Goal: Task Accomplishment & Management: Use online tool/utility

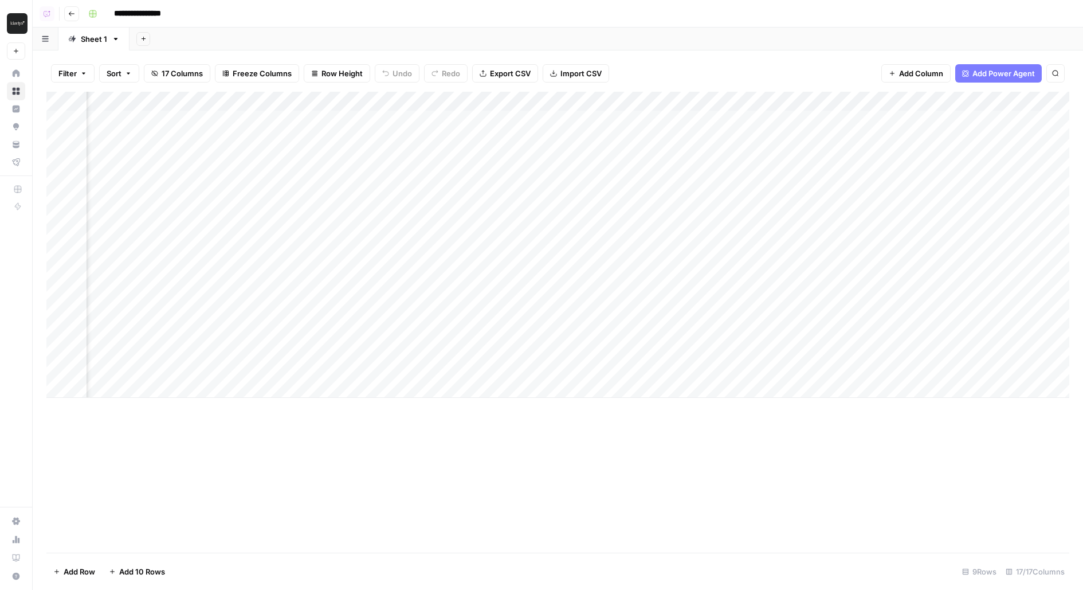
scroll to position [0, 846]
click at [662, 119] on div "Add Column" at bounding box center [557, 245] width 1023 height 306
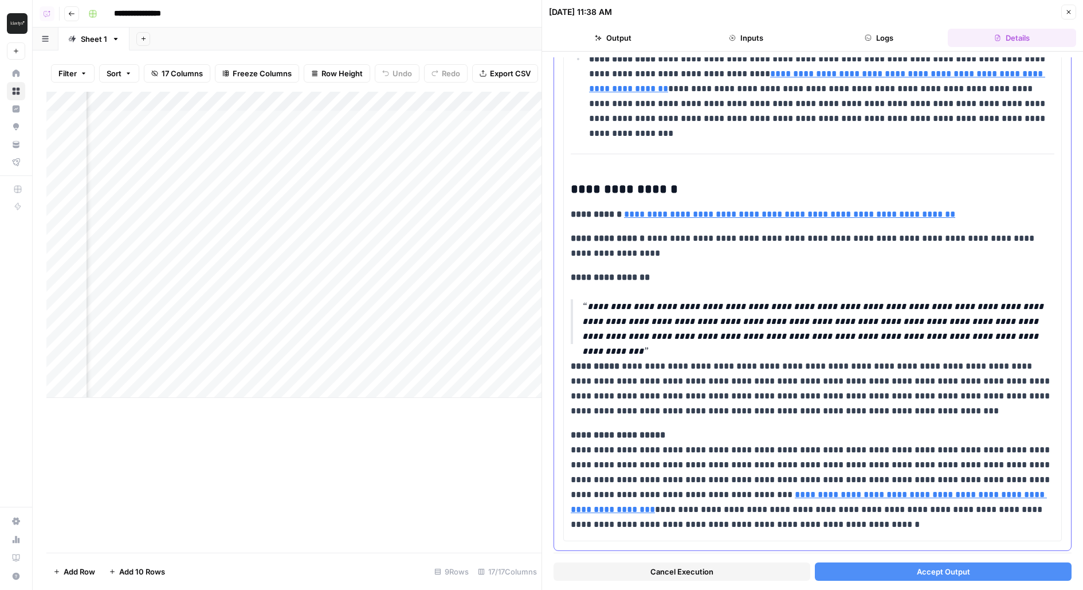
scroll to position [2071, 0]
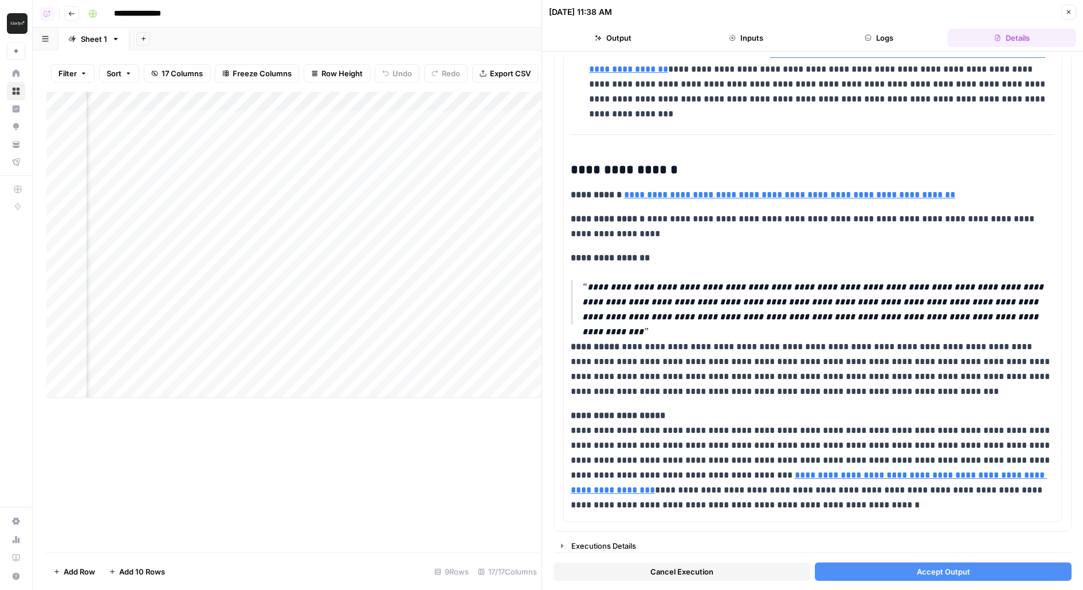
click at [828, 571] on button "Accept Output" at bounding box center [943, 571] width 257 height 18
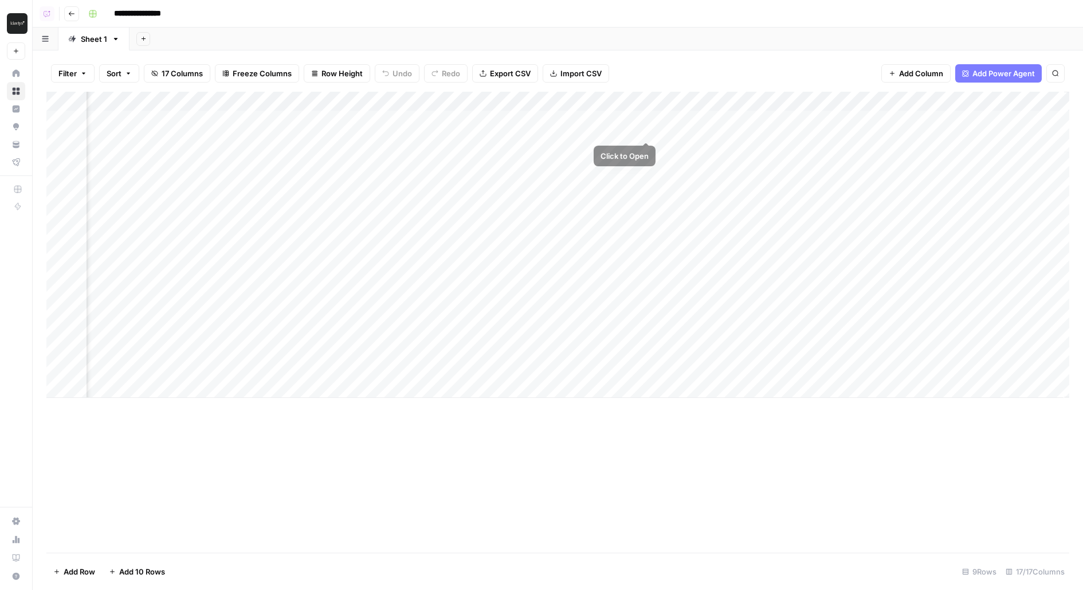
click at [646, 122] on div "Add Column" at bounding box center [557, 245] width 1023 height 306
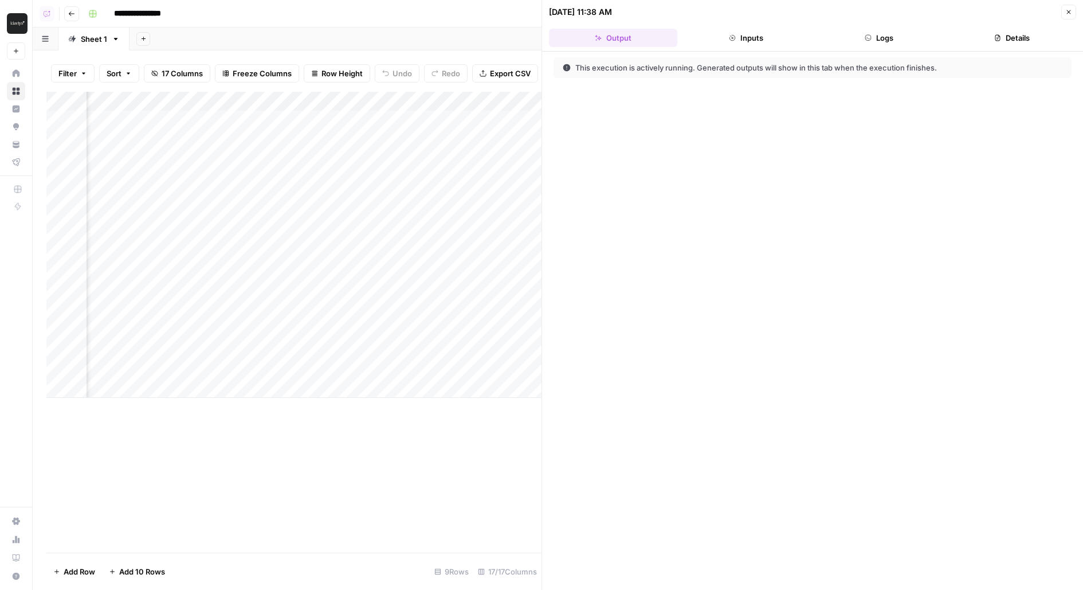
click at [882, 41] on button "Logs" at bounding box center [879, 38] width 128 height 18
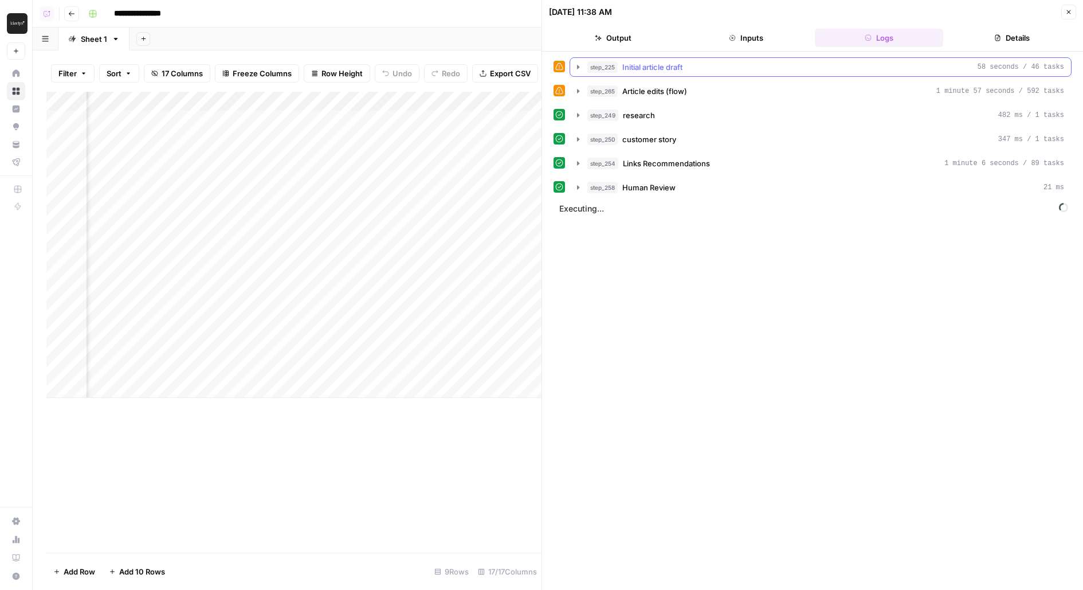
click at [802, 64] on div "step_225 Initial article draft 58 seconds / 46 tasks" at bounding box center [825, 66] width 477 height 11
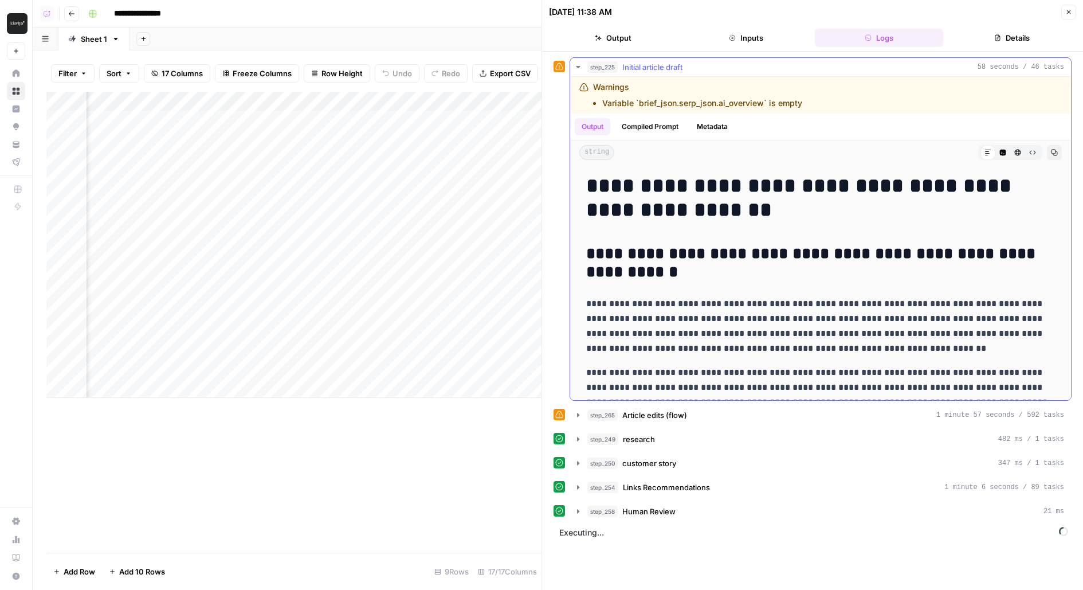
click at [802, 64] on div "step_225 Initial article draft 58 seconds / 46 tasks" at bounding box center [825, 66] width 477 height 11
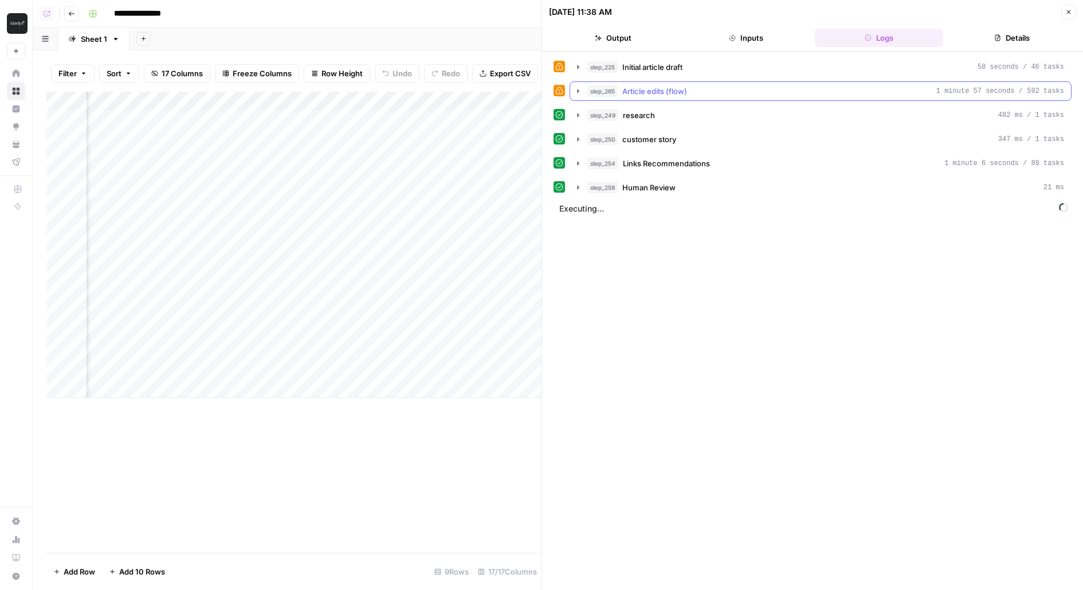
click at [799, 88] on div "step_265 Article edits (flow) 1 minute 57 seconds / 592 tasks" at bounding box center [825, 90] width 477 height 11
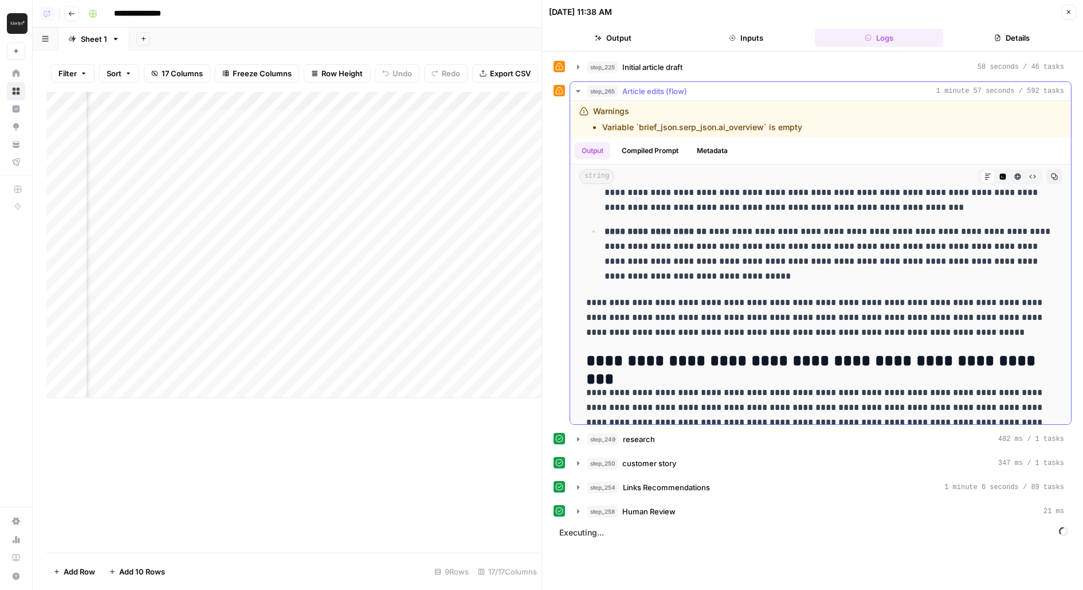
scroll to position [723, 0]
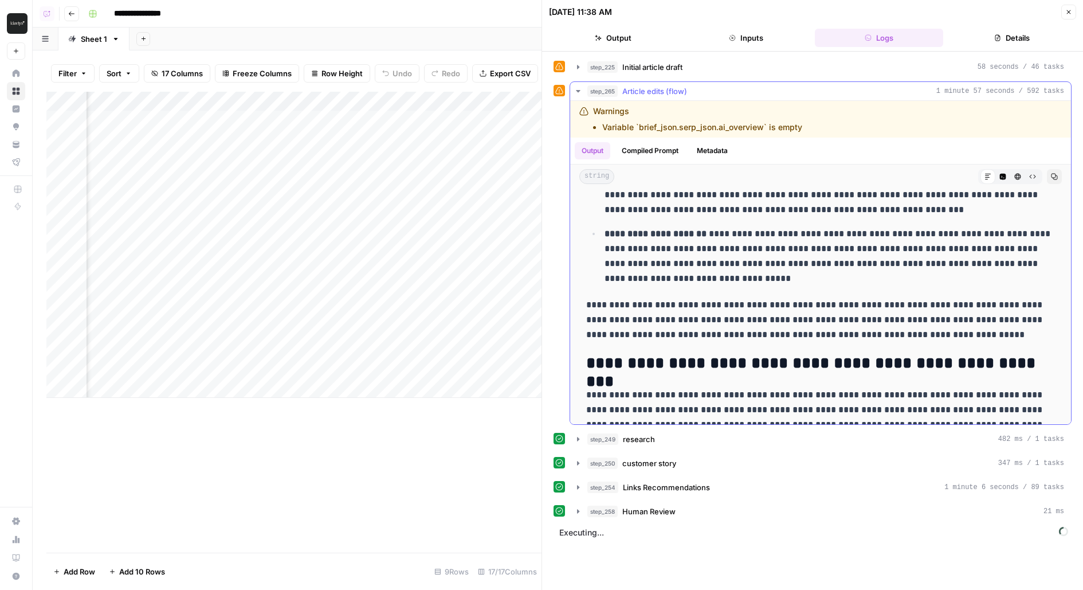
click at [764, 94] on div "step_265 Article edits (flow) 1 minute 57 seconds / 592 tasks" at bounding box center [825, 90] width 477 height 11
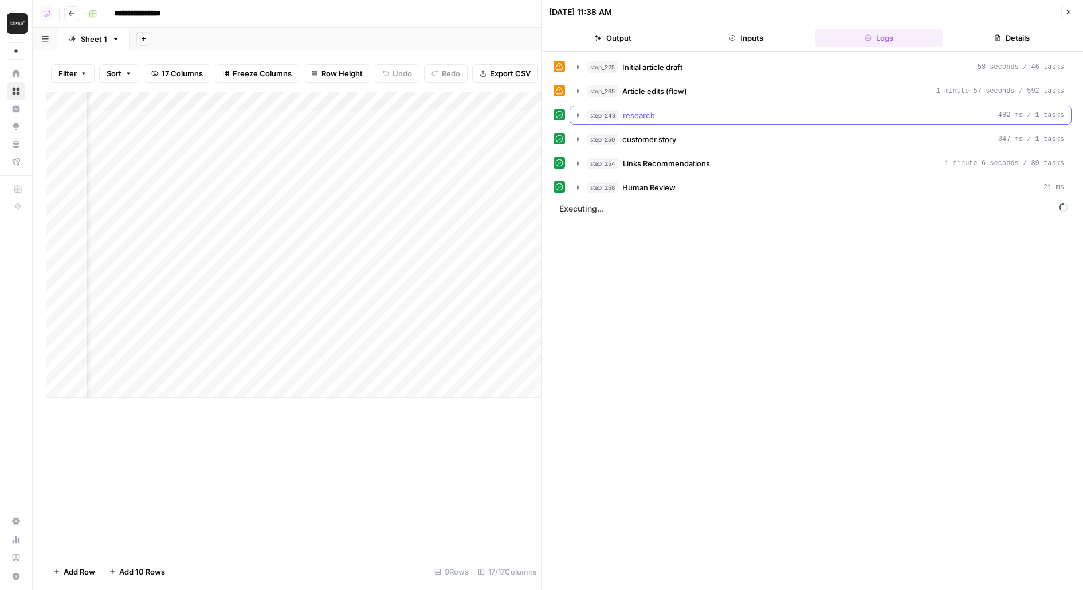
click at [747, 119] on button "step_249 research 482 ms / 1 tasks" at bounding box center [820, 115] width 501 height 18
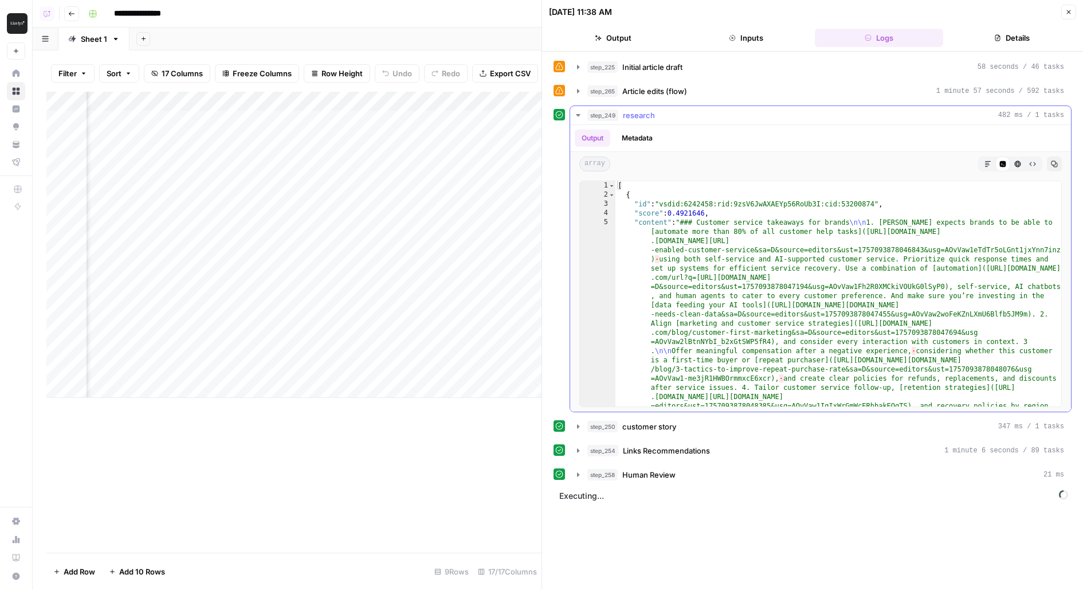
click at [746, 121] on button "step_249 research 482 ms / 1 tasks" at bounding box center [820, 115] width 501 height 18
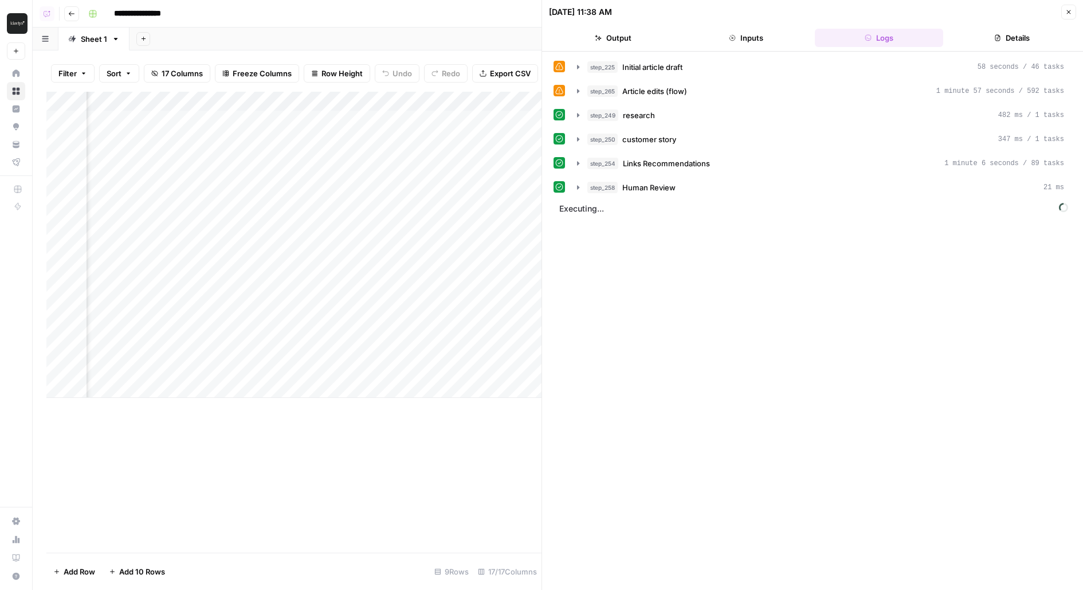
scroll to position [0, 1143]
click at [666, 88] on span "Article edits (flow)" at bounding box center [654, 90] width 65 height 11
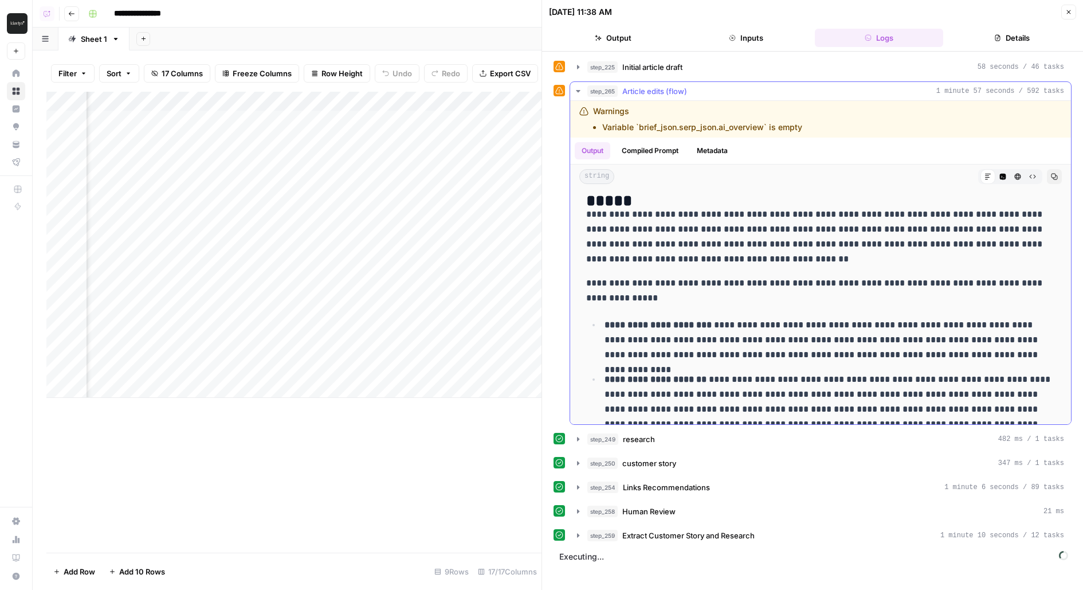
scroll to position [437, 0]
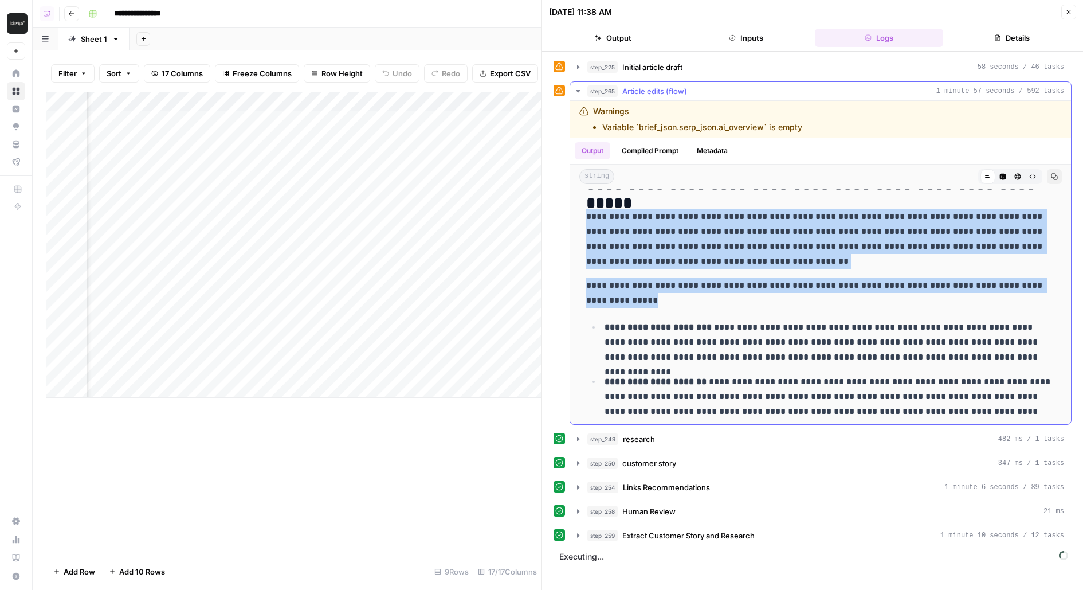
drag, startPoint x: 587, startPoint y: 217, endPoint x: 779, endPoint y: 307, distance: 212.0
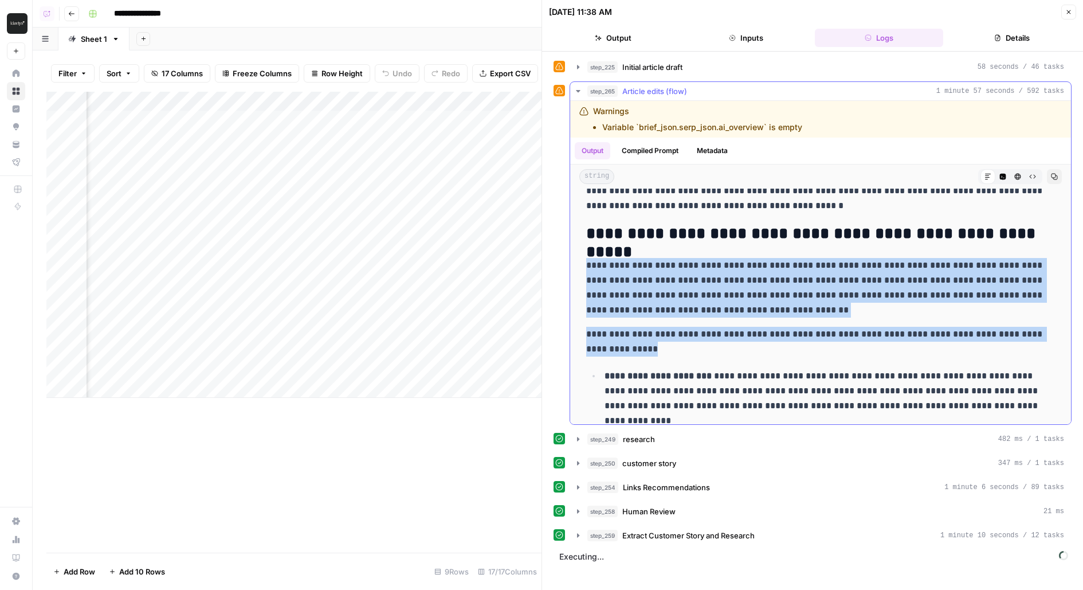
scroll to position [391, 0]
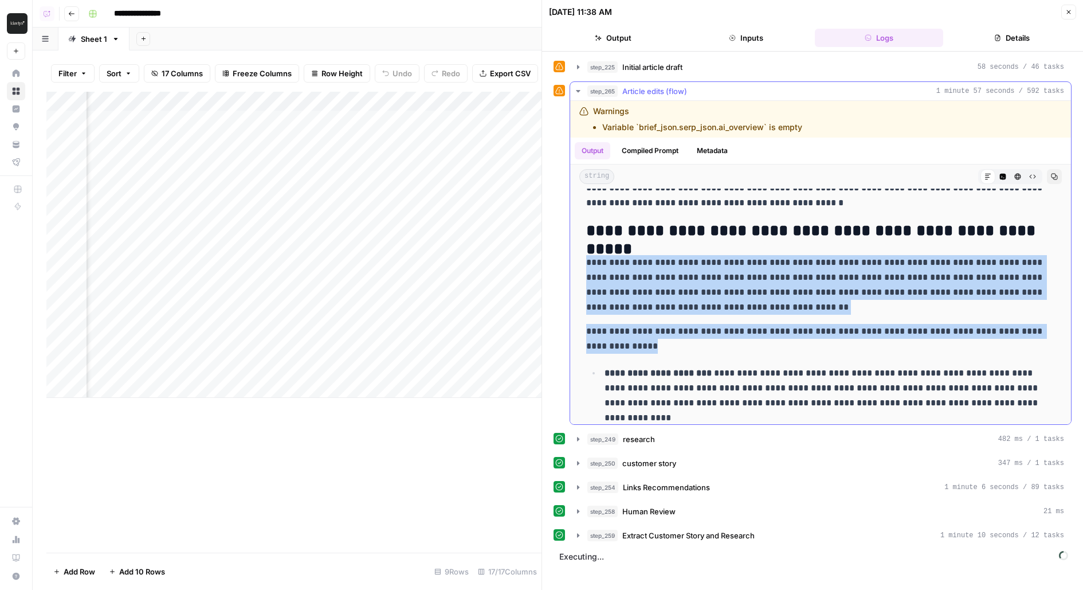
click at [777, 303] on p "**********" at bounding box center [820, 285] width 469 height 60
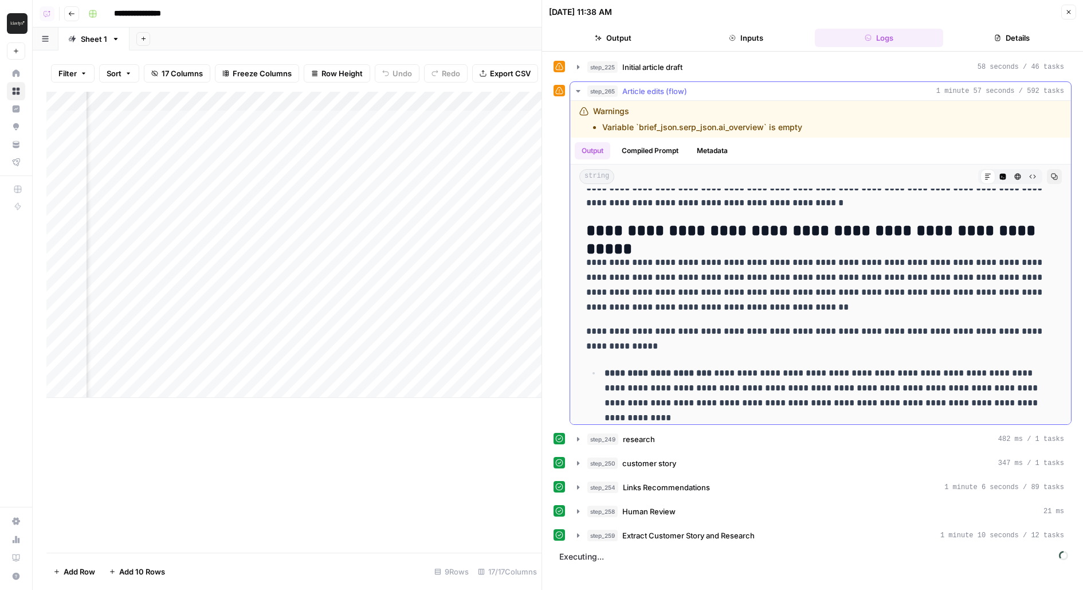
click at [777, 303] on p "**********" at bounding box center [820, 285] width 469 height 60
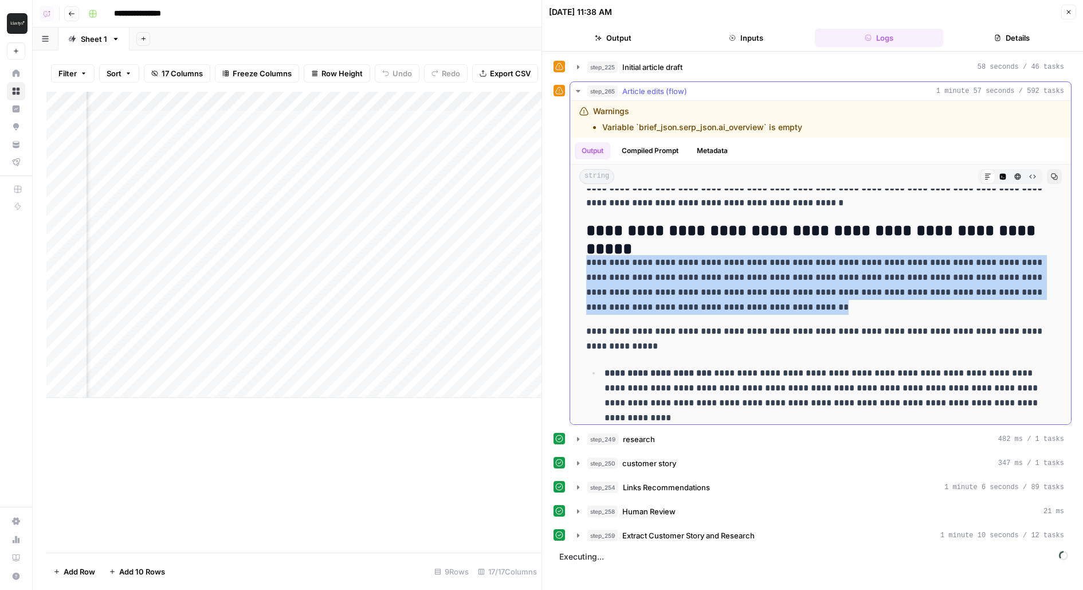
click at [777, 303] on p "**********" at bounding box center [820, 285] width 469 height 60
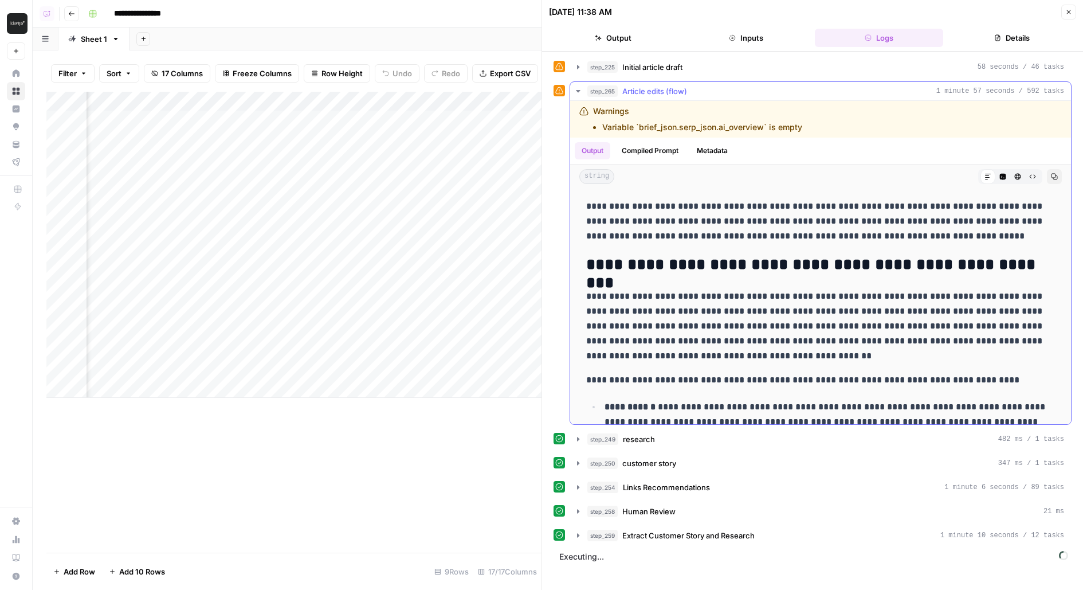
scroll to position [821, 0]
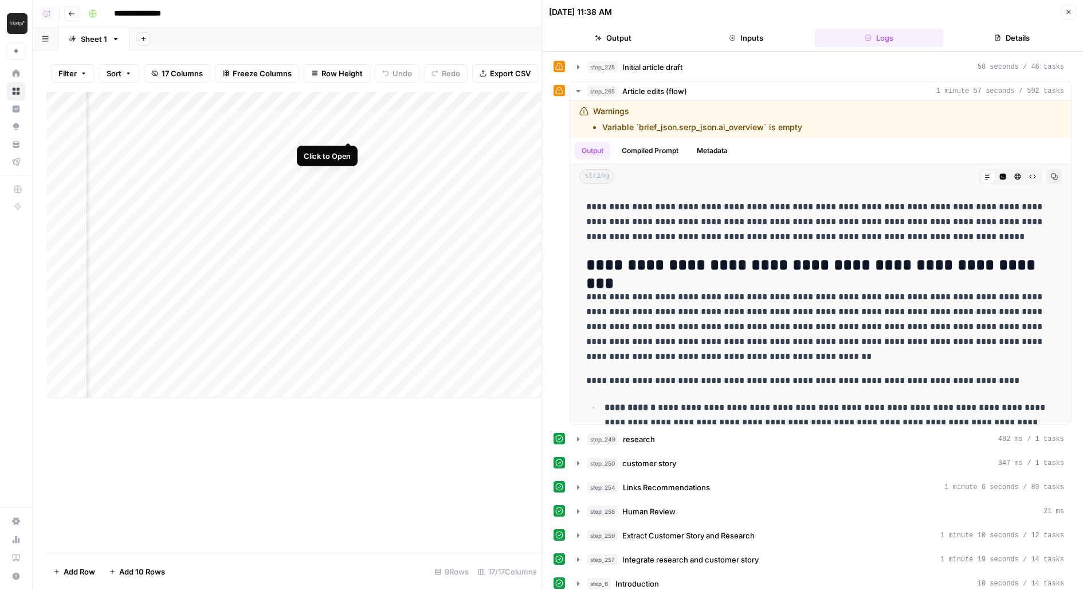
click at [349, 123] on div "Add Column" at bounding box center [293, 245] width 495 height 306
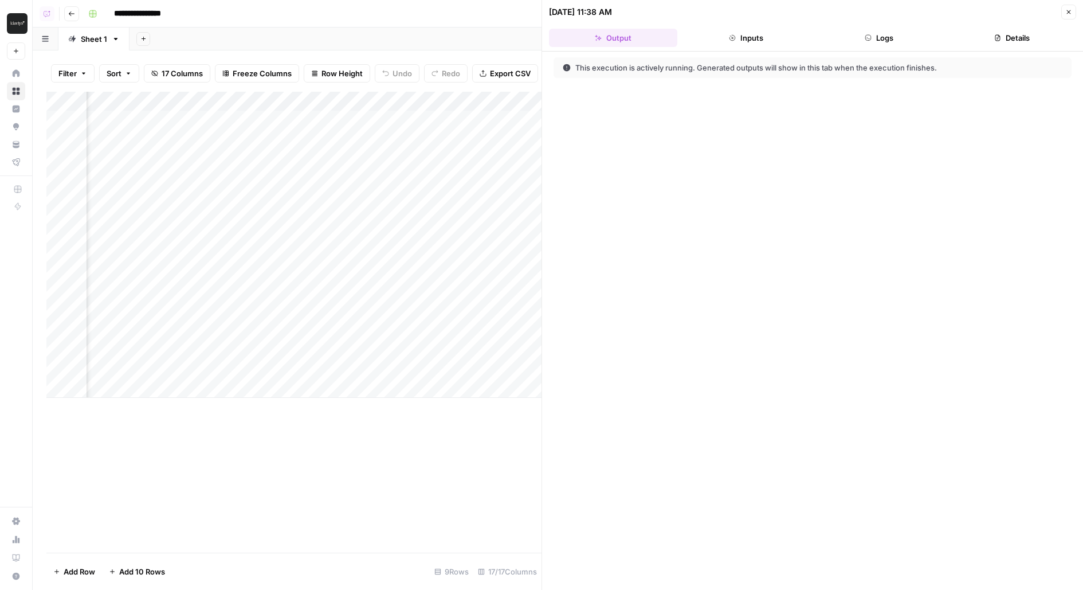
click at [883, 34] on button "Logs" at bounding box center [879, 38] width 128 height 18
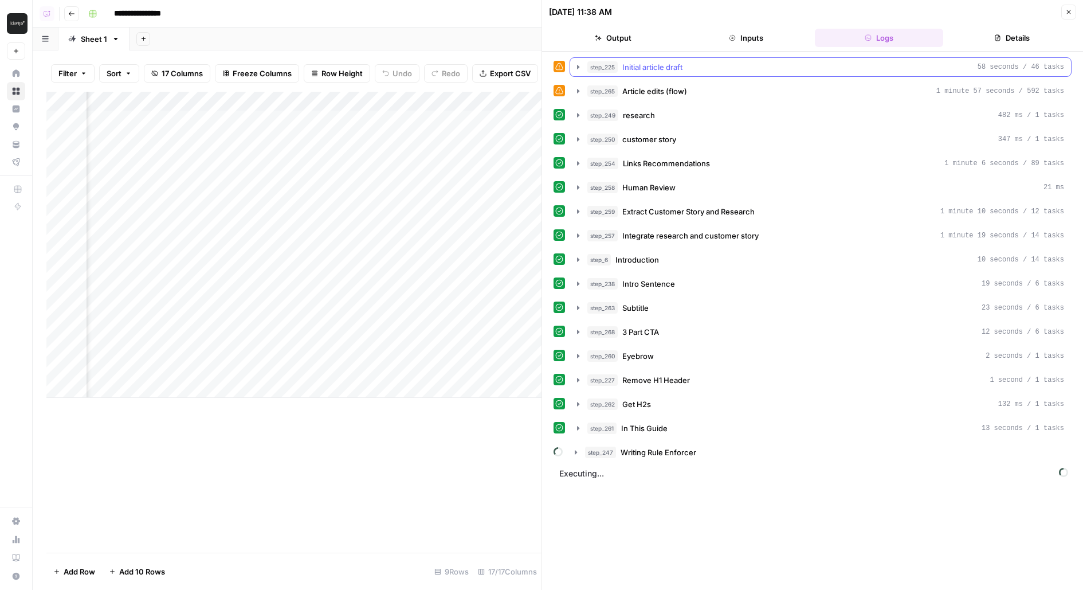
click at [716, 64] on div "step_225 Initial article draft 58 seconds / 46 tasks" at bounding box center [825, 66] width 477 height 11
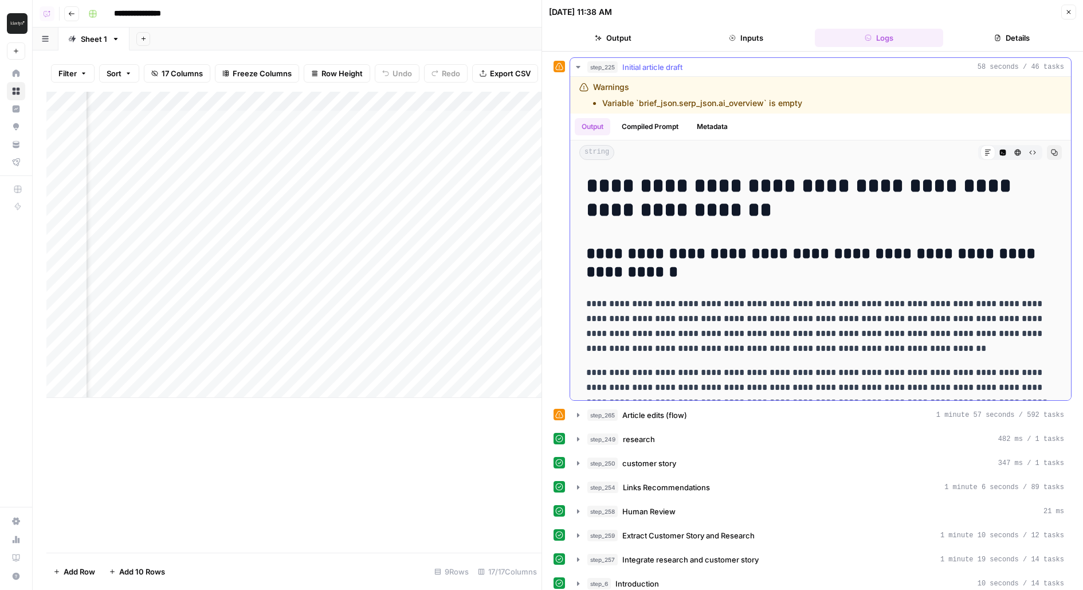
click at [697, 68] on div "step_225 Initial article draft 58 seconds / 46 tasks" at bounding box center [825, 66] width 477 height 11
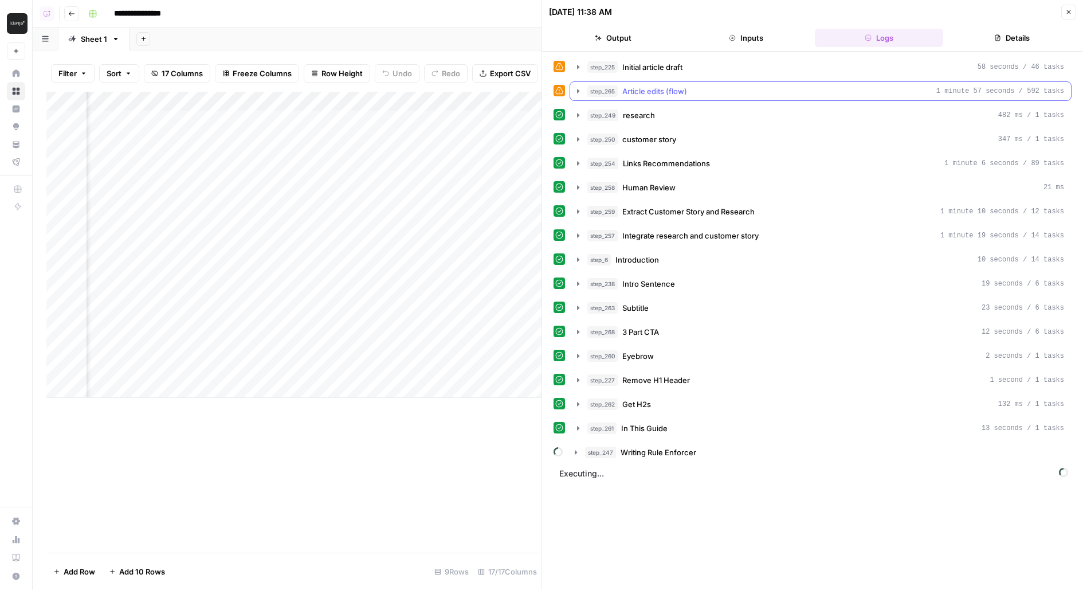
click at [700, 93] on div "step_265 Article edits (flow) 1 minute 57 seconds / 592 tasks" at bounding box center [825, 90] width 477 height 11
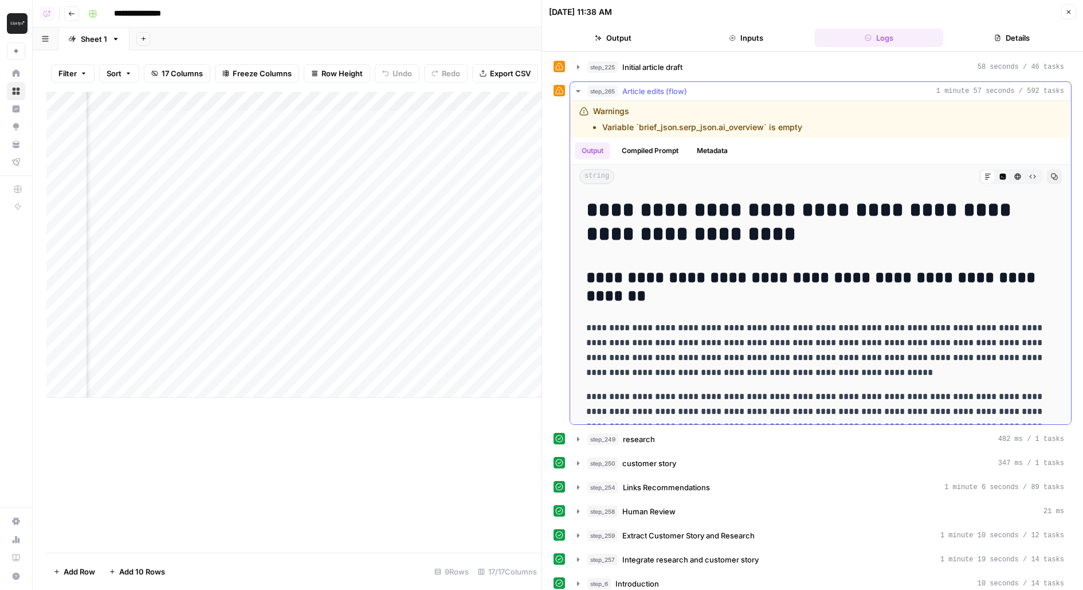
click at [700, 93] on div "step_265 Article edits (flow) 1 minute 57 seconds / 592 tasks" at bounding box center [825, 90] width 477 height 11
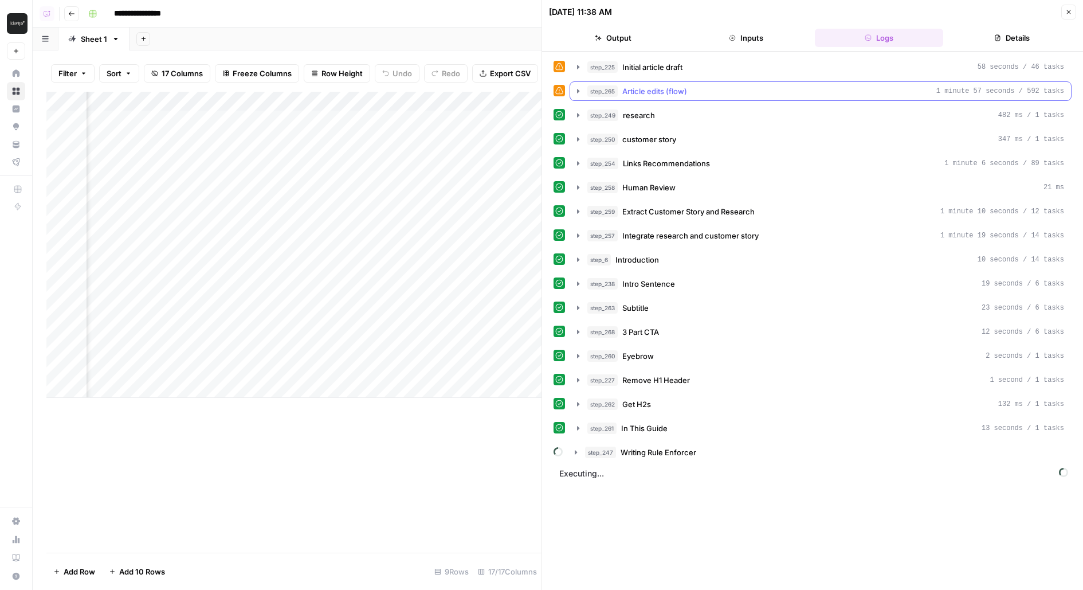
click at [673, 90] on span "Article edits (flow)" at bounding box center [654, 90] width 65 height 11
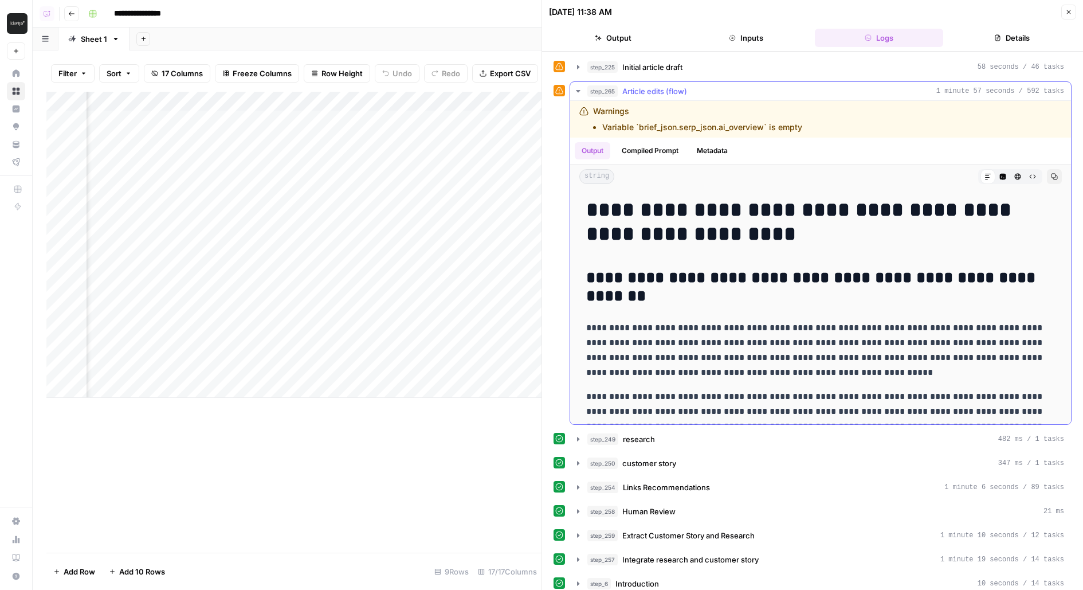
click at [673, 90] on span "Article edits (flow)" at bounding box center [654, 90] width 65 height 11
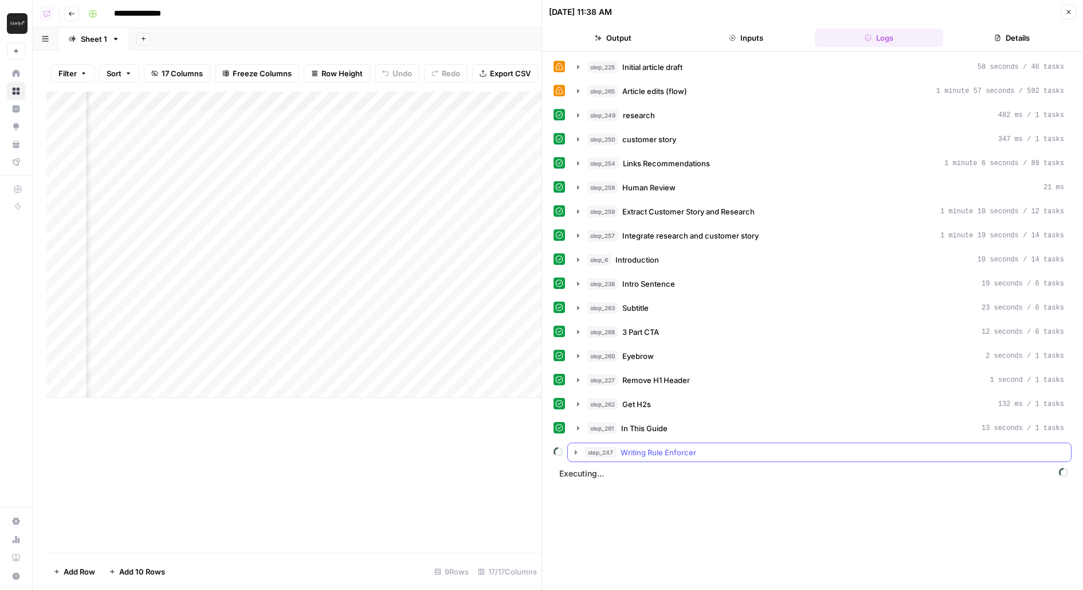
click at [588, 446] on span "step_247" at bounding box center [600, 451] width 31 height 11
click at [637, 504] on div "step_2 Prompt LLM 1 minute 14 seconds / 15 tasks step_11 Prompt LLM 1 minute 4 …" at bounding box center [819, 488] width 503 height 53
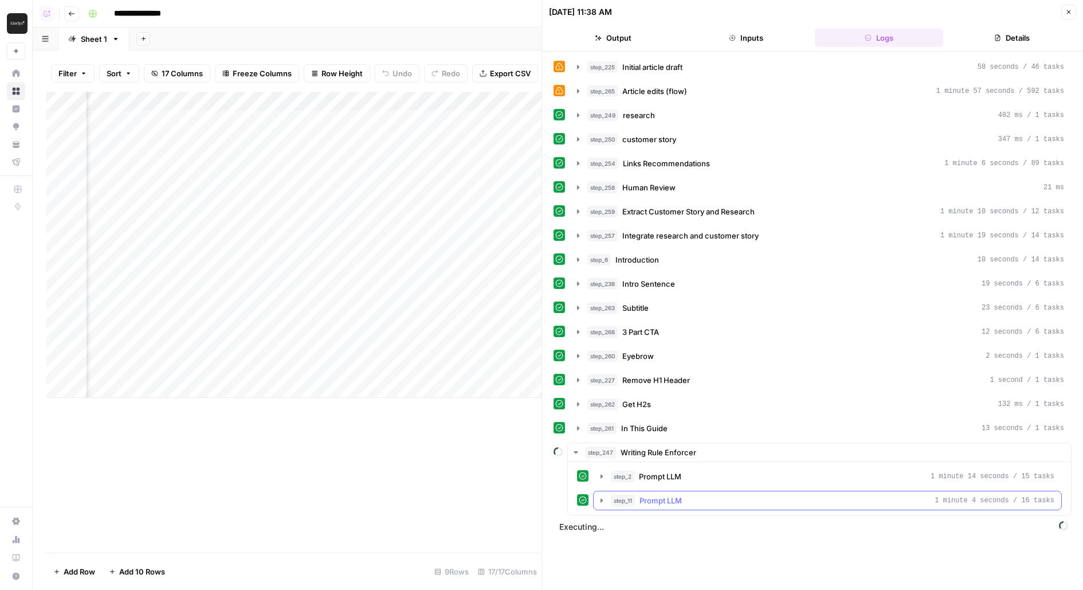
click at [637, 495] on div "step_11 Prompt LLM 1 minute 4 seconds / 16 tasks" at bounding box center [833, 500] width 444 height 11
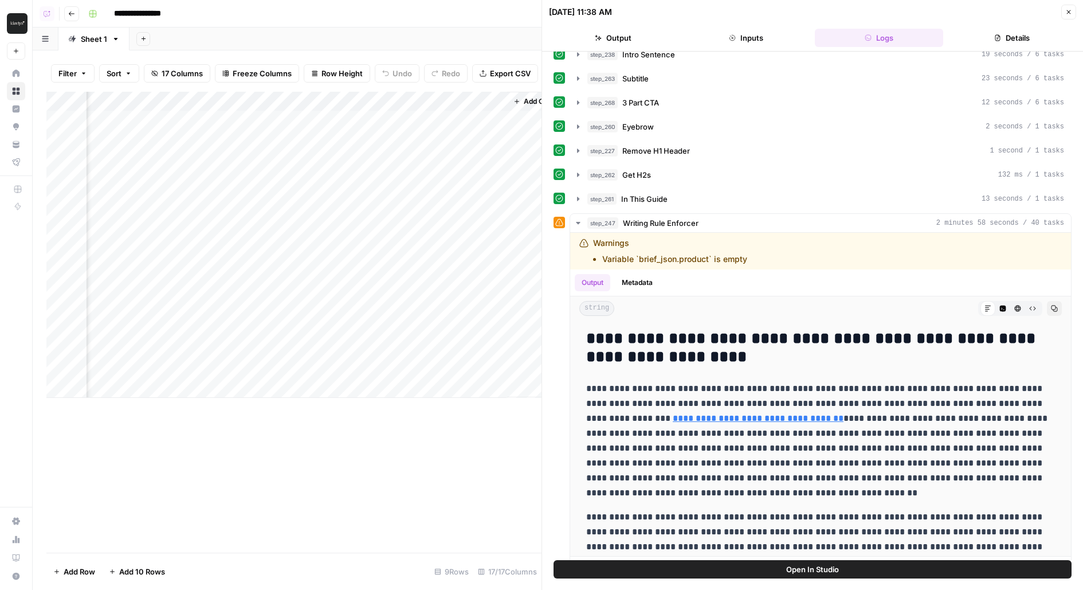
scroll to position [0, 1402]
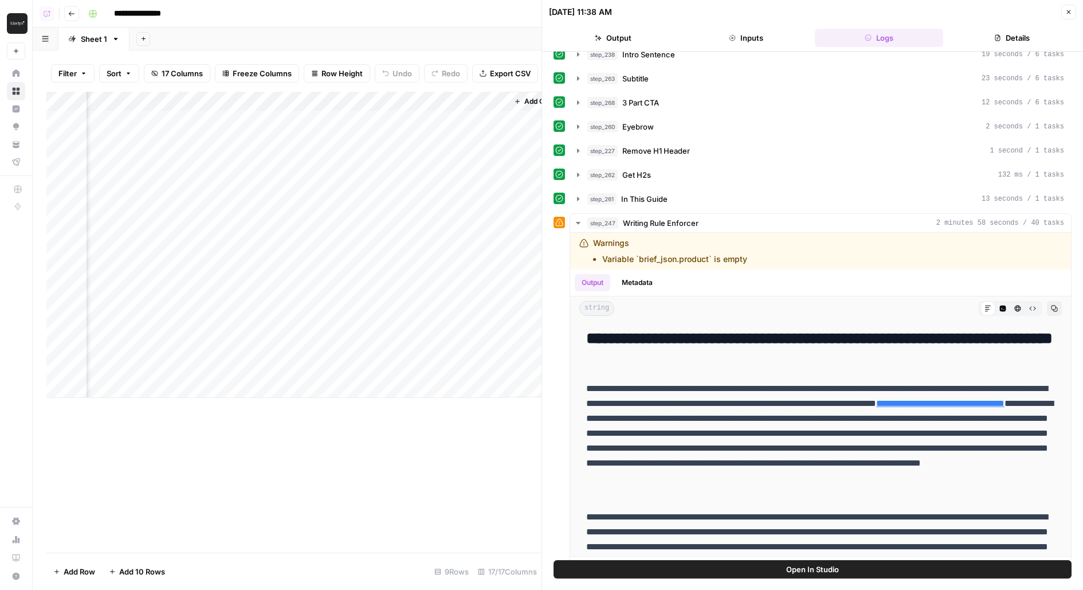
click at [292, 117] on div "Add Column" at bounding box center [293, 245] width 495 height 306
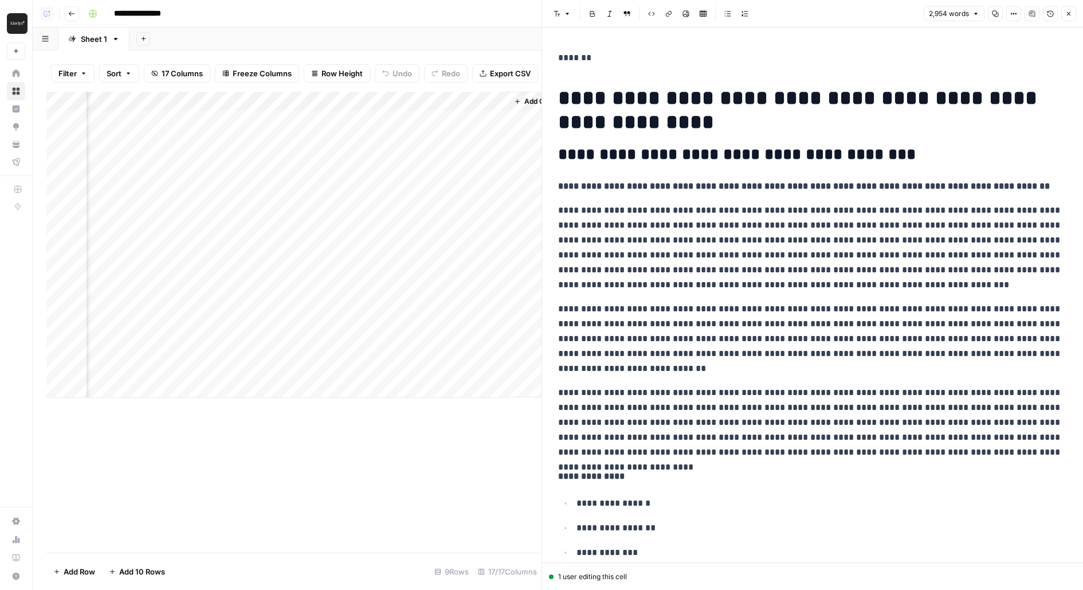
click at [654, 189] on strong "**********" at bounding box center [804, 186] width 492 height 9
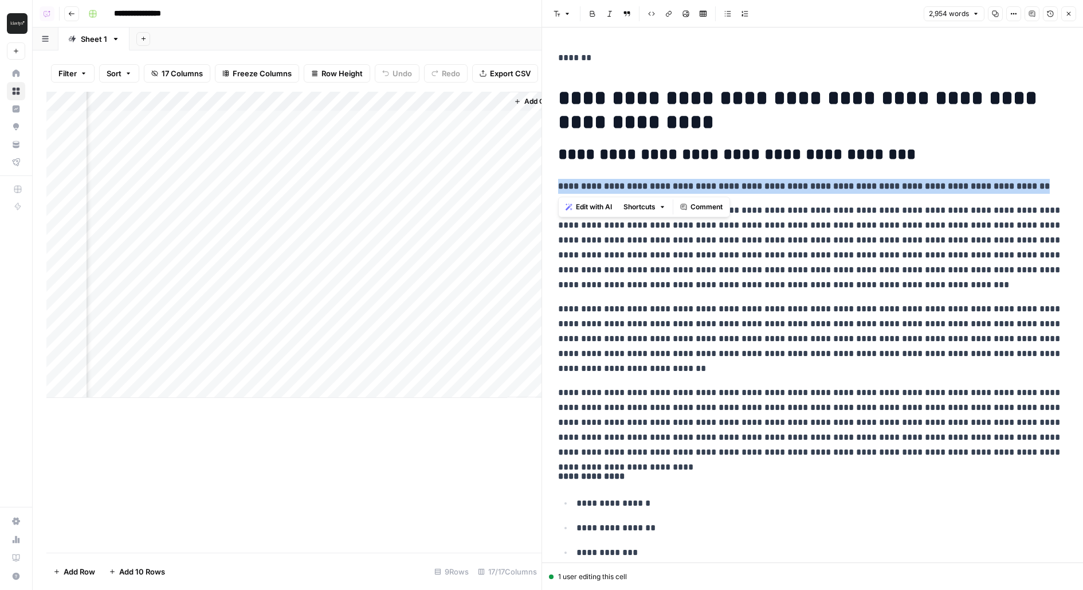
click at [654, 189] on strong "**********" at bounding box center [804, 186] width 492 height 9
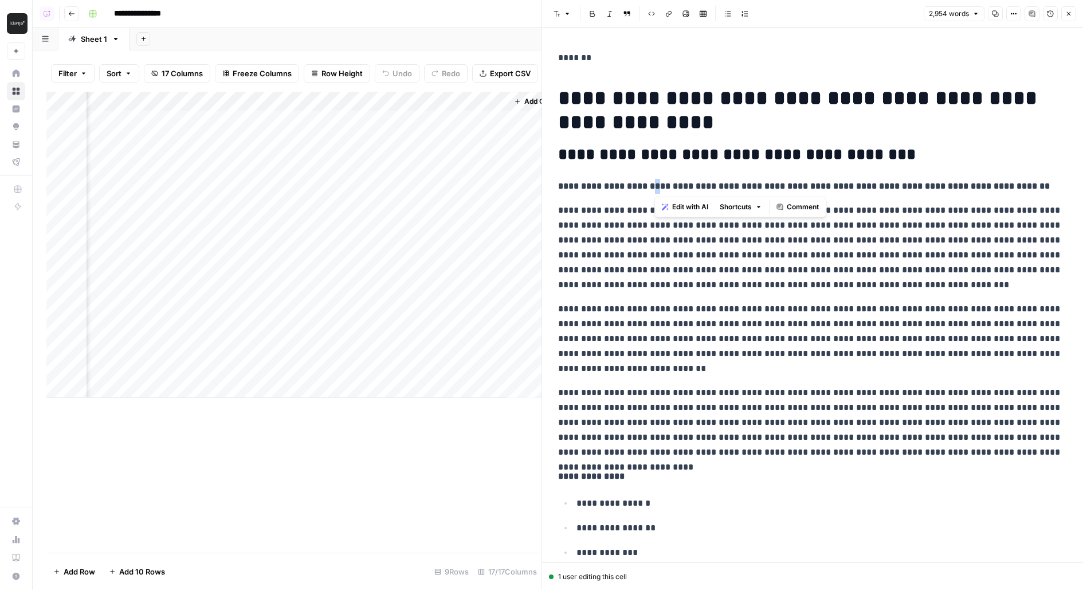
click at [654, 189] on strong "**********" at bounding box center [804, 186] width 492 height 9
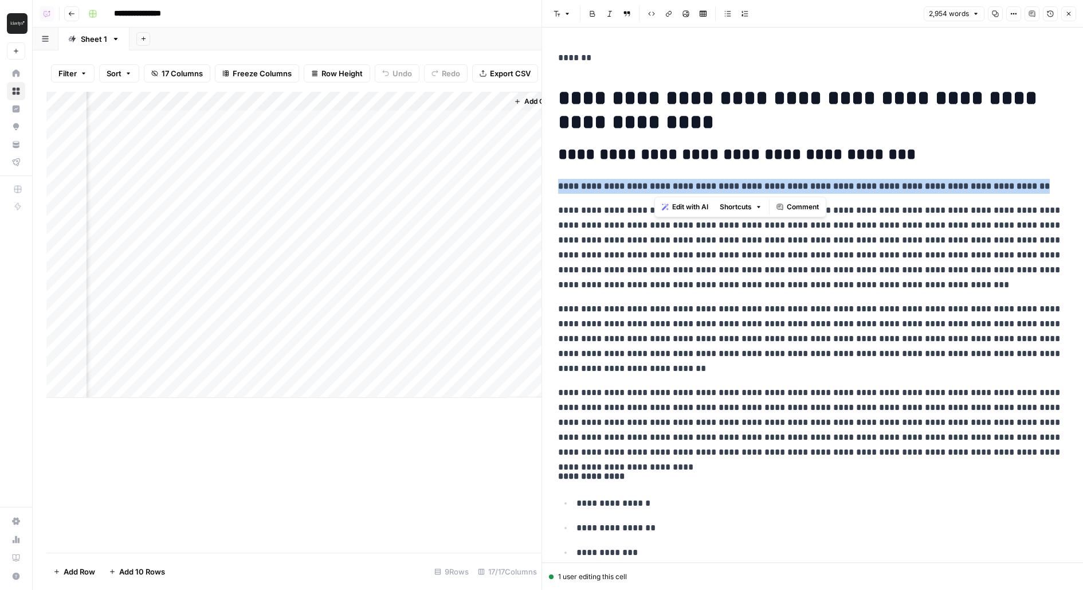
click at [654, 189] on strong "**********" at bounding box center [804, 186] width 492 height 9
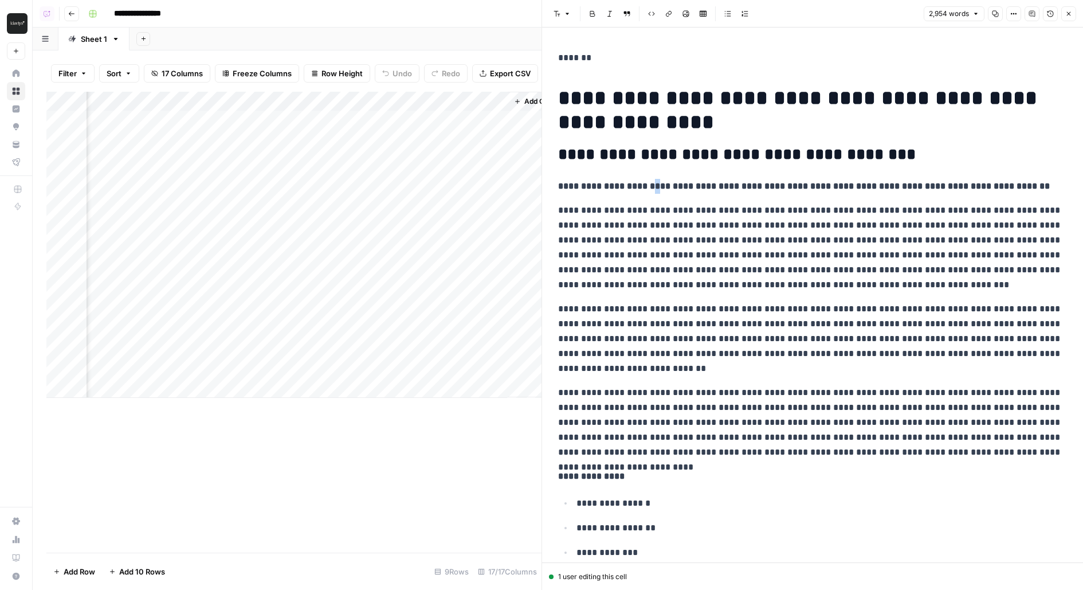
click at [654, 189] on strong "**********" at bounding box center [804, 186] width 492 height 9
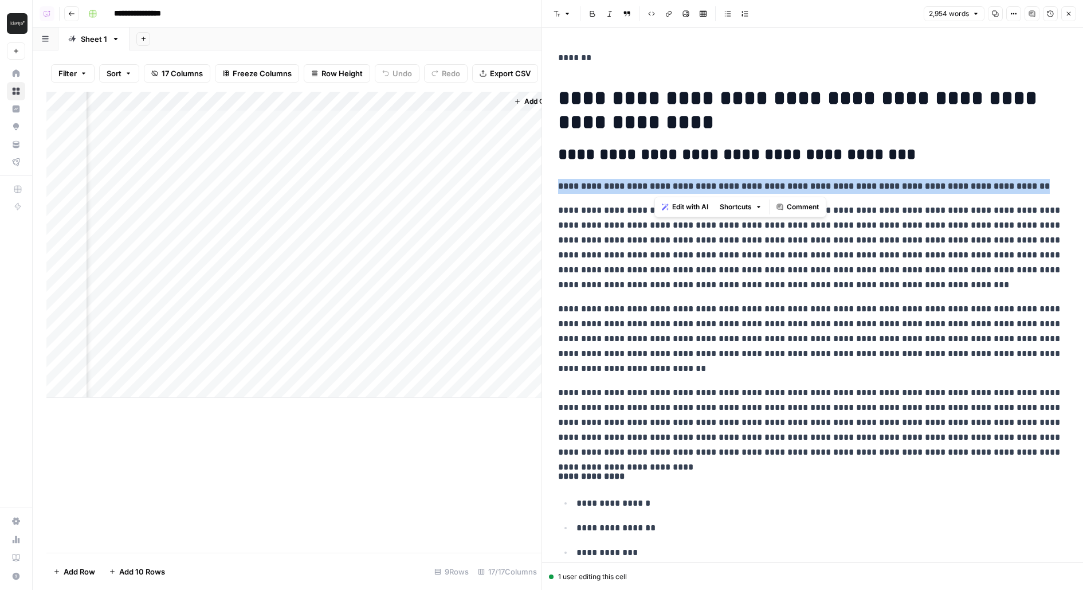
click at [654, 189] on strong "**********" at bounding box center [804, 186] width 492 height 9
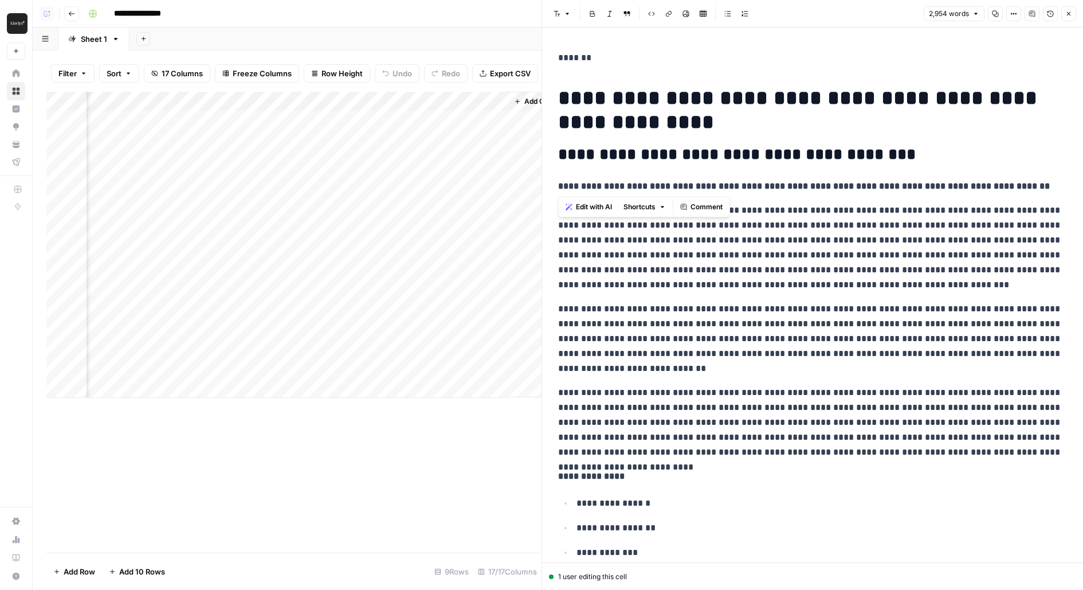
click at [654, 189] on strong "**********" at bounding box center [804, 186] width 492 height 9
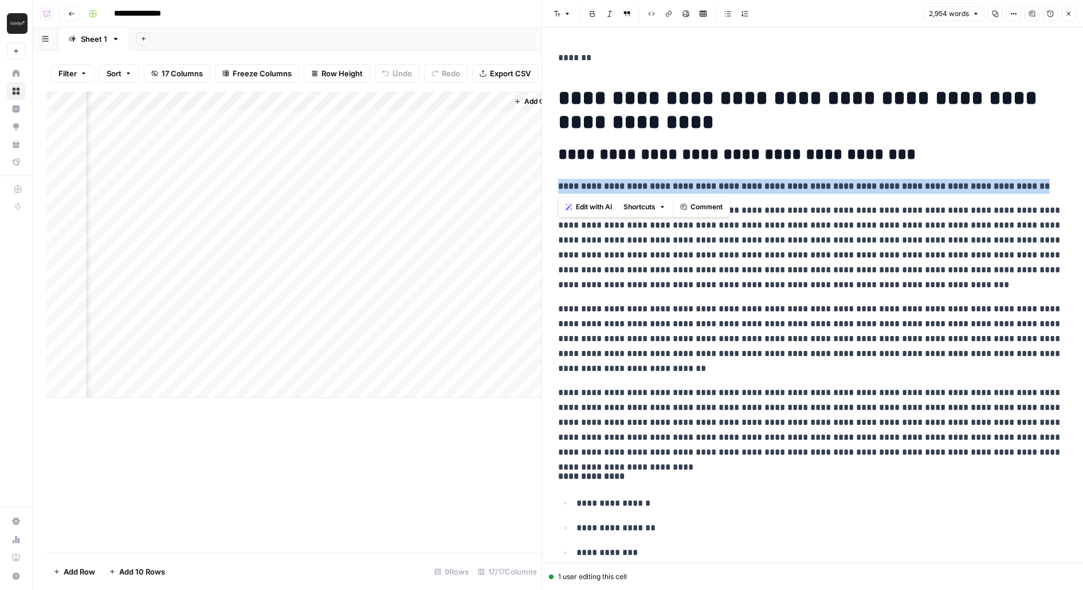
click at [654, 189] on strong "**********" at bounding box center [804, 186] width 492 height 9
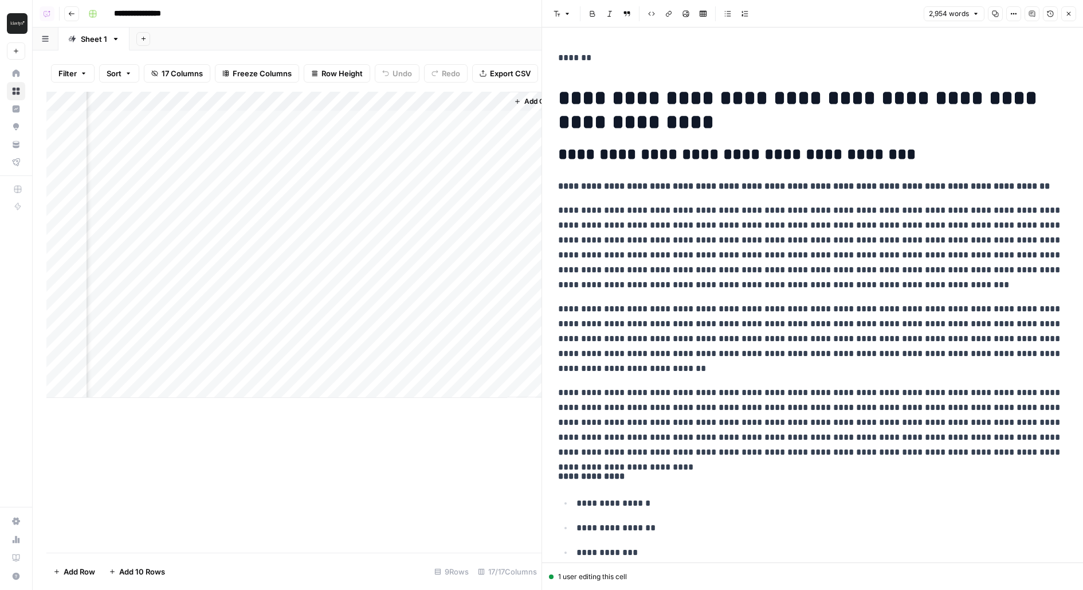
scroll to position [29, 0]
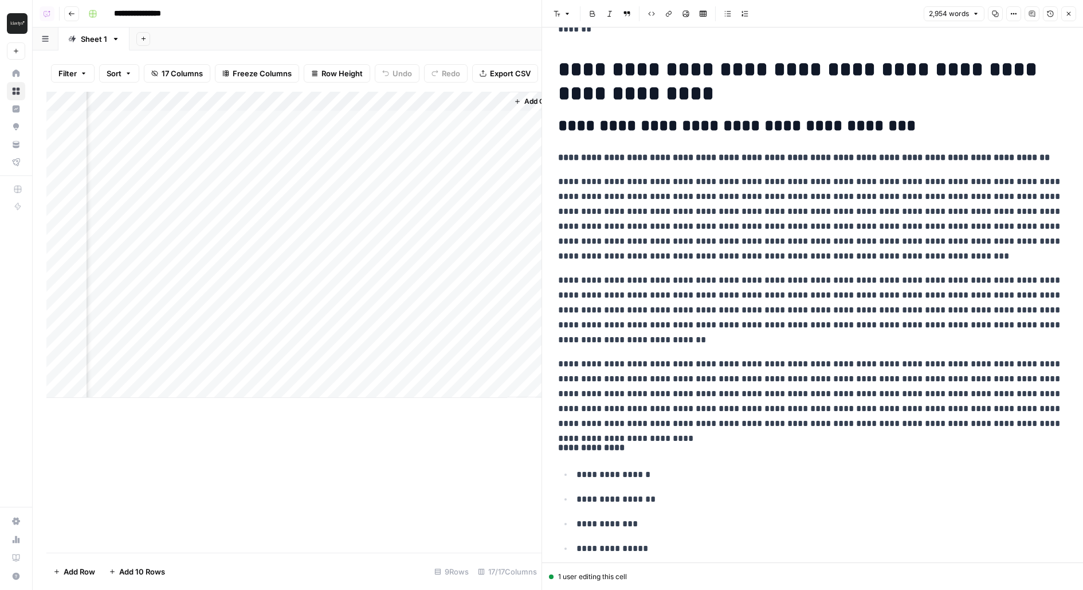
click at [644, 182] on p "**********" at bounding box center [812, 218] width 509 height 89
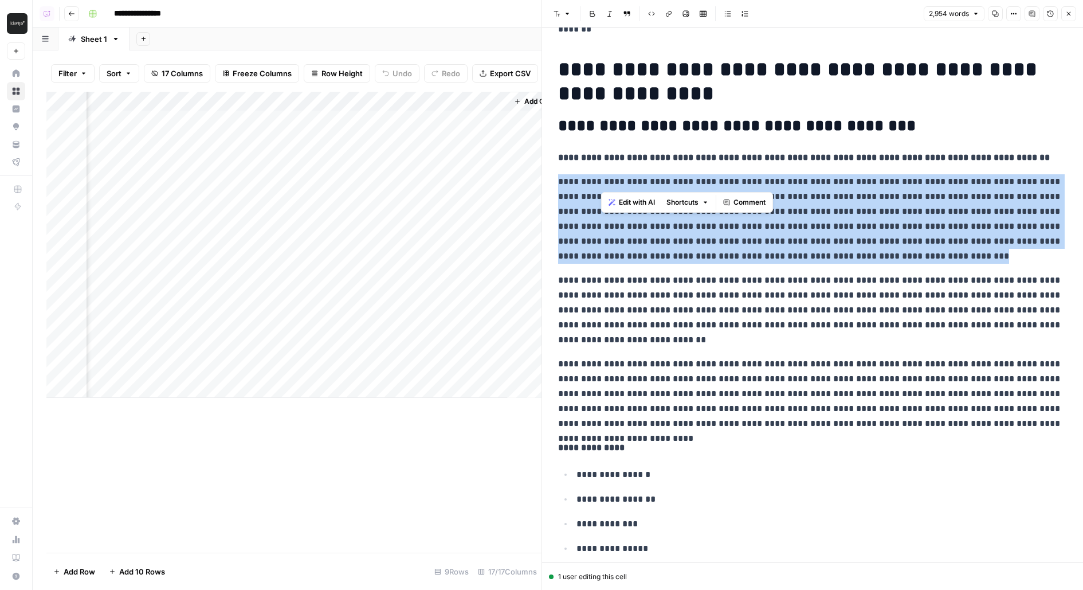
click at [644, 182] on p "**********" at bounding box center [812, 218] width 509 height 89
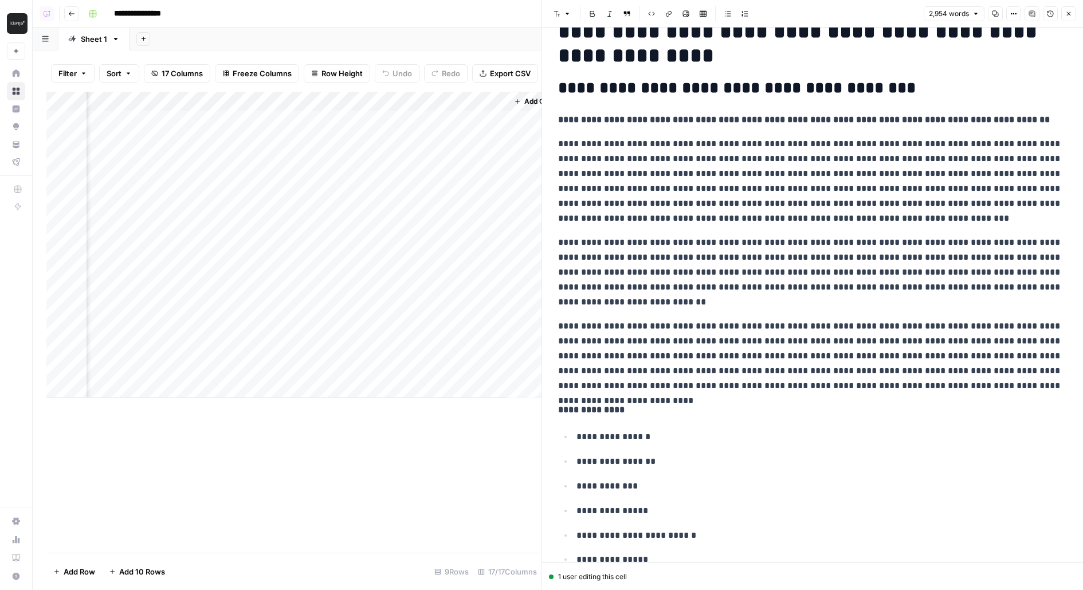
scroll to position [70, 0]
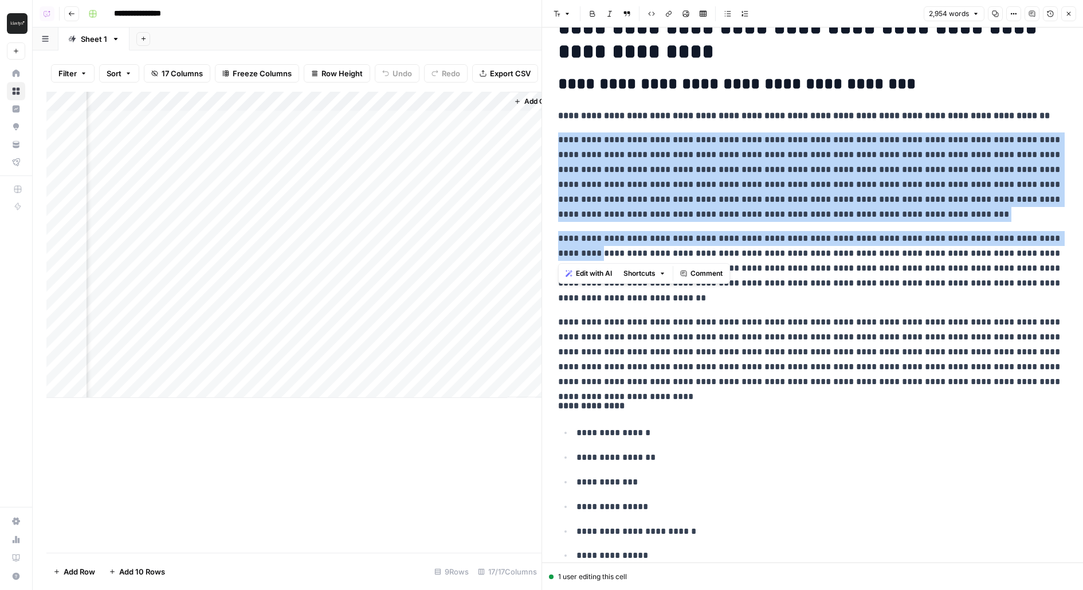
drag, startPoint x: 560, startPoint y: 140, endPoint x: 580, endPoint y: 248, distance: 108.9
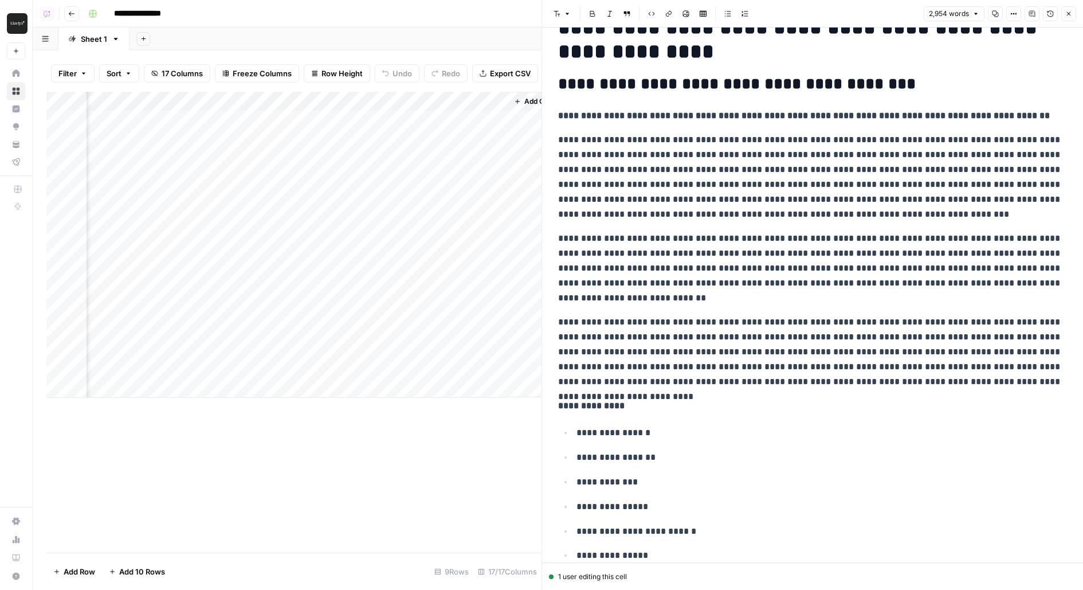
click at [634, 195] on p "**********" at bounding box center [812, 176] width 509 height 89
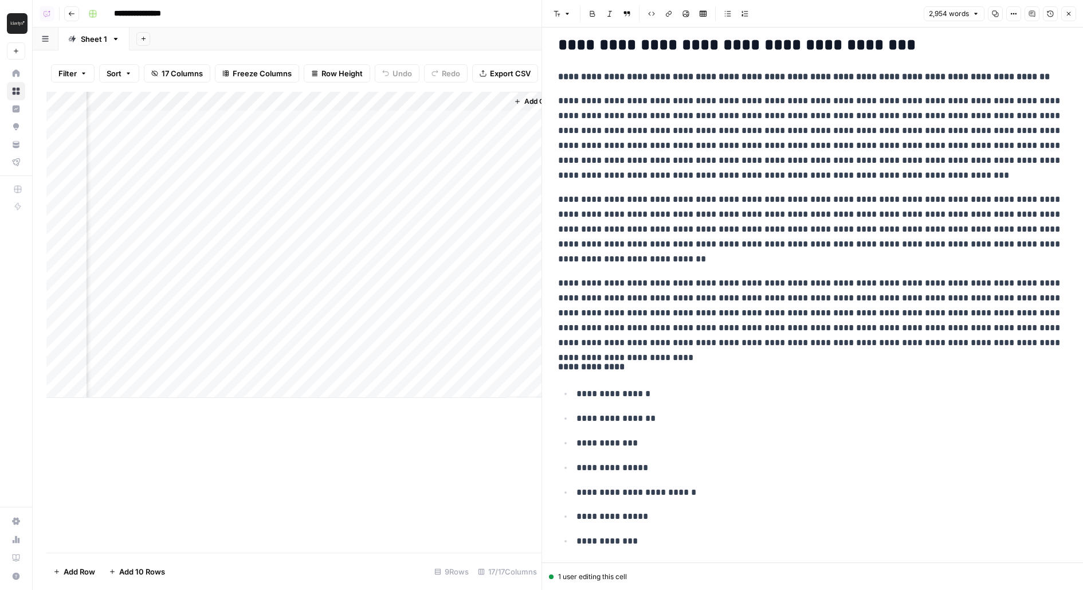
scroll to position [116, 0]
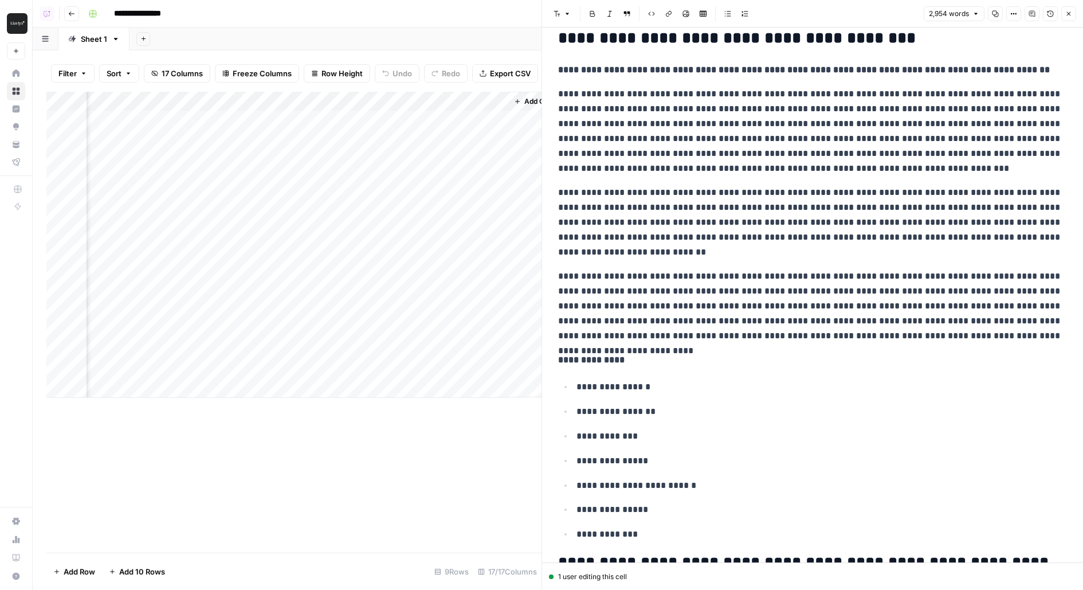
click at [609, 250] on p "**********" at bounding box center [812, 222] width 509 height 74
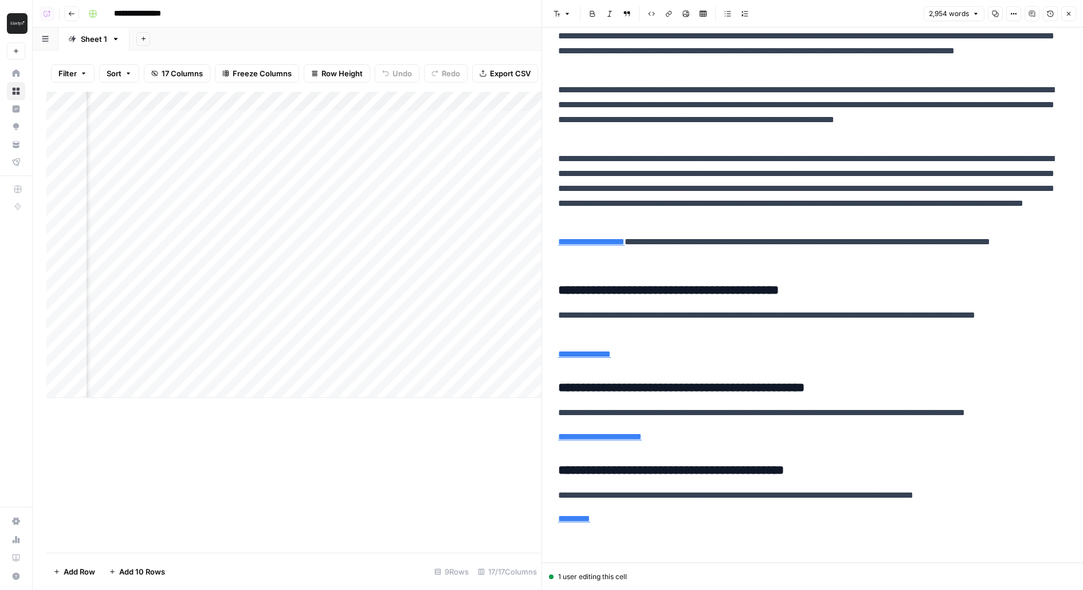
scroll to position [0, 1275]
click at [216, 122] on div "Add Column" at bounding box center [293, 245] width 495 height 306
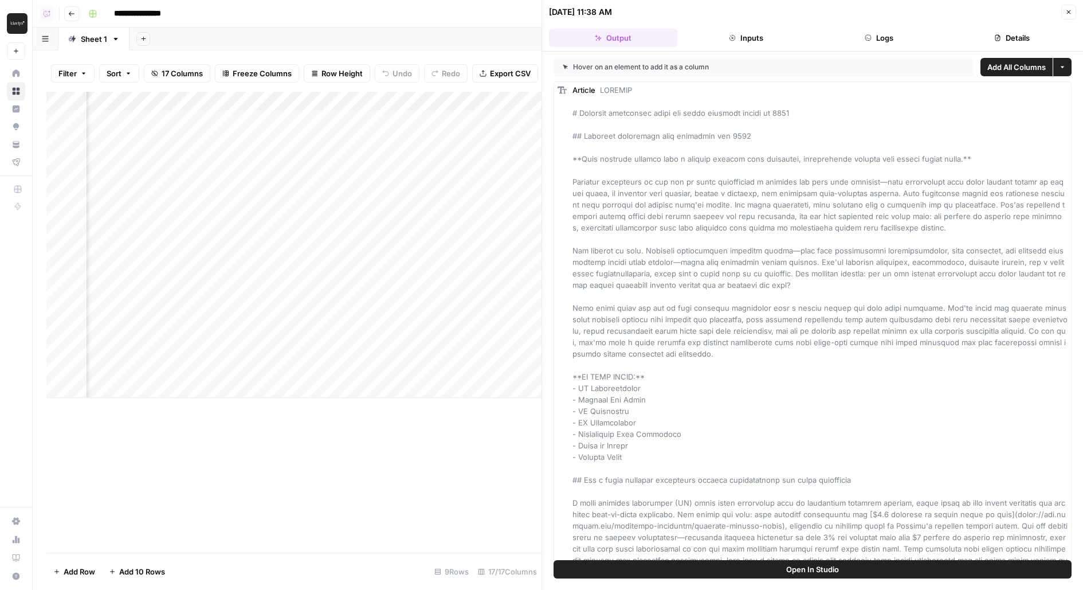
click at [837, 47] on header "10/05/25 at 11:38 AM Close Output Inputs Logs Details" at bounding box center [812, 26] width 541 height 52
click at [863, 34] on button "Logs" at bounding box center [879, 38] width 128 height 18
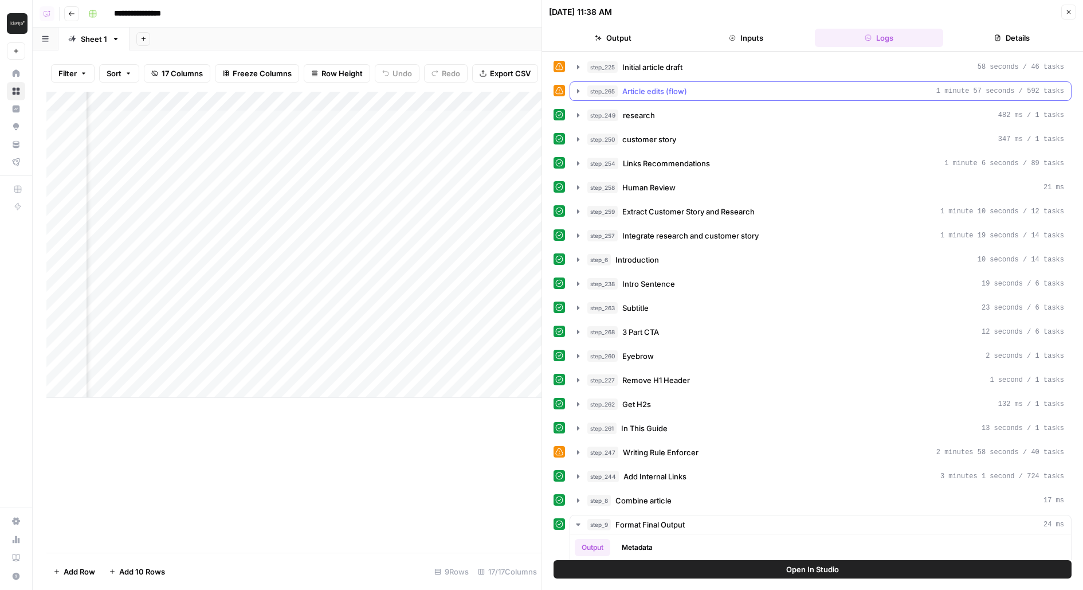
click at [716, 94] on div "step_265 Article edits (flow) 1 minute 57 seconds / 592 tasks" at bounding box center [825, 90] width 477 height 11
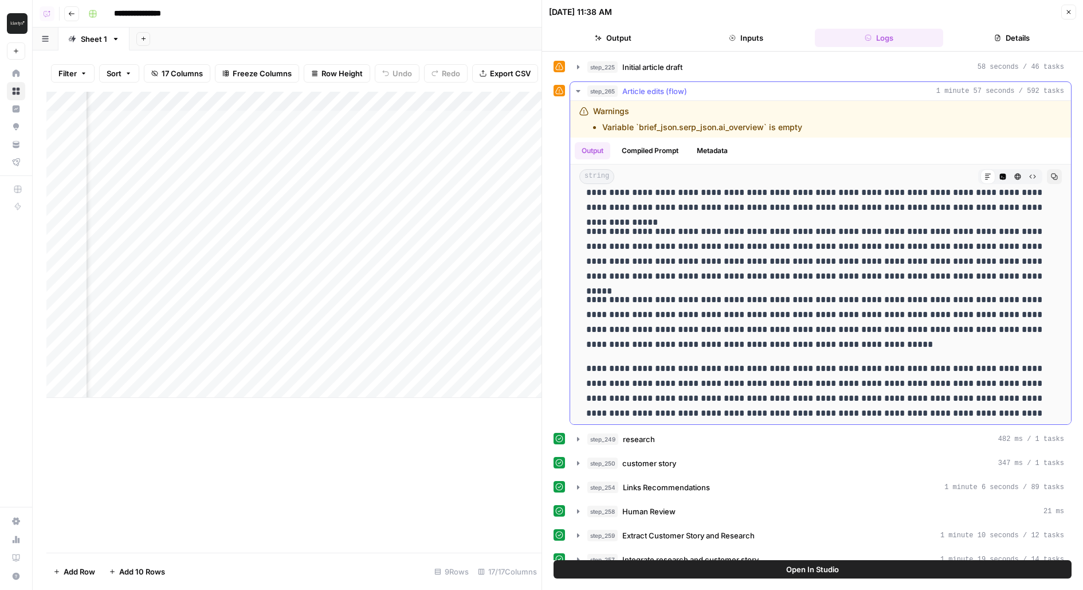
scroll to position [3427, 0]
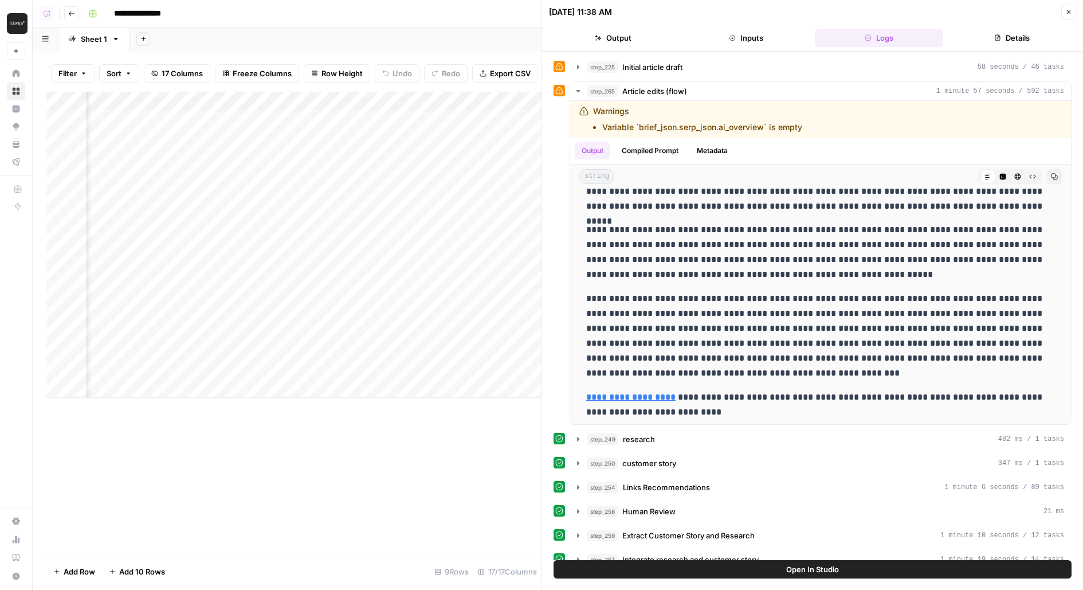
click at [642, 567] on button "Open In Studio" at bounding box center [813, 569] width 518 height 18
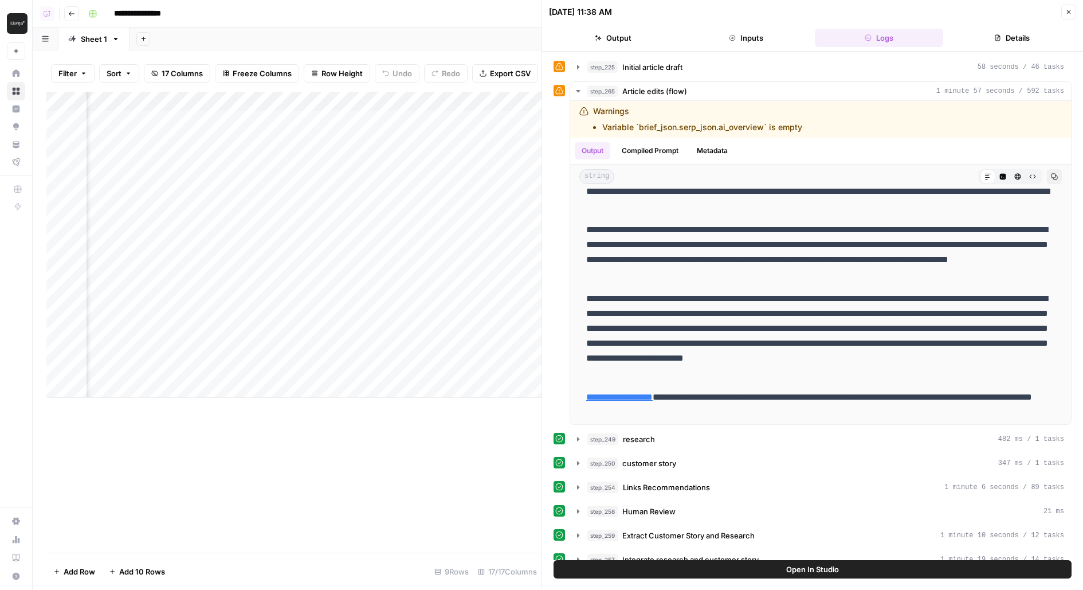
scroll to position [0, 1432]
click at [260, 122] on div "Add Column" at bounding box center [293, 245] width 495 height 306
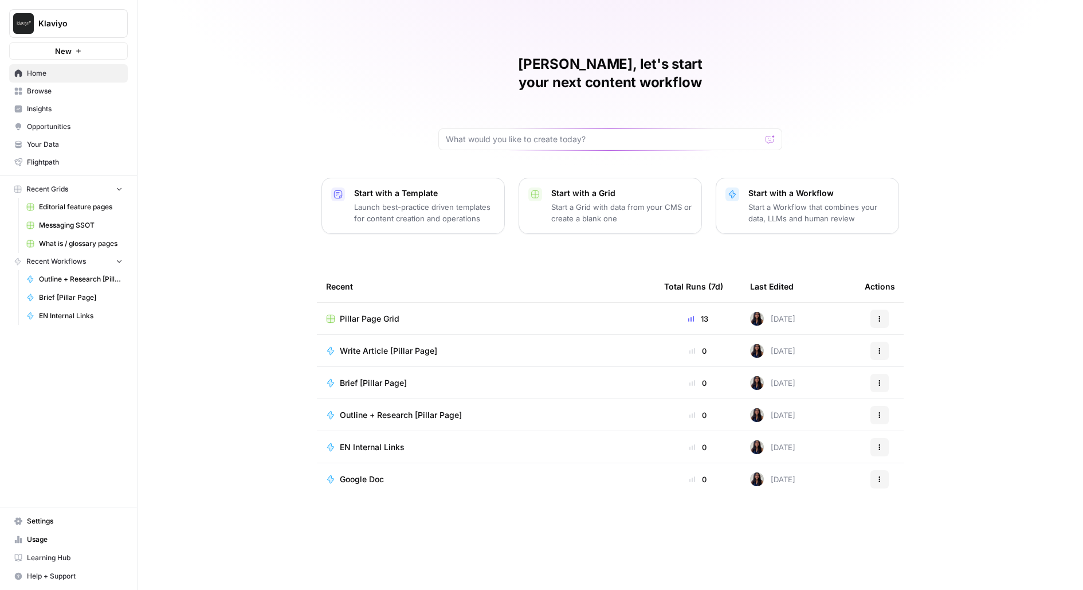
click at [112, 21] on div "Klaviyo" at bounding box center [80, 23] width 85 height 11
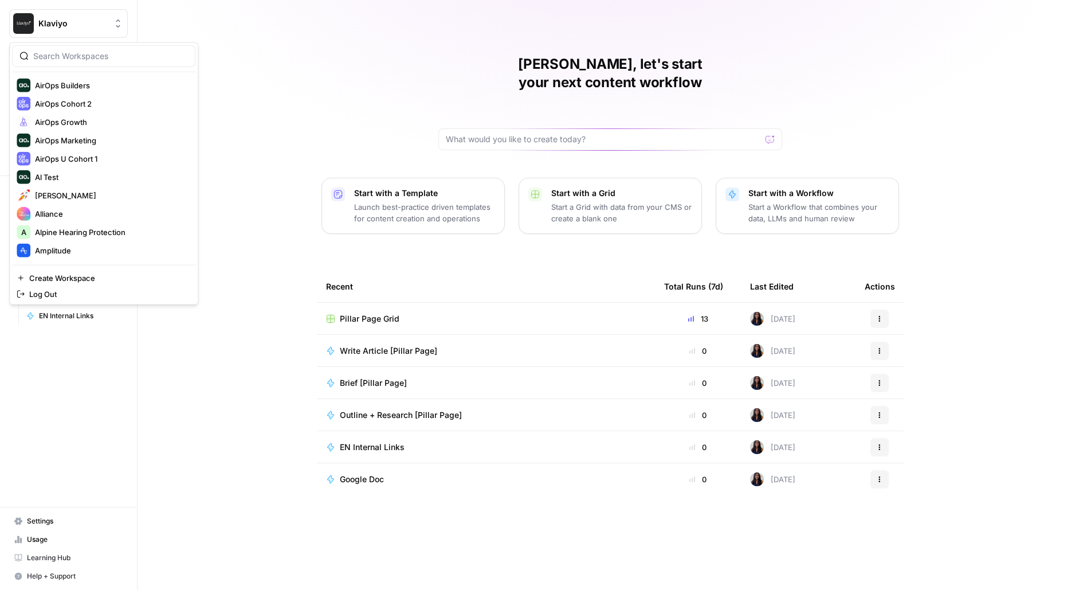
scroll to position [112, 0]
click at [109, 126] on div "AirOps Builders" at bounding box center [104, 121] width 174 height 14
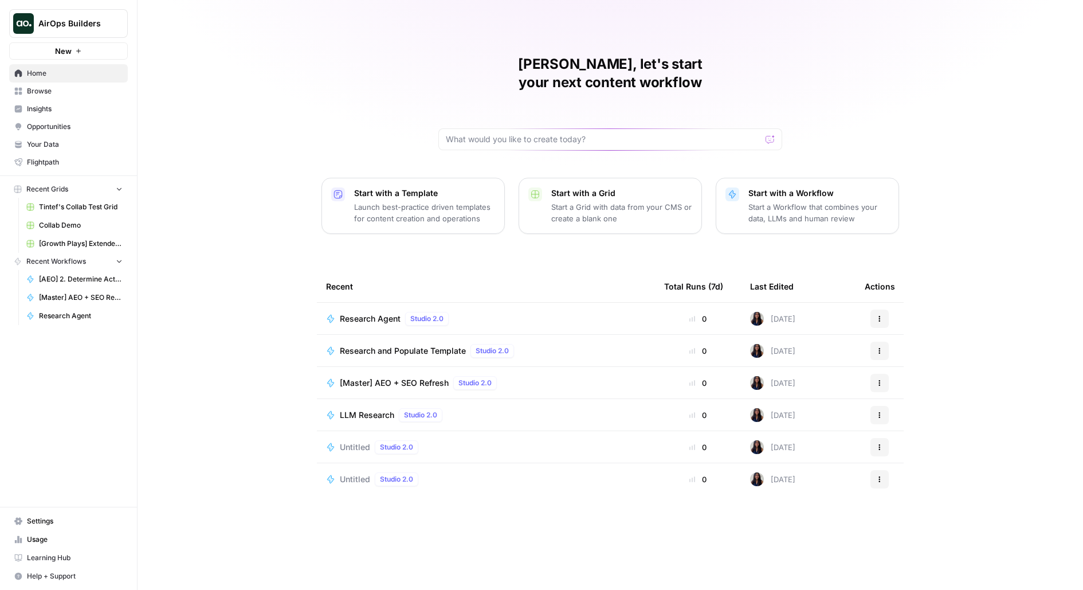
click at [95, 92] on span "Browse" at bounding box center [75, 91] width 96 height 10
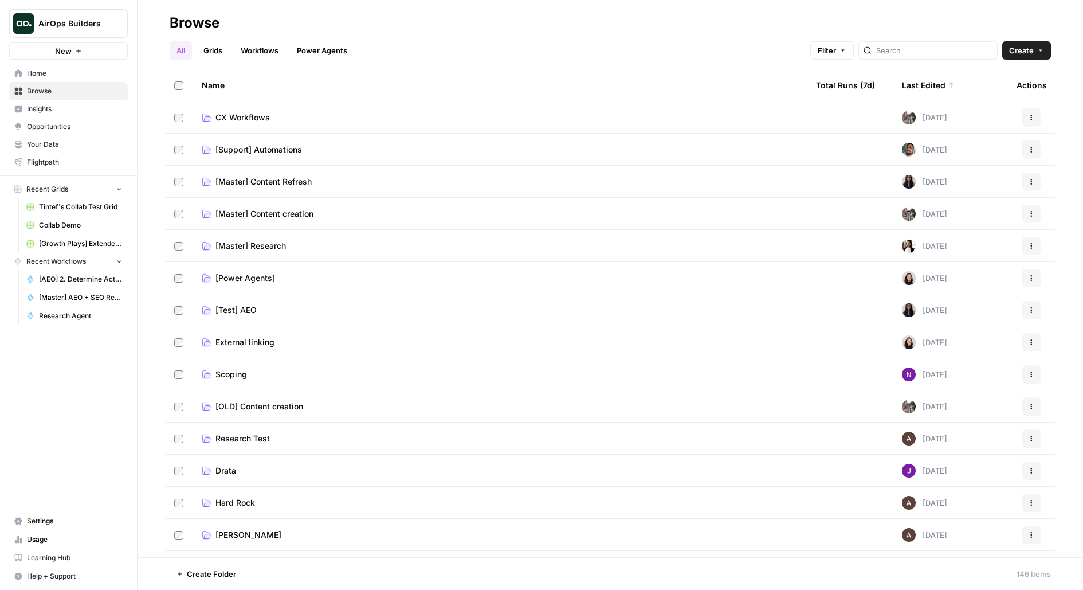
click at [1034, 46] on button "Create" at bounding box center [1026, 50] width 49 height 18
click at [1003, 78] on span "Folder" at bounding box center [1004, 77] width 64 height 11
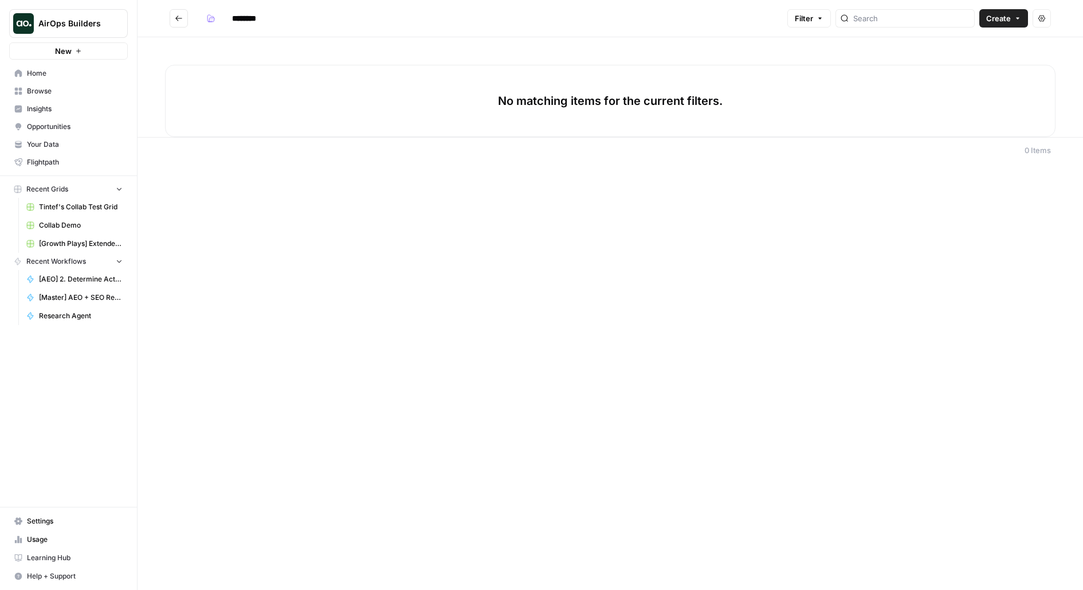
click at [254, 15] on input "********" at bounding box center [259, 18] width 64 height 18
type input "****"
click at [1023, 9] on header "**** Filter Create Actions" at bounding box center [610, 18] width 945 height 37
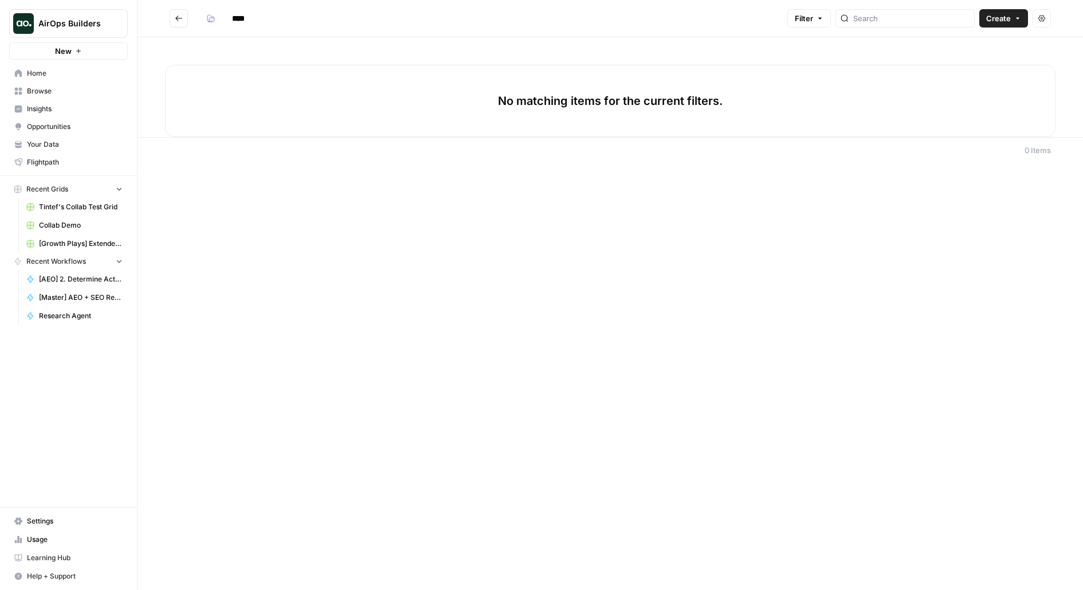
click at [1015, 6] on header "**** Filter Create Actions" at bounding box center [610, 18] width 945 height 37
click at [1015, 9] on button "Create" at bounding box center [1003, 18] width 49 height 18
click at [982, 61] on span "Workflow" at bounding box center [982, 61] width 64 height 11
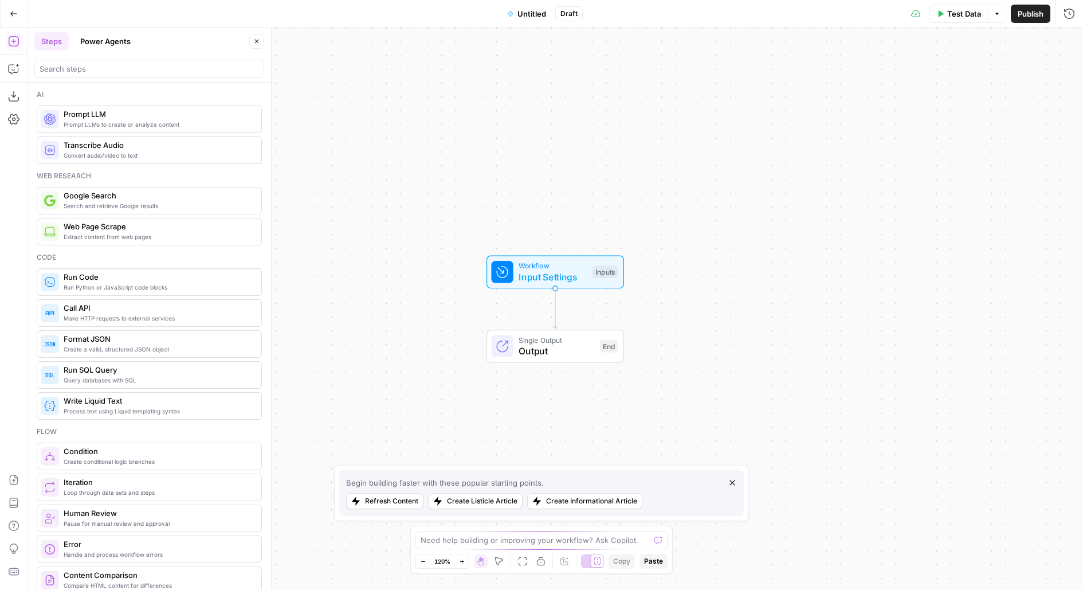
click at [101, 44] on button "Power Agents" at bounding box center [105, 41] width 64 height 18
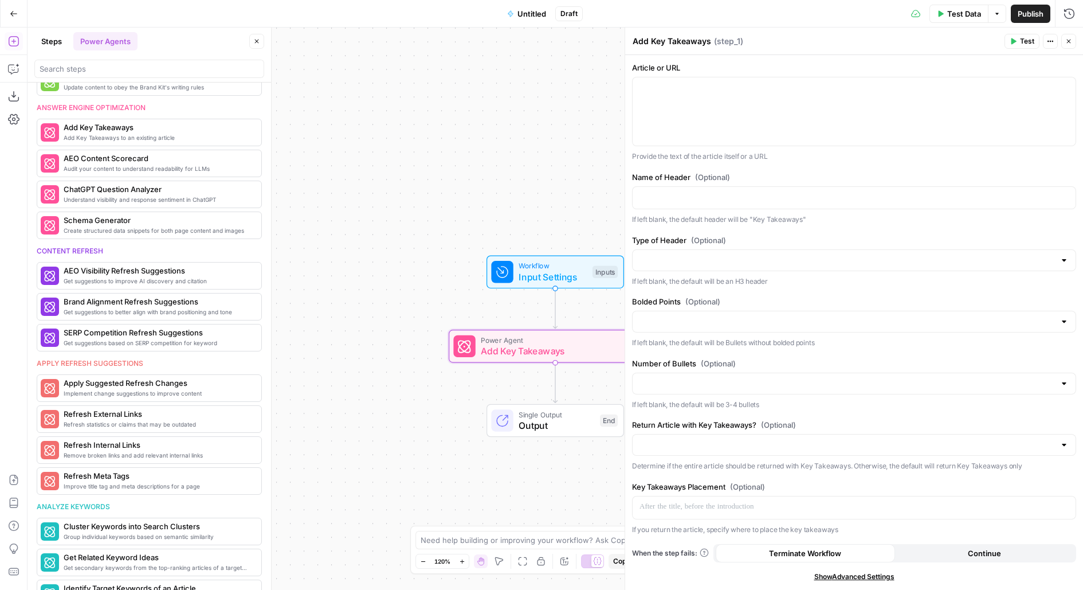
scroll to position [46, 0]
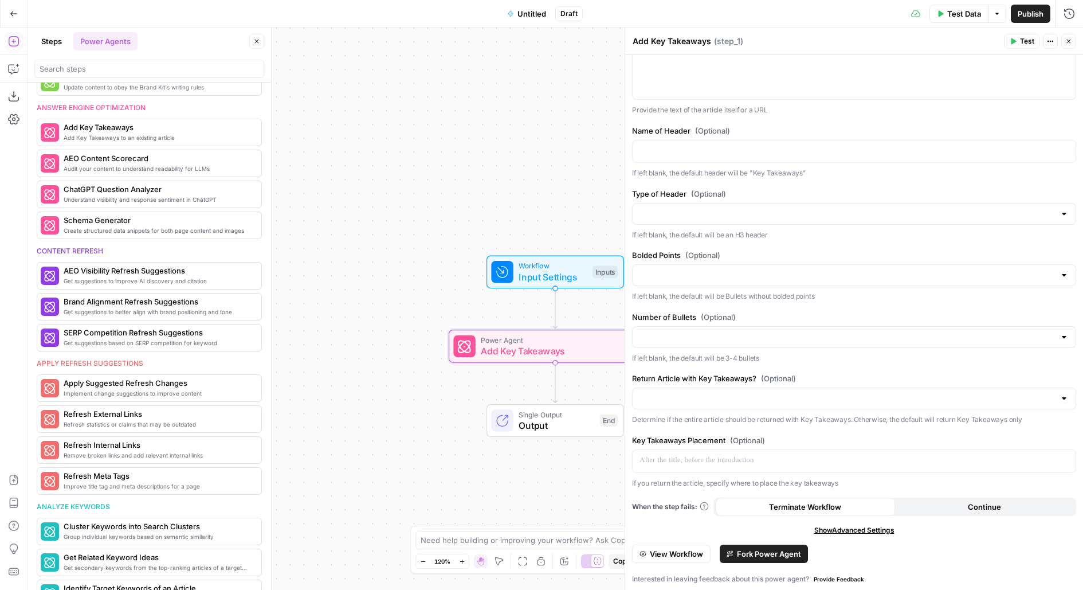
click at [692, 544] on button "View Workflow" at bounding box center [671, 553] width 79 height 18
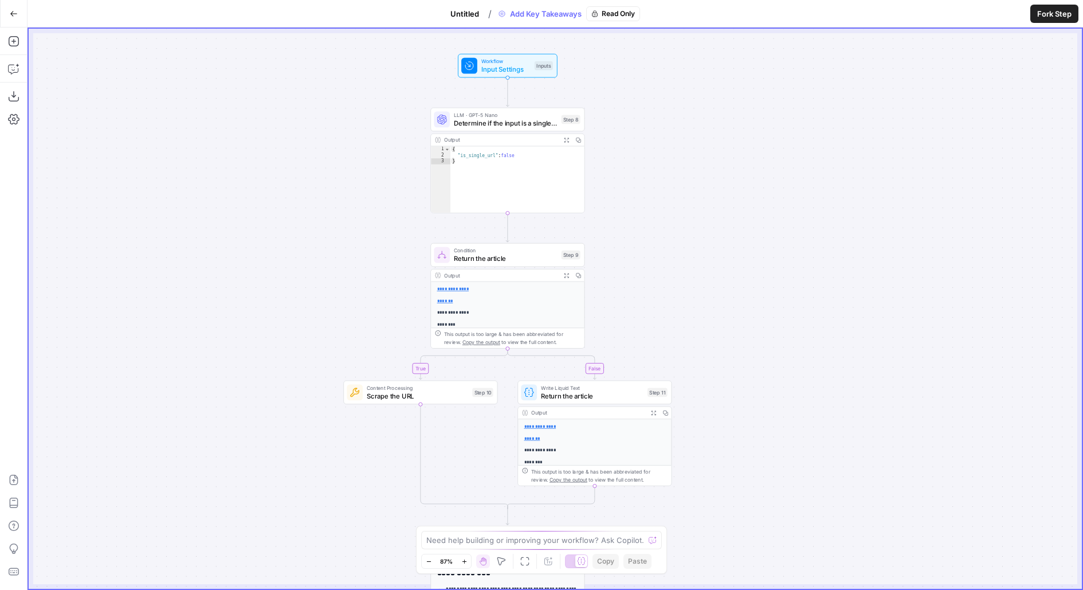
drag, startPoint x: 615, startPoint y: 324, endPoint x: 728, endPoint y: 175, distance: 186.9
click at [728, 175] on div "**********" at bounding box center [555, 309] width 1053 height 560
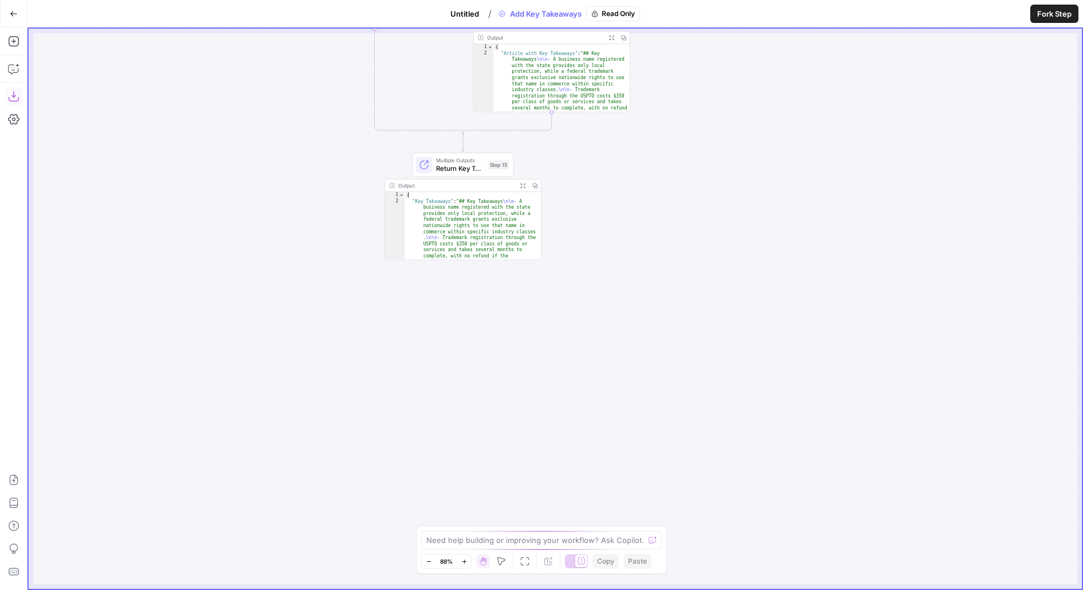
click at [13, 99] on icon "button" at bounding box center [13, 96] width 11 height 11
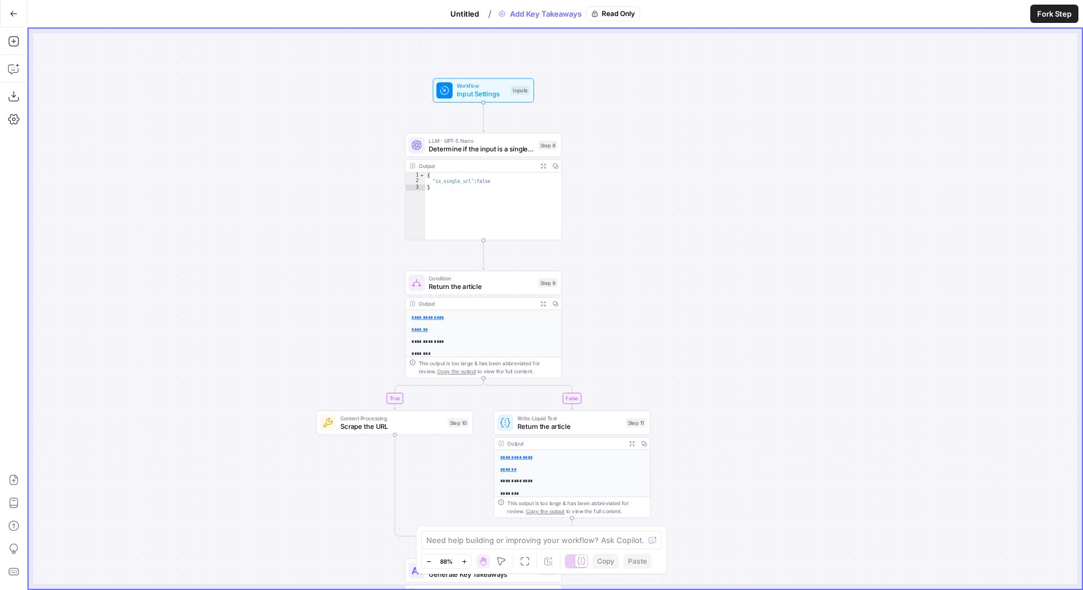
click at [1050, 15] on span "Fork Step" at bounding box center [1054, 13] width 34 height 11
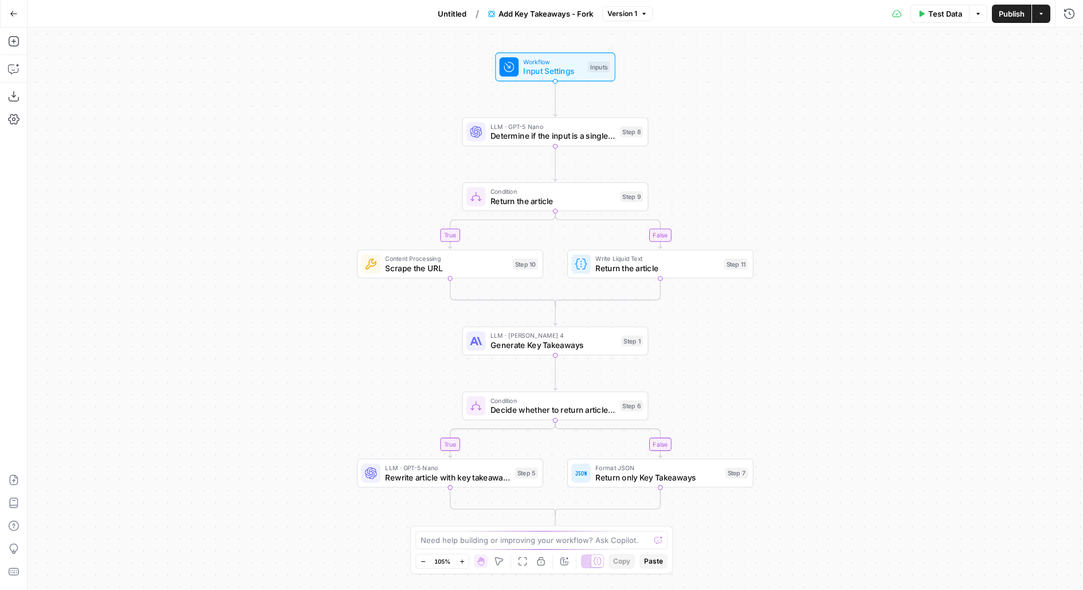
drag, startPoint x: 715, startPoint y: 193, endPoint x: 628, endPoint y: 63, distance: 155.7
click at [628, 63] on div "true false true false Workflow Input Settings Inputs LLM · GPT-5 Nano Determine…" at bounding box center [555, 309] width 1055 height 562
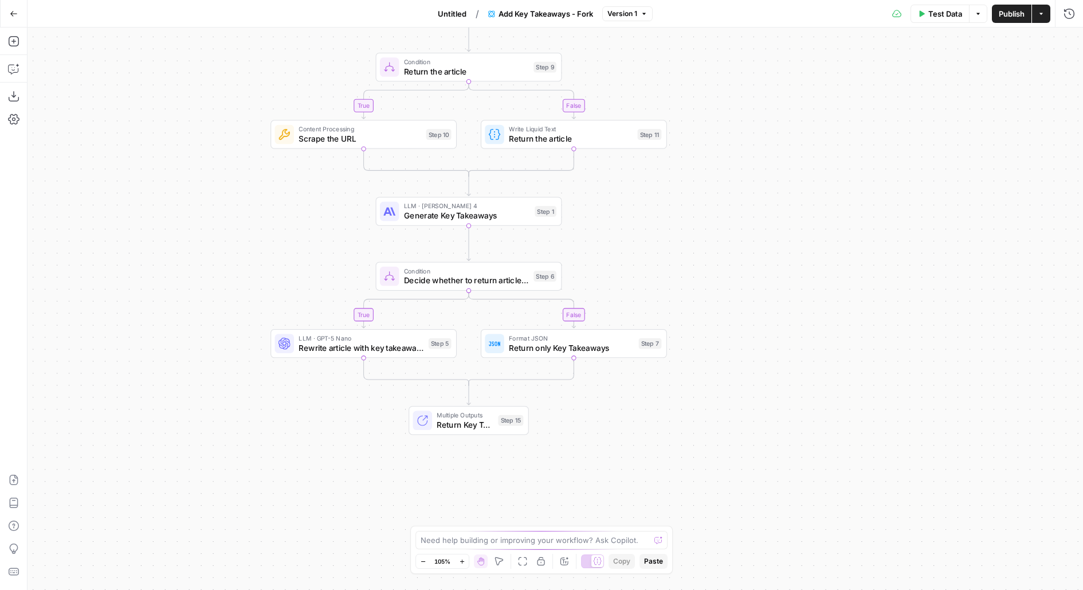
drag, startPoint x: 619, startPoint y: 62, endPoint x: 640, endPoint y: 10, distance: 56.1
click at [623, 38] on div "true false true false Workflow Input Settings Inputs LLM · GPT-5 Nano Determine…" at bounding box center [555, 309] width 1055 height 562
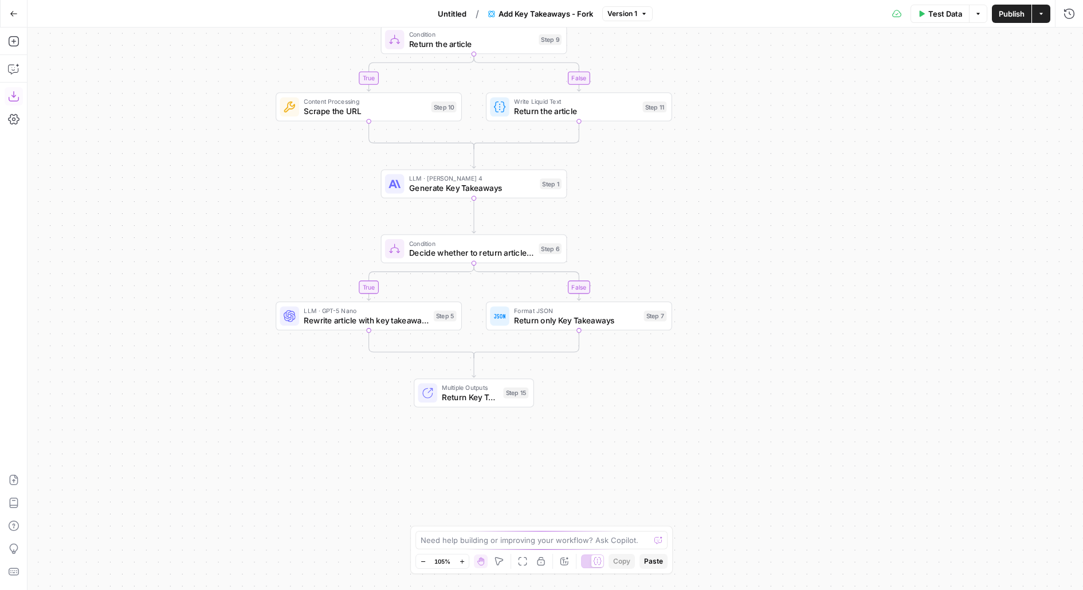
click at [10, 103] on button "Download as JSON" at bounding box center [14, 96] width 18 height 18
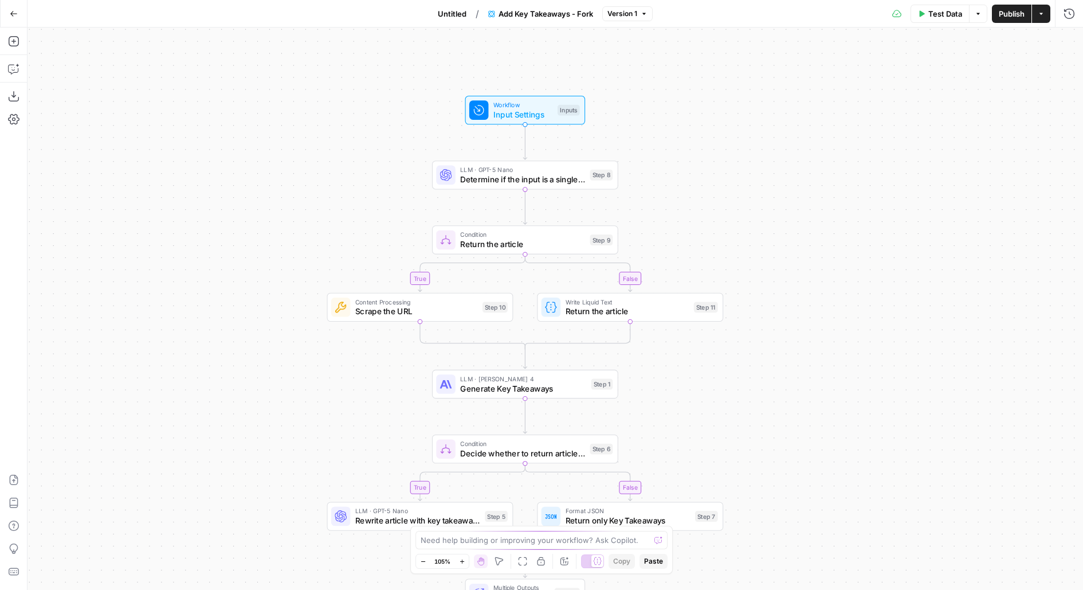
click at [457, 12] on span "Untitled" at bounding box center [452, 13] width 29 height 11
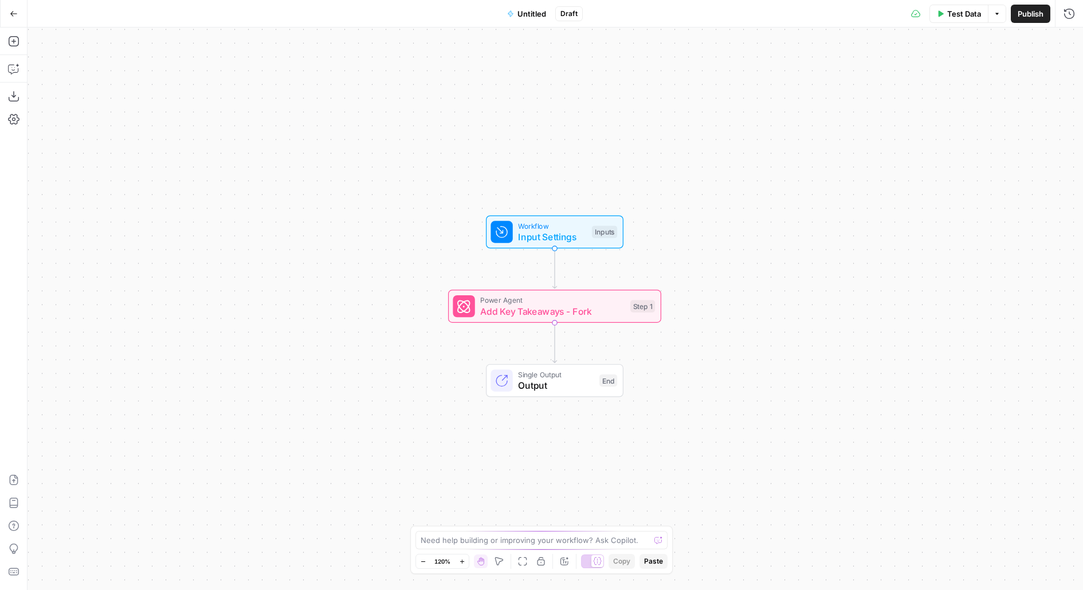
drag, startPoint x: 349, startPoint y: 202, endPoint x: 295, endPoint y: 116, distance: 101.7
click at [295, 116] on div "Workflow Input Settings Inputs Power Agent Add Key Takeaways - Fork Step 1 Sing…" at bounding box center [555, 309] width 1055 height 562
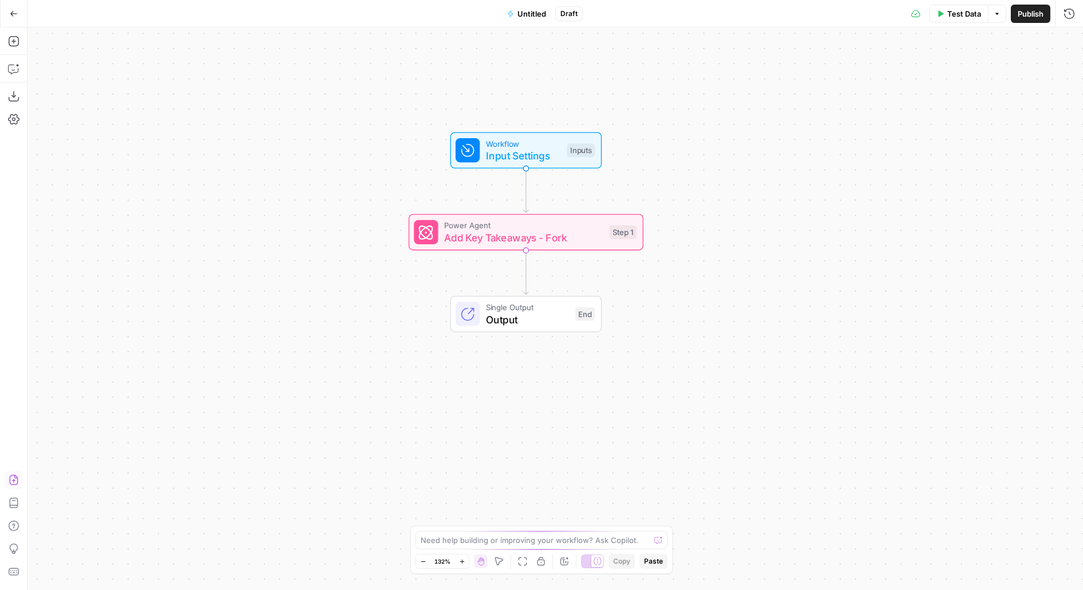
click at [15, 478] on icon "button" at bounding box center [13, 479] width 11 height 11
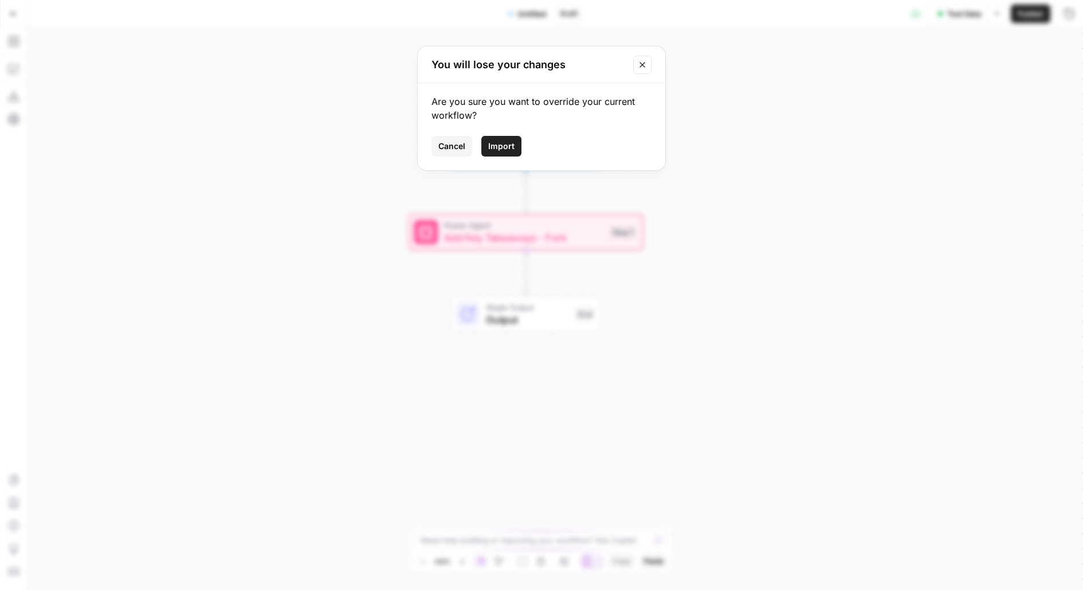
click at [643, 68] on button "Close modal" at bounding box center [642, 65] width 18 height 18
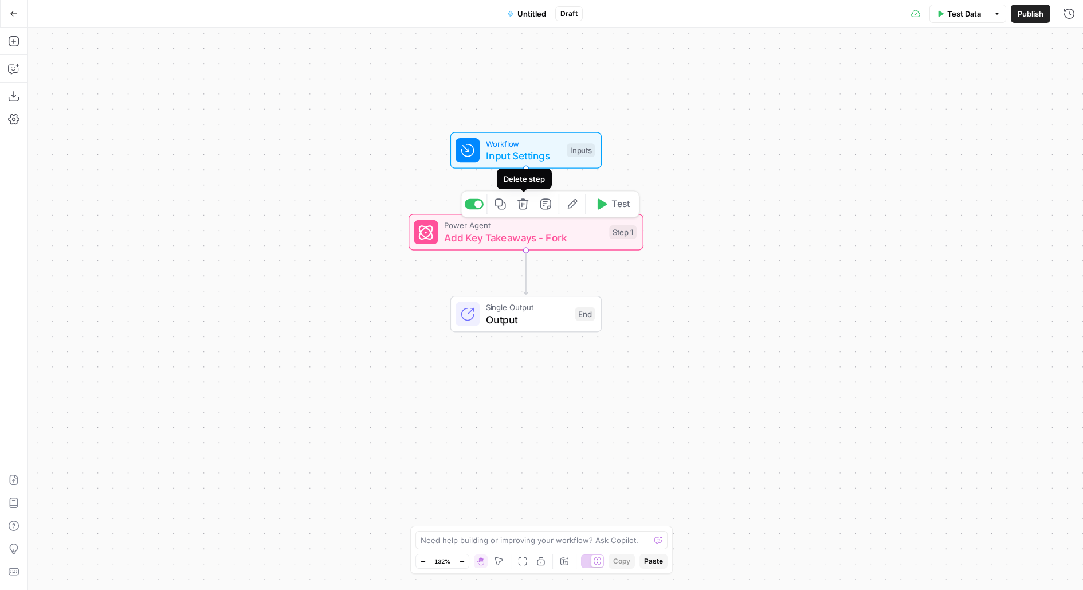
click at [518, 241] on span "Add Key Takeaways - Fork" at bounding box center [523, 237] width 159 height 15
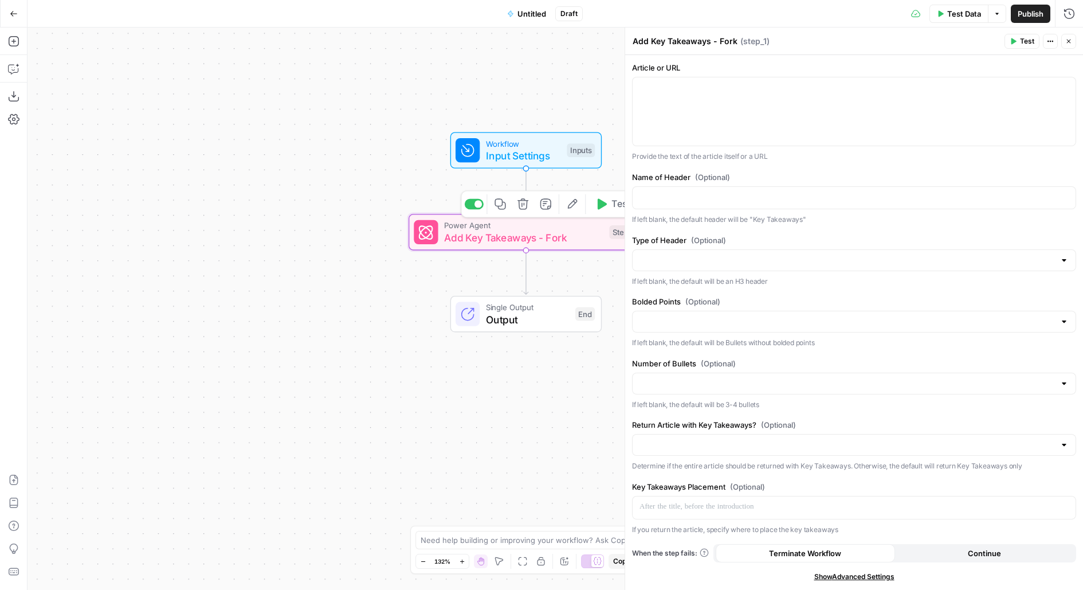
click at [523, 199] on icon "button" at bounding box center [522, 203] width 11 height 11
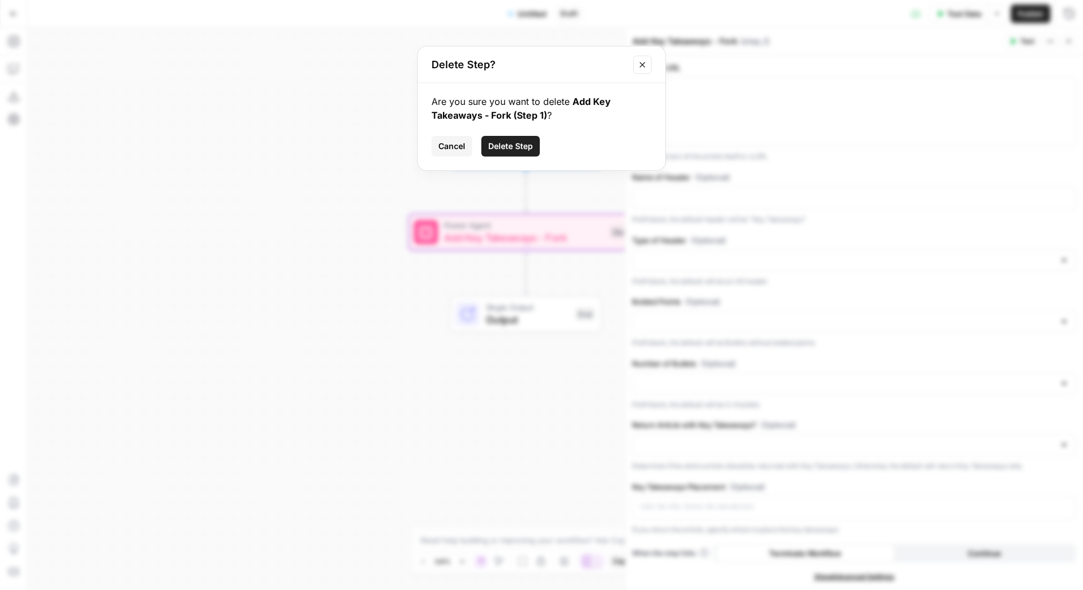
click at [542, 148] on div "Cancel Delete Step" at bounding box center [541, 146] width 220 height 21
click at [516, 146] on span "Delete Step" at bounding box center [510, 145] width 45 height 11
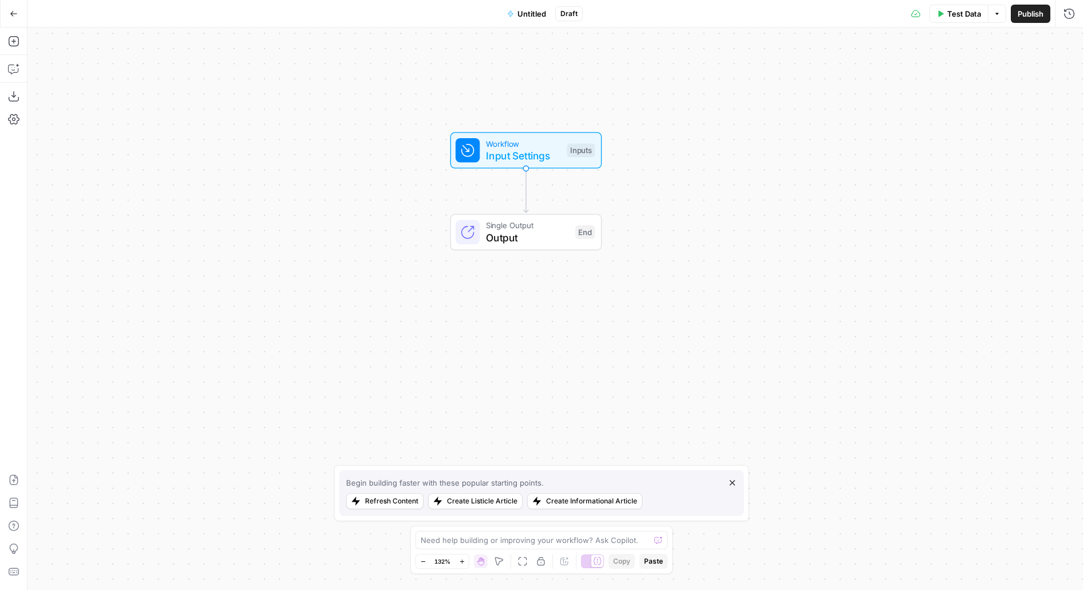
click at [24, 479] on div "Add Steps Copilot Download as JSON Settings Import JSON AirOps Academy Help Giv…" at bounding box center [14, 309] width 28 height 562
click at [14, 479] on icon "button" at bounding box center [13, 479] width 9 height 10
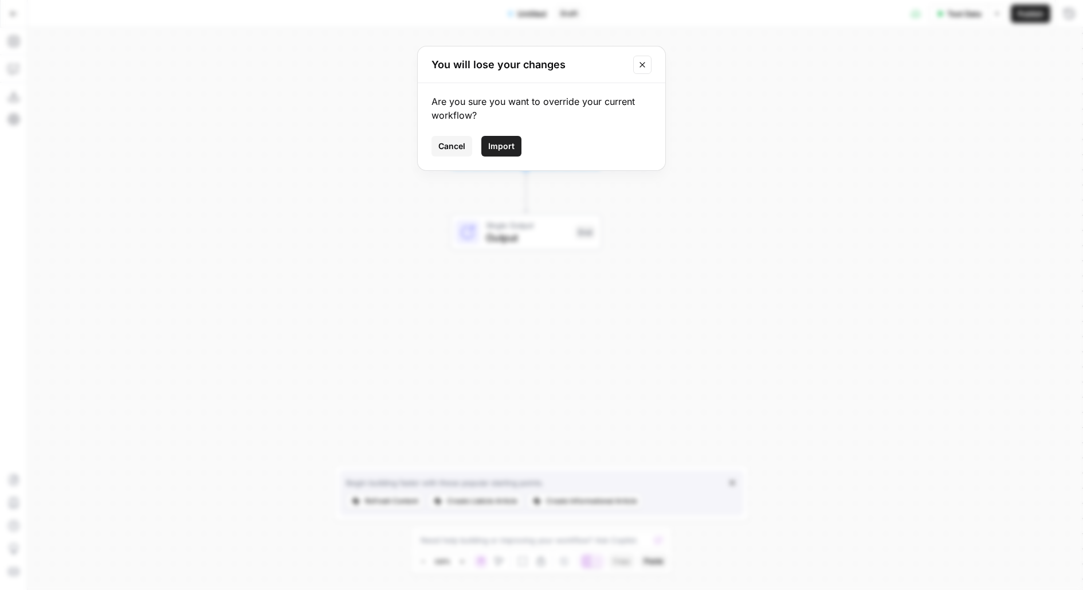
click at [510, 140] on span "Import" at bounding box center [501, 145] width 26 height 11
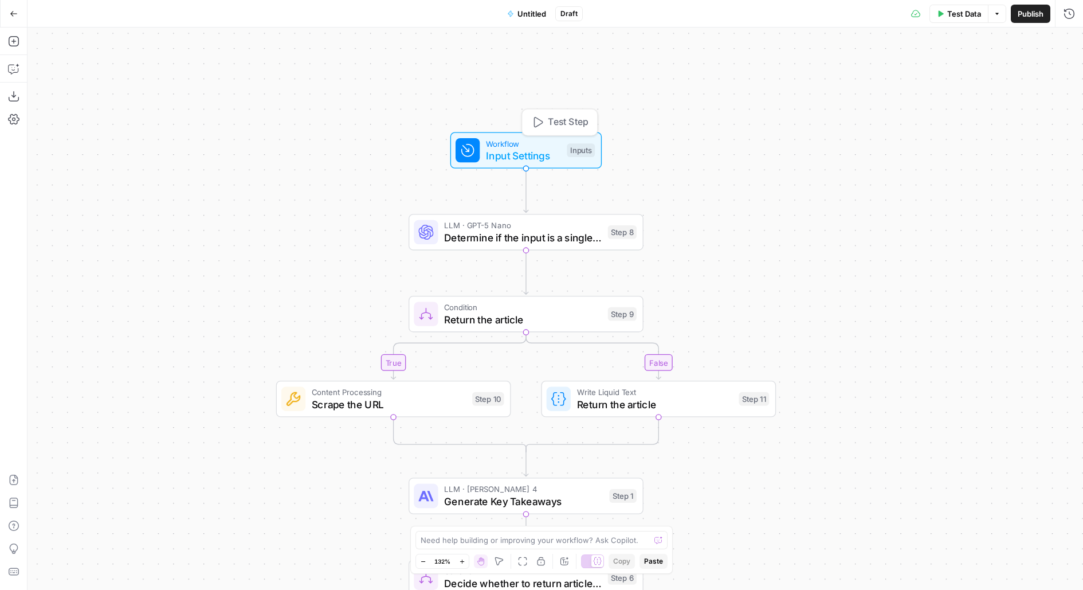
drag, startPoint x: 748, startPoint y: 278, endPoint x: 715, endPoint y: 39, distance: 241.8
click at [715, 39] on div "true false true false Workflow Input Settings Inputs Test Step LLM · GPT-5 Nano…" at bounding box center [555, 309] width 1055 height 562
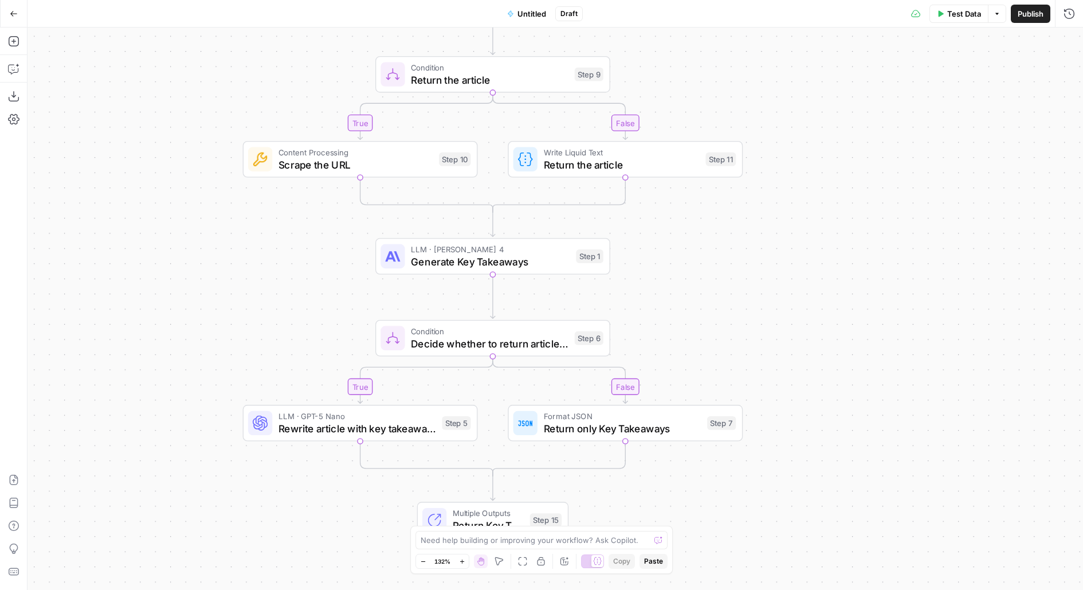
click at [514, 10] on icon "button" at bounding box center [510, 13] width 7 height 7
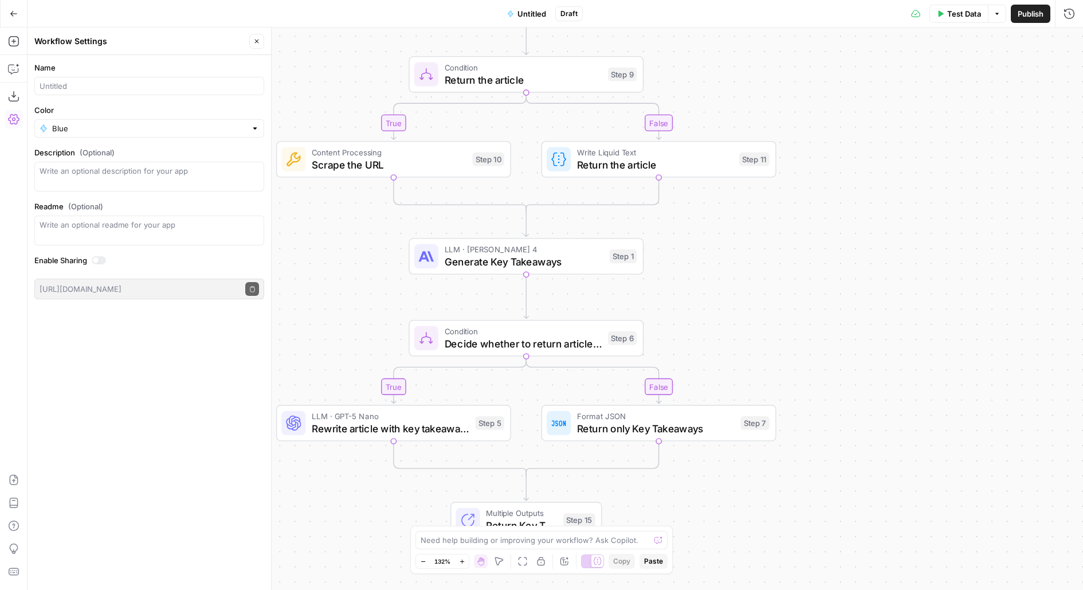
click at [71, 92] on div at bounding box center [149, 86] width 230 height 18
click at [130, 95] on form "Name Color Blue Description (Optional) Readme (Optional) Write an optional read…" at bounding box center [150, 180] width 244 height 251
click at [251, 84] on input "Name" at bounding box center [149, 85] width 219 height 11
type input "Add FAQs"
click at [257, 47] on button "Close" at bounding box center [256, 41] width 15 height 15
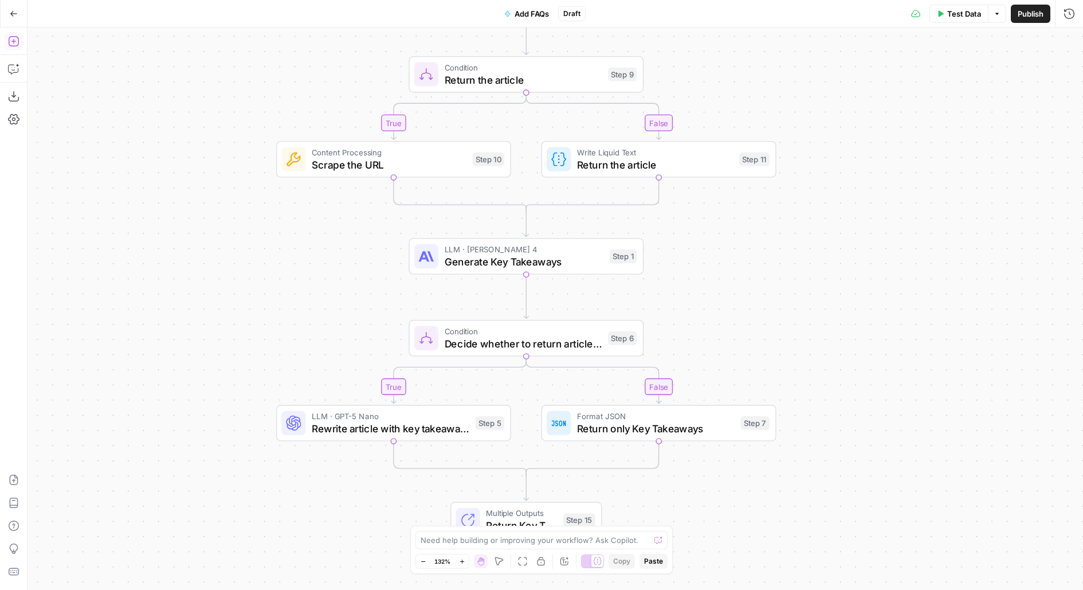
click at [11, 48] on button "Add Steps" at bounding box center [14, 41] width 18 height 18
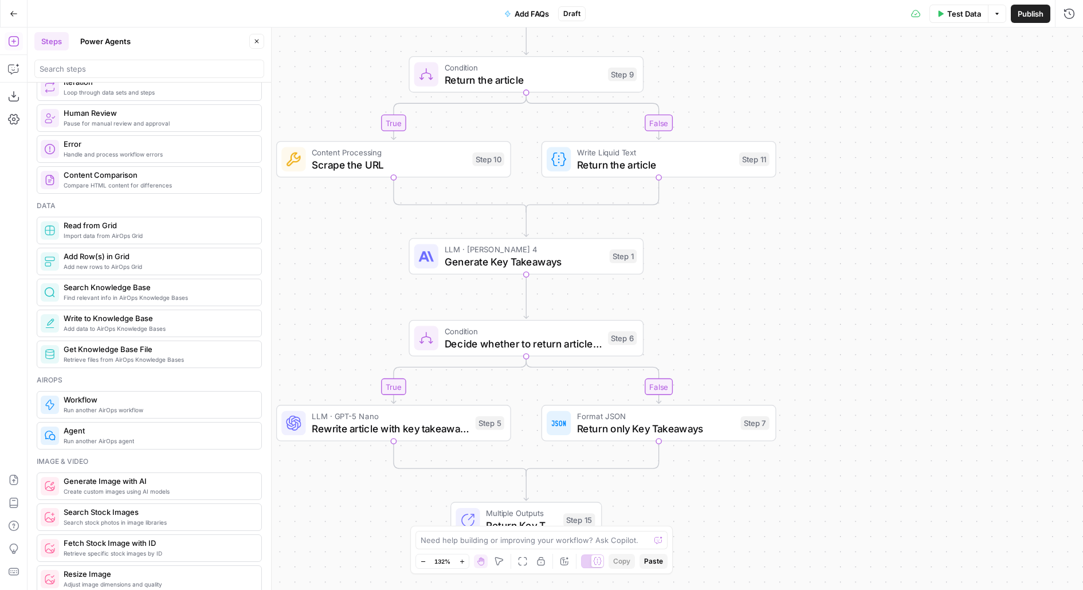
scroll to position [453, 0]
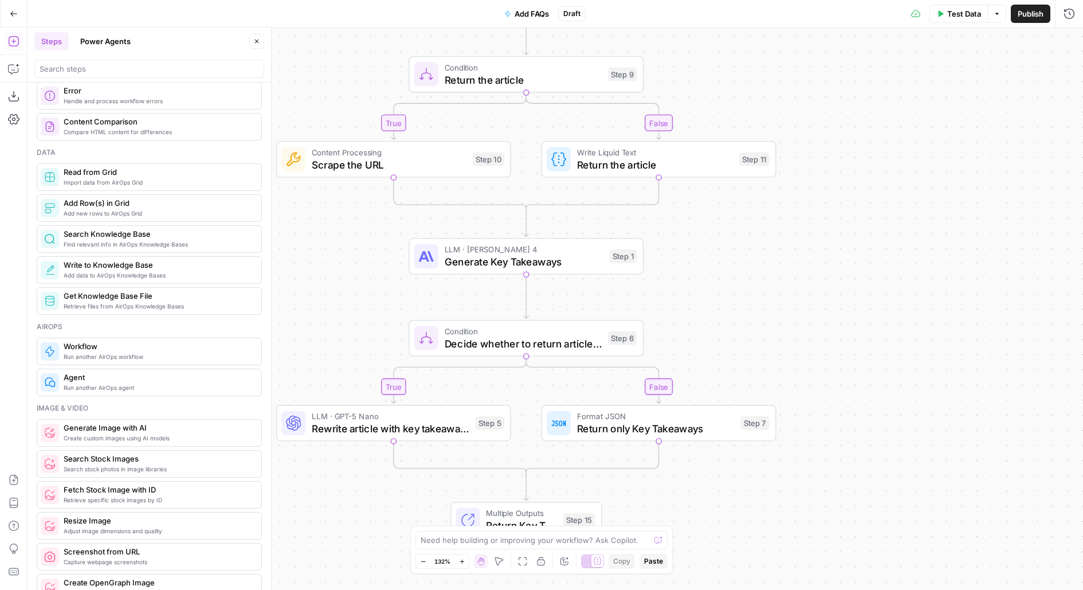
click at [107, 41] on button "Power Agents" at bounding box center [105, 41] width 64 height 18
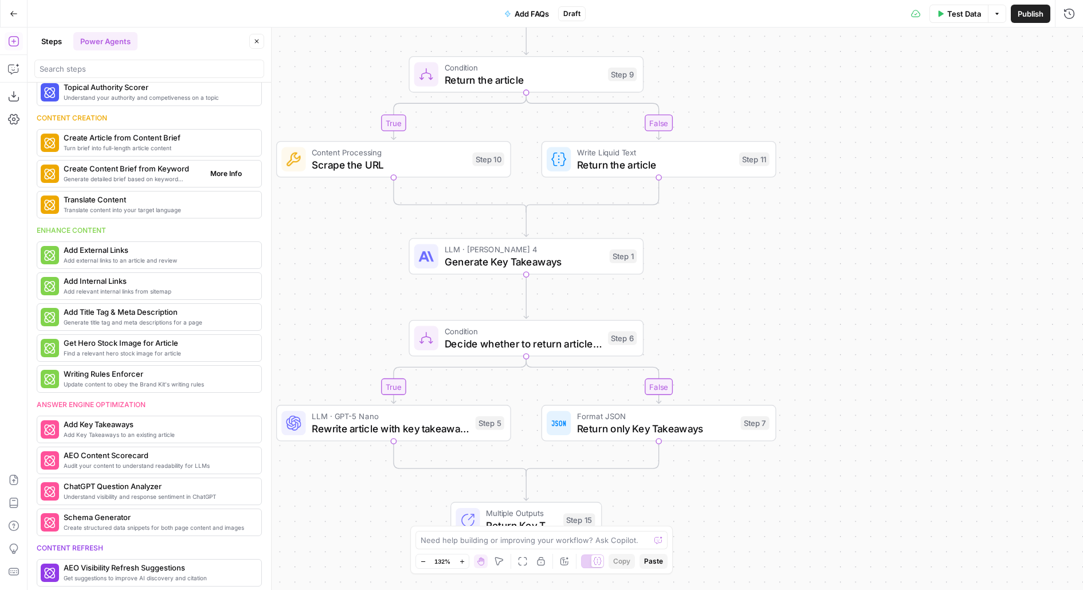
scroll to position [0, 0]
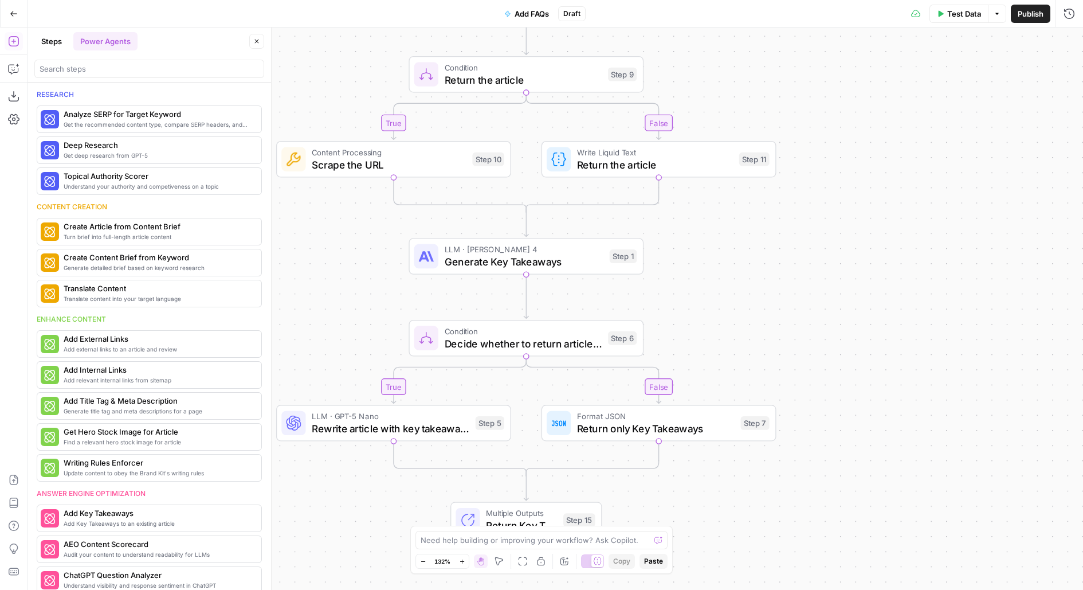
click at [253, 40] on button "Close" at bounding box center [256, 41] width 15 height 15
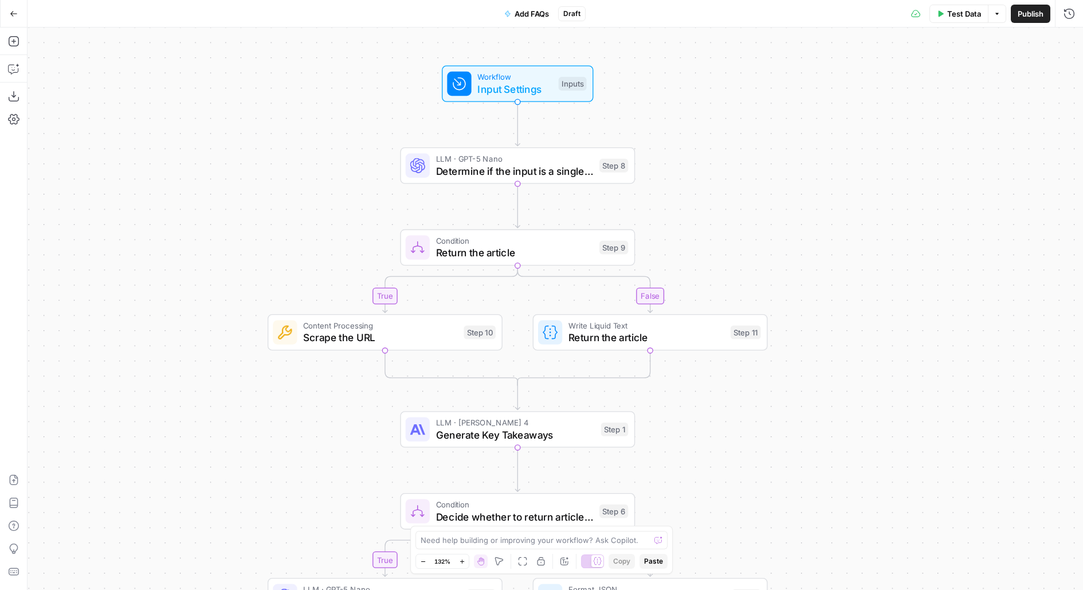
click at [974, 10] on span "Test Data" at bounding box center [964, 13] width 34 height 11
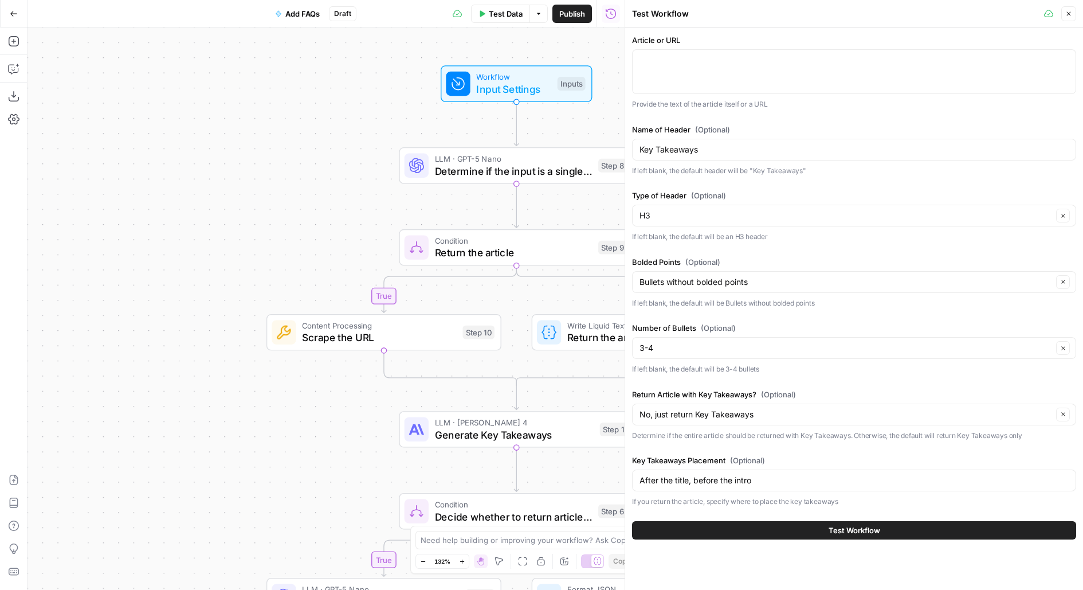
drag, startPoint x: 355, startPoint y: 186, endPoint x: 165, endPoint y: 156, distance: 191.9
click at [166, 158] on div "true false true false Workflow Input Settings Inputs LLM · GPT-5 Nano Determine…" at bounding box center [326, 309] width 597 height 562
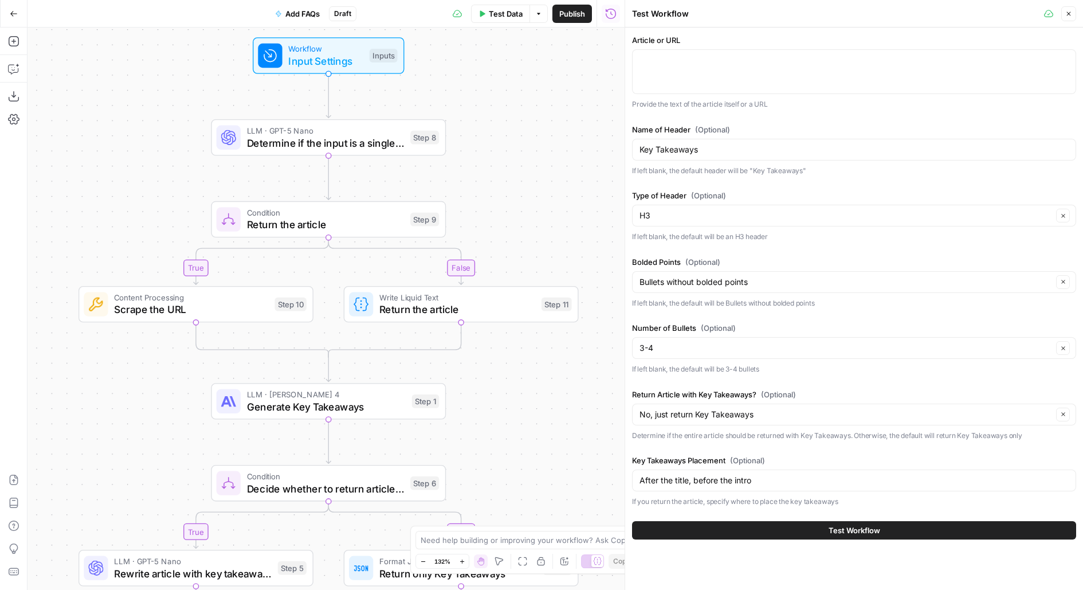
drag, startPoint x: 461, startPoint y: 91, endPoint x: 500, endPoint y: 129, distance: 53.9
click at [499, 128] on div "true false true false Workflow Input Settings Inputs LLM · GPT-5 Nano Determine…" at bounding box center [326, 309] width 597 height 562
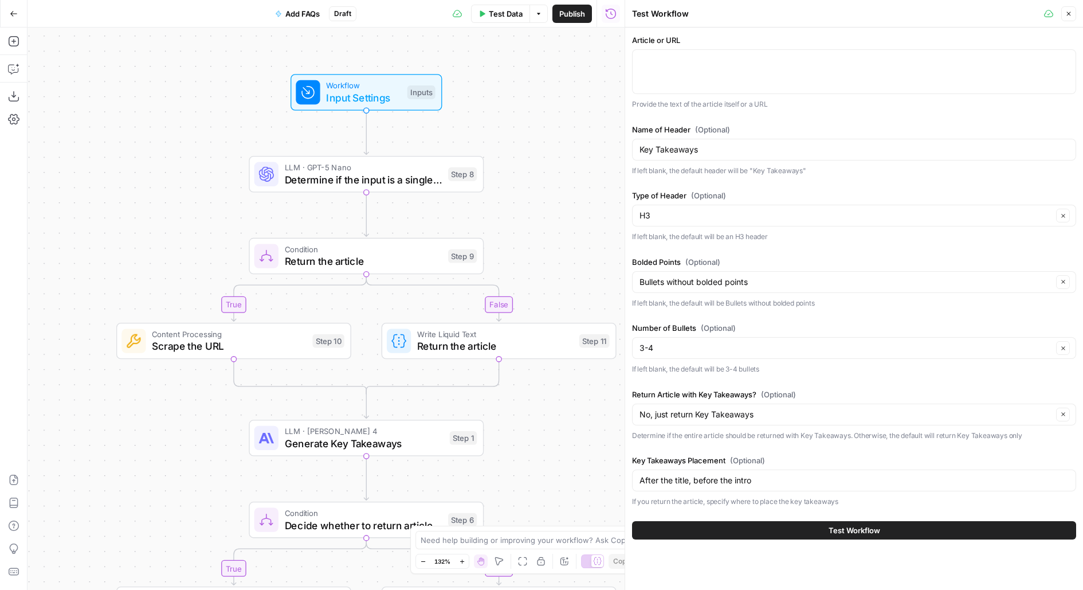
click at [708, 52] on div at bounding box center [854, 71] width 444 height 45
paste textarea "<p>Choosing how to incorporate your business can have huge implications down th…"
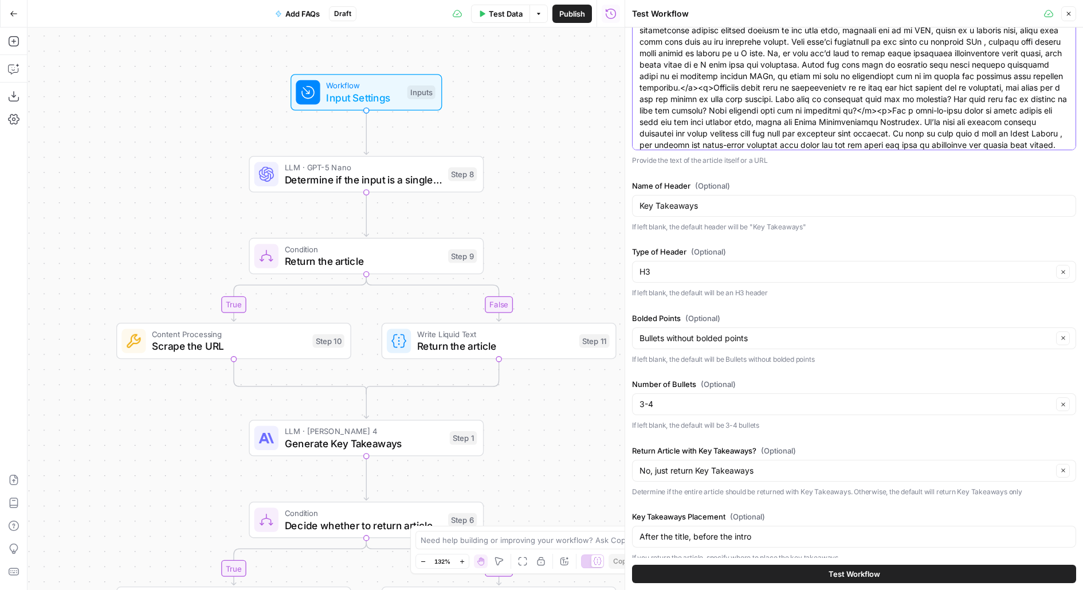
scroll to position [148, 0]
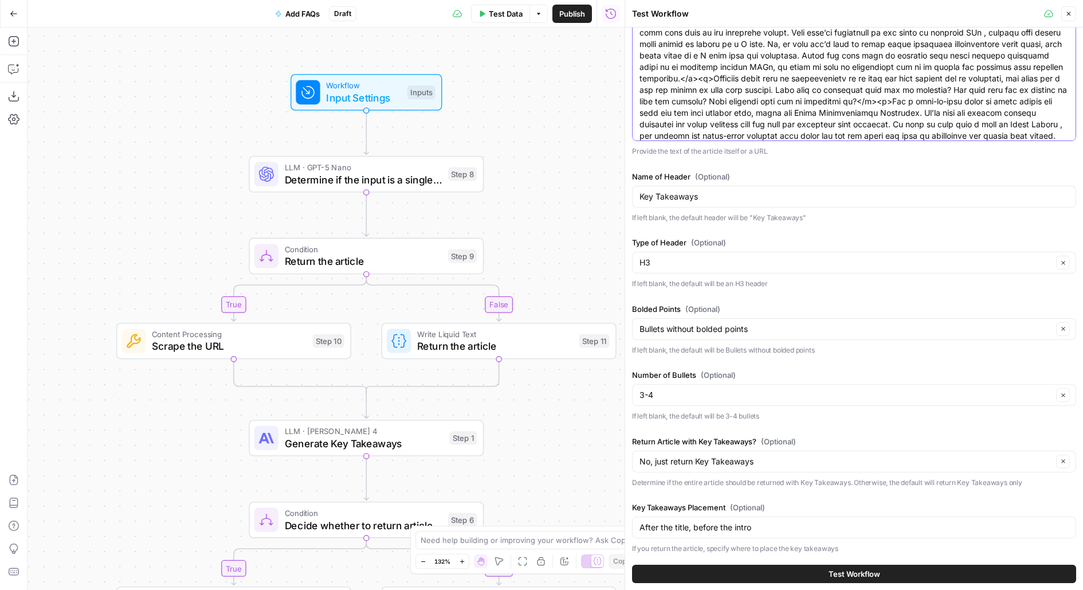
type textarea "<p>Choosing how to incorporate your business can have huge implications down th…"
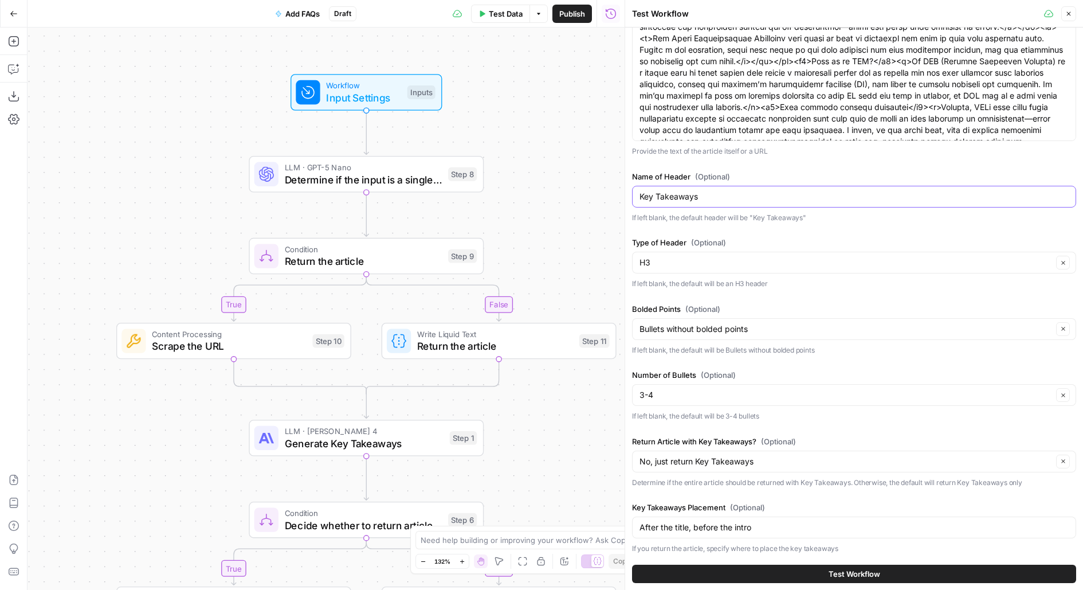
click at [698, 201] on div "Key Takeaways" at bounding box center [854, 197] width 444 height 22
click at [676, 262] on input "Type of Header (Optional)" at bounding box center [845, 262] width 413 height 11
type input "H3"
click at [747, 212] on p "If left blank, the default header will be "Key Takeaways"" at bounding box center [854, 217] width 444 height 11
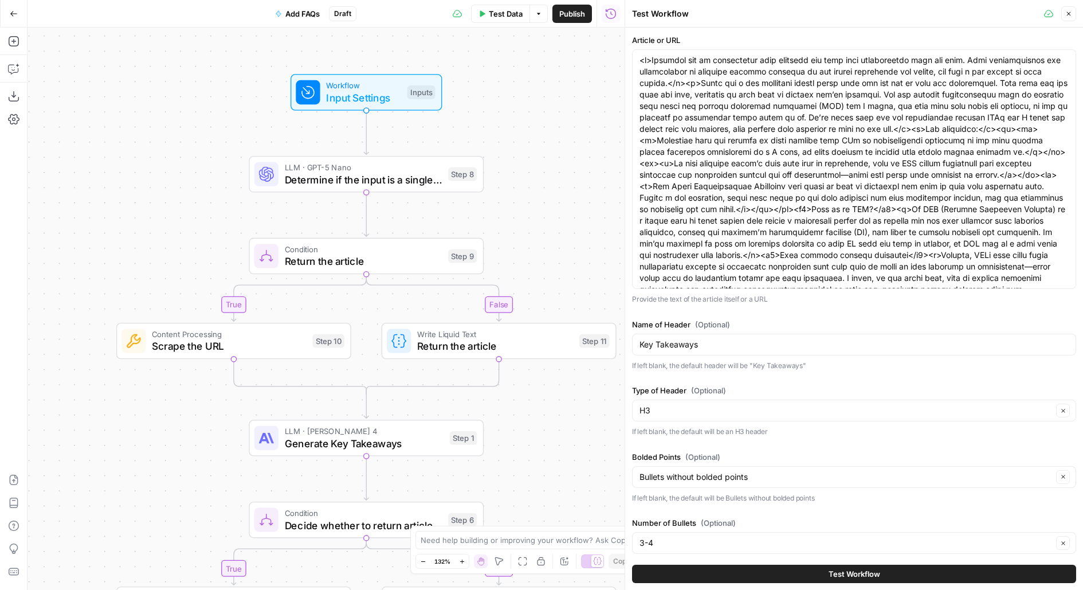
drag, startPoint x: 633, startPoint y: 42, endPoint x: 724, endPoint y: 42, distance: 90.5
click at [724, 42] on label "Article or URL" at bounding box center [854, 39] width 444 height 11
click at [756, 34] on label "Article or URL" at bounding box center [854, 39] width 444 height 11
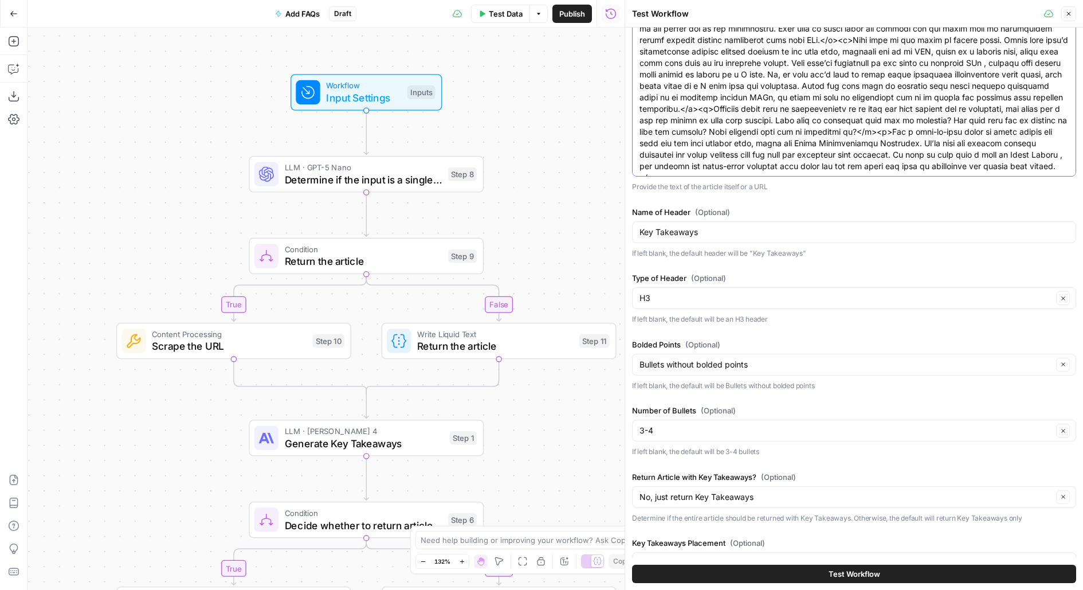
scroll to position [148, 0]
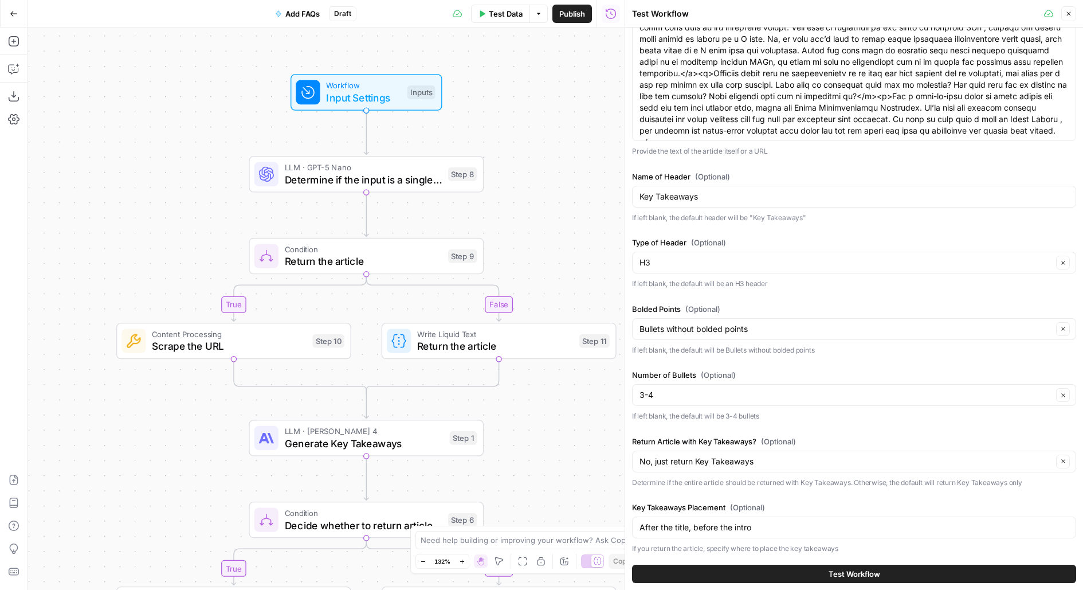
click at [418, 113] on div "true false true false Workflow Input Settings Inputs LLM · GPT-5 Nano Determine…" at bounding box center [326, 309] width 597 height 562
click at [418, 99] on div "Inputs" at bounding box center [421, 92] width 28 height 14
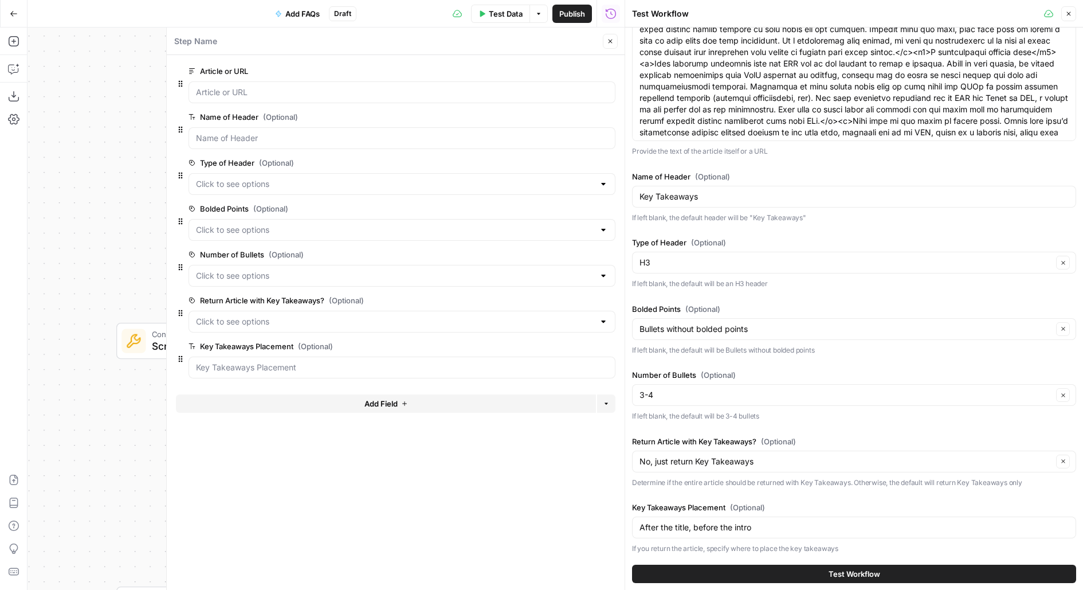
scroll to position [1088, 0]
click at [609, 42] on icon "button" at bounding box center [610, 41] width 7 height 7
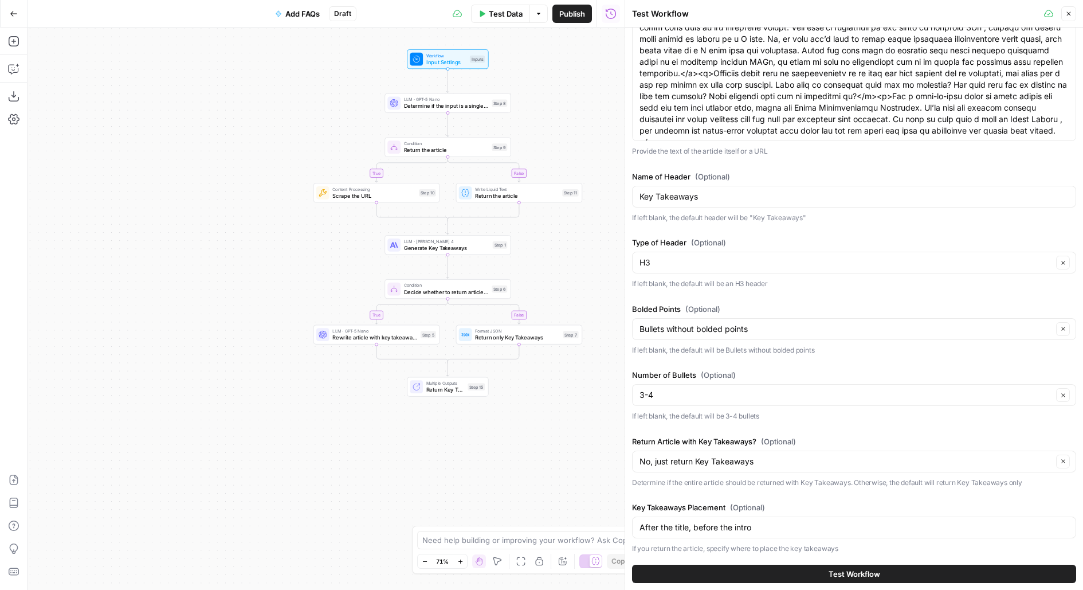
drag, startPoint x: 250, startPoint y: 168, endPoint x: 195, endPoint y: 205, distance: 65.8
click at [198, 203] on div "true false true false Workflow Input Settings Inputs LLM · GPT-5 Nano Determine…" at bounding box center [326, 309] width 597 height 562
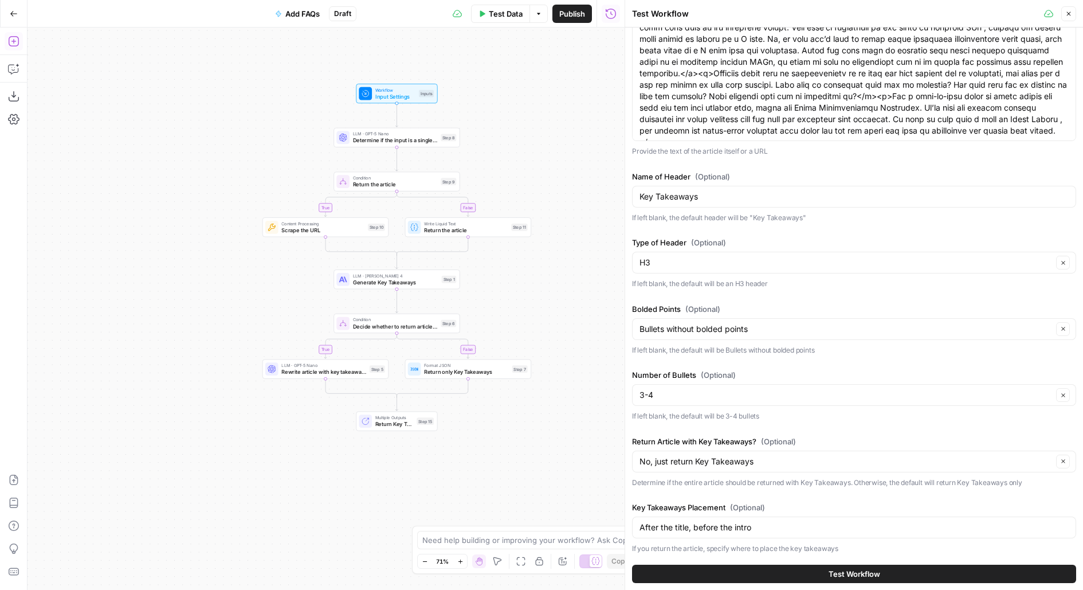
click at [12, 38] on icon "button" at bounding box center [13, 41] width 11 height 11
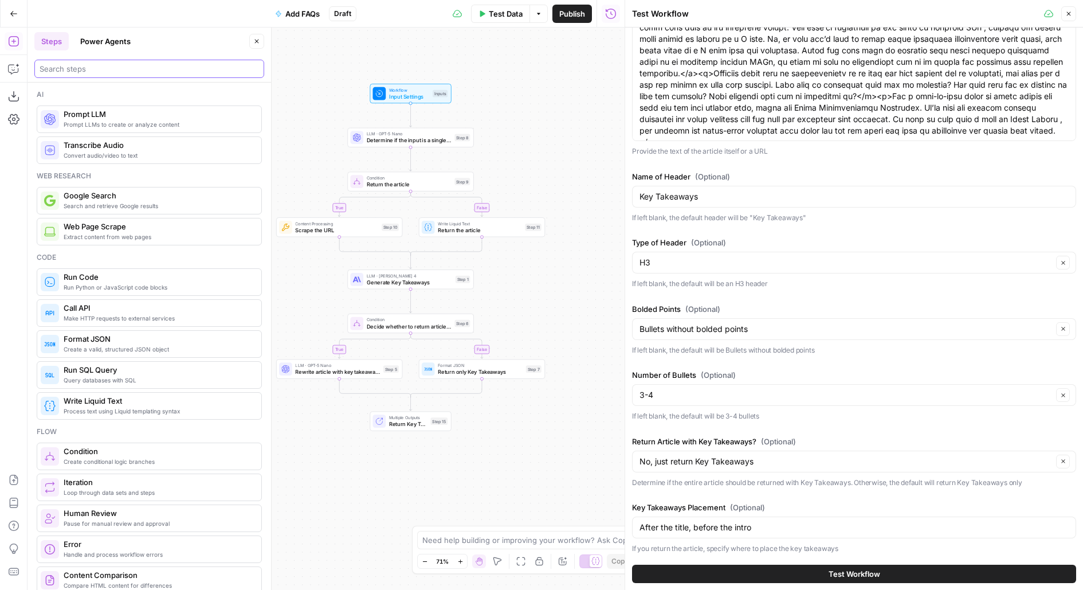
click at [169, 70] on input "search" at bounding box center [149, 68] width 219 height 11
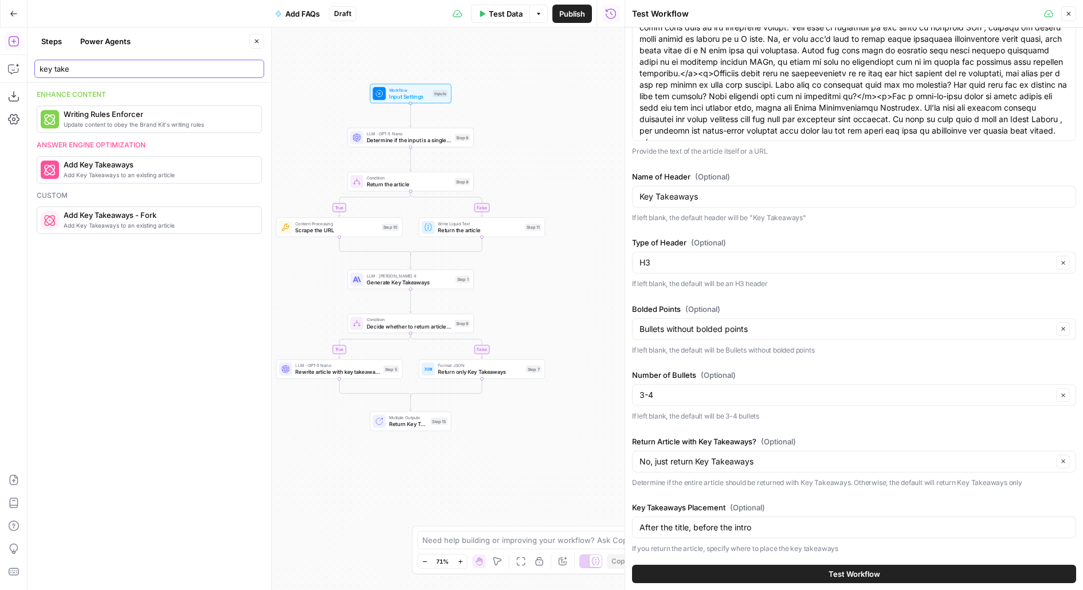
type input "key take"
click at [253, 42] on button "Close" at bounding box center [256, 41] width 15 height 15
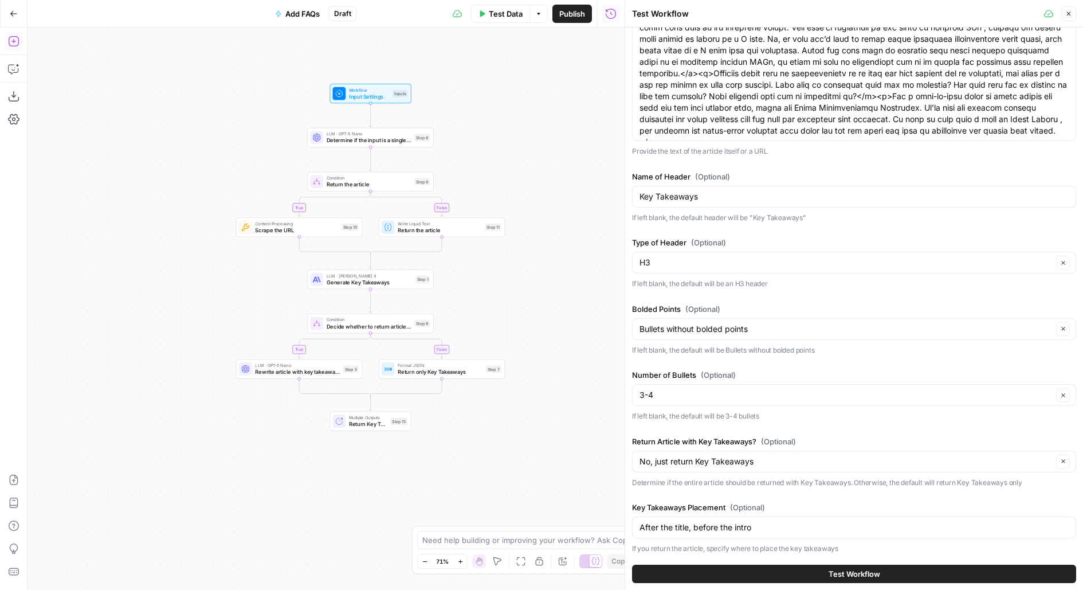
drag, startPoint x: 509, startPoint y: 107, endPoint x: 468, endPoint y: 100, distance: 42.5
click at [468, 100] on div "true false true false Workflow Input Settings Inputs LLM · GPT-5 Nano Determine…" at bounding box center [326, 309] width 597 height 562
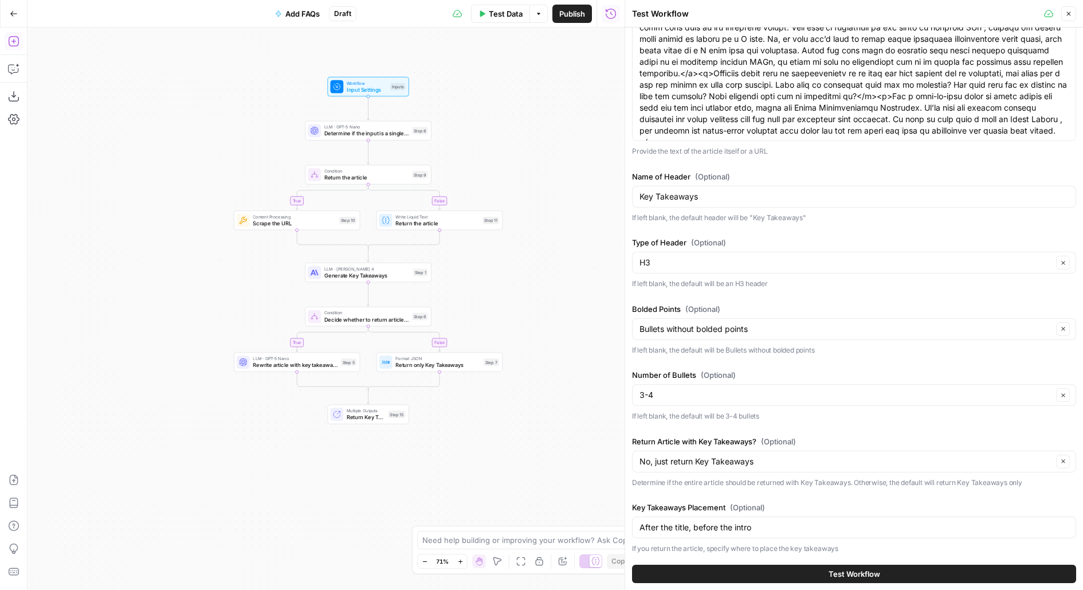
click at [719, 187] on div "Key Takeaways" at bounding box center [854, 197] width 444 height 22
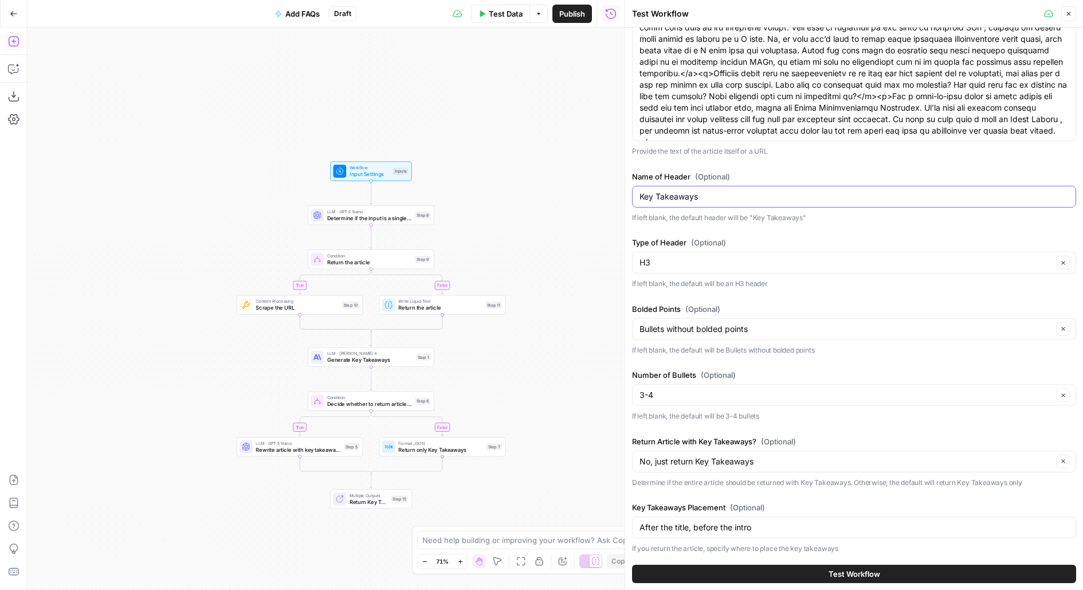
click at [673, 198] on input "Key Takeaways" at bounding box center [853, 196] width 429 height 11
type input "Add FAQs"
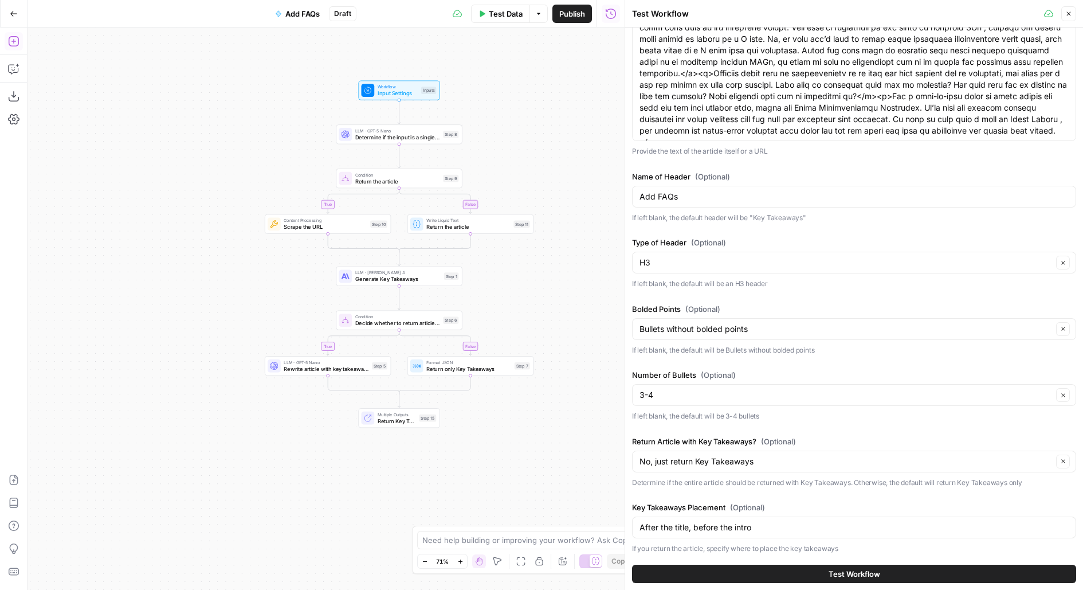
drag, startPoint x: 490, startPoint y: 238, endPoint x: 519, endPoint y: 147, distance: 96.2
click at [519, 148] on div "true false true false Workflow Input Settings Inputs LLM · GPT-5 Nano Determine…" at bounding box center [326, 309] width 597 height 562
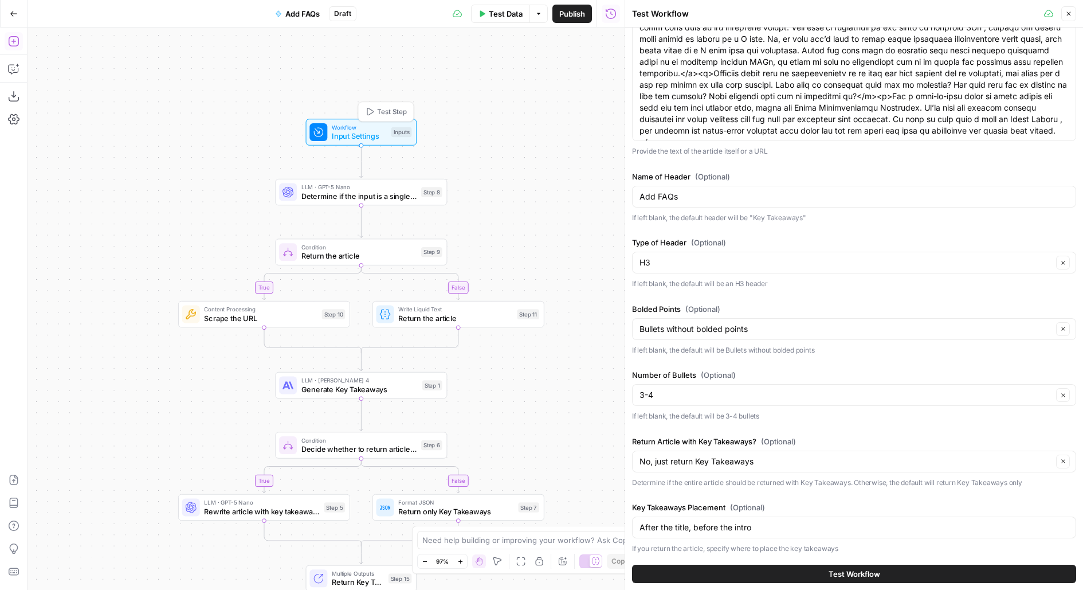
click at [370, 135] on span "Input Settings" at bounding box center [359, 136] width 55 height 11
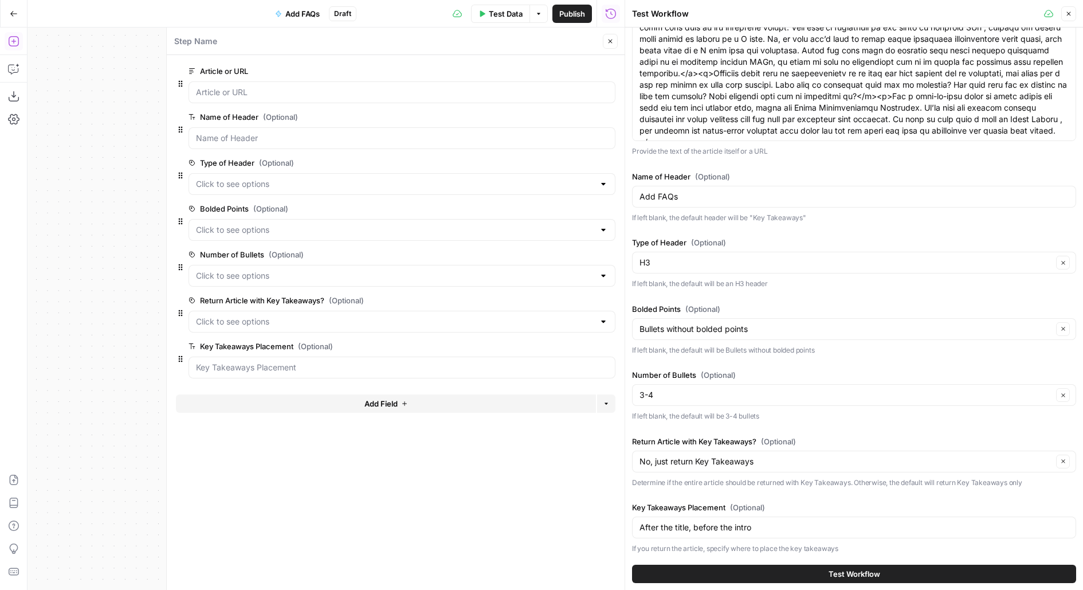
click at [583, 113] on span "edit field" at bounding box center [572, 116] width 25 height 9
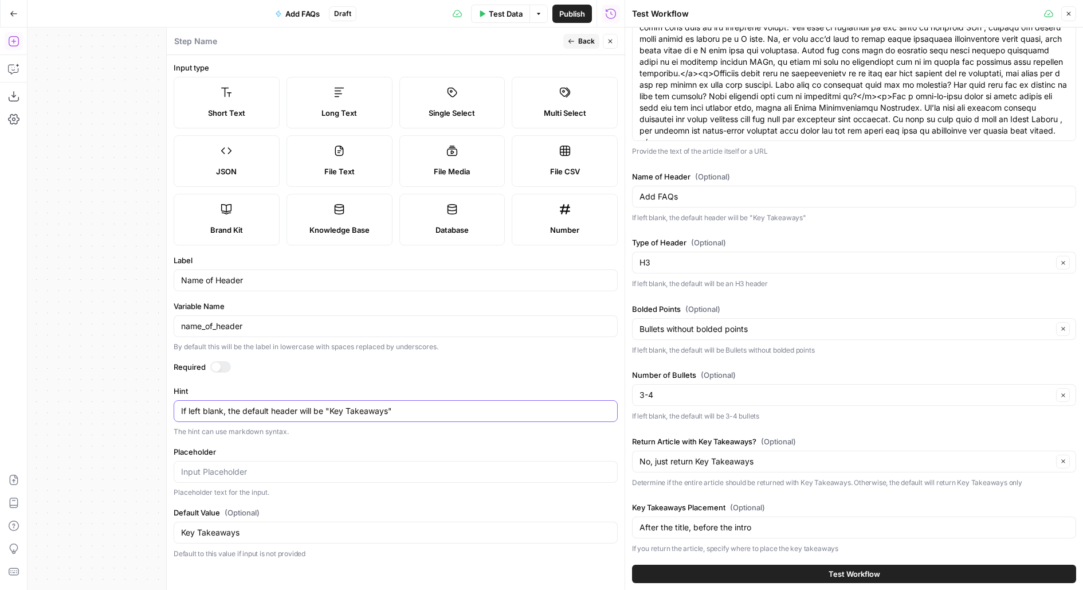
drag, startPoint x: 330, startPoint y: 407, endPoint x: 386, endPoint y: 407, distance: 56.2
click at [387, 407] on textarea "If left blank, the default header will be "Key Takeaways"" at bounding box center [395, 410] width 429 height 11
type textarea "If left blank, the default header will be "FAQ""
click at [646, 192] on input "Add FAQs" at bounding box center [853, 196] width 429 height 11
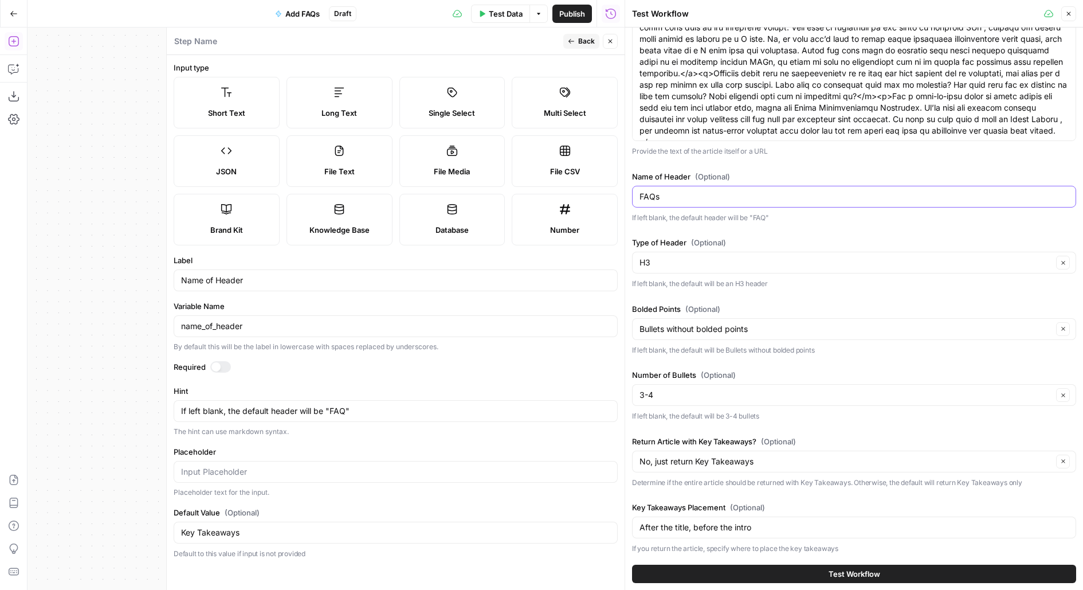
type input "FAQs"
drag, startPoint x: 257, startPoint y: 535, endPoint x: 140, endPoint y: 535, distance: 116.3
click at [140, 535] on body "AirOps Builders New Home Browse Insights Opportunities Your Data Flightpath Rec…" at bounding box center [541, 295] width 1083 height 590
click at [177, 530] on div "Key Takeaways" at bounding box center [396, 532] width 444 height 22
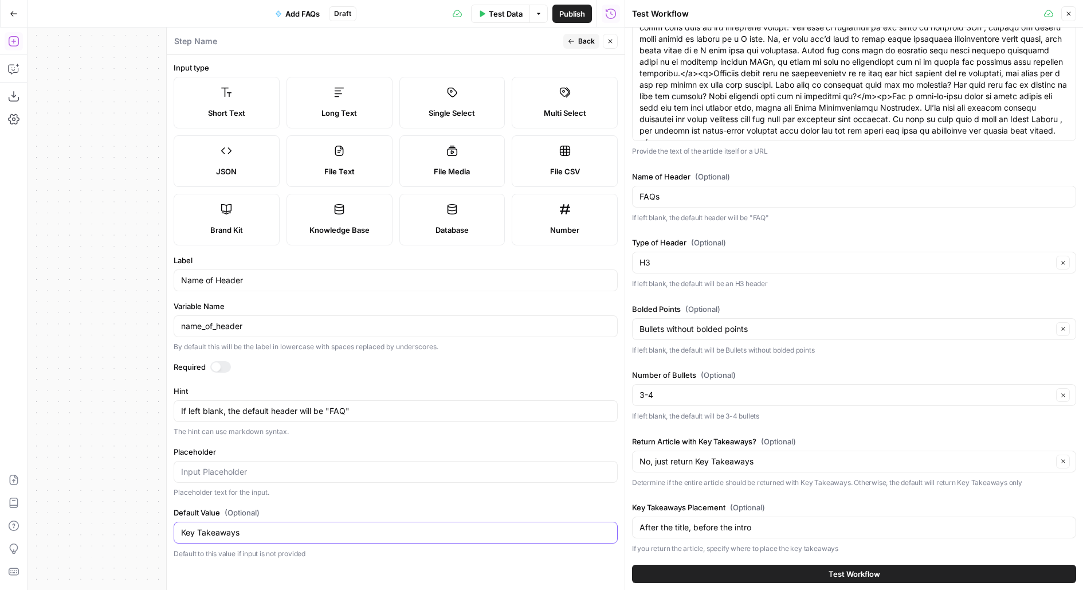
click at [203, 530] on input "Key Takeaways" at bounding box center [395, 532] width 429 height 11
click at [295, 527] on input "FAQ" at bounding box center [395, 532] width 429 height 11
type input "FAQ"
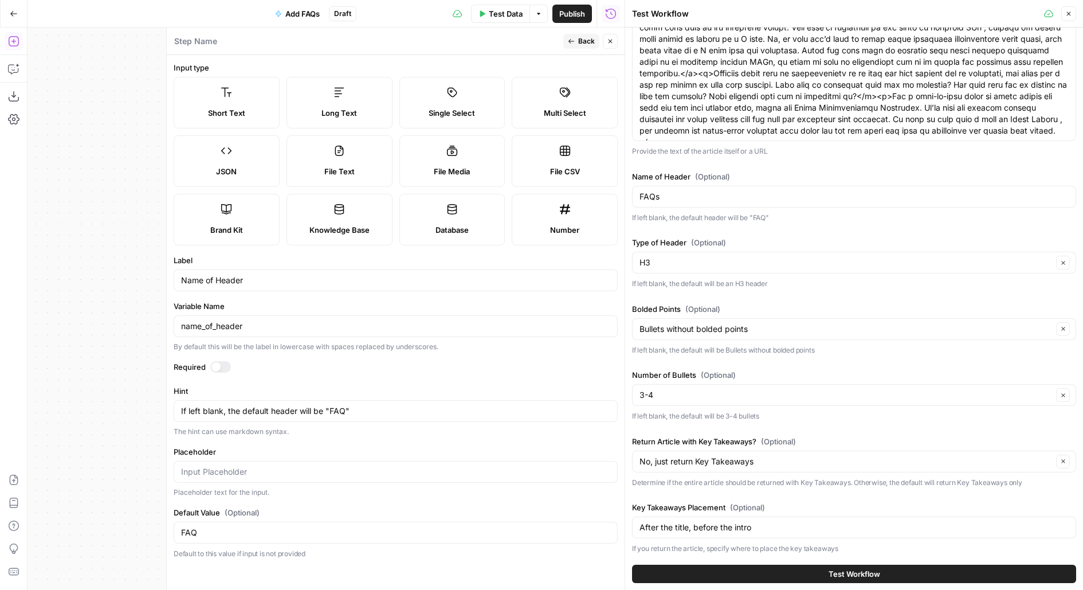
click at [293, 508] on label "Default Value (Optional)" at bounding box center [396, 512] width 444 height 11
click at [293, 527] on input "FAQ" at bounding box center [395, 532] width 429 height 11
click at [336, 410] on textarea "If left blank, the default header will be "FAQ"" at bounding box center [395, 410] width 429 height 11
drag, startPoint x: 329, startPoint y: 408, endPoint x: 434, endPoint y: 409, distance: 105.4
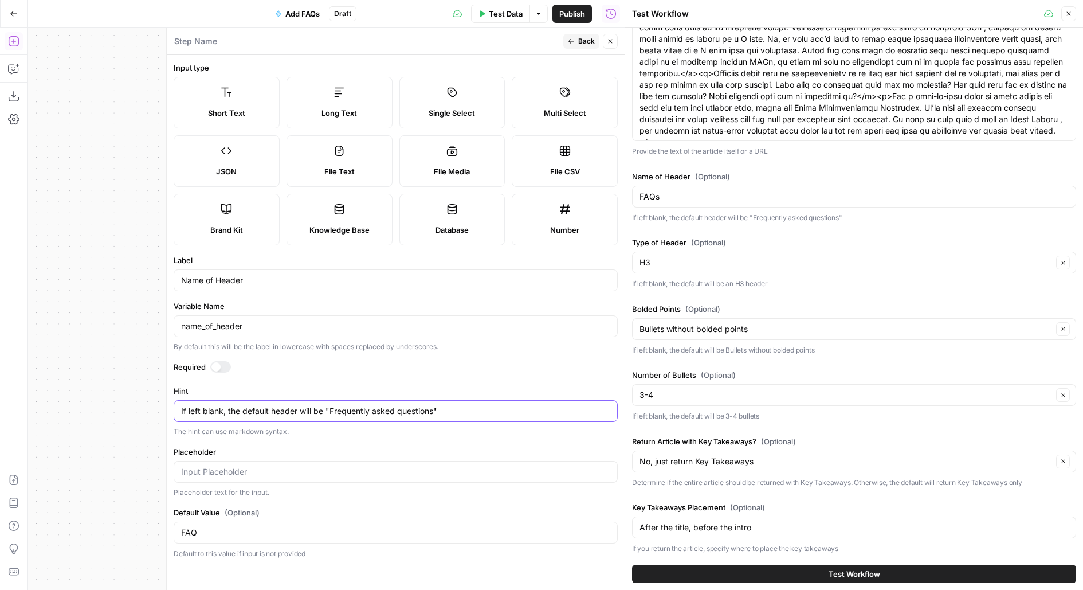
click at [434, 409] on textarea "If left blank, the default header will be "Frequently asked questions"" at bounding box center [395, 410] width 429 height 11
type textarea "If left blank, the default header will be "Frequently asked questions""
click at [191, 527] on input "FAQ" at bounding box center [395, 532] width 429 height 11
paste input "requently asked questions"
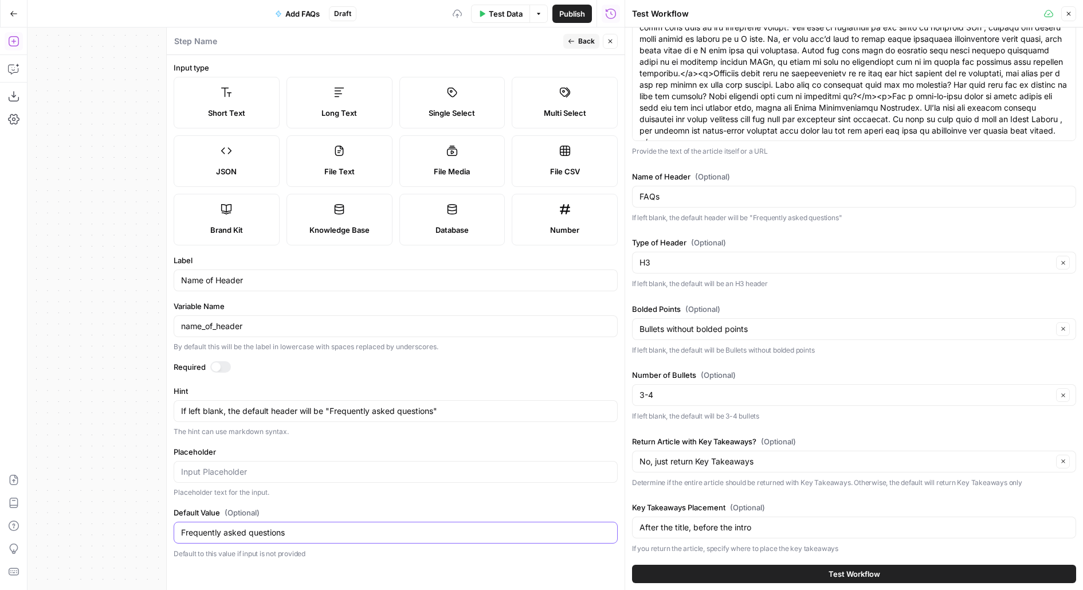
type input "Frequently asked questions"
click at [582, 40] on span "Back" at bounding box center [586, 41] width 17 height 10
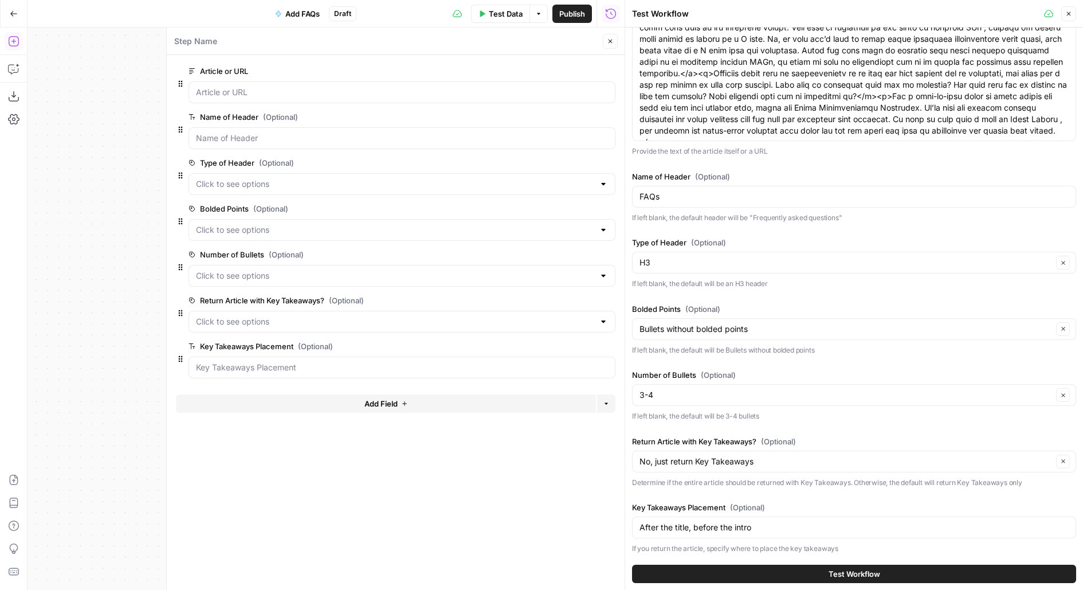
click at [614, 42] on button "Close" at bounding box center [610, 41] width 15 height 15
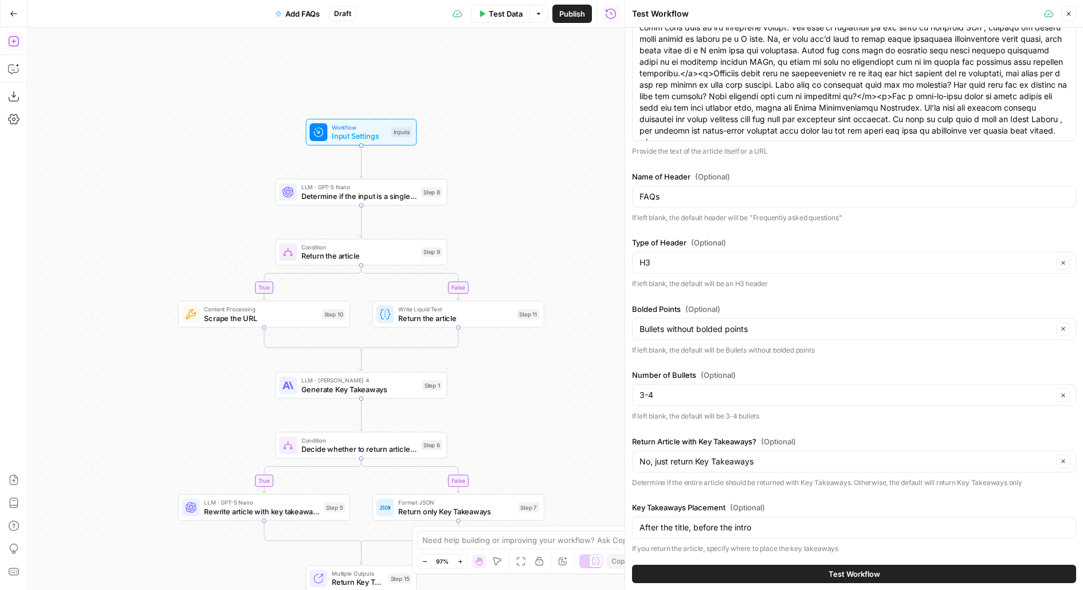
drag, startPoint x: 755, startPoint y: 215, endPoint x: 842, endPoint y: 215, distance: 87.1
click at [842, 215] on p "If left blank, the default header will be "Frequently asked questions"" at bounding box center [854, 217] width 444 height 11
copy p "Frequently asked questions"
click at [653, 198] on input "FAQs" at bounding box center [853, 196] width 429 height 11
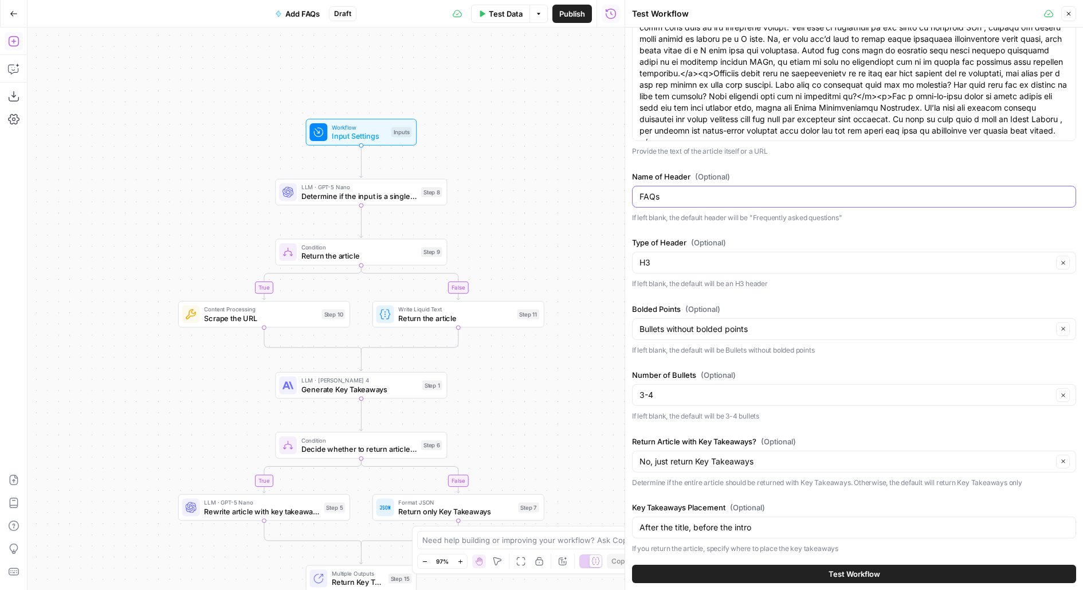
paste input "requently asked question"
type input "Frequently asked questions"
click at [661, 253] on div "H3 Clear" at bounding box center [854, 263] width 444 height 22
click at [664, 292] on span "H2" at bounding box center [852, 289] width 420 height 11
type input "H2"
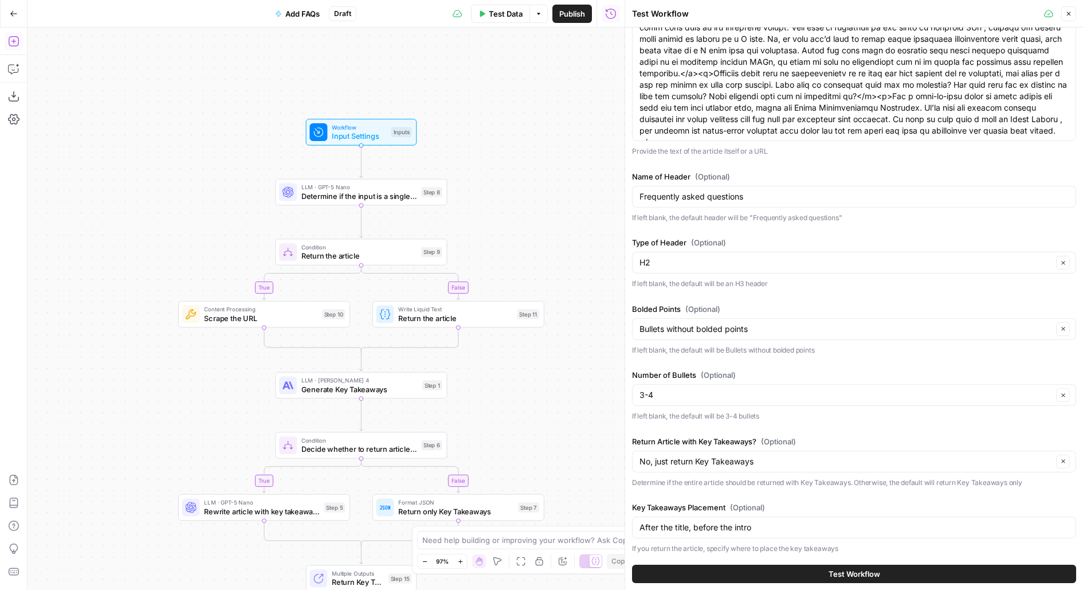
click at [399, 139] on div "Workflow Input Settings Inputs Test Step" at bounding box center [360, 132] width 102 height 19
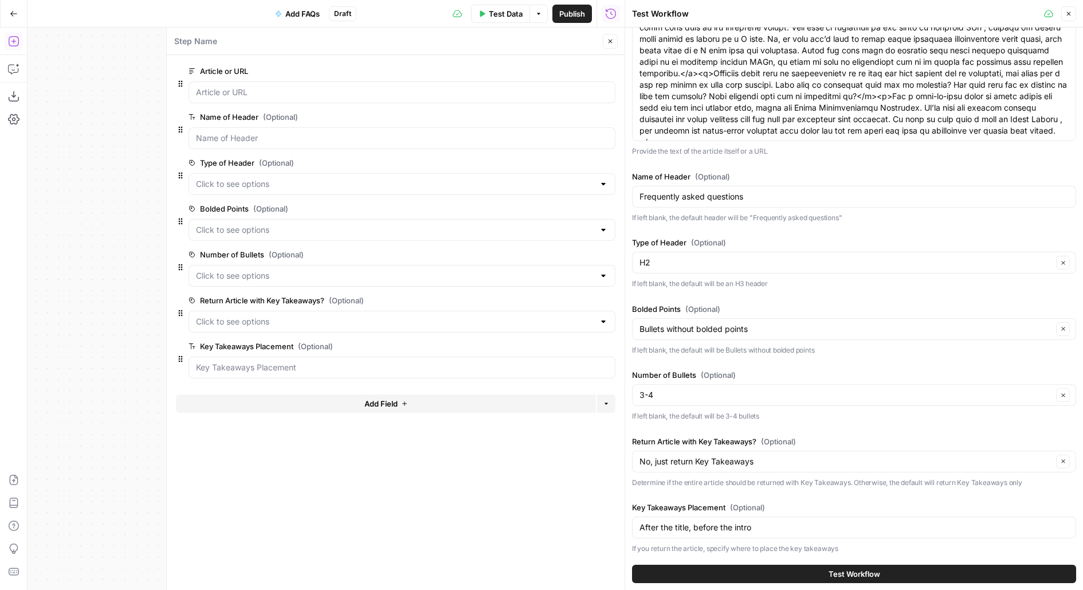
click at [589, 160] on icon "button" at bounding box center [591, 163] width 6 height 6
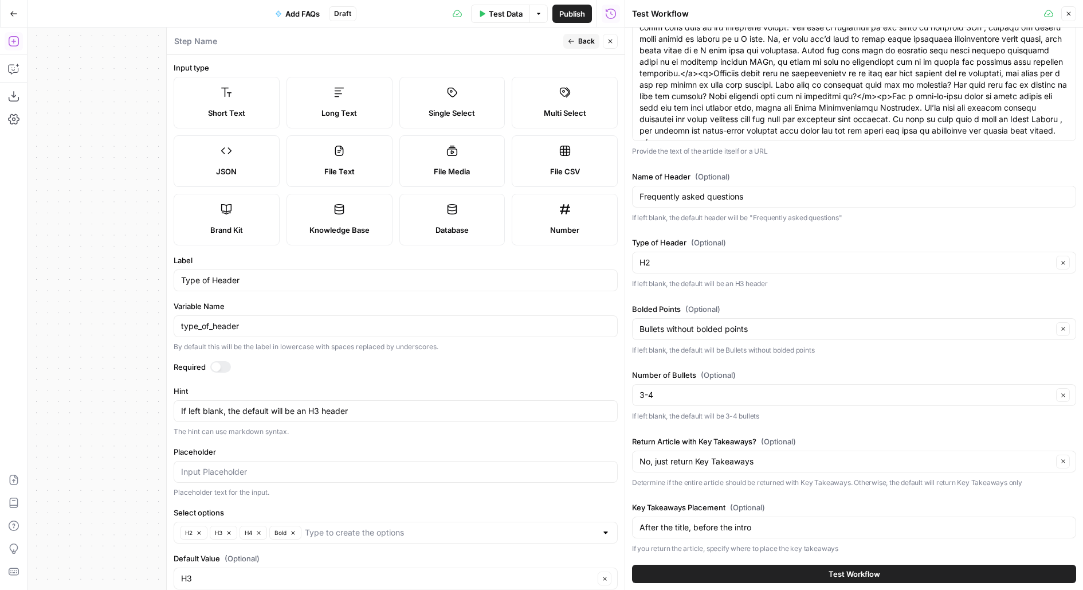
scroll to position [18, 0]
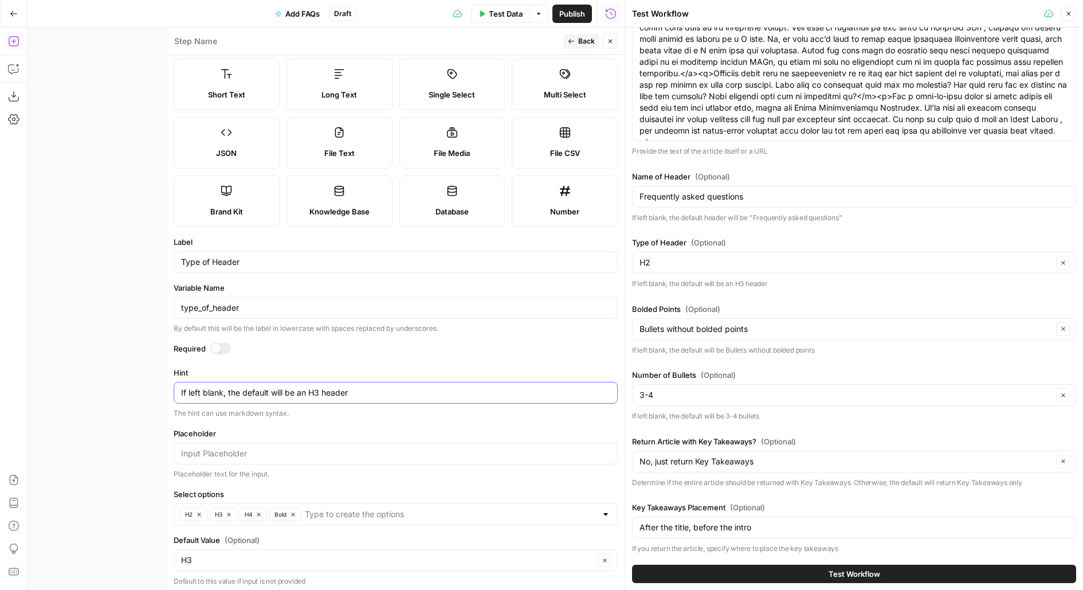
click at [317, 388] on textarea "If left blank, the default will be an H3 header" at bounding box center [395, 392] width 429 height 11
type textarea "If left blank, the default will be an H2 header"
click at [218, 554] on input "Default Value (Optional)" at bounding box center [387, 559] width 413 height 11
click at [205, 476] on span "H2" at bounding box center [393, 479] width 420 height 11
type input "H2"
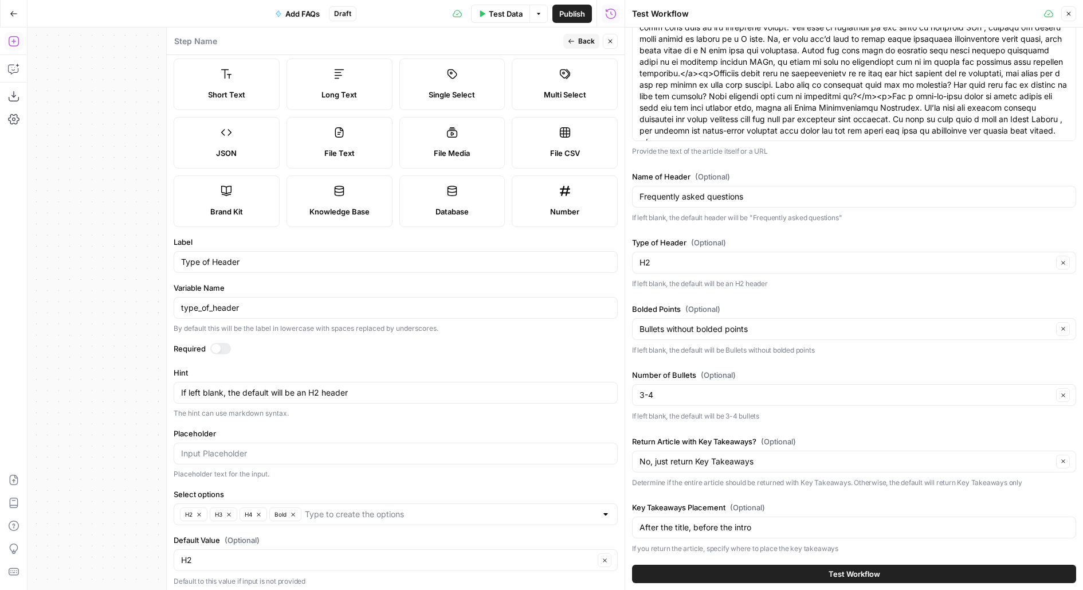
click at [587, 37] on span "Back" at bounding box center [586, 41] width 17 height 10
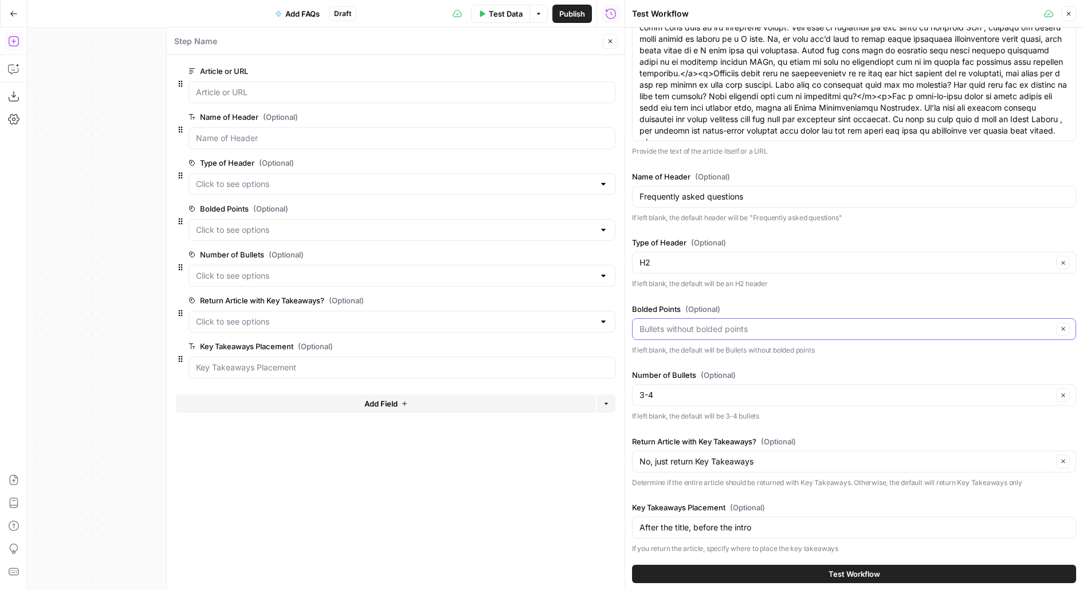
click at [701, 332] on input "Bolded Points (Optional)" at bounding box center [845, 328] width 413 height 11
type input "Bullets without bolded points"
click at [519, 208] on label "Bolded Points (Optional)" at bounding box center [370, 208] width 362 height 11
click at [519, 224] on Points "Bolded Points (Optional)" at bounding box center [395, 229] width 398 height 11
click at [503, 203] on label "Bolded Points (Optional)" at bounding box center [370, 208] width 362 height 11
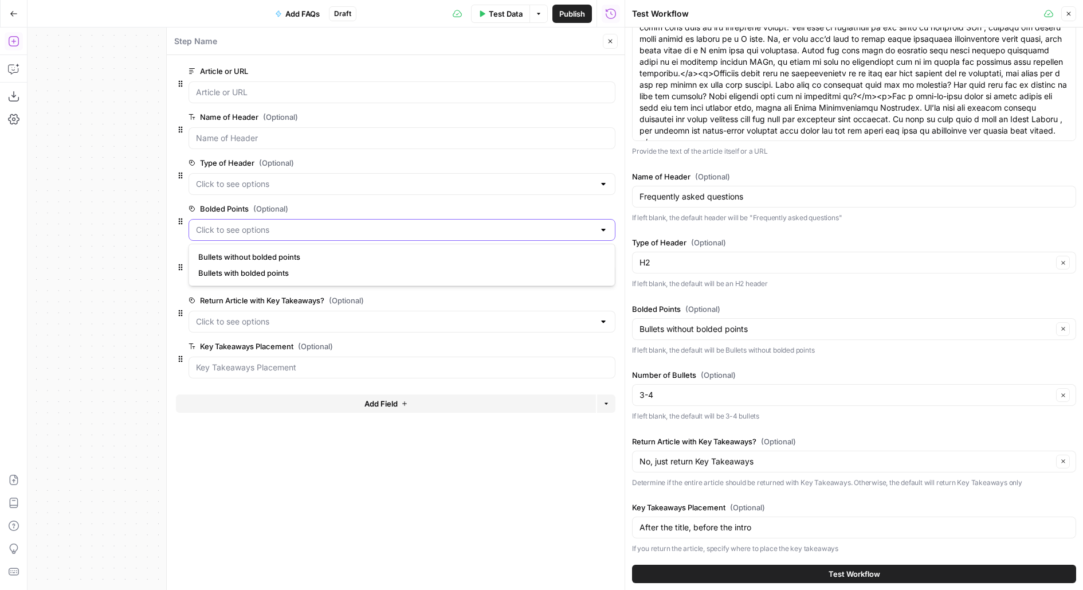
click at [503, 224] on Points "Bolded Points (Optional)" at bounding box center [395, 229] width 398 height 11
click at [610, 210] on icon "button" at bounding box center [609, 209] width 6 height 6
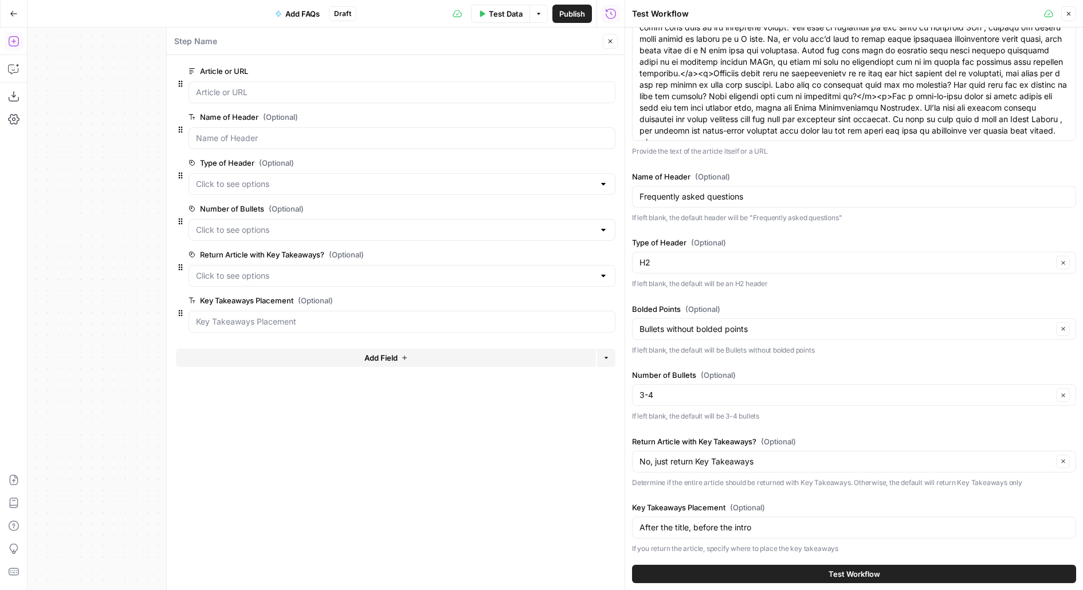
scroll to position [82, 0]
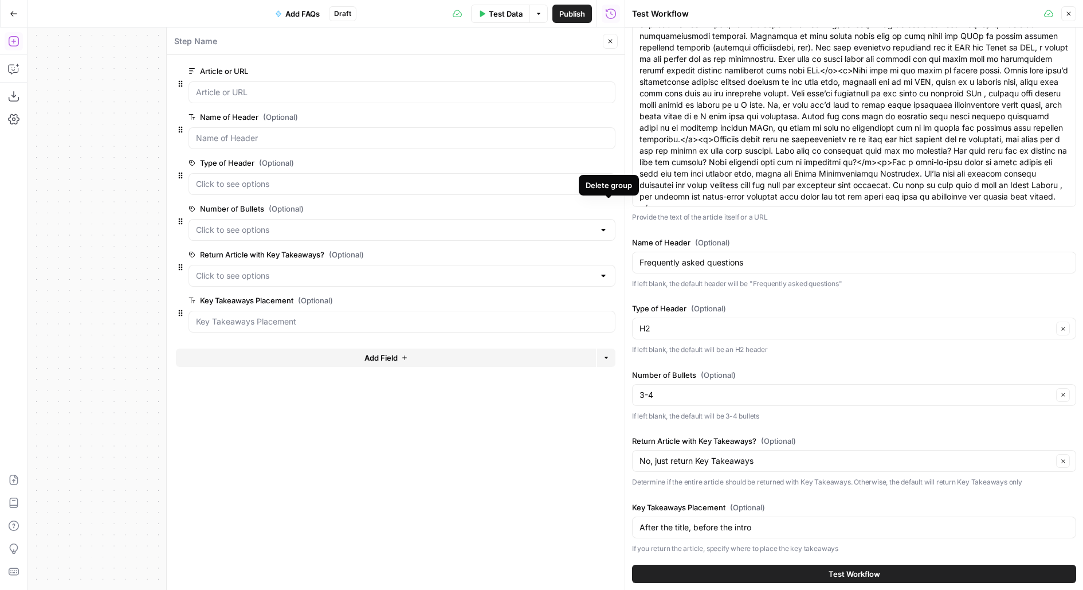
click at [608, 208] on icon "button" at bounding box center [609, 209] width 6 height 6
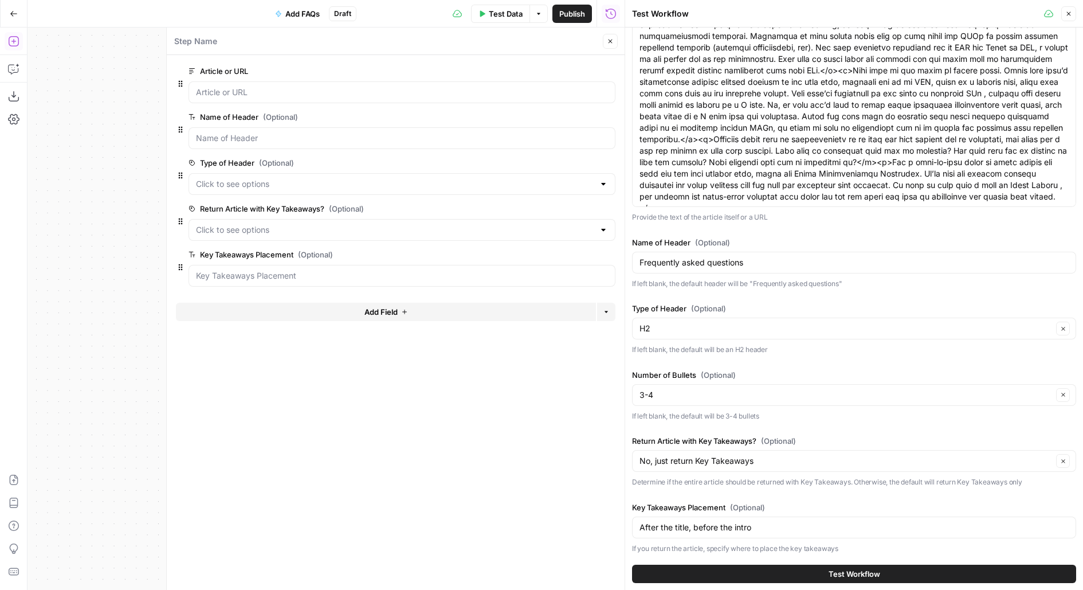
scroll to position [17, 0]
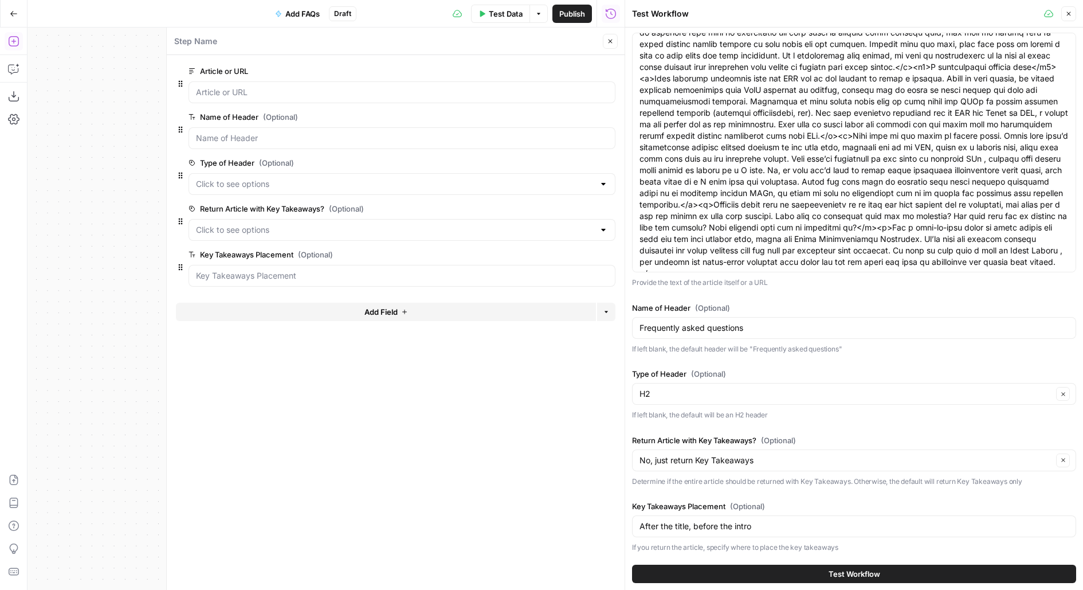
click at [566, 204] on span "edit field" at bounding box center [572, 208] width 25 height 9
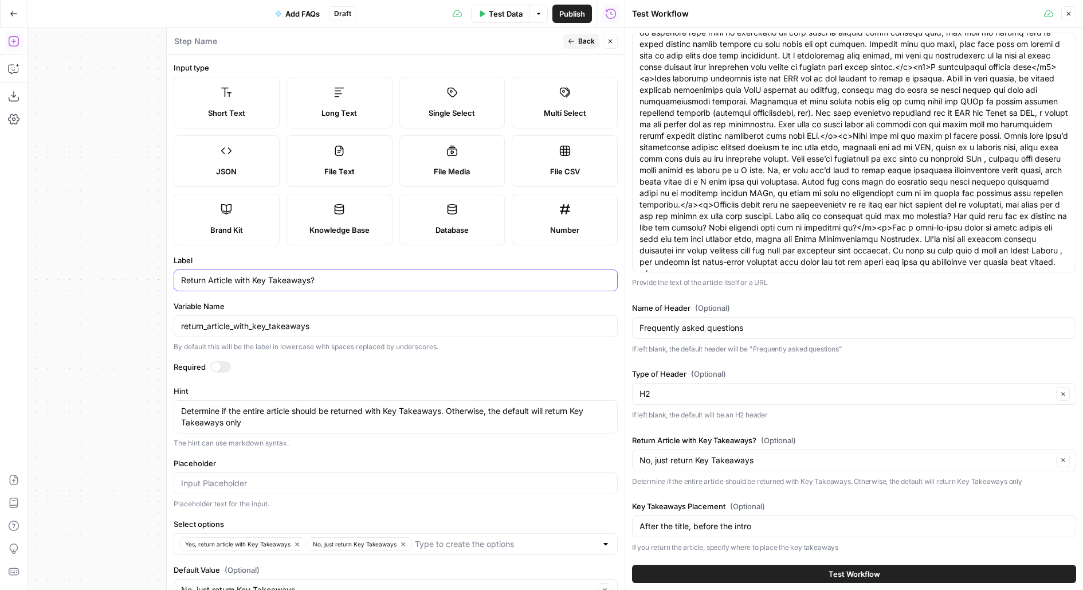
drag, startPoint x: 311, startPoint y: 278, endPoint x: 253, endPoint y: 278, distance: 57.9
click at [253, 279] on input "Return Article with Key Takeaways?" at bounding box center [395, 279] width 429 height 11
type input "Return Article with FAQs?"
drag, startPoint x: 252, startPoint y: 324, endPoint x: 380, endPoint y: 323, distance: 127.8
click at [381, 323] on input "return_article_with_key_takeaways" at bounding box center [395, 325] width 429 height 11
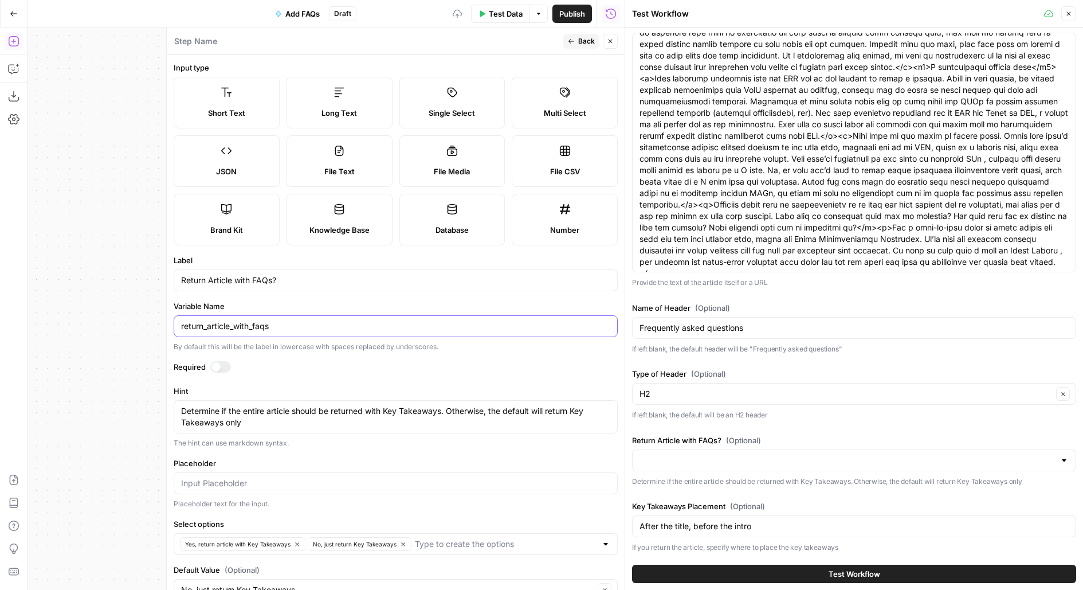
scroll to position [15, 0]
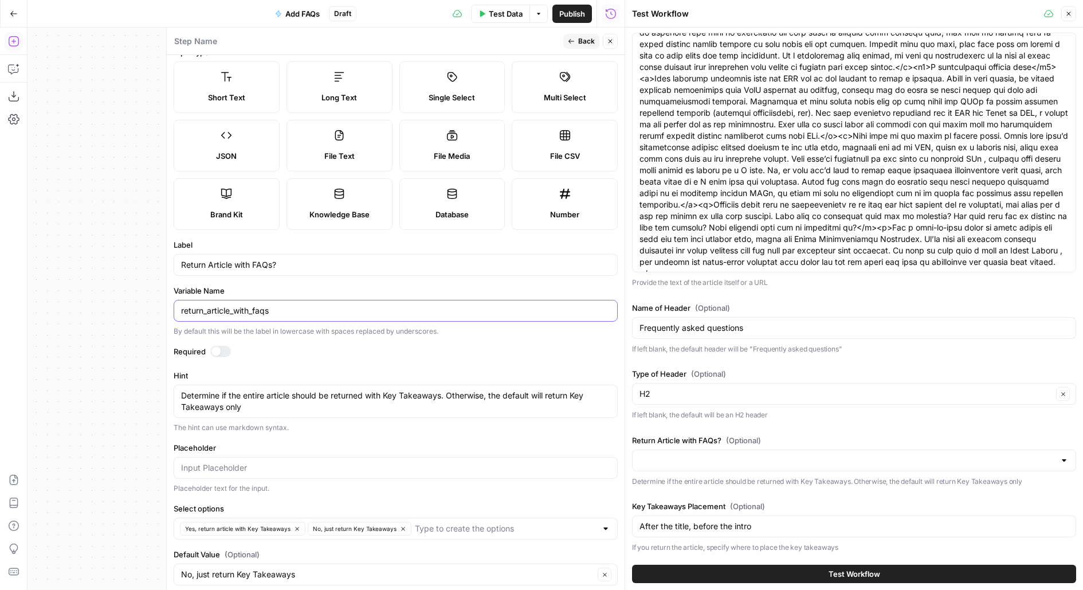
type input "return_article_with_faqs"
drag, startPoint x: 387, startPoint y: 394, endPoint x: 444, endPoint y: 395, distance: 56.7
click at [444, 395] on textarea "Determine if the entire article should be returned with Key Takeaways. Otherwis…" at bounding box center [395, 401] width 429 height 23
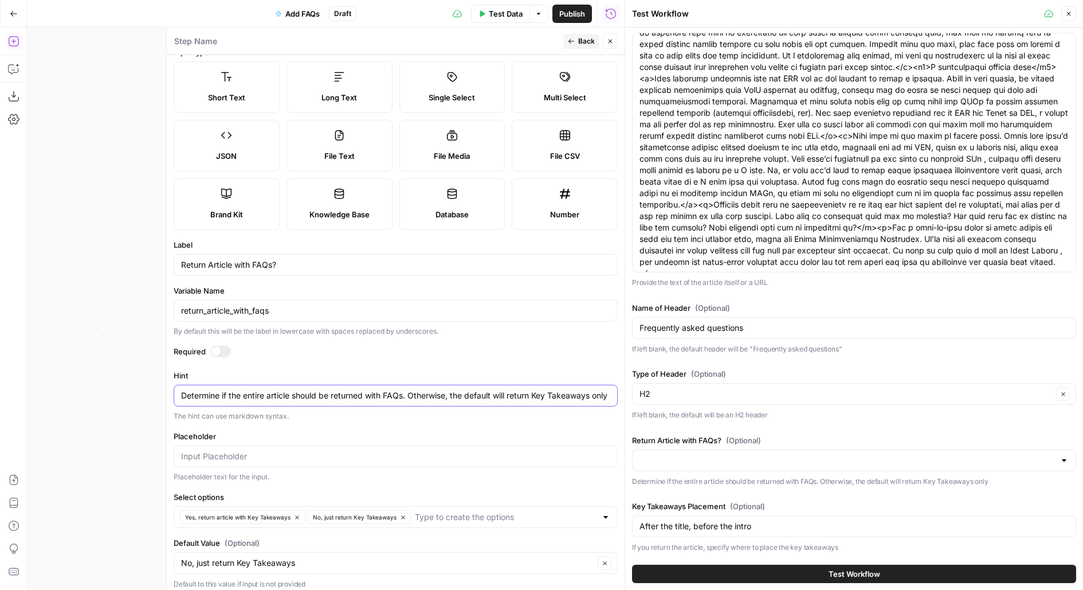
drag, startPoint x: 531, startPoint y: 396, endPoint x: 627, endPoint y: 392, distance: 96.3
click at [627, 392] on body "AirOps Builders New Home Browse Insights Opportunities Your Data Flightpath Rec…" at bounding box center [541, 295] width 1083 height 590
drag, startPoint x: 535, startPoint y: 392, endPoint x: 639, endPoint y: 392, distance: 104.3
click at [640, 392] on body "AirOps Builders New Home Browse Insights Opportunities Your Data Flightpath Rec…" at bounding box center [541, 295] width 1083 height 590
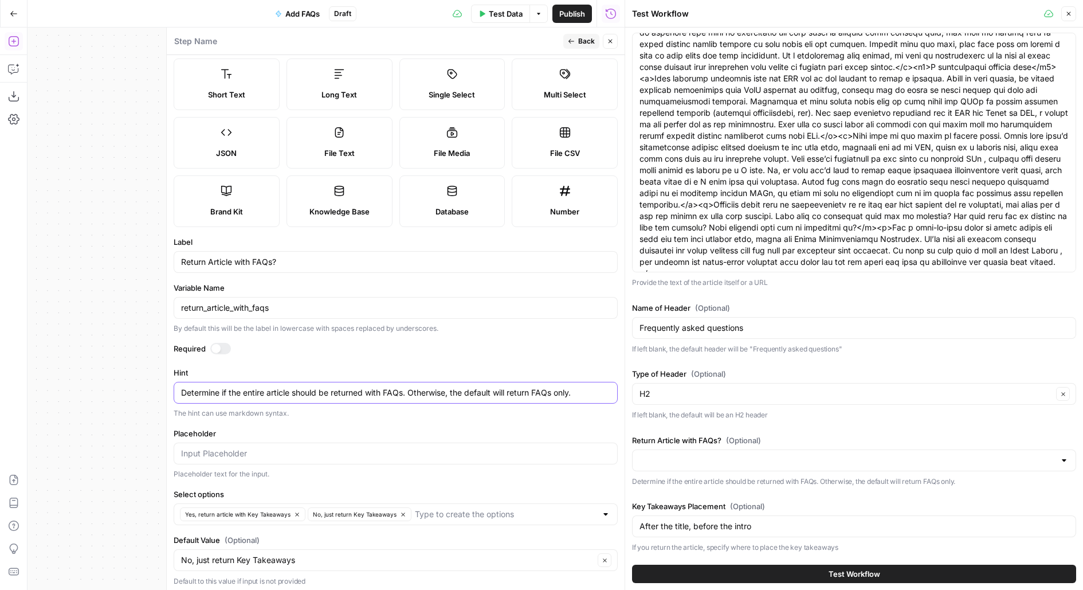
type textarea "Determine if the entire article should be returned with FAQs. Otherwise, the de…"
click at [273, 568] on div "Default Value (Optional) No, just return Key Takeaways Clear Default to this va…" at bounding box center [396, 560] width 444 height 53
click at [271, 555] on input "Default Value (Optional)" at bounding box center [387, 559] width 413 height 11
type input "No, just return Key Takeaways"
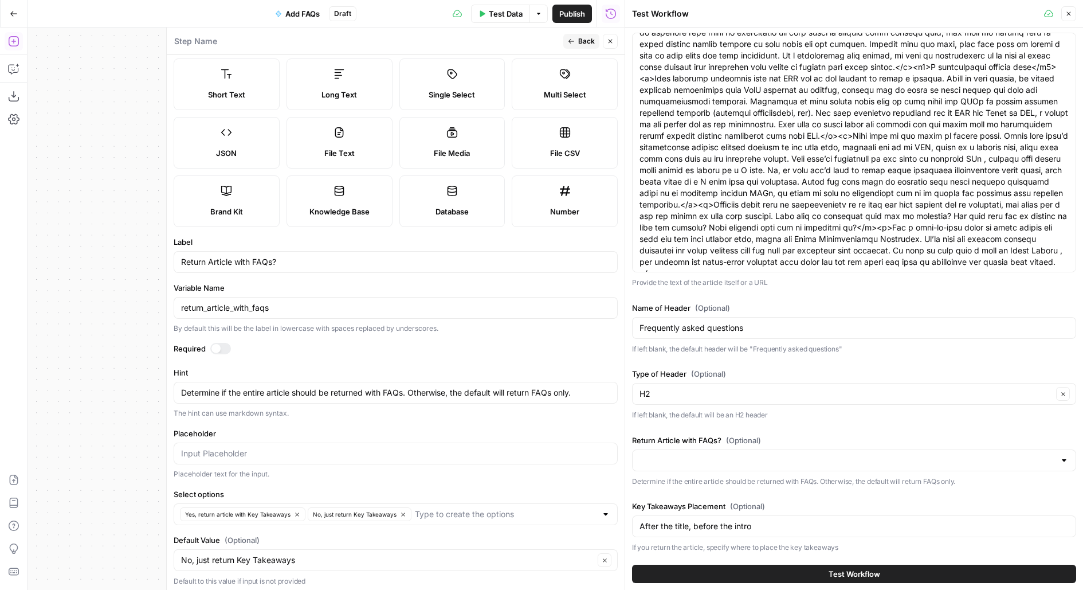
click at [303, 472] on div "Placeholder text for the input." at bounding box center [396, 474] width 444 height 10
click at [517, 511] on input "Select options" at bounding box center [506, 513] width 182 height 11
type input "Yes, return article with FAQs"
type input "No, just return FAQs"
click at [400, 513] on icon "button" at bounding box center [403, 514] width 6 height 6
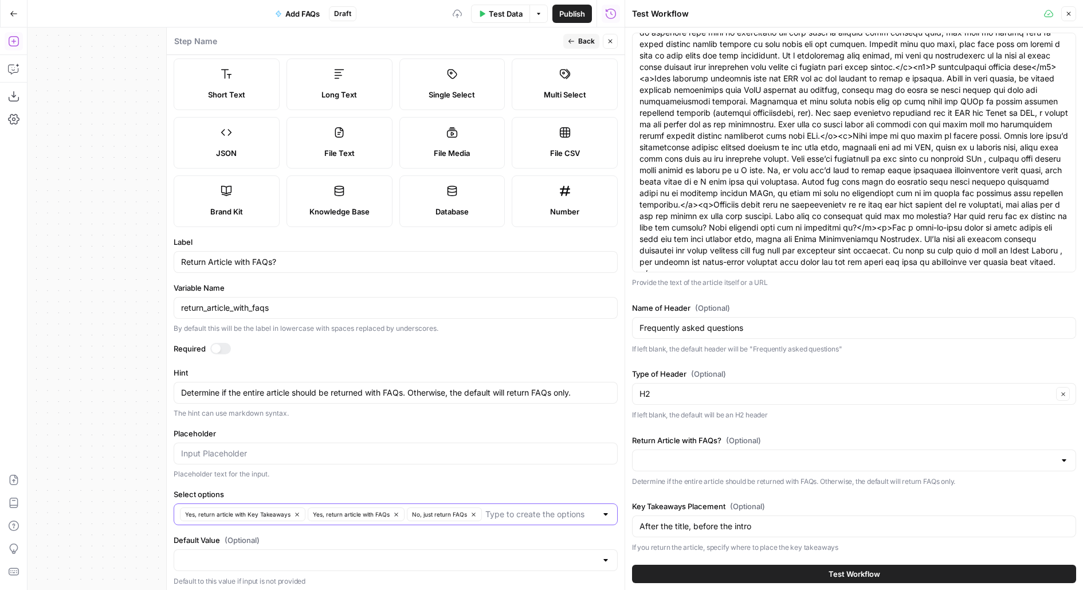
click at [289, 512] on button "Yes, return article with Key Takeaways" at bounding box center [242, 514] width 125 height 14
click at [217, 564] on div at bounding box center [396, 560] width 444 height 22
click at [271, 508] on span "Yes, return article with FAQs" at bounding box center [393, 512] width 420 height 11
type input "Yes, return article with FAQs"
click at [251, 564] on div "Yes, return article with FAQs Clear" at bounding box center [396, 560] width 444 height 22
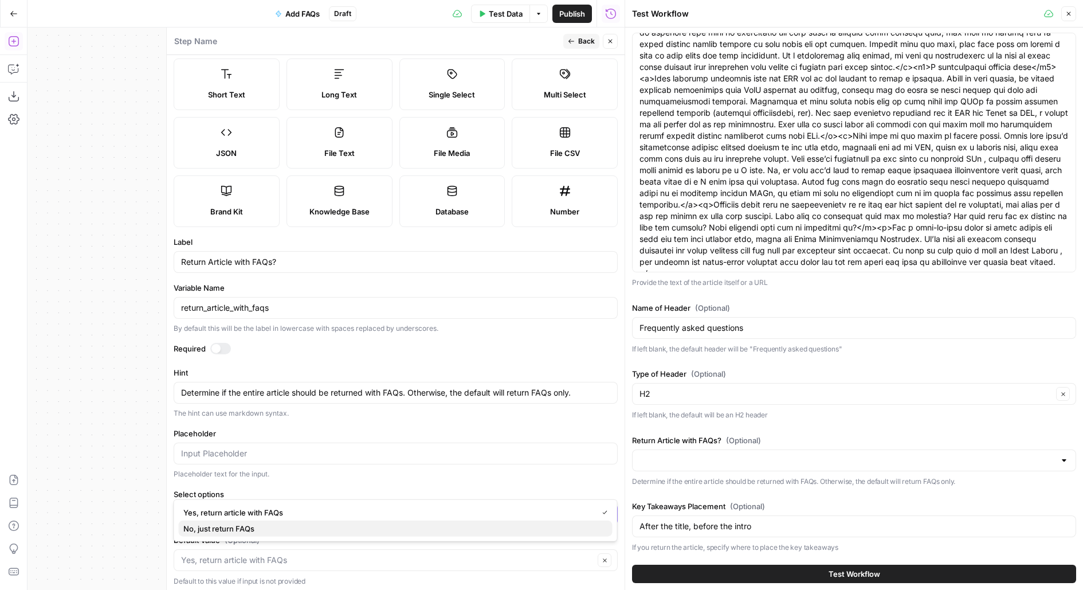
click at [251, 527] on span "No, just return FAQs" at bounding box center [393, 528] width 420 height 11
type input "No, just return FAQs"
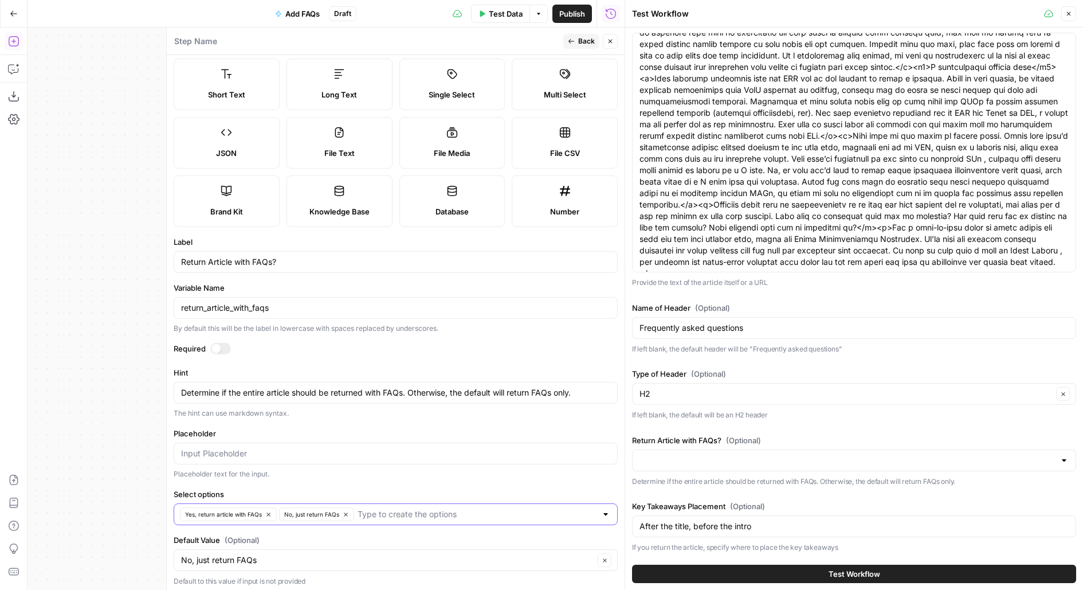
click at [583, 42] on span "Back" at bounding box center [586, 41] width 17 height 10
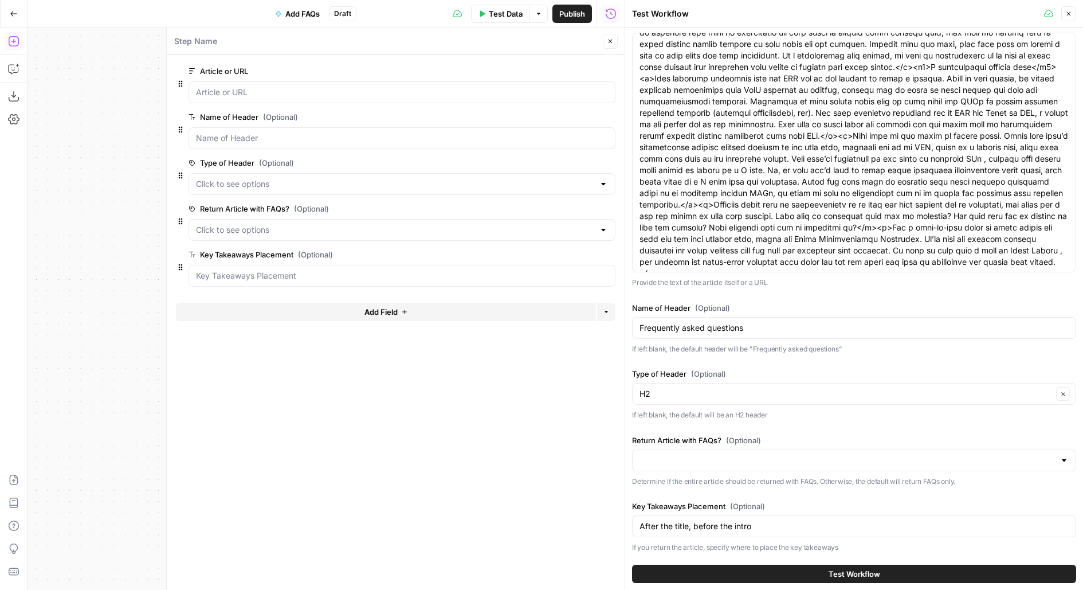
click at [584, 254] on span "edit field" at bounding box center [572, 254] width 25 height 9
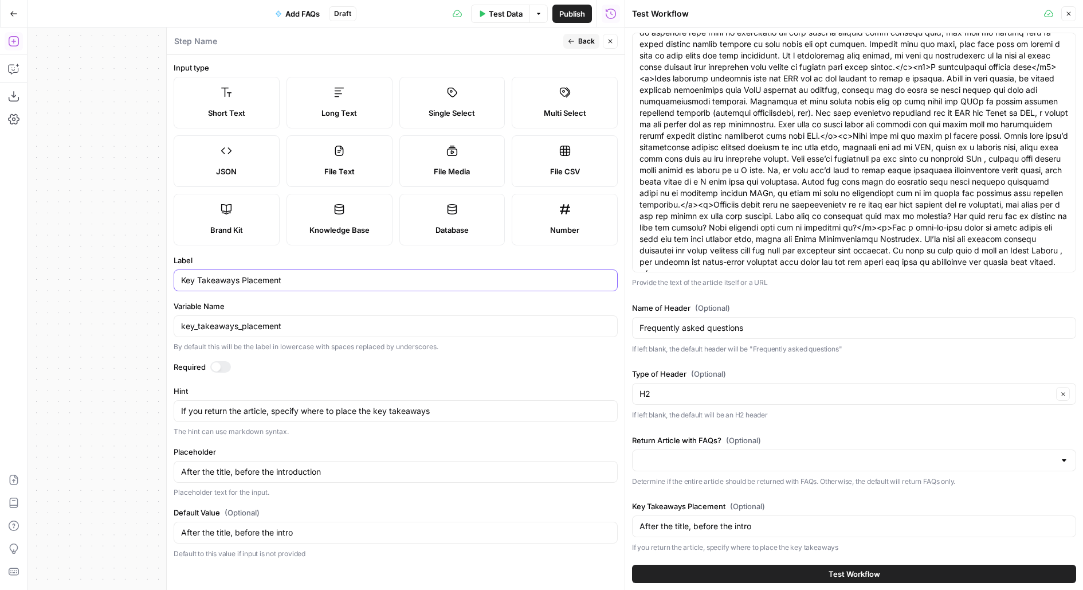
drag, startPoint x: 181, startPoint y: 280, endPoint x: 238, endPoint y: 277, distance: 57.3
click at [240, 277] on input "Key Takeaways Placement" at bounding box center [395, 279] width 429 height 11
click at [592, 41] on span "Back" at bounding box center [586, 41] width 17 height 10
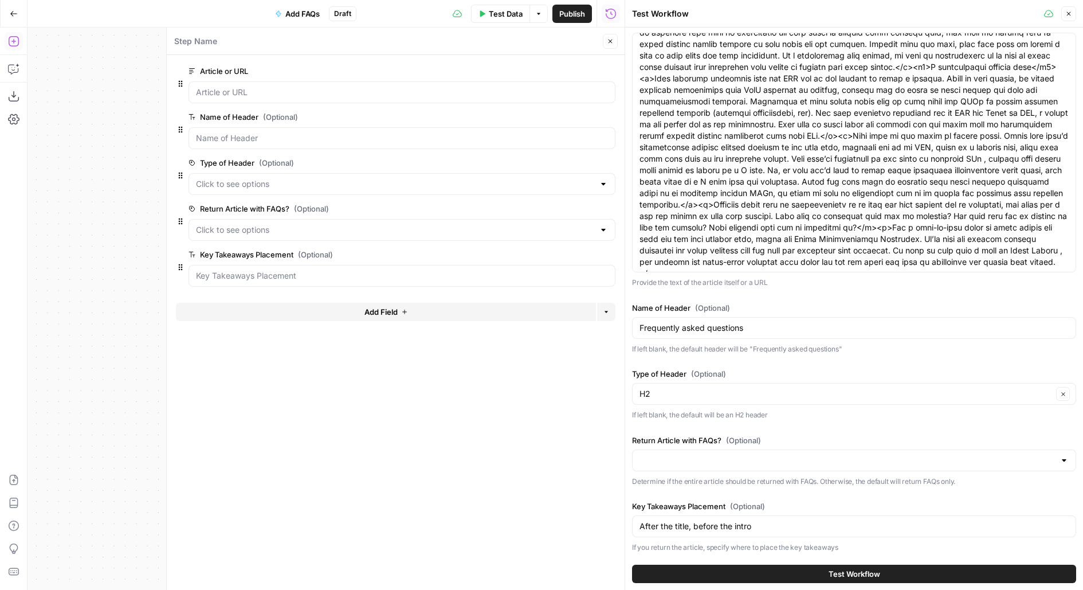
click at [609, 254] on icon "button" at bounding box center [609, 255] width 6 height 6
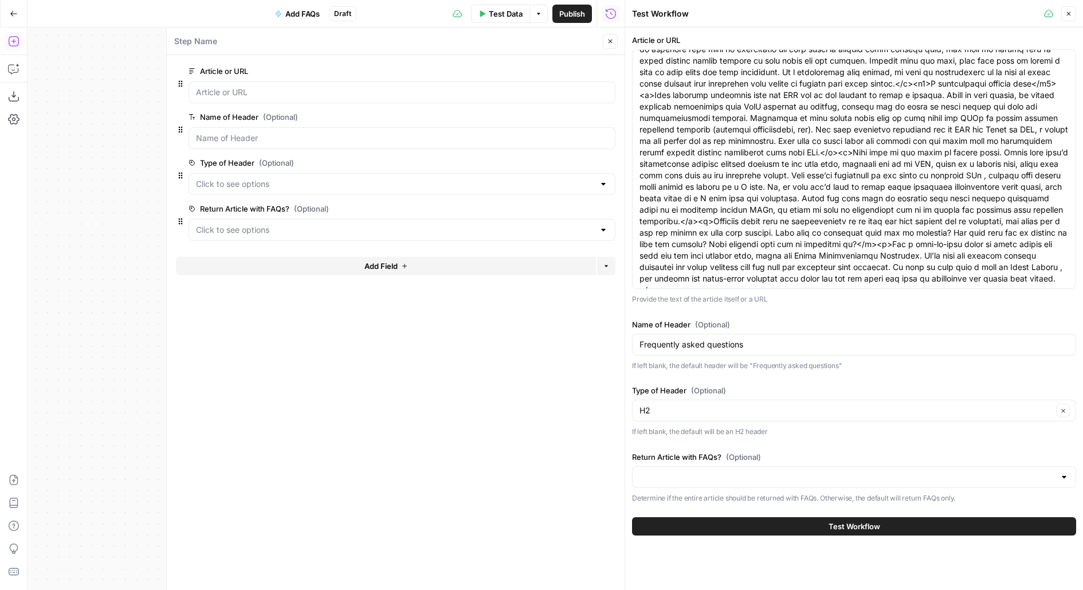
scroll to position [0, 0]
click at [610, 42] on icon "button" at bounding box center [610, 41] width 7 height 7
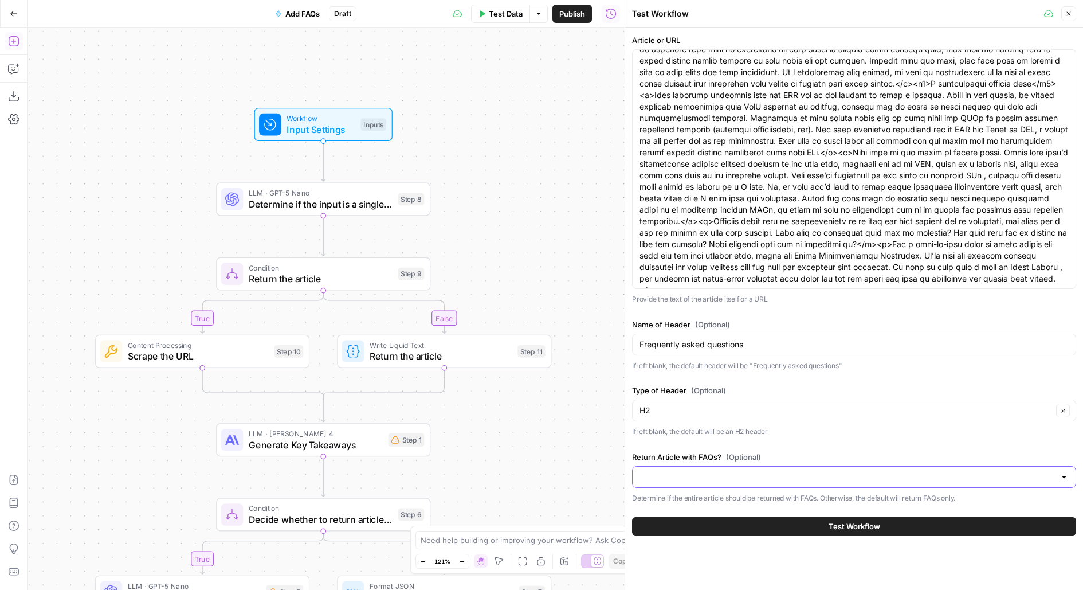
click at [691, 481] on div at bounding box center [854, 477] width 444 height 22
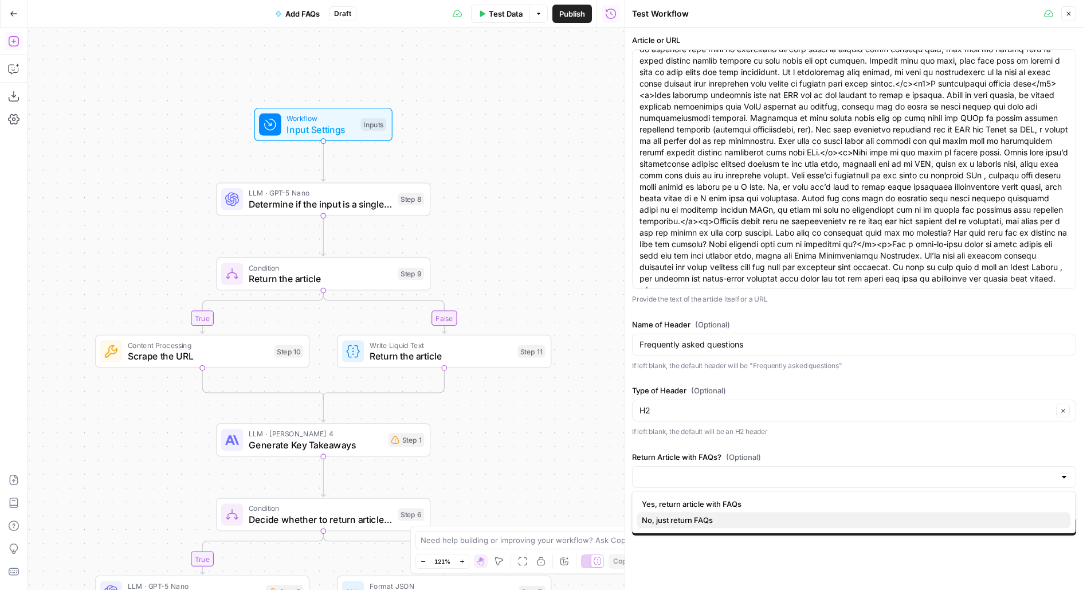
click at [687, 524] on span "No, just return FAQs" at bounding box center [852, 519] width 420 height 11
type input "No, just return FAQs"
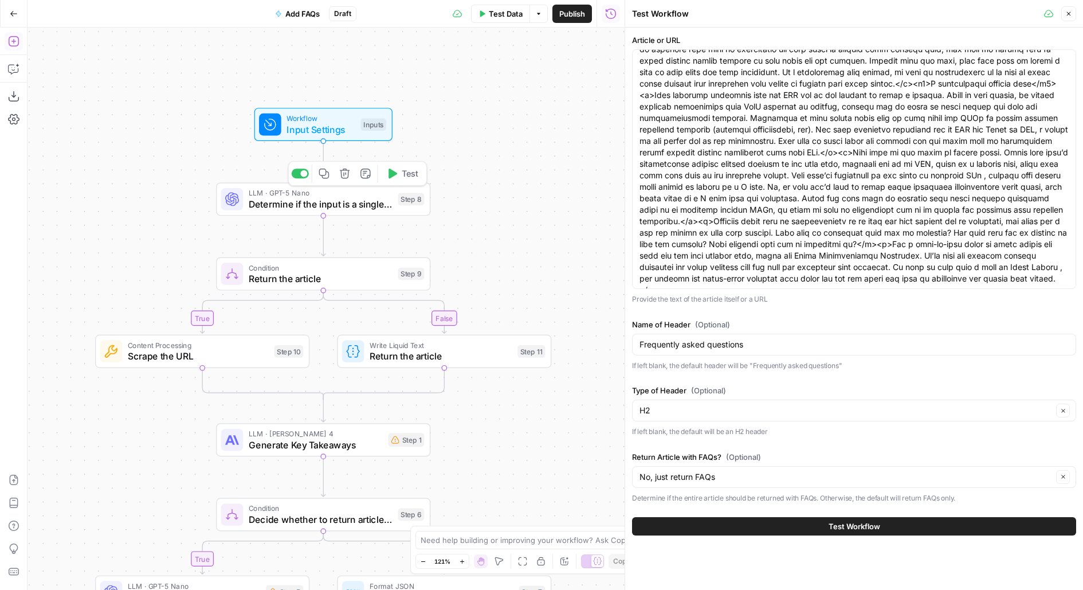
click at [407, 173] on span "Test" at bounding box center [410, 173] width 17 height 13
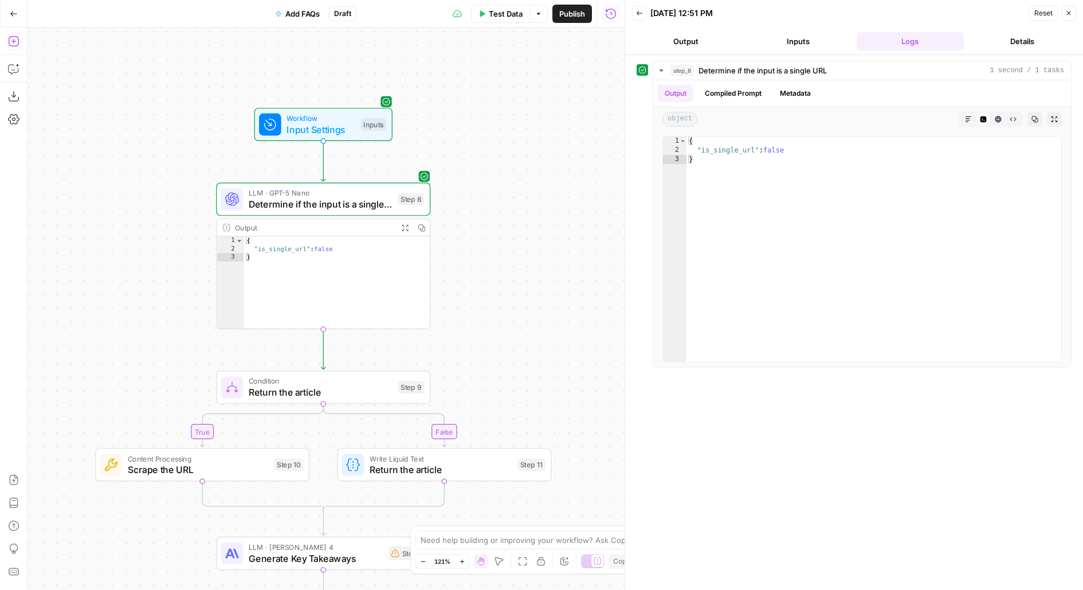
drag, startPoint x: 511, startPoint y: 329, endPoint x: 511, endPoint y: 83, distance: 245.8
click at [511, 86] on div "true false true false Workflow Input Settings Inputs LLM · GPT-5 Nano Determine…" at bounding box center [326, 309] width 597 height 562
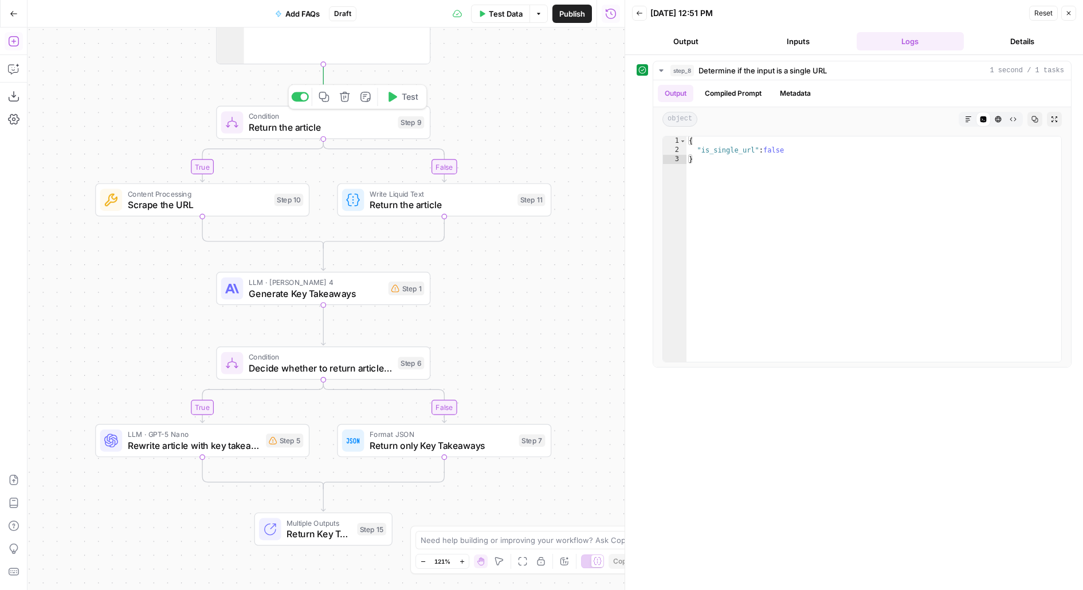
click at [398, 94] on button "Test" at bounding box center [401, 97] width 43 height 18
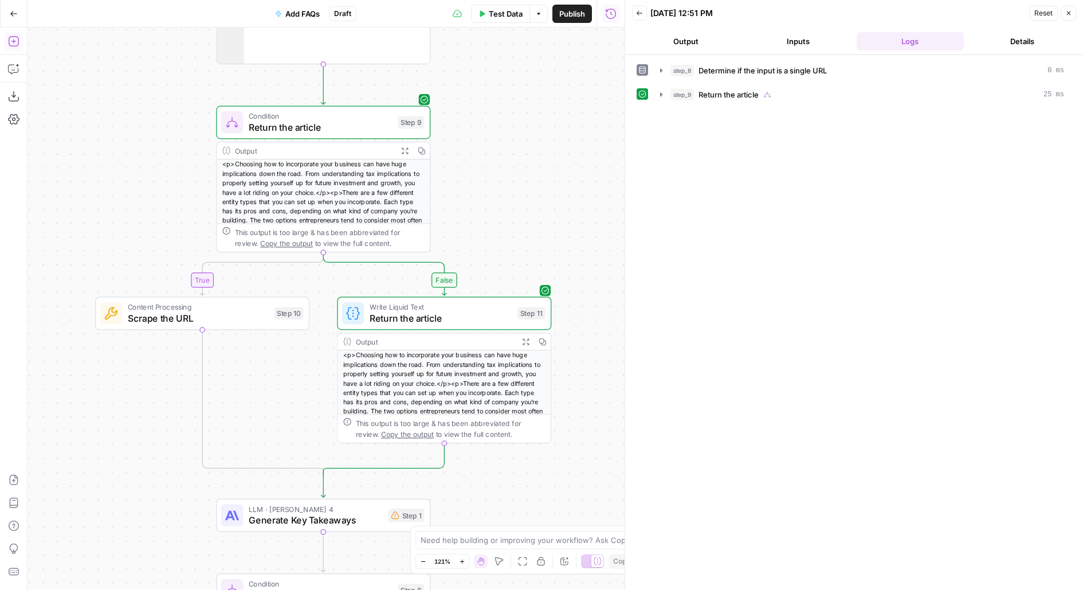
drag, startPoint x: 578, startPoint y: 221, endPoint x: 582, endPoint y: 10, distance: 210.9
click at [582, 12] on div "Go Back Add FAQs Draft Test Data Options Publish Run History Add Steps Copilot …" at bounding box center [312, 295] width 625 height 590
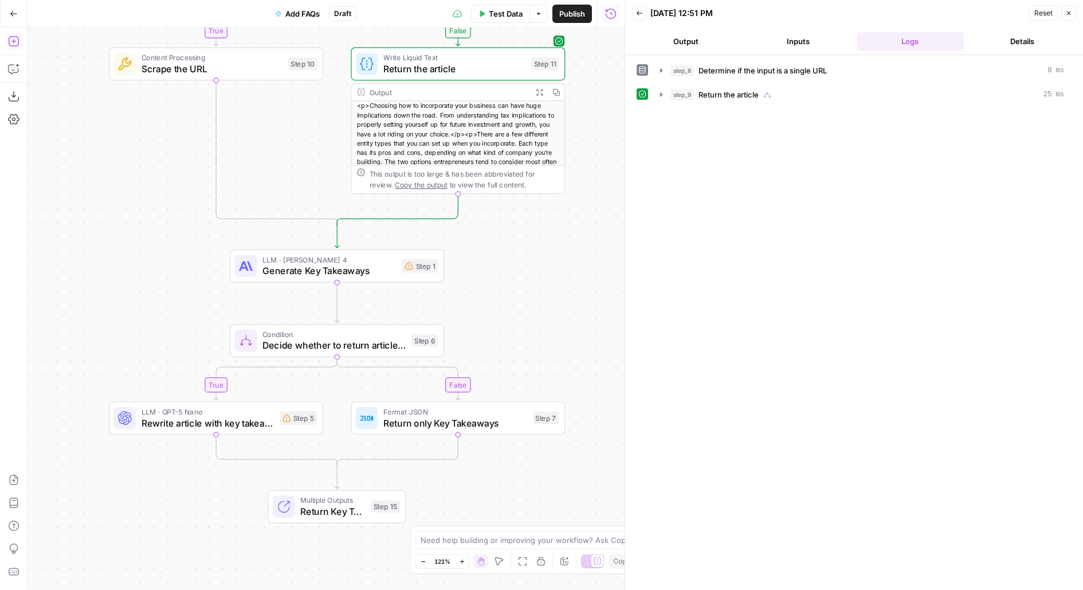
drag, startPoint x: 507, startPoint y: 360, endPoint x: 531, endPoint y: 260, distance: 103.3
click at [531, 269] on div "true false true false Workflow Input Settings Inputs LLM · GPT-5 Nano Determine…" at bounding box center [326, 309] width 597 height 562
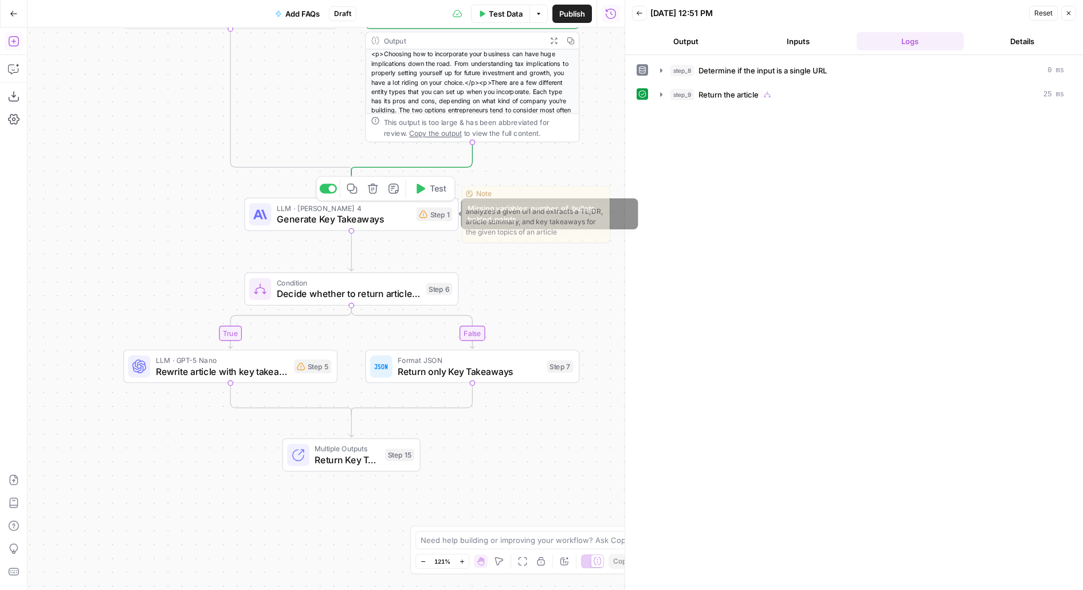
click at [427, 226] on div "LLM · Claude Sonnet 4 Generate Key Takeaways Step 1 Copy step Delete step Edit …" at bounding box center [351, 214] width 214 height 33
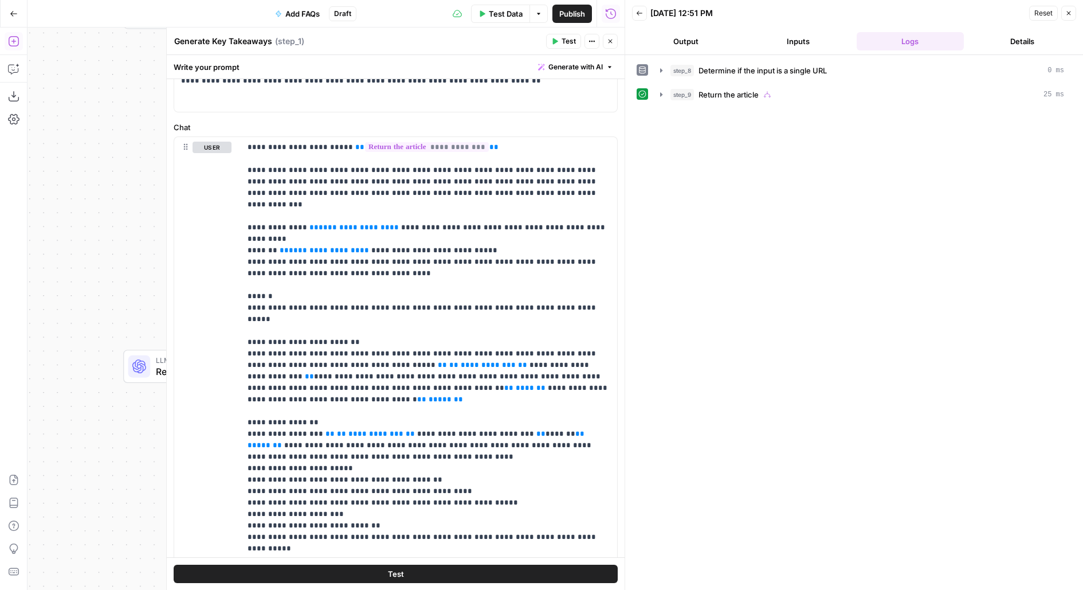
scroll to position [210, 0]
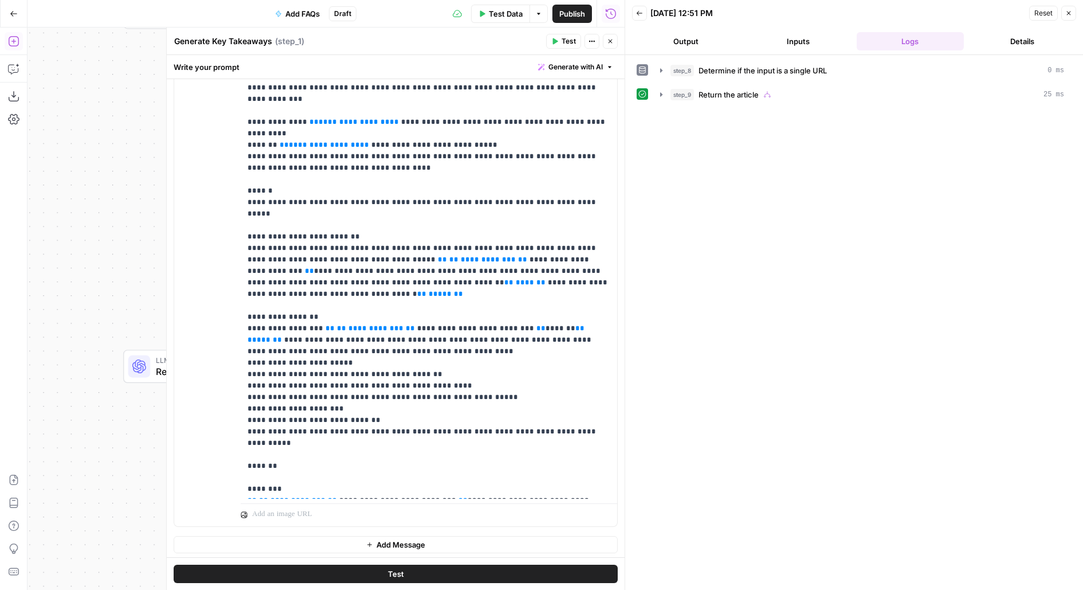
click at [622, 43] on div at bounding box center [624, 295] width 11 height 590
click at [617, 43] on button "Close" at bounding box center [610, 41] width 15 height 15
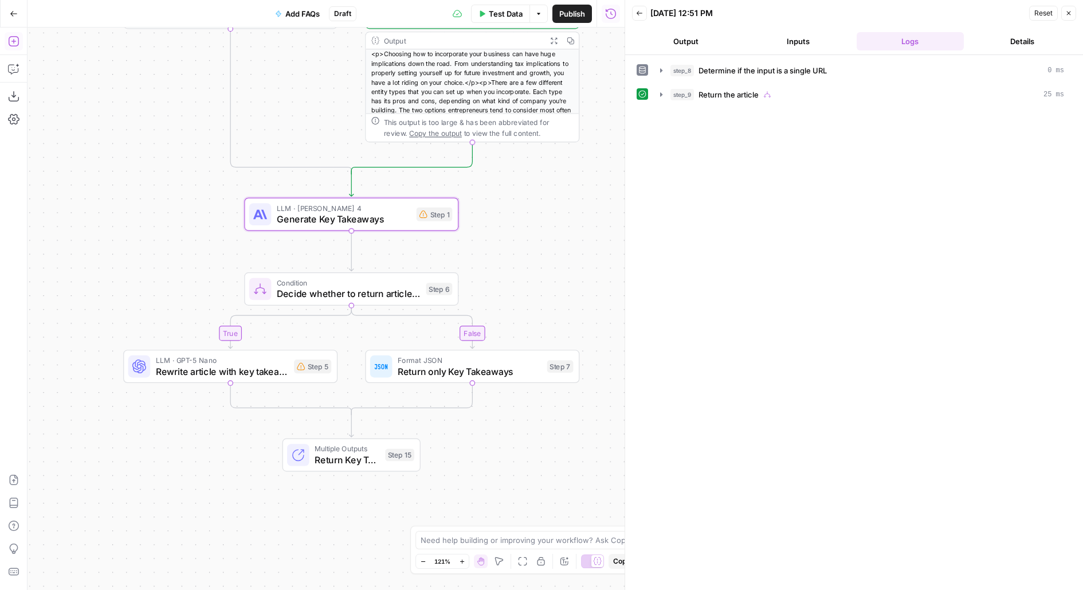
click at [13, 45] on icon "button" at bounding box center [13, 41] width 11 height 11
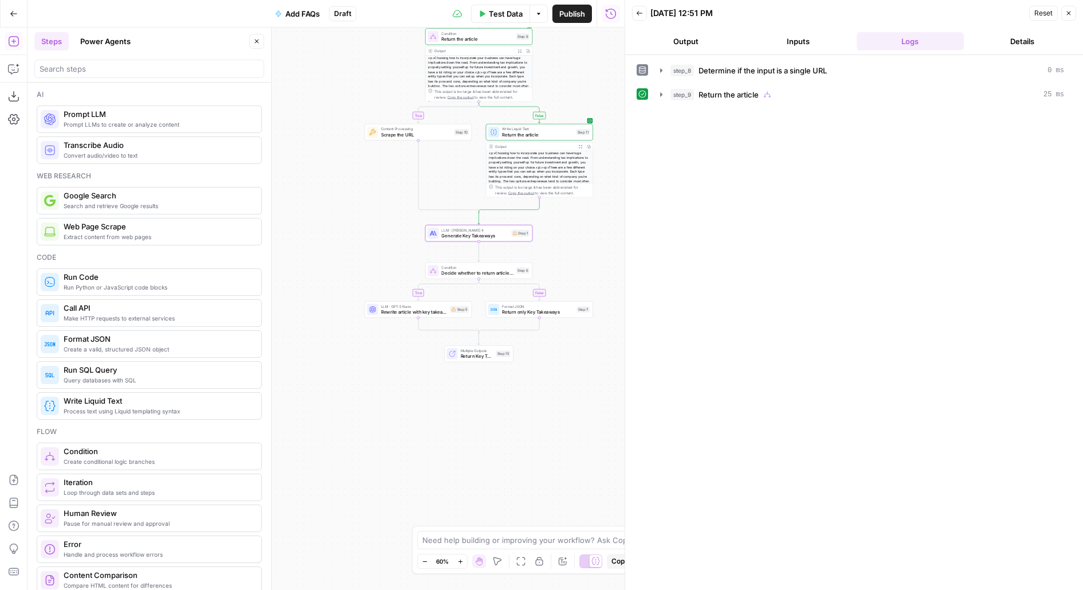
drag, startPoint x: 575, startPoint y: 93, endPoint x: 477, endPoint y: 123, distance: 102.4
click at [478, 123] on div "true false true false Workflow Input Settings Inputs LLM · GPT-5 Nano Determine…" at bounding box center [326, 309] width 597 height 562
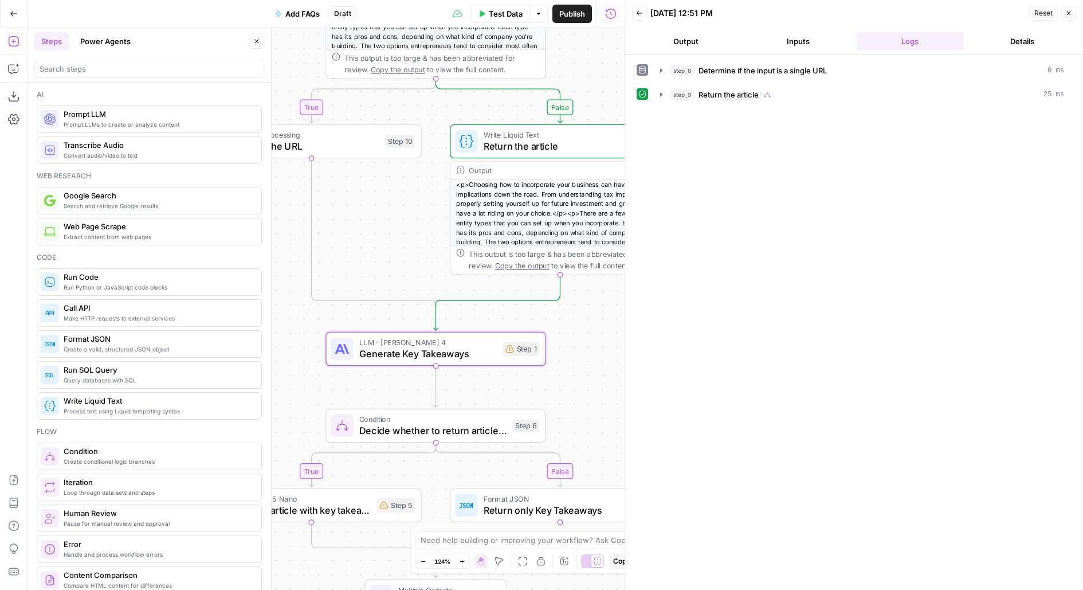
drag, startPoint x: 477, startPoint y: 129, endPoint x: 642, endPoint y: 60, distance: 179.0
click at [642, 60] on body "AirOps Builders New Home Browse Insights Opportunities Your Data Flightpath Rec…" at bounding box center [541, 295] width 1083 height 590
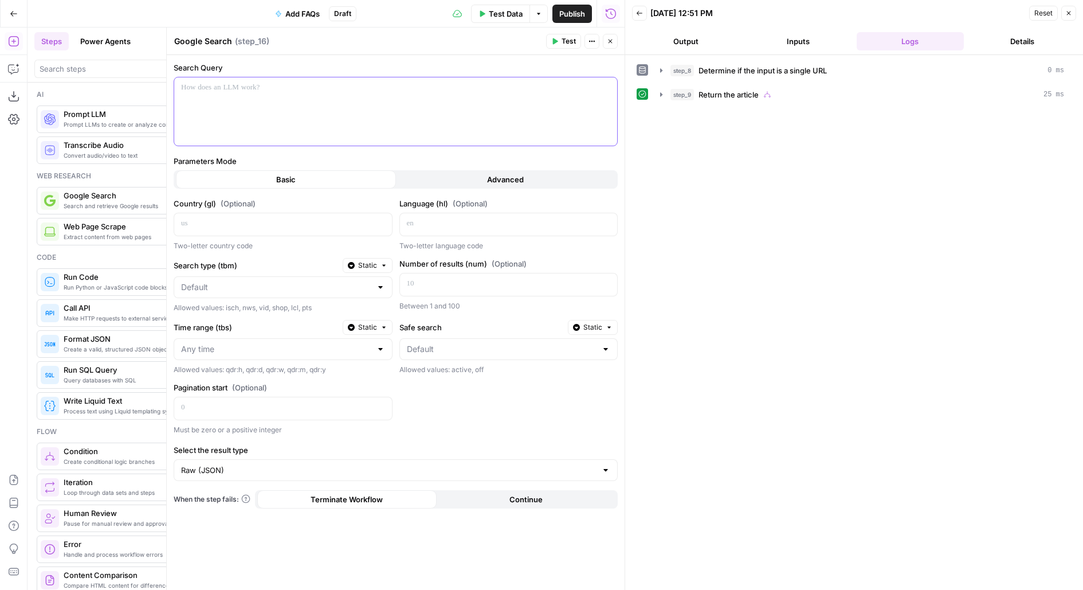
click at [303, 105] on div at bounding box center [395, 111] width 443 height 68
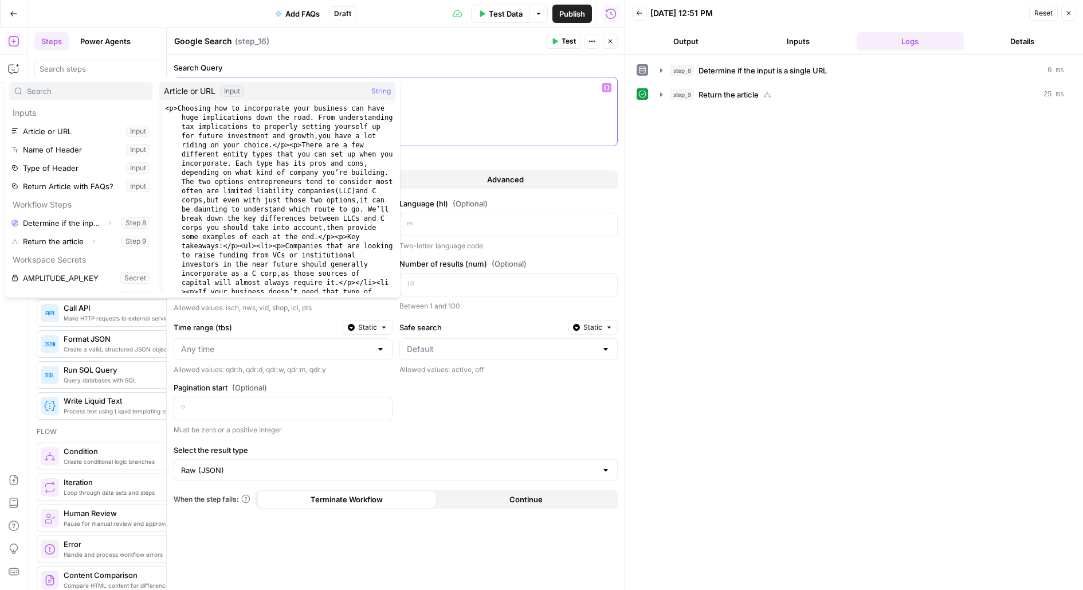
click at [515, 113] on div "*" at bounding box center [395, 111] width 443 height 68
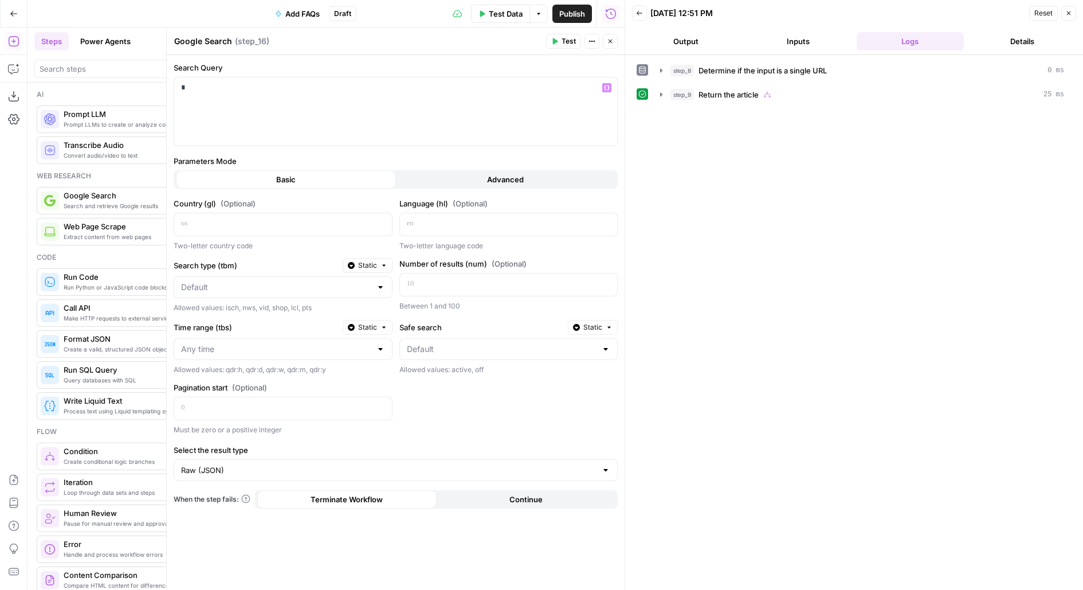
click at [615, 44] on button "Close" at bounding box center [610, 41] width 15 height 15
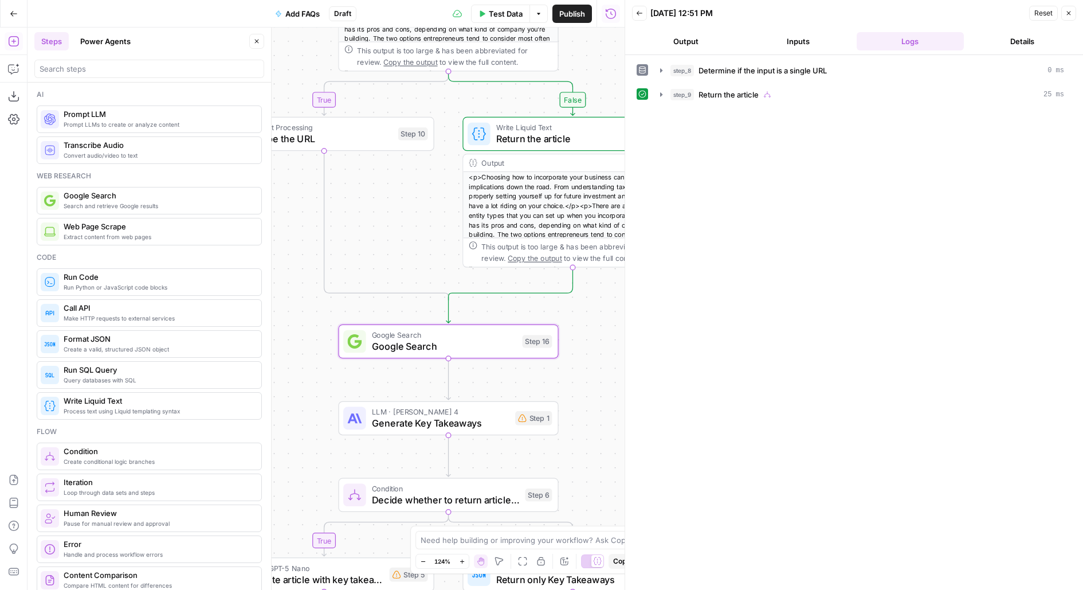
click at [488, 19] on button "Test Data" at bounding box center [500, 14] width 59 height 18
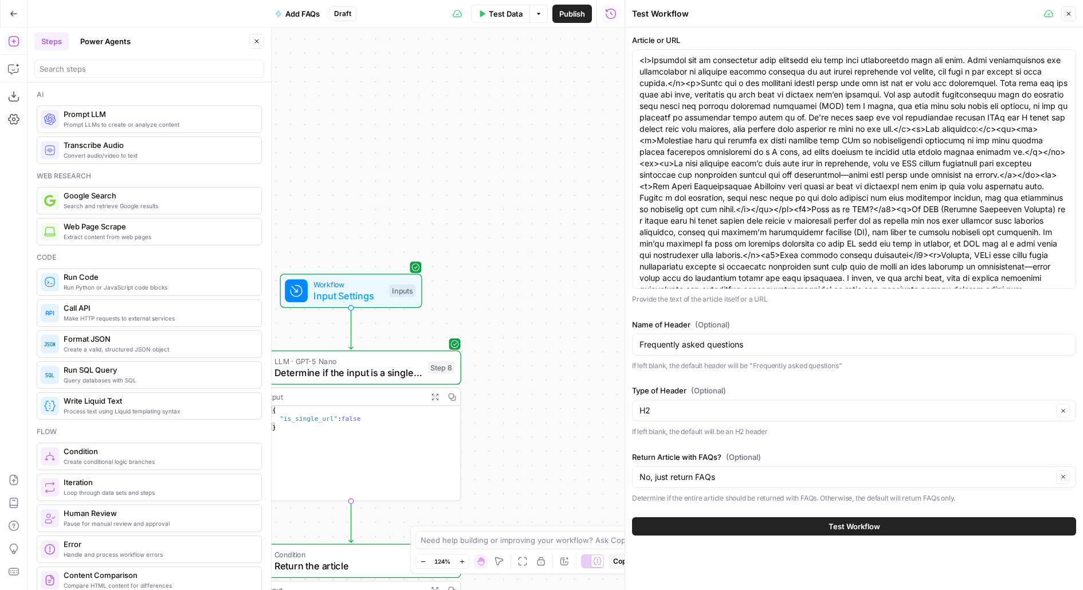
click at [360, 295] on span "Input Settings" at bounding box center [348, 295] width 70 height 14
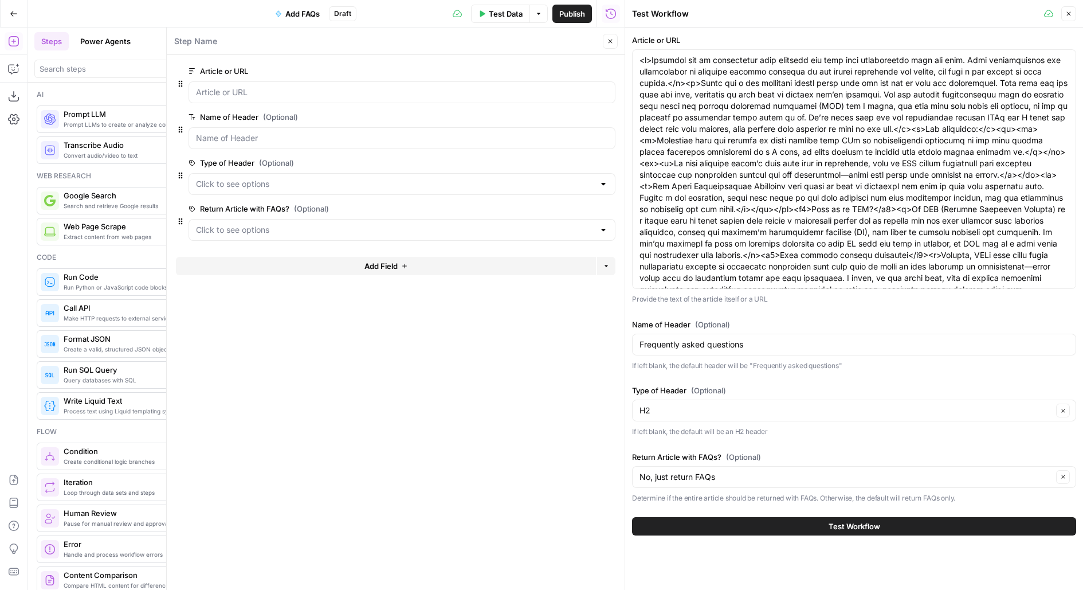
click at [371, 280] on div "Add Field Options" at bounding box center [395, 271] width 439 height 28
click at [376, 266] on span "Add Field" at bounding box center [380, 265] width 33 height 11
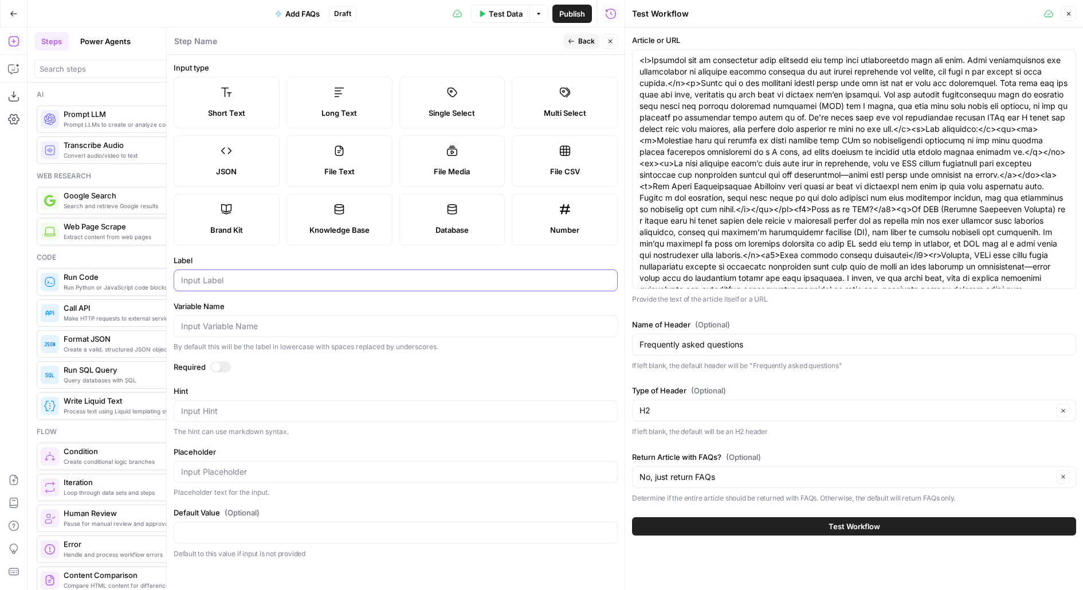
click at [287, 284] on input "Label" at bounding box center [395, 279] width 429 height 11
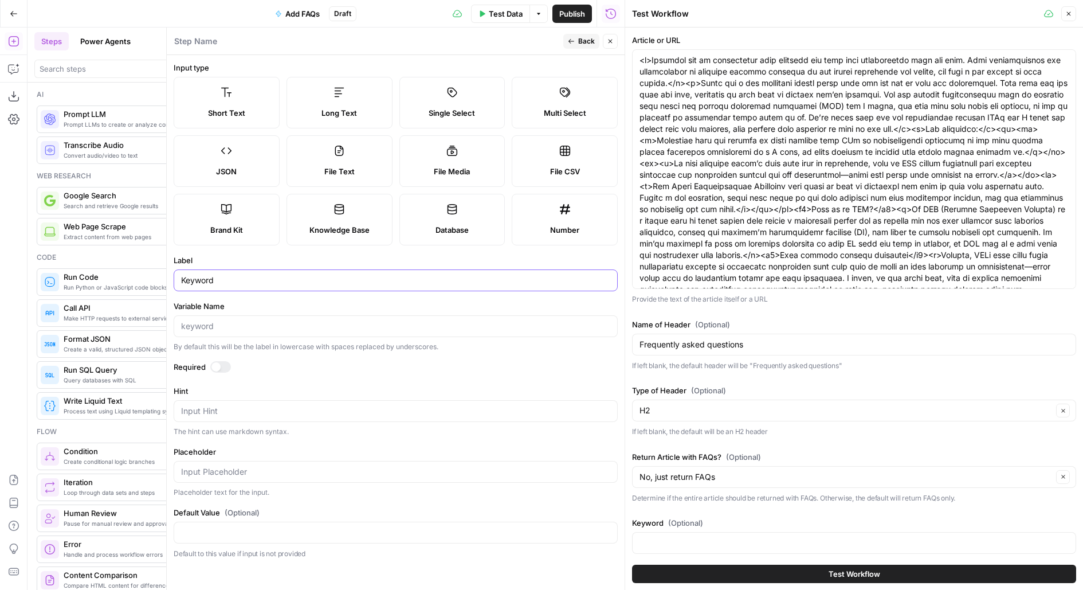
type input "Keyword"
click at [220, 364] on div at bounding box center [220, 366] width 21 height 11
click at [586, 45] on span "Back" at bounding box center [586, 41] width 17 height 10
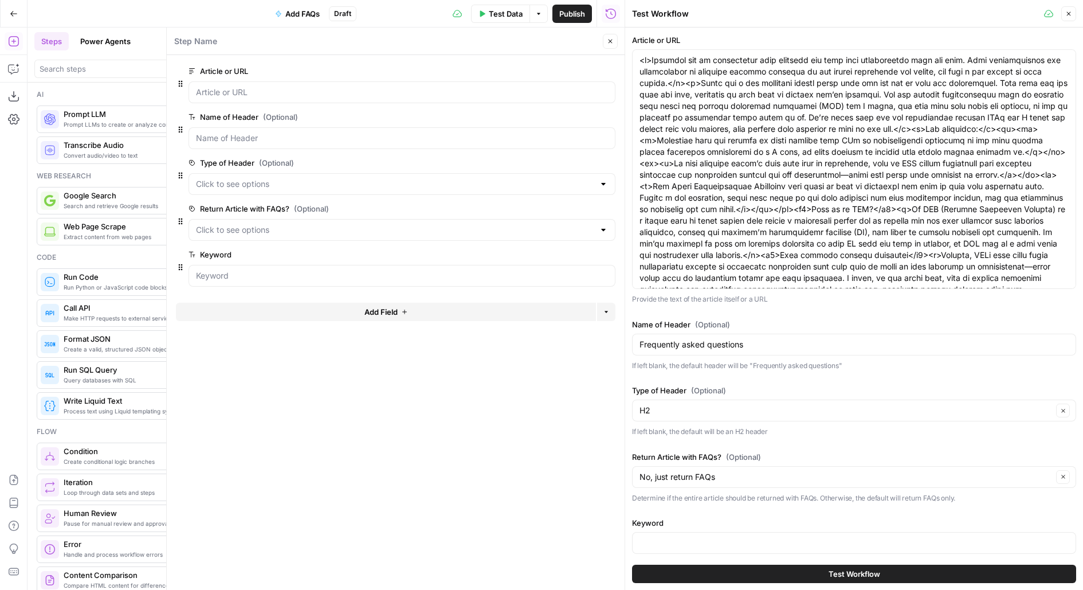
click at [617, 44] on button "Close" at bounding box center [610, 41] width 15 height 15
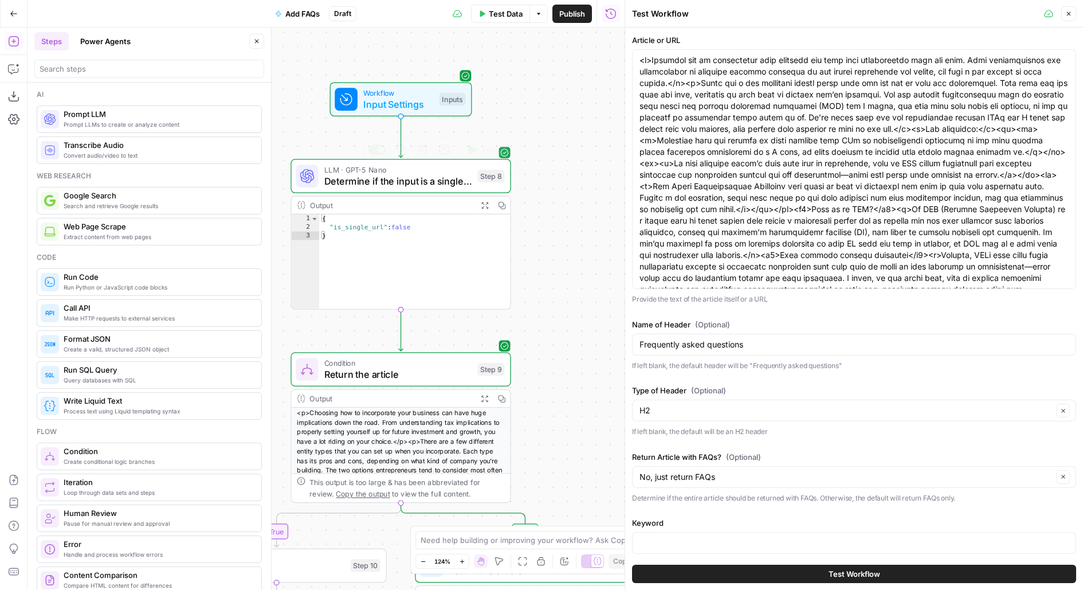
drag, startPoint x: 461, startPoint y: 348, endPoint x: 507, endPoint y: 150, distance: 203.6
click at [508, 151] on div "true false true false Workflow Input Settings Inputs LLM · GPT-5 Nano Determine…" at bounding box center [326, 309] width 597 height 562
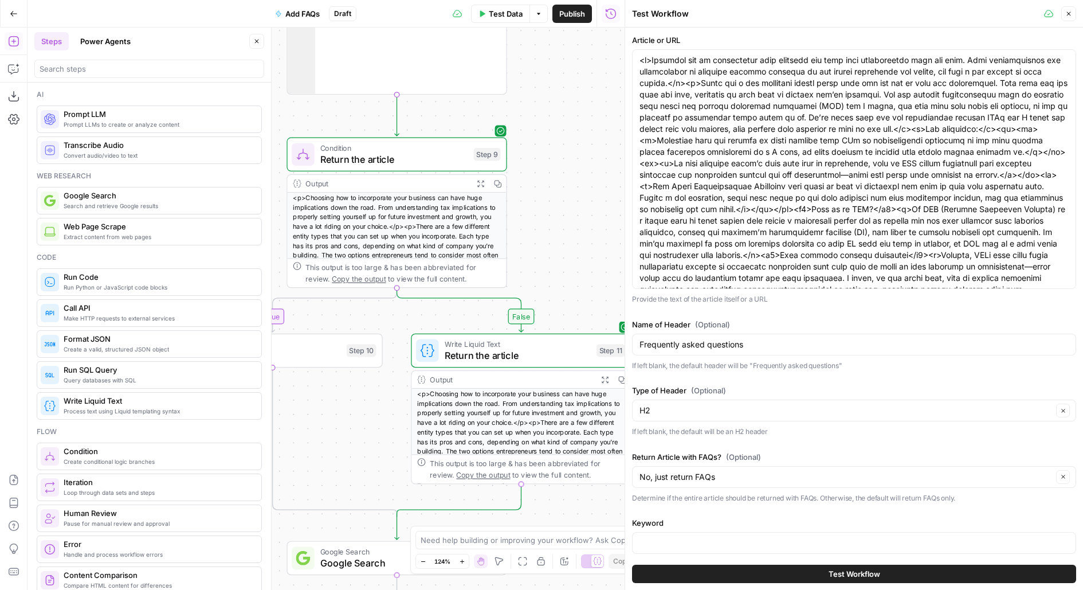
drag, startPoint x: 567, startPoint y: 308, endPoint x: 562, endPoint y: 143, distance: 165.1
click at [564, 137] on div "true false true false Workflow Input Settings Inputs LLM · GPT-5 Nano Determine…" at bounding box center [326, 309] width 597 height 562
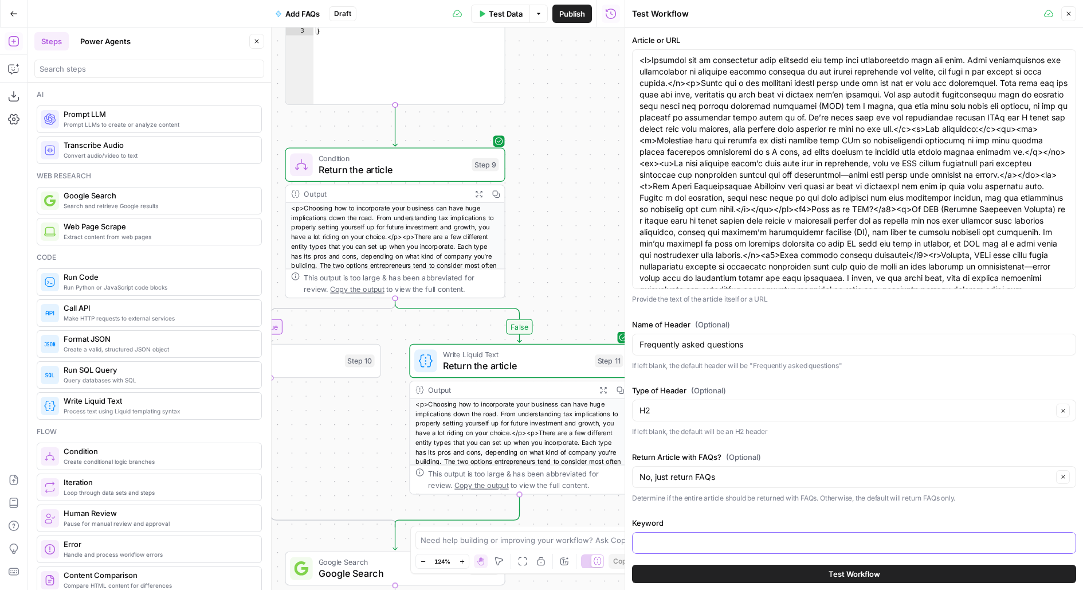
click at [684, 537] on input "Keyword" at bounding box center [853, 542] width 429 height 11
paste input "C Corp vs LLC"
type input "C Corp vs LLC"
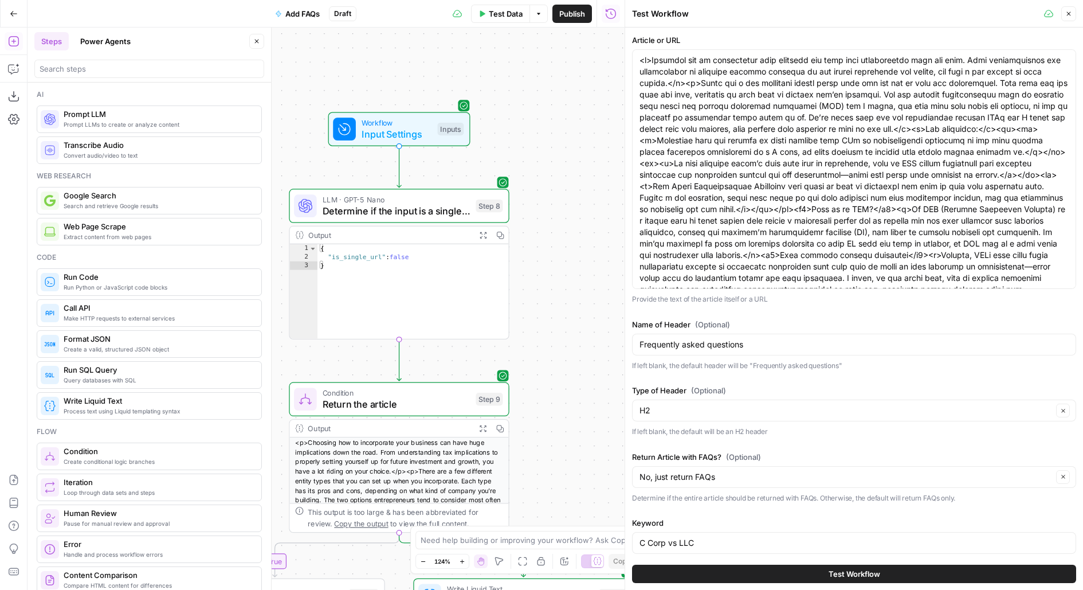
drag, startPoint x: 529, startPoint y: 241, endPoint x: 539, endPoint y: 79, distance: 162.5
click at [540, 80] on div "true false true false Workflow Input Settings Inputs LLM · GPT-5 Nano Determine…" at bounding box center [326, 309] width 597 height 562
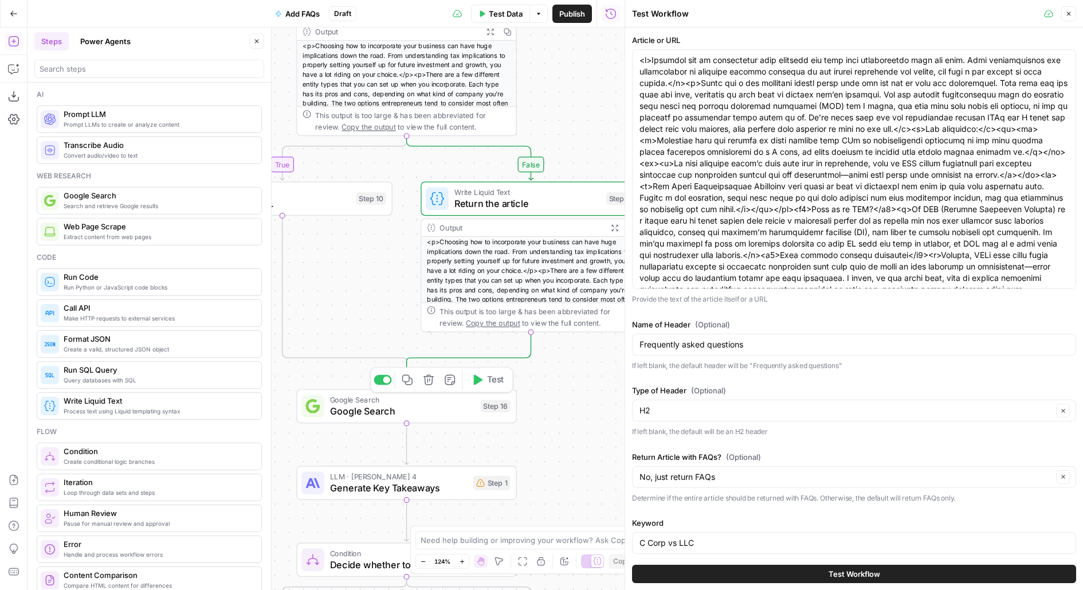
click at [487, 412] on div "Google Search Google Search Step 16 Copy step Delete step Add Note Test" at bounding box center [405, 406] width 209 height 24
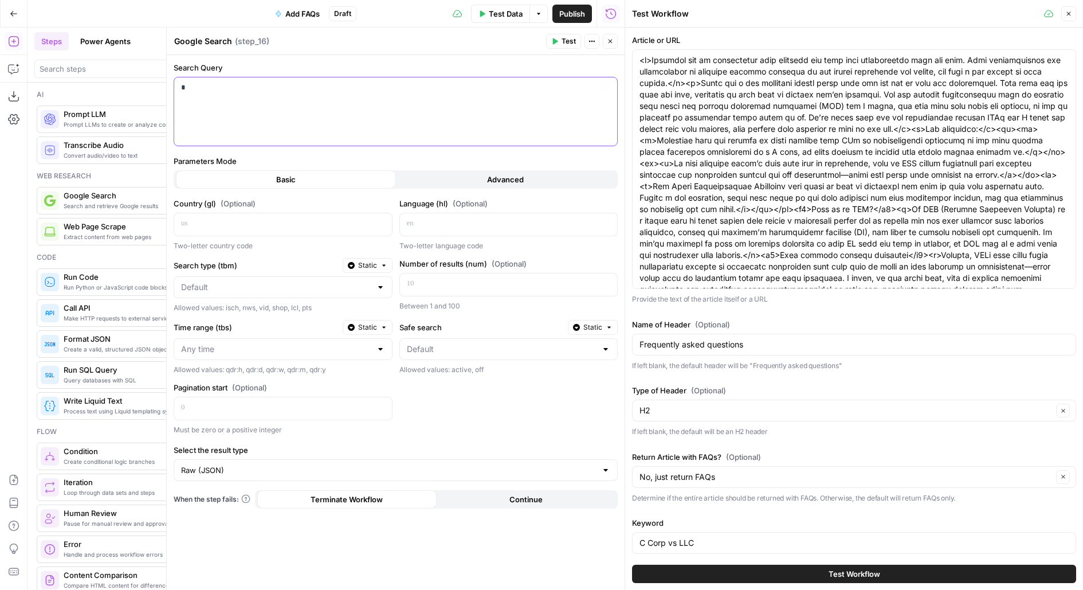
click at [409, 111] on div "*" at bounding box center [395, 111] width 443 height 68
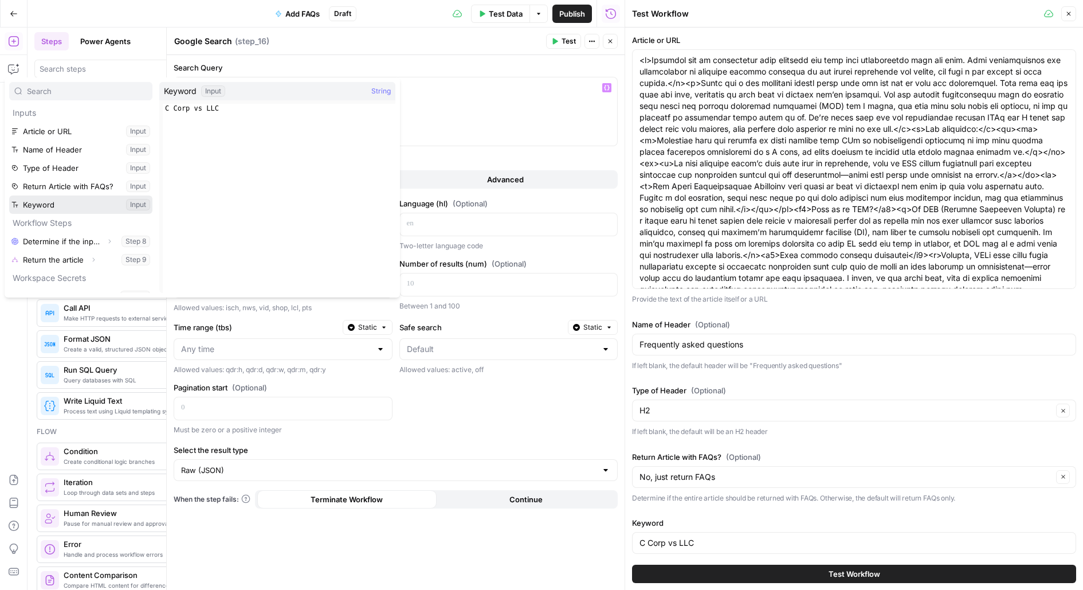
click at [68, 205] on button "Select variable Keyword" at bounding box center [80, 204] width 143 height 18
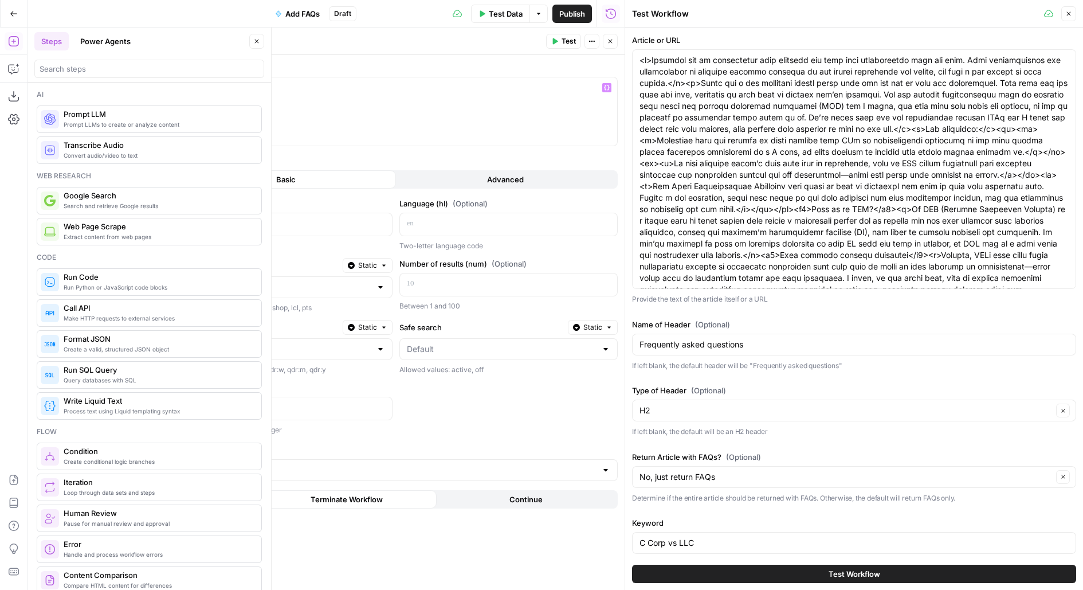
click at [250, 38] on button "Close" at bounding box center [256, 41] width 15 height 15
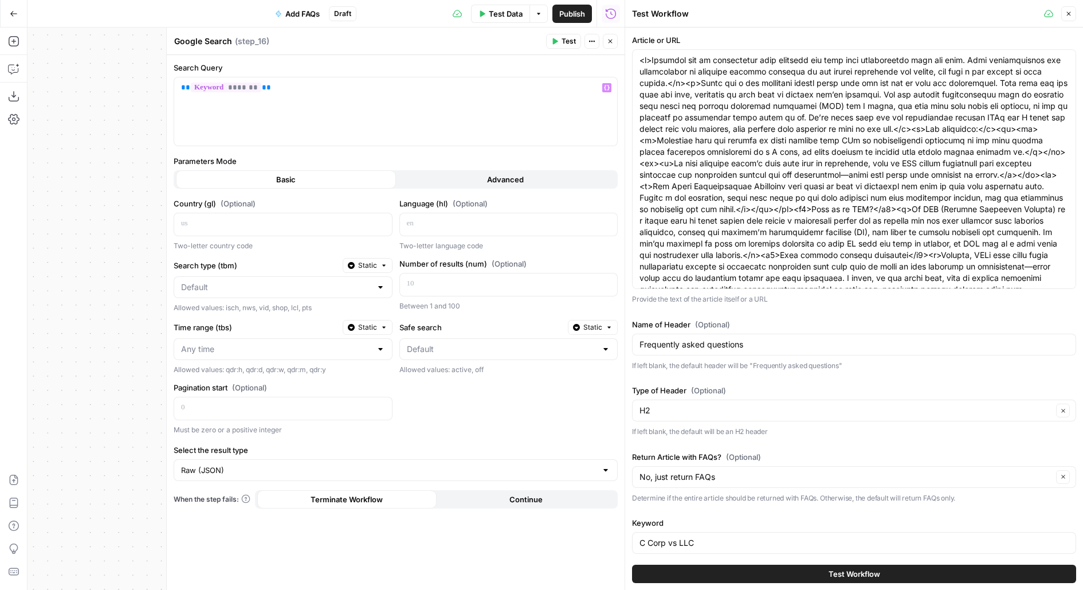
click at [461, 179] on button "Advanced" at bounding box center [506, 179] width 220 height 18
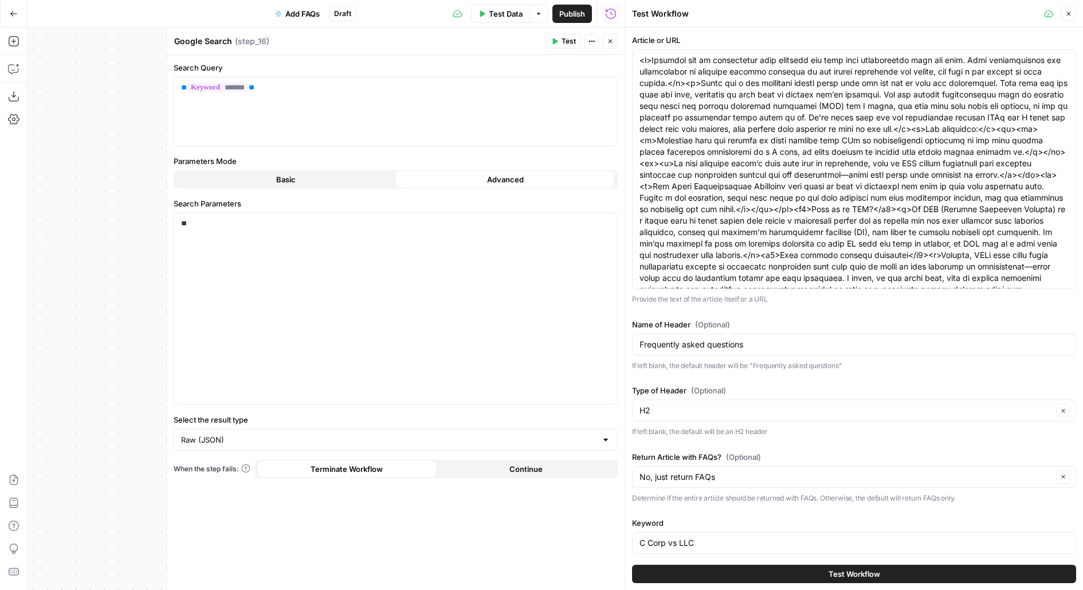
click at [387, 178] on button "Basic" at bounding box center [286, 179] width 220 height 18
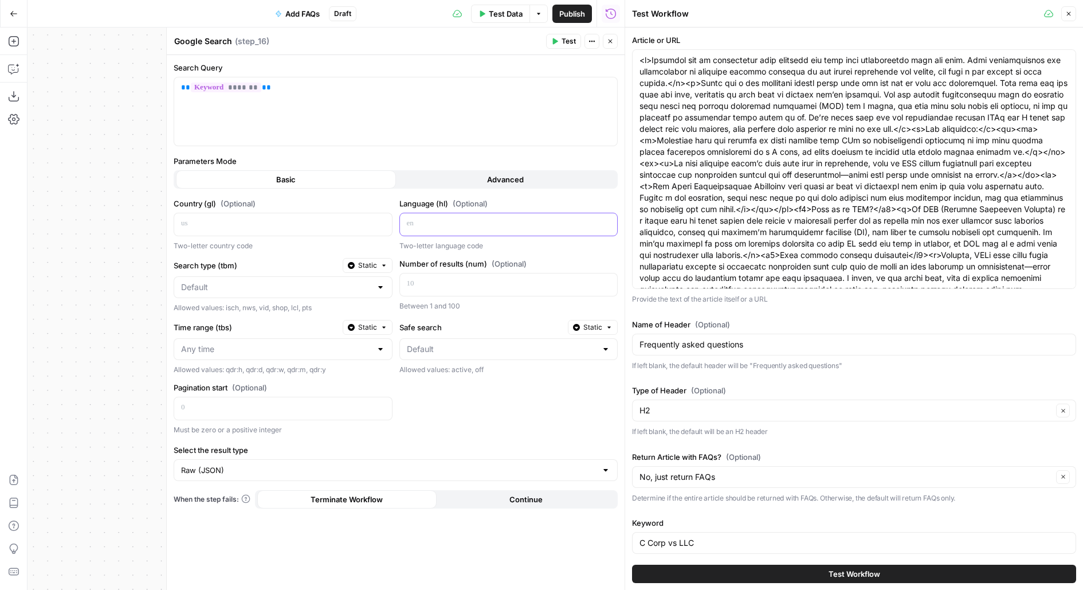
click at [424, 223] on p at bounding box center [500, 223] width 186 height 11
click at [303, 213] on div at bounding box center [273, 224] width 199 height 22
click at [429, 229] on div at bounding box center [499, 224] width 199 height 22
click at [428, 279] on p at bounding box center [500, 283] width 186 height 11
click at [376, 288] on div at bounding box center [380, 286] width 9 height 11
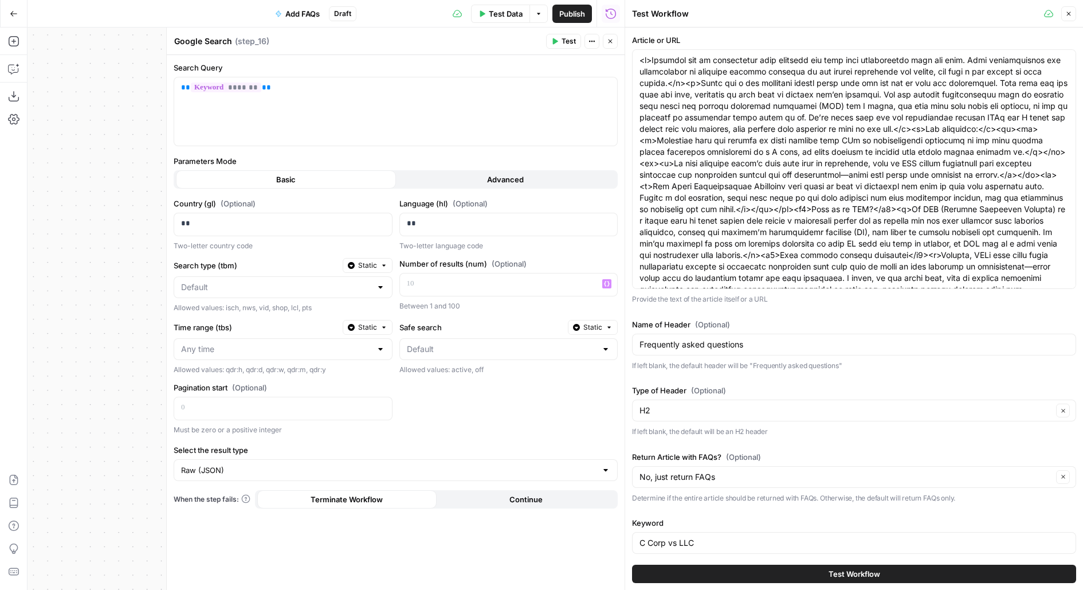
click at [287, 258] on div "Search type (tbm) Static" at bounding box center [283, 265] width 219 height 15
click at [264, 348] on input "Time range (tbs)" at bounding box center [276, 348] width 190 height 11
click at [261, 312] on div "Country (gl) (Optional) ** Two-letter country code Language (hl) (Optional) ** …" at bounding box center [396, 316] width 444 height 237
click at [575, 40] on span "Test" at bounding box center [569, 41] width 14 height 10
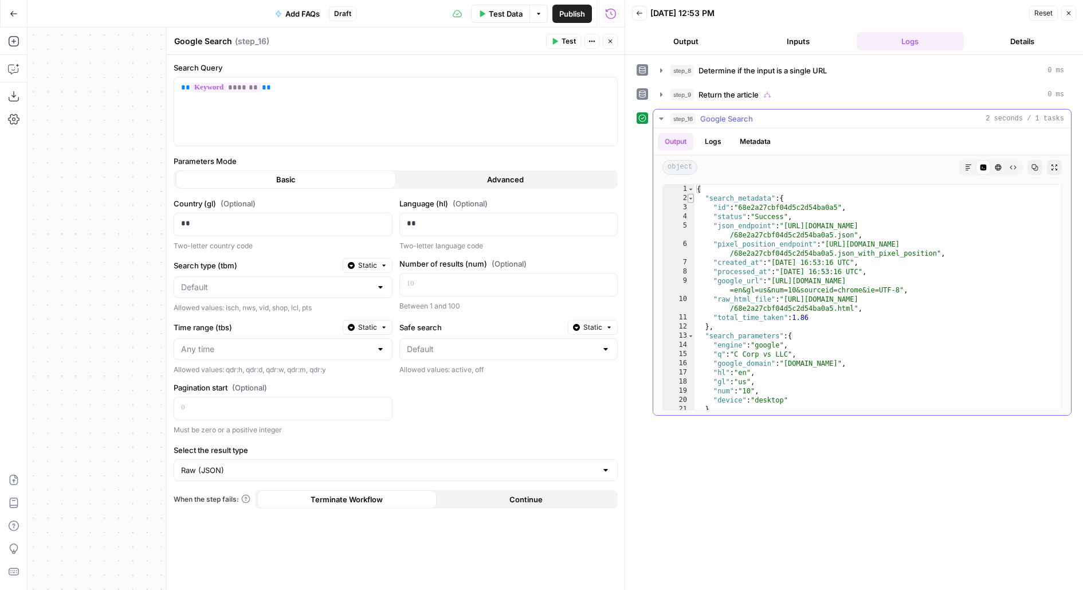
click at [688, 195] on span "Toggle code folding, rows 2 through 12" at bounding box center [691, 198] width 6 height 9
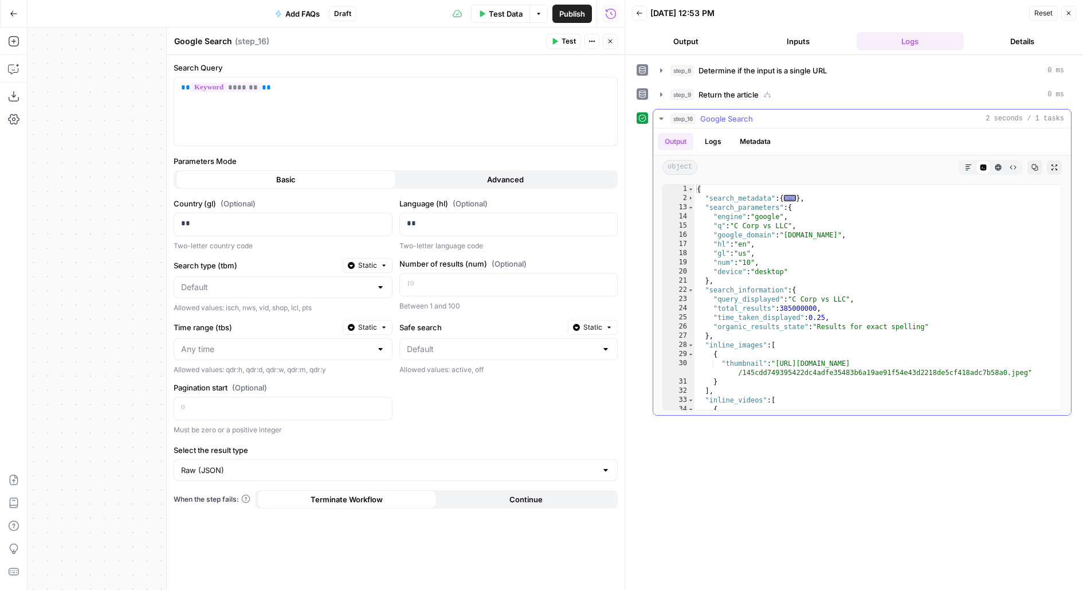
click at [689, 212] on div "14" at bounding box center [679, 216] width 32 height 9
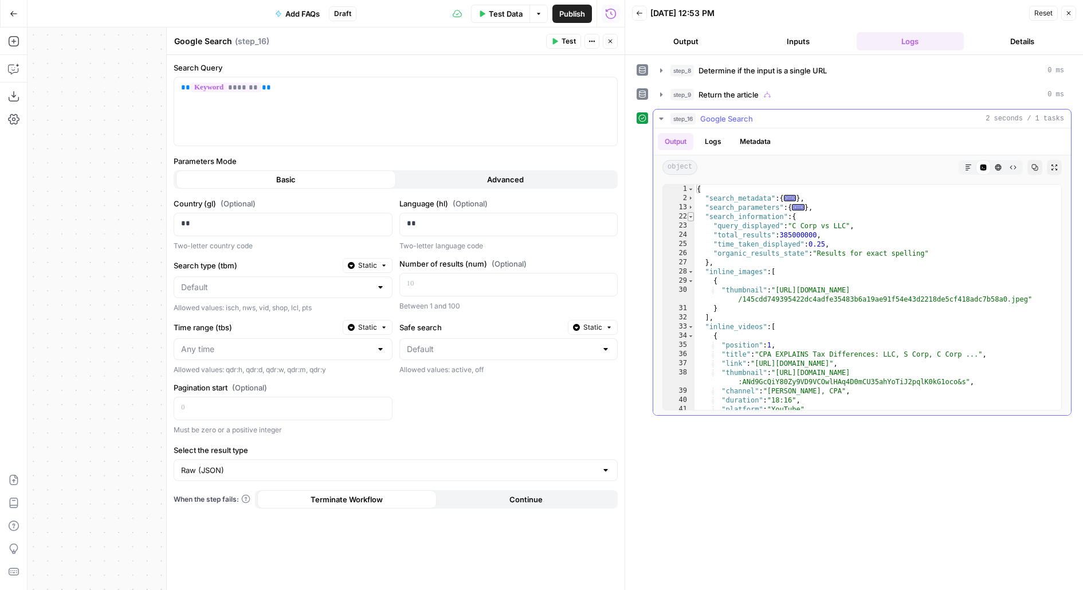
click at [690, 215] on span "Toggle code folding, rows 22 through 27" at bounding box center [691, 216] width 6 height 9
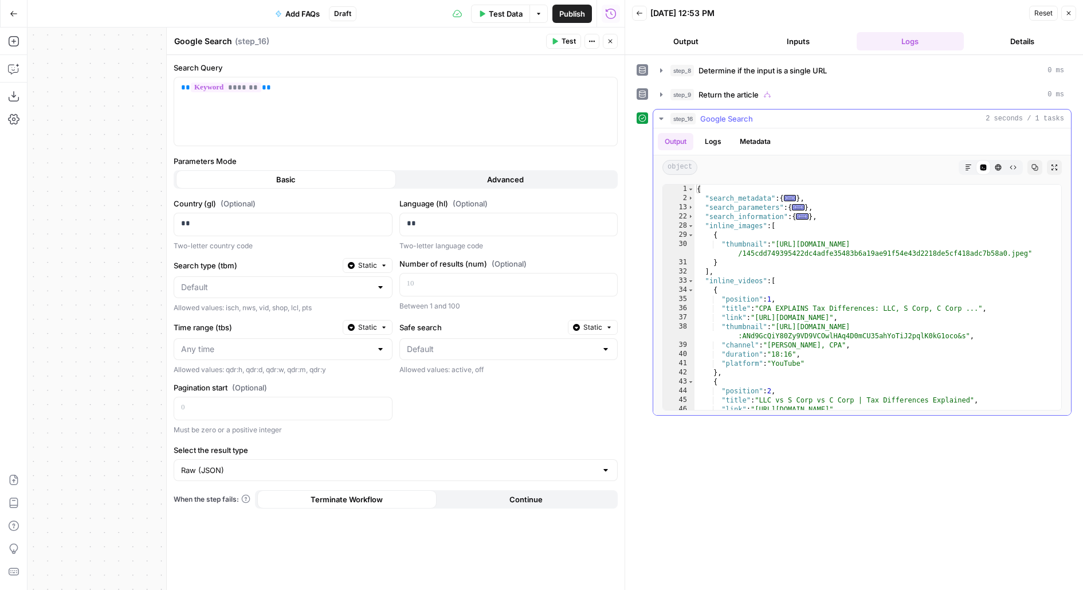
click at [693, 234] on div "29" at bounding box center [679, 234] width 32 height 9
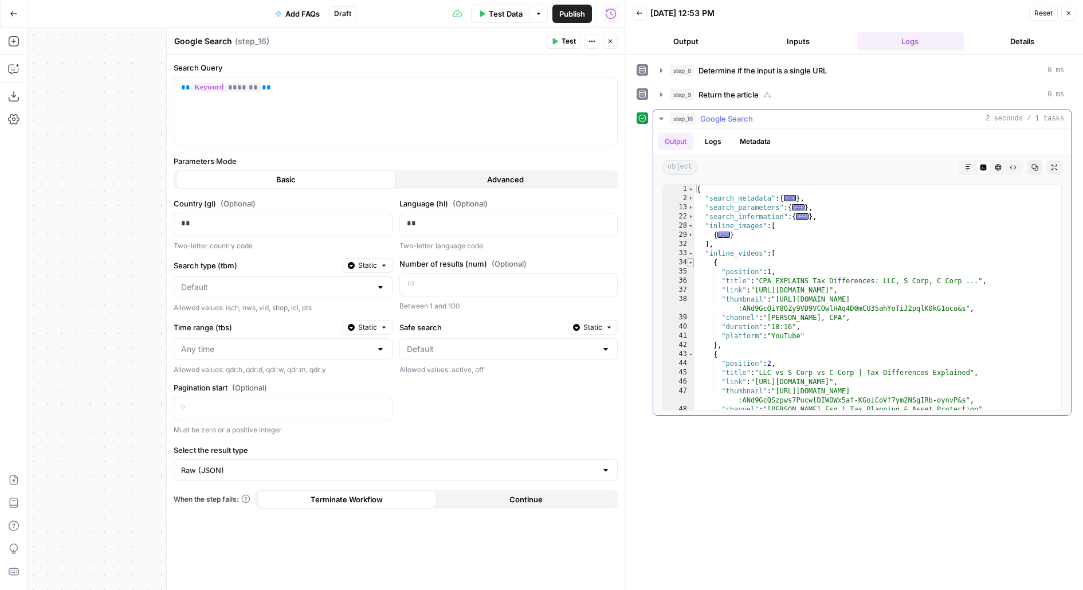
click at [691, 258] on span "Toggle code folding, rows 34 through 42" at bounding box center [691, 262] width 6 height 9
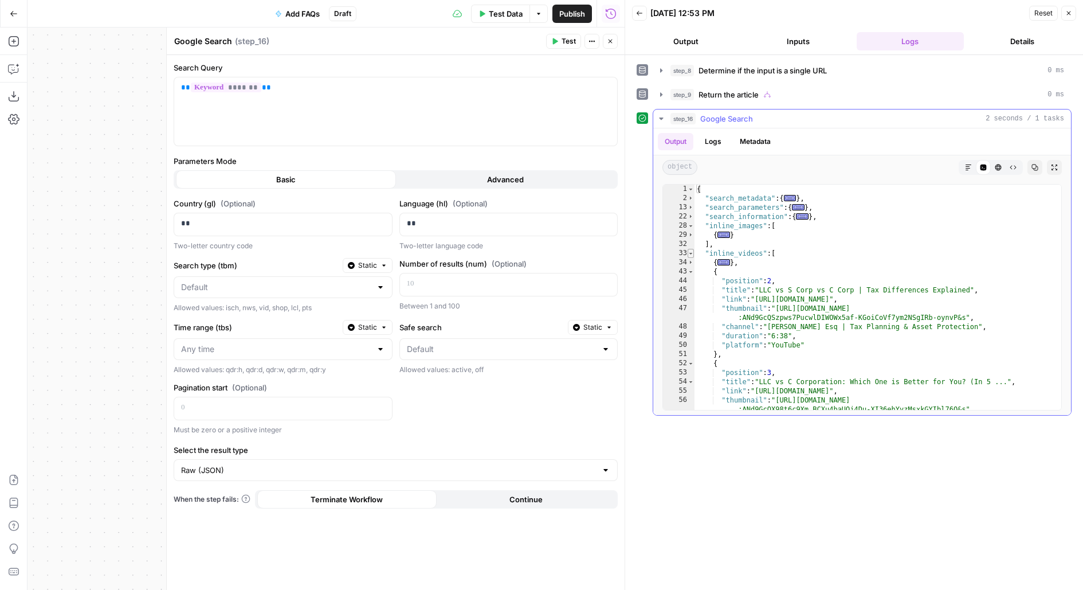
click at [691, 252] on span "Toggle code folding, rows 33 through 61" at bounding box center [691, 253] width 6 height 9
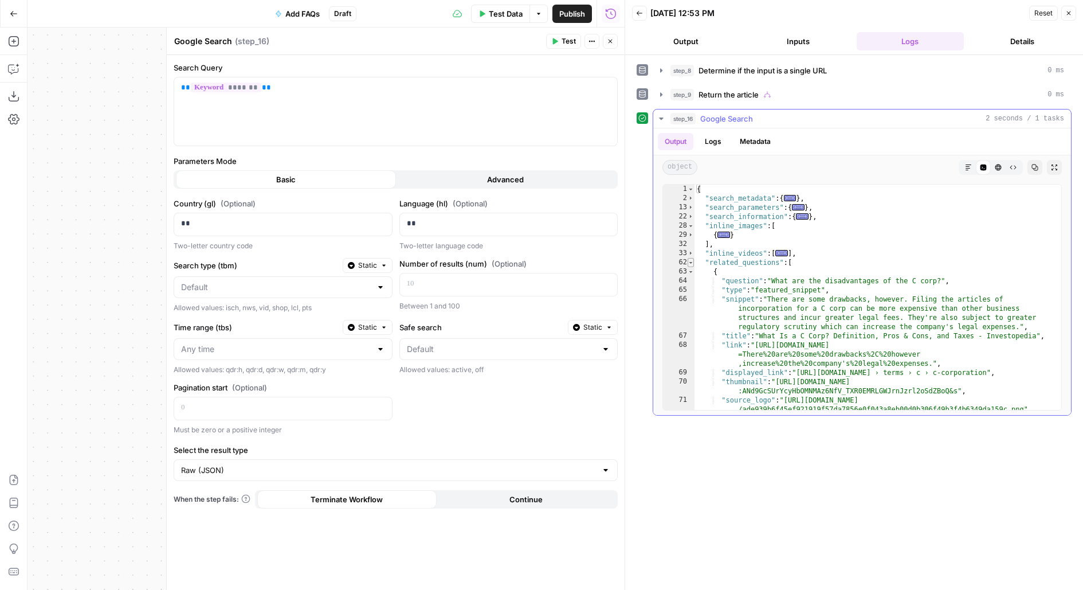
click at [690, 262] on span "Toggle code folding, rows 62 through 109" at bounding box center [691, 262] width 6 height 9
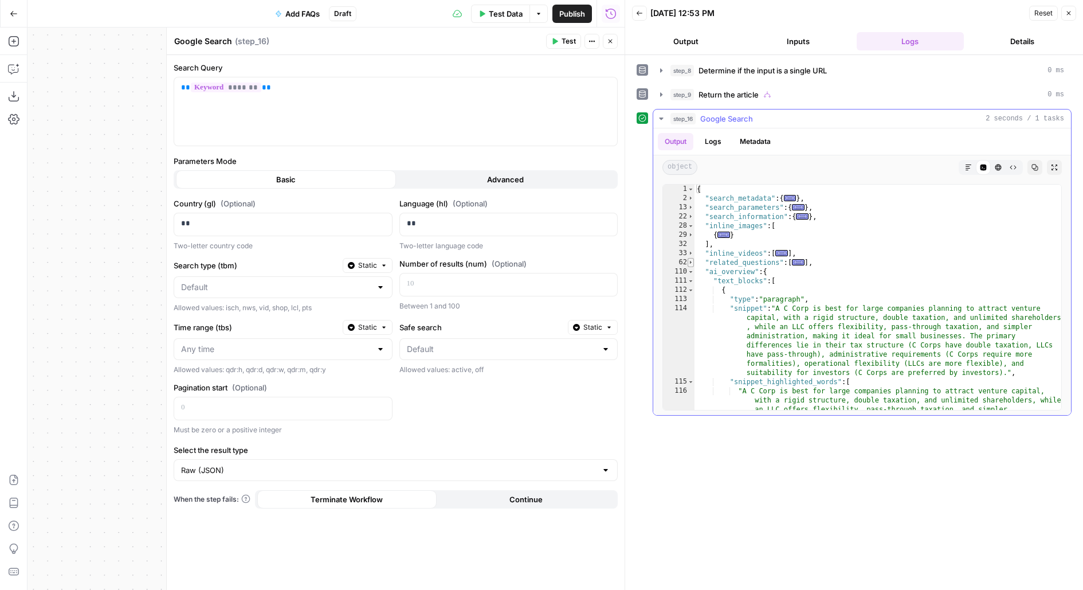
click at [691, 262] on span "Toggle code folding, rows 62 through 109" at bounding box center [691, 262] width 6 height 9
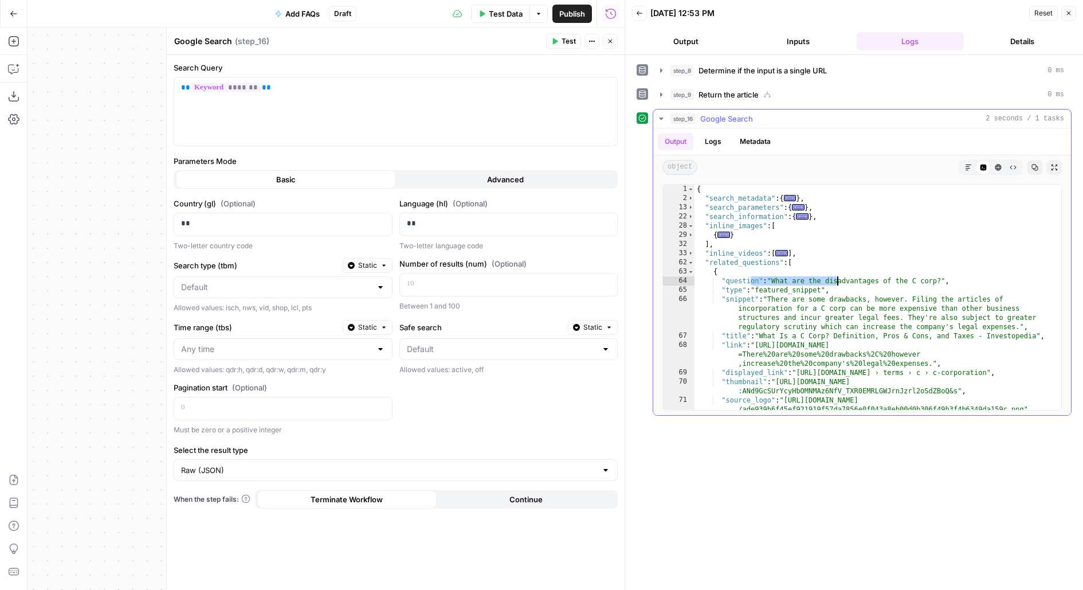
drag, startPoint x: 766, startPoint y: 277, endPoint x: 877, endPoint y: 289, distance: 111.2
click at [877, 289] on div "{ "search_metadata" : { ... } , "search_parameters" : { ... } , "search_informa…" at bounding box center [878, 366] width 368 height 363
type textarea "**********"
click at [613, 44] on icon "button" at bounding box center [610, 41] width 7 height 7
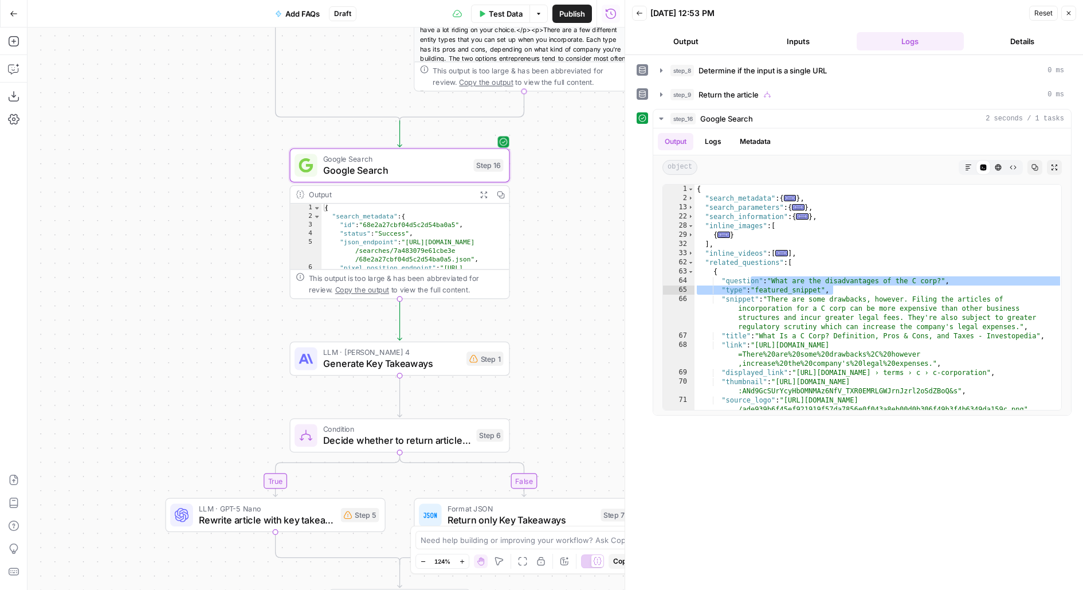
drag, startPoint x: 566, startPoint y: 421, endPoint x: 555, endPoint y: 172, distance: 248.9
click at [556, 172] on div "true false true false Workflow Input Settings Inputs LLM · GPT-5 Nano Determine…" at bounding box center [326, 309] width 597 height 562
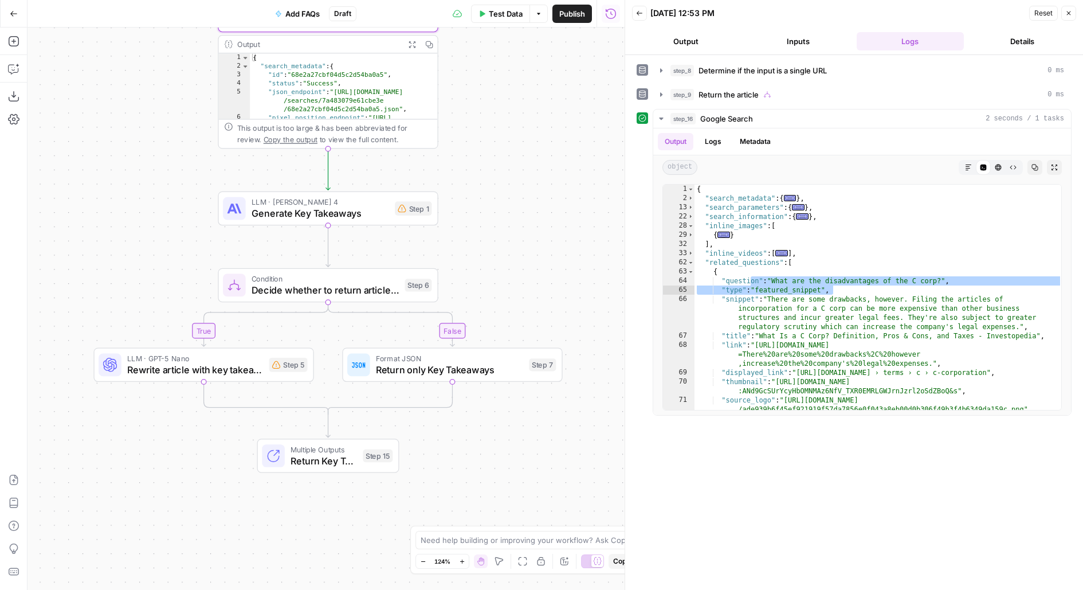
drag, startPoint x: 545, startPoint y: 335, endPoint x: 476, endPoint y: 190, distance: 160.7
click at [476, 190] on div "true false true false Workflow Input Settings Inputs LLM · GPT-5 Nano Determine…" at bounding box center [326, 309] width 597 height 562
click at [408, 201] on div "Step 1" at bounding box center [412, 206] width 37 height 14
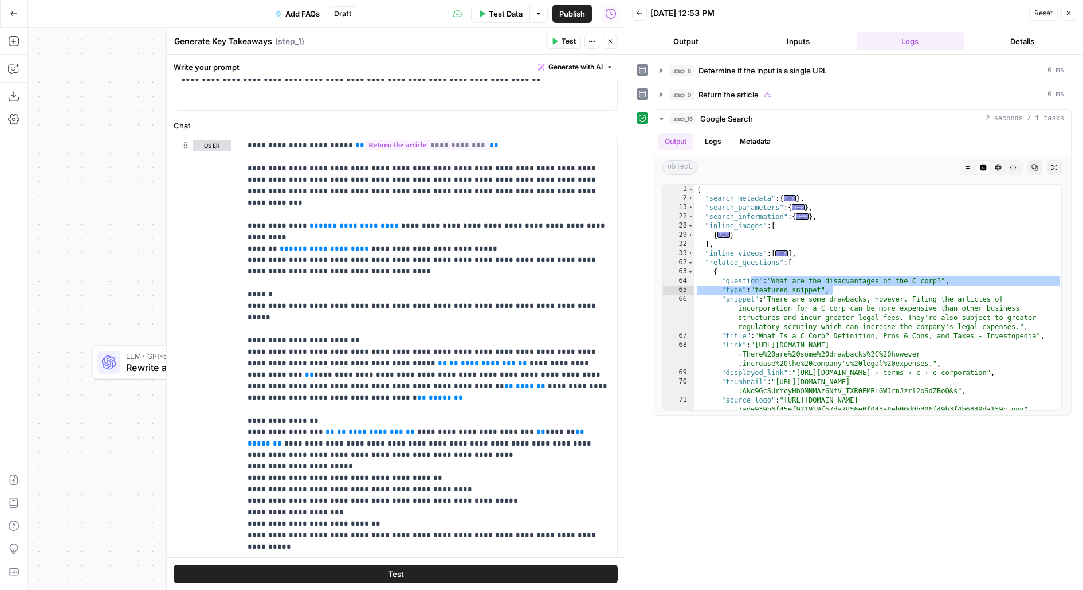
scroll to position [100, 0]
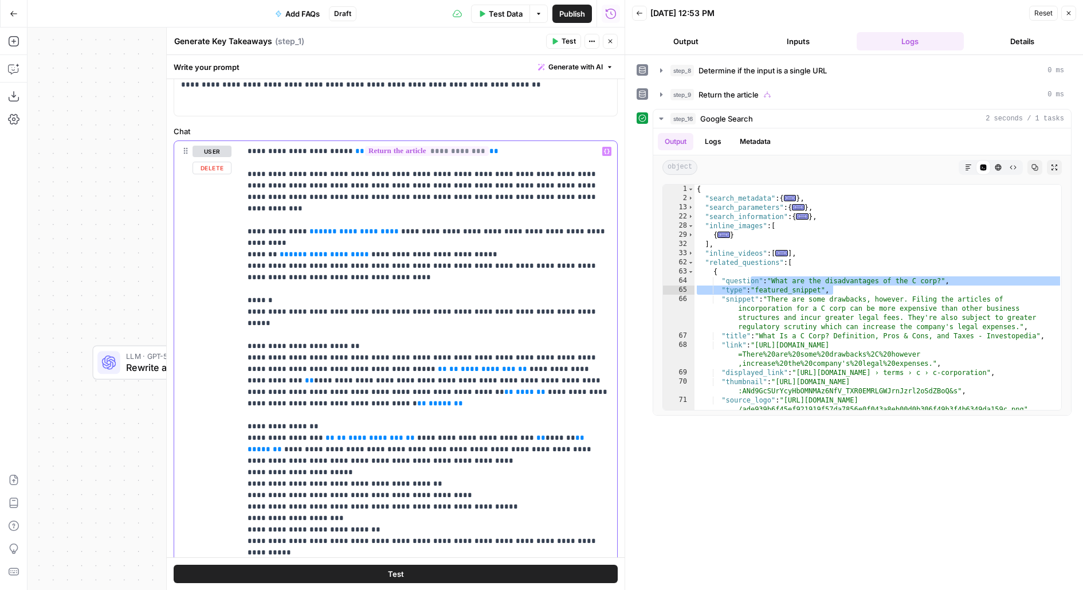
click at [366, 227] on span "**********" at bounding box center [354, 230] width 71 height 7
click at [791, 52] on header "Back 10/05/25 at 12:53 PM Reset Close Output Inputs Logs Details" at bounding box center [854, 27] width 458 height 55
click at [822, 42] on button "Inputs" at bounding box center [798, 41] width 108 height 18
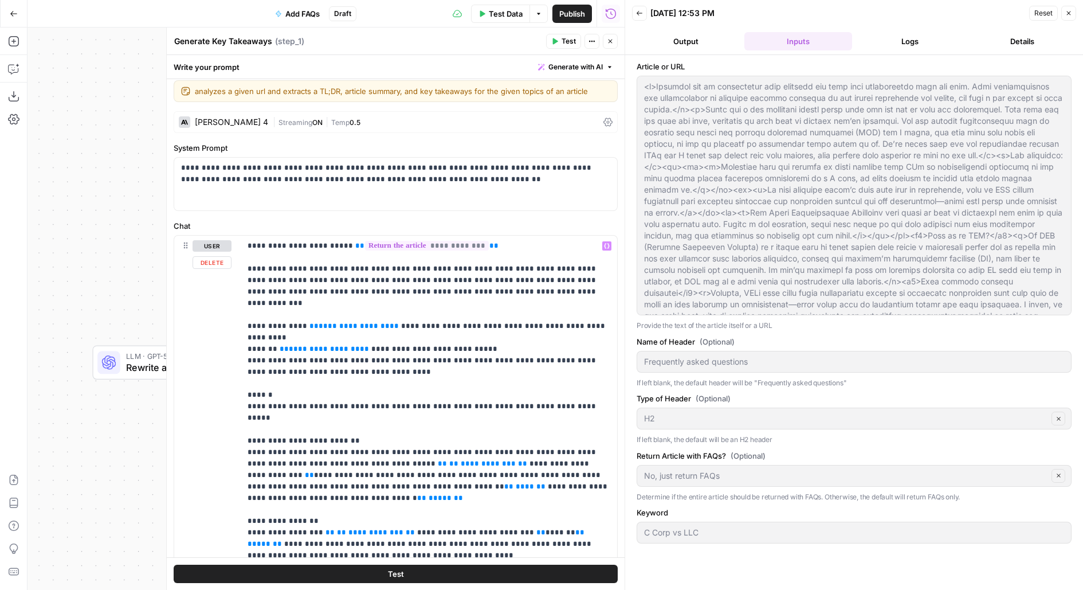
scroll to position [0, 0]
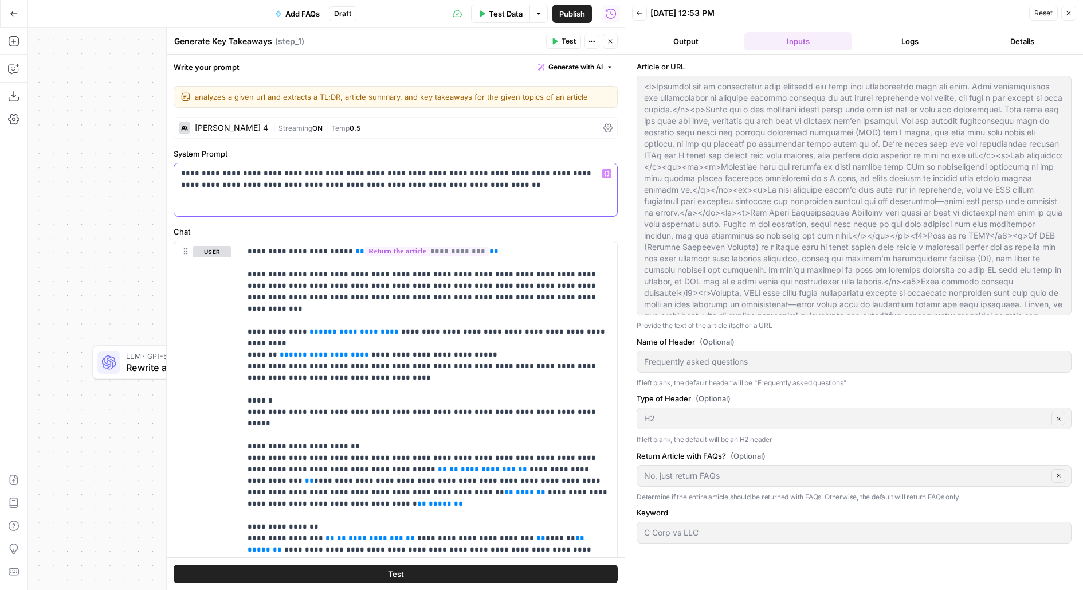
drag, startPoint x: 474, startPoint y: 174, endPoint x: 526, endPoint y: 173, distance: 51.6
click at [526, 173] on p "**********" at bounding box center [396, 179] width 430 height 23
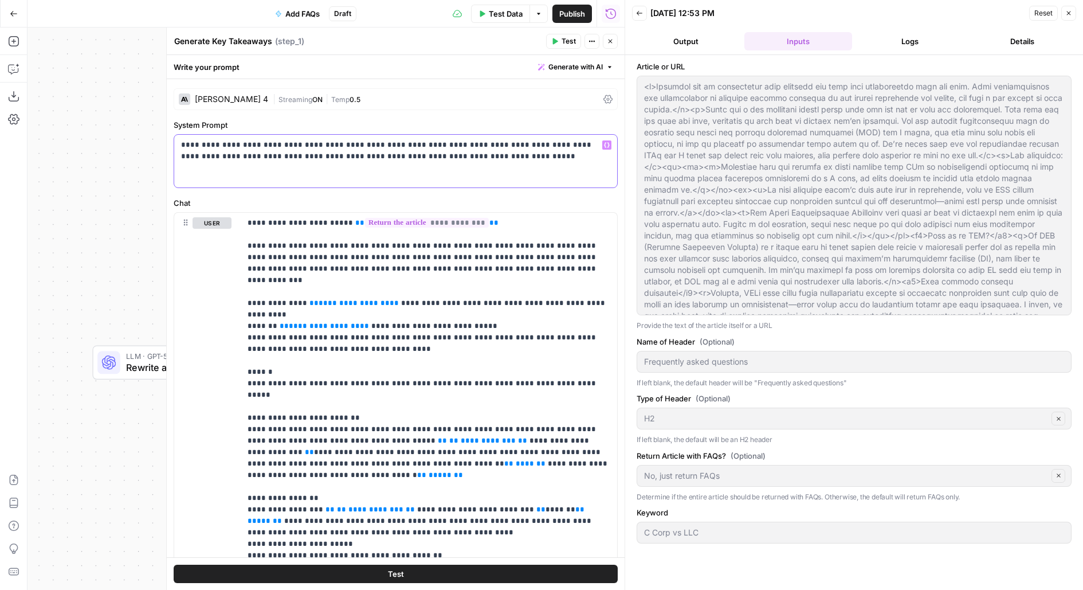
scroll to position [33, 0]
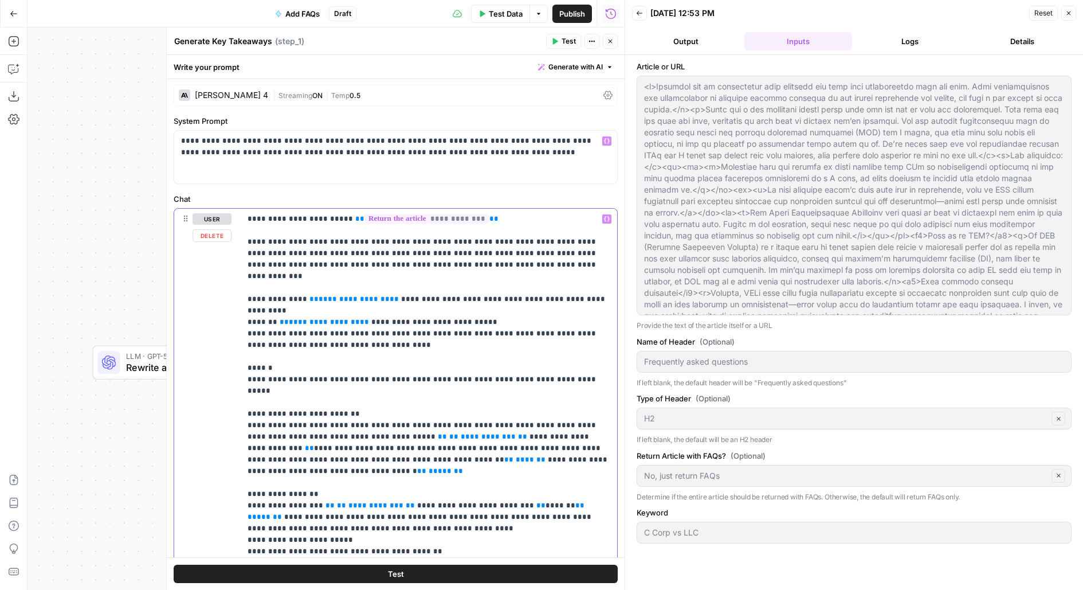
click at [501, 247] on p "**********" at bounding box center [429, 562] width 363 height 699
click at [363, 237] on p "**********" at bounding box center [429, 562] width 363 height 699
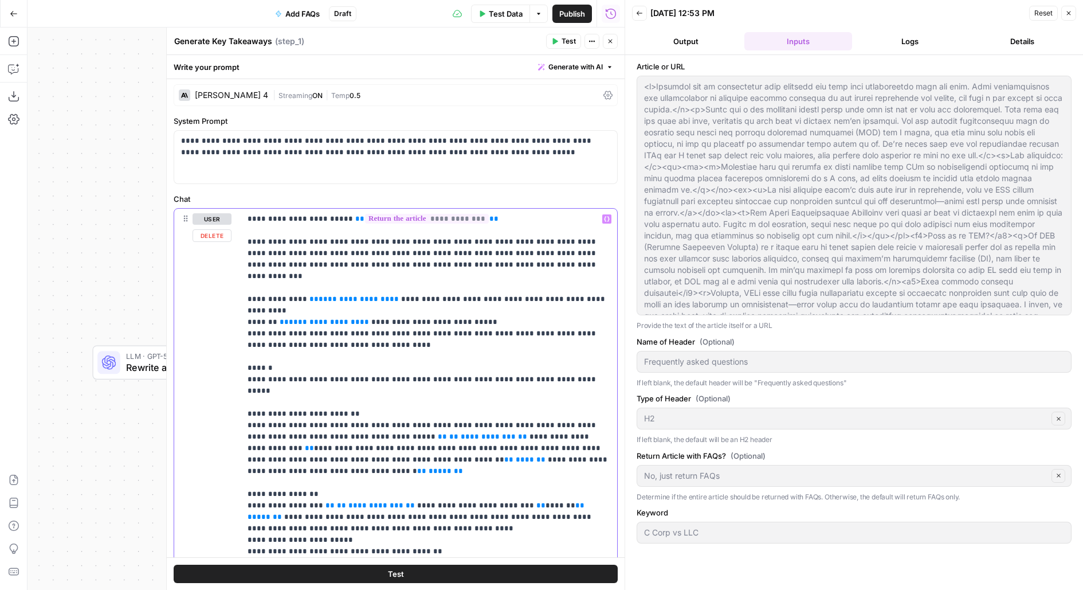
click at [485, 217] on p "**********" at bounding box center [429, 562] width 363 height 699
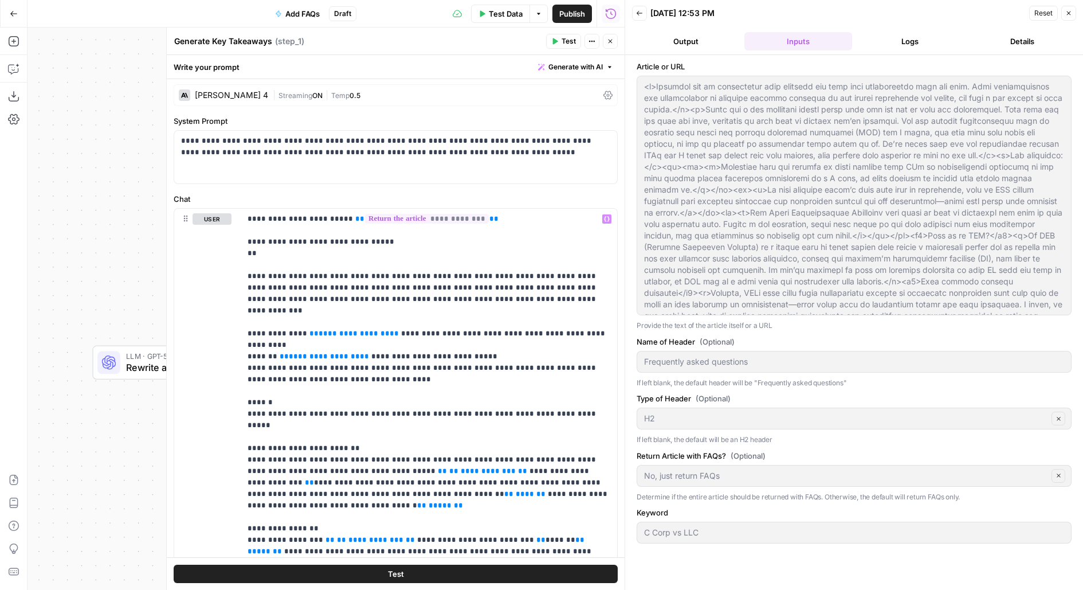
click at [917, 43] on button "Logs" at bounding box center [911, 41] width 108 height 18
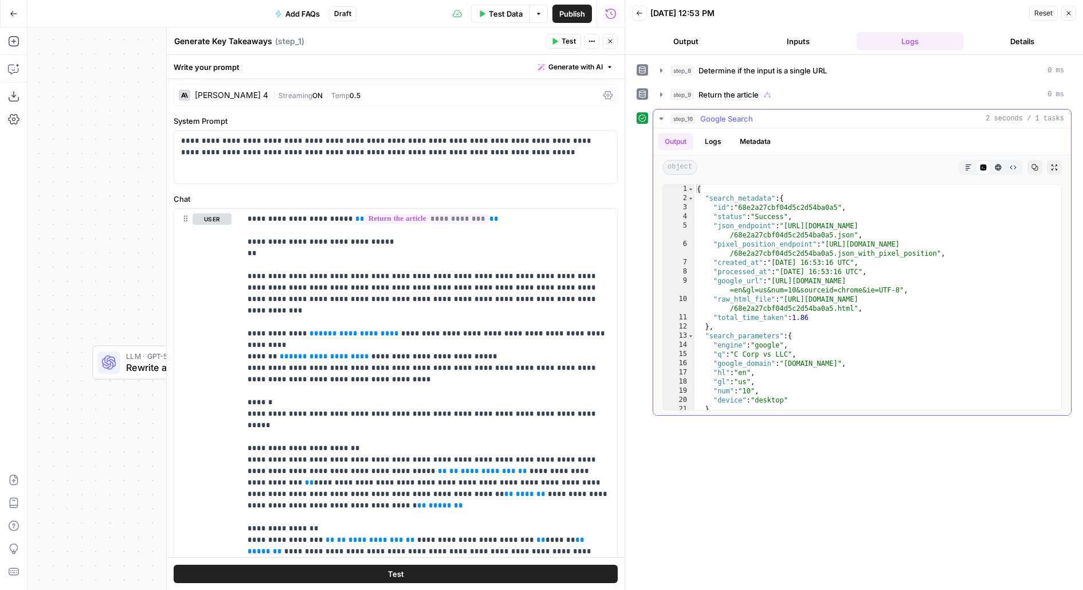
click at [694, 195] on div "{ "search_metadata" : { "id" : "68e2a27cbf04d5c2d54ba0a5" , "status" : "Success…" at bounding box center [878, 307] width 368 height 244
click at [693, 195] on div "2" at bounding box center [679, 198] width 32 height 9
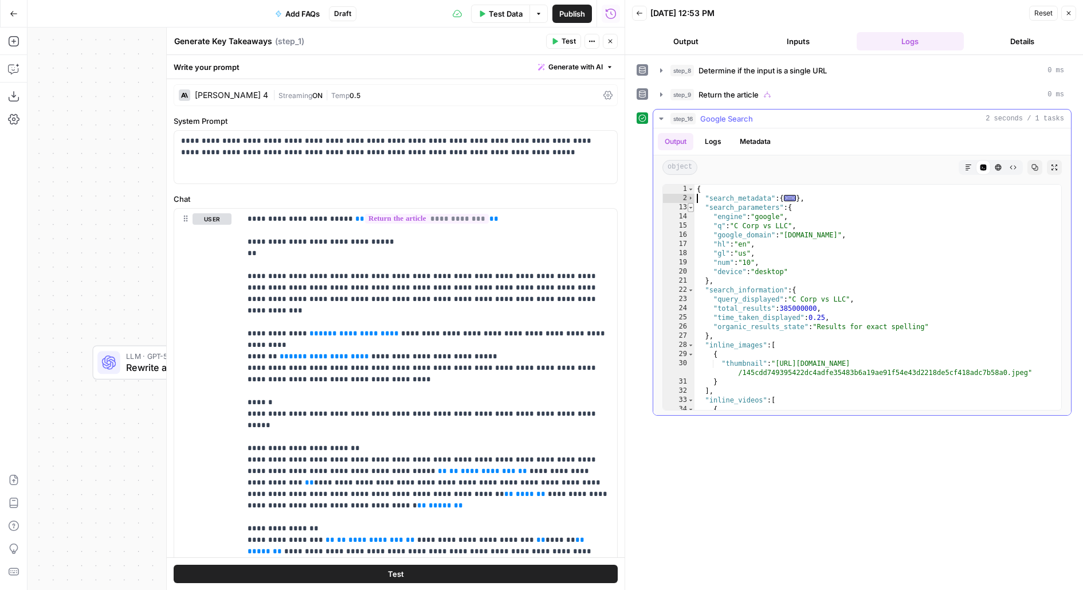
click at [691, 207] on span "Toggle code folding, rows 13 through 21" at bounding box center [691, 207] width 6 height 9
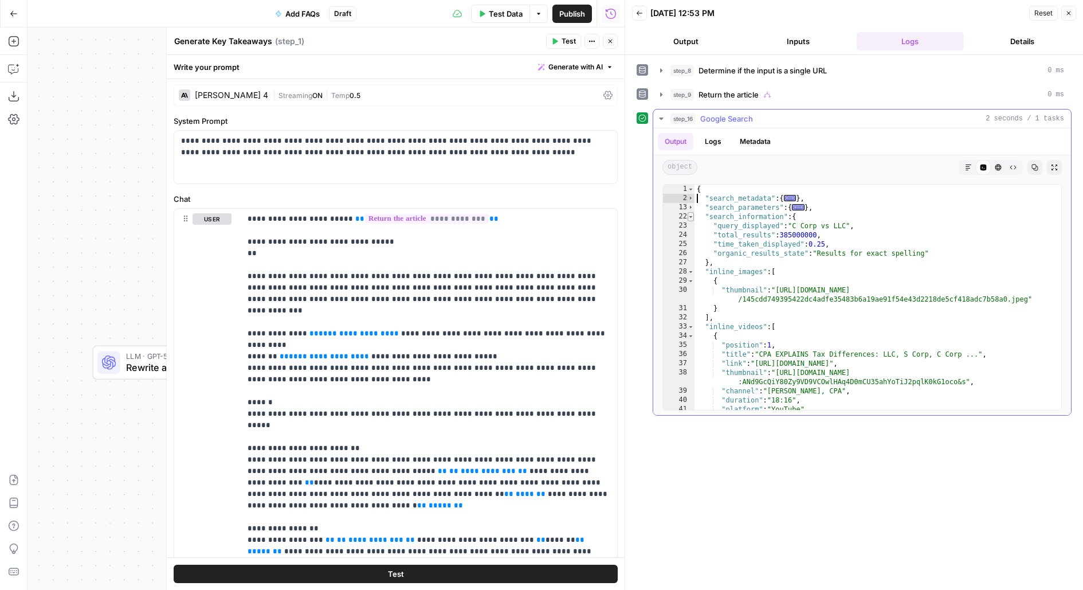
click at [690, 214] on span "Toggle code folding, rows 22 through 27" at bounding box center [691, 216] width 6 height 9
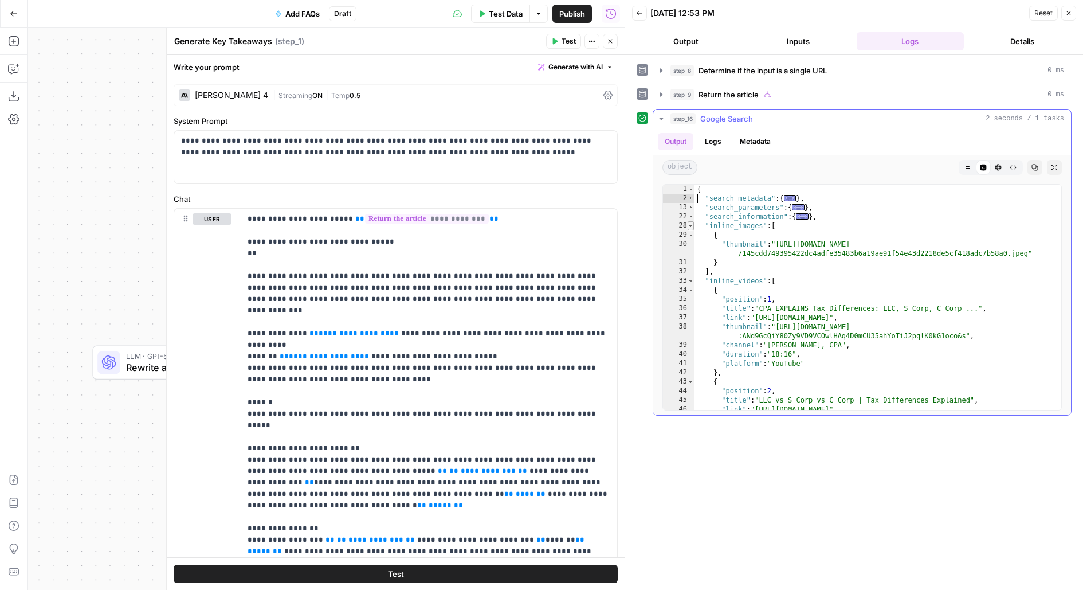
click at [691, 222] on span "Toggle code folding, rows 28 through 32" at bounding box center [691, 225] width 6 height 9
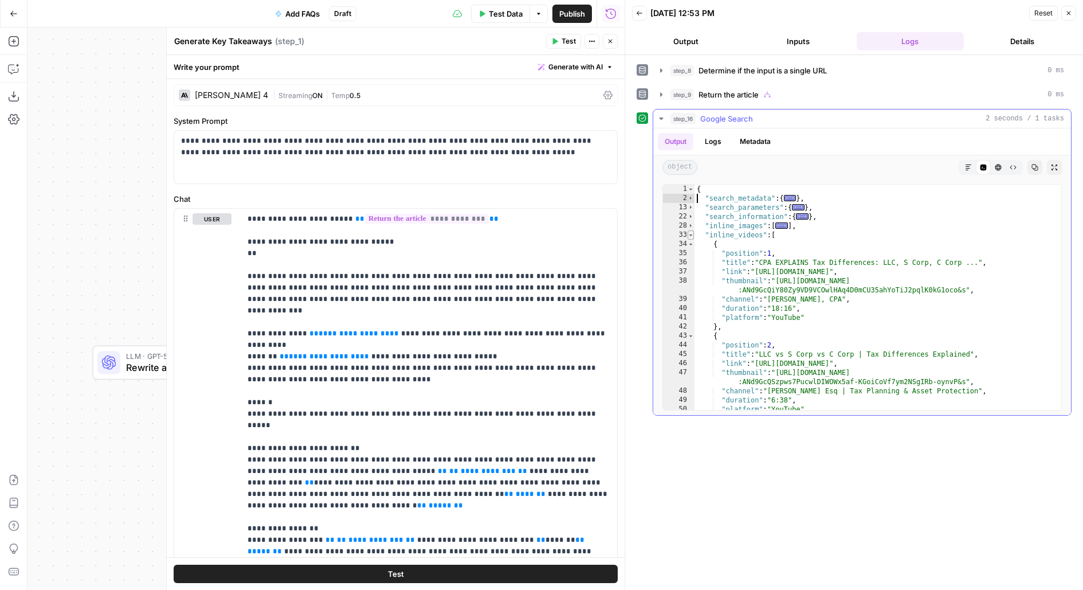
click at [692, 233] on span "Toggle code folding, rows 33 through 61" at bounding box center [691, 234] width 6 height 9
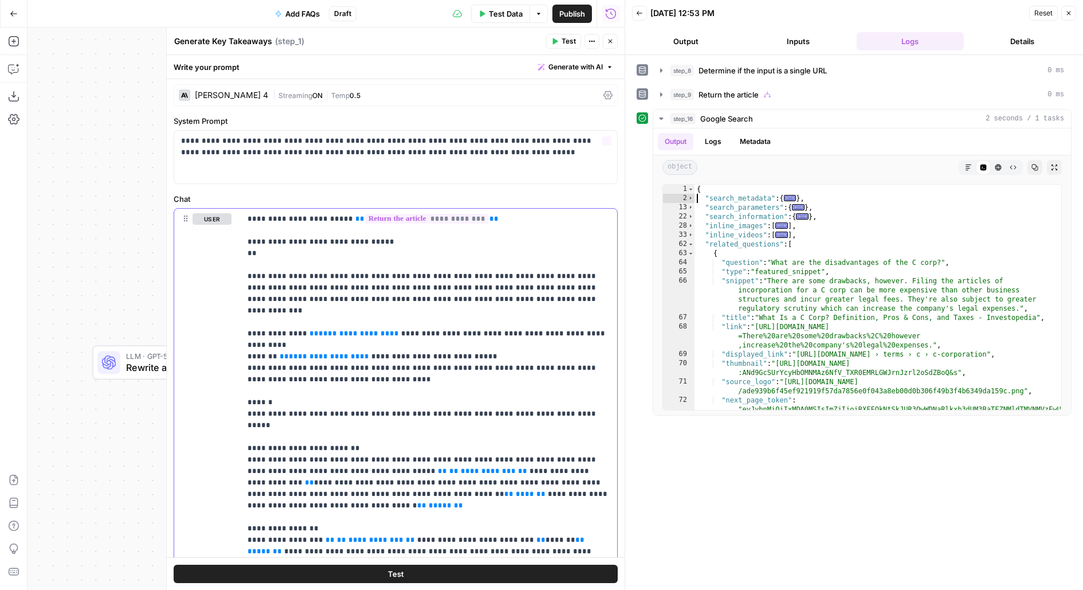
click at [421, 254] on p "**********" at bounding box center [429, 579] width 363 height 733
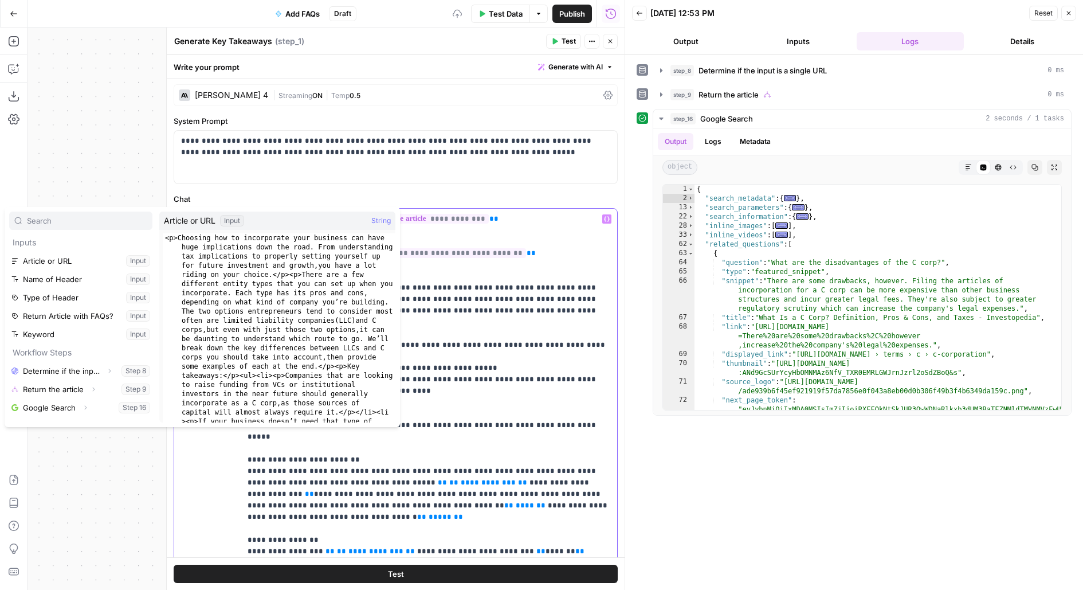
click at [436, 264] on p "**********" at bounding box center [429, 585] width 363 height 745
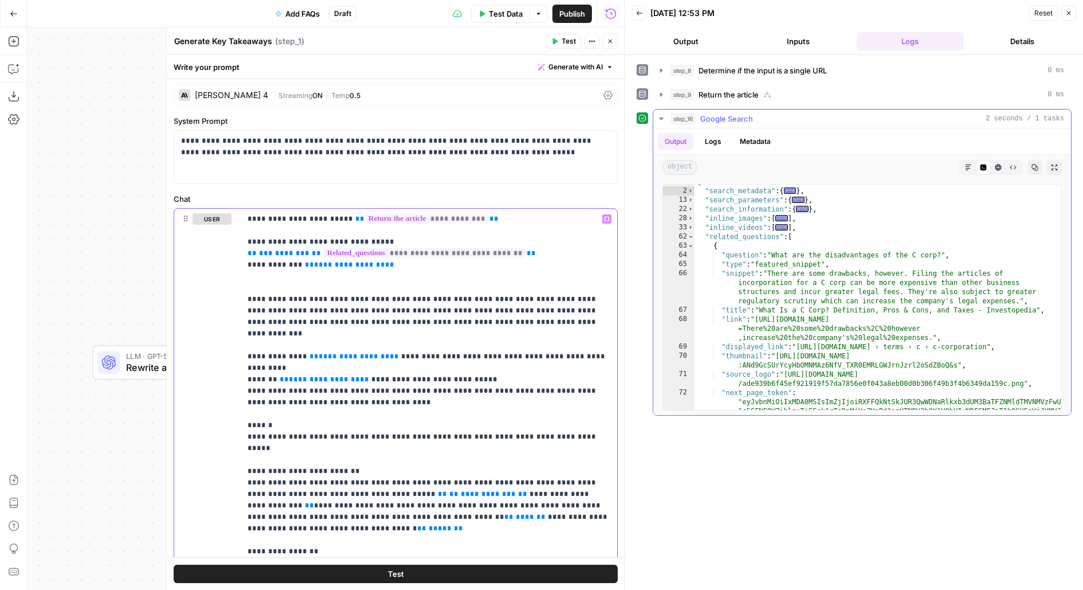
scroll to position [7, 0]
drag, startPoint x: 774, startPoint y: 272, endPoint x: 880, endPoint y: 305, distance: 111.3
click at [880, 305] on div "{ "search_metadata" : { ... } , "search_parameters" : { ... } , "search_informa…" at bounding box center [878, 358] width 368 height 363
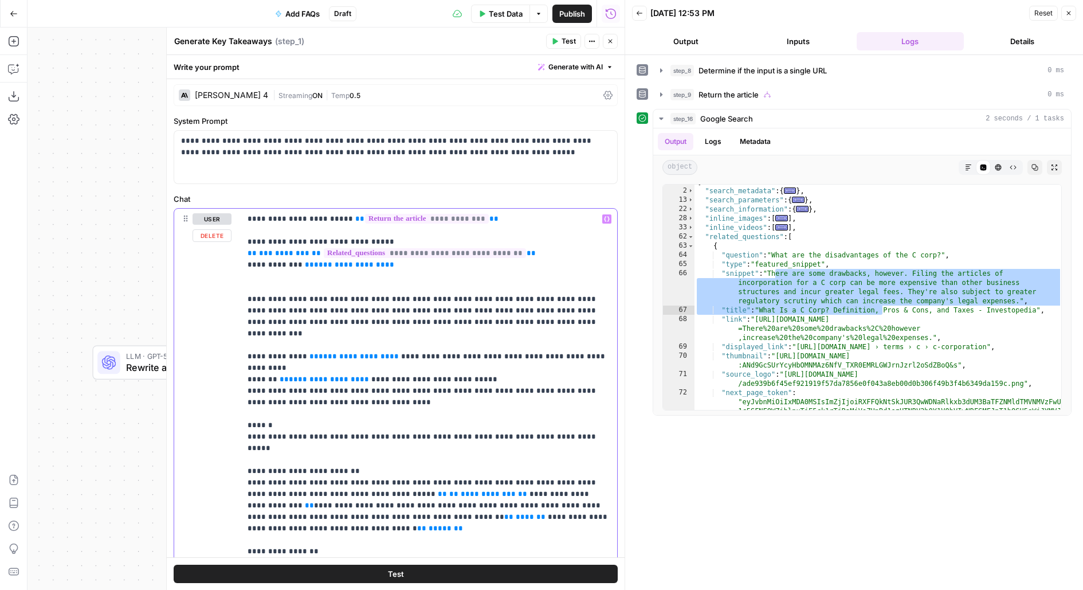
click at [357, 276] on p "**********" at bounding box center [429, 591] width 363 height 756
drag, startPoint x: 297, startPoint y: 265, endPoint x: 495, endPoint y: 264, distance: 198.3
click at [496, 265] on p "**********" at bounding box center [429, 591] width 363 height 756
copy p "**********"
click at [426, 278] on p "**********" at bounding box center [429, 591] width 363 height 756
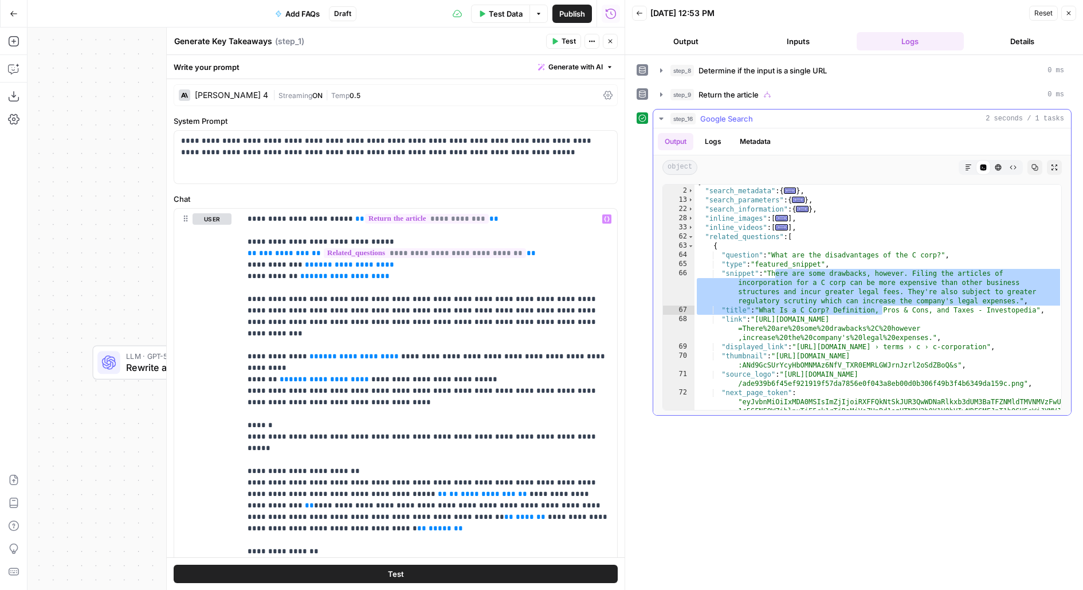
type textarea "**********"
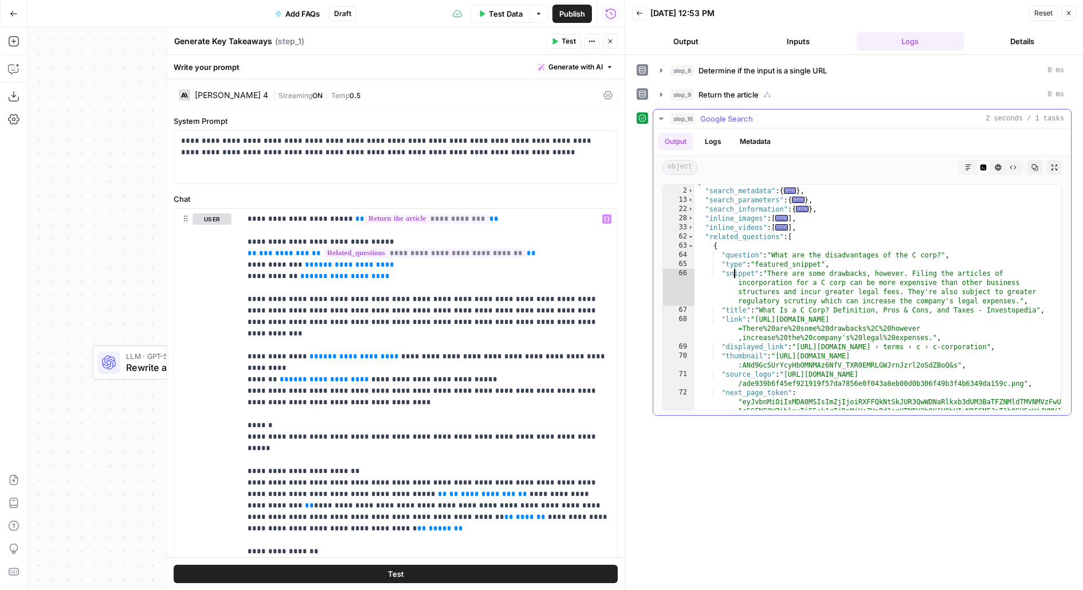
click at [735, 268] on div "{ "search_metadata" : { ... } , "search_parameters" : { ... } , "search_informa…" at bounding box center [878, 358] width 368 height 363
click at [351, 278] on span "**********" at bounding box center [344, 275] width 71 height 7
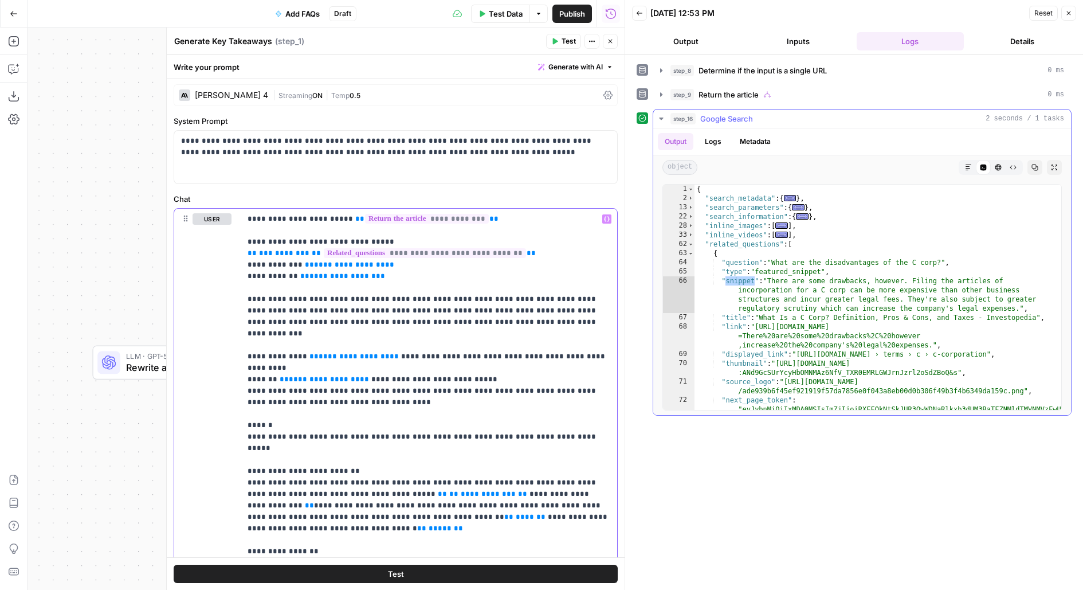
scroll to position [0, 0]
click at [832, 41] on button "Inputs" at bounding box center [798, 41] width 108 height 18
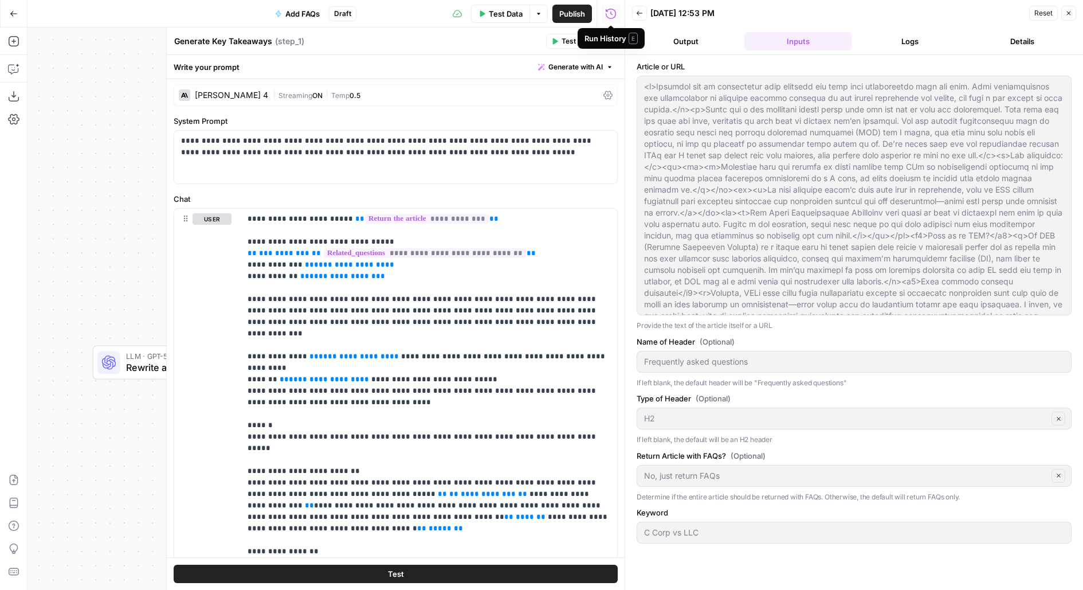
click at [898, 45] on button "Logs" at bounding box center [911, 41] width 108 height 18
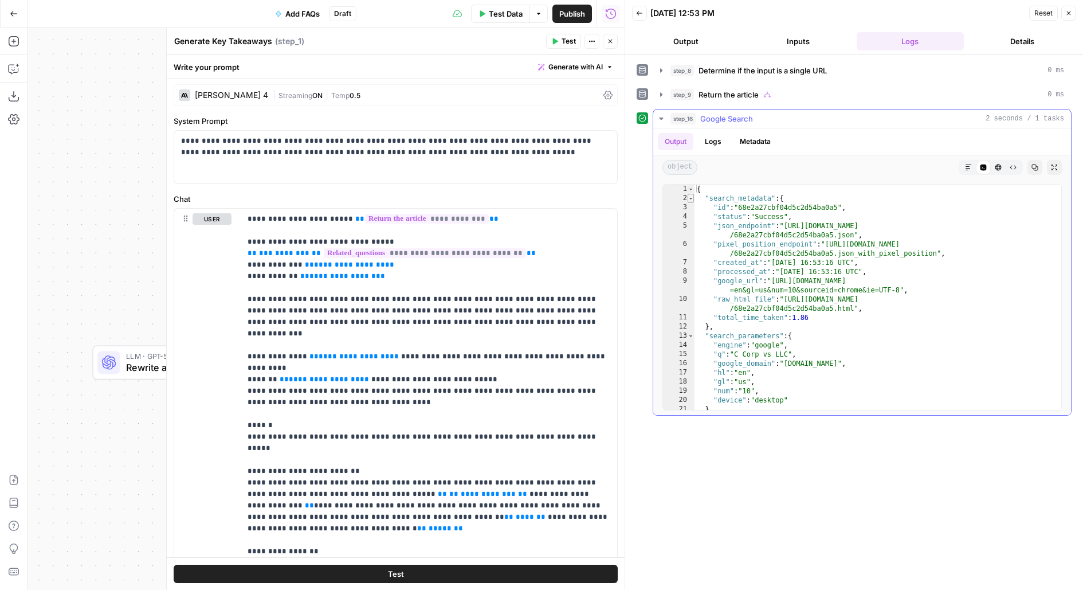
click at [692, 195] on span "Toggle code folding, rows 2 through 12" at bounding box center [691, 198] width 6 height 9
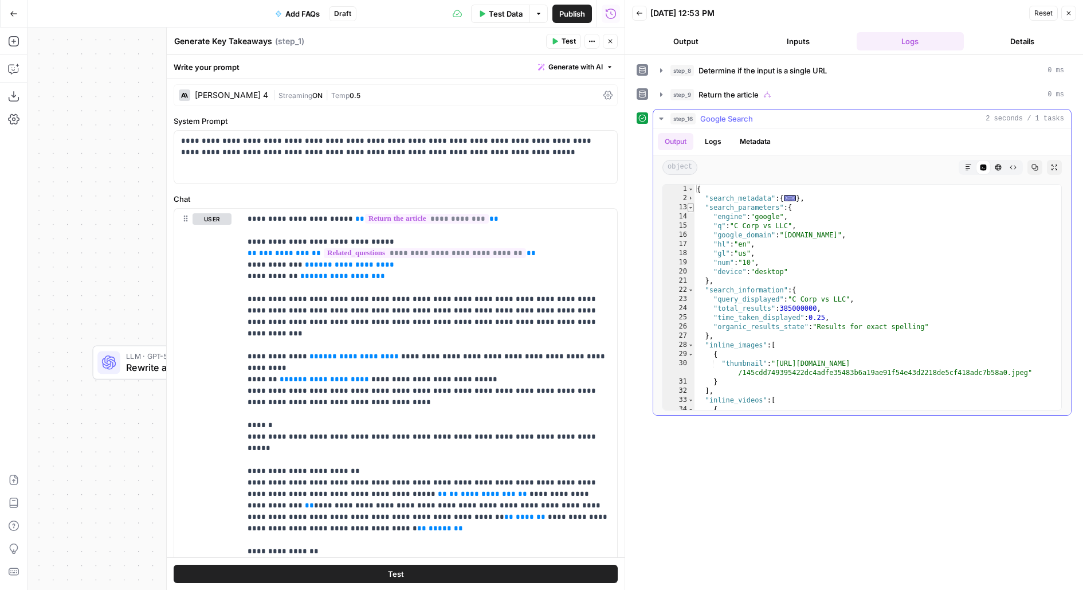
click at [689, 205] on span "Toggle code folding, rows 13 through 21" at bounding box center [691, 207] width 6 height 9
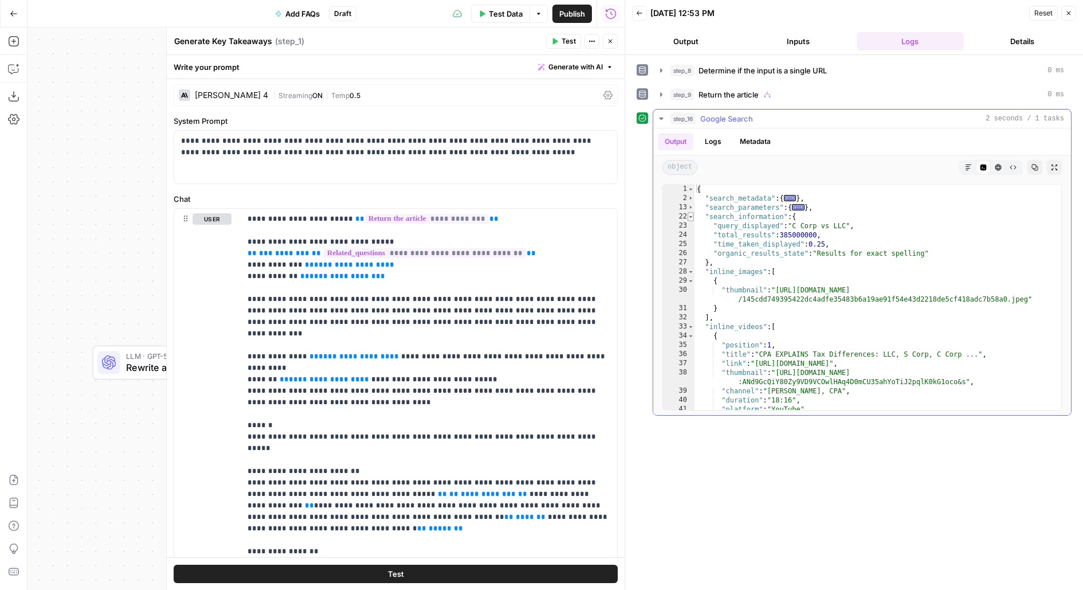
click at [689, 217] on span "Toggle code folding, rows 22 through 27" at bounding box center [691, 216] width 6 height 9
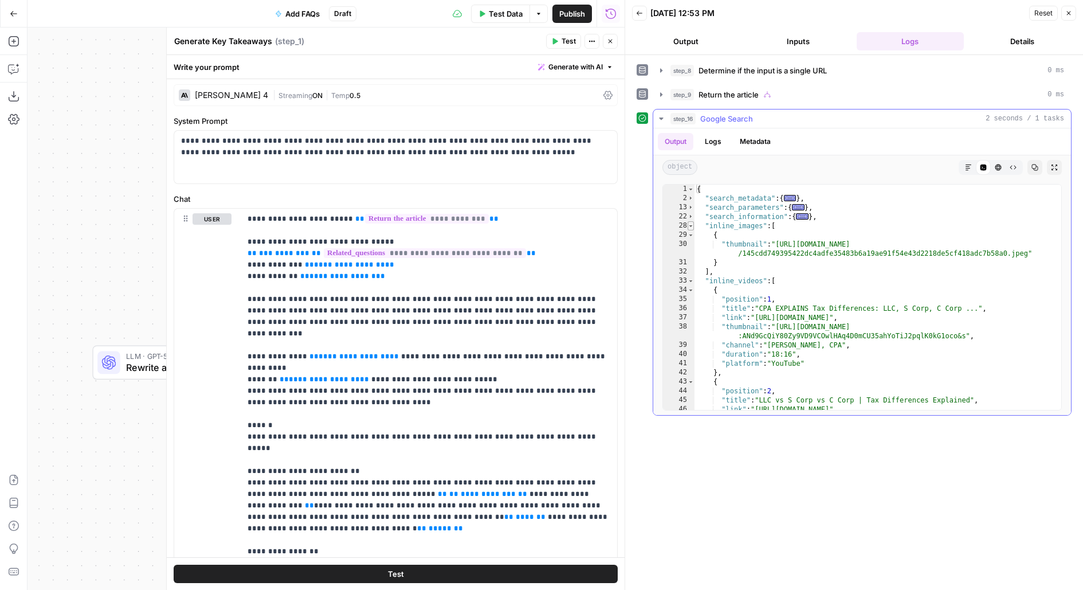
click at [691, 225] on span "Toggle code folding, rows 28 through 32" at bounding box center [691, 225] width 6 height 9
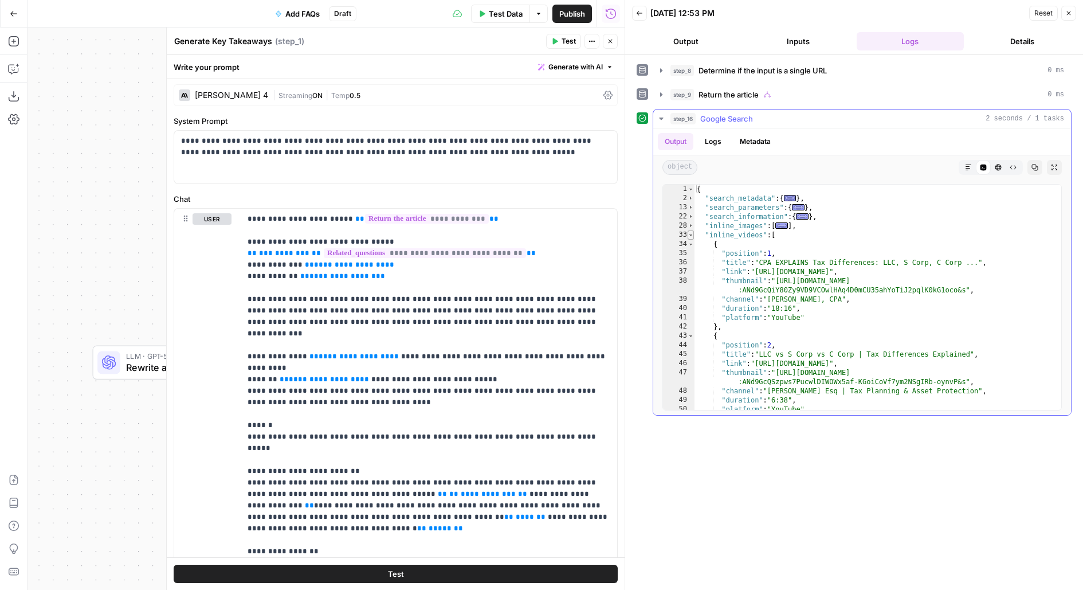
click at [691, 235] on span "Toggle code folding, rows 33 through 61" at bounding box center [691, 234] width 6 height 9
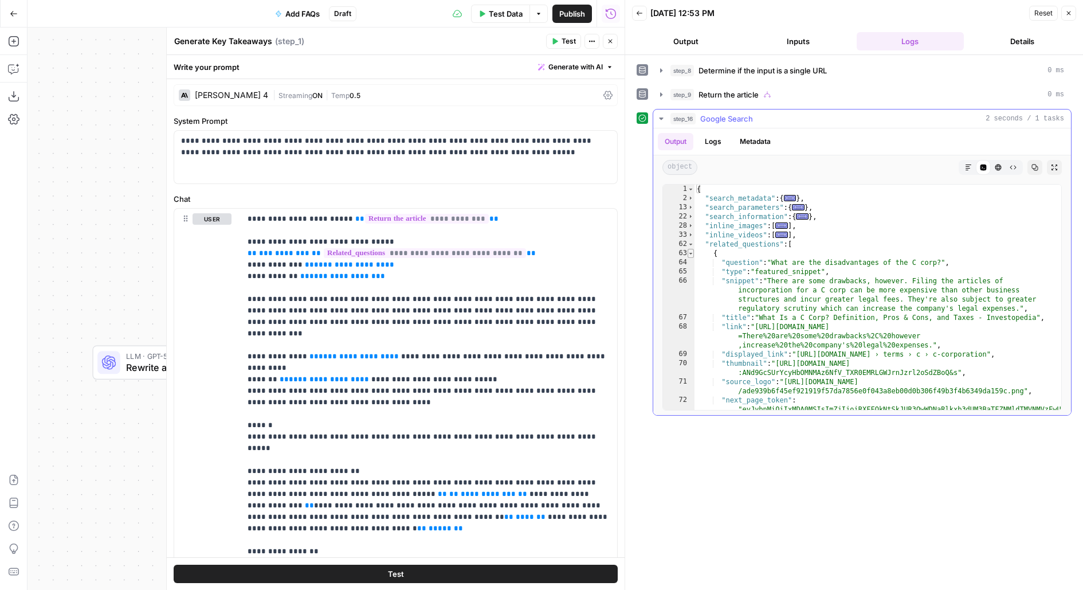
click at [688, 249] on span "Toggle code folding, rows 63 through 74" at bounding box center [691, 253] width 6 height 9
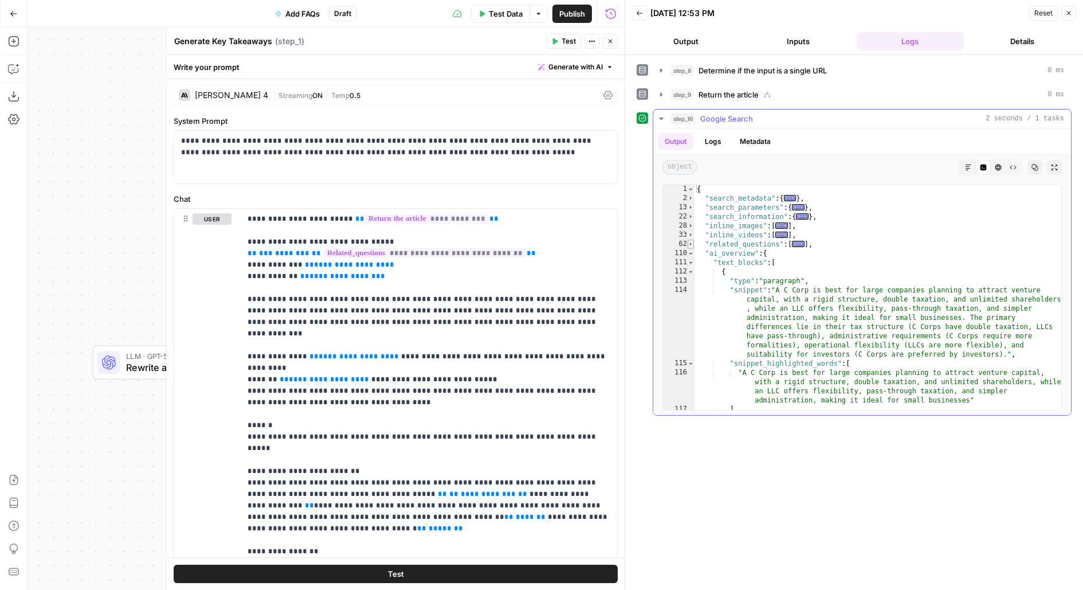
click at [692, 244] on span "Toggle code folding, rows 62 through 109" at bounding box center [691, 244] width 6 height 9
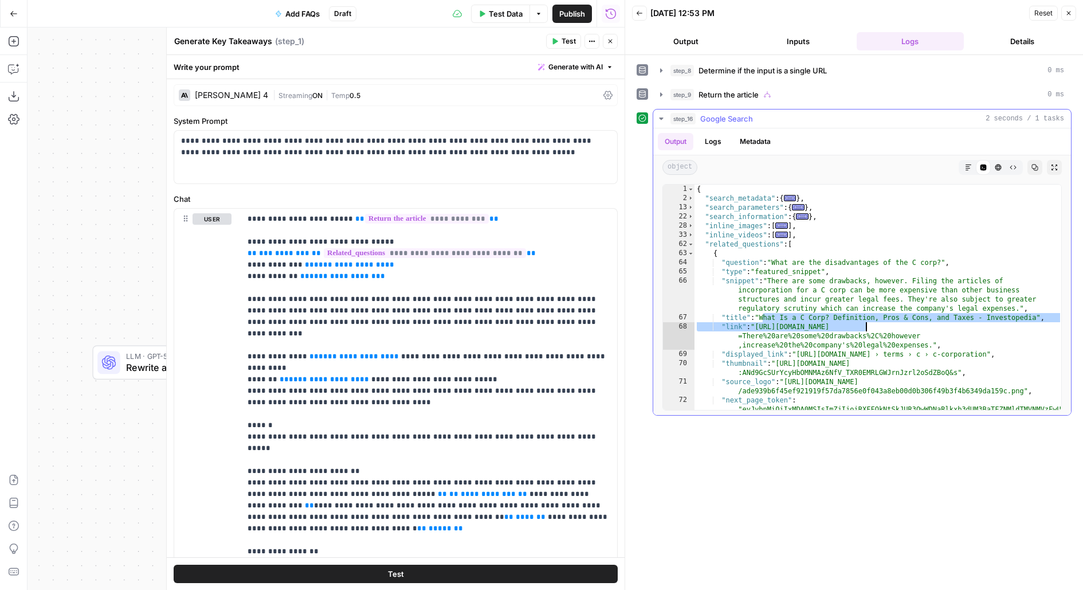
drag, startPoint x: 763, startPoint y: 315, endPoint x: 863, endPoint y: 324, distance: 100.1
click at [864, 324] on div "{ "search_metadata" : { ... } , "search_parameters" : { ... } , "search_informa…" at bounding box center [878, 366] width 368 height 363
click at [863, 323] on div "{ "search_metadata" : { ... } , "search_parameters" : { ... } , "search_informa…" at bounding box center [878, 366] width 368 height 363
type textarea "**********"
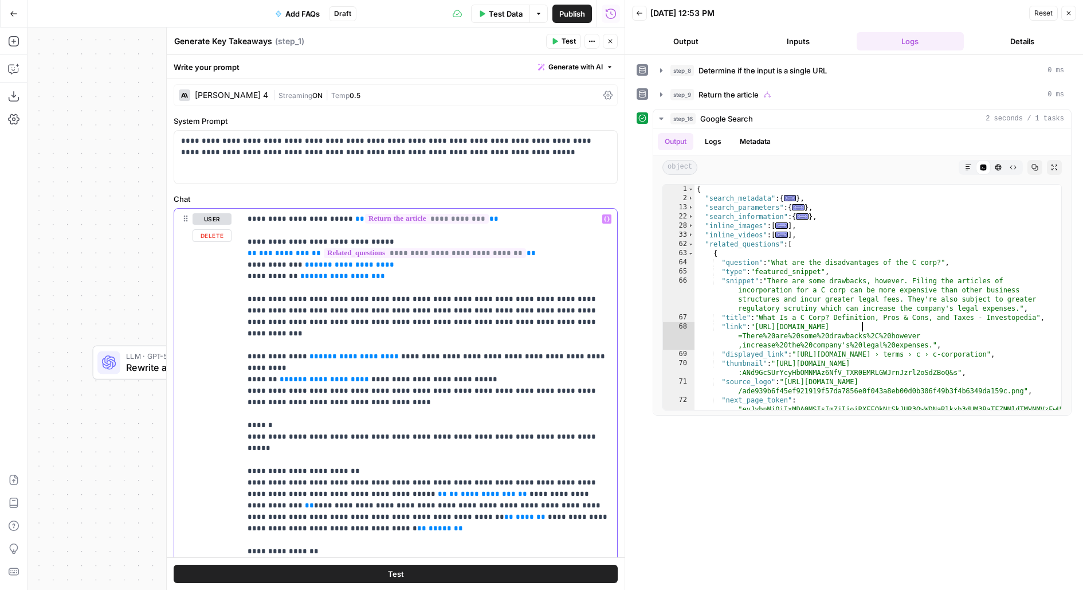
click at [453, 276] on p "**********" at bounding box center [429, 591] width 363 height 756
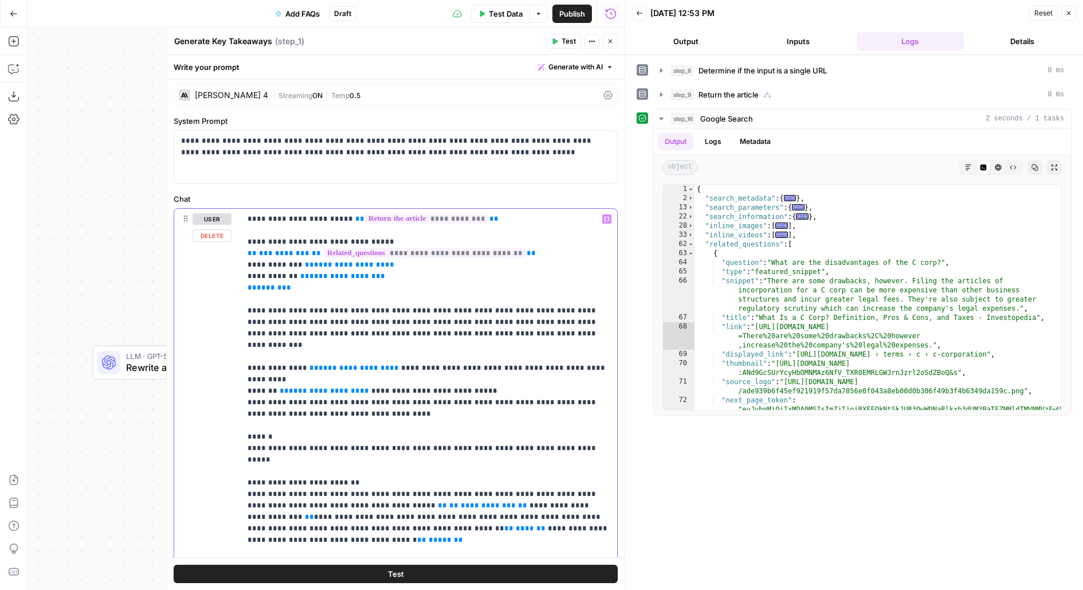
scroll to position [13, 0]
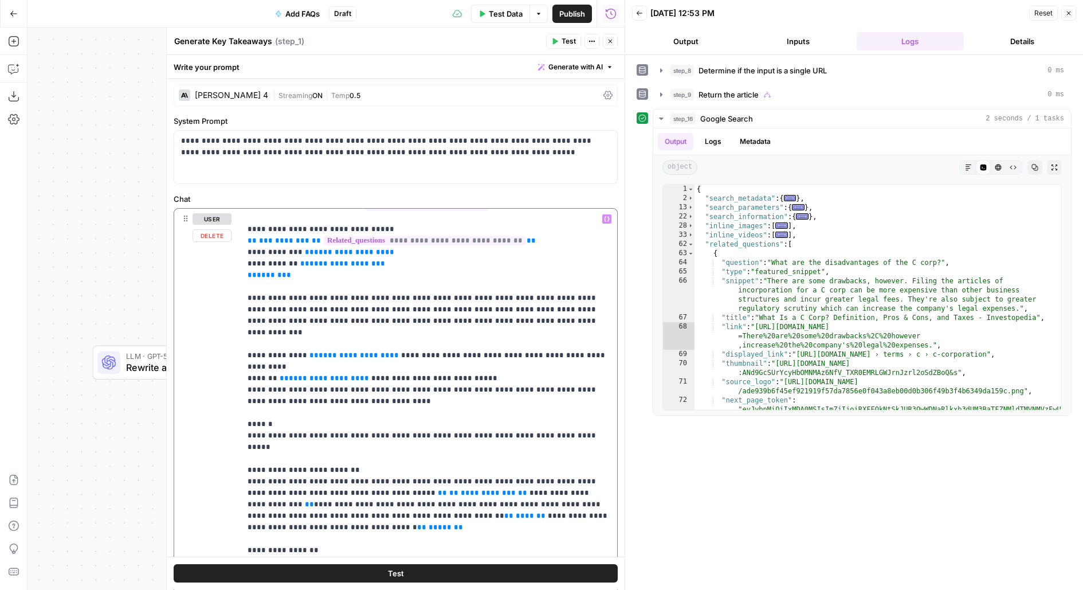
drag, startPoint x: 268, startPoint y: 296, endPoint x: 499, endPoint y: 298, distance: 230.4
click at [499, 298] on p "**********" at bounding box center [429, 585] width 363 height 768
drag, startPoint x: 324, startPoint y: 307, endPoint x: 386, endPoint y: 305, distance: 61.9
click at [386, 305] on p "**********" at bounding box center [429, 585] width 363 height 768
click at [370, 304] on p "**********" at bounding box center [429, 585] width 363 height 768
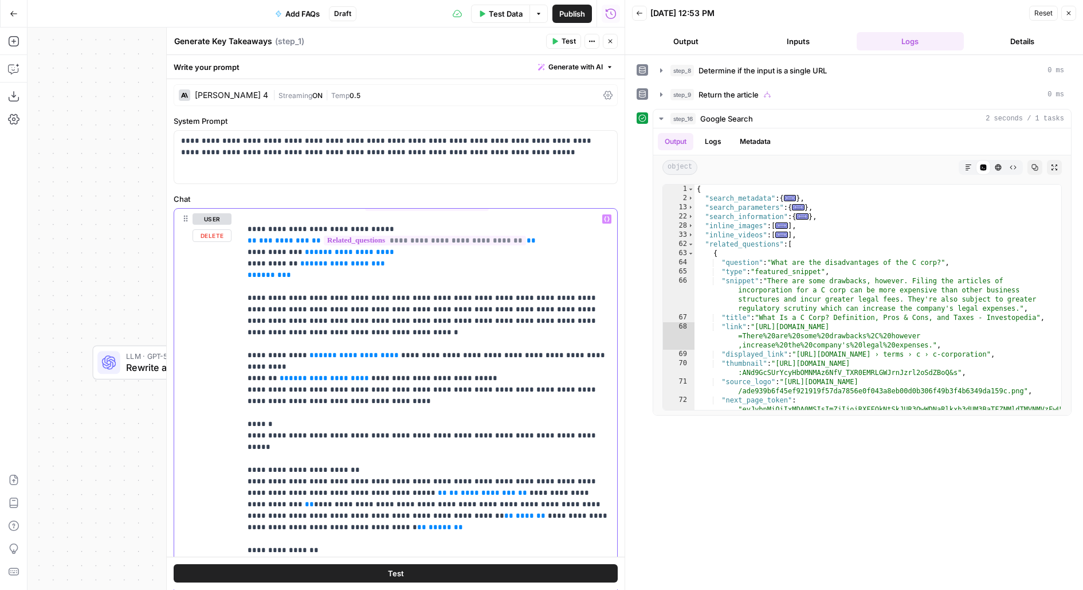
click at [370, 304] on p "**********" at bounding box center [429, 585] width 363 height 768
click at [438, 309] on p "**********" at bounding box center [429, 590] width 363 height 779
click at [457, 308] on p "**********" at bounding box center [429, 590] width 363 height 779
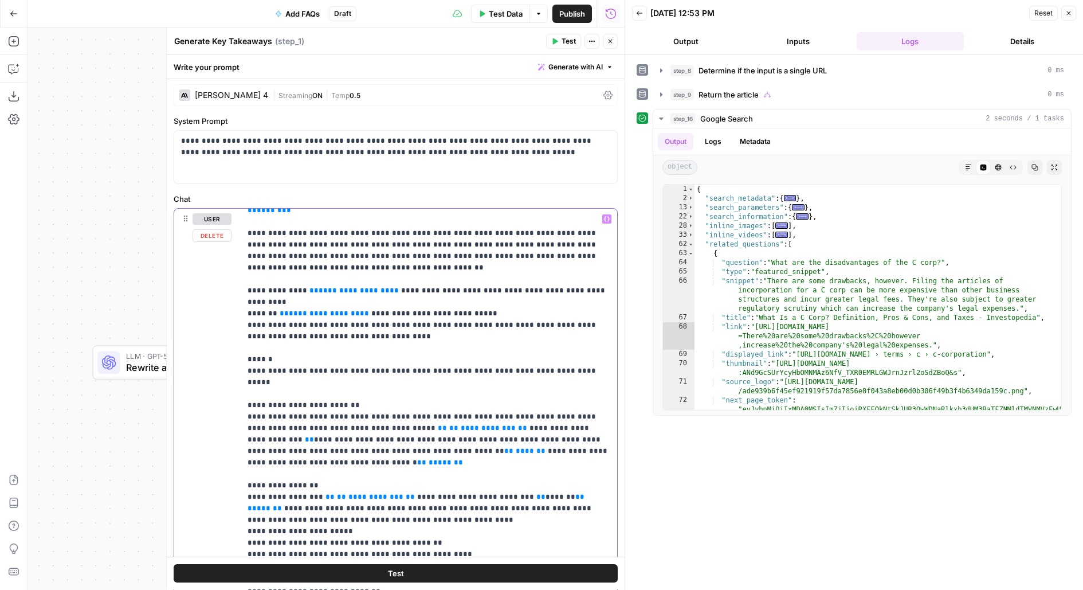
scroll to position [0, 0]
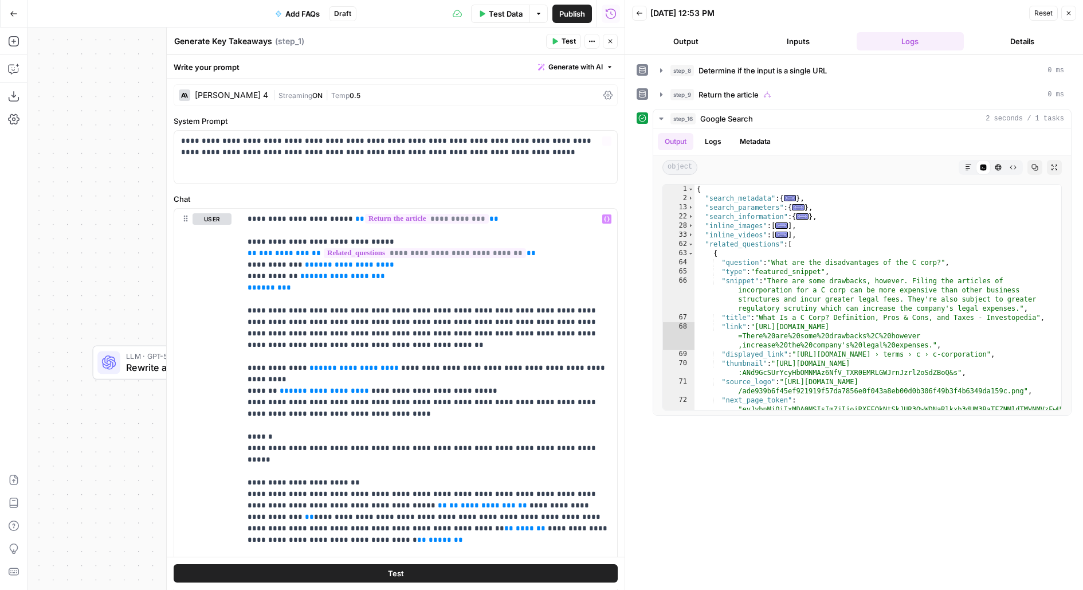
click at [572, 10] on span "Publish" at bounding box center [572, 13] width 26 height 11
click at [771, 327] on div "{ "search_metadata" : { ... } , "search_parameters" : { ... } , "search_informa…" at bounding box center [878, 366] width 368 height 363
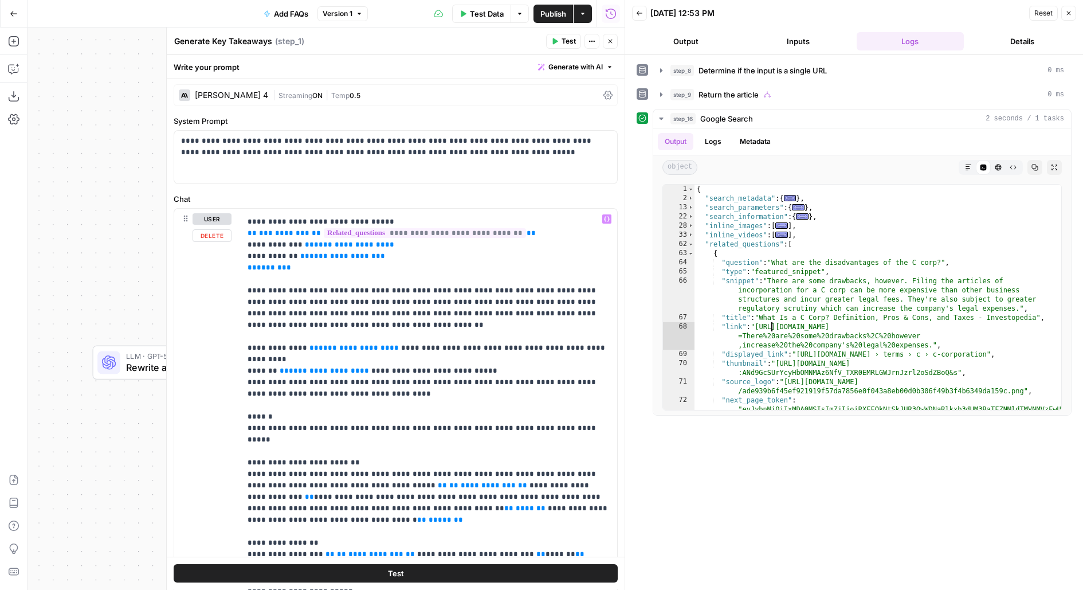
scroll to position [23, 0]
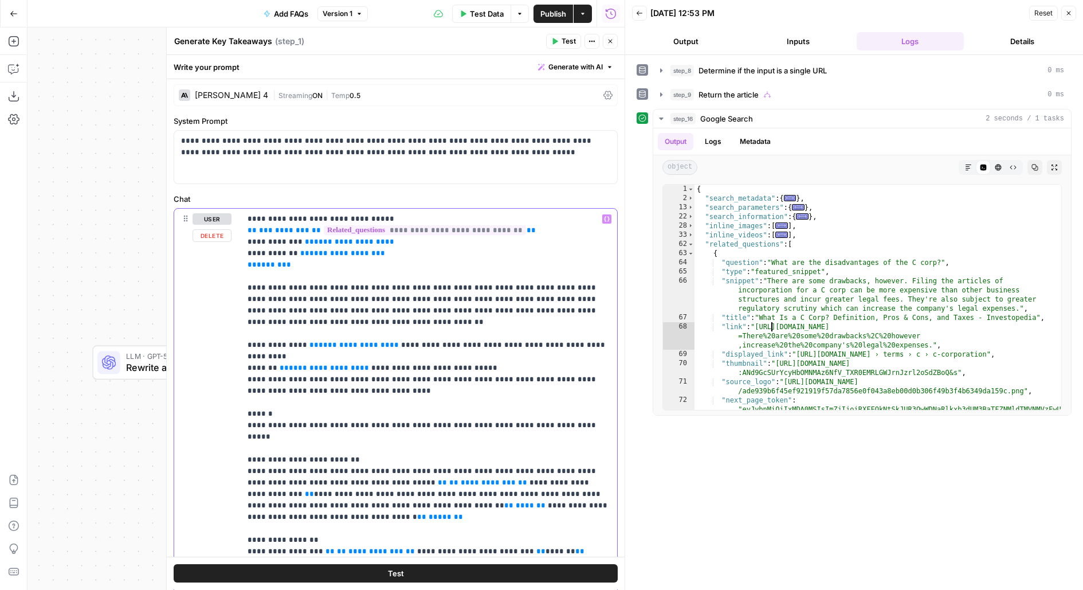
click at [506, 340] on p "**********" at bounding box center [429, 579] width 363 height 779
click at [11, 17] on icon "button" at bounding box center [14, 14] width 8 height 8
click at [18, 13] on button "Go Back" at bounding box center [13, 13] width 21 height 21
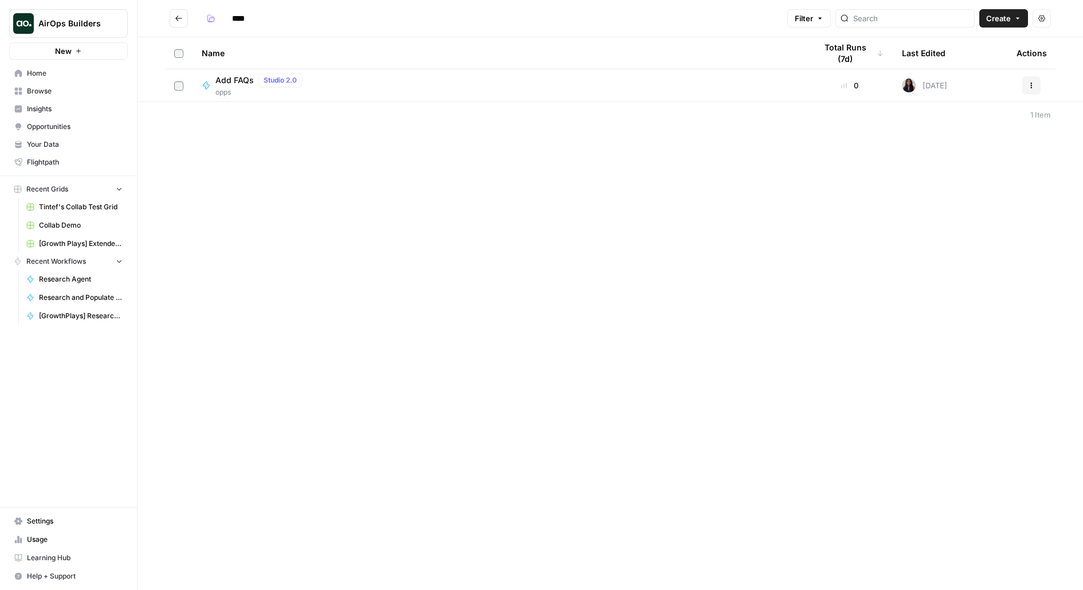
click at [241, 17] on input "****" at bounding box center [259, 18] width 64 height 18
type input "**********"
click at [253, 58] on div "Name" at bounding box center [500, 53] width 596 height 32
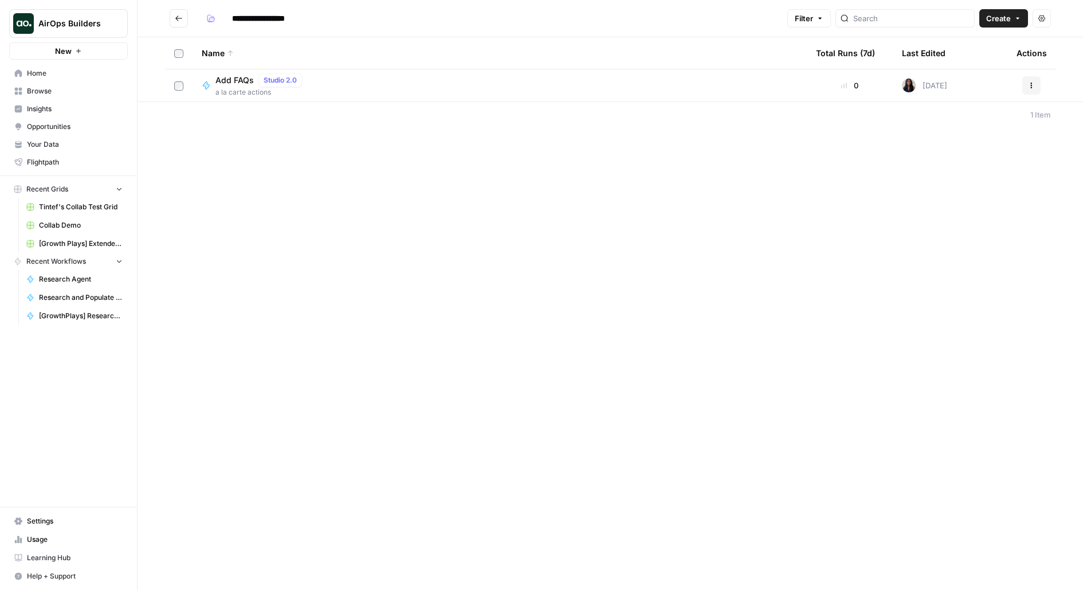
click at [248, 85] on span "Add FAQs" at bounding box center [234, 79] width 38 height 11
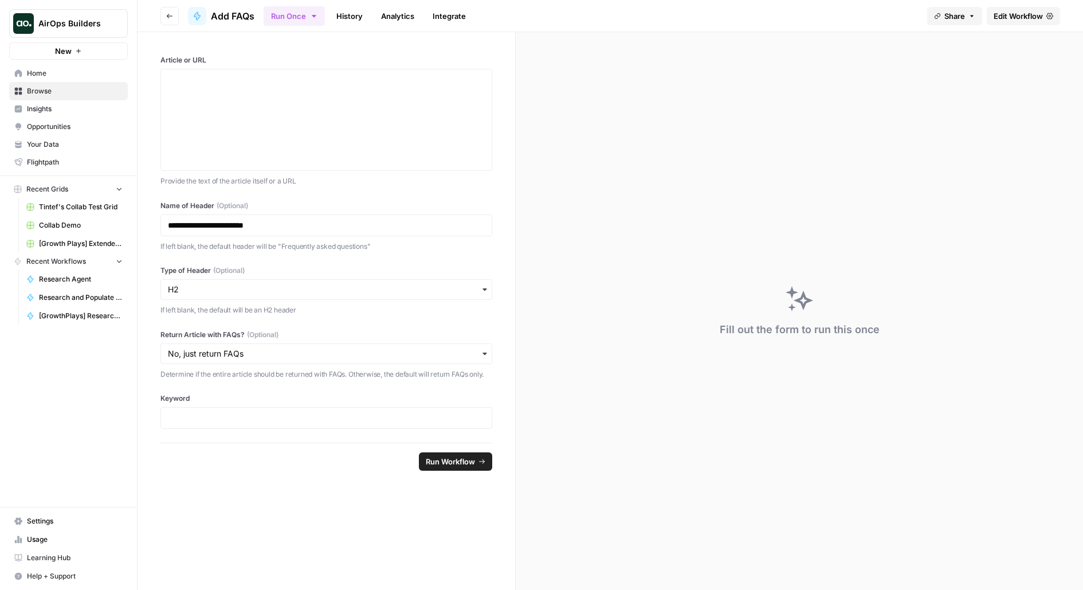
click at [1023, 22] on link "Edit Workflow" at bounding box center [1023, 16] width 73 height 18
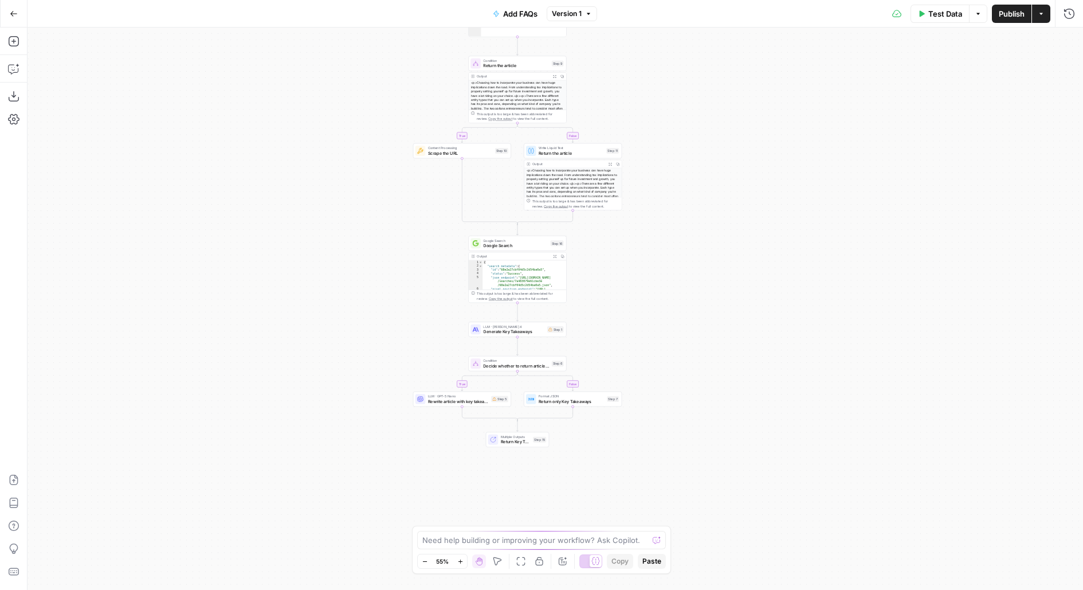
drag, startPoint x: 682, startPoint y: 398, endPoint x: 623, endPoint y: 232, distance: 175.8
click at [627, 263] on div "true false true false Workflow Input Settings Inputs LLM · GPT-5 Nano Determine…" at bounding box center [555, 309] width 1055 height 562
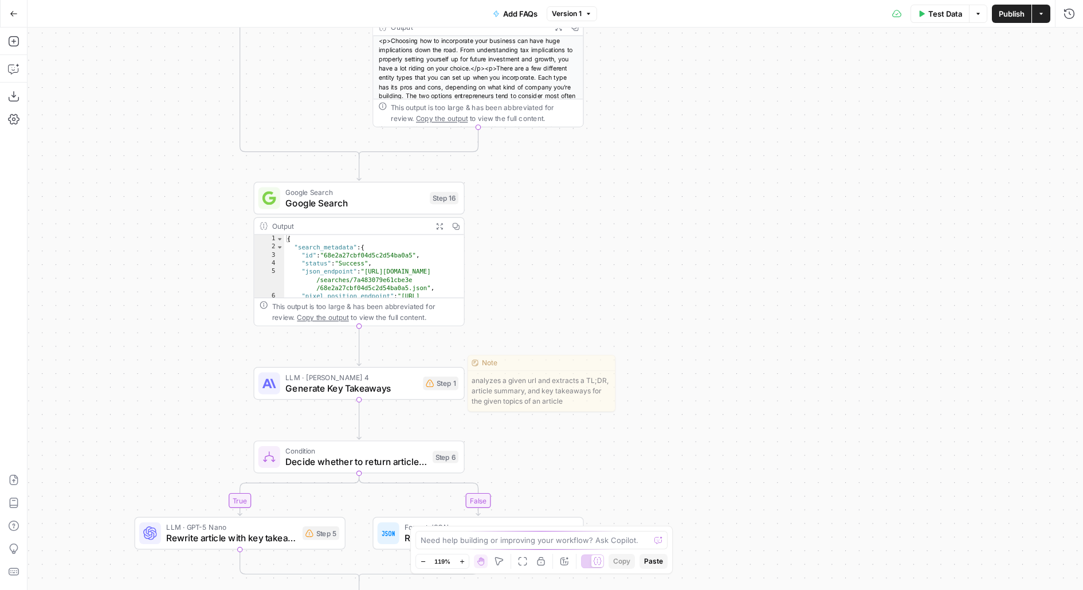
click at [451, 378] on div "Step 1" at bounding box center [441, 383] width 36 height 14
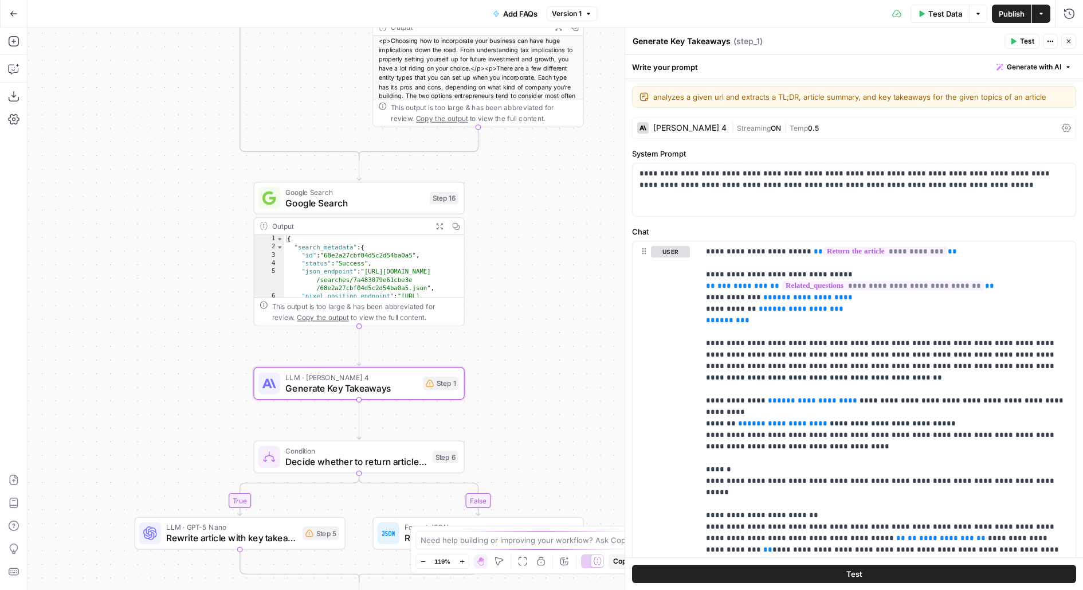
drag, startPoint x: 670, startPoint y: 41, endPoint x: 835, endPoint y: 41, distance: 165.0
click at [835, 41] on div "Generate Key Takeaways Generate Key Takeaways ( step_1 )" at bounding box center [816, 41] width 369 height 13
type textarea "Generate FAQs"
click at [888, 41] on div "Generate FAQs Generate FAQs ( step_1 )" at bounding box center [816, 41] width 369 height 13
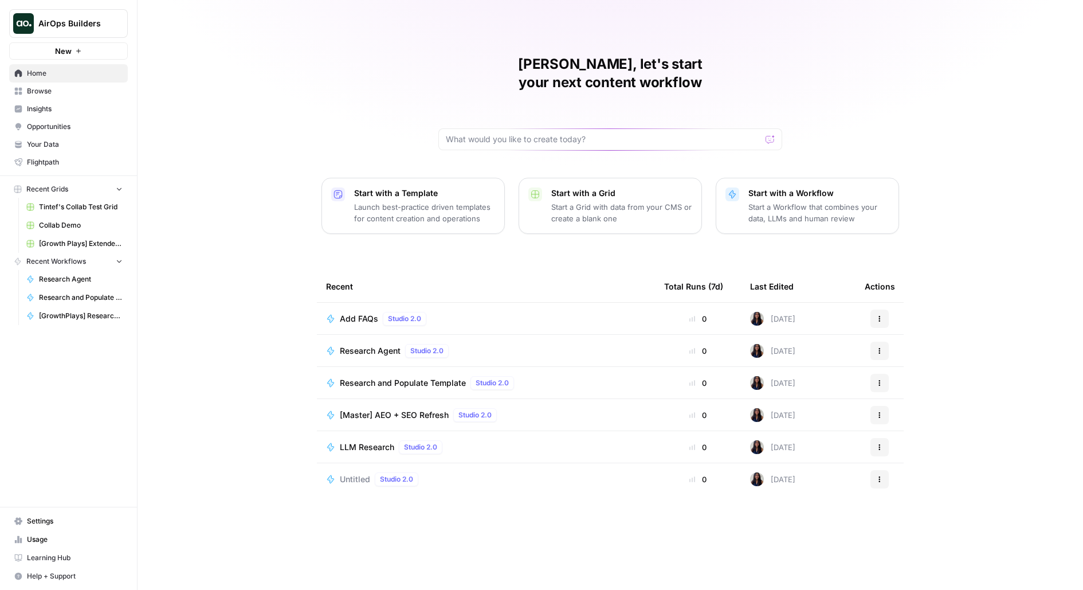
click at [87, 11] on button "AirOps Builders" at bounding box center [68, 23] width 119 height 29
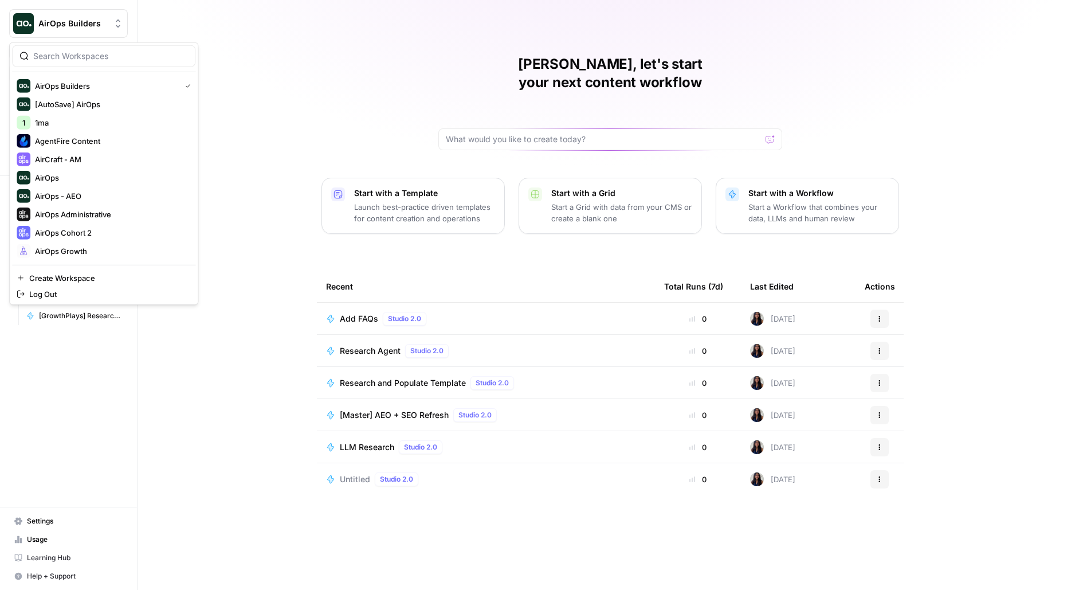
type input "x"
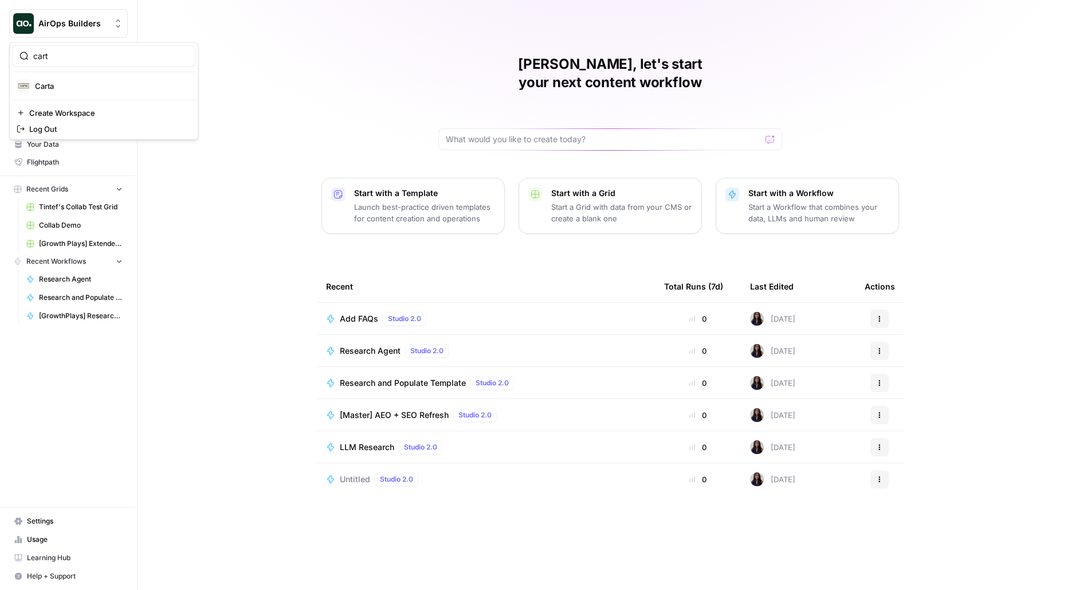
type input "cart"
click at [37, 82] on span "Carta" at bounding box center [110, 85] width 151 height 11
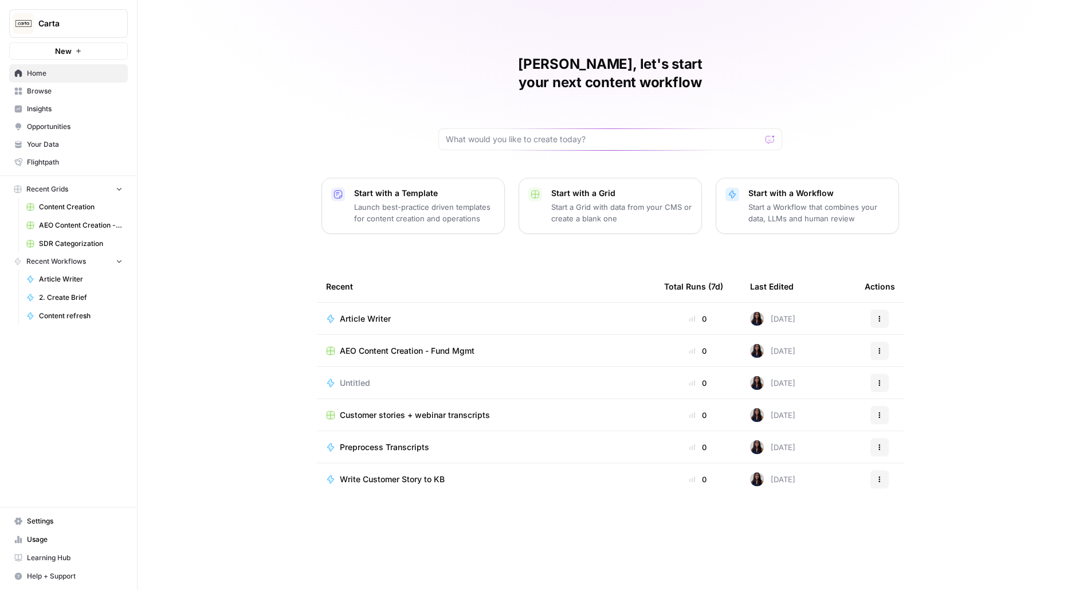
click at [65, 213] on link "Content Creation" at bounding box center [74, 207] width 107 height 18
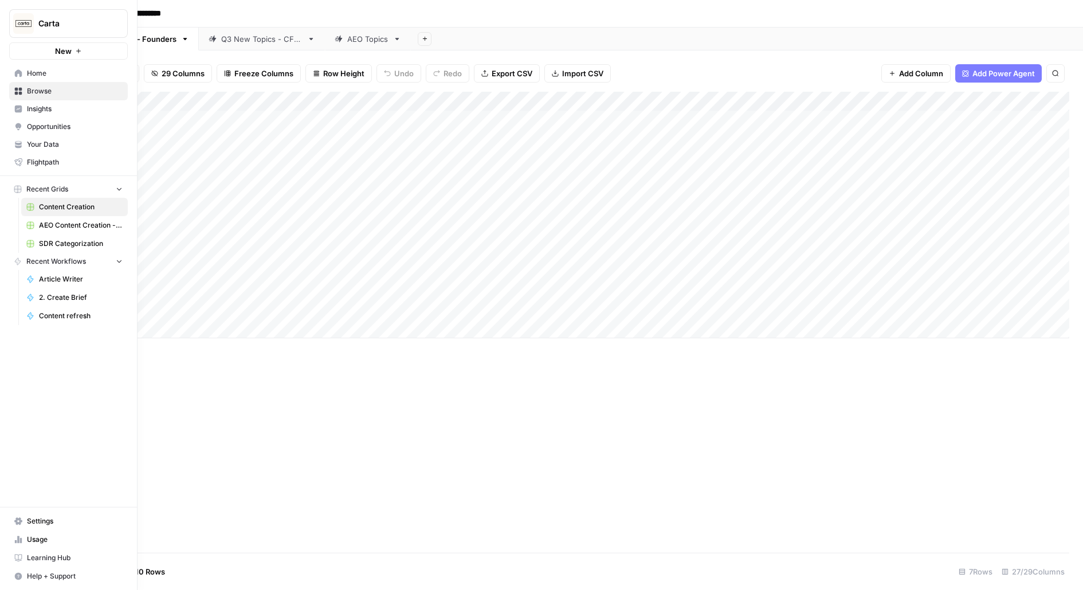
click at [57, 147] on span "Your Data" at bounding box center [75, 144] width 96 height 10
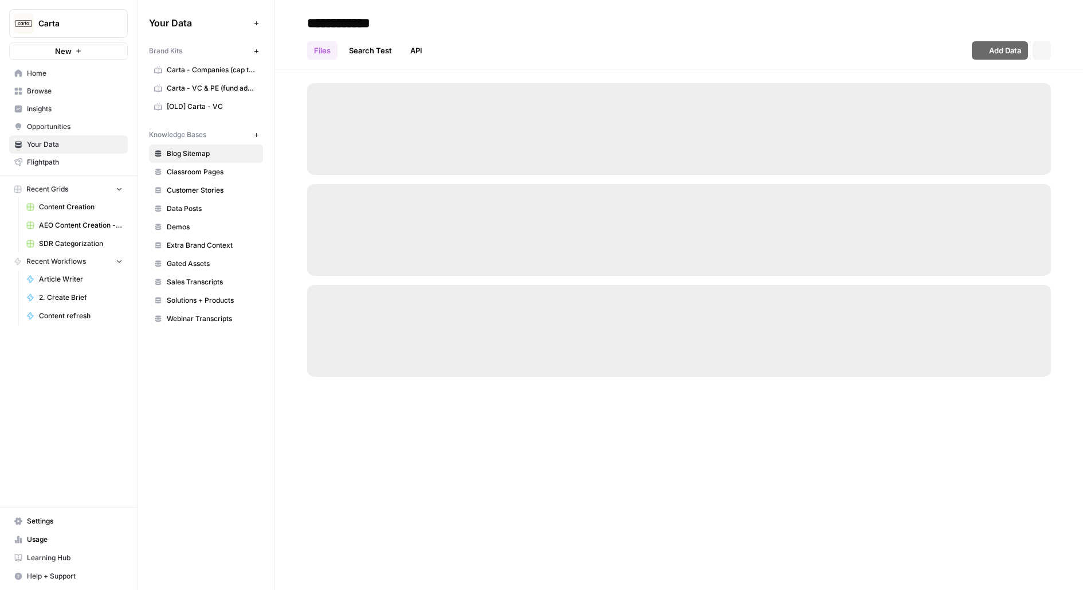
click at [60, 92] on span "Browse" at bounding box center [75, 91] width 96 height 10
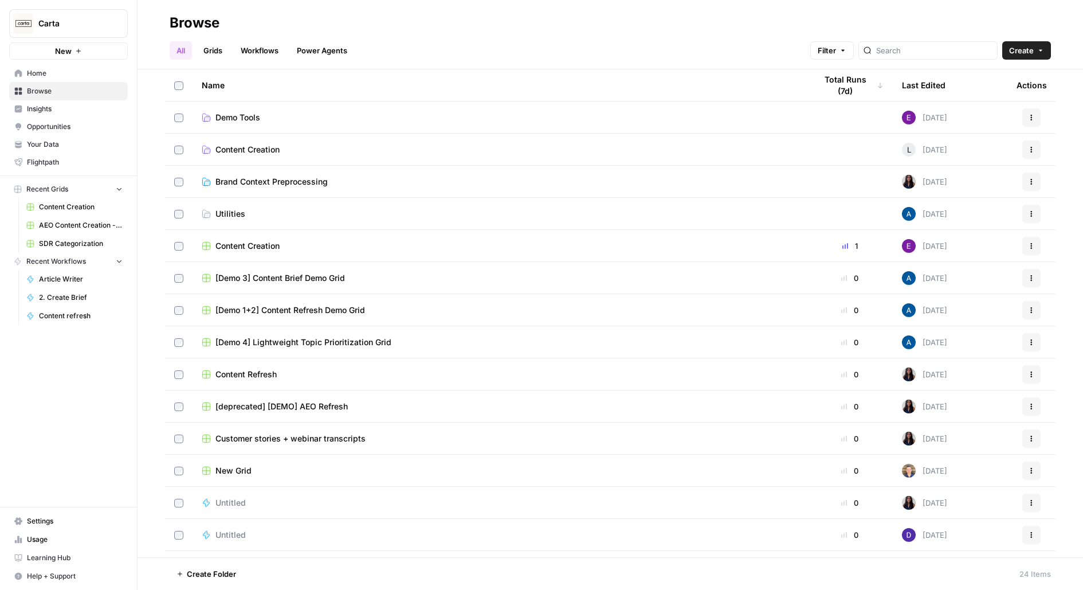
click at [254, 119] on span "Demo Tools" at bounding box center [237, 117] width 45 height 11
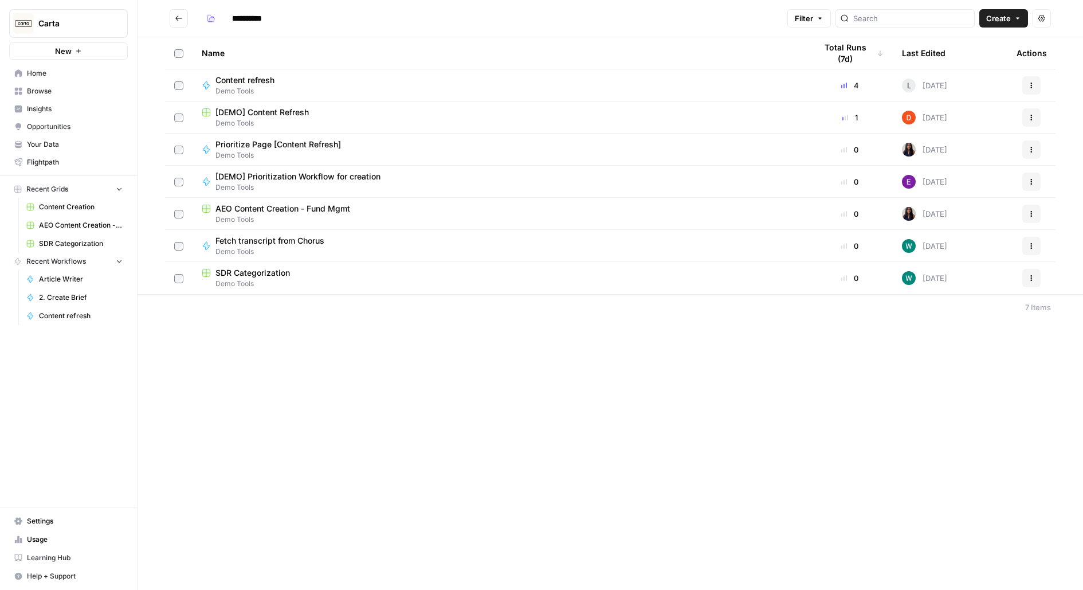
click at [227, 119] on span "Demo Tools" at bounding box center [500, 123] width 596 height 10
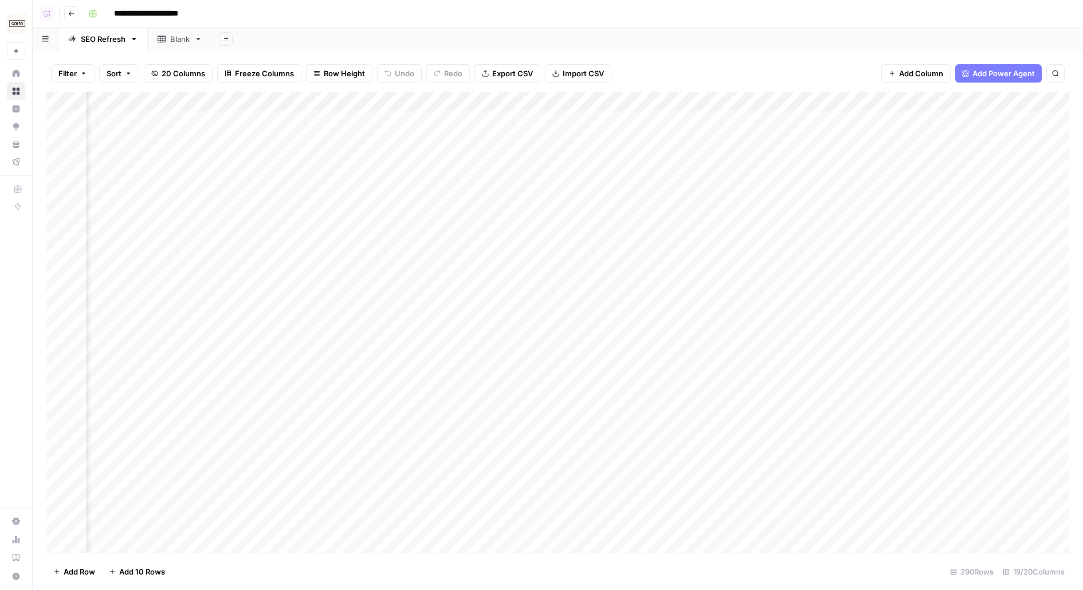
scroll to position [0, 555]
click at [719, 155] on div "Add Column" at bounding box center [557, 322] width 1023 height 461
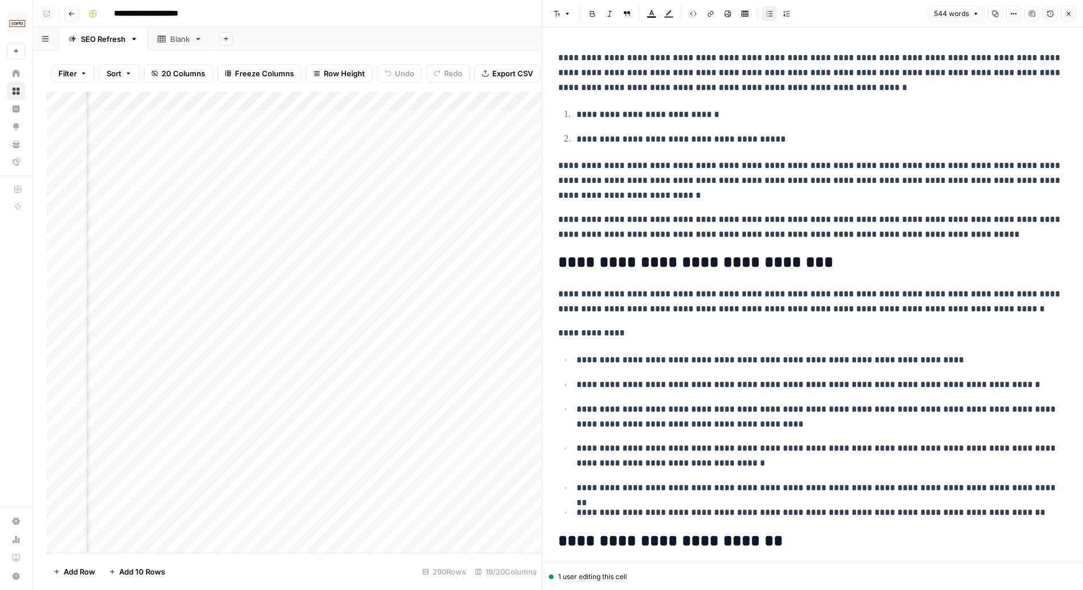
scroll to position [0, 978]
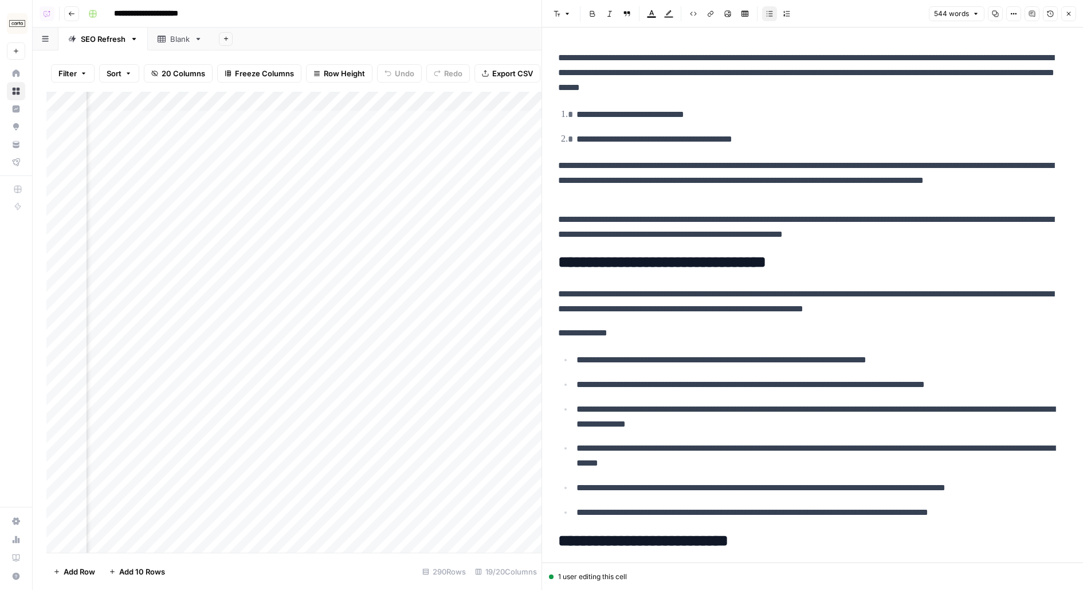
click at [299, 218] on div "Add Column" at bounding box center [293, 322] width 495 height 461
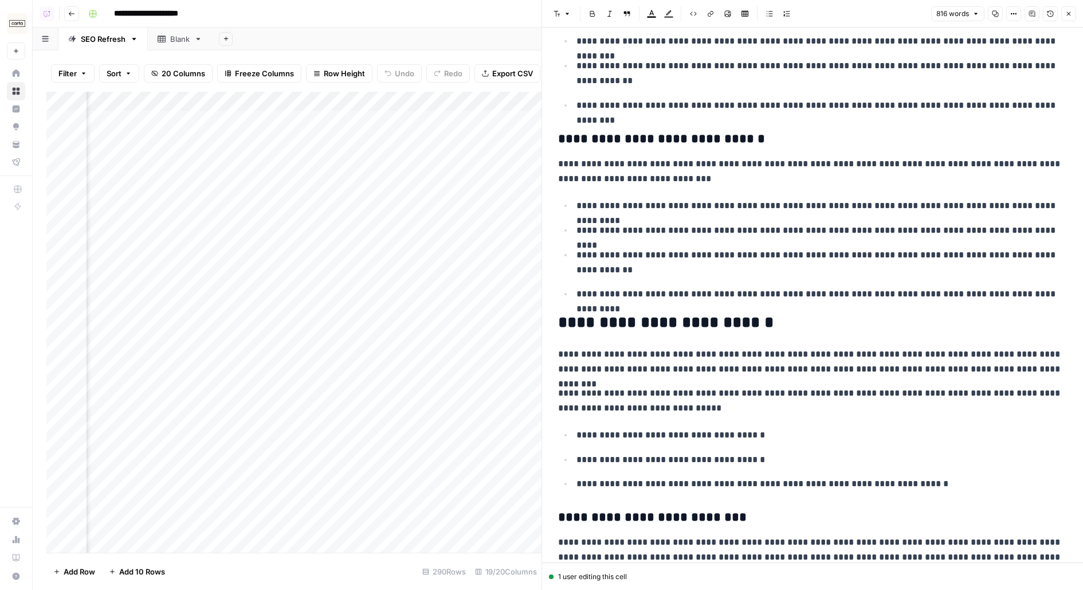
scroll to position [1067, 0]
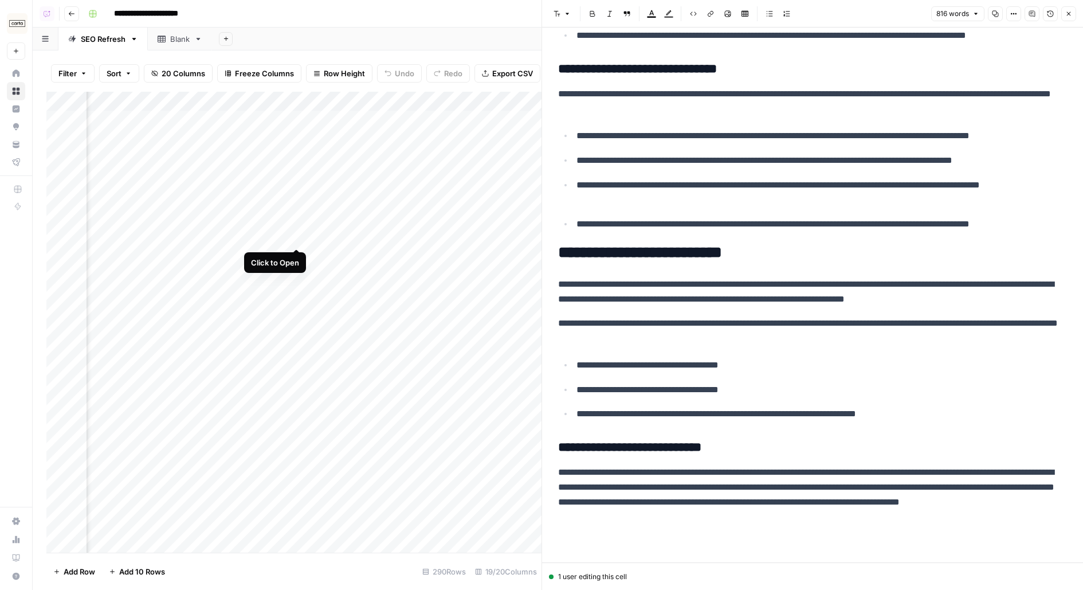
click at [299, 237] on div "Add Column" at bounding box center [293, 322] width 495 height 461
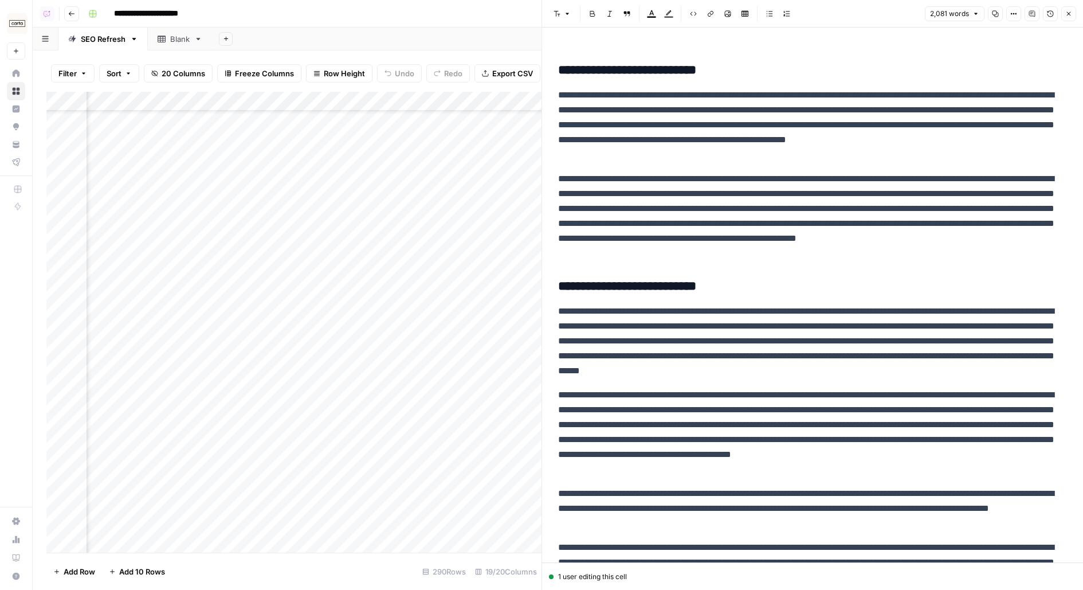
scroll to position [2121, 0]
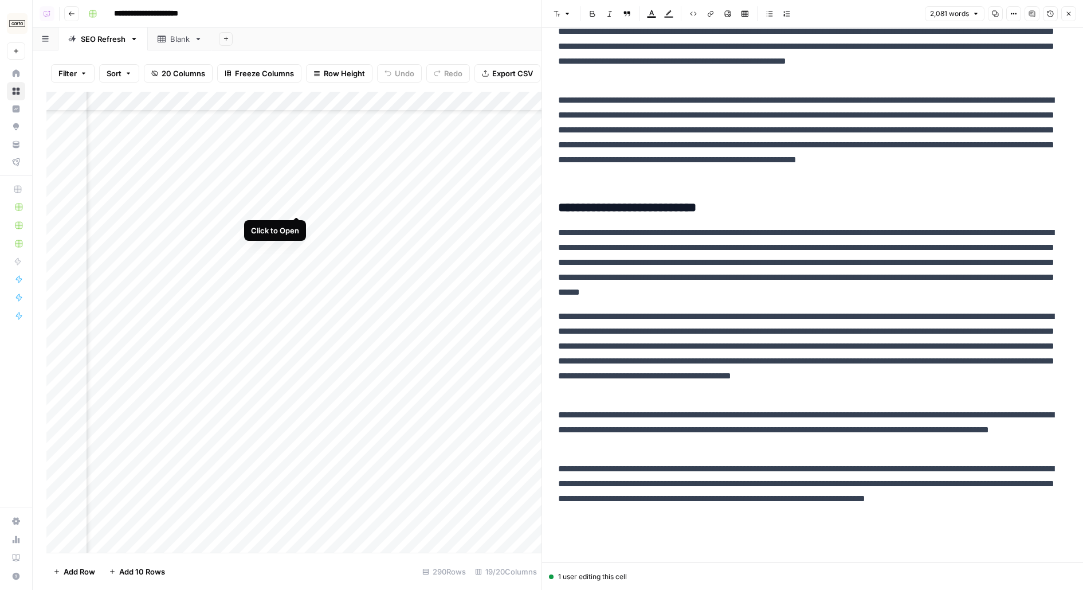
click at [299, 201] on div "Add Column" at bounding box center [293, 322] width 495 height 461
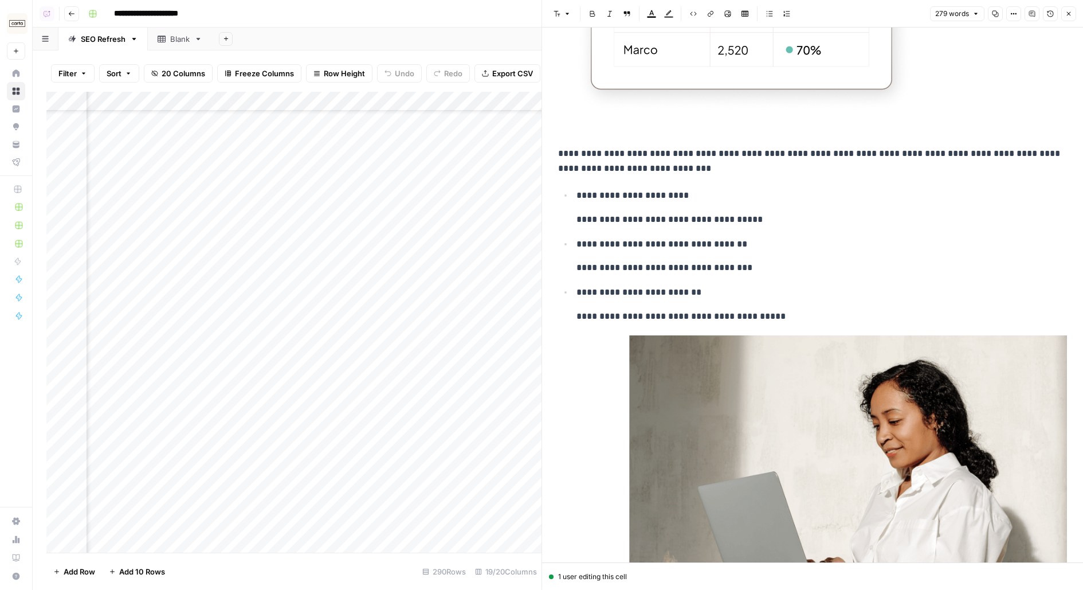
scroll to position [393, 0]
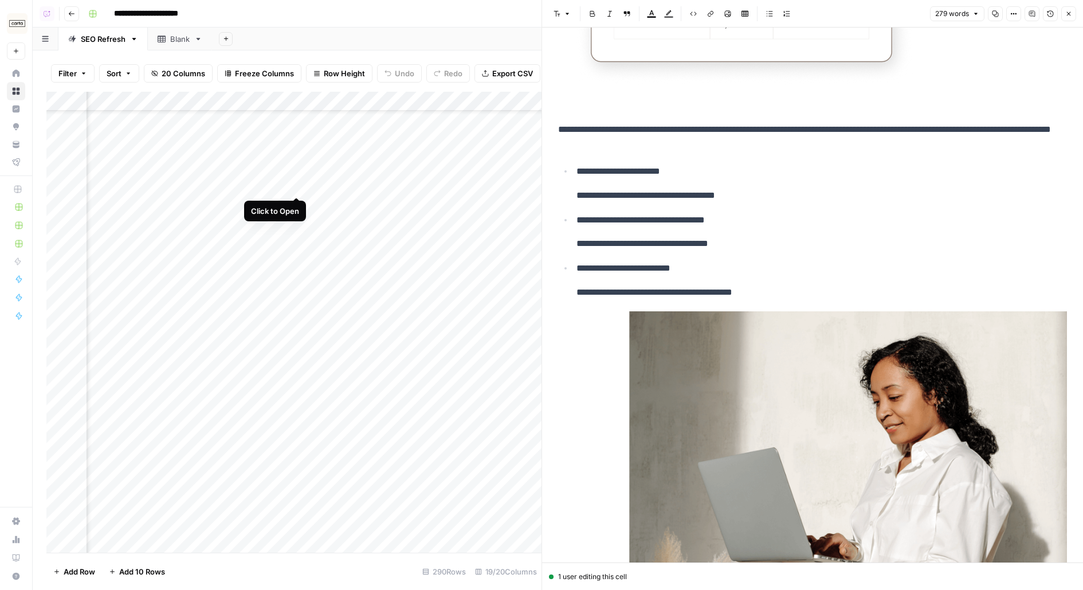
click at [296, 185] on div "Add Column" at bounding box center [293, 322] width 495 height 461
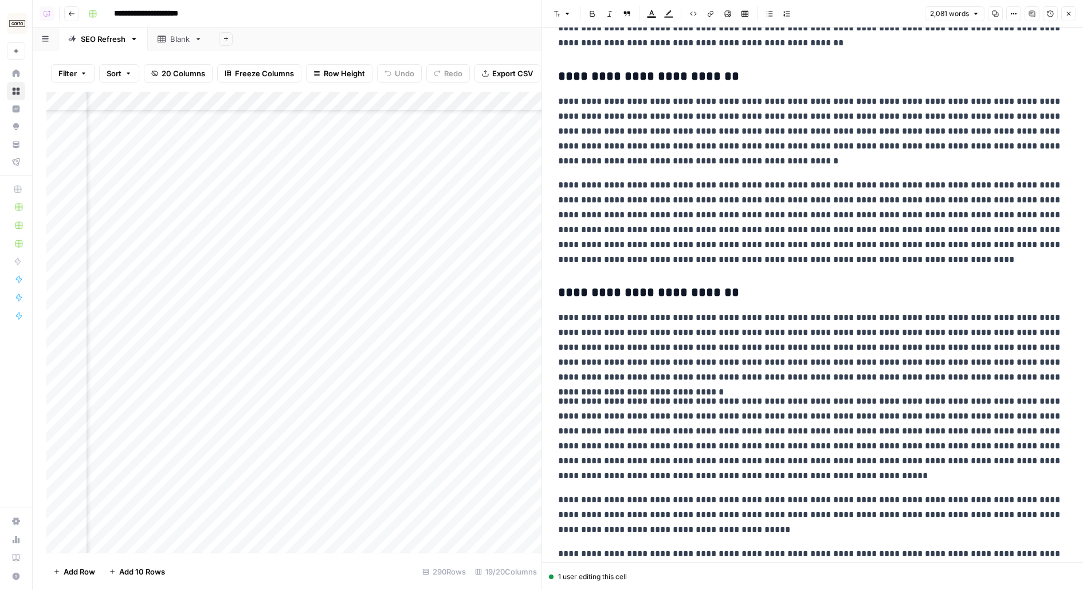
scroll to position [2121, 0]
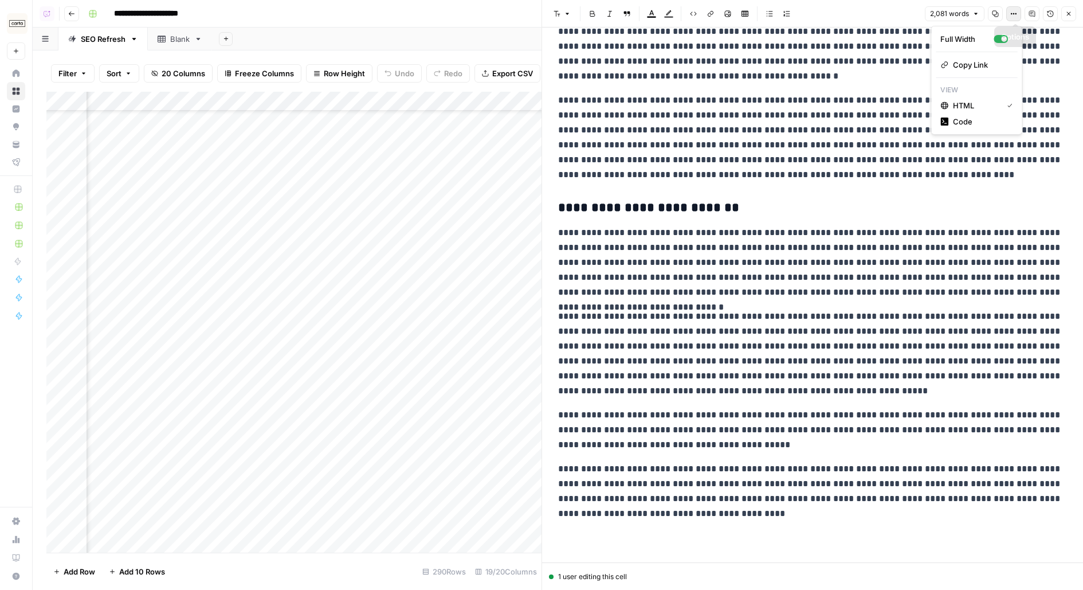
click at [1013, 17] on icon "button" at bounding box center [1013, 13] width 7 height 7
click at [994, 120] on span "Code" at bounding box center [980, 121] width 55 height 11
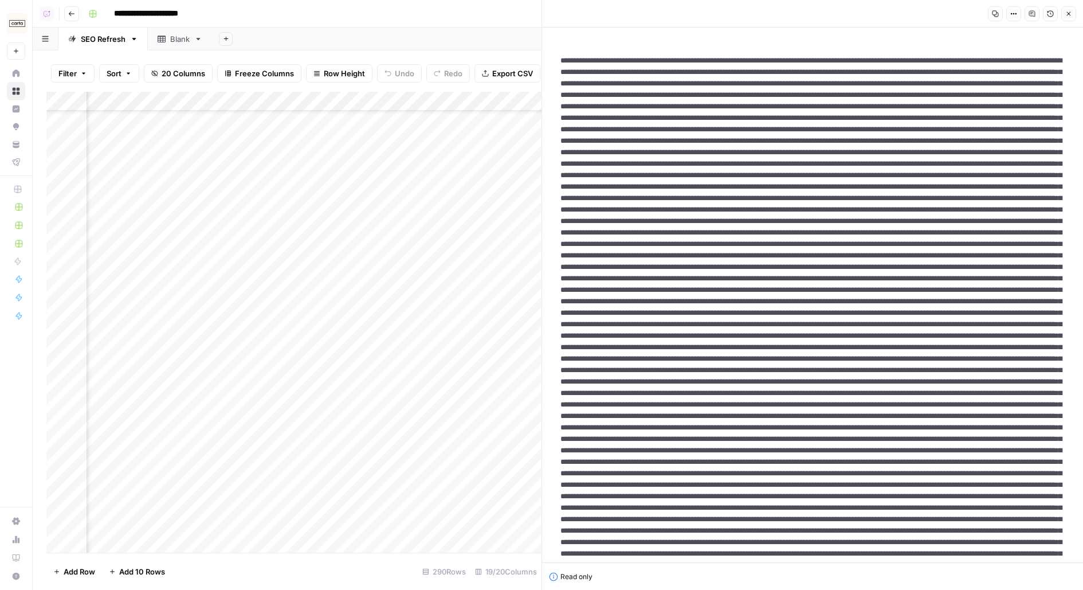
click at [994, 9] on button "Copy" at bounding box center [995, 13] width 15 height 15
click at [349, 185] on div "Add Column" at bounding box center [293, 322] width 495 height 461
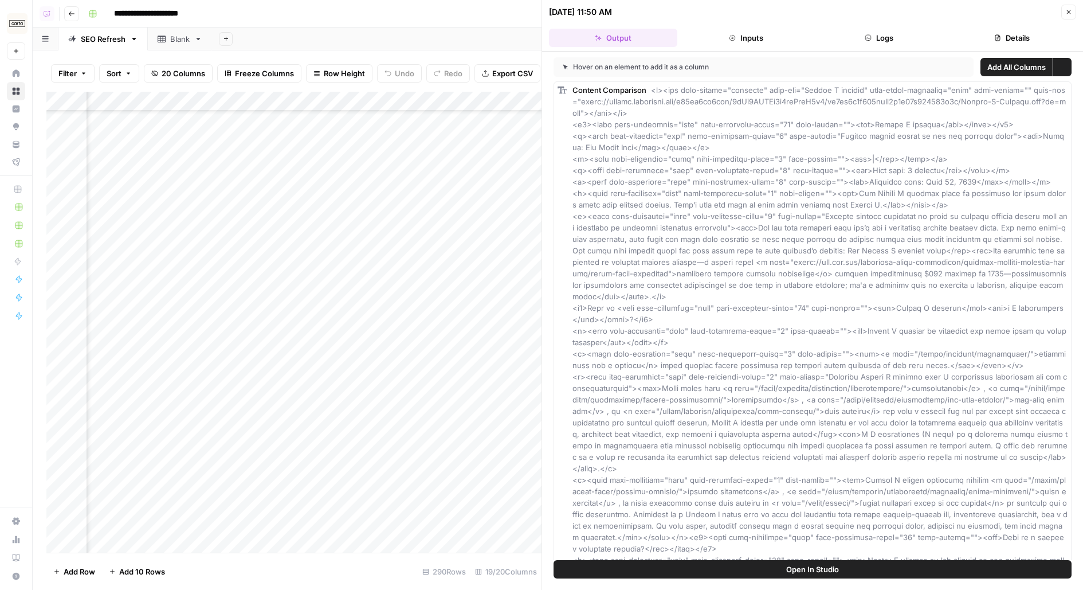
click at [878, 34] on button "Logs" at bounding box center [879, 38] width 128 height 18
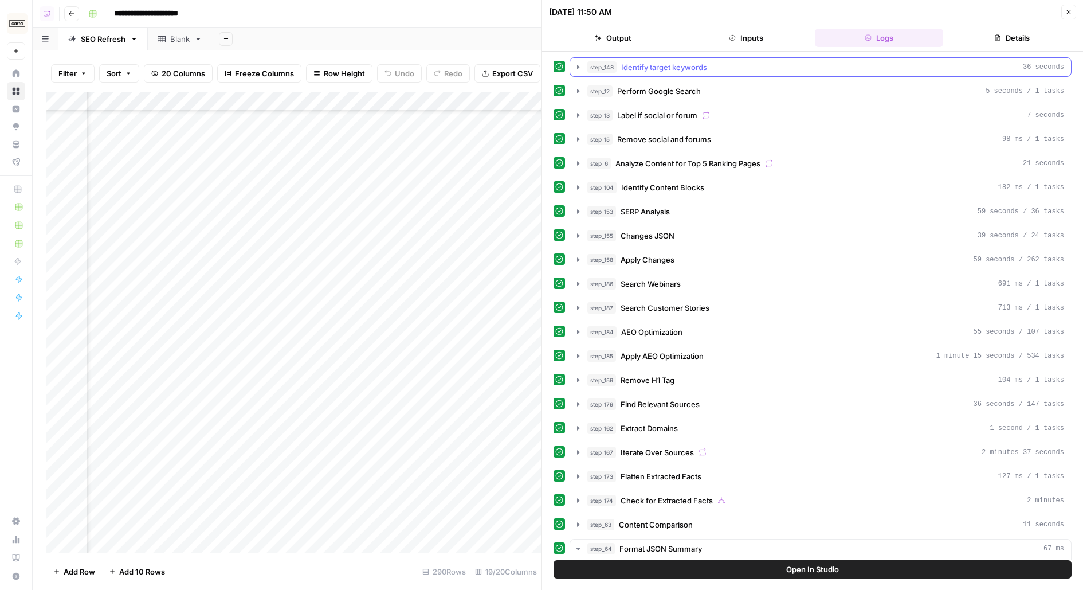
click at [794, 66] on div "step_148 Identify target keywords 36 seconds" at bounding box center [825, 66] width 477 height 11
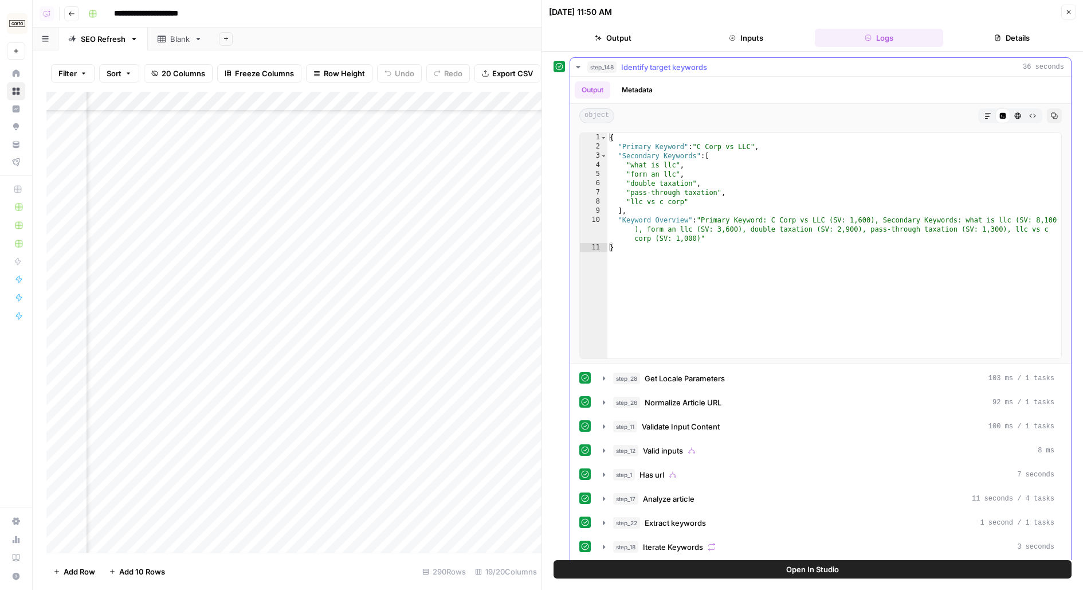
type textarea "**********"
drag, startPoint x: 701, startPoint y: 143, endPoint x: 754, endPoint y: 142, distance: 53.3
click at [754, 142] on div "{ "Primary Keyword" : "C Corp vs LLC" , "Secondary Keywords" : [ "what is llc" …" at bounding box center [834, 255] width 455 height 244
click at [784, 65] on div "step_148 Identify target keywords 36 seconds" at bounding box center [825, 66] width 477 height 11
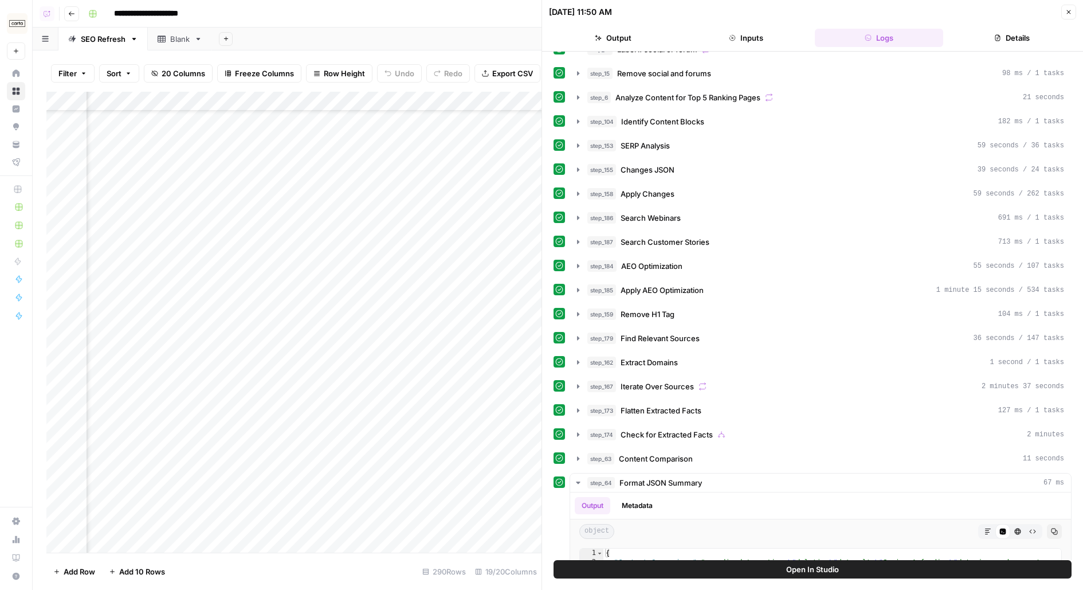
scroll to position [52, 960]
click at [315, 186] on div "Add Column" at bounding box center [293, 322] width 495 height 461
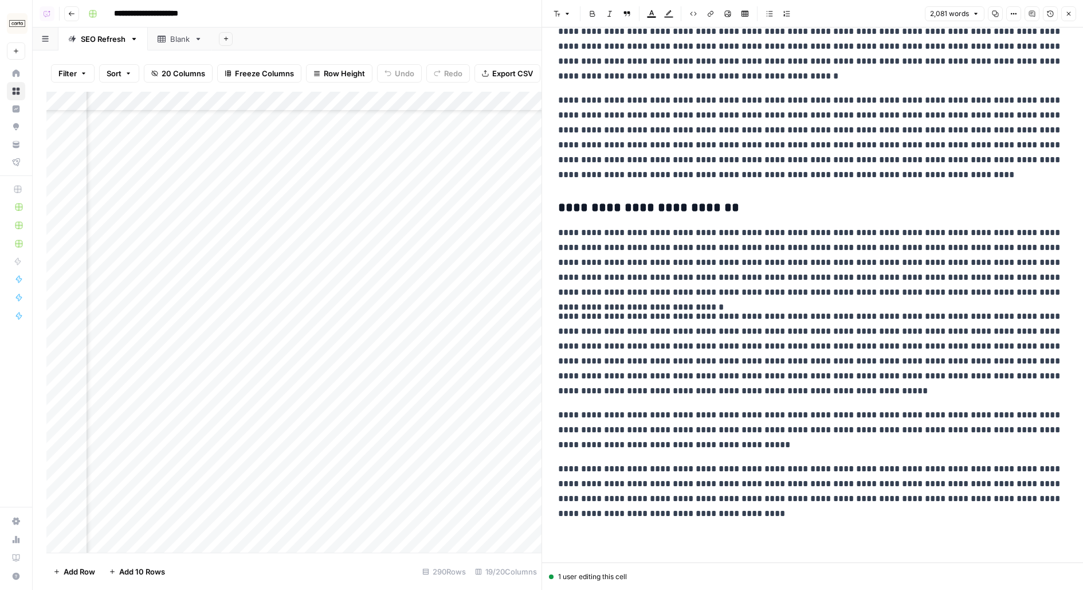
scroll to position [52, 0]
click at [344, 188] on div "Add Column" at bounding box center [293, 322] width 495 height 461
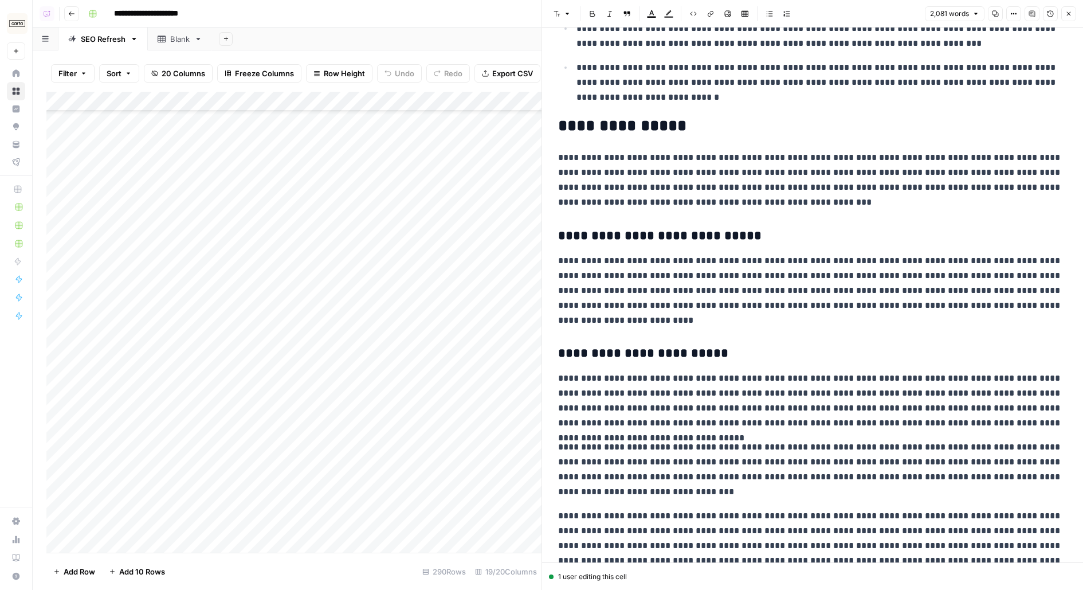
scroll to position [0, 0]
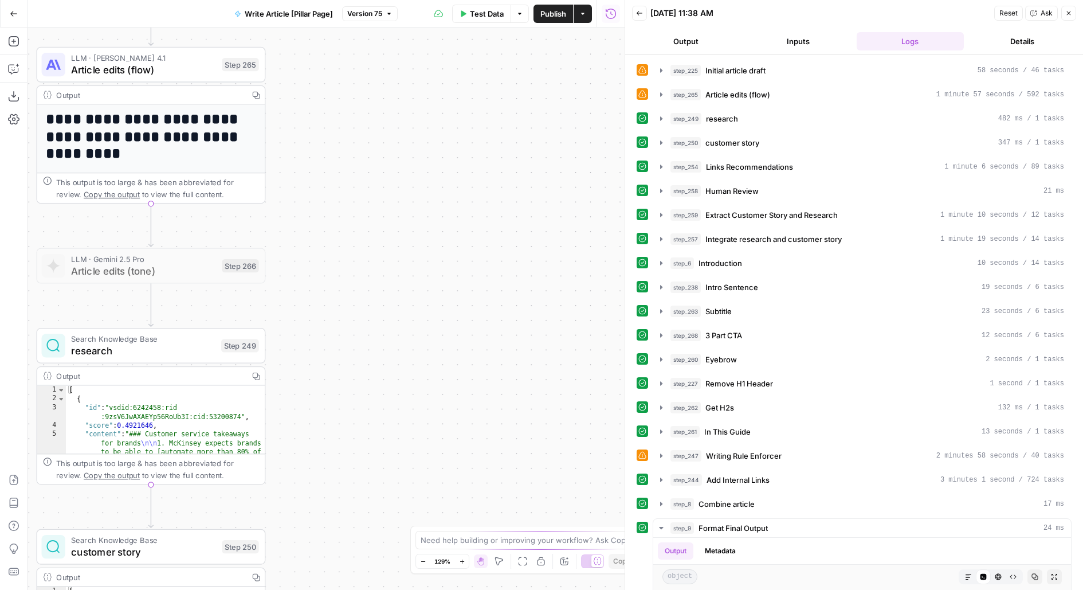
drag, startPoint x: 295, startPoint y: 137, endPoint x: 532, endPoint y: 137, distance: 237.2
click at [532, 137] on div "**********" at bounding box center [326, 309] width 597 height 562
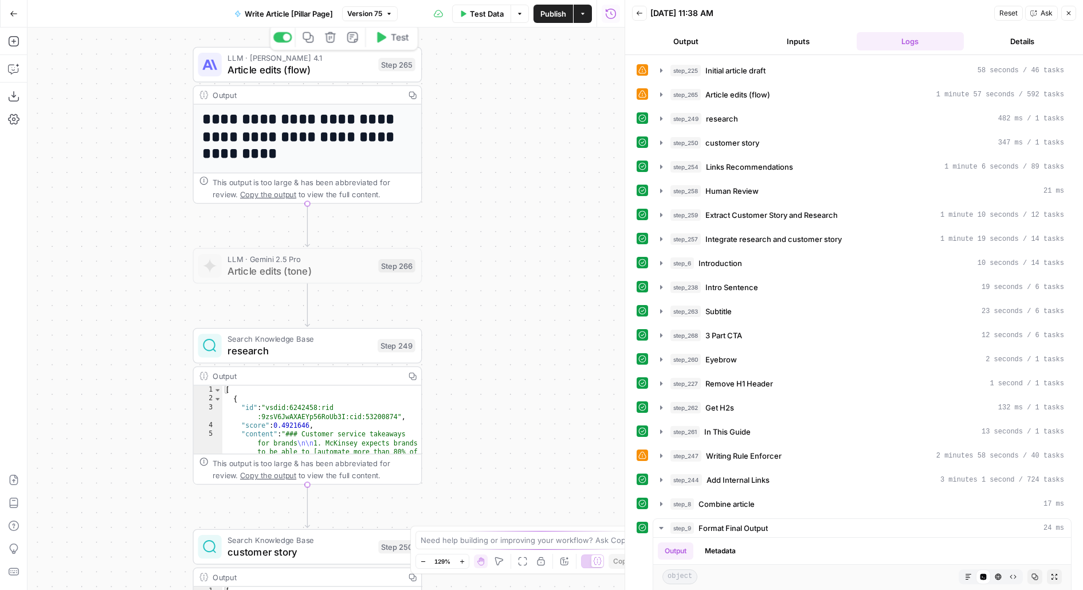
click at [355, 76] on span "Article edits (flow)" at bounding box center [299, 69] width 145 height 15
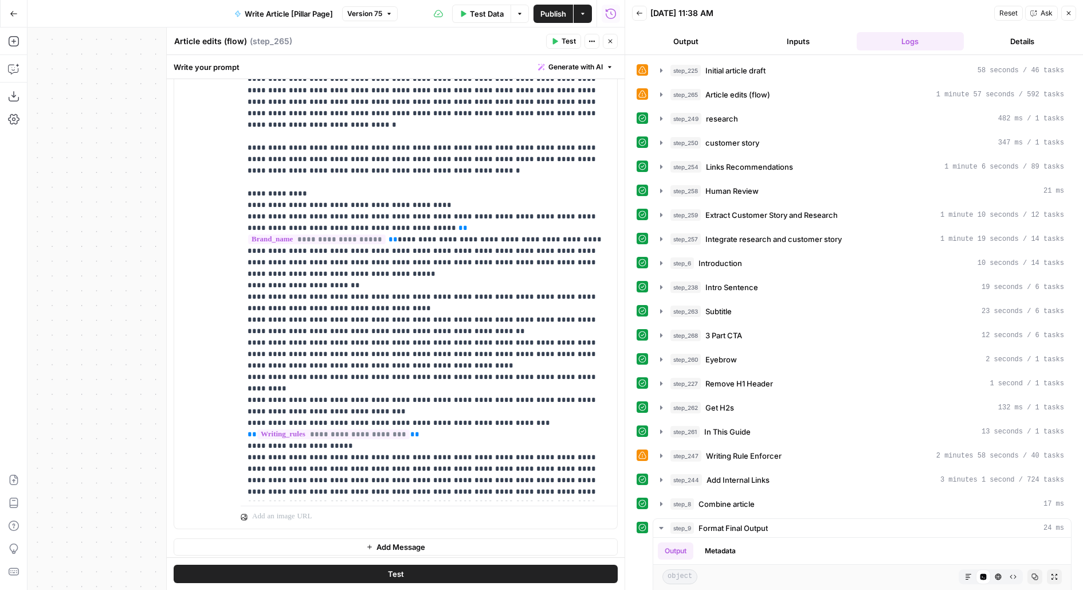
scroll to position [104, 0]
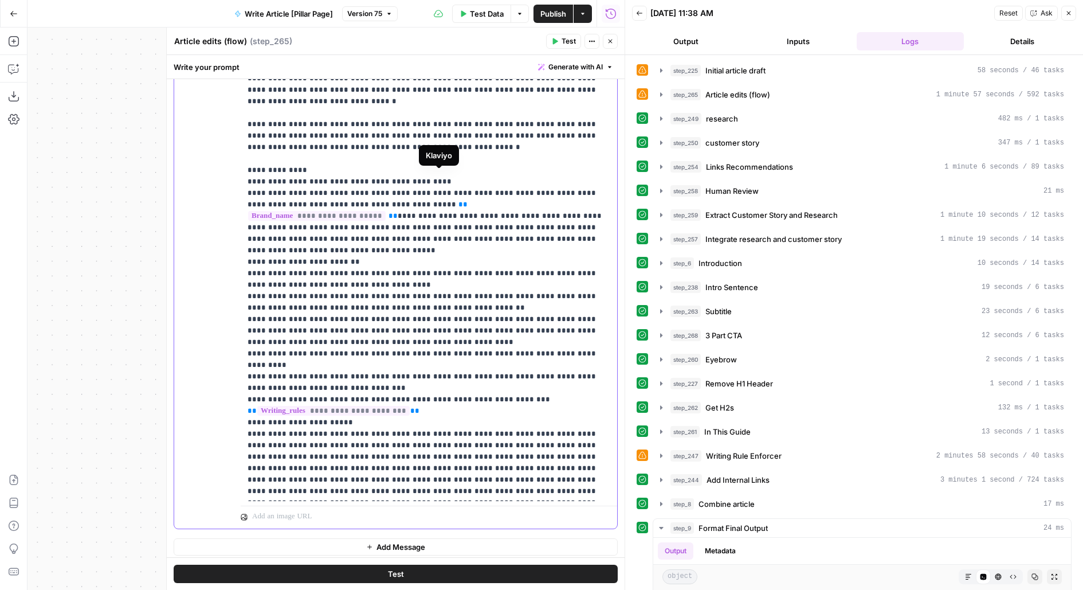
click at [379, 229] on p "**********" at bounding box center [429, 216] width 363 height 562
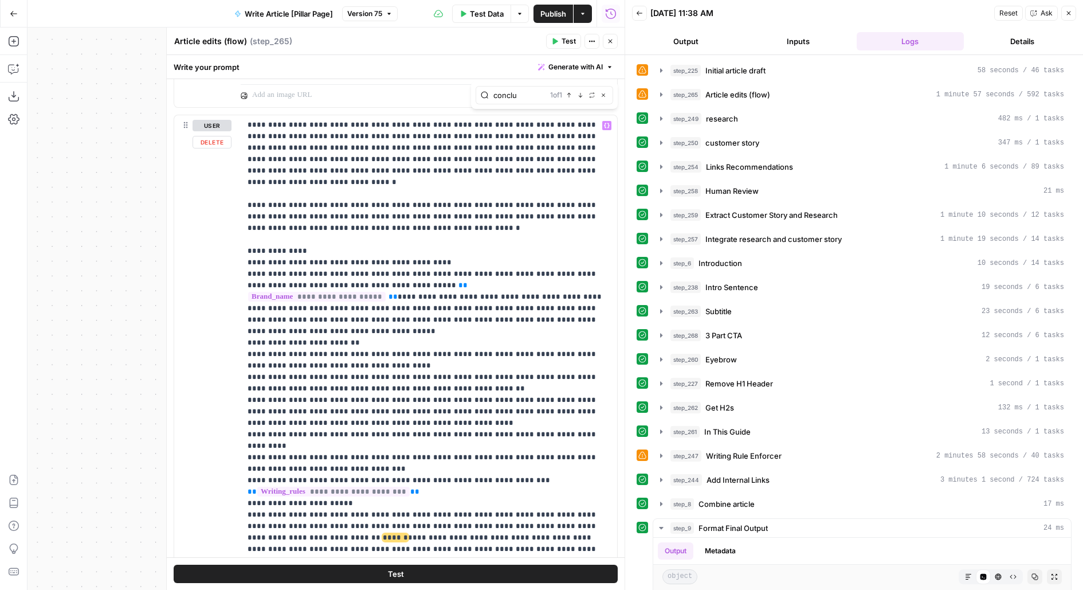
scroll to position [1406, 0]
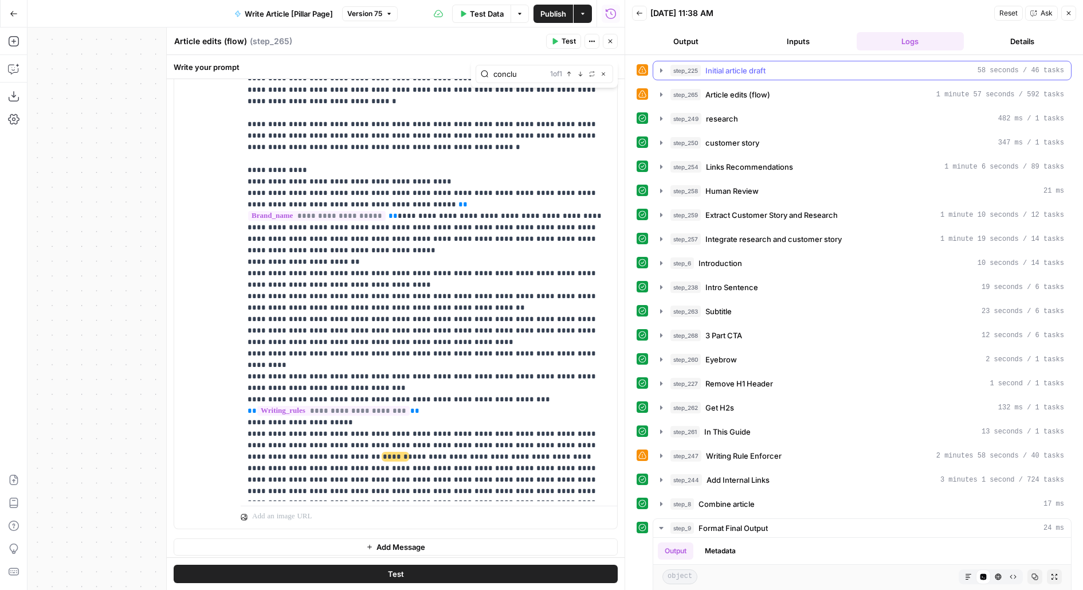
click at [741, 55] on div "step_225 Initial article draft 58 seconds / 46 tasks step_265 Article edits (fl…" at bounding box center [854, 322] width 458 height 535
click at [744, 65] on span "Initial article draft" at bounding box center [735, 70] width 60 height 11
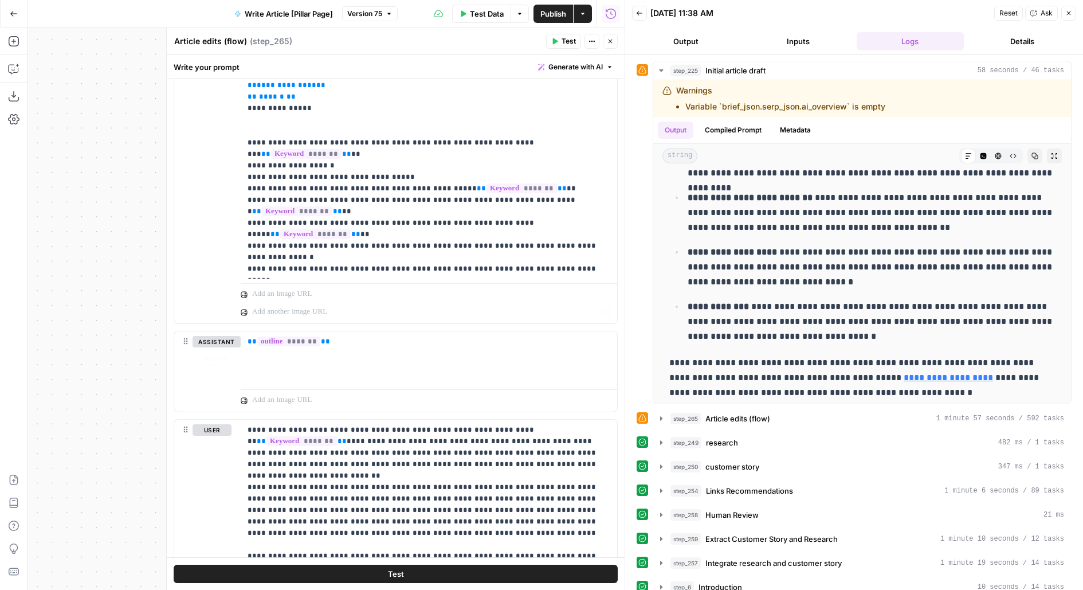
scroll to position [0, 0]
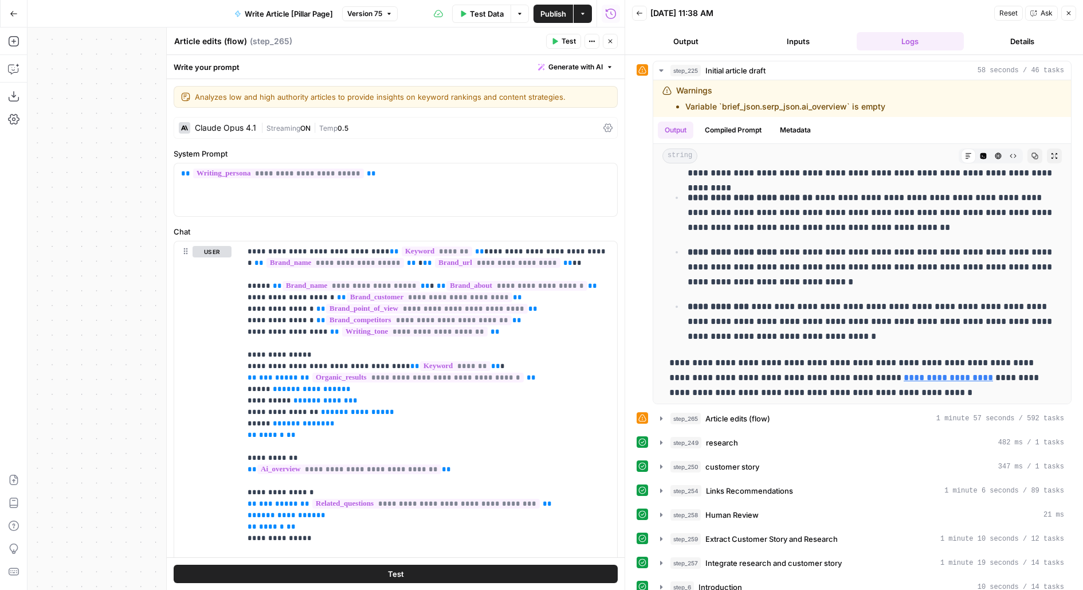
click at [360, 119] on div "[PERSON_NAME] Opus 4.1 | Streaming ON | Temp 0.5" at bounding box center [396, 128] width 444 height 22
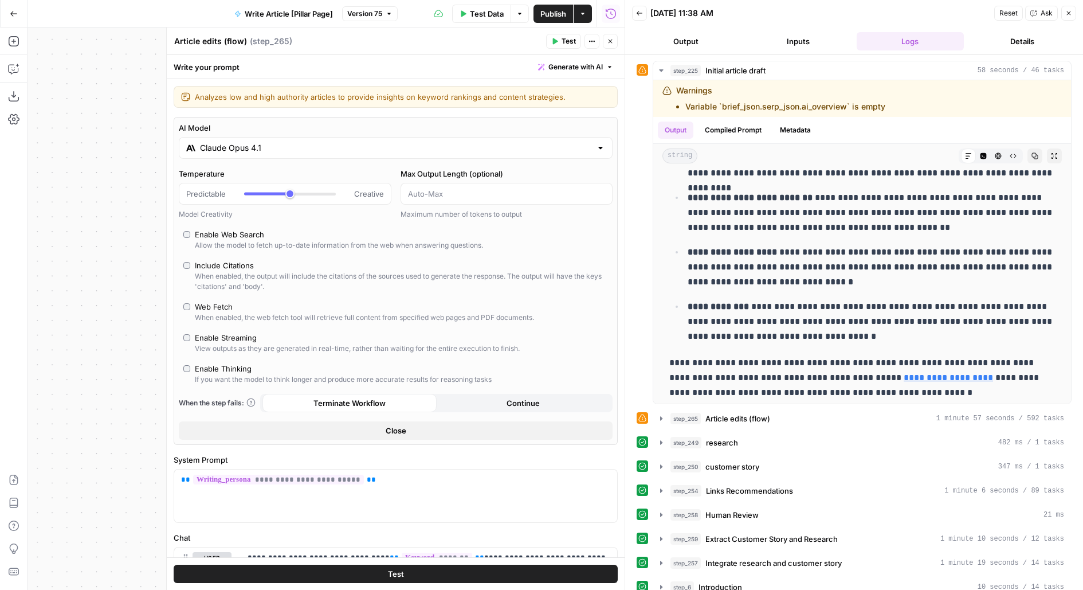
click at [293, 159] on div "AI Model Claude Opus 4.1 Temperature Predictable Creative Model Creativity Max …" at bounding box center [396, 281] width 444 height 328
click at [293, 150] on input "Claude Opus 4.1" at bounding box center [395, 147] width 391 height 11
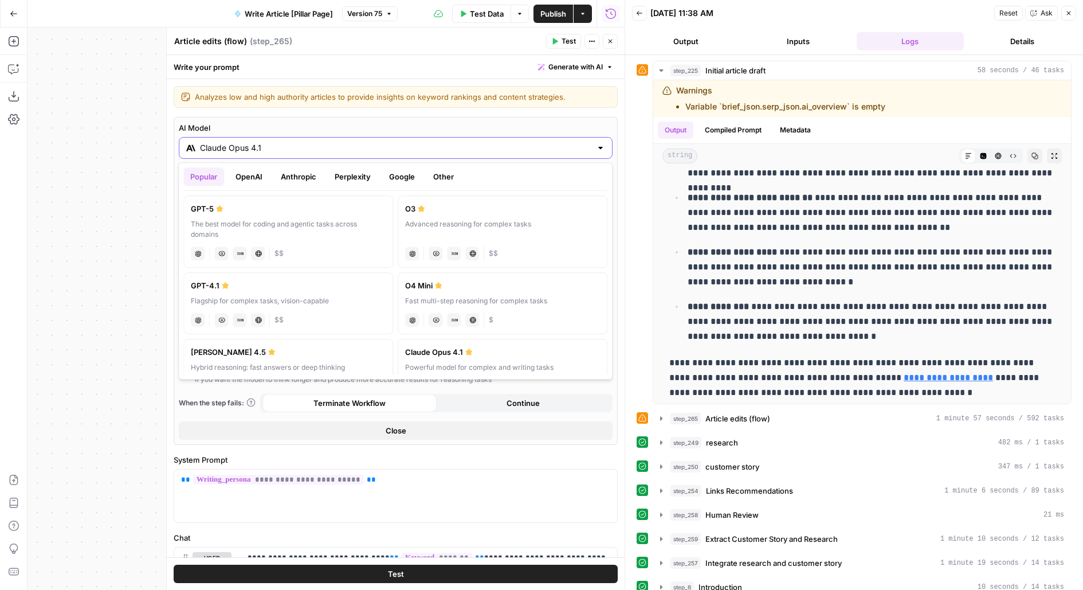
click at [293, 150] on input "Claude Opus 4.1" at bounding box center [395, 147] width 391 height 11
click at [327, 150] on input "Claude Opus 4.1" at bounding box center [395, 147] width 391 height 11
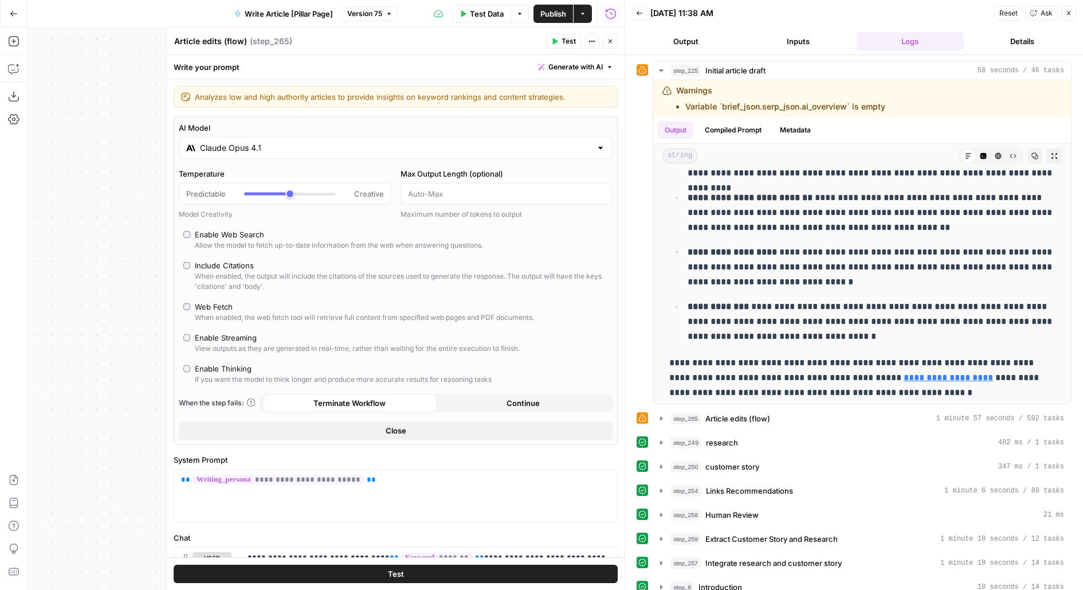
click at [399, 117] on div "AI Model Claude Opus 4.1 Temperature Predictable Creative Model Creativity Max …" at bounding box center [396, 281] width 444 height 328
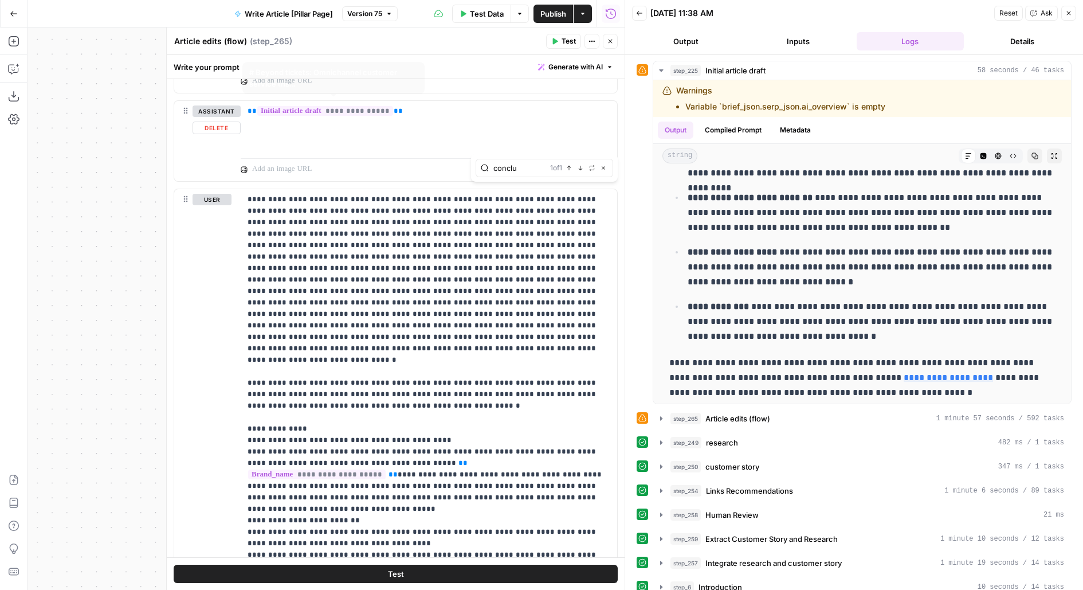
scroll to position [1600, 0]
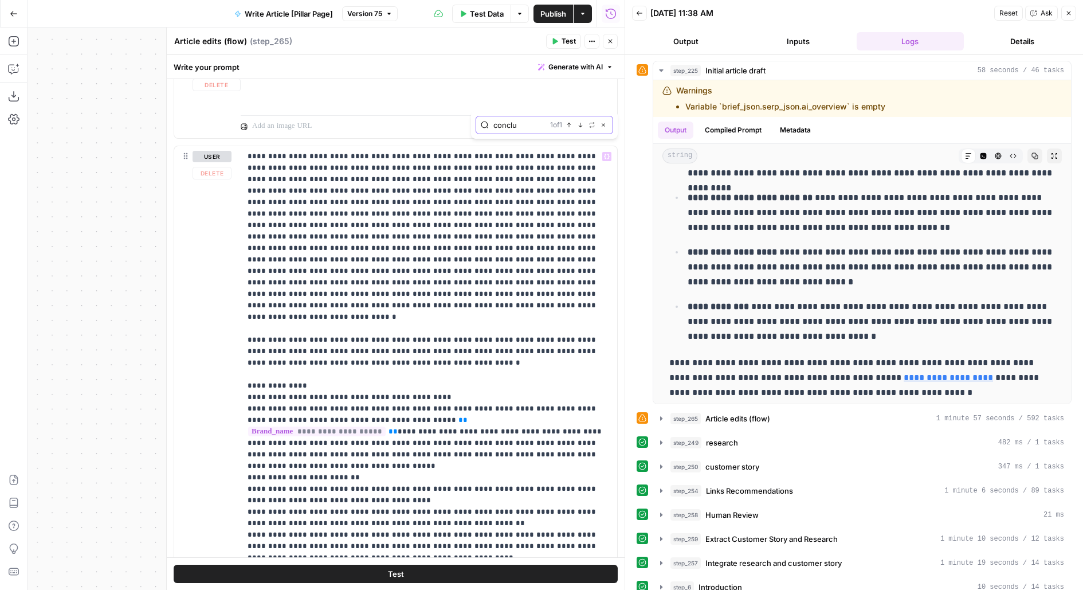
click at [526, 124] on input "conclu" at bounding box center [519, 124] width 52 height 11
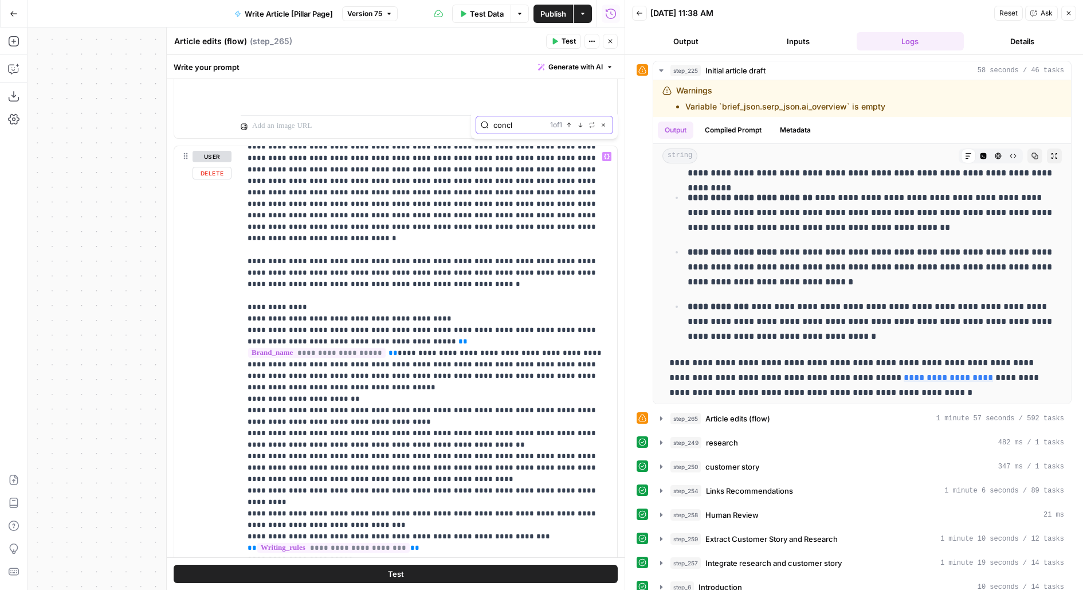
scroll to position [104, 0]
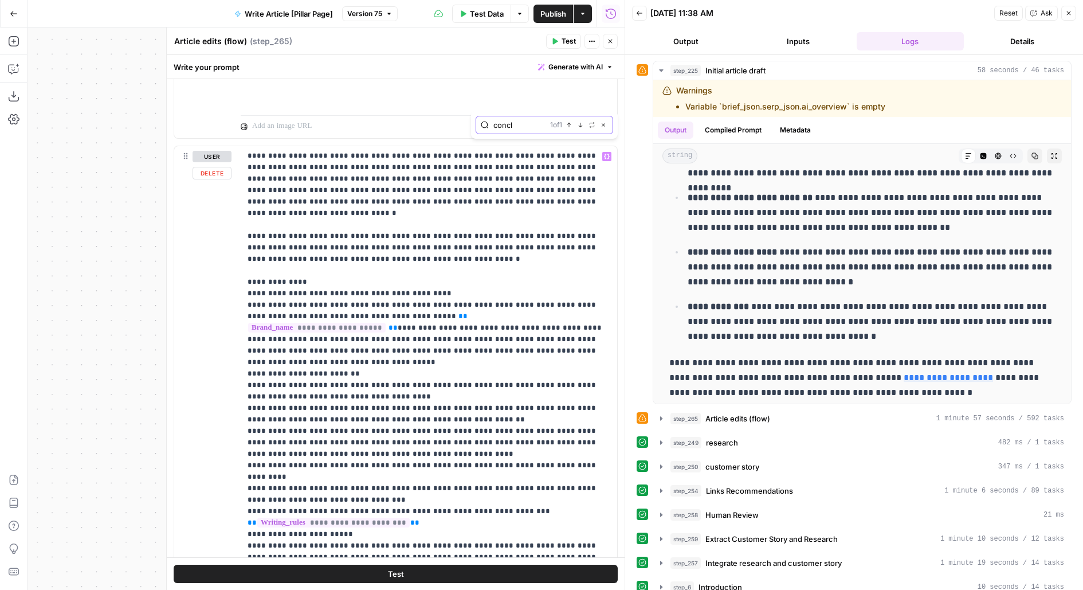
type input "concl"
click at [502, 277] on p "**********" at bounding box center [429, 328] width 363 height 562
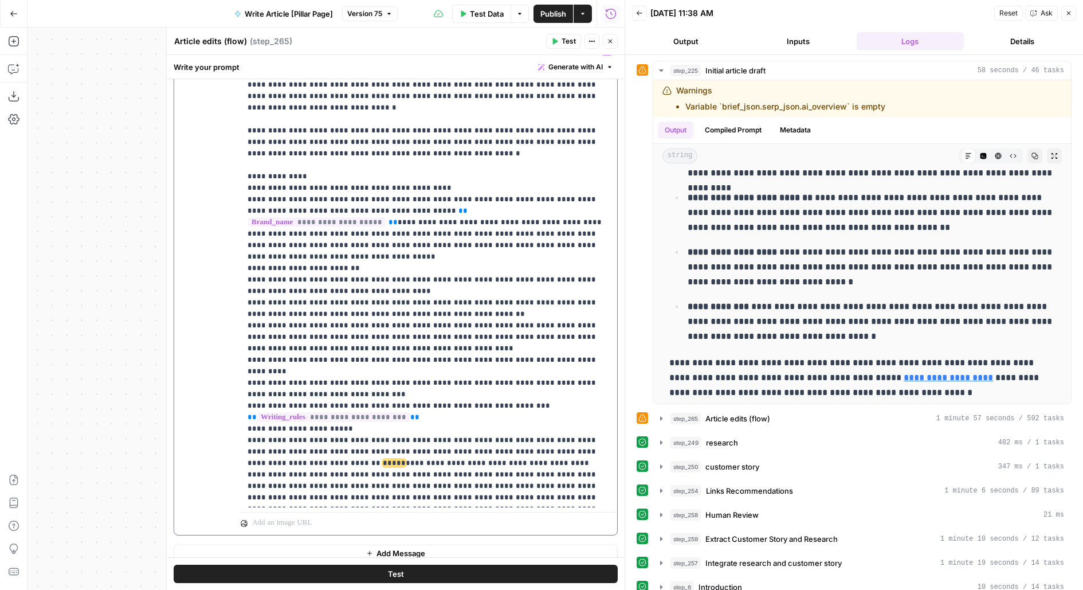
scroll to position [1711, 0]
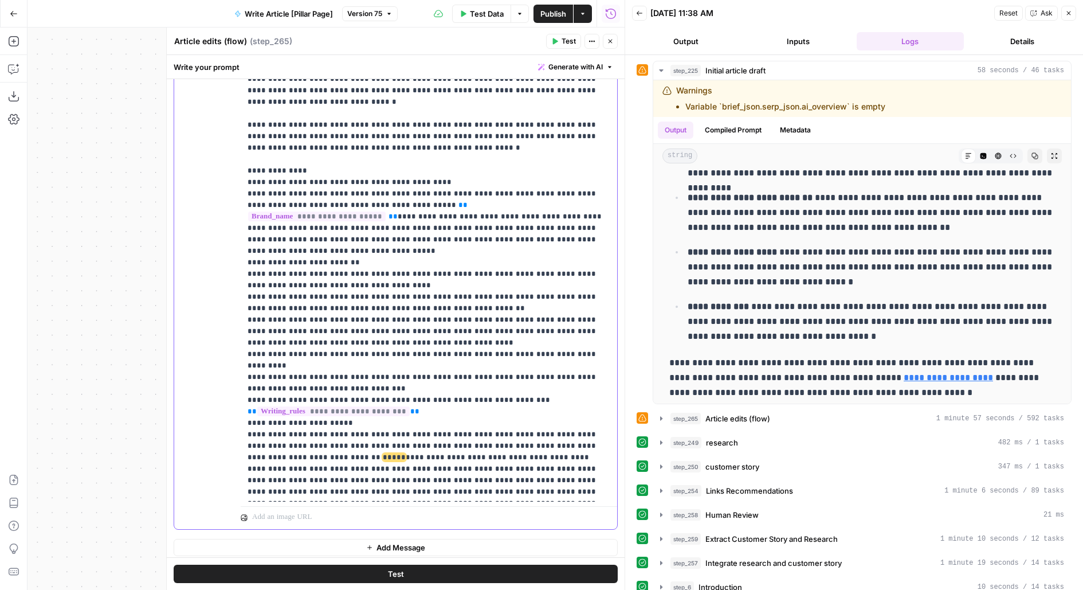
click at [501, 165] on p "**********" at bounding box center [429, 217] width 363 height 562
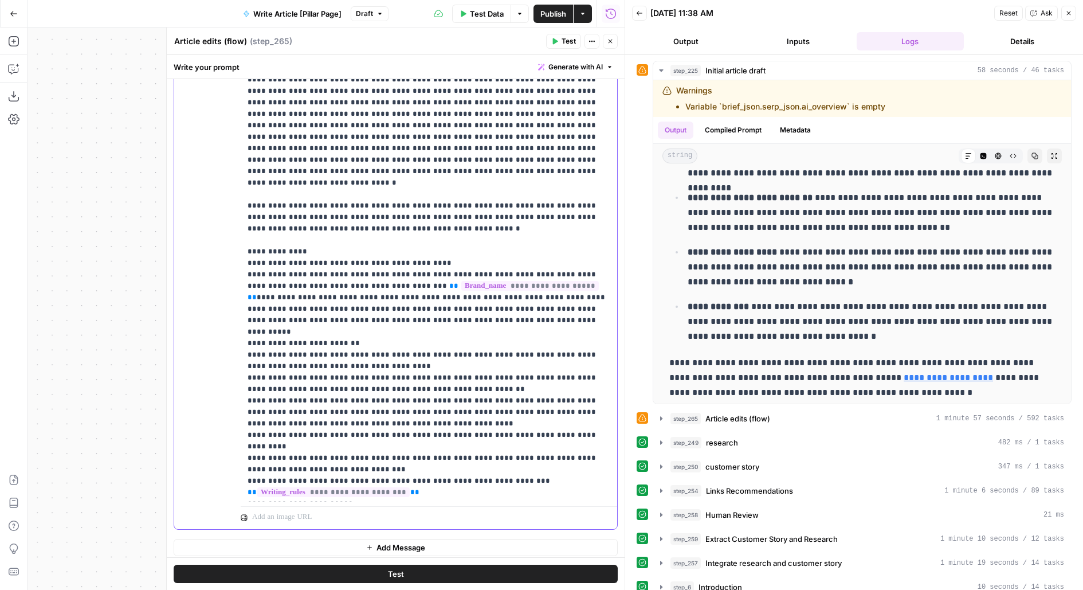
scroll to position [0, 0]
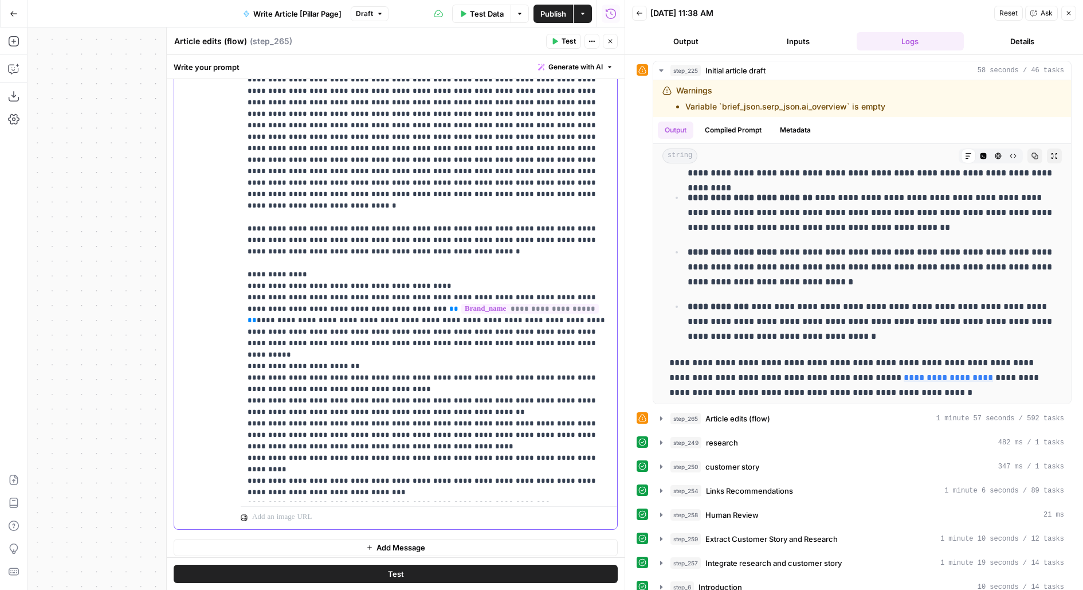
drag, startPoint x: 490, startPoint y: 268, endPoint x: 499, endPoint y: 268, distance: 8.0
click at [499, 268] on p "**********" at bounding box center [429, 321] width 363 height 562
click at [525, 270] on p "**********" at bounding box center [429, 321] width 363 height 562
click at [525, 271] on p "**********" at bounding box center [429, 321] width 363 height 562
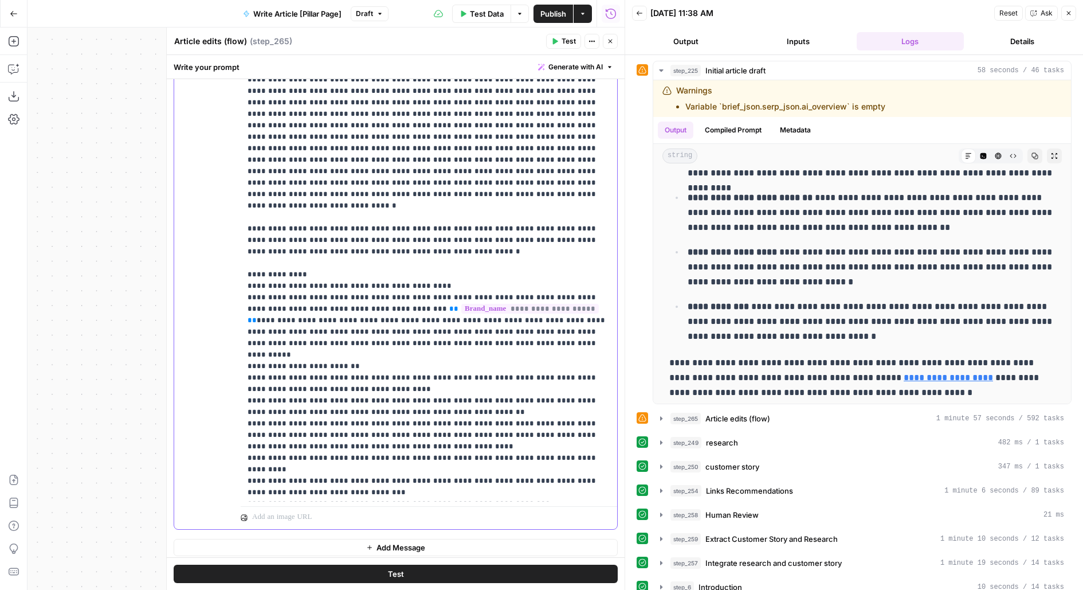
click at [525, 274] on p "**********" at bounding box center [429, 321] width 363 height 562
click at [361, 562] on div "Test" at bounding box center [396, 573] width 458 height 33
click at [346, 574] on button "Test" at bounding box center [396, 573] width 444 height 18
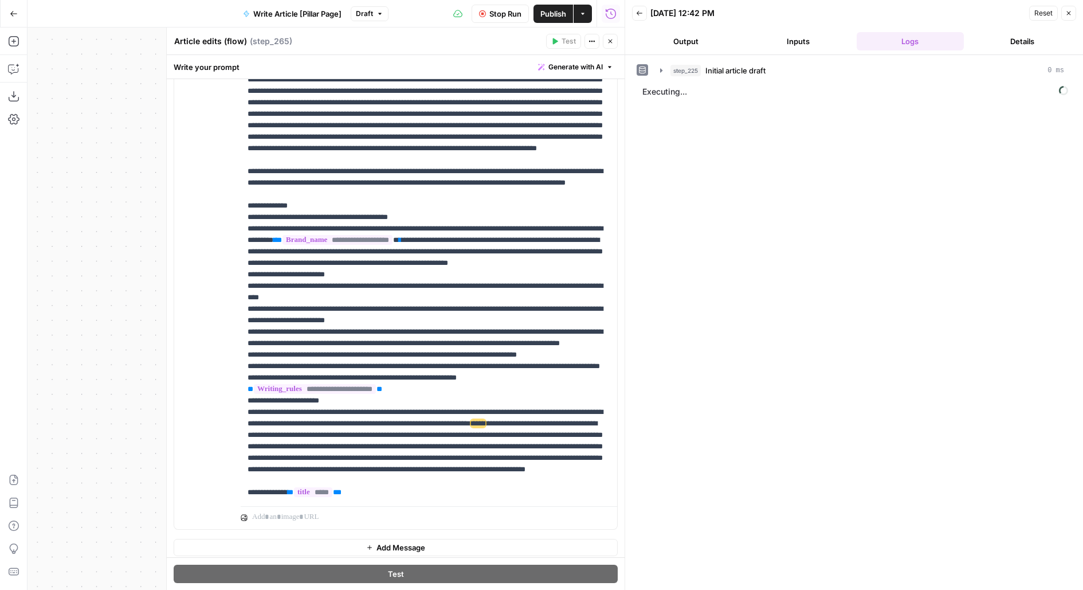
click at [686, 44] on button "Output" at bounding box center [686, 41] width 108 height 18
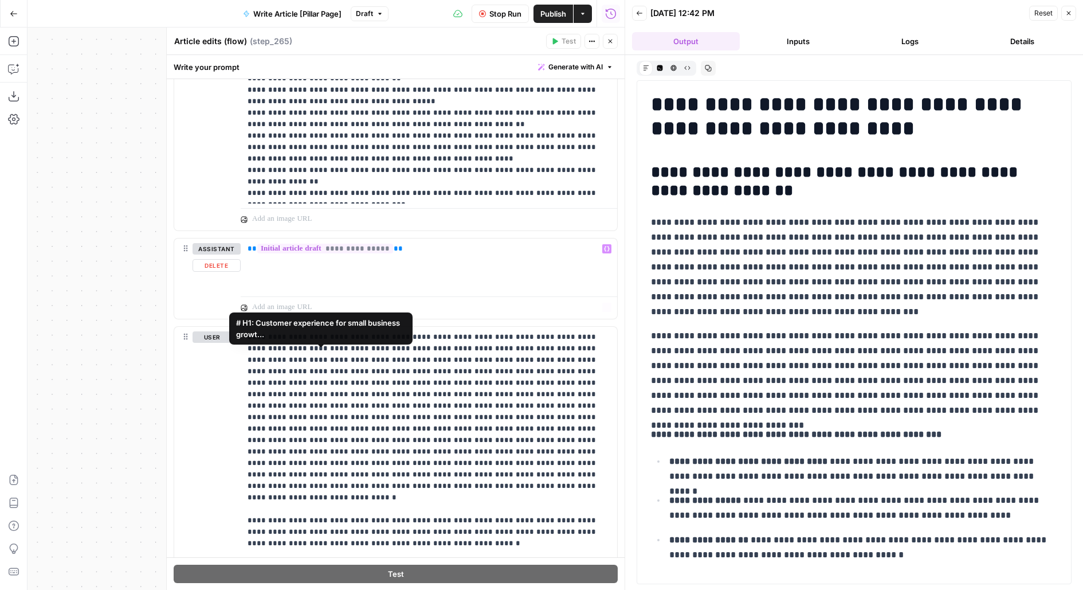
scroll to position [1497, 0]
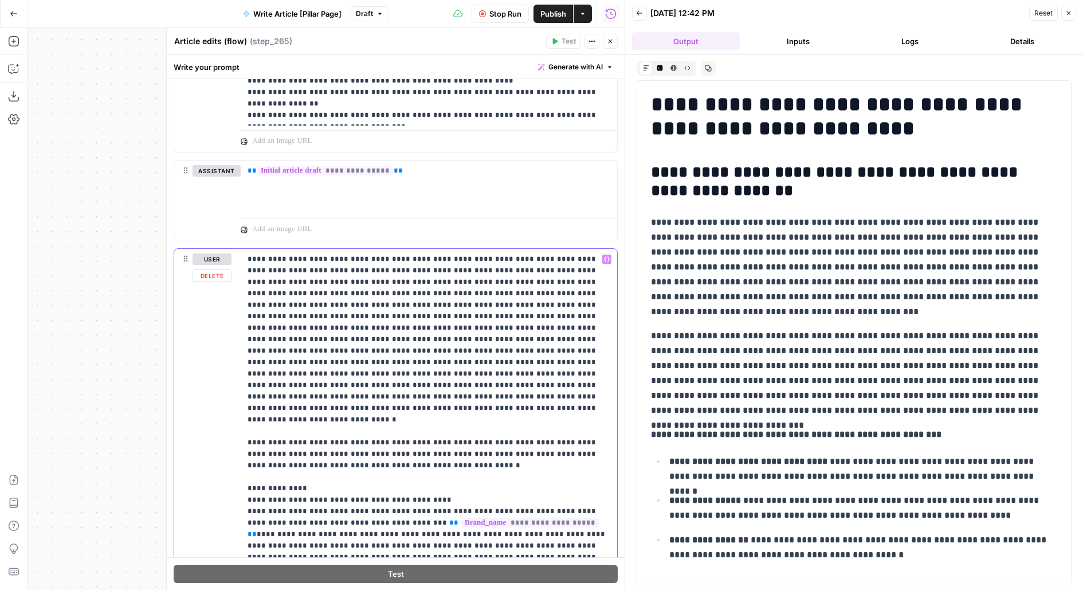
click at [356, 437] on p "**********" at bounding box center [429, 534] width 363 height 562
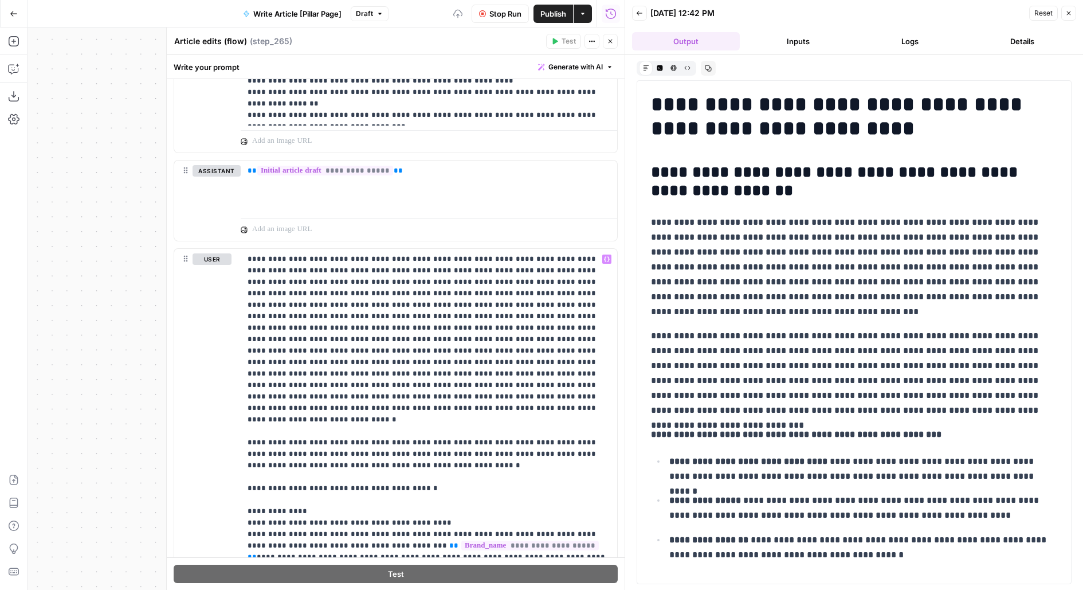
click at [512, 15] on span "Stop Run" at bounding box center [505, 13] width 32 height 11
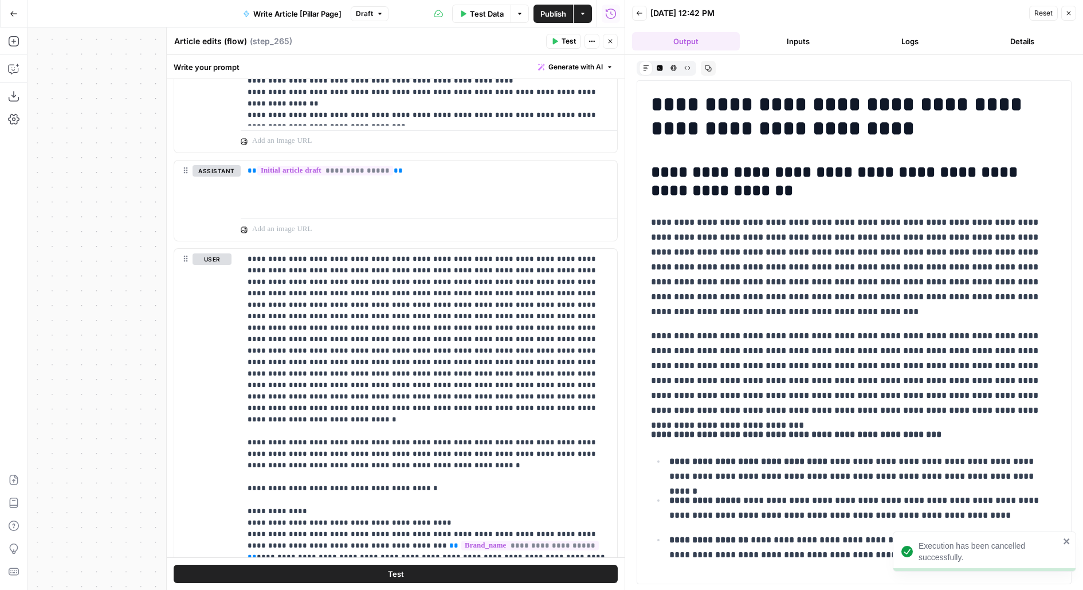
click at [411, 579] on button "Test" at bounding box center [396, 573] width 444 height 18
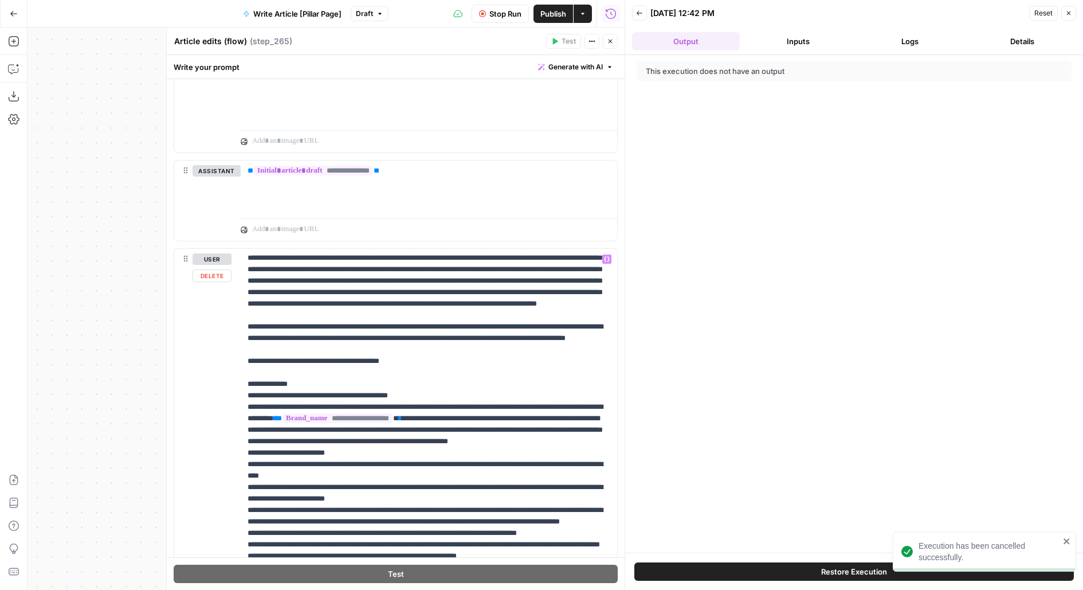
scroll to position [127, 0]
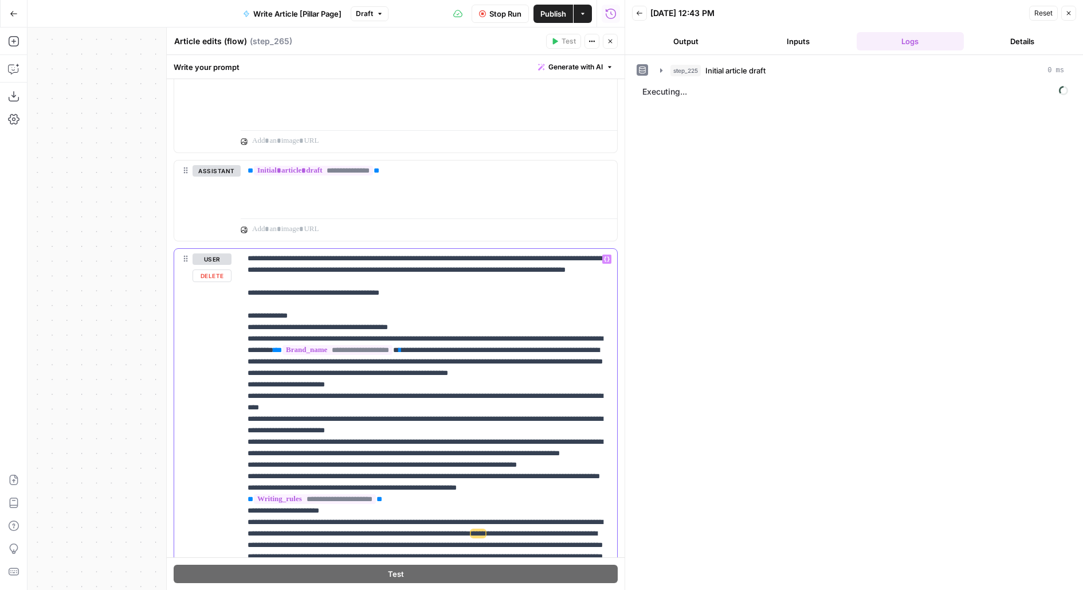
click at [492, 380] on p "**********" at bounding box center [429, 419] width 363 height 584
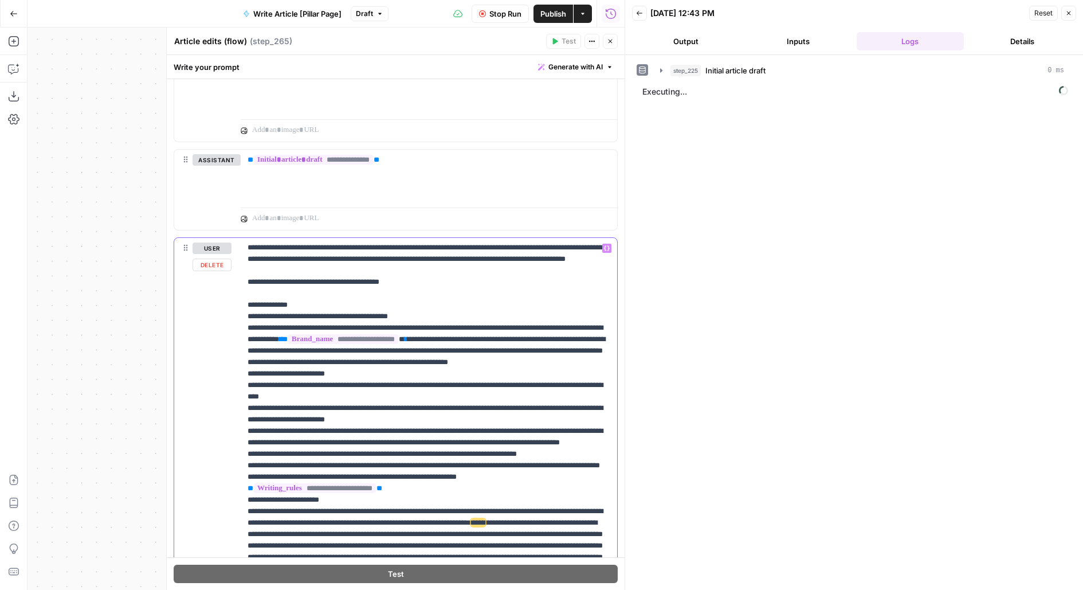
scroll to position [1506, 0]
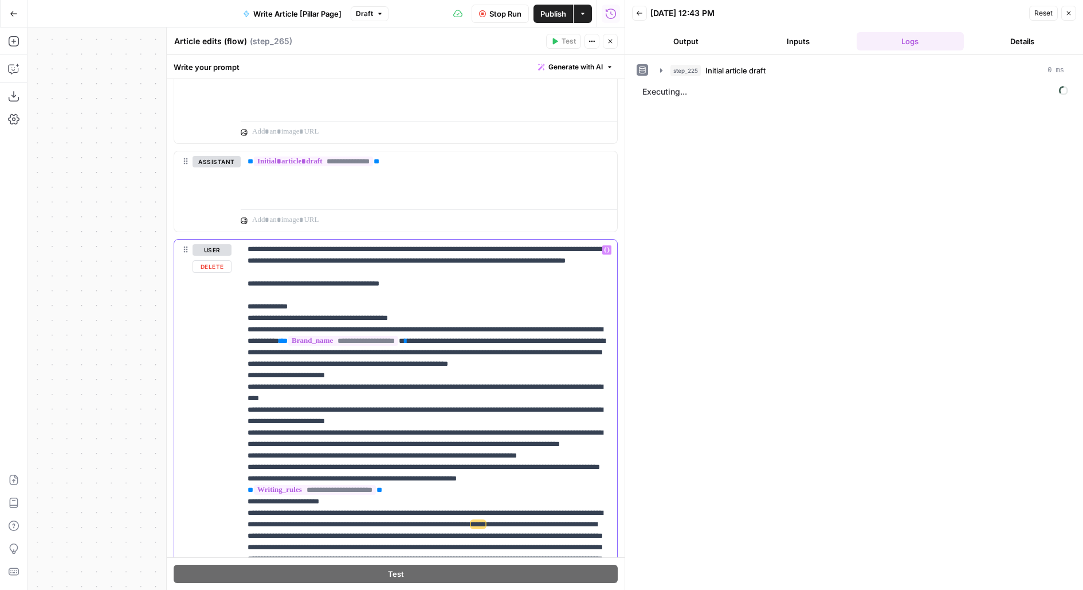
drag, startPoint x: 576, startPoint y: 395, endPoint x: 586, endPoint y: 395, distance: 9.7
click at [586, 395] on p "**********" at bounding box center [429, 409] width 363 height 584
click at [315, 403] on p "**********" at bounding box center [429, 409] width 363 height 584
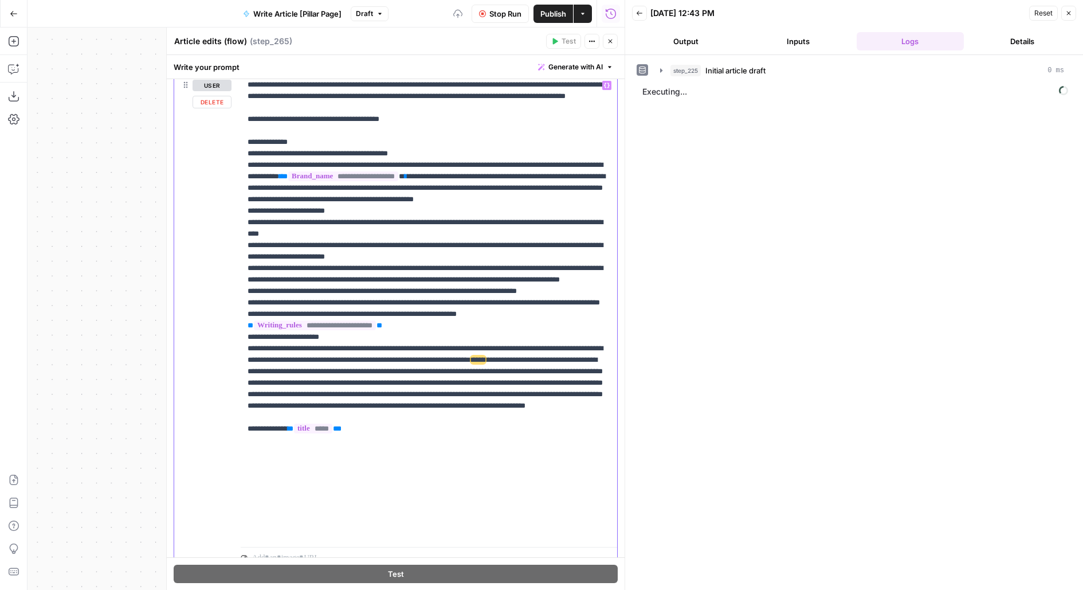
scroll to position [1711, 0]
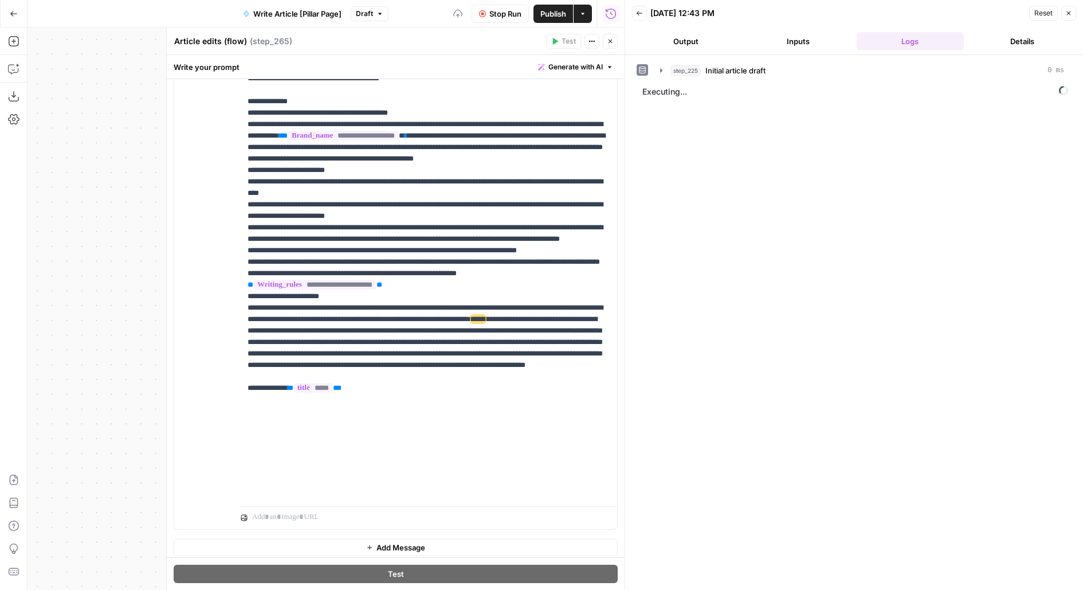
click at [610, 40] on icon "button" at bounding box center [610, 41] width 7 height 7
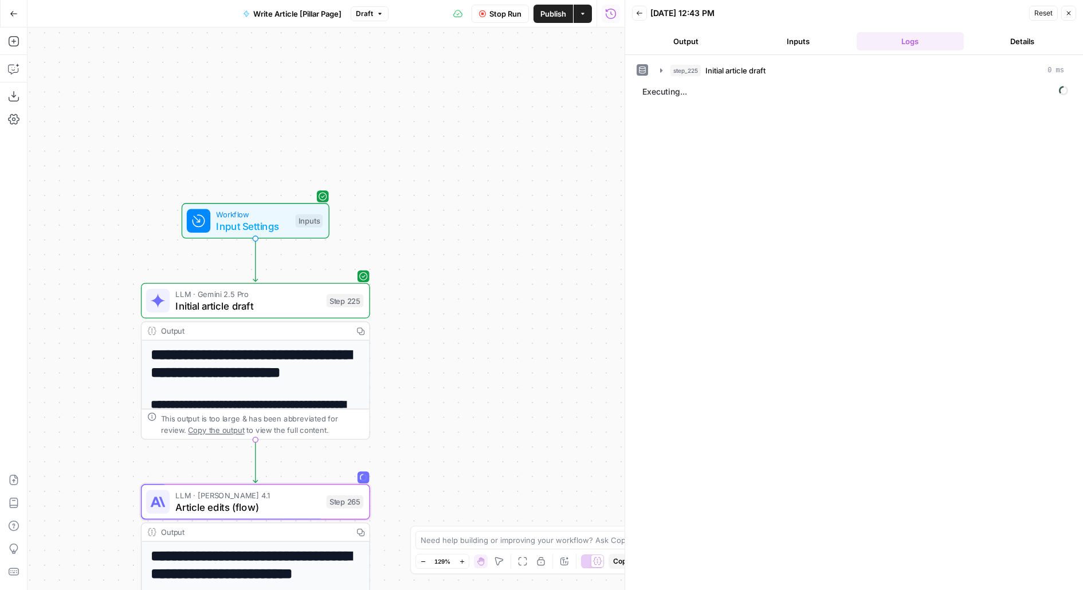
click at [281, 294] on span "LLM · Gemini 2.5 Pro" at bounding box center [247, 294] width 145 height 12
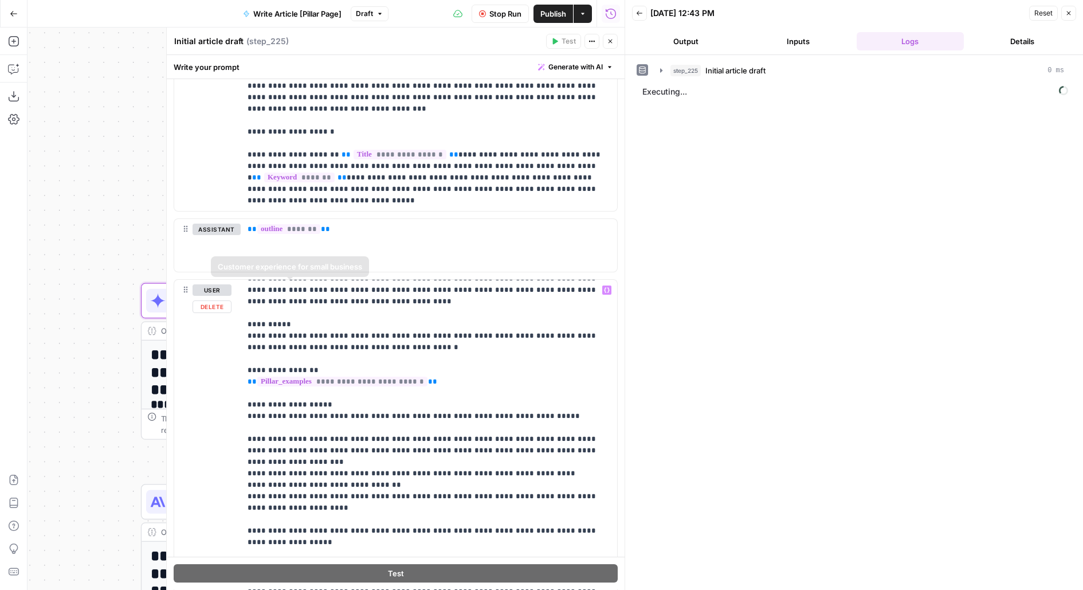
scroll to position [321, 0]
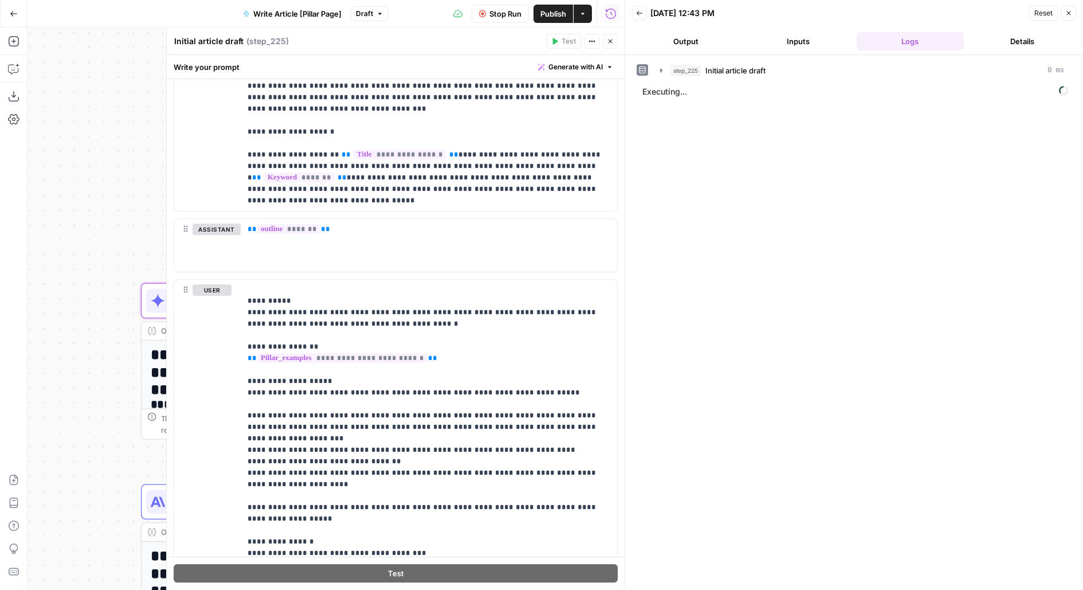
click at [613, 42] on icon "button" at bounding box center [610, 41] width 7 height 7
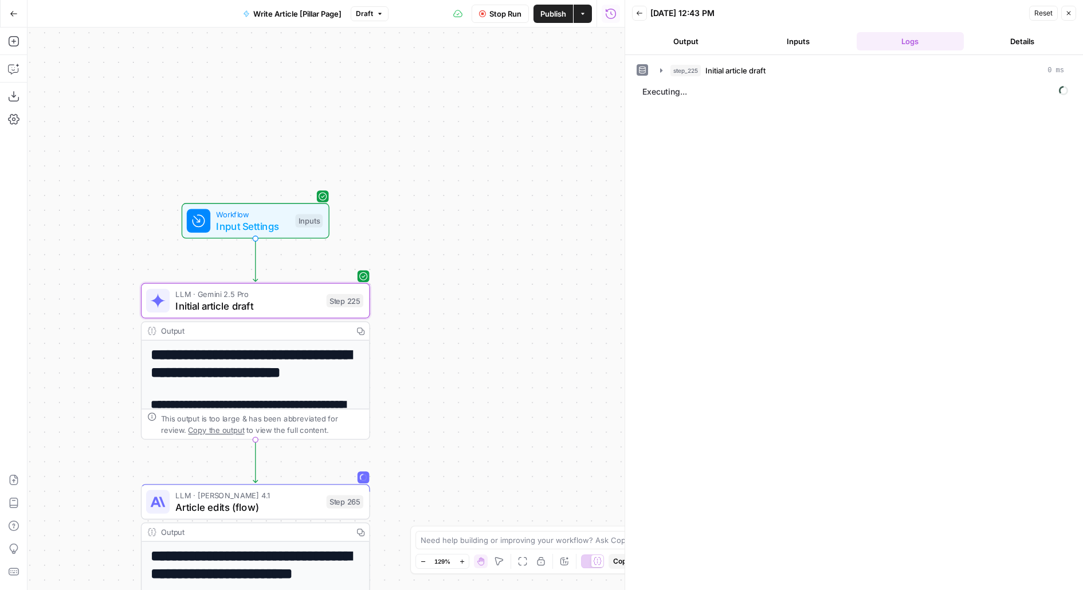
drag, startPoint x: 510, startPoint y: 155, endPoint x: 517, endPoint y: 103, distance: 52.1
click at [517, 105] on div "**********" at bounding box center [326, 309] width 597 height 562
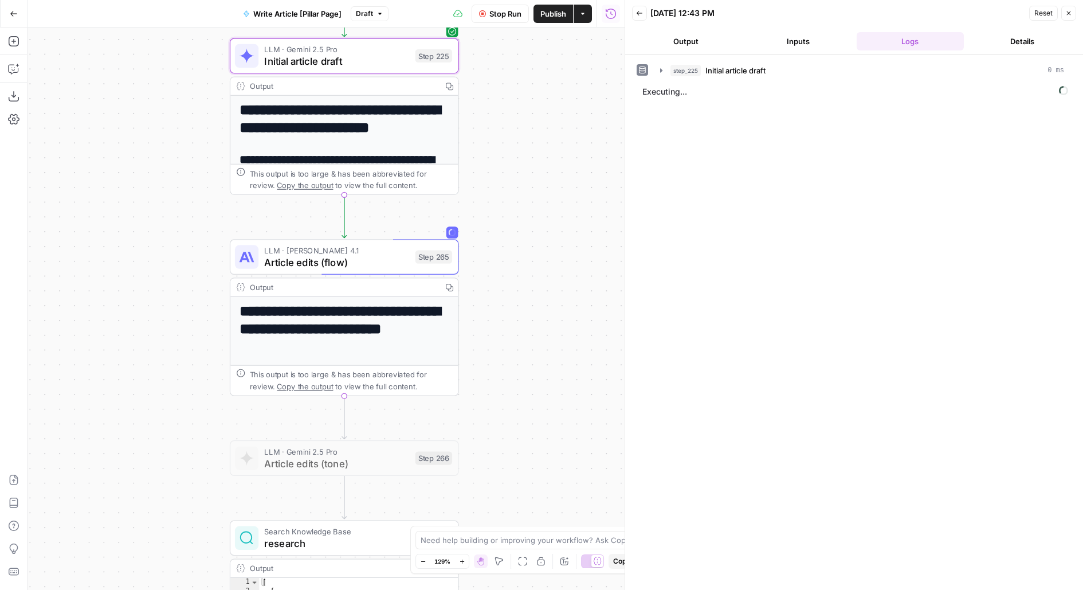
click at [374, 258] on span "Article edits (flow)" at bounding box center [336, 261] width 145 height 15
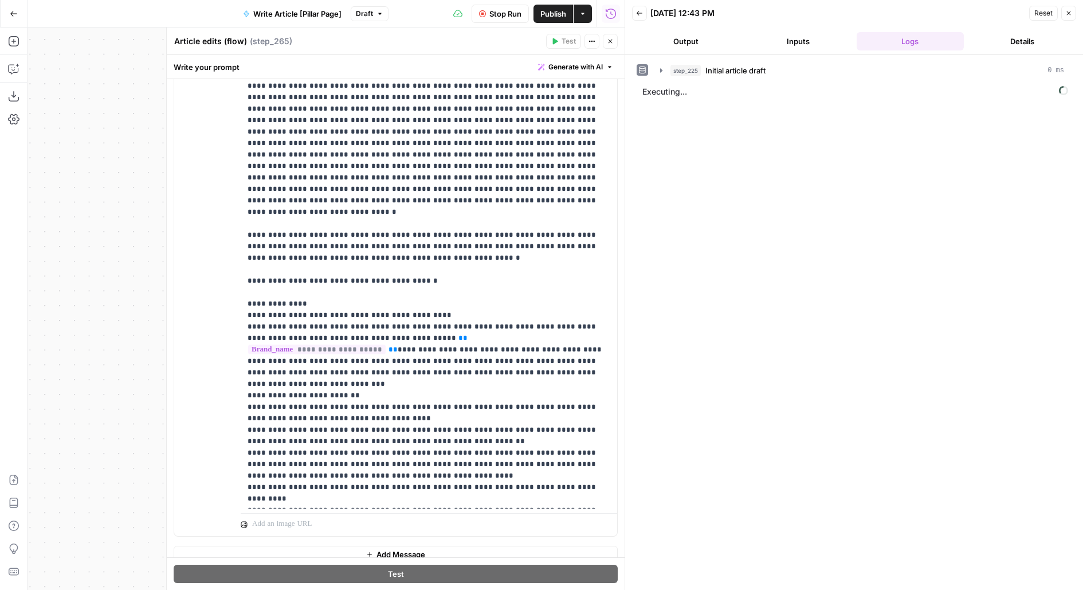
scroll to position [1406, 0]
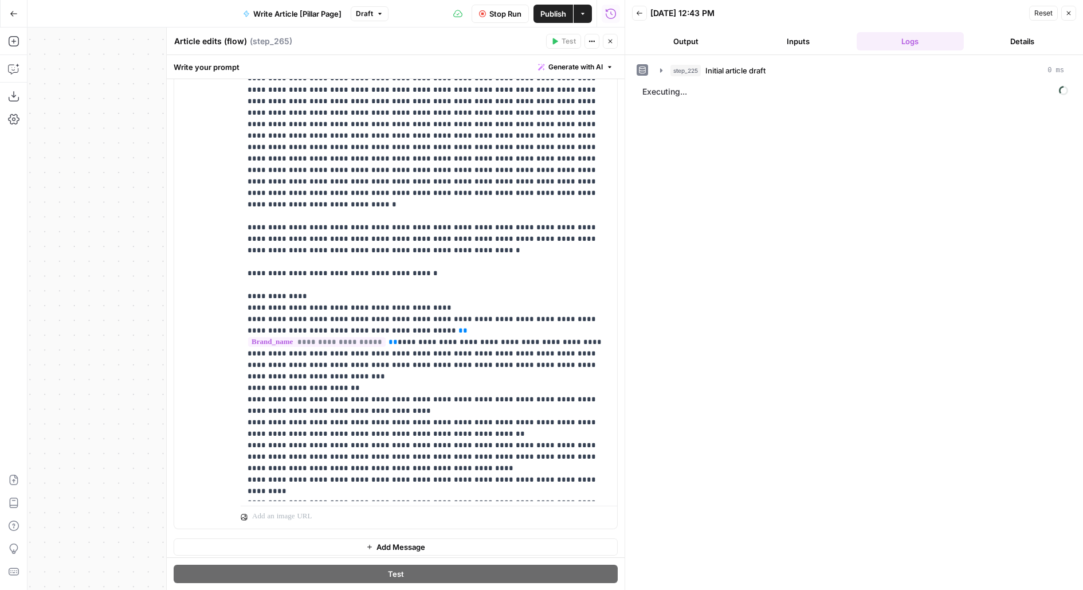
click at [611, 41] on icon "button" at bounding box center [611, 42] width 4 height 4
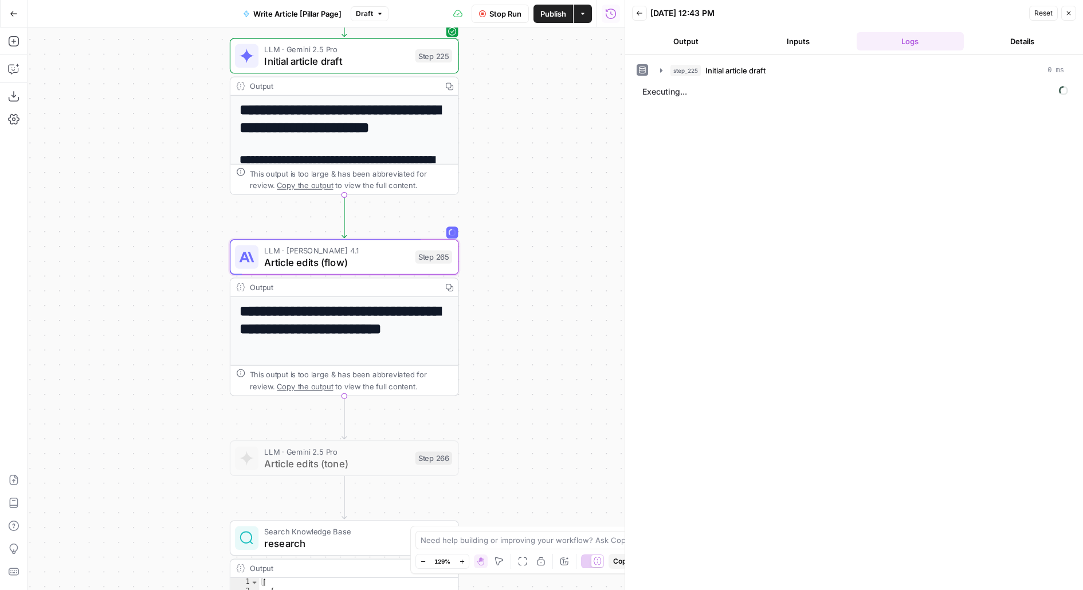
click at [483, 15] on icon "button" at bounding box center [482, 13] width 7 height 7
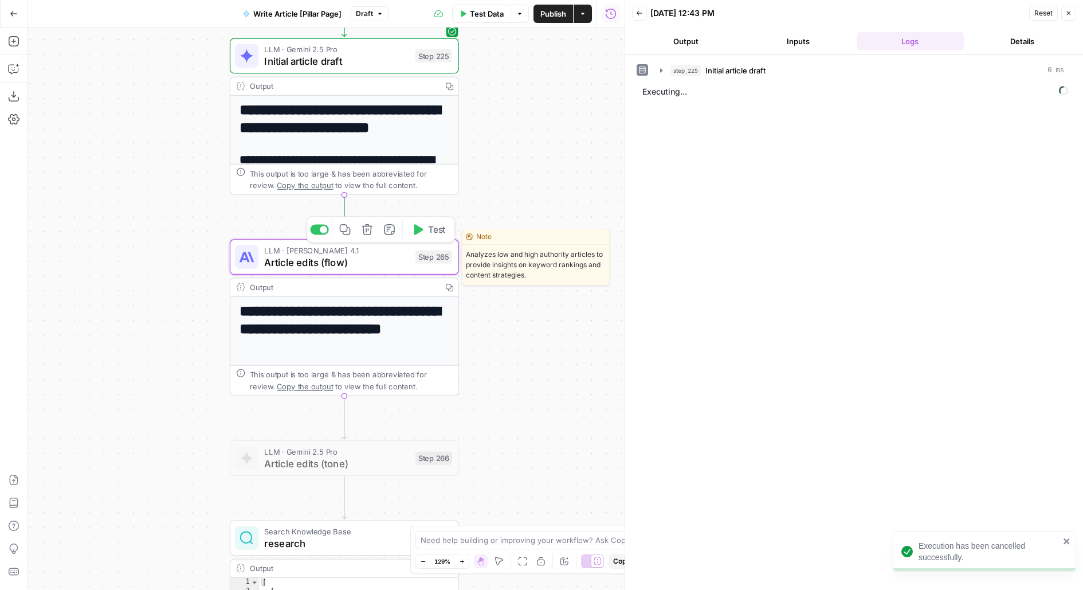
click at [430, 231] on span "Test" at bounding box center [437, 229] width 18 height 13
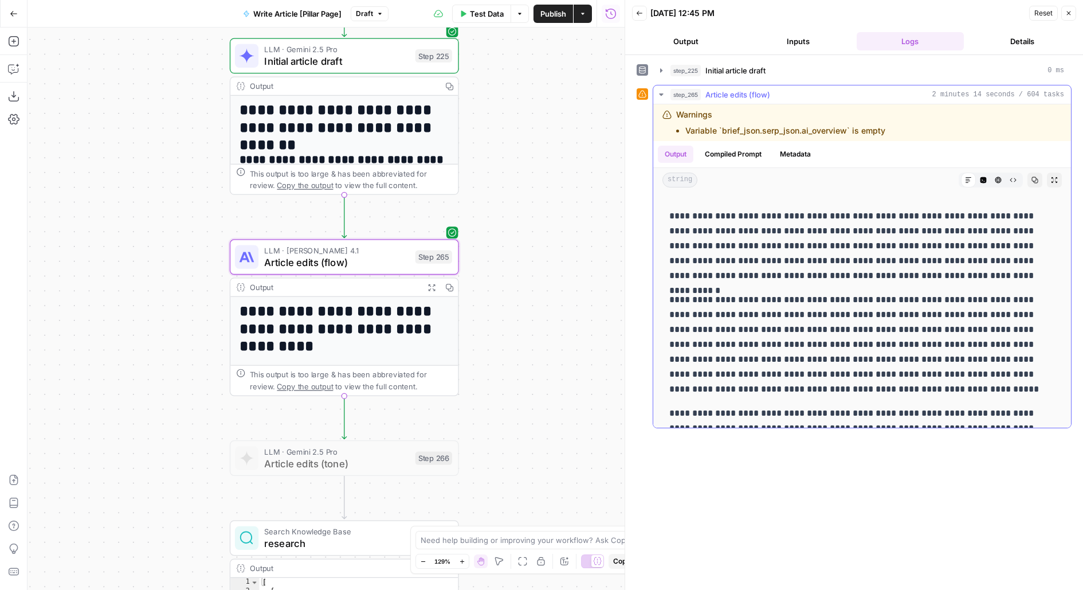
scroll to position [3882, 0]
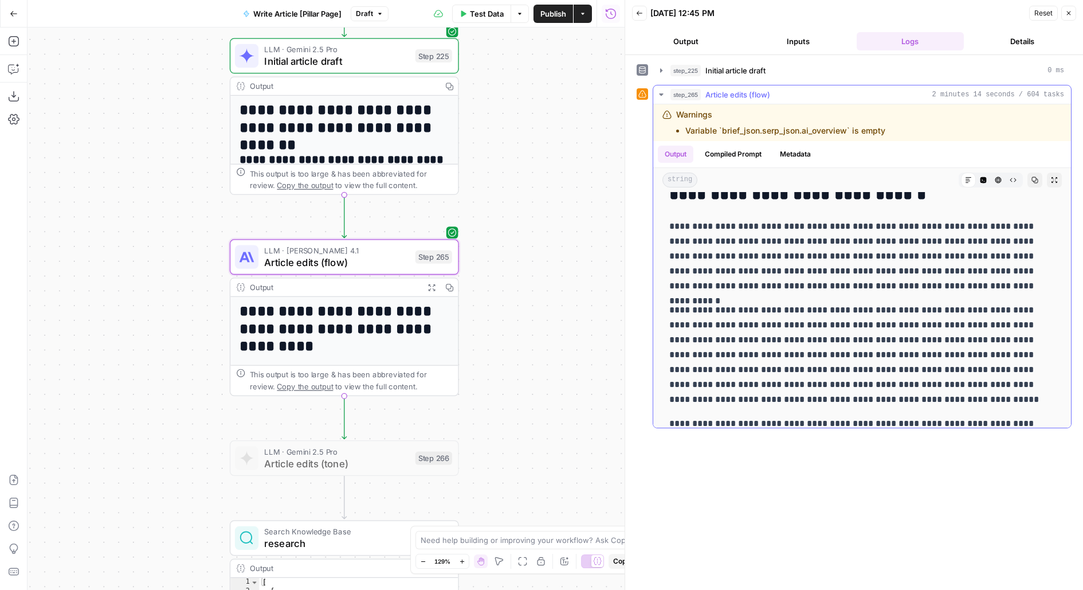
click at [1054, 176] on icon "button" at bounding box center [1054, 179] width 7 height 7
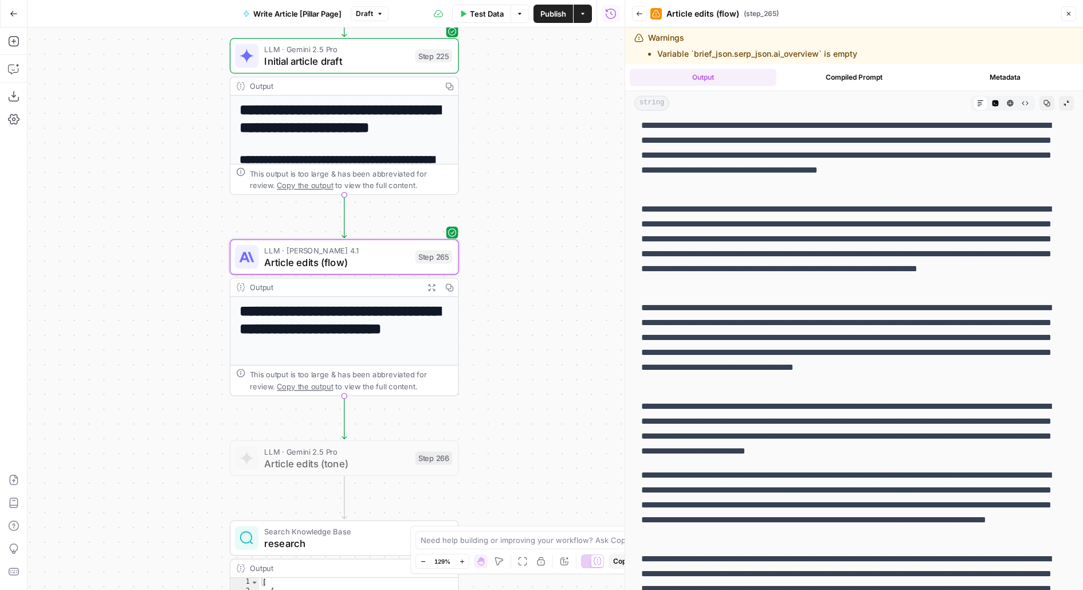
scroll to position [3624, 0]
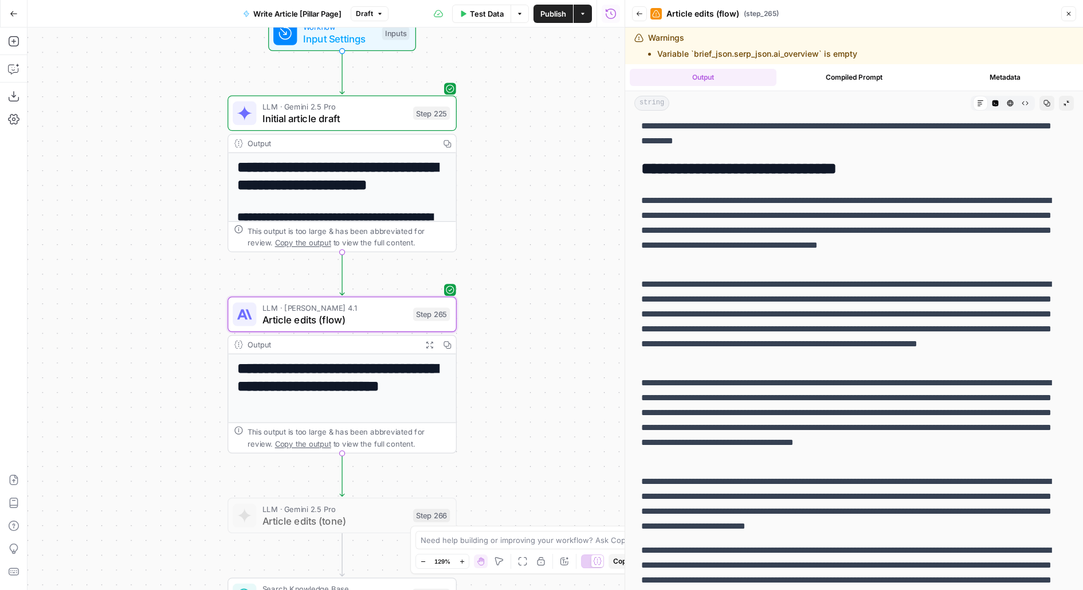
click at [322, 320] on span "Article edits (flow)" at bounding box center [334, 319] width 145 height 15
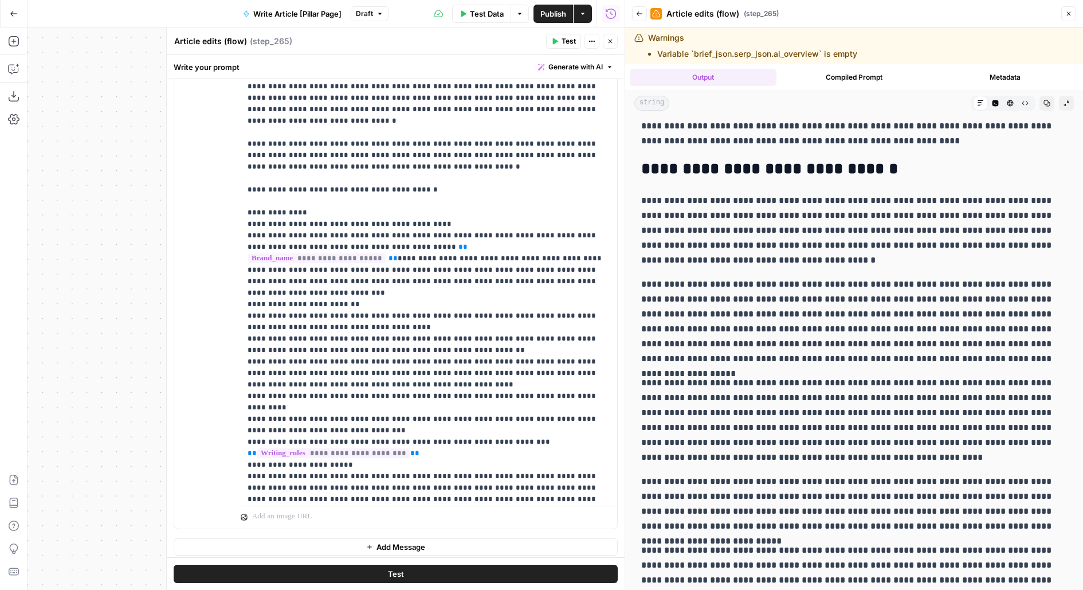
scroll to position [127, 0]
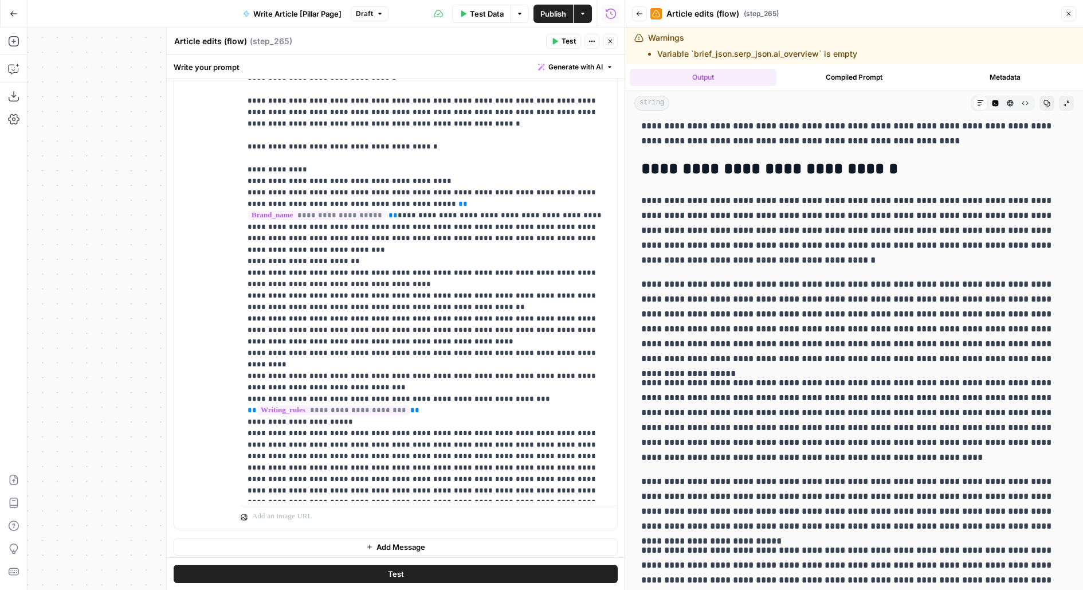
click at [1049, 103] on icon "button" at bounding box center [1046, 103] width 7 height 7
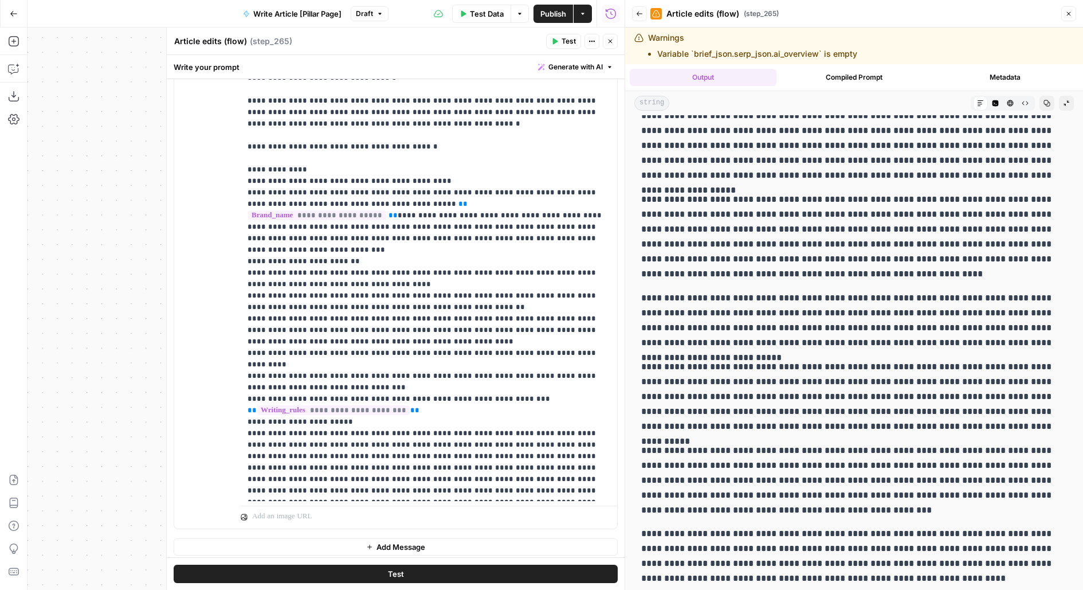
scroll to position [3879, 0]
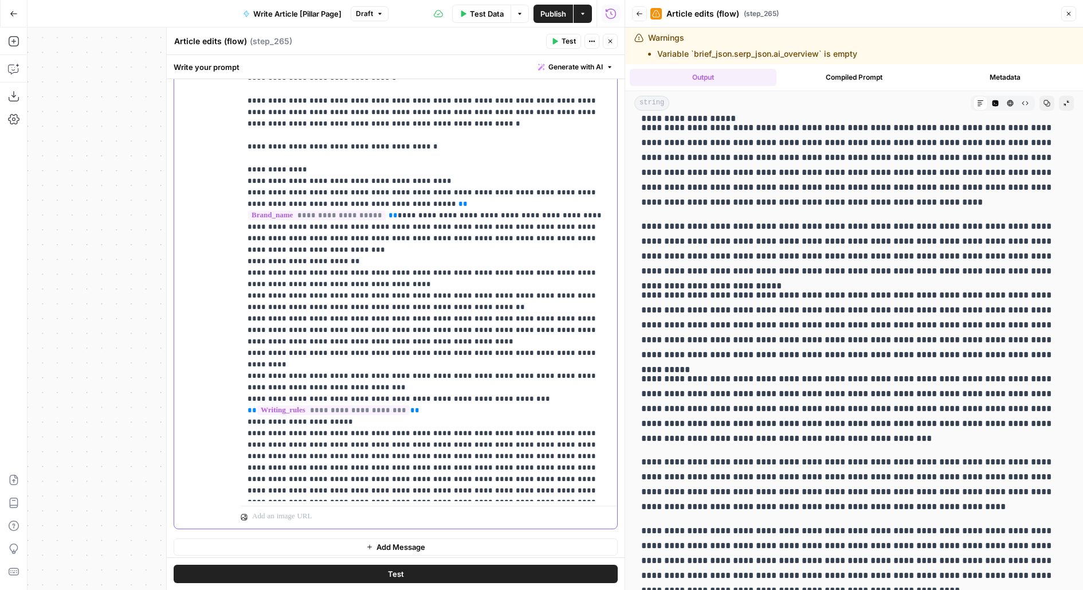
click at [330, 195] on p "**********" at bounding box center [429, 204] width 363 height 584
click at [315, 225] on p "**********" at bounding box center [429, 204] width 363 height 584
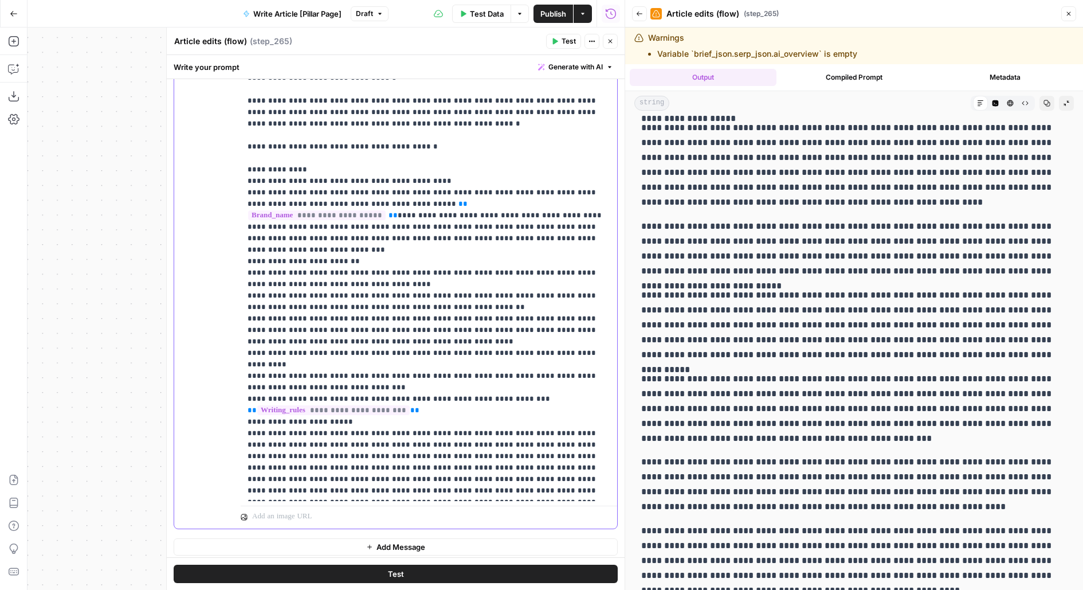
click at [315, 225] on p "**********" at bounding box center [429, 204] width 363 height 584
click at [309, 234] on p "**********" at bounding box center [429, 204] width 363 height 584
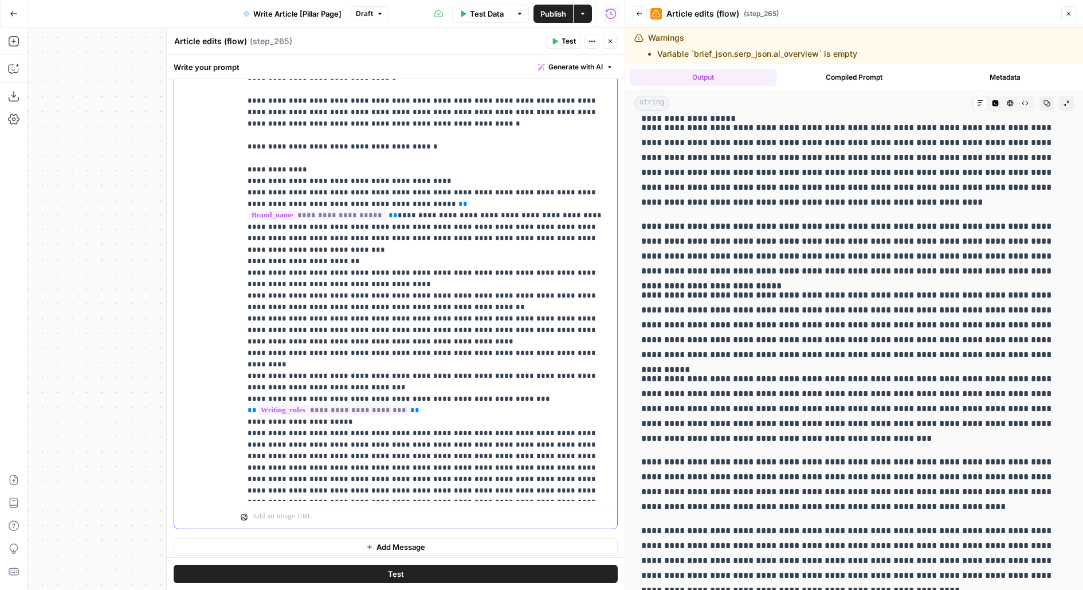
click at [309, 234] on p "**********" at bounding box center [429, 204] width 363 height 584
click at [303, 258] on p "**********" at bounding box center [429, 204] width 363 height 584
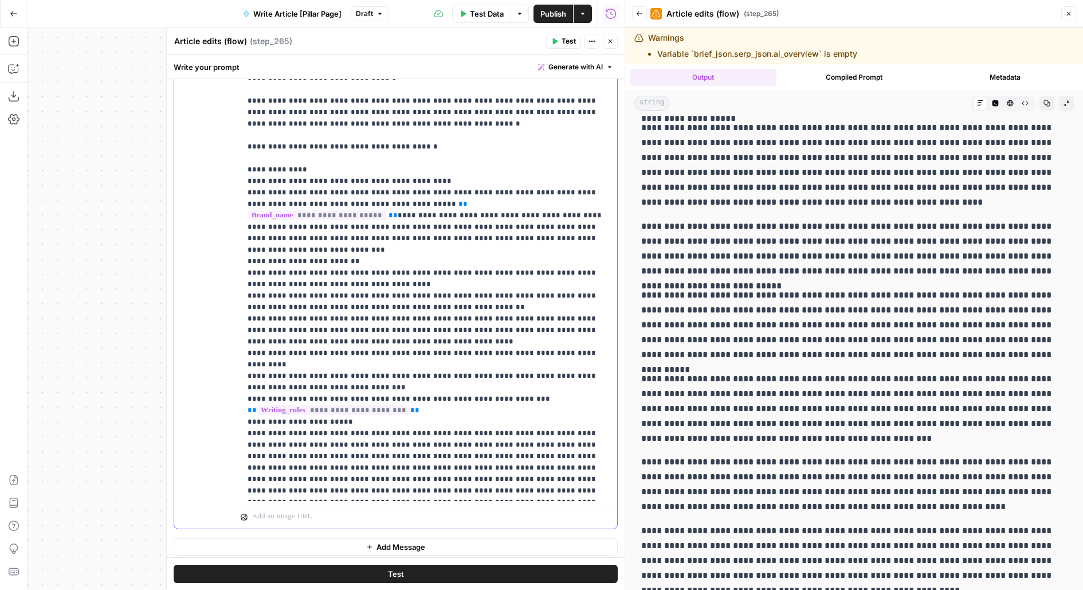
click at [303, 258] on p "**********" at bounding box center [429, 204] width 363 height 584
click at [293, 288] on p "**********" at bounding box center [429, 204] width 363 height 584
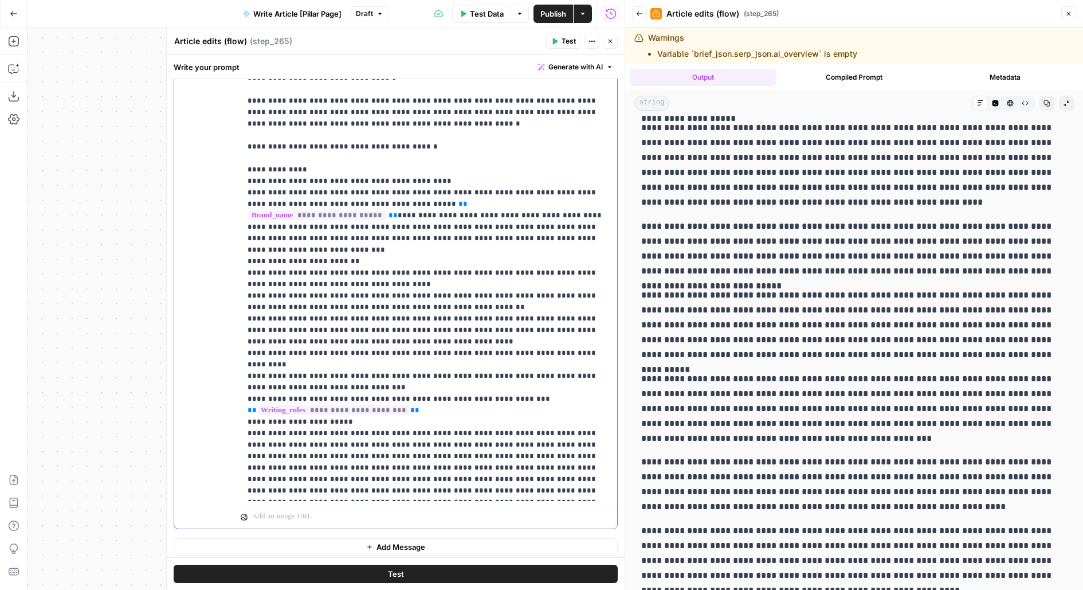
click at [301, 313] on p "**********" at bounding box center [429, 204] width 363 height 584
click at [301, 330] on p "**********" at bounding box center [429, 204] width 363 height 584
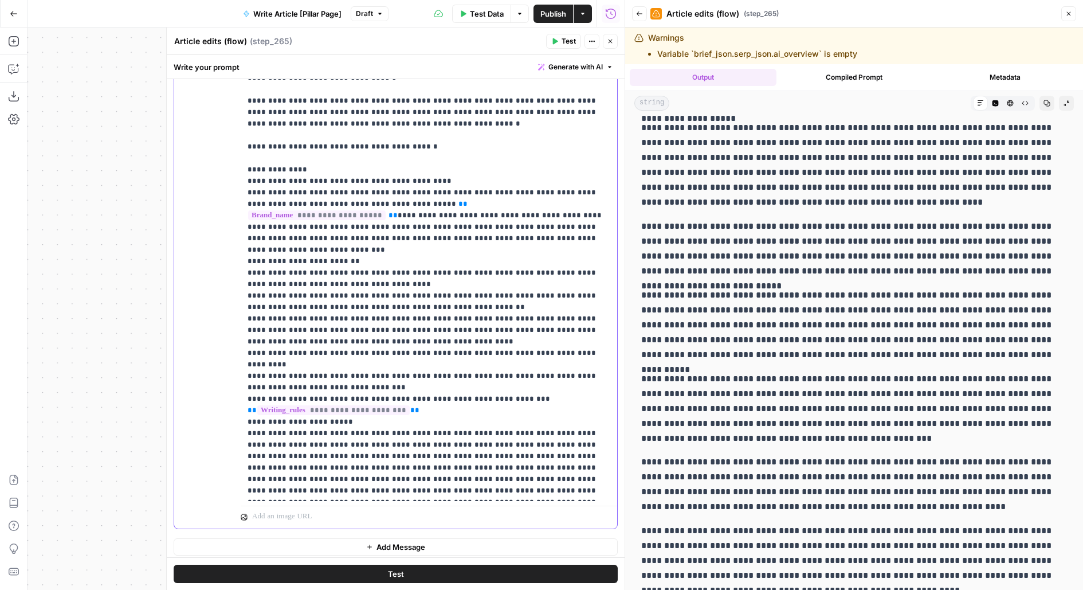
click at [301, 330] on p "**********" at bounding box center [429, 204] width 363 height 584
click at [305, 401] on p "**********" at bounding box center [429, 204] width 363 height 584
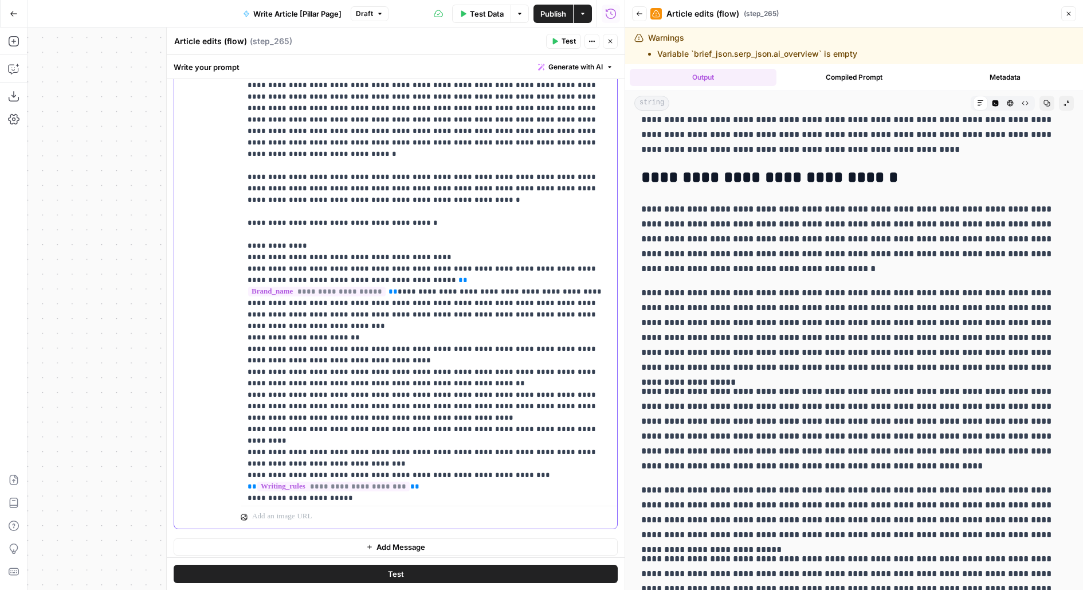
scroll to position [3623, 0]
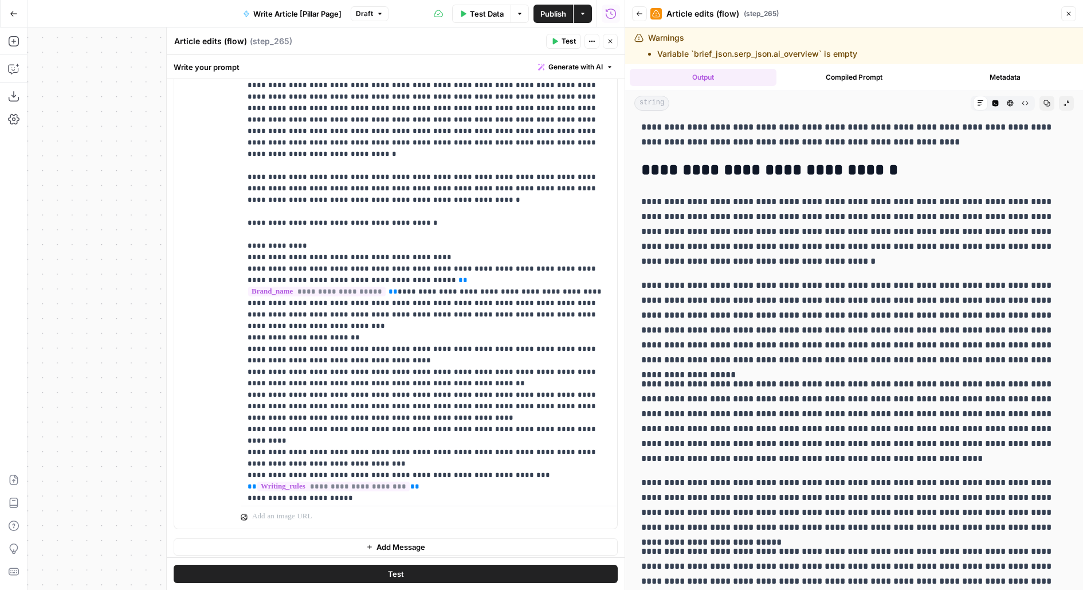
drag, startPoint x: 648, startPoint y: 160, endPoint x: 700, endPoint y: 481, distance: 325.0
click at [700, 481] on p "**********" at bounding box center [854, 505] width 426 height 60
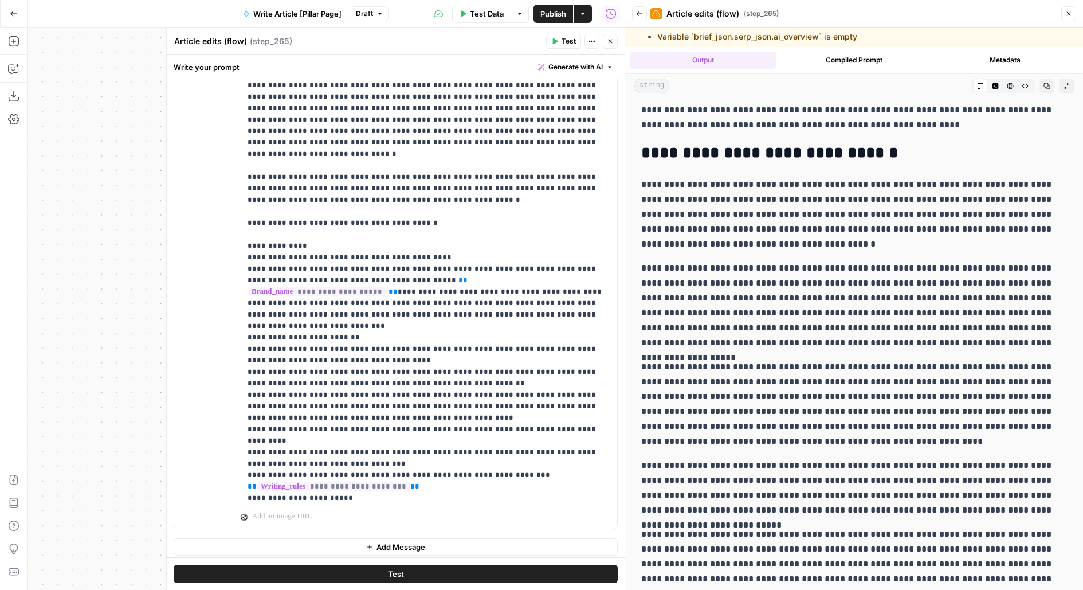
scroll to position [21, 0]
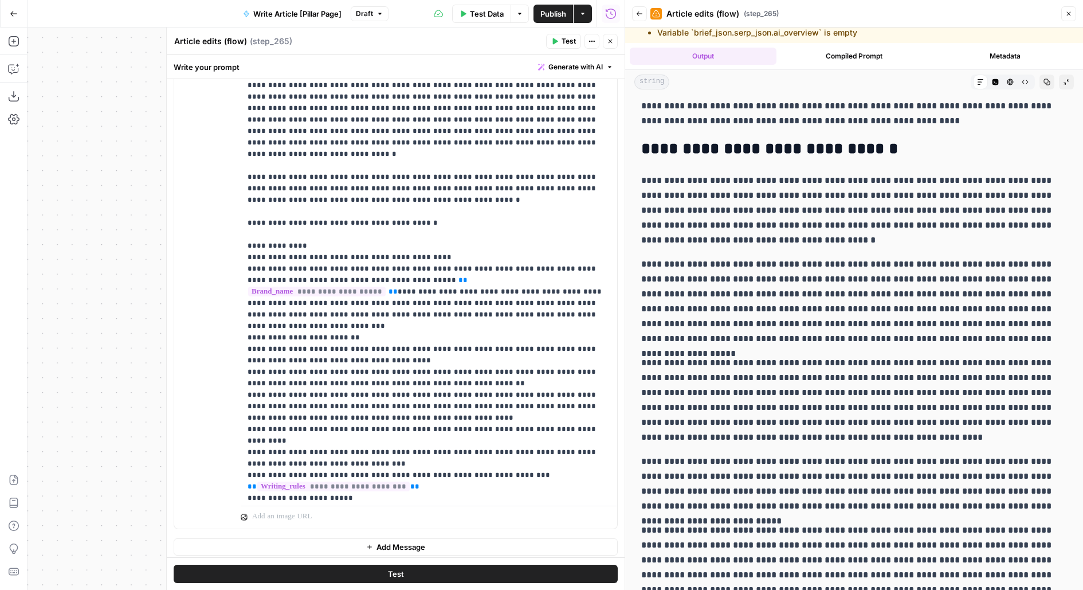
drag, startPoint x: 644, startPoint y: 164, endPoint x: 668, endPoint y: 587, distance: 424.1
click at [999, 77] on button "Code Editor" at bounding box center [995, 81] width 15 height 15
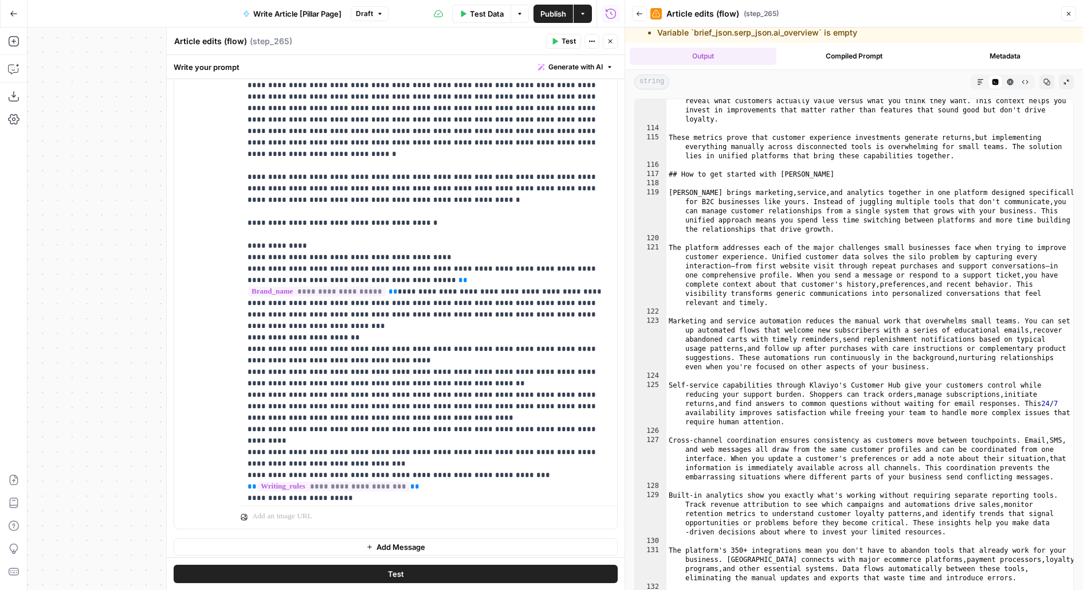
scroll to position [2235, 0]
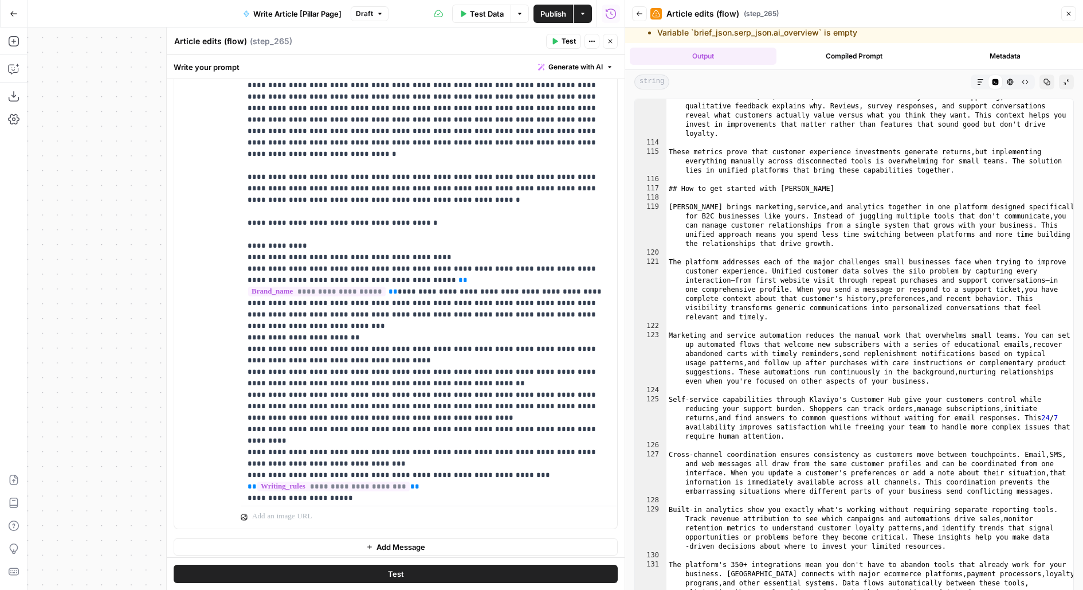
drag, startPoint x: 666, startPoint y: 187, endPoint x: 692, endPoint y: 555, distance: 369.3
click at [692, 556] on div "**********" at bounding box center [853, 350] width 439 height 502
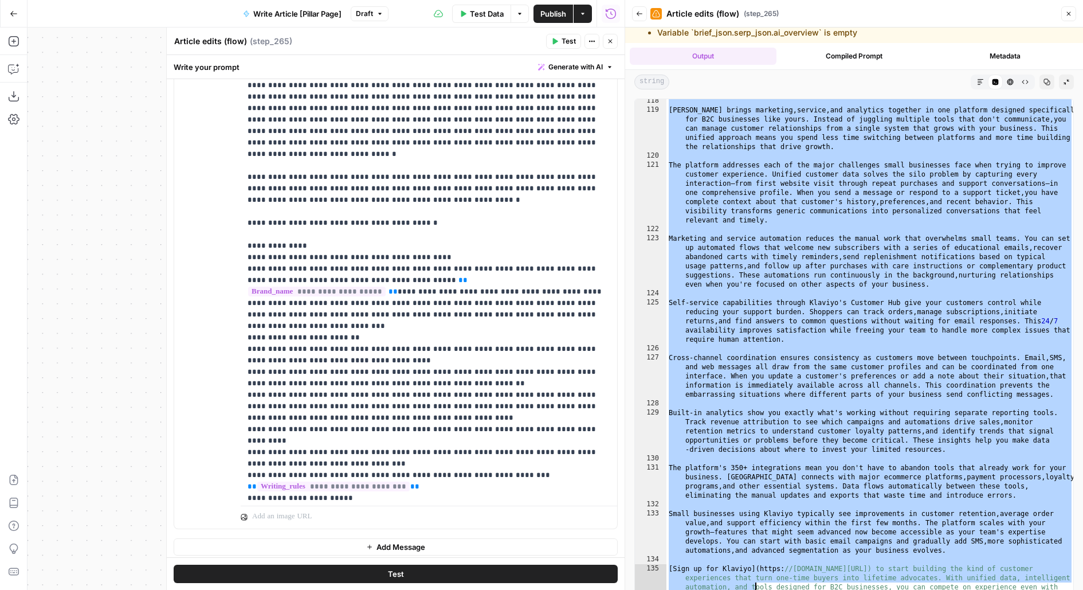
scroll to position [36, 0]
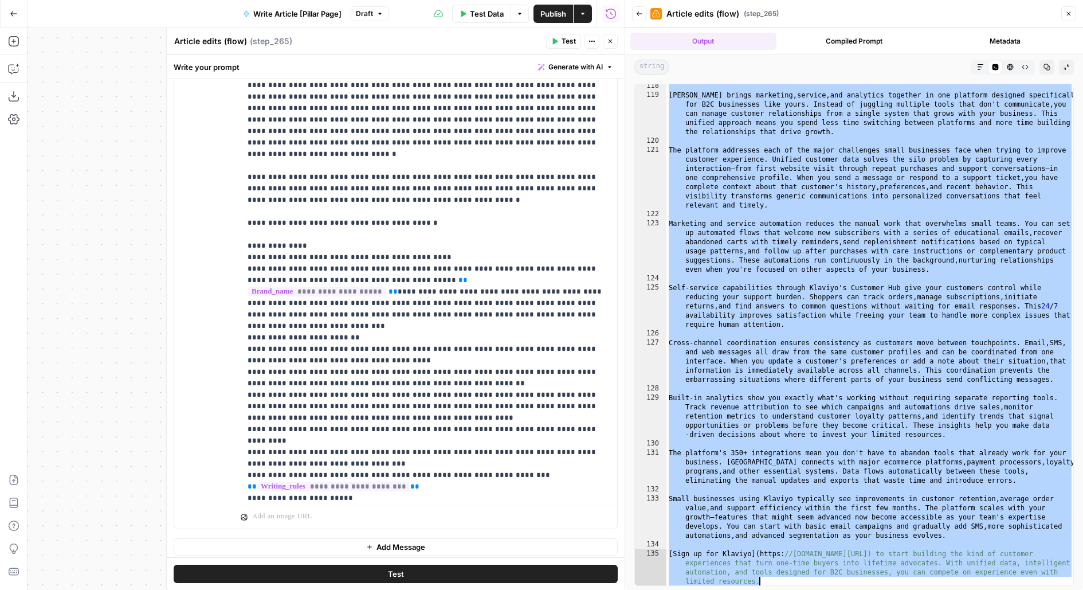
drag, startPoint x: 670, startPoint y: 189, endPoint x: 940, endPoint y: 586, distance: 480.1
click at [940, 587] on div "**********" at bounding box center [854, 334] width 458 height 511
type textarea "**********"
drag, startPoint x: 358, startPoint y: 286, endPoint x: 242, endPoint y: 238, distance: 125.1
click at [242, 238] on div "**********" at bounding box center [429, 267] width 377 height 466
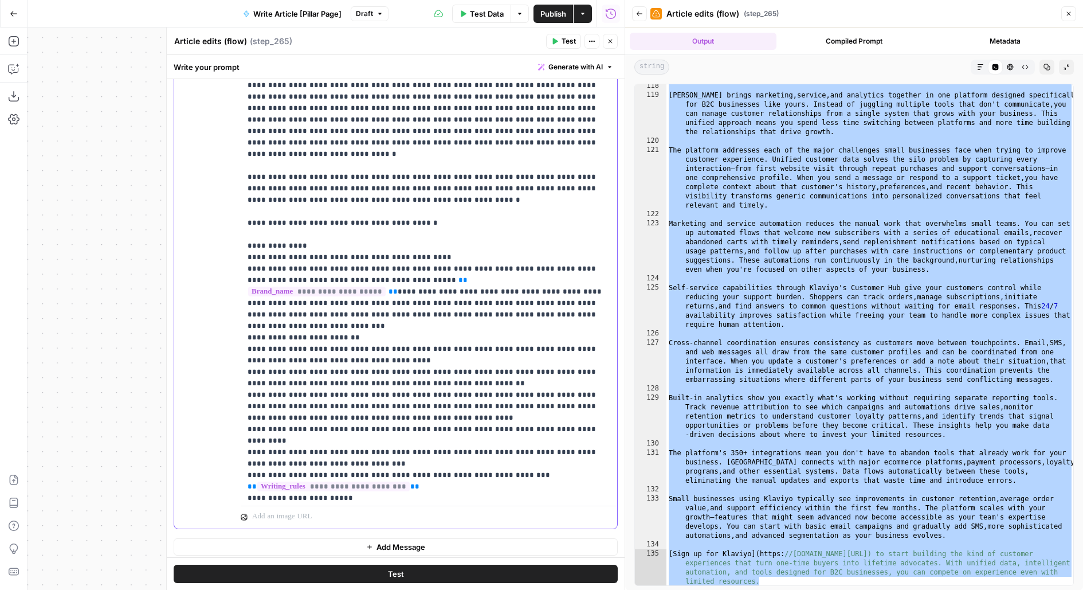
copy p "**********"
click at [358, 261] on p "**********" at bounding box center [429, 280] width 363 height 584
drag, startPoint x: 362, startPoint y: 286, endPoint x: 227, endPoint y: 242, distance: 141.2
click at [227, 242] on div "**********" at bounding box center [395, 281] width 443 height 494
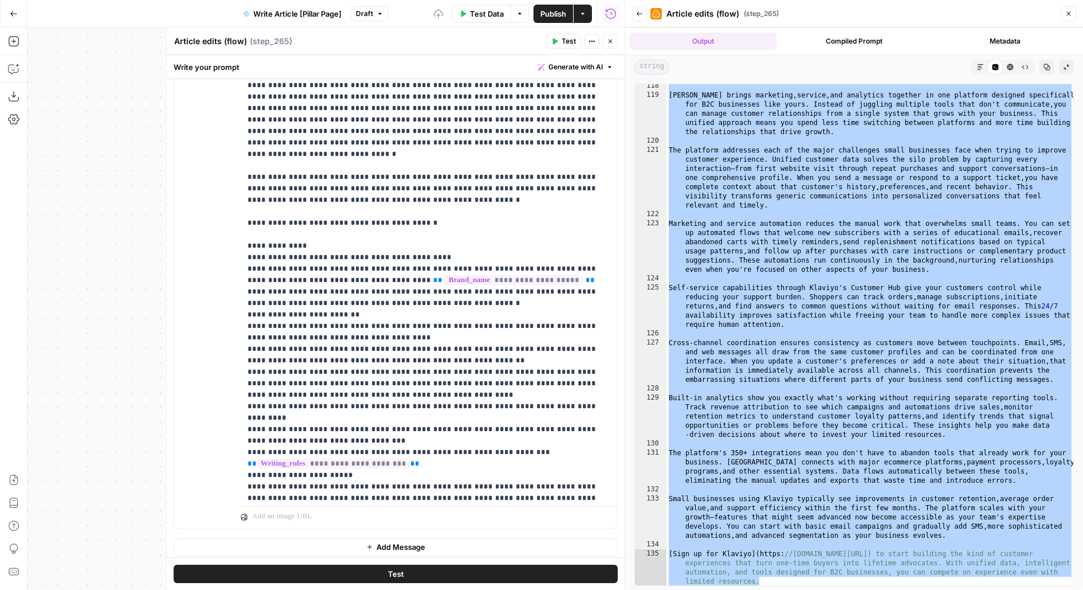
click at [572, 41] on span "Test" at bounding box center [569, 41] width 14 height 10
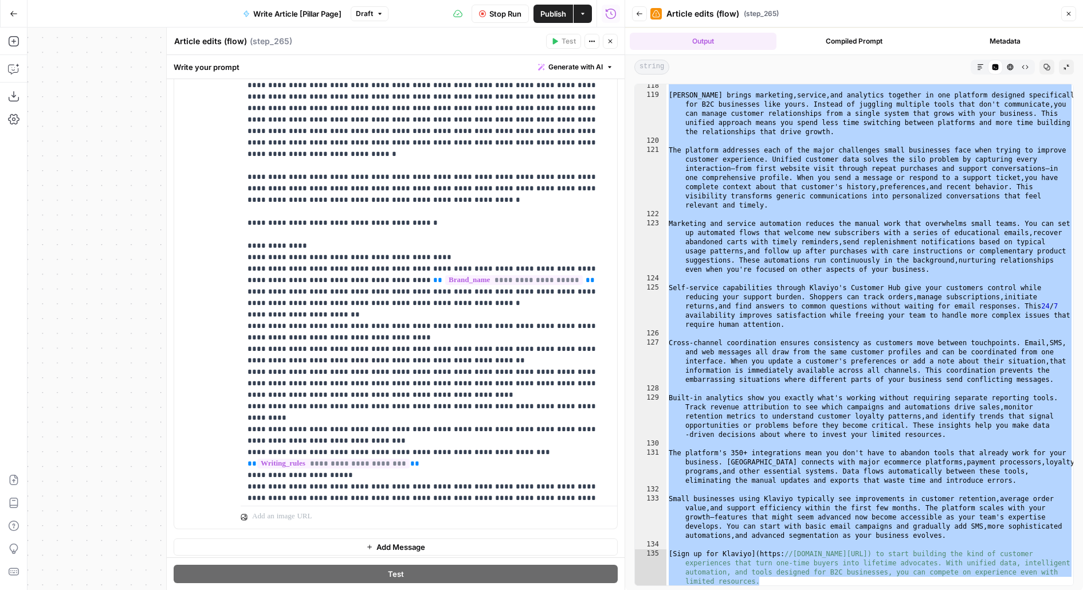
click at [560, 11] on span "Publish" at bounding box center [553, 13] width 26 height 11
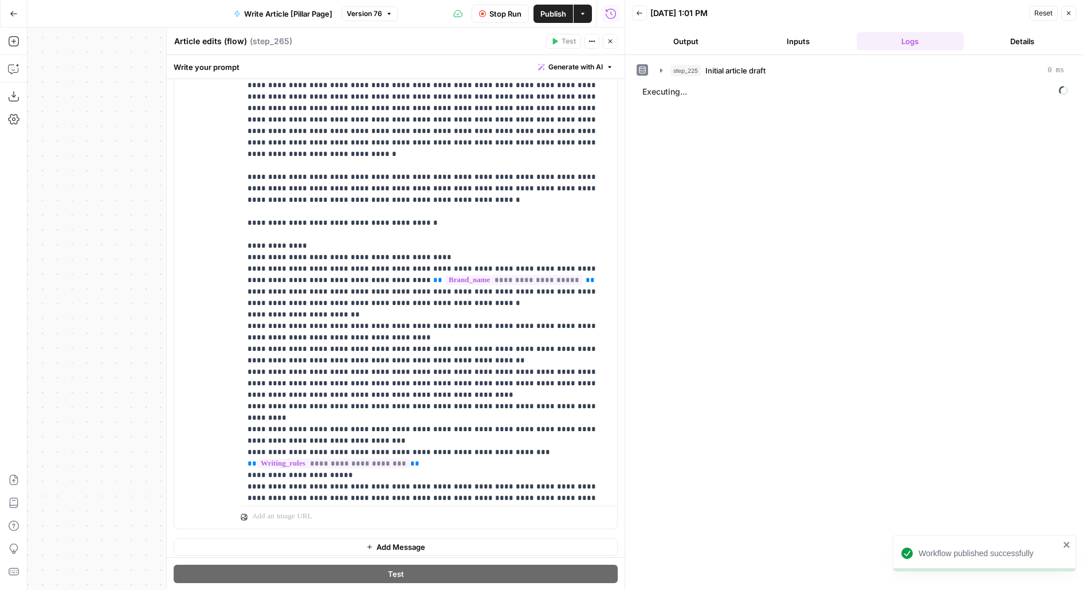
click at [855, 139] on div "step_225 Initial article draft 0 ms Executing..." at bounding box center [854, 322] width 435 height 523
click at [802, 58] on div "step_225 Initial article draft 0 ms Executing..." at bounding box center [854, 322] width 458 height 535
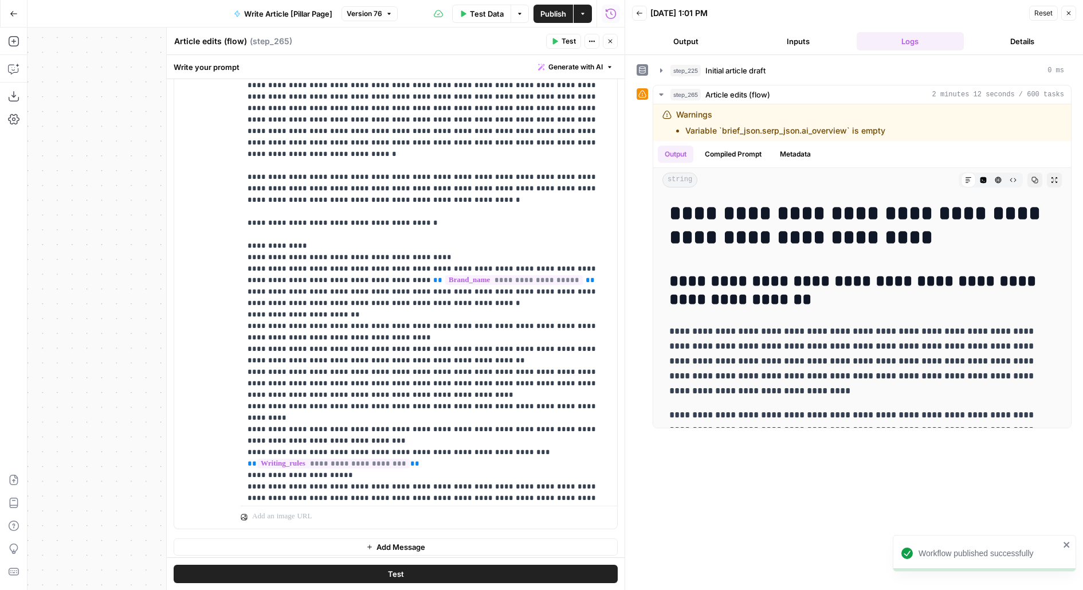
click at [802, 62] on button "step_225 Initial article draft 0 ms" at bounding box center [862, 70] width 418 height 18
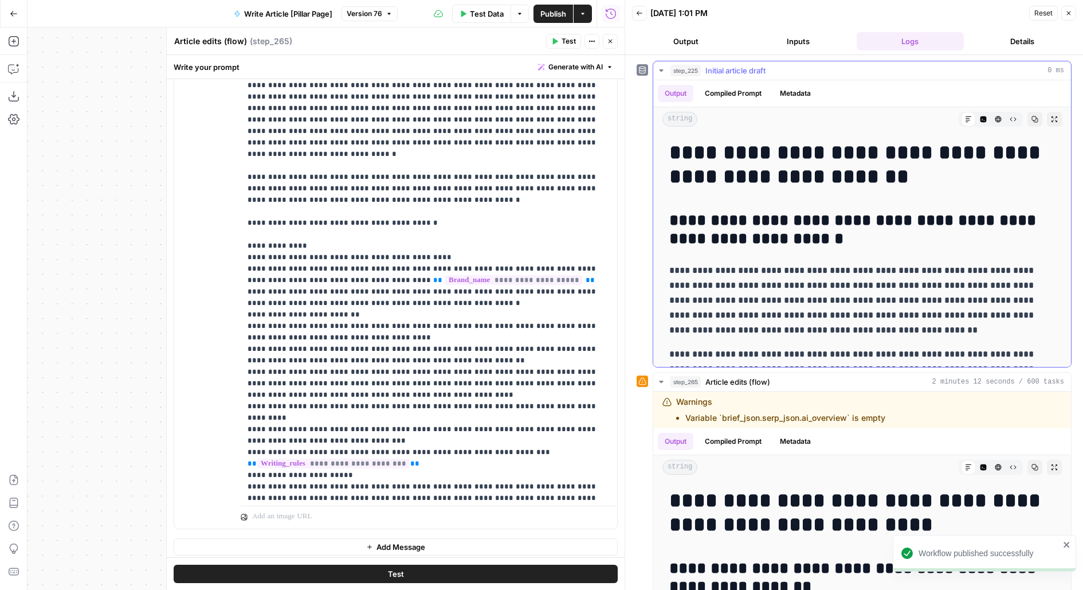
click at [790, 62] on button "step_225 Initial article draft 0 ms" at bounding box center [862, 70] width 418 height 18
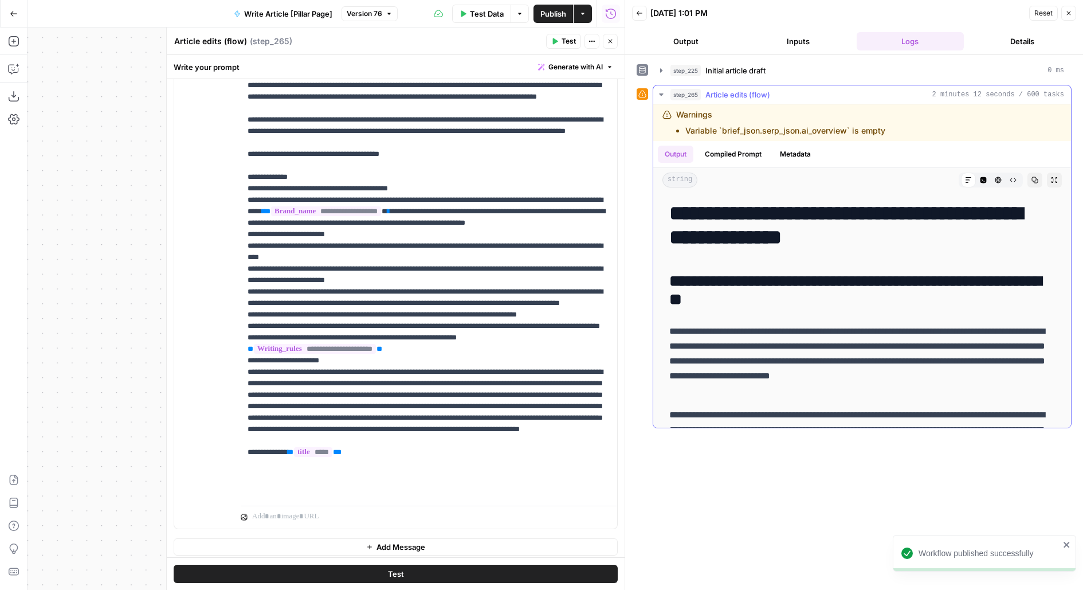
click at [782, 92] on div "step_265 Article edits (flow) 2 minutes 12 seconds / 600 tasks" at bounding box center [867, 94] width 394 height 11
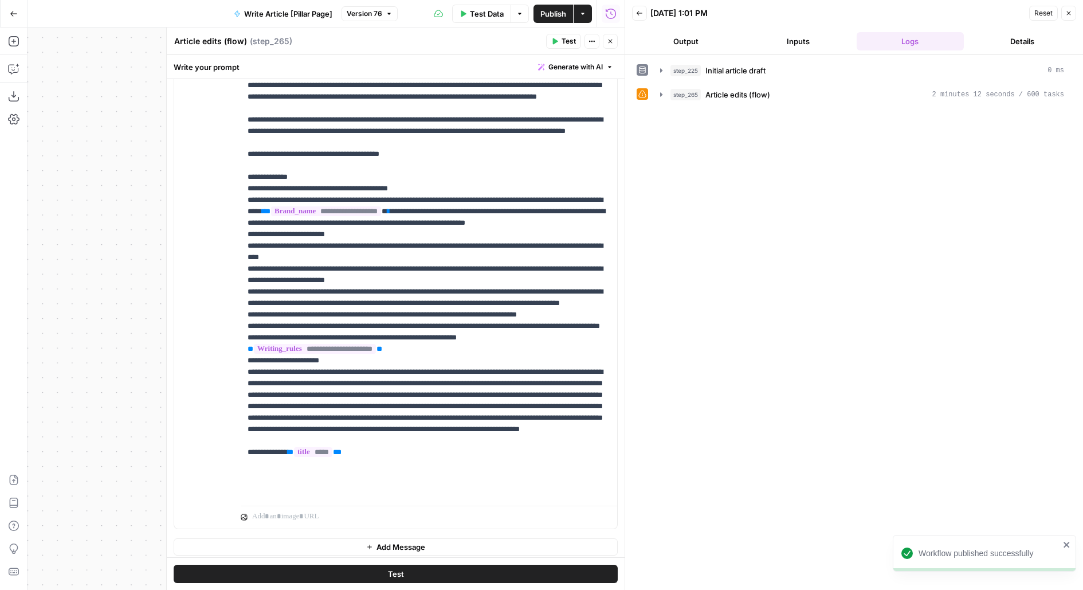
click at [668, 37] on button "Output" at bounding box center [686, 41] width 108 height 18
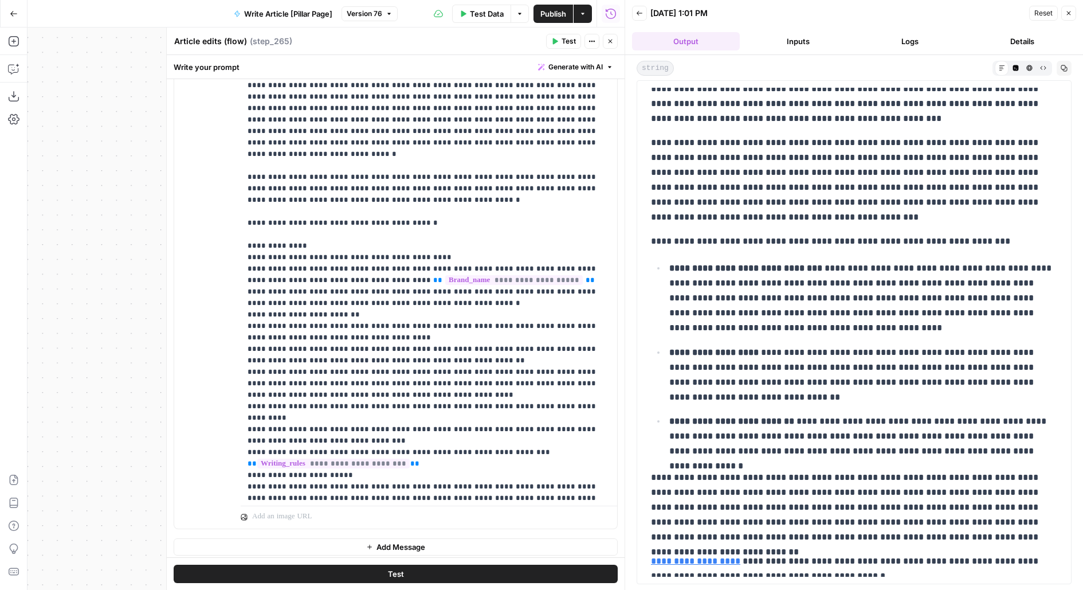
scroll to position [4065, 0]
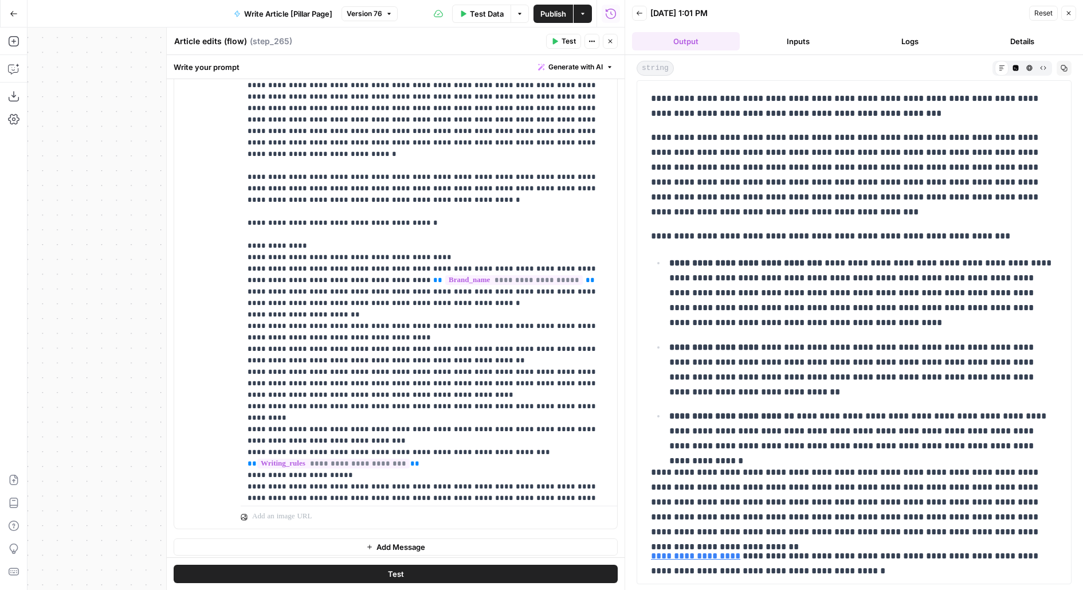
click at [1070, 69] on button "Copy" at bounding box center [1064, 68] width 15 height 15
click at [412, 283] on p "**********" at bounding box center [429, 274] width 363 height 573
drag, startPoint x: 448, startPoint y: 241, endPoint x: 437, endPoint y: 242, distance: 11.0
click at [437, 242] on p "**********" at bounding box center [429, 274] width 363 height 573
click at [484, 578] on button "Test" at bounding box center [396, 573] width 444 height 18
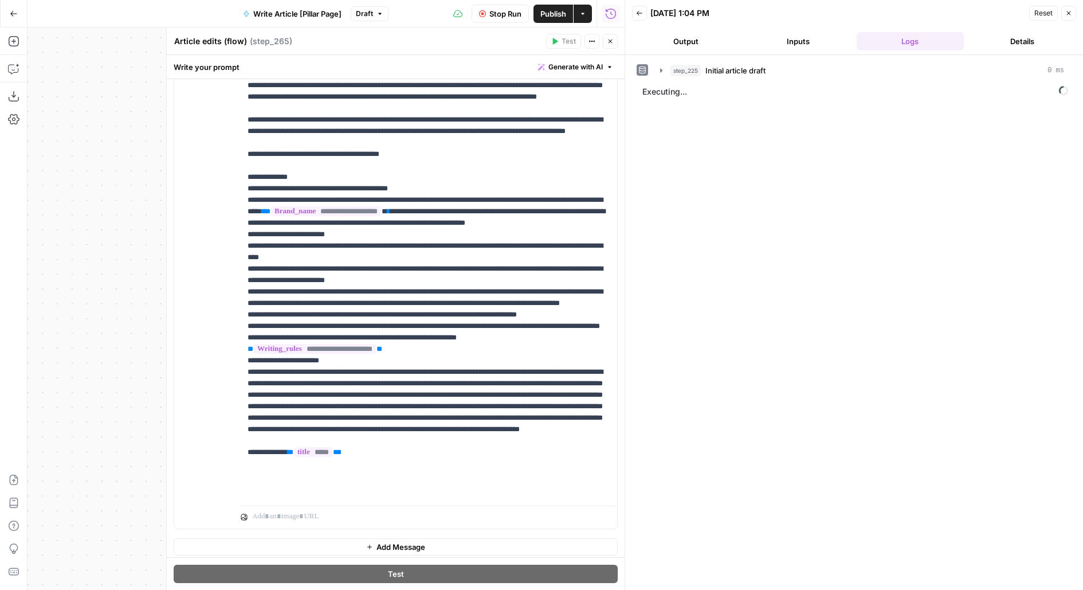
click at [567, 10] on button "Publish" at bounding box center [553, 14] width 40 height 18
click at [509, 60] on div "Write your prompt Generate with AI" at bounding box center [396, 66] width 458 height 23
click at [707, 40] on button "Output" at bounding box center [686, 41] width 108 height 18
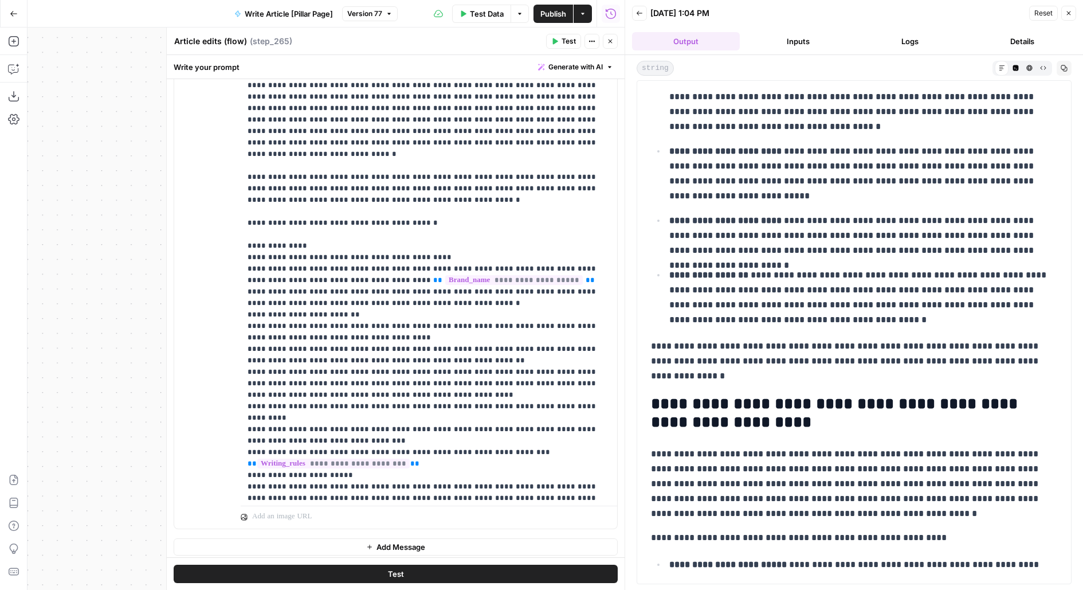
scroll to position [2343, 0]
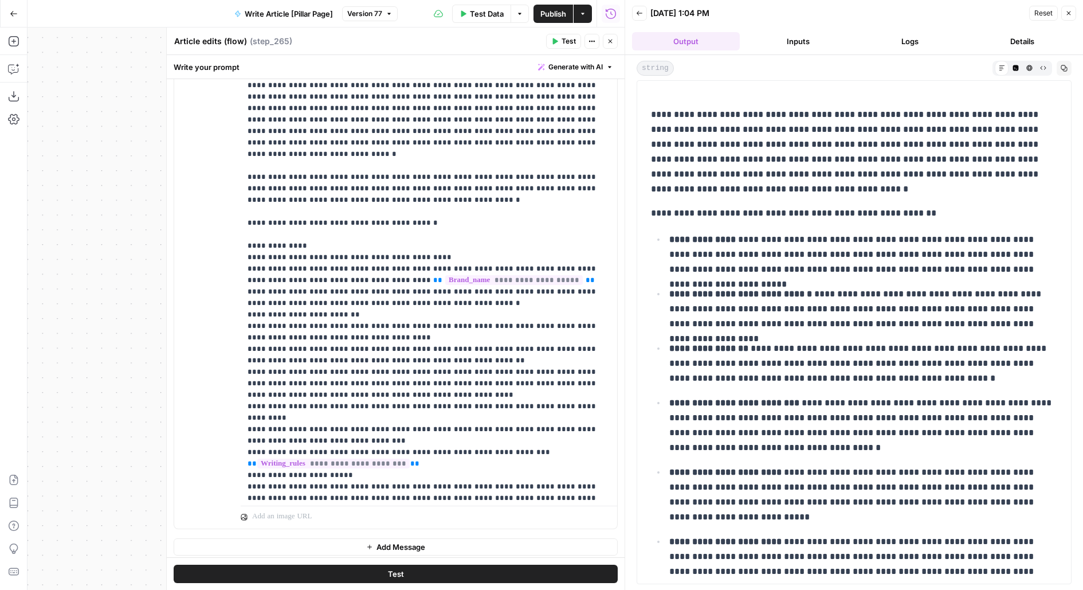
click at [1065, 72] on button "Copy" at bounding box center [1064, 68] width 15 height 15
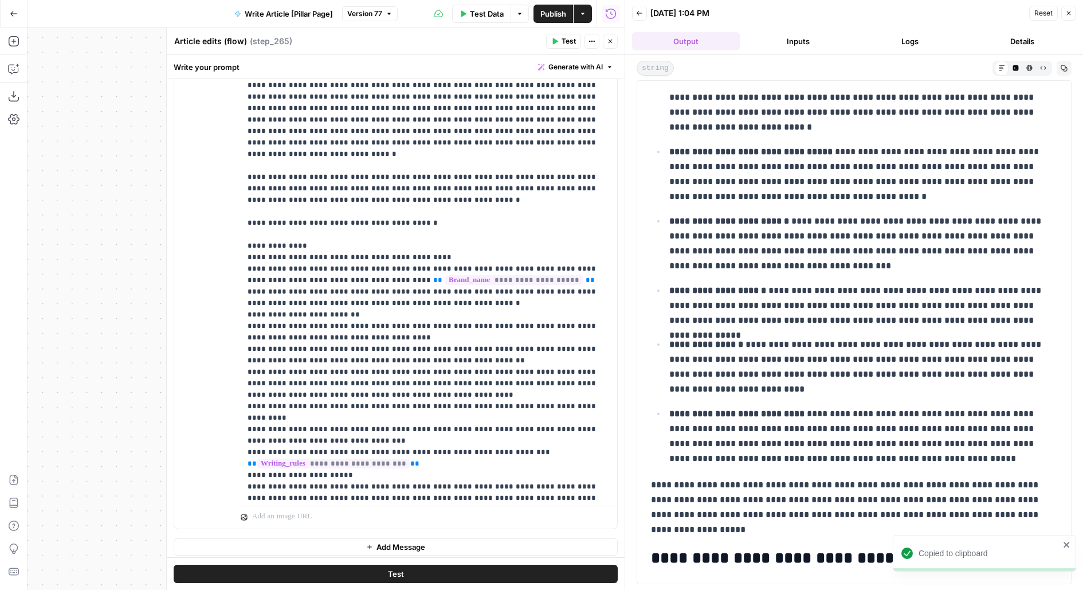
scroll to position [3278, 0]
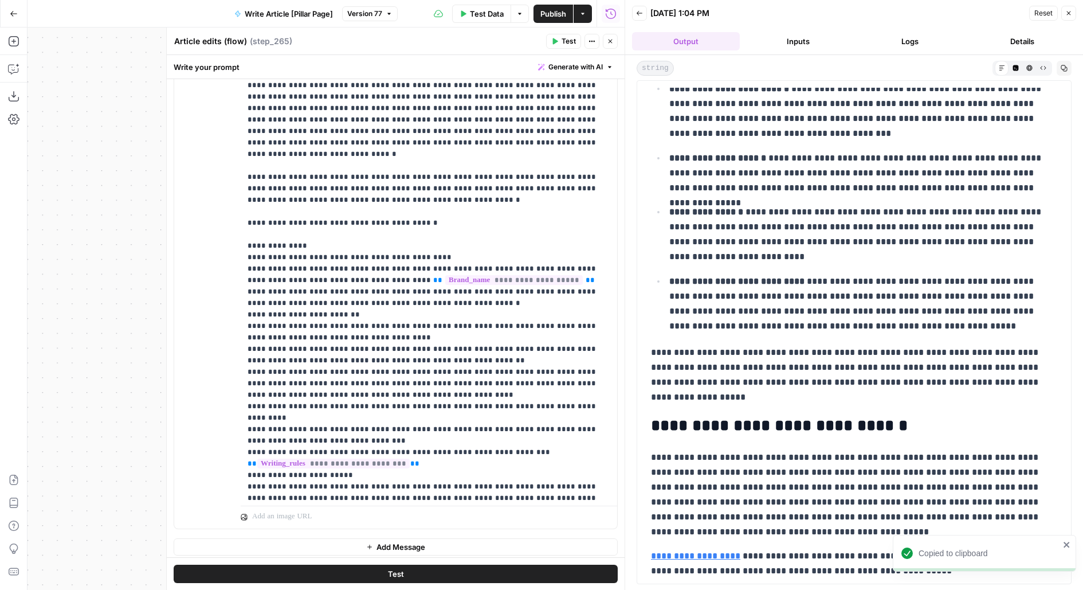
click at [615, 43] on button "Close" at bounding box center [610, 41] width 15 height 15
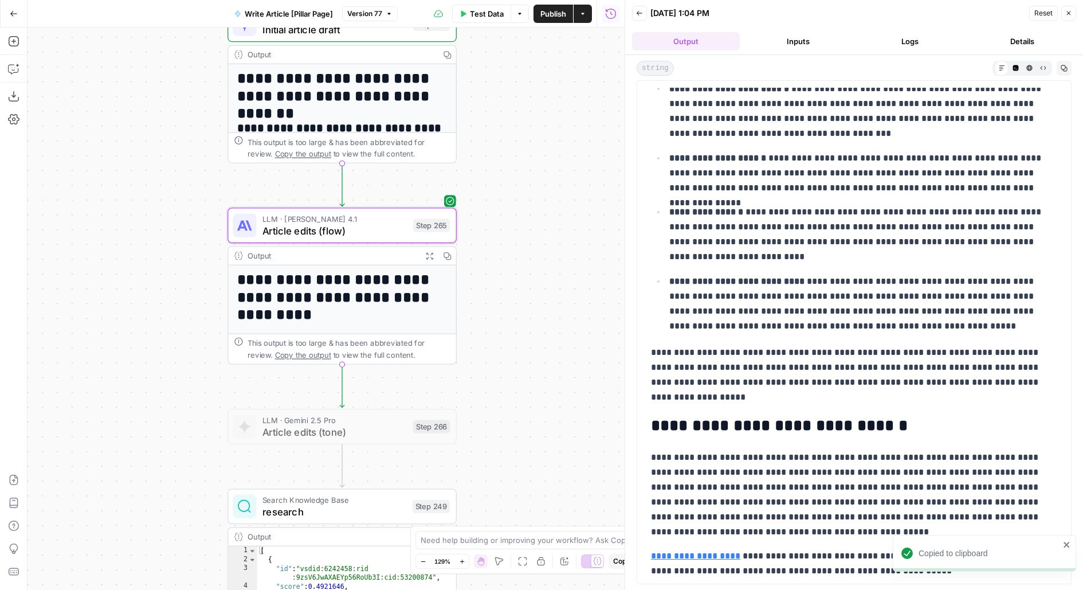
drag, startPoint x: 548, startPoint y: 374, endPoint x: 548, endPoint y: 46, distance: 328.3
click at [548, 46] on div "**********" at bounding box center [326, 309] width 597 height 562
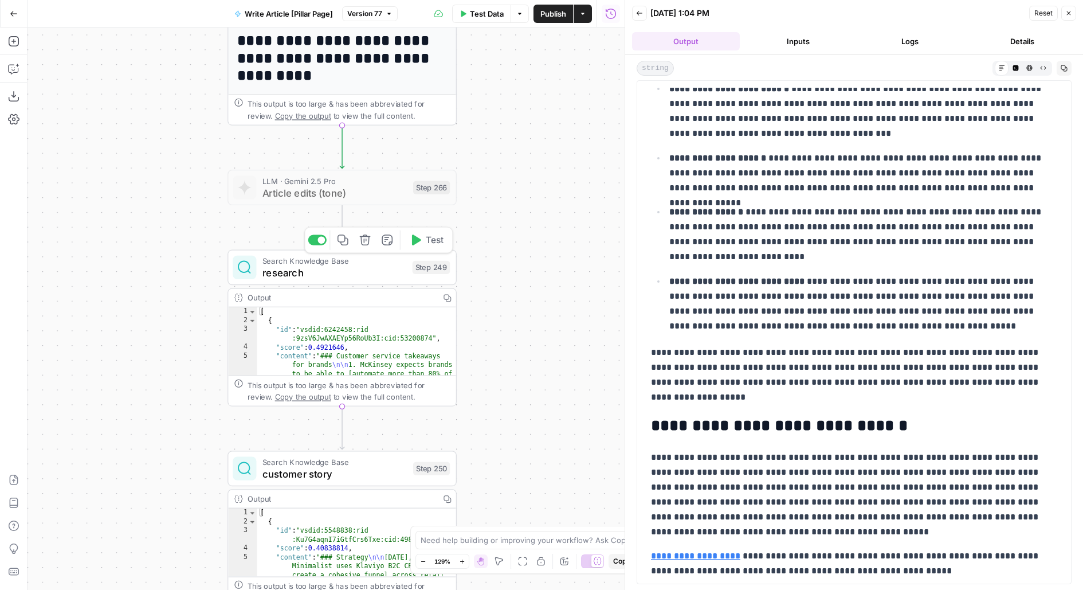
click at [416, 245] on icon "button" at bounding box center [415, 240] width 12 height 12
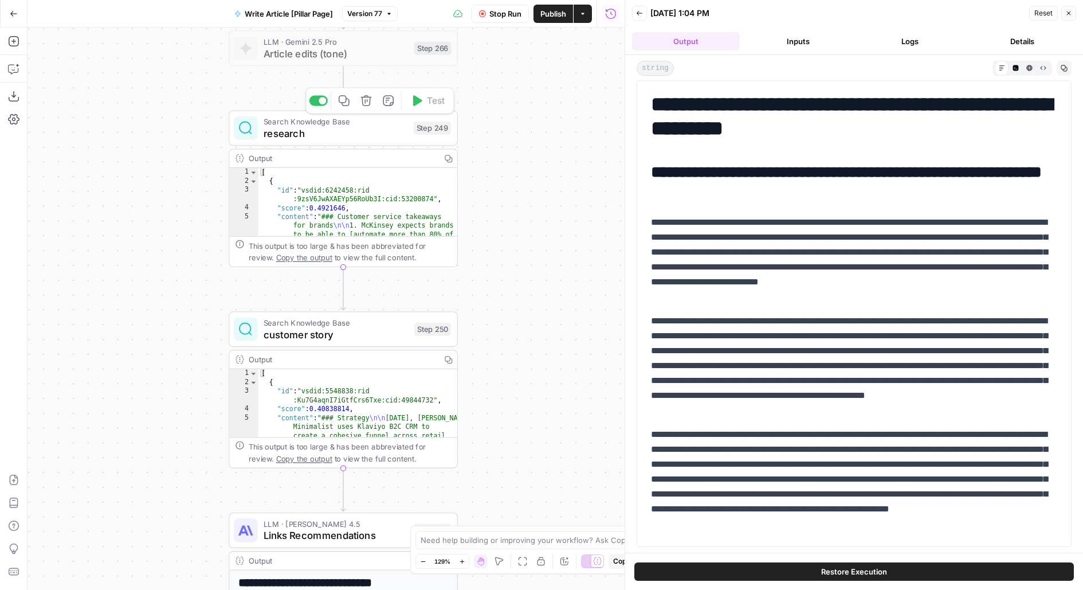
drag, startPoint x: 487, startPoint y: 237, endPoint x: 486, endPoint y: 218, distance: 18.9
click at [487, 218] on div "**********" at bounding box center [326, 309] width 597 height 562
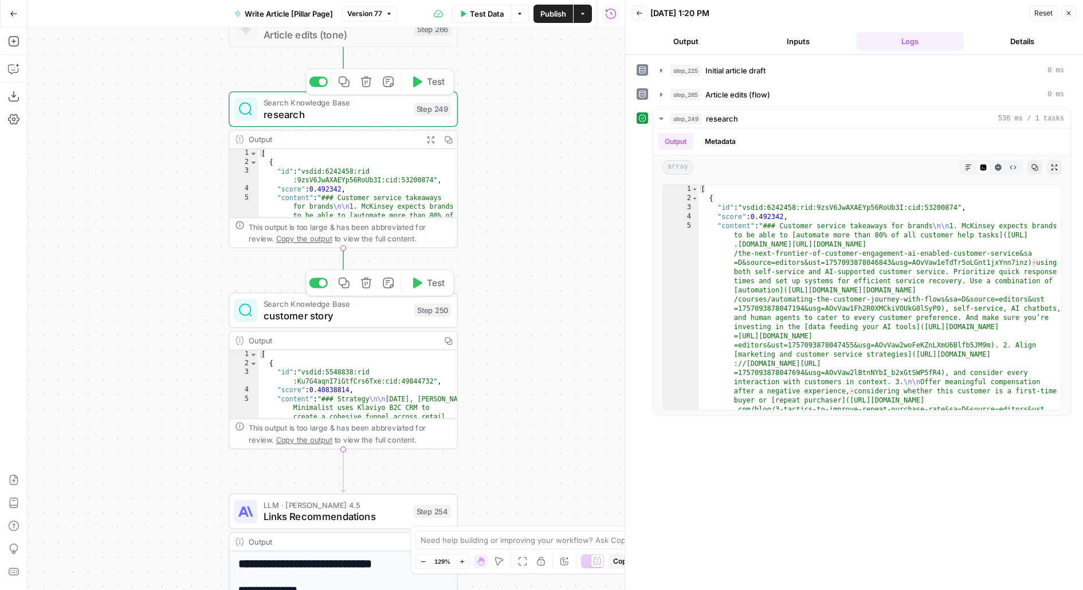
click at [430, 284] on span "Test" at bounding box center [436, 282] width 18 height 13
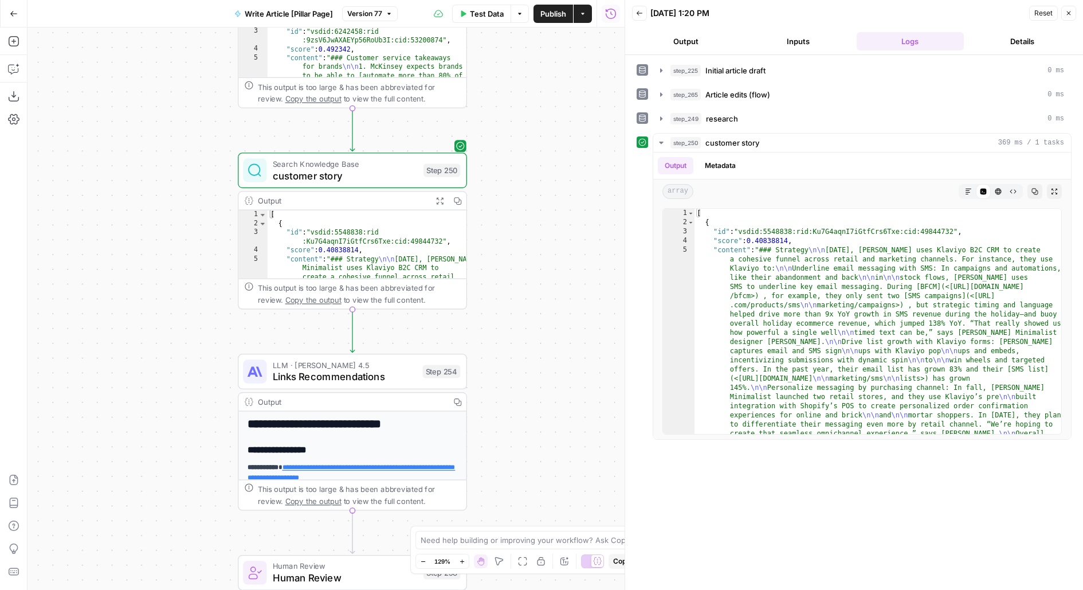
drag, startPoint x: 480, startPoint y: 487, endPoint x: 490, endPoint y: 293, distance: 194.0
click at [491, 293] on div "**********" at bounding box center [326, 309] width 597 height 562
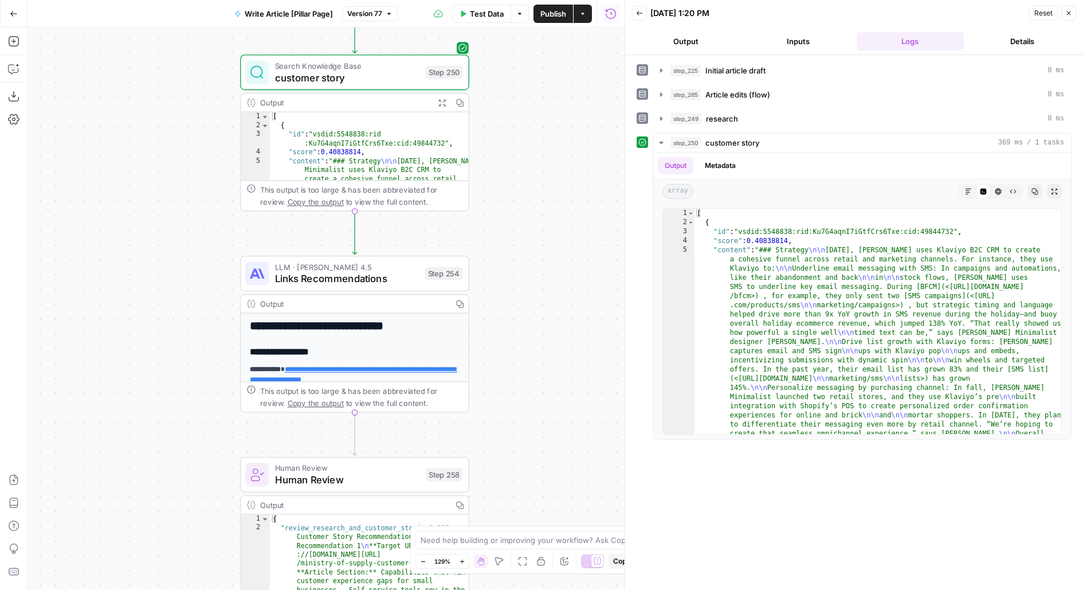
drag, startPoint x: 490, startPoint y: 293, endPoint x: 490, endPoint y: 58, distance: 234.9
click at [490, 68] on div "**********" at bounding box center [326, 309] width 597 height 562
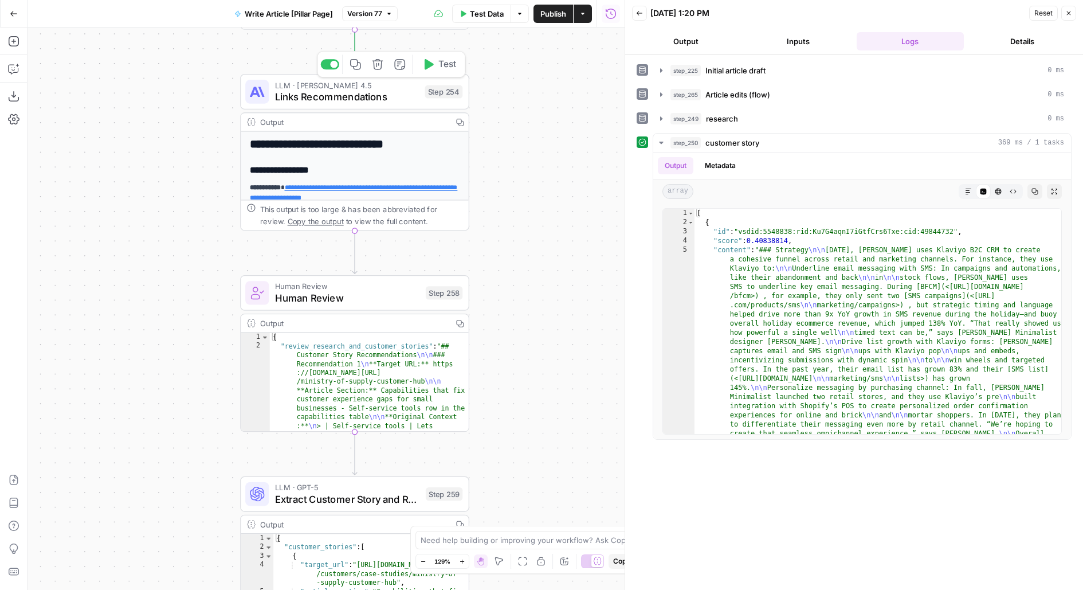
click at [445, 71] on button "Test" at bounding box center [439, 64] width 46 height 19
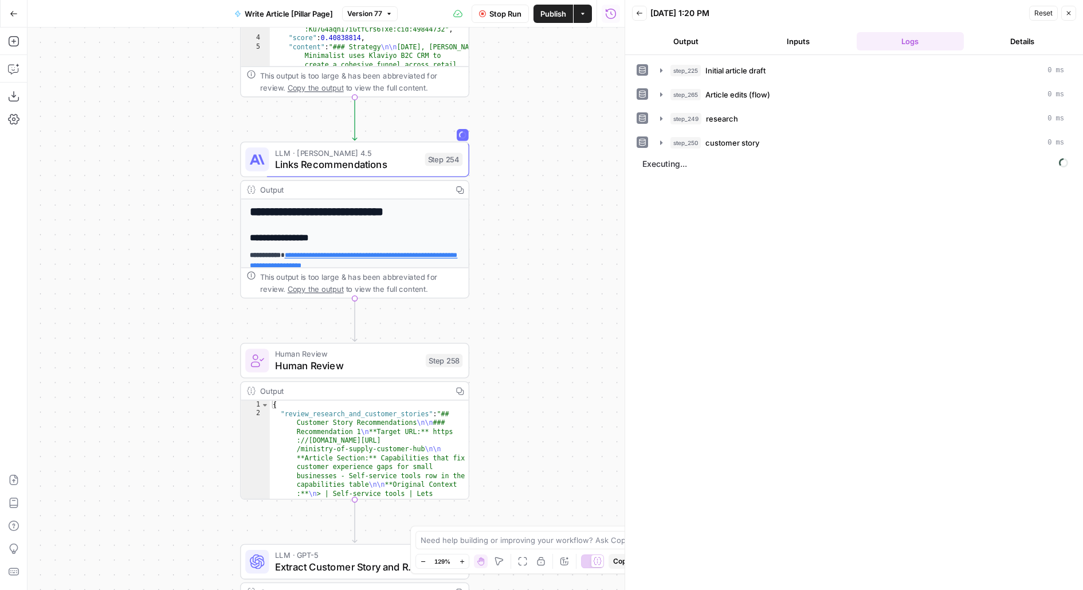
drag, startPoint x: 533, startPoint y: 179, endPoint x: 528, endPoint y: 220, distance: 41.5
click at [530, 223] on div "**********" at bounding box center [326, 309] width 597 height 562
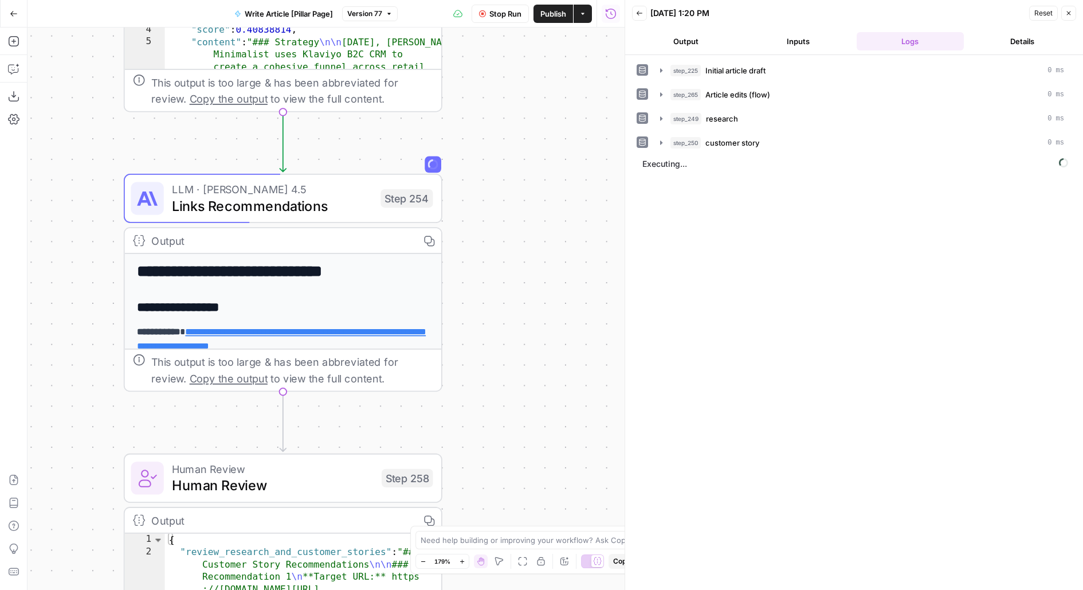
drag, startPoint x: 580, startPoint y: 217, endPoint x: 677, endPoint y: 139, distance: 123.9
click at [677, 140] on body "**********" at bounding box center [541, 295] width 1083 height 590
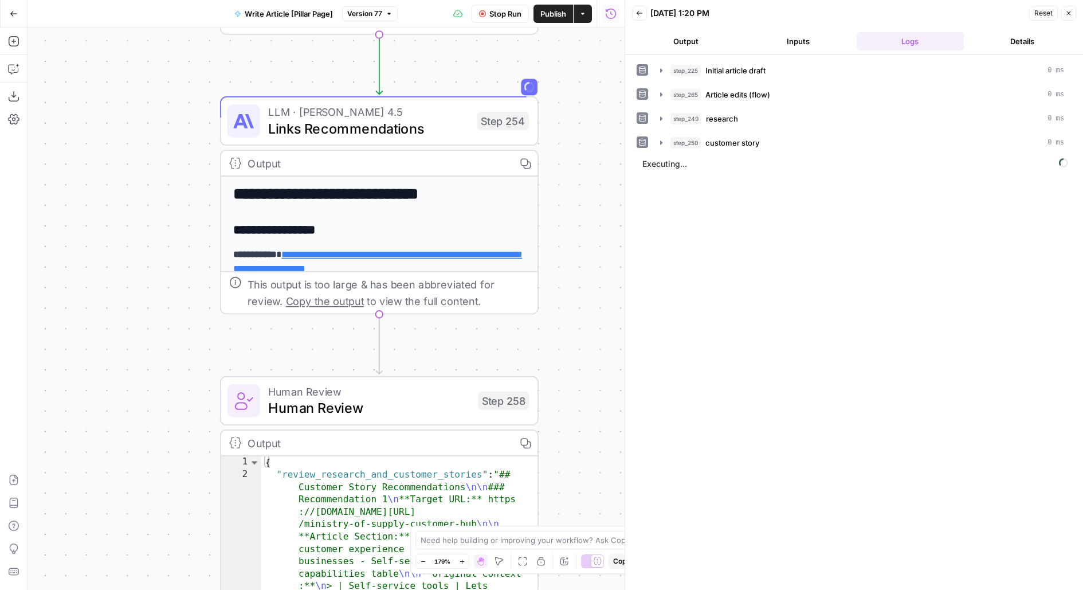
click at [497, 117] on div "Step 254" at bounding box center [503, 121] width 52 height 18
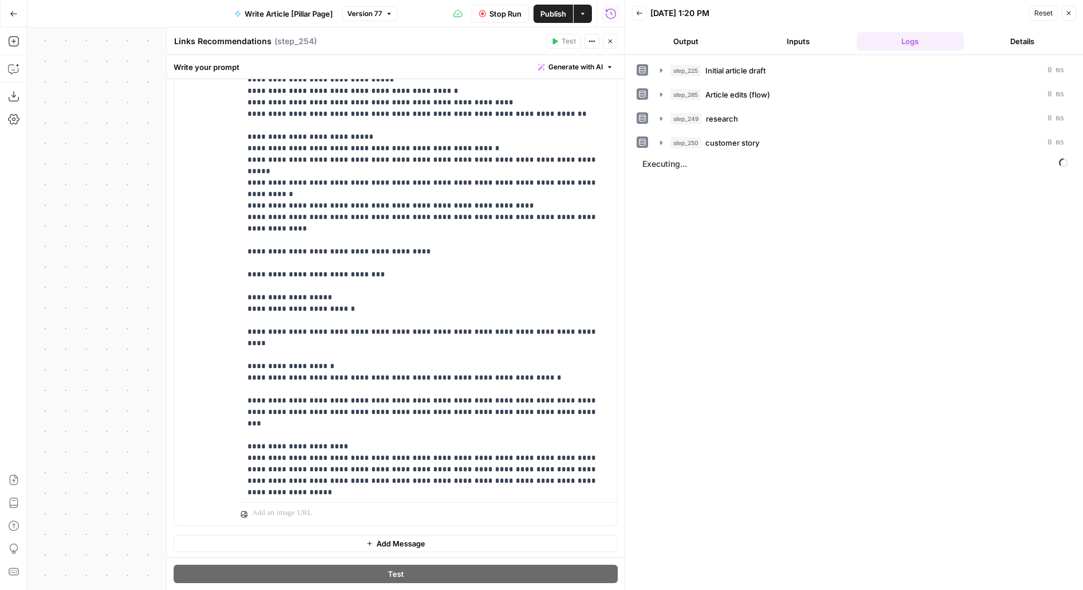
scroll to position [1387, 0]
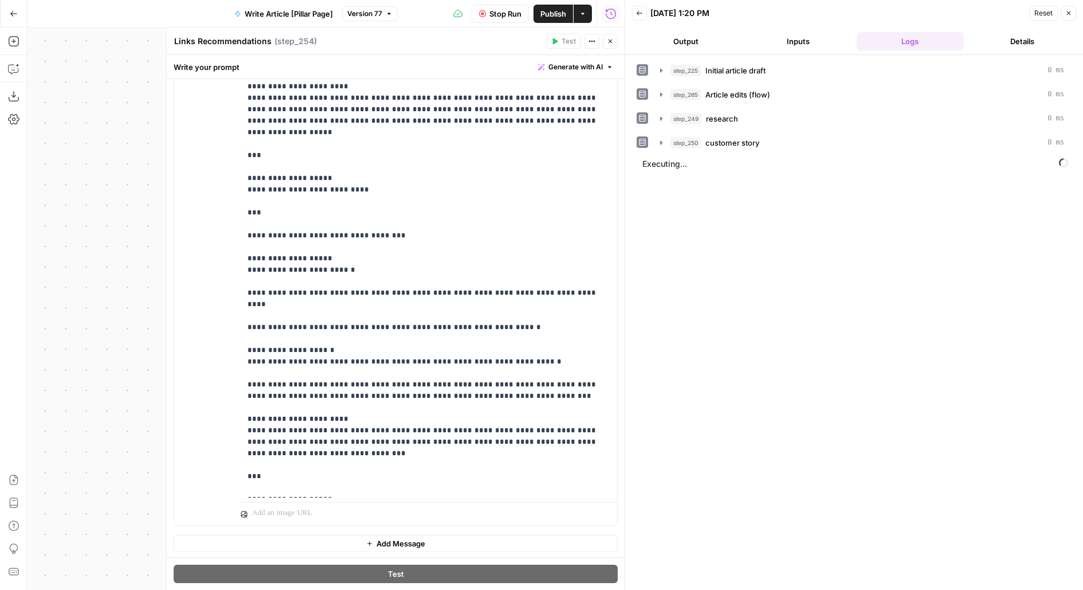
click at [609, 38] on icon "button" at bounding box center [610, 41] width 7 height 7
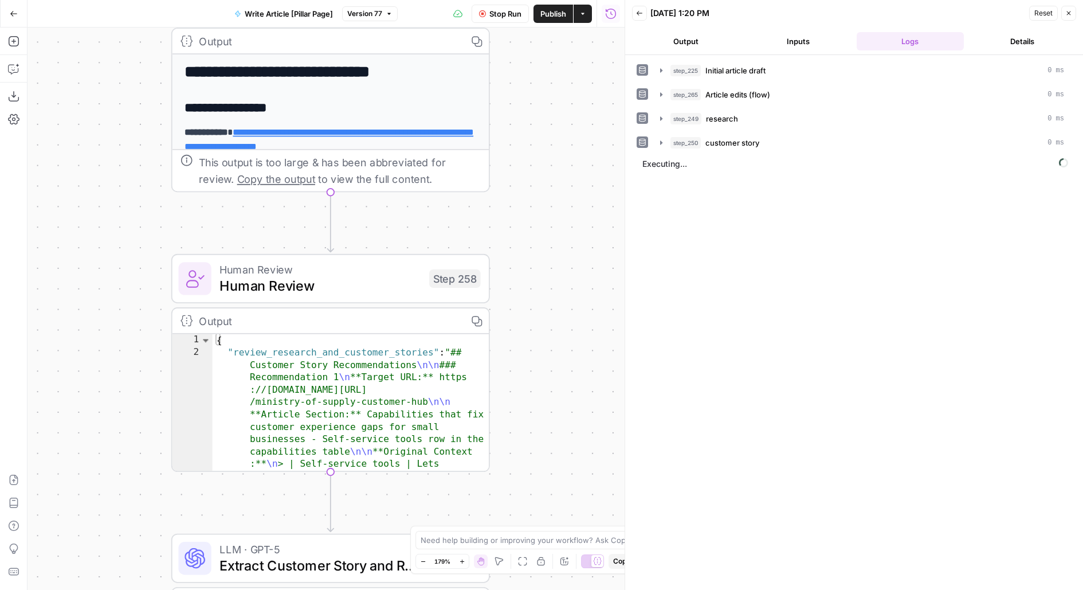
drag, startPoint x: 581, startPoint y: 383, endPoint x: 500, endPoint y: 209, distance: 192.8
click at [501, 210] on div "**********" at bounding box center [326, 309] width 597 height 562
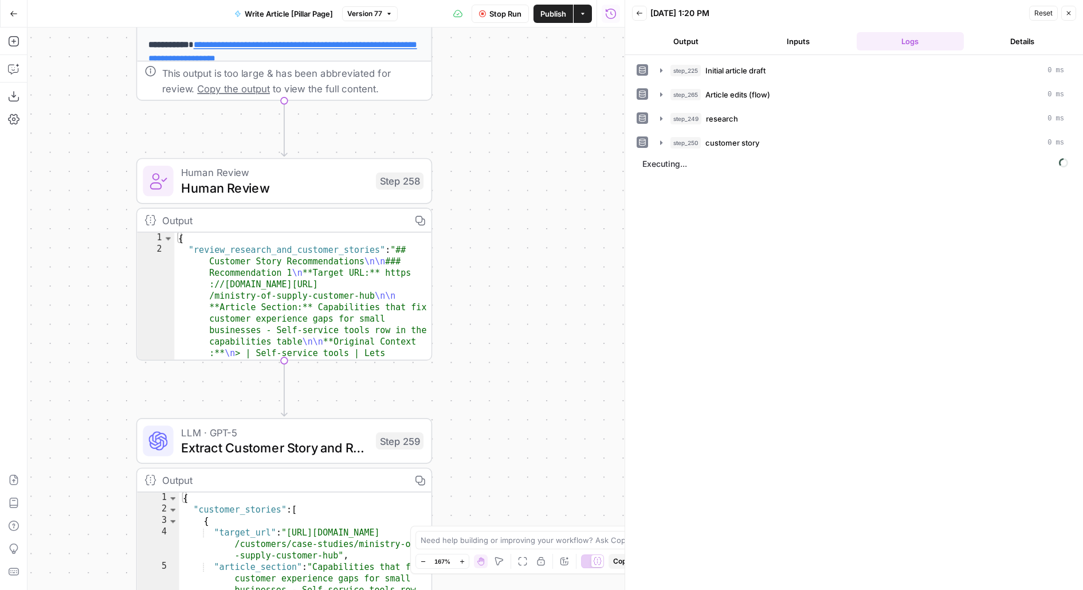
drag, startPoint x: 500, startPoint y: 209, endPoint x: 561, endPoint y: 229, distance: 64.5
click at [561, 229] on div "**********" at bounding box center [326, 309] width 597 height 562
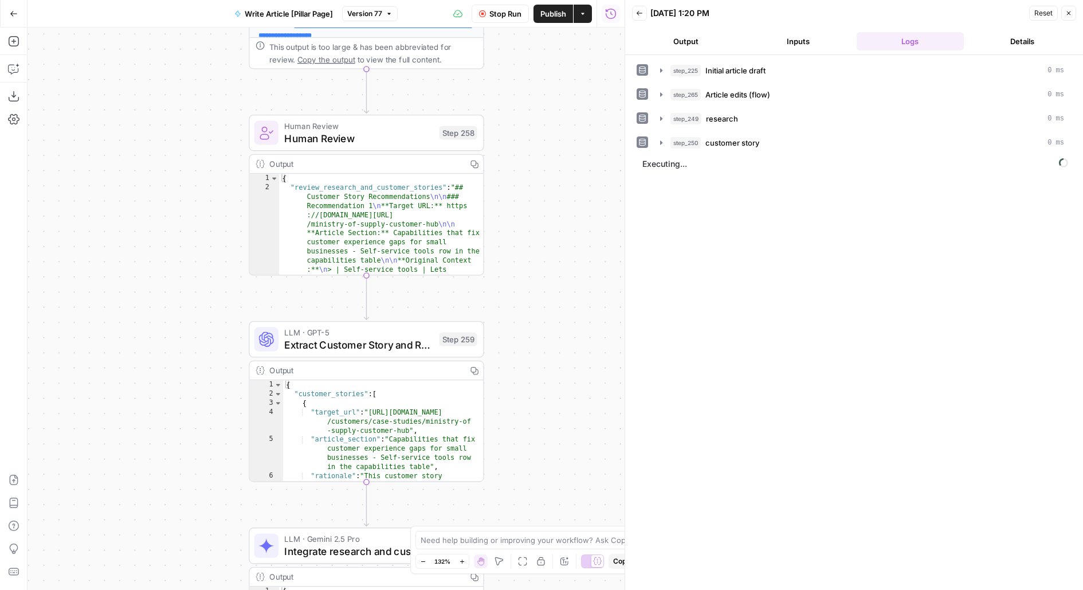
drag, startPoint x: 534, startPoint y: 335, endPoint x: 615, endPoint y: 168, distance: 185.8
click at [617, 168] on div "**********" at bounding box center [326, 309] width 597 height 562
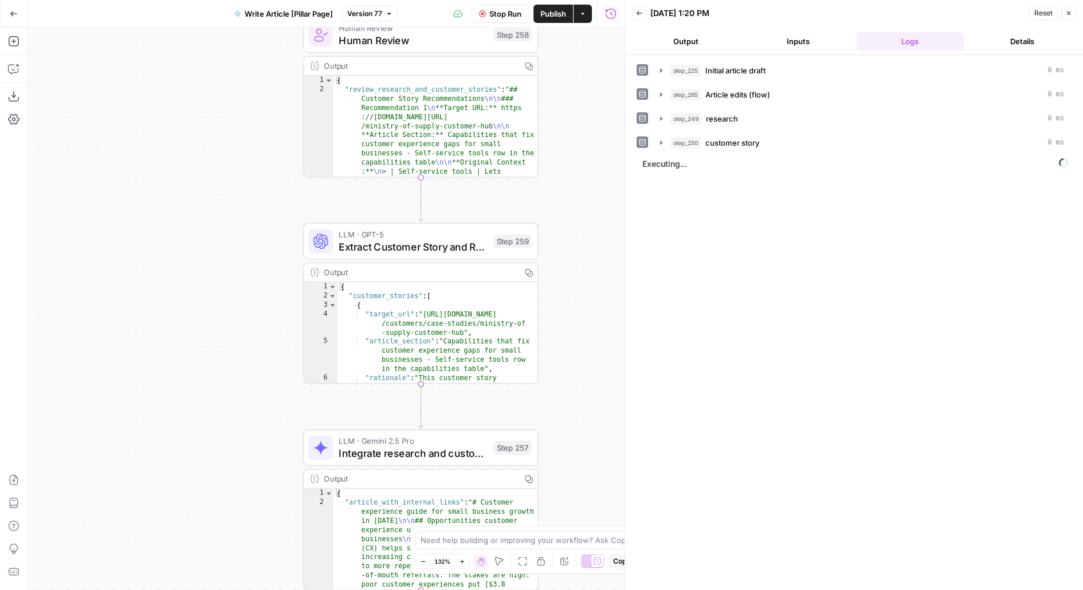
click at [719, 38] on button "Output" at bounding box center [686, 41] width 108 height 18
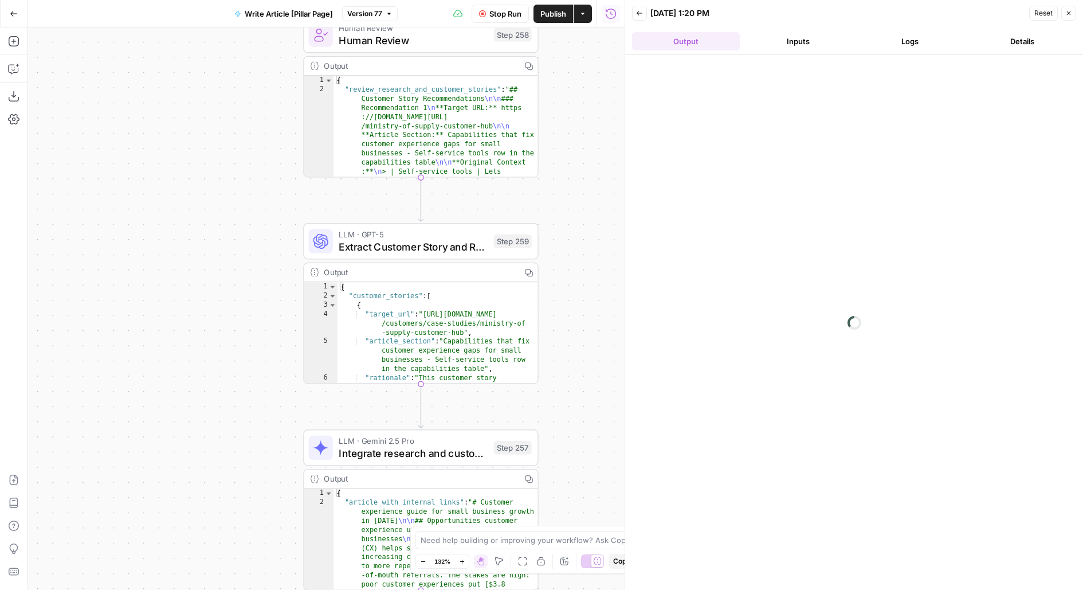
click at [886, 38] on button "Logs" at bounding box center [911, 41] width 108 height 18
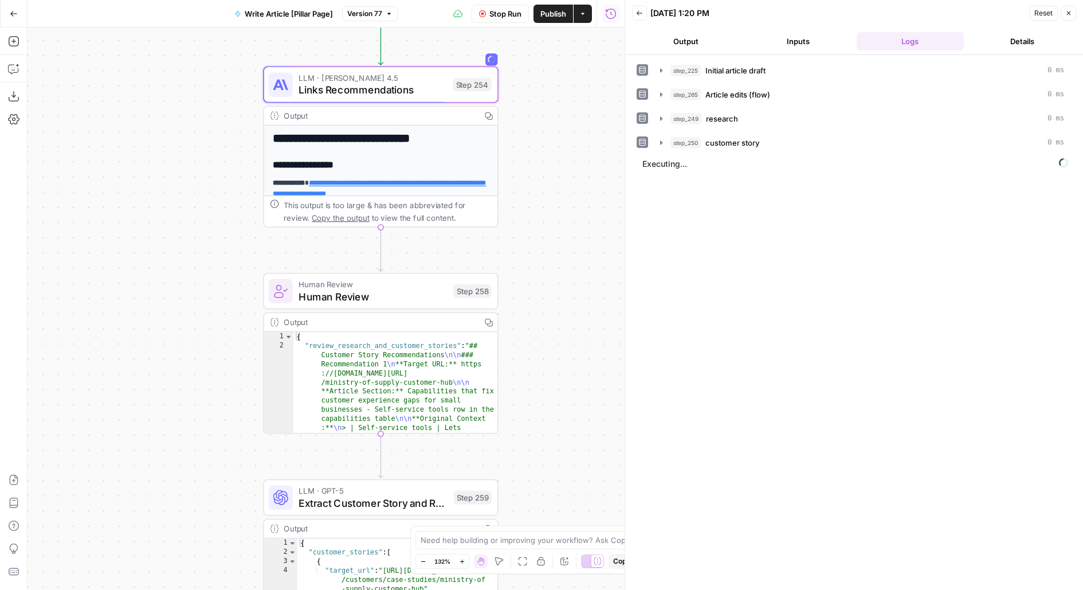
drag, startPoint x: 575, startPoint y: 171, endPoint x: 535, endPoint y: 427, distance: 259.3
click at [535, 427] on div "**********" at bounding box center [326, 309] width 597 height 562
click at [703, 40] on button "Output" at bounding box center [686, 41] width 108 height 18
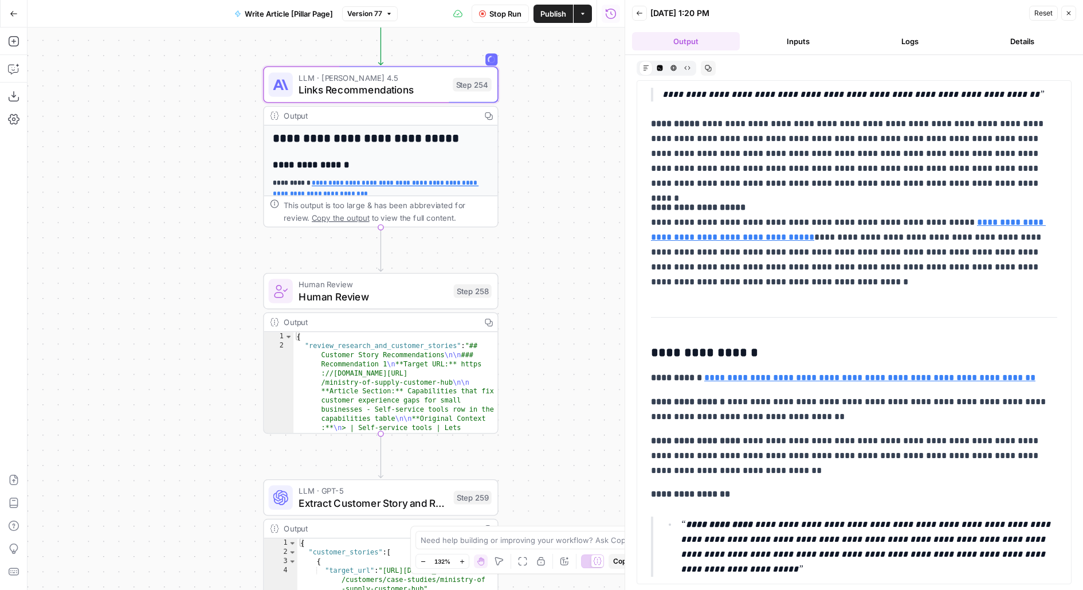
scroll to position [1041, 0]
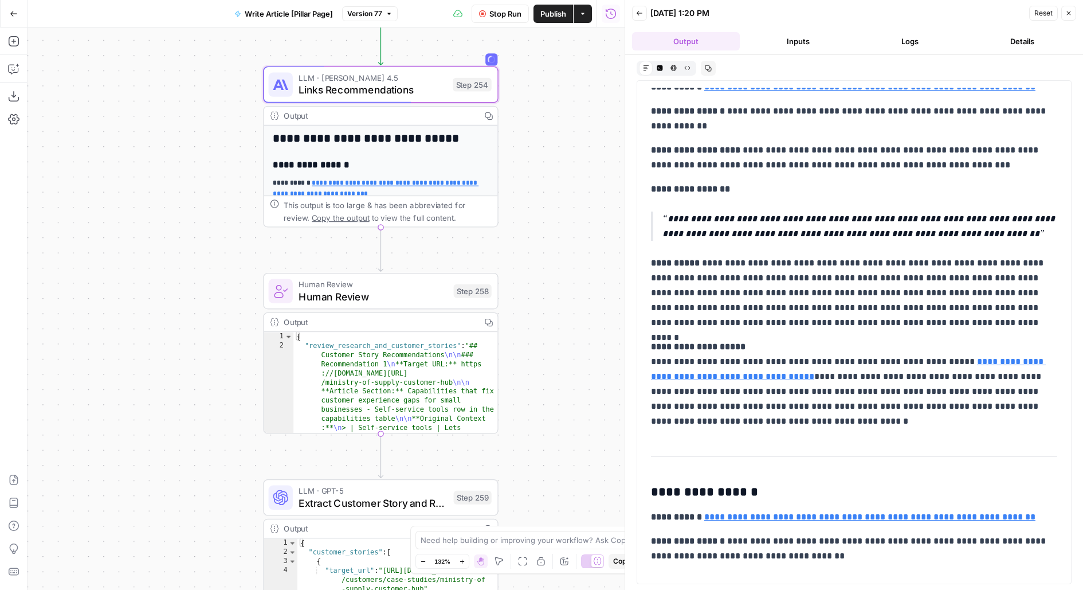
drag, startPoint x: 832, startPoint y: 394, endPoint x: 831, endPoint y: 146, distance: 247.5
drag, startPoint x: 806, startPoint y: 427, endPoint x: 806, endPoint y: 260, distance: 167.3
click at [806, 248] on div "**********" at bounding box center [854, 70] width 420 height 2046
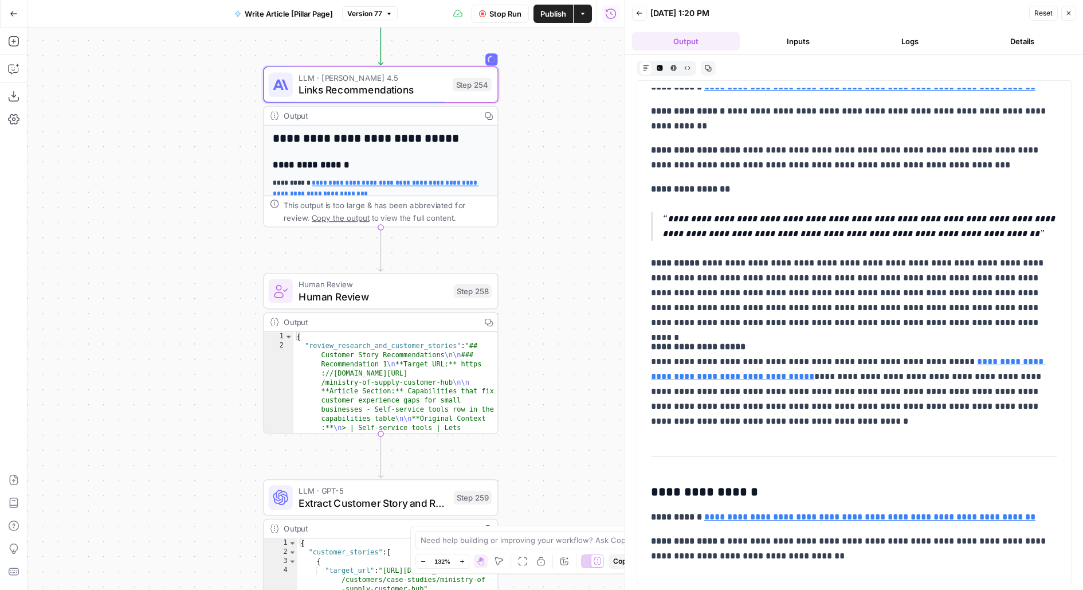
click at [806, 248] on div "**********" at bounding box center [854, 77] width 420 height 2061
click at [806, 294] on p "**********" at bounding box center [854, 293] width 407 height 74
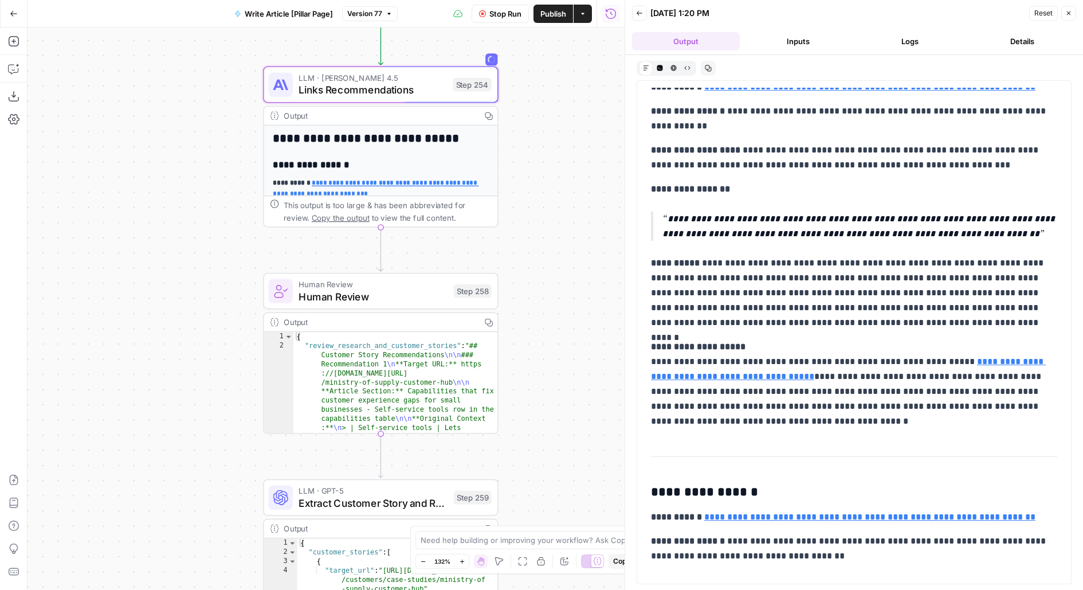
click at [806, 294] on p "**********" at bounding box center [854, 293] width 407 height 74
drag, startPoint x: 666, startPoint y: 218, endPoint x: 876, endPoint y: 249, distance: 211.9
click at [876, 249] on div "**********" at bounding box center [854, 309] width 420 height 2524
click at [876, 249] on div "**********" at bounding box center [854, 328] width 420 height 2562
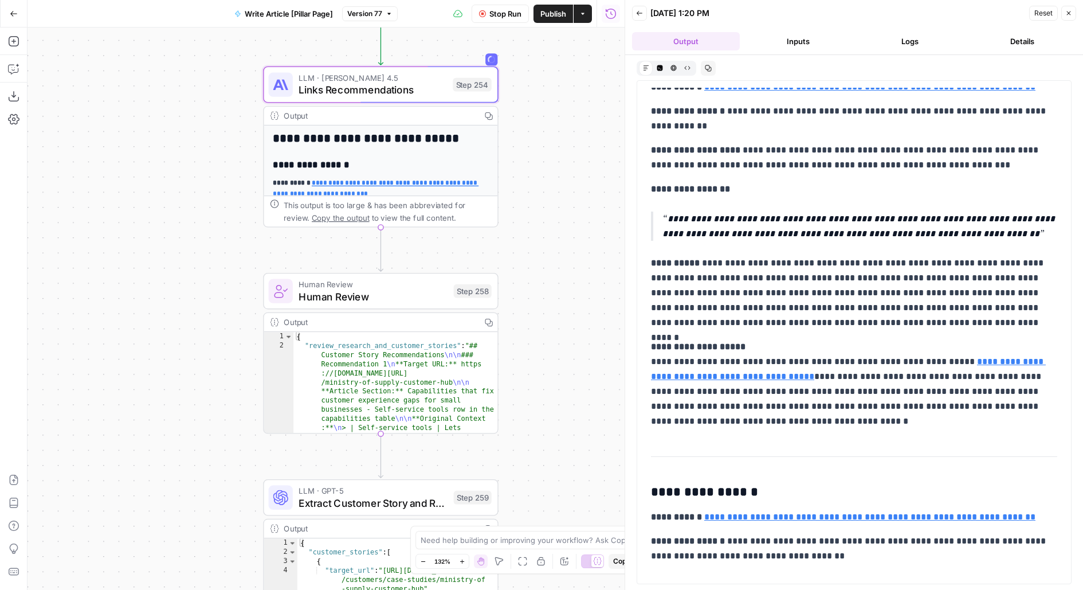
click at [875, 218] on p "**********" at bounding box center [859, 226] width 395 height 30
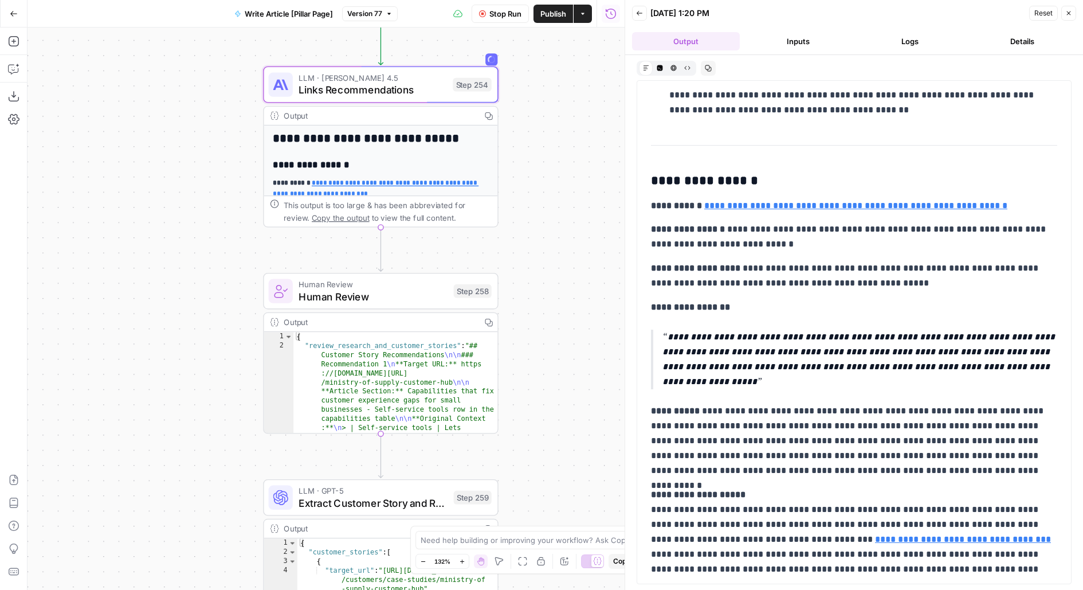
scroll to position [2388, 0]
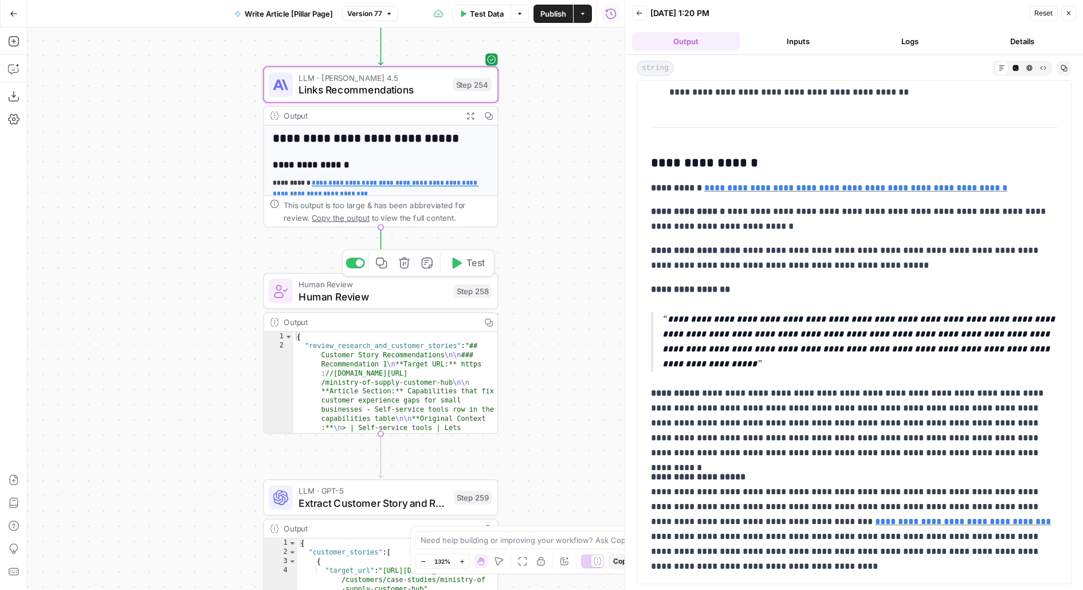
click at [474, 263] on span "Test" at bounding box center [475, 263] width 18 height 14
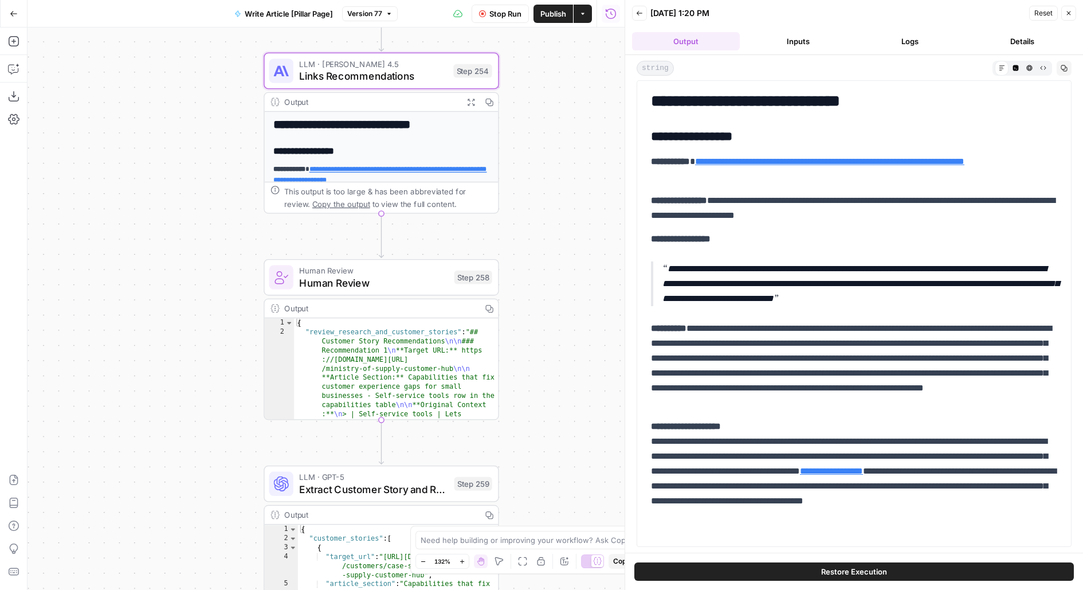
drag, startPoint x: 559, startPoint y: 331, endPoint x: 559, endPoint y: 195, distance: 136.4
click at [559, 195] on div "**********" at bounding box center [326, 309] width 597 height 562
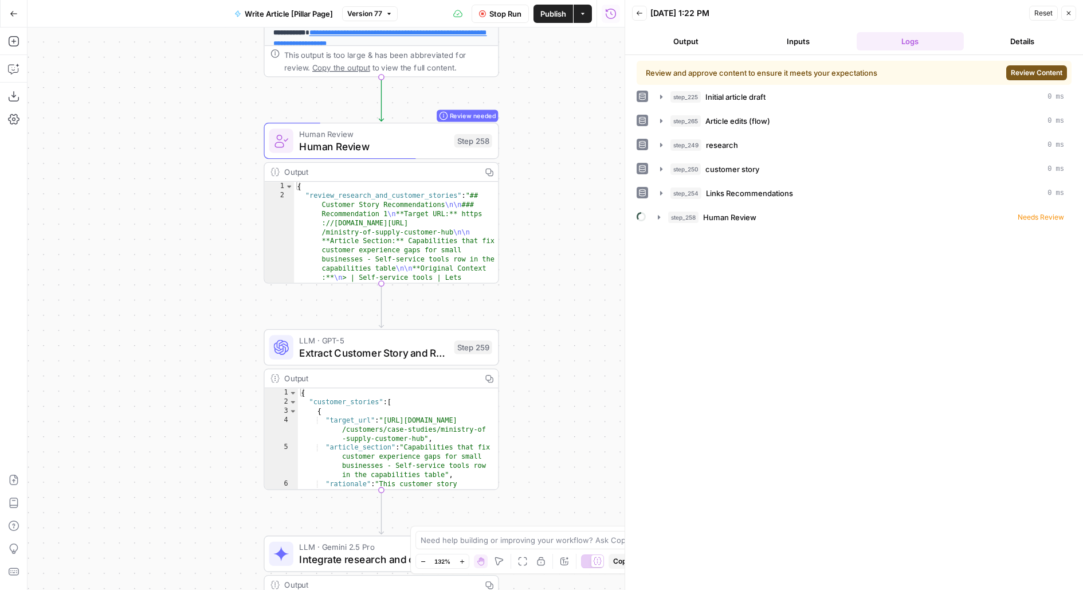
click at [1035, 71] on span "Review Content" at bounding box center [1037, 73] width 52 height 10
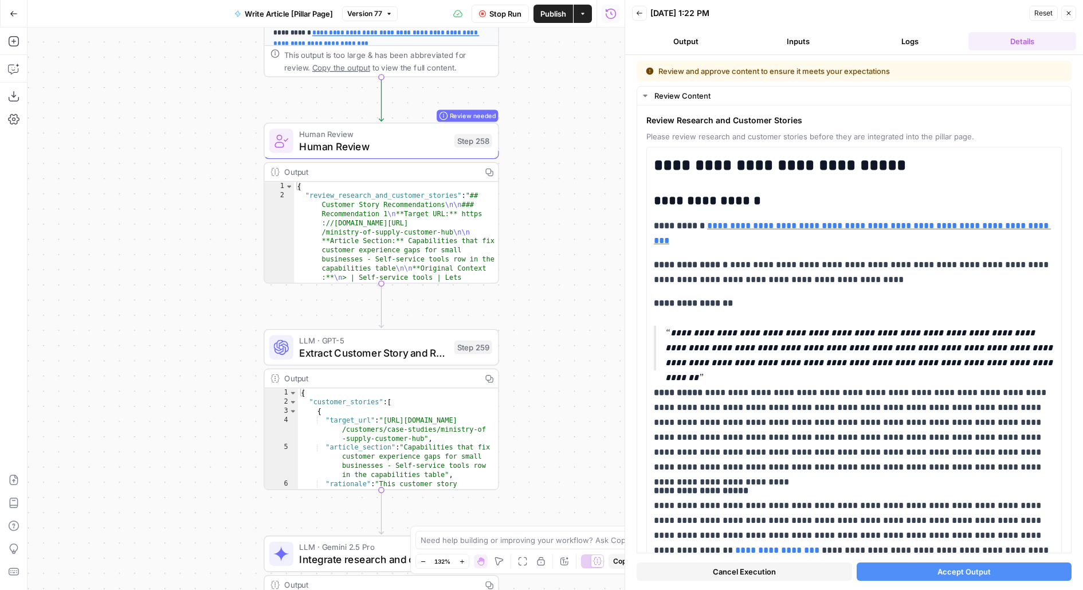
click at [929, 581] on div "Cancel Execution Accept Output" at bounding box center [854, 568] width 435 height 31
click at [931, 571] on button "Accept Output" at bounding box center [964, 571] width 215 height 18
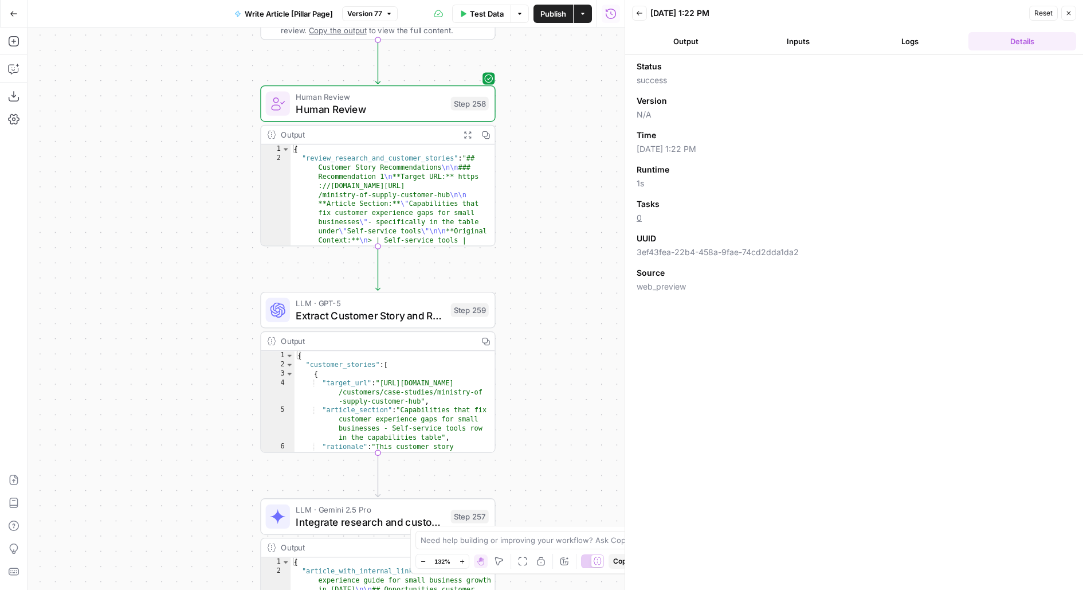
drag, startPoint x: 539, startPoint y: 336, endPoint x: 536, endPoint y: 299, distance: 37.4
click at [536, 299] on div "**********" at bounding box center [326, 309] width 597 height 562
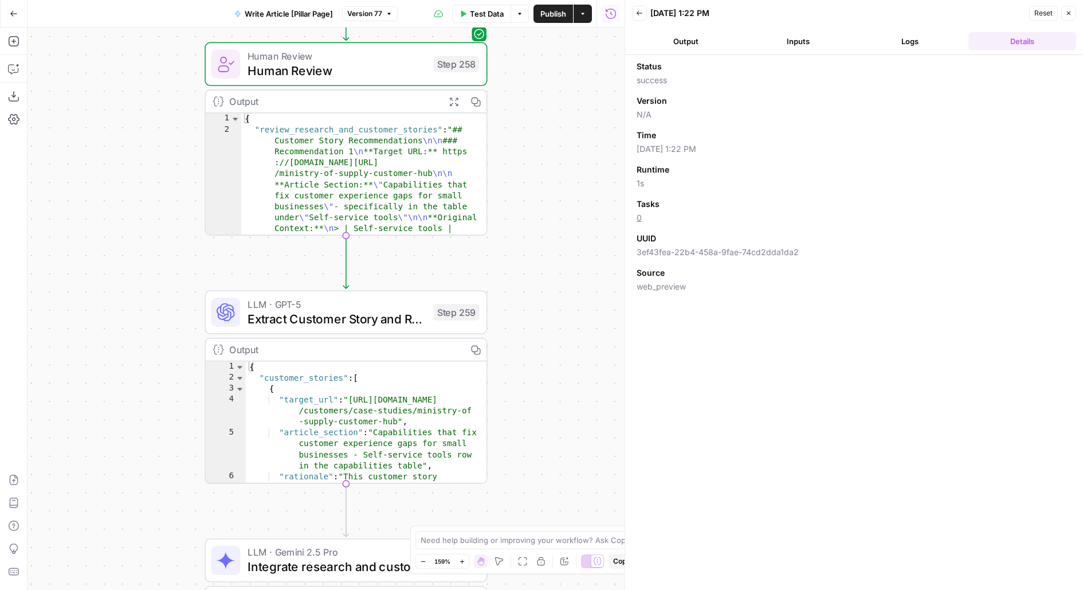
click at [469, 274] on span "Test" at bounding box center [460, 278] width 22 height 17
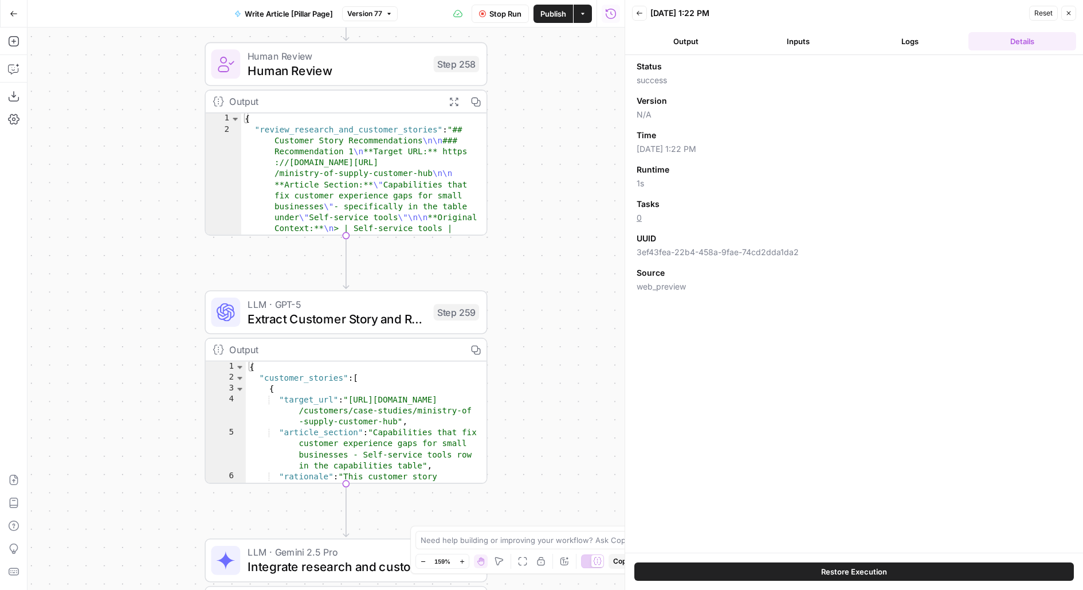
drag, startPoint x: 554, startPoint y: 403, endPoint x: 552, endPoint y: 238, distance: 165.0
click at [552, 238] on div "**********" at bounding box center [326, 309] width 597 height 562
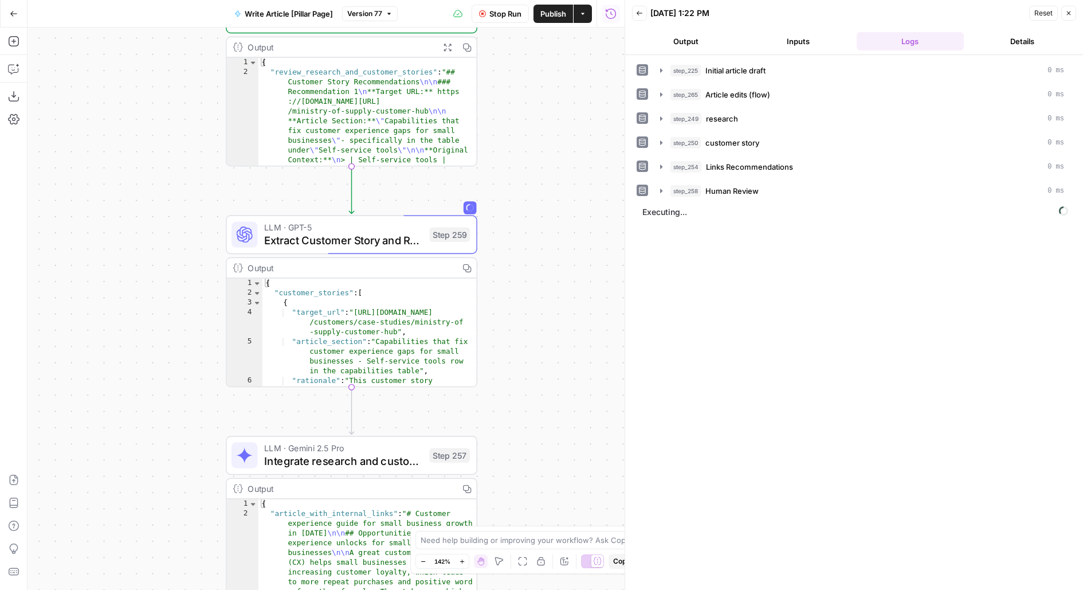
click at [703, 40] on button "Output" at bounding box center [686, 41] width 108 height 18
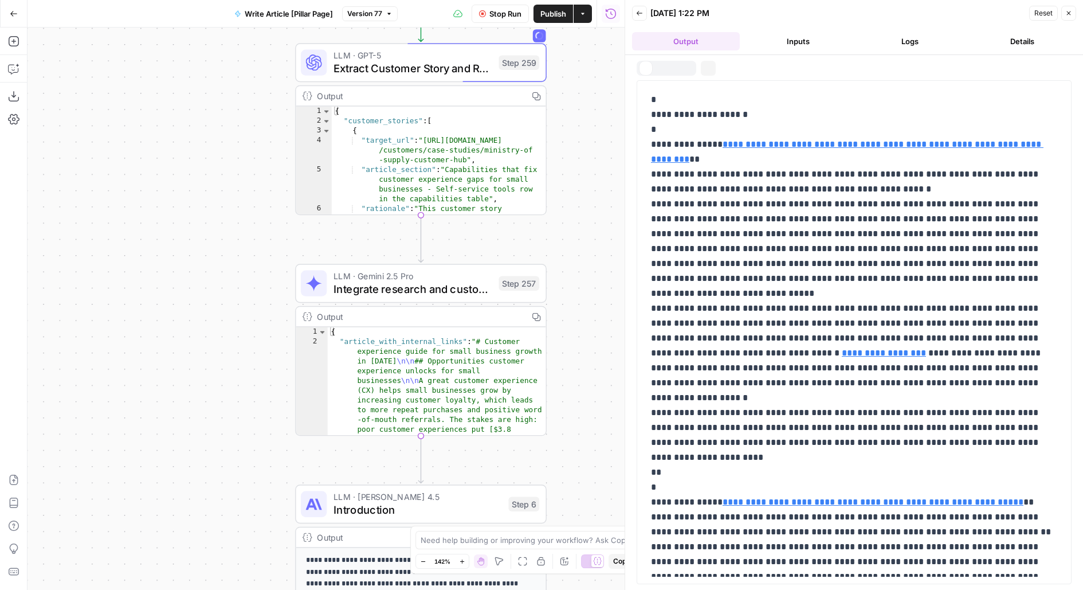
drag, startPoint x: 578, startPoint y: 386, endPoint x: 626, endPoint y: 268, distance: 126.9
click at [626, 268] on body "**********" at bounding box center [541, 295] width 1083 height 590
click at [548, 21] on button "Publish" at bounding box center [553, 14] width 40 height 18
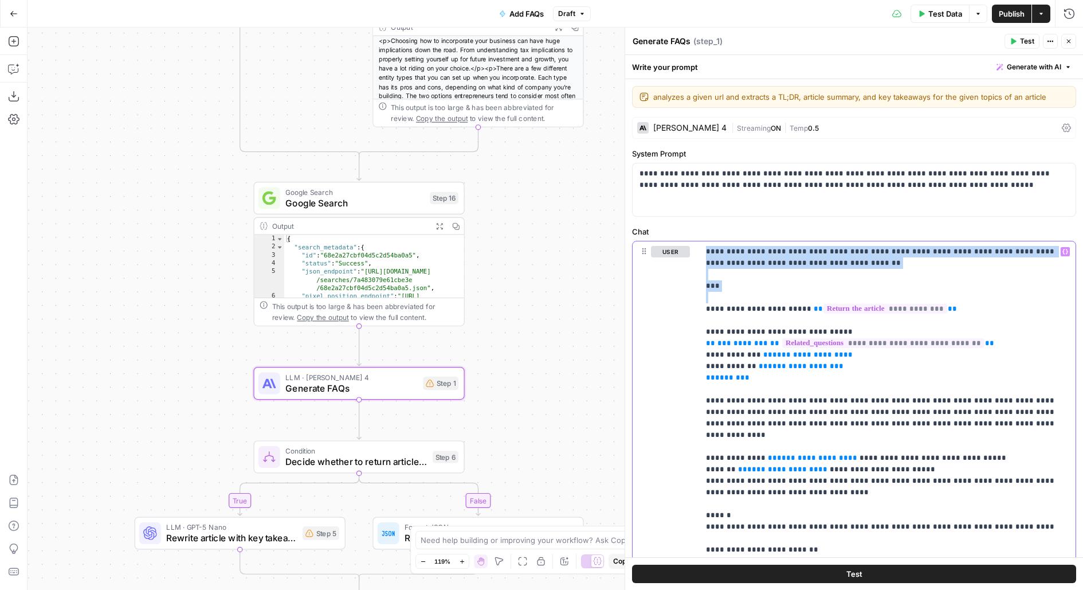
drag, startPoint x: 707, startPoint y: 308, endPoint x: 705, endPoint y: 156, distance: 151.3
click at [0, 0] on form "**********" at bounding box center [0, 0] width 0 height 0
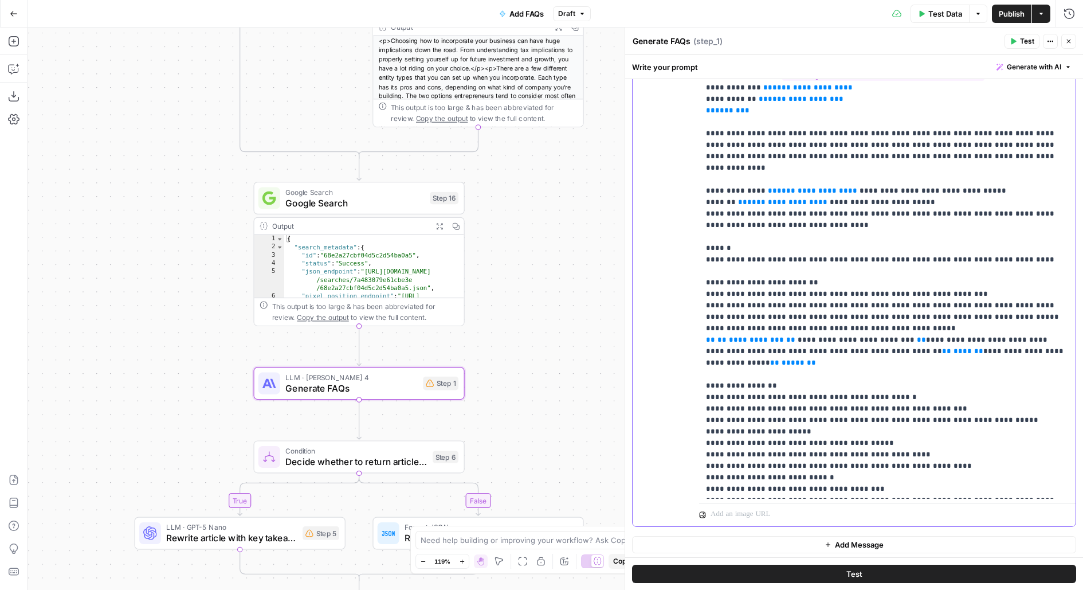
scroll to position [5, 0]
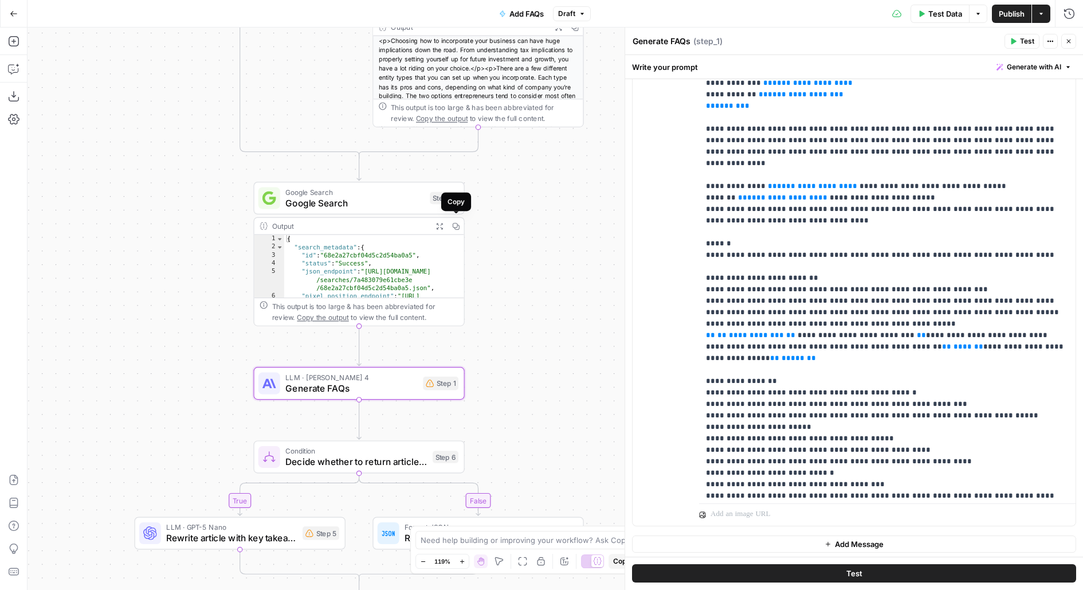
click at [455, 225] on icon "button" at bounding box center [455, 225] width 7 height 7
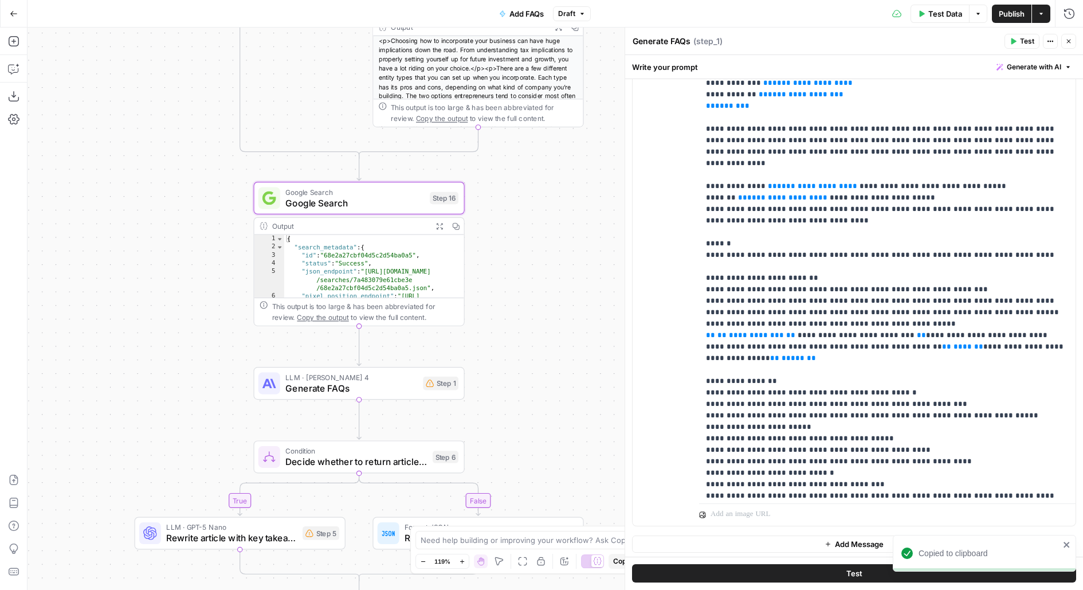
scroll to position [0, 0]
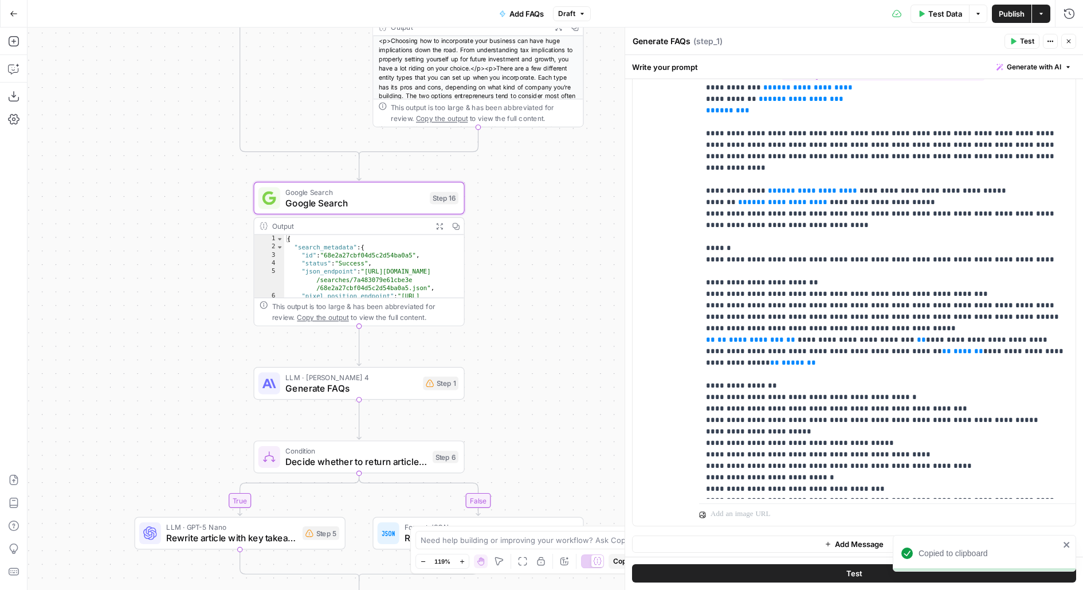
click at [14, 31] on div "Add Steps Copilot Download as JSON Settings Import JSON AirOps Academy Help Giv…" at bounding box center [14, 309] width 28 height 562
click at [13, 39] on icon "button" at bounding box center [13, 41] width 11 height 11
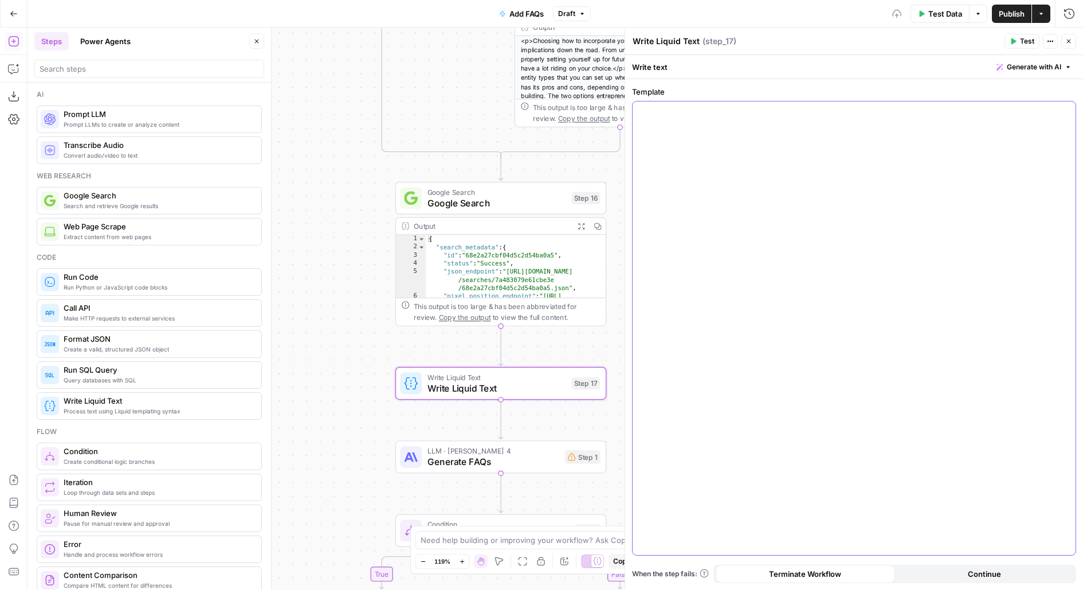
click at [831, 215] on div at bounding box center [854, 327] width 443 height 453
click at [652, 115] on span "**********" at bounding box center [672, 111] width 49 height 7
click at [1006, 43] on button "Test" at bounding box center [1021, 41] width 35 height 15
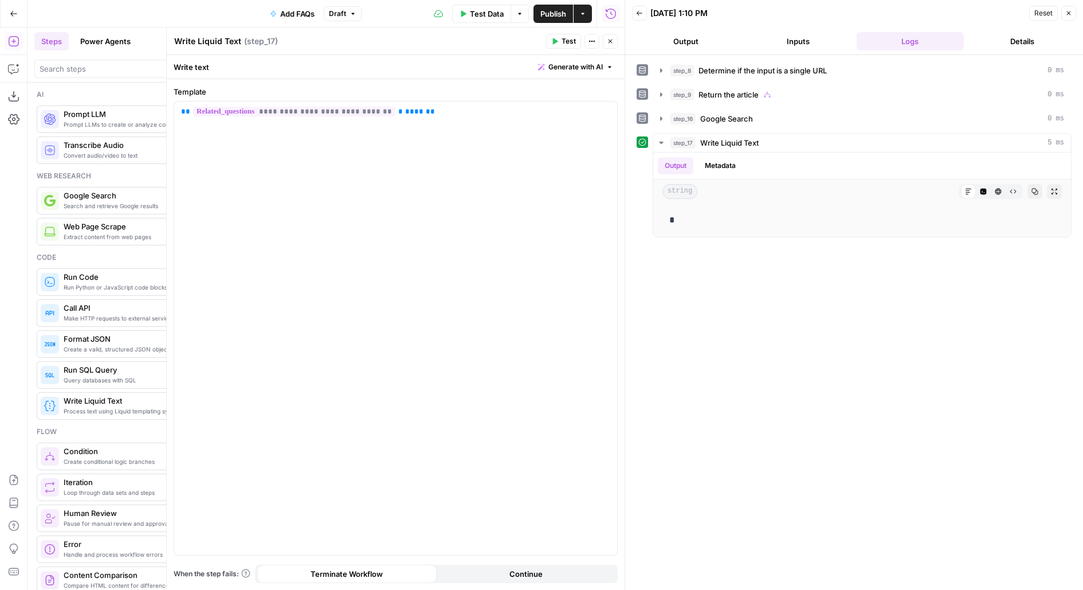
click at [611, 37] on button "Close" at bounding box center [610, 41] width 15 height 15
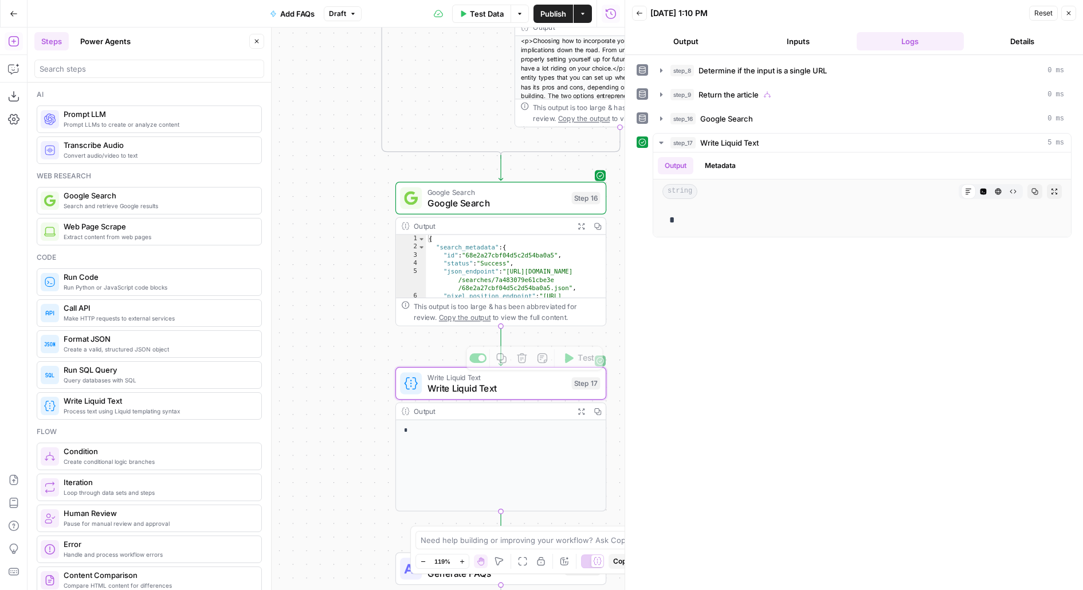
click at [493, 393] on span "Write Liquid Text" at bounding box center [496, 388] width 139 height 14
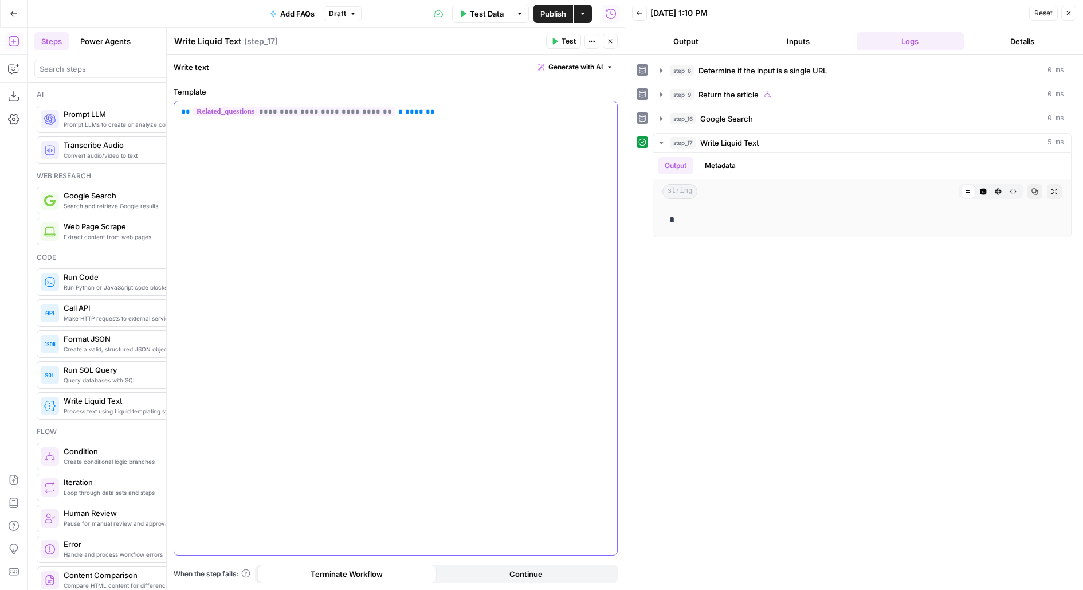
click at [524, 162] on div "**********" at bounding box center [395, 327] width 443 height 453
click at [614, 43] on icon "button" at bounding box center [610, 41] width 7 height 7
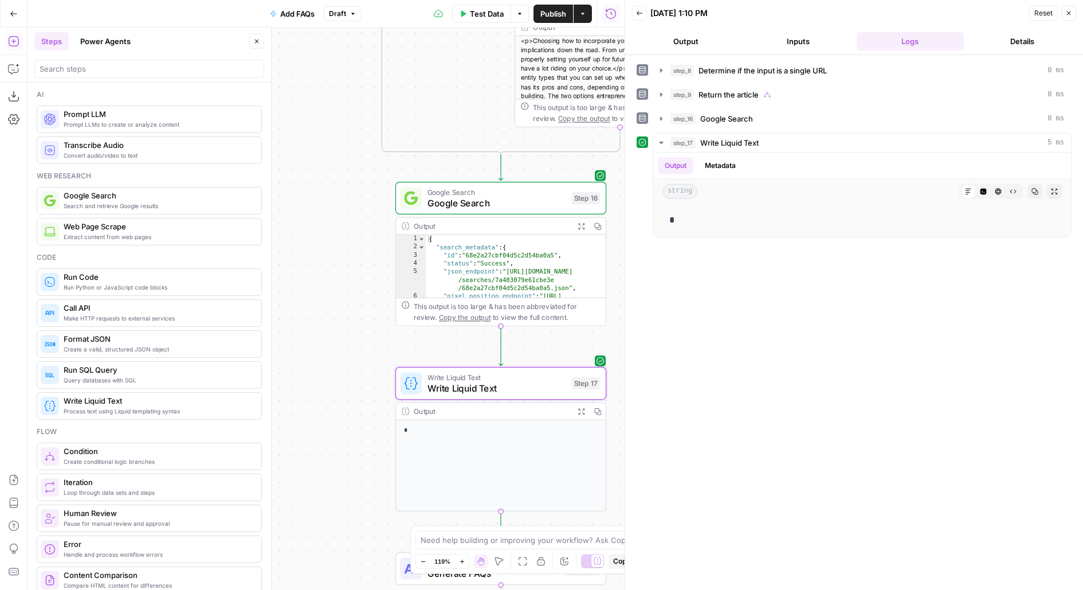
click at [251, 40] on button "Close" at bounding box center [256, 41] width 15 height 15
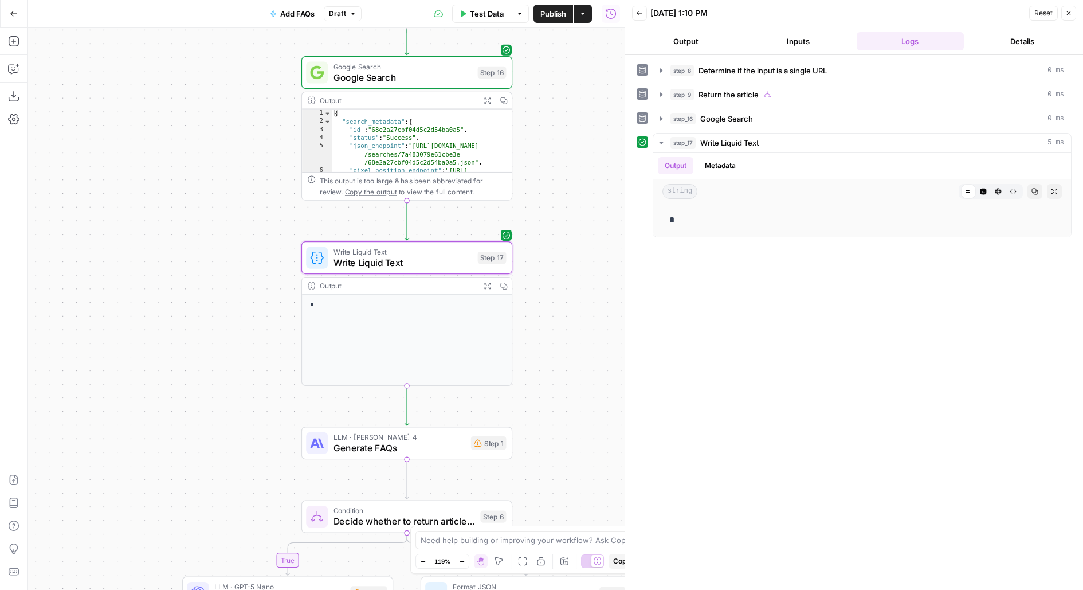
drag, startPoint x: 222, startPoint y: 434, endPoint x: 155, endPoint y: 307, distance: 143.8
click at [155, 308] on div "true false true false Workflow Input Settings Inputs LLM · GPT-5 Nano Determine…" at bounding box center [326, 309] width 597 height 562
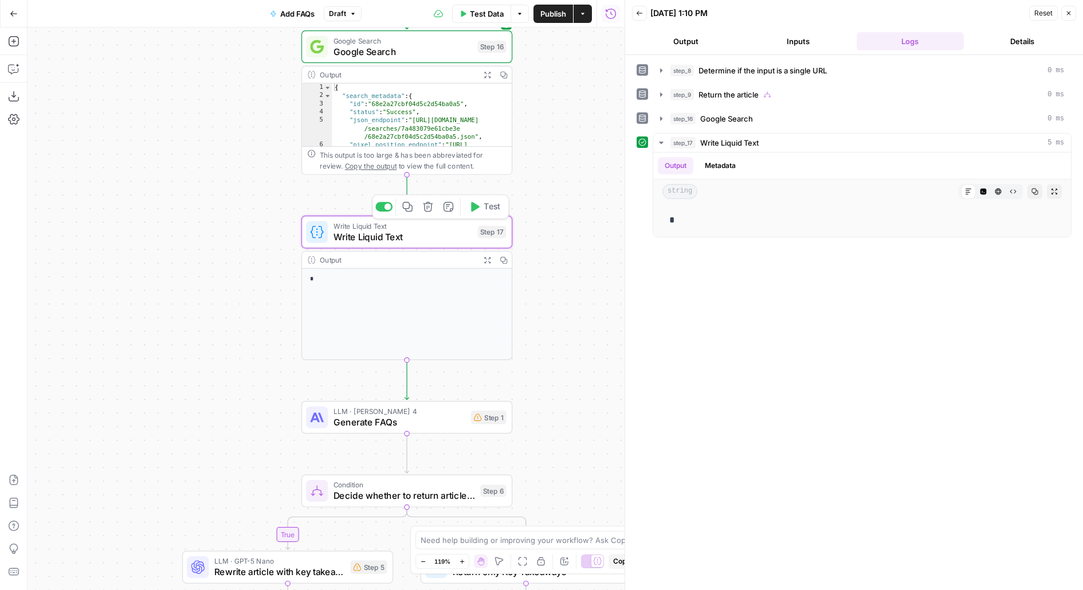
click at [433, 208] on icon "button" at bounding box center [427, 206] width 11 height 11
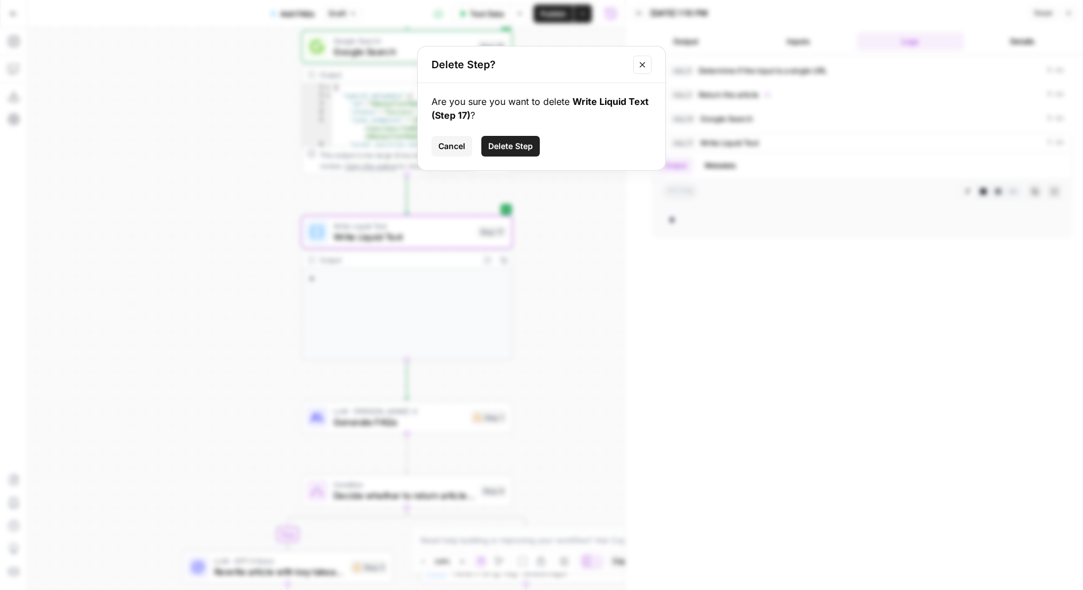
click at [536, 146] on button "Delete Step" at bounding box center [510, 146] width 58 height 21
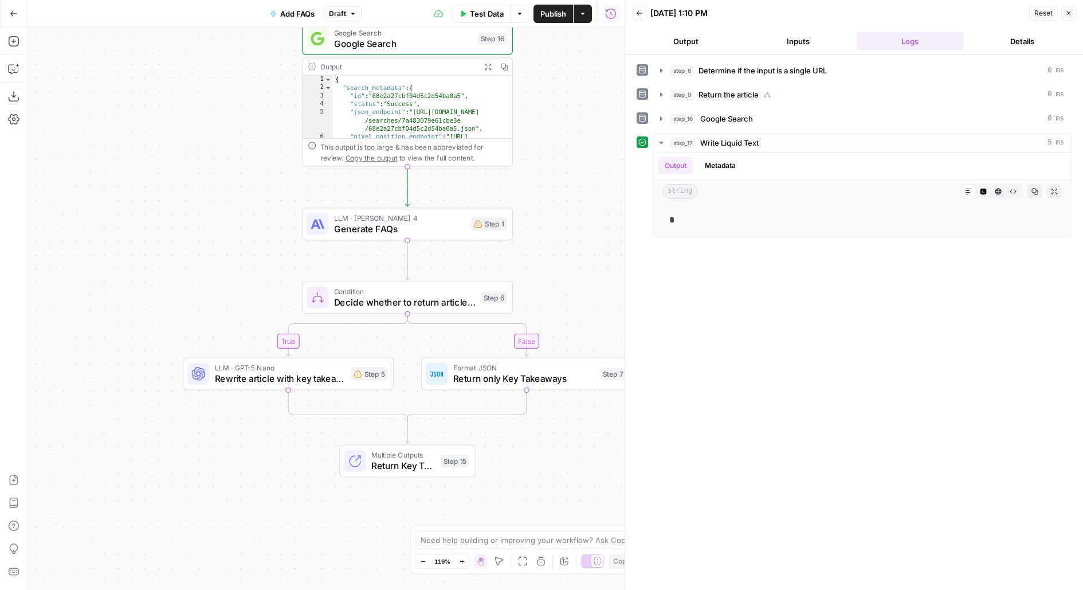
drag, startPoint x: 561, startPoint y: 327, endPoint x: 558, endPoint y: 316, distance: 11.8
click at [559, 316] on div "true false true false Workflow Input Settings Inputs LLM · GPT-5 Nano Determine…" at bounding box center [326, 309] width 597 height 562
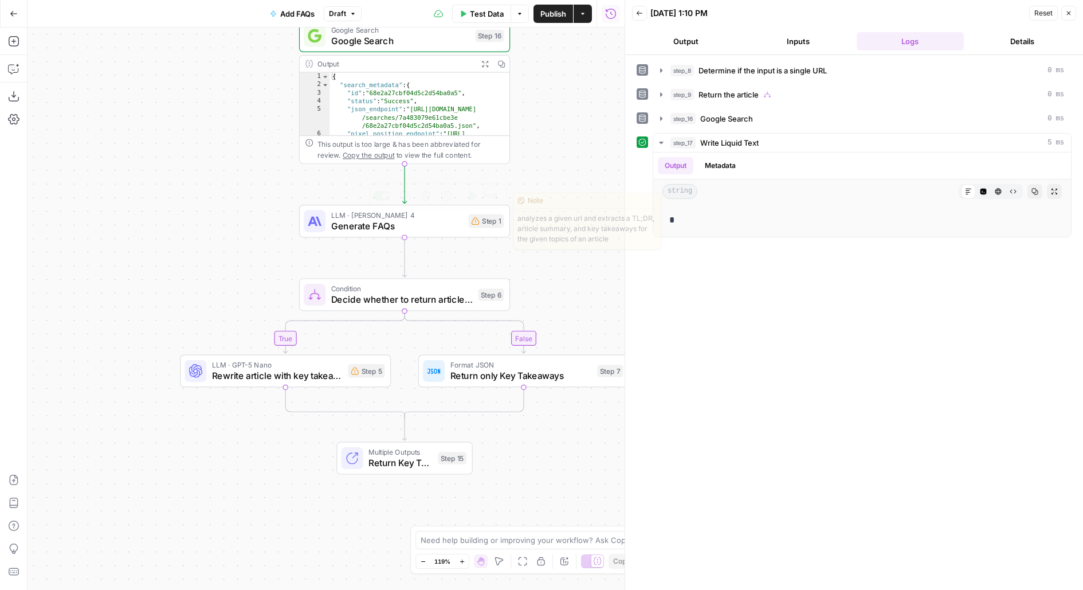
click at [470, 227] on div "Step 1" at bounding box center [487, 221] width 36 height 14
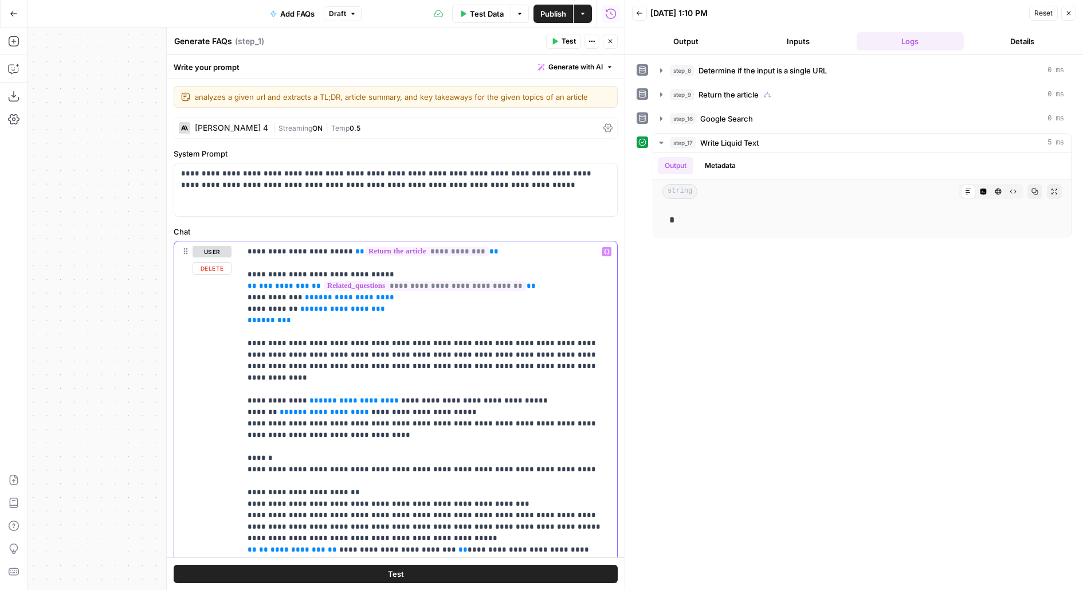
drag, startPoint x: 380, startPoint y: 388, endPoint x: 302, endPoint y: 388, distance: 77.9
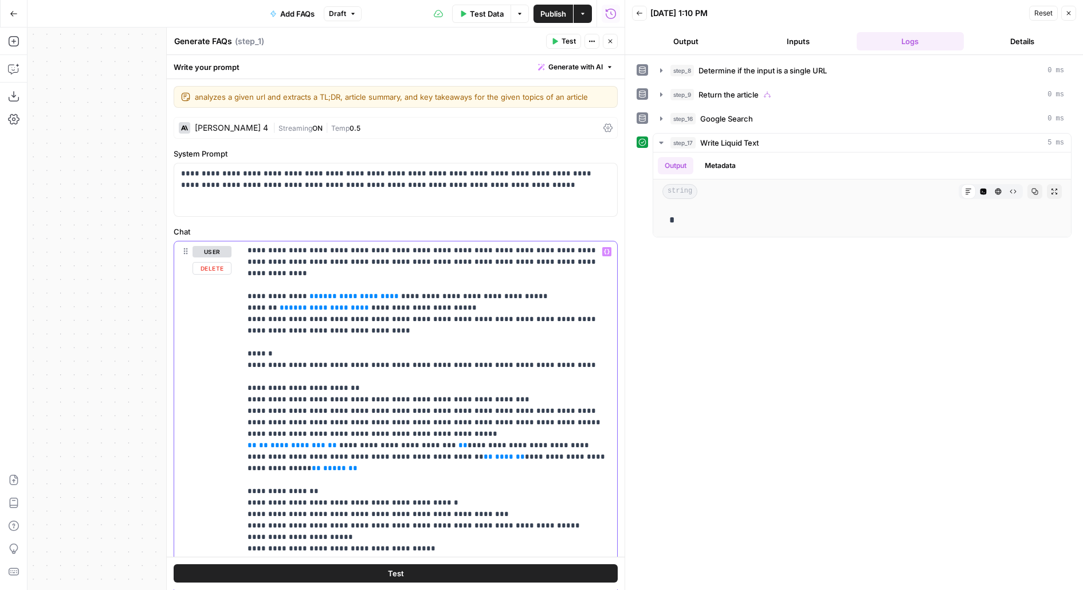
scroll to position [109, 0]
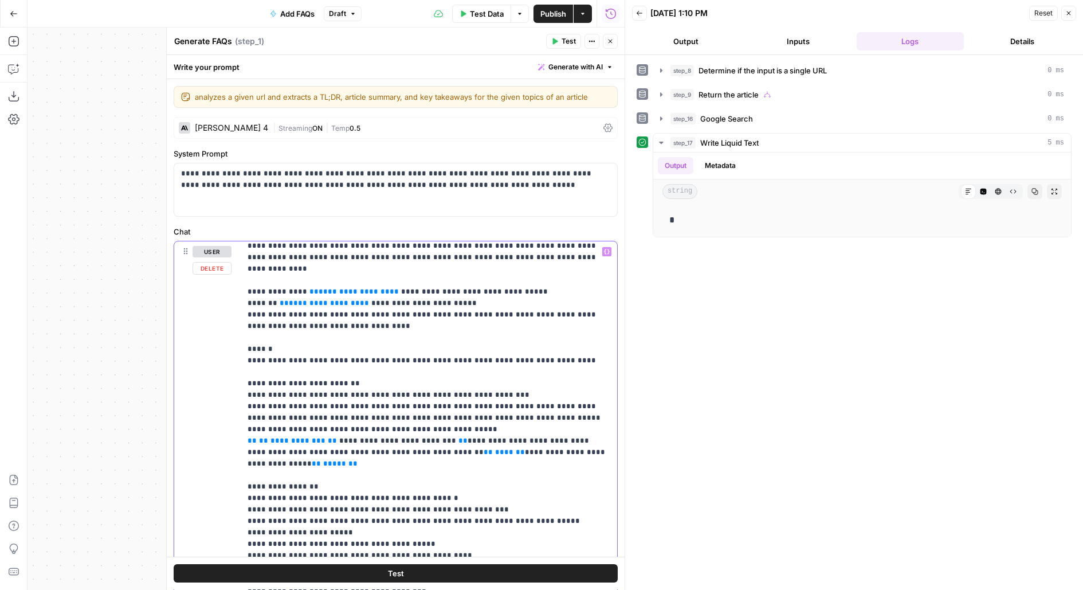
click at [378, 302] on p "**********" at bounding box center [429, 578] width 363 height 882
drag, startPoint x: 380, startPoint y: 281, endPoint x: 301, endPoint y: 284, distance: 79.1
click at [301, 284] on p "**********" at bounding box center [429, 578] width 363 height 882
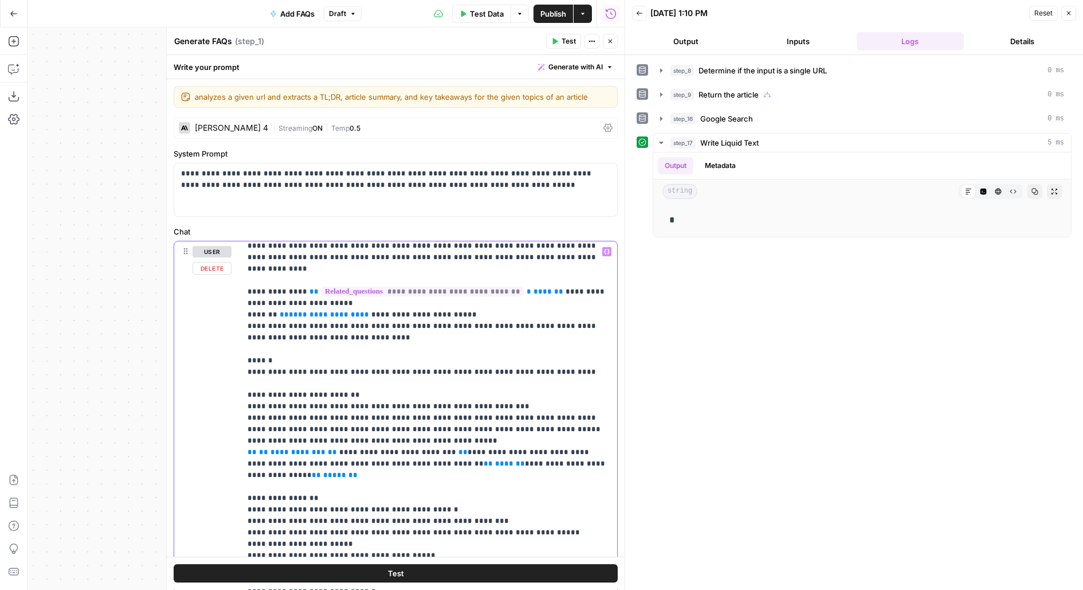
drag, startPoint x: 269, startPoint y: 303, endPoint x: 347, endPoint y: 303, distance: 77.4
click at [346, 303] on p "**********" at bounding box center [429, 584] width 363 height 894
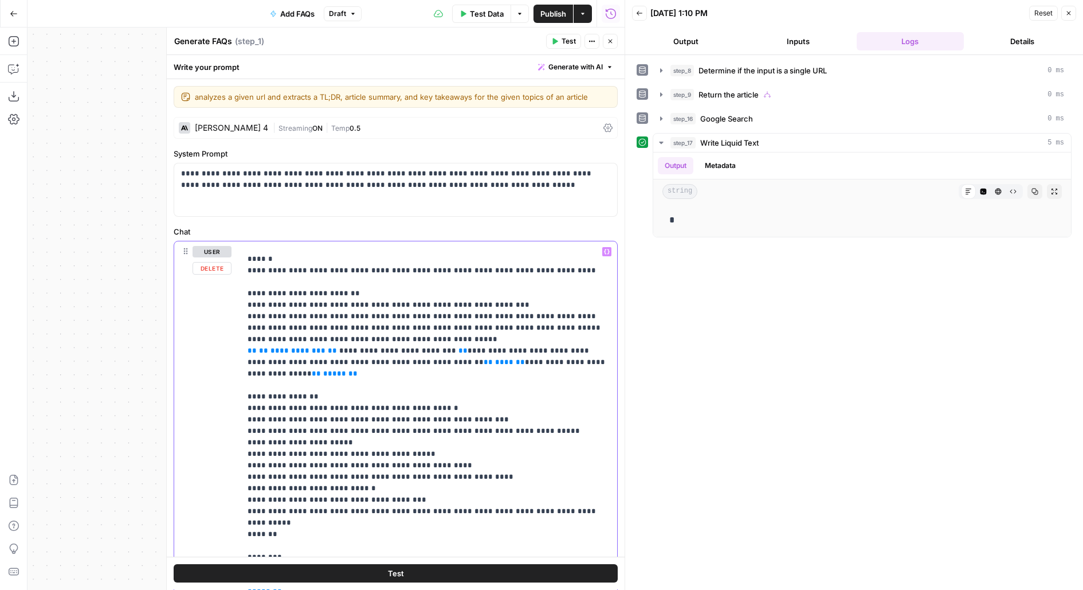
scroll to position [218, 0]
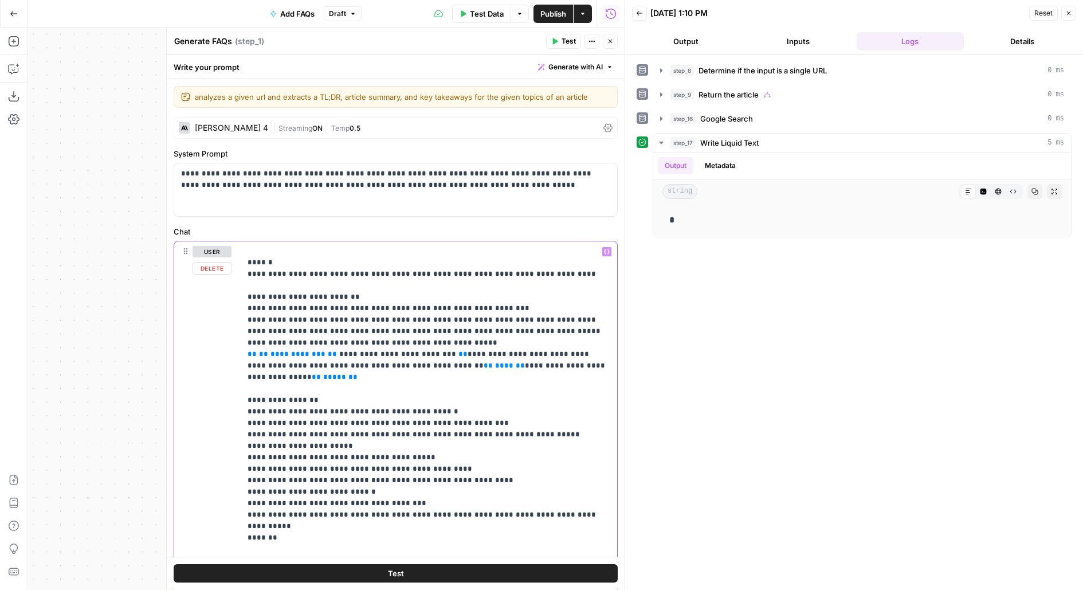
click at [441, 250] on p "**********" at bounding box center [429, 475] width 363 height 894
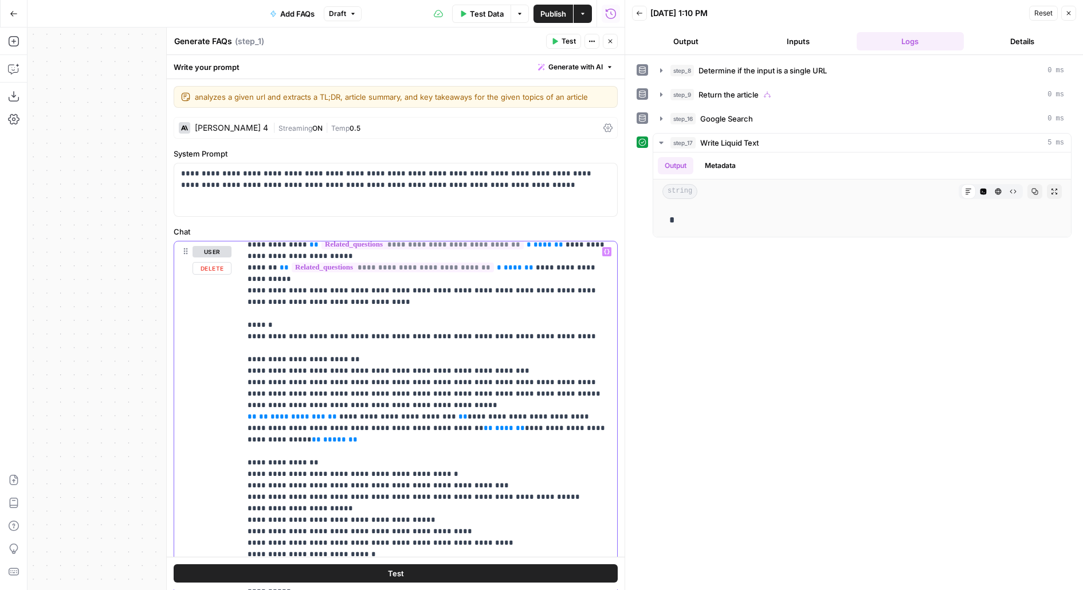
scroll to position [189, 0]
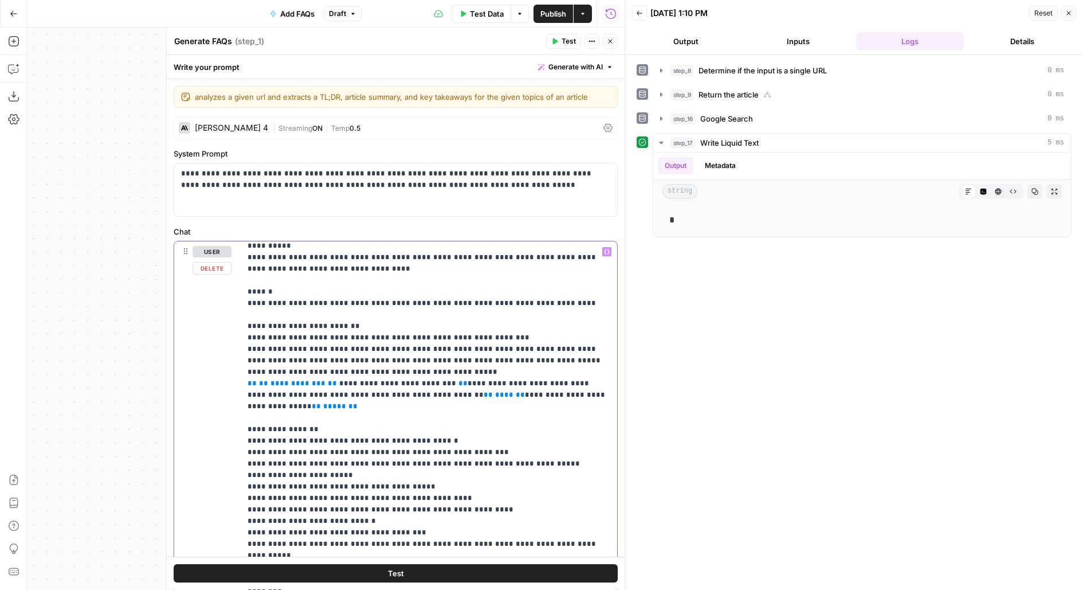
click at [388, 293] on p "**********" at bounding box center [429, 504] width 363 height 894
click at [391, 300] on p "**********" at bounding box center [429, 504] width 363 height 894
click at [391, 315] on p "**********" at bounding box center [429, 504] width 363 height 894
click at [391, 331] on p "**********" at bounding box center [429, 504] width 363 height 894
click at [391, 322] on p "**********" at bounding box center [429, 504] width 363 height 894
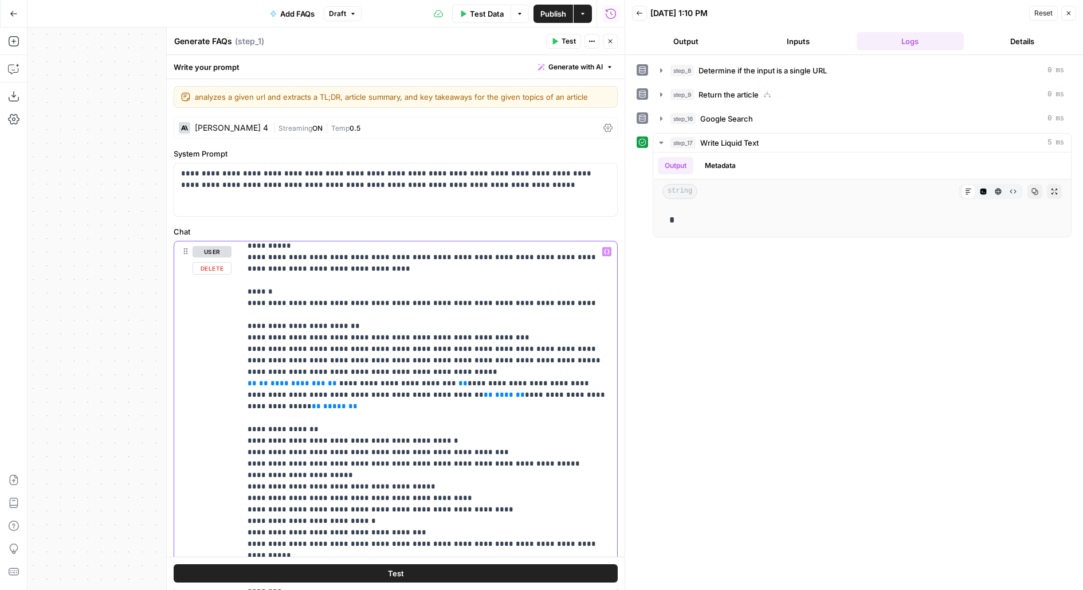
click at [390, 338] on p "**********" at bounding box center [429, 504] width 363 height 894
click at [388, 325] on p "**********" at bounding box center [429, 504] width 363 height 894
click at [389, 313] on p "**********" at bounding box center [429, 504] width 363 height 894
click at [391, 323] on p "**********" at bounding box center [429, 504] width 363 height 894
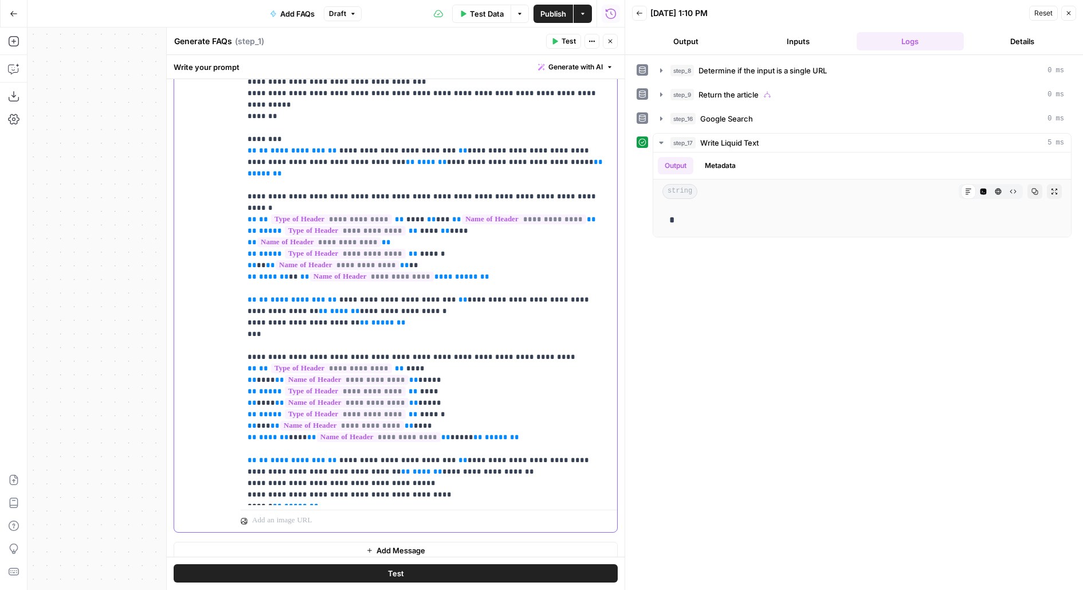
scroll to position [210, 0]
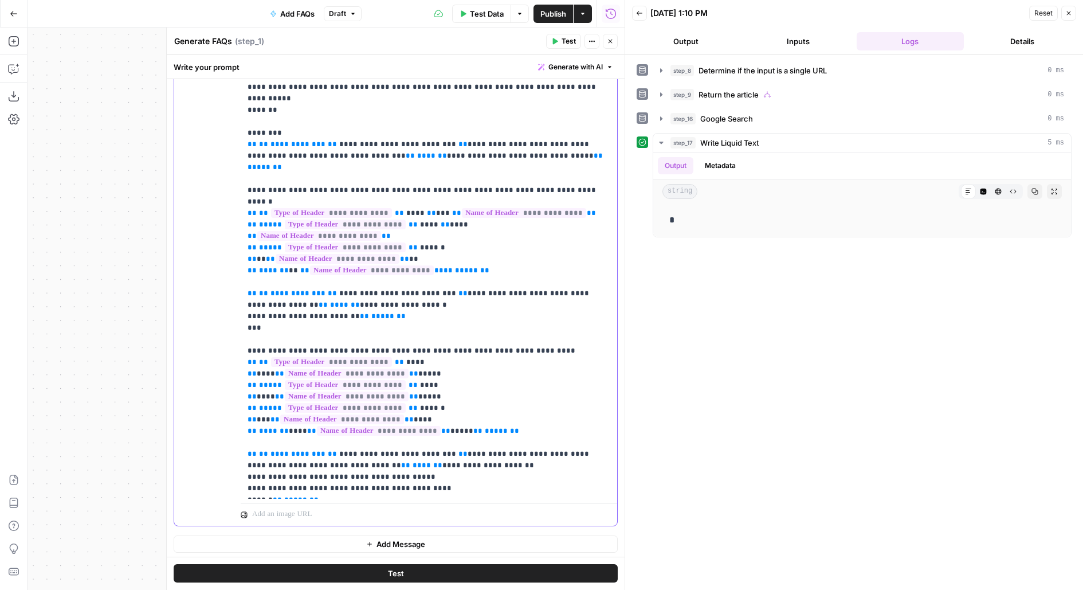
drag, startPoint x: 248, startPoint y: 451, endPoint x: 574, endPoint y: 504, distance: 330.4
click at [574, 505] on div "**********" at bounding box center [429, 279] width 376 height 494
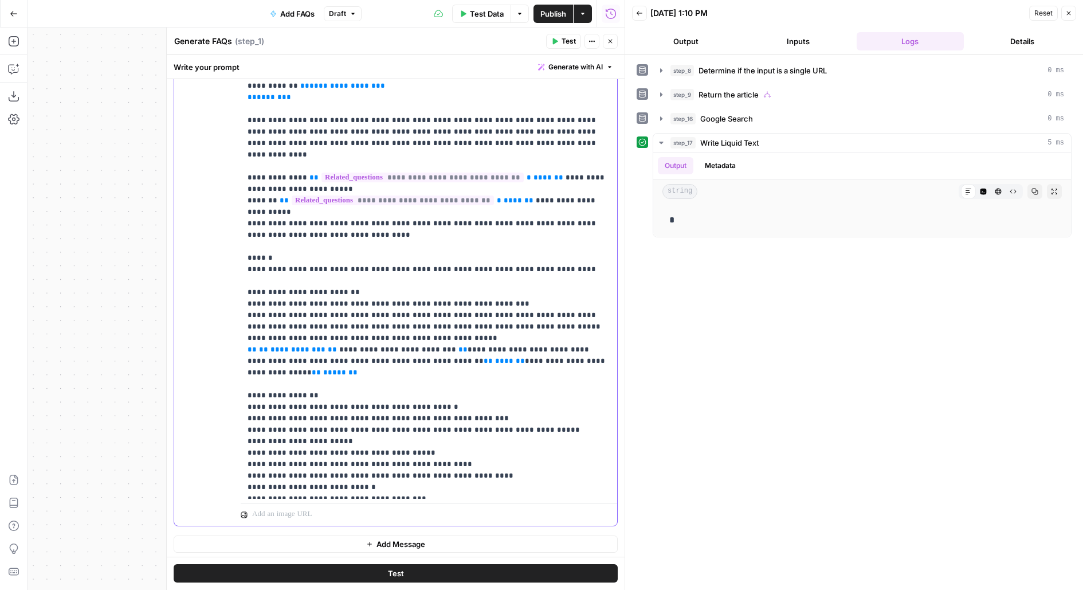
scroll to position [13, 0]
drag, startPoint x: 249, startPoint y: 311, endPoint x: 594, endPoint y: 308, distance: 345.5
click at [595, 310] on p "**********" at bounding box center [429, 441] width 363 height 837
click at [513, 321] on p "**********" at bounding box center [429, 441] width 363 height 837
drag, startPoint x: 247, startPoint y: 324, endPoint x: 436, endPoint y: 328, distance: 189.1
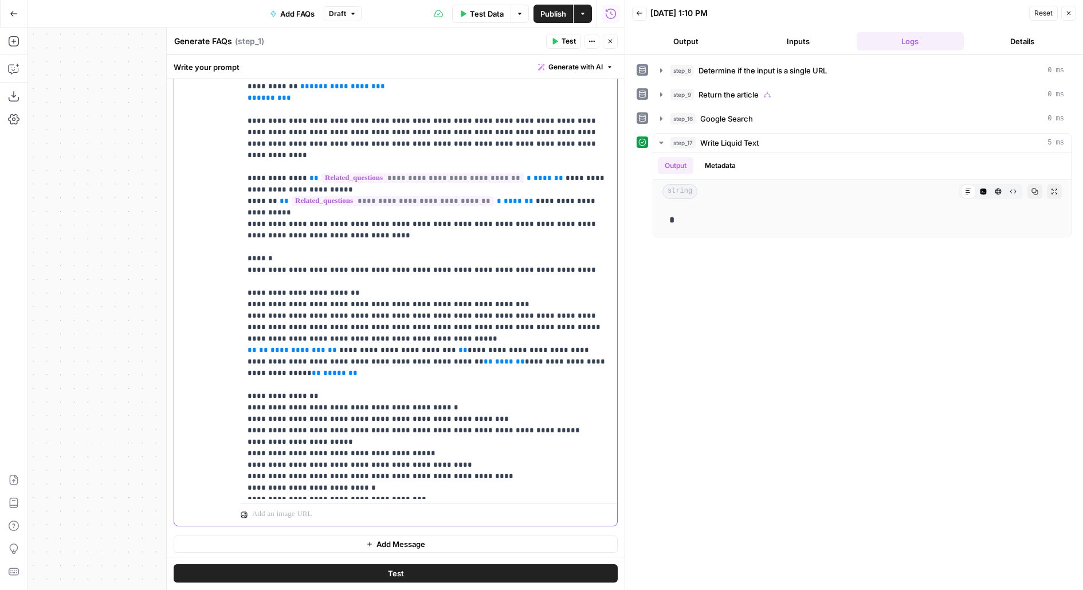
click at [436, 328] on p "**********" at bounding box center [429, 441] width 363 height 837
drag, startPoint x: 614, startPoint y: 336, endPoint x: 236, endPoint y: 322, distance: 378.4
click at [236, 322] on div "**********" at bounding box center [395, 279] width 443 height 494
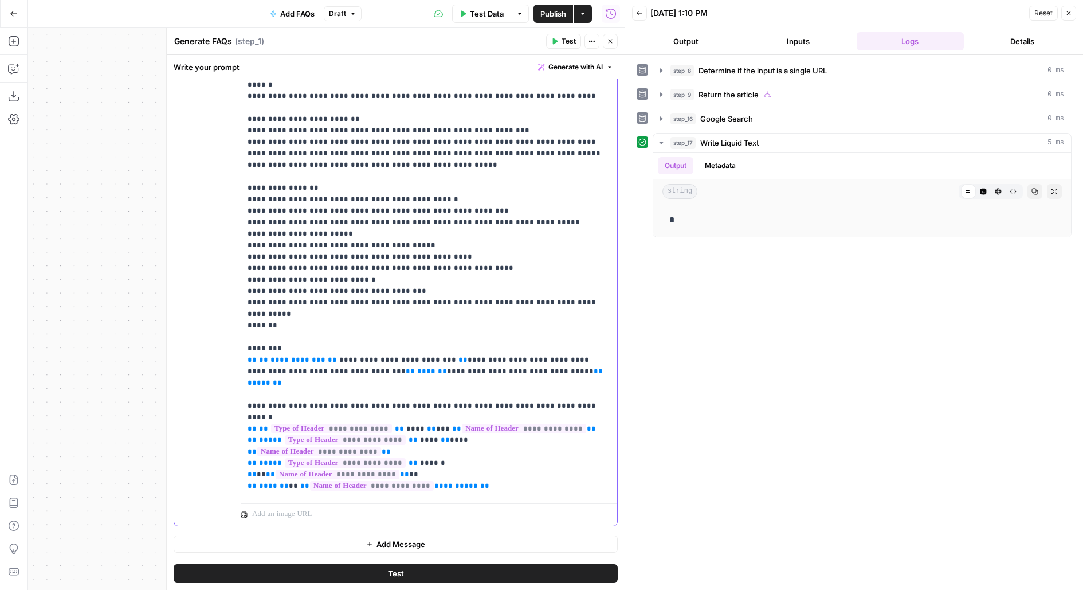
scroll to position [201, 0]
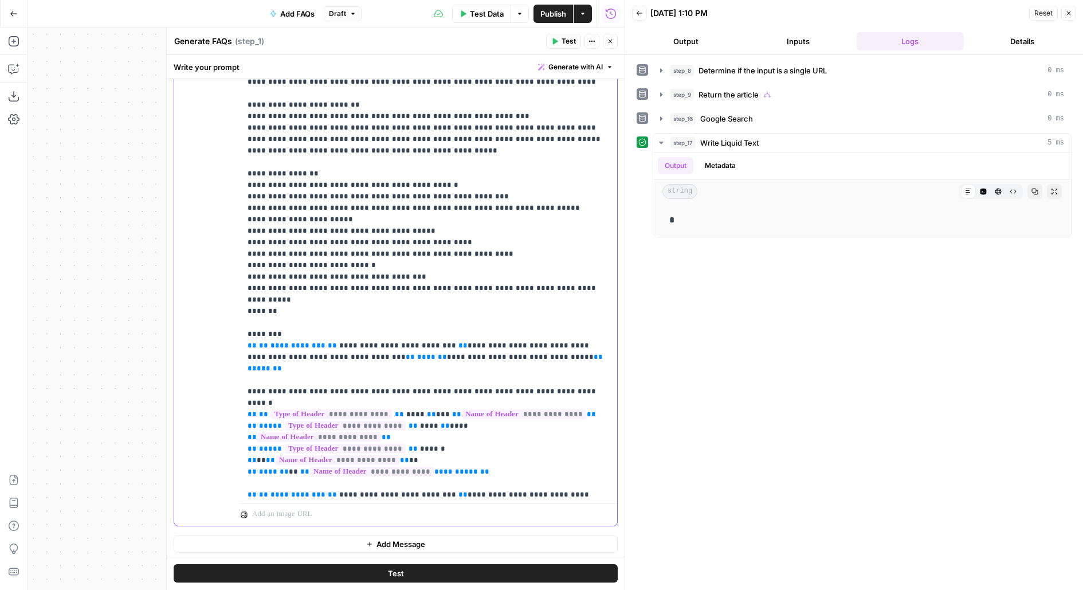
drag, startPoint x: 244, startPoint y: 307, endPoint x: 627, endPoint y: 316, distance: 382.9
click at [627, 317] on body "AirOps Builders New Home Browse Insights Opportunities Your Data Flightpath Rec…" at bounding box center [541, 295] width 1083 height 590
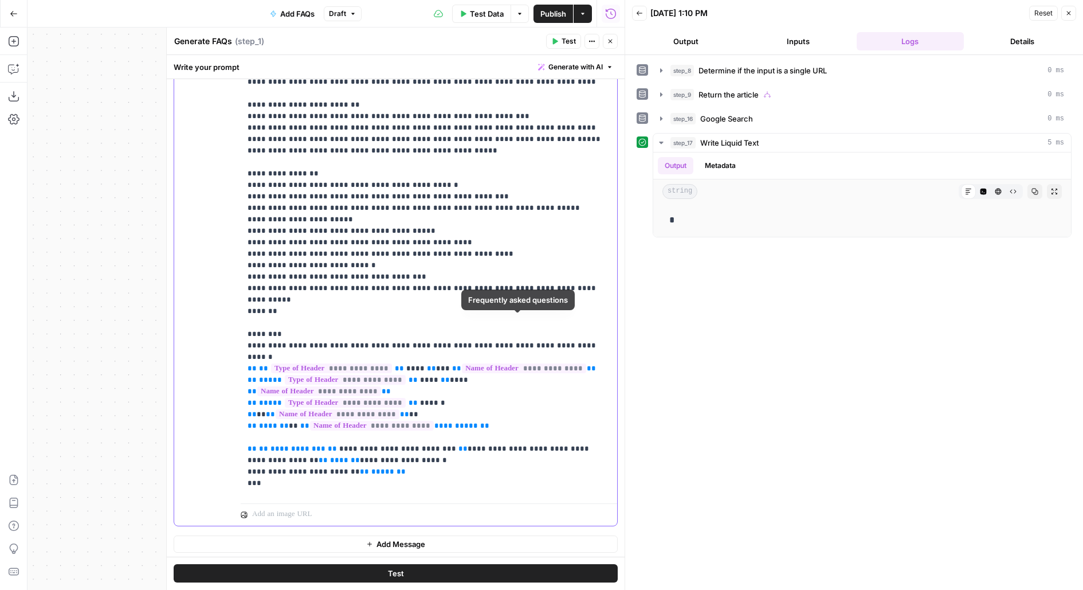
scroll to position [321, 0]
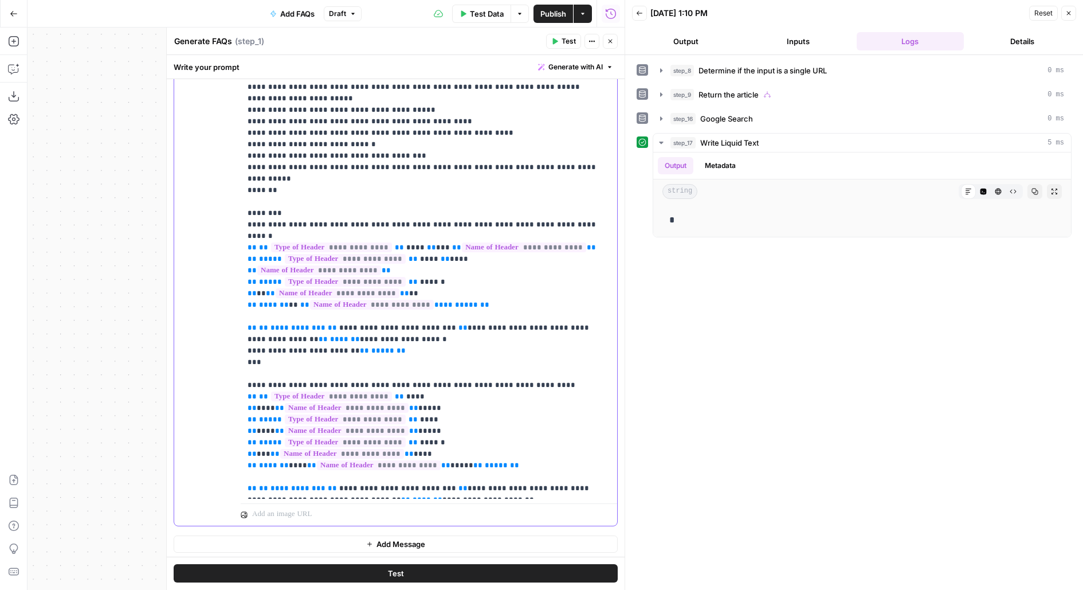
drag, startPoint x: 419, startPoint y: 280, endPoint x: 234, endPoint y: 260, distance: 185.7
click at [234, 260] on div "**********" at bounding box center [395, 279] width 443 height 494
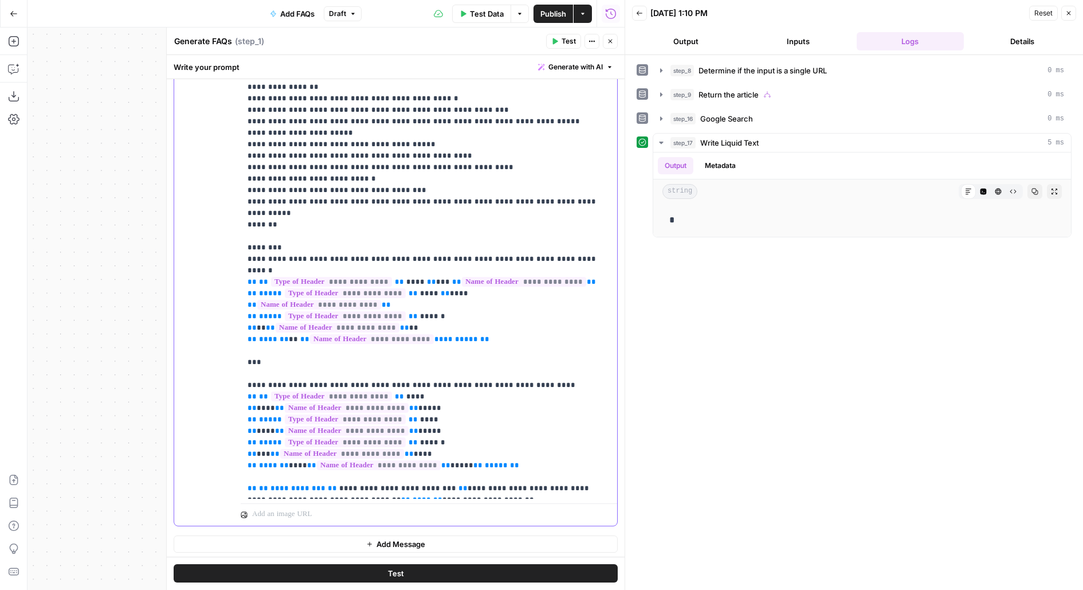
scroll to position [276, 0]
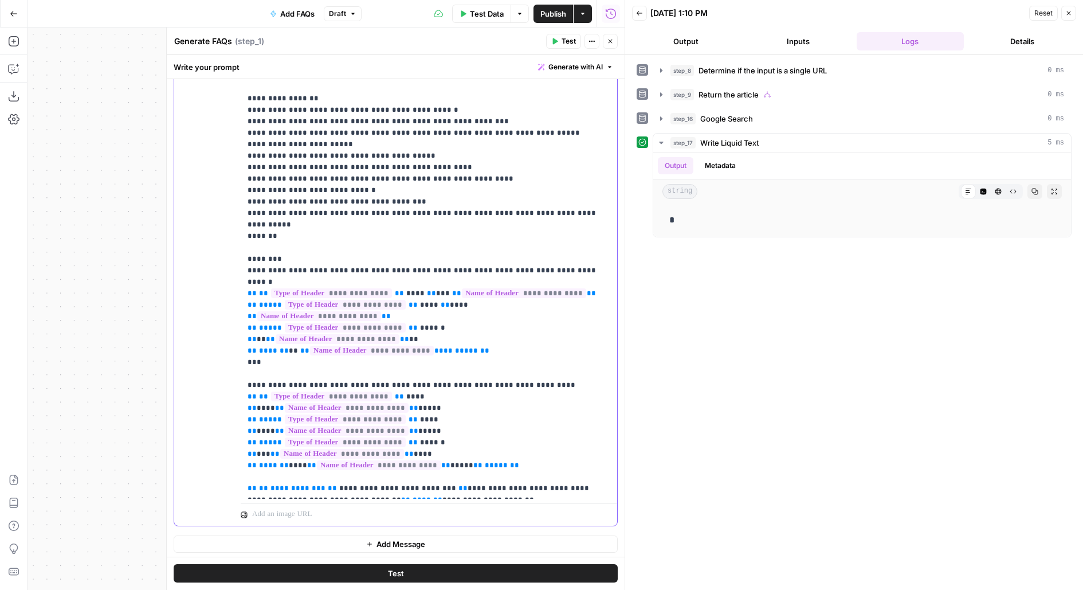
drag, startPoint x: 354, startPoint y: 459, endPoint x: 218, endPoint y: 412, distance: 143.7
click at [218, 413] on div "**********" at bounding box center [395, 279] width 443 height 494
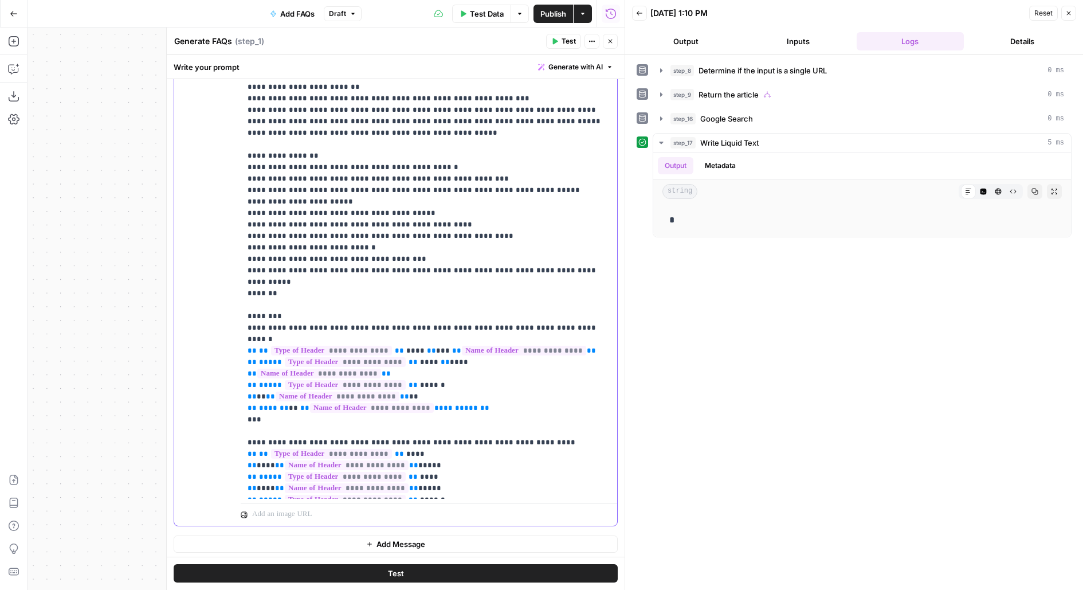
scroll to position [207, 0]
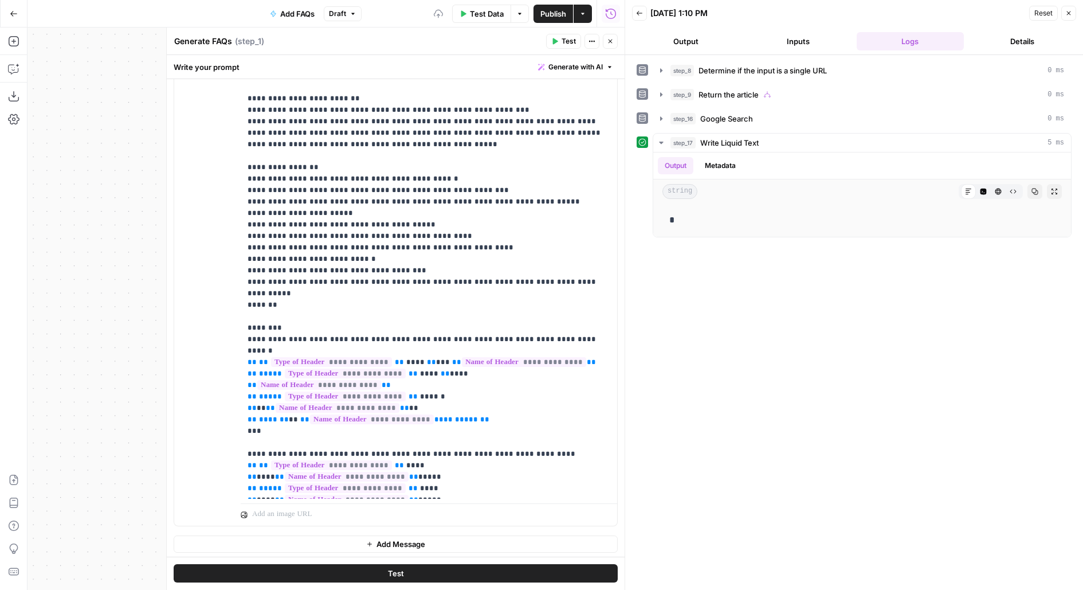
click at [331, 580] on button "Test" at bounding box center [396, 573] width 444 height 18
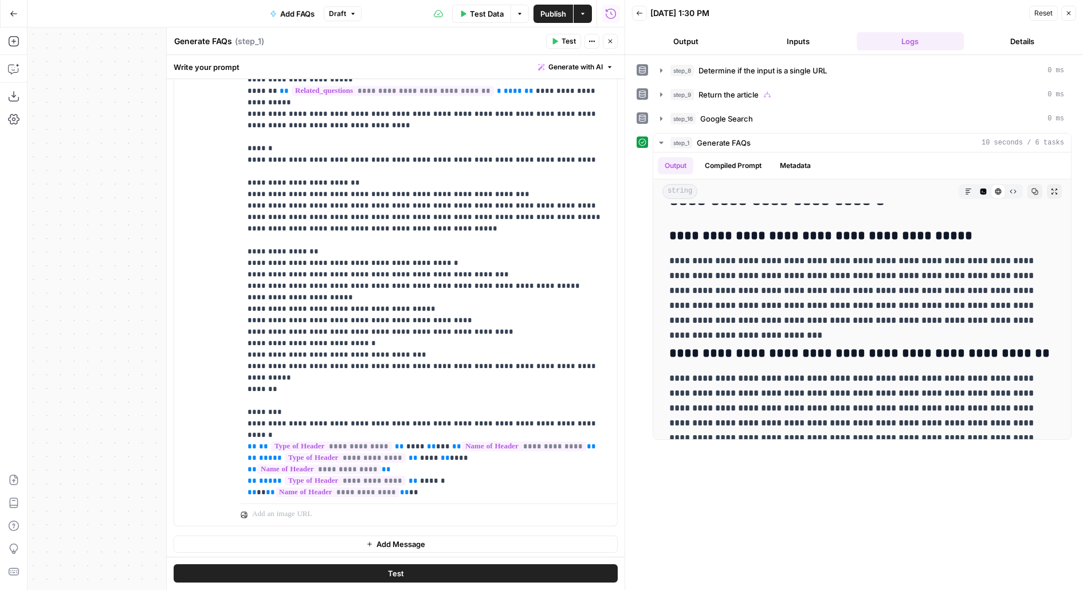
scroll to position [120, 0]
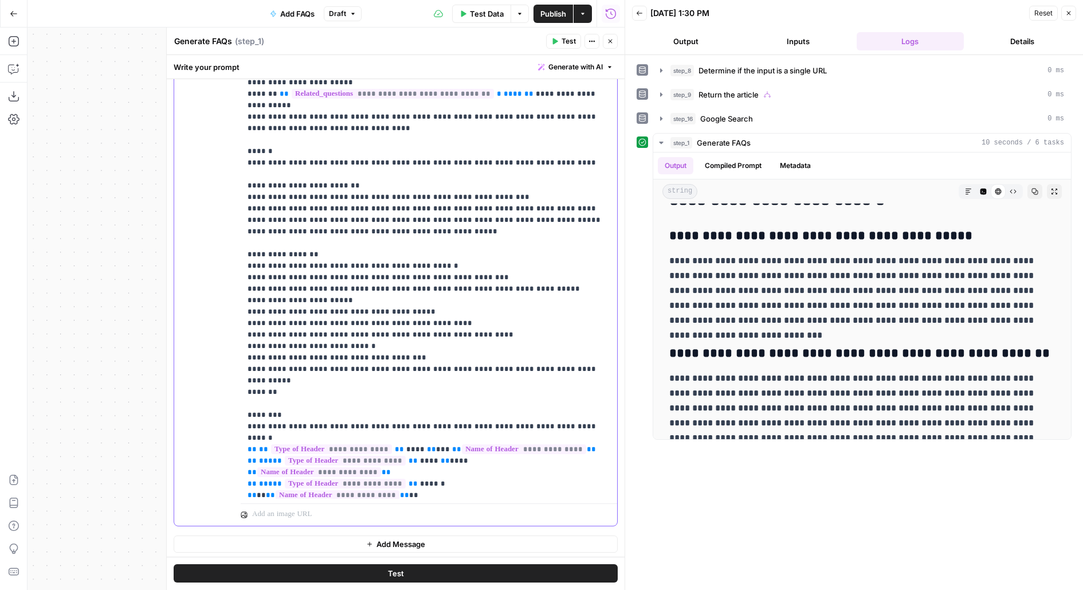
click at [531, 172] on p "**********" at bounding box center [429, 248] width 363 height 665
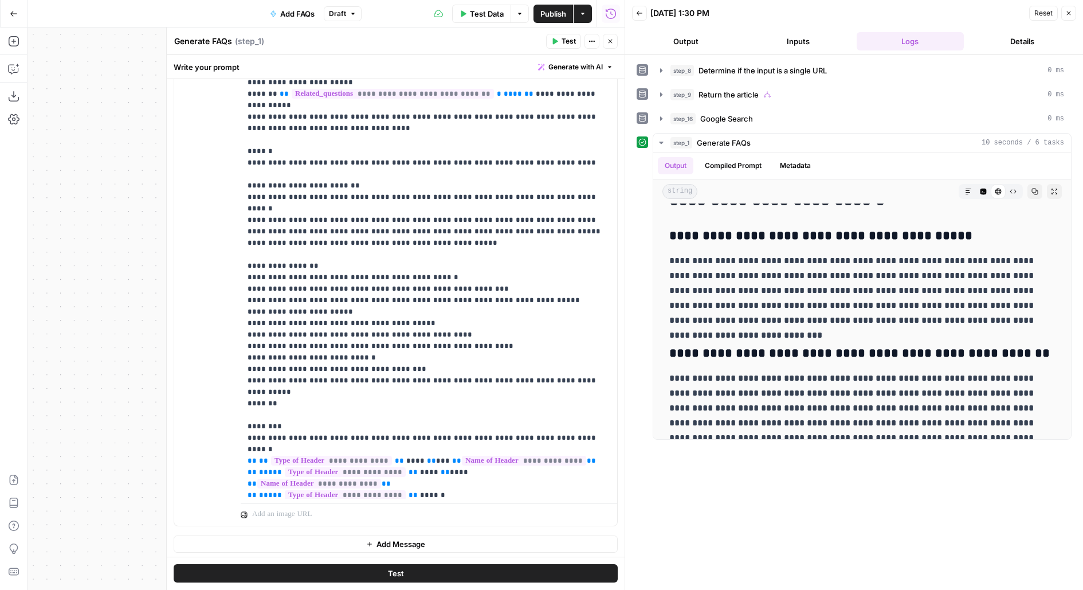
click at [409, 575] on button "Test" at bounding box center [396, 573] width 444 height 18
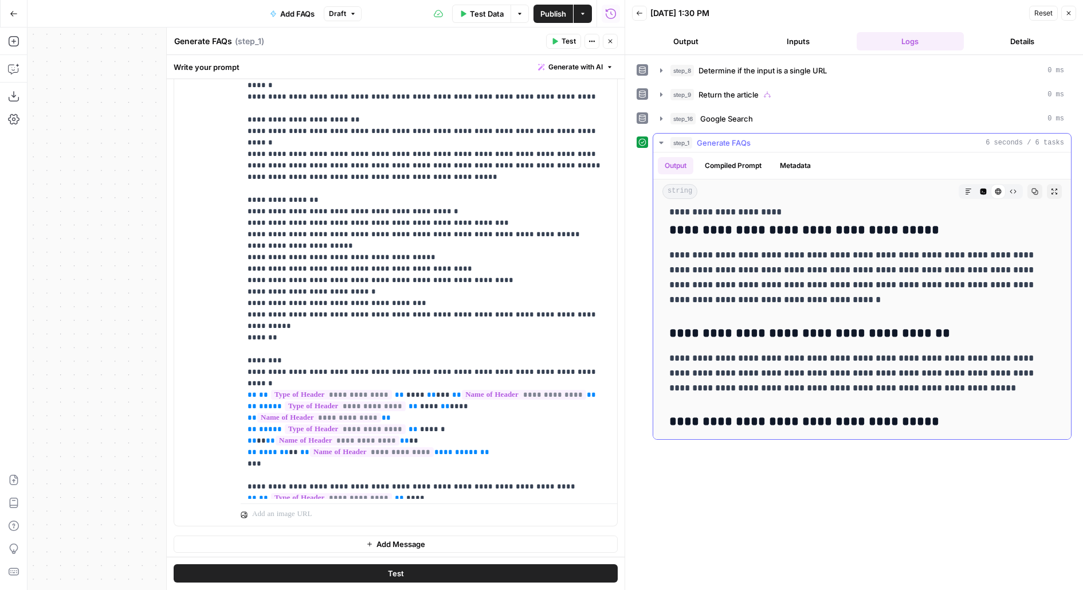
scroll to position [168, 0]
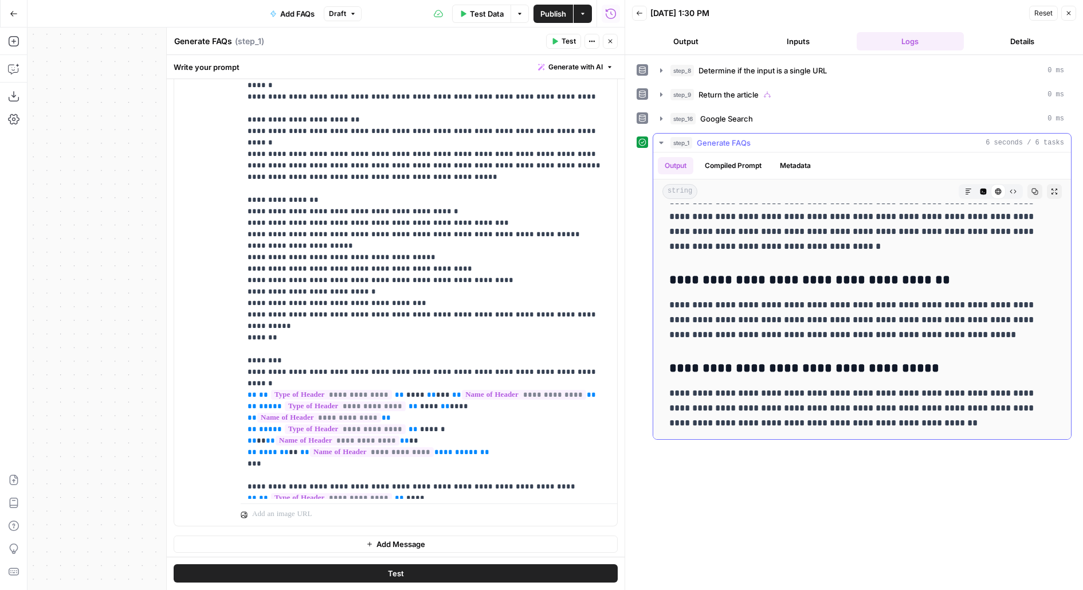
drag, startPoint x: 664, startPoint y: 388, endPoint x: 932, endPoint y: 426, distance: 270.8
click at [680, 390] on div "**********" at bounding box center [861, 237] width 399 height 395
click at [908, 394] on p "**********" at bounding box center [862, 408] width 386 height 45
click at [815, 38] on button "Inputs" at bounding box center [798, 41] width 108 height 18
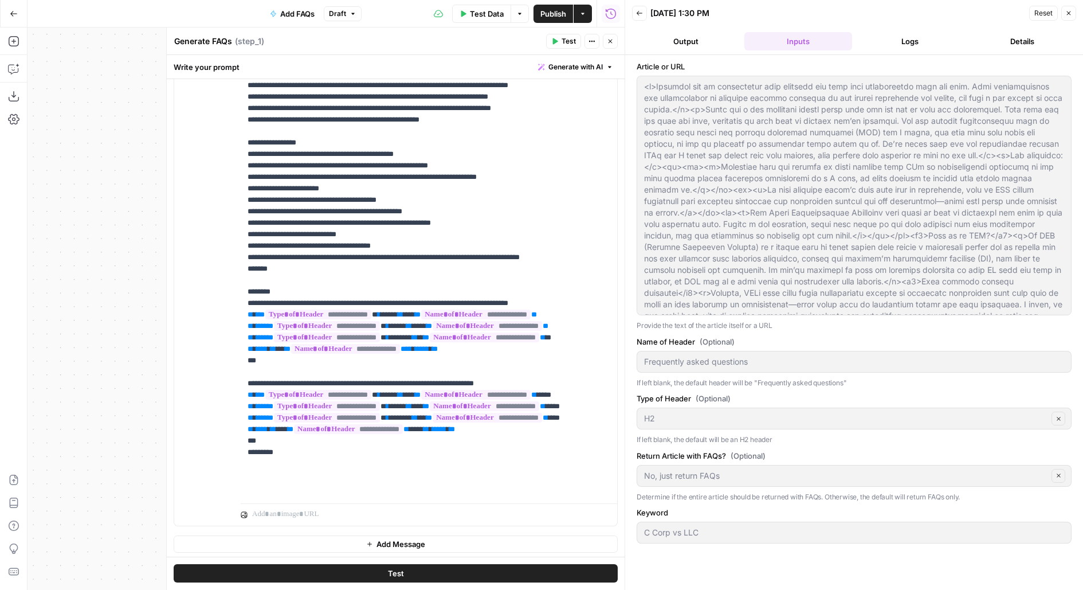
click at [904, 30] on header "Back 10/05/25 at 1:30 PM Reset Close Output Inputs Logs Details" at bounding box center [854, 27] width 458 height 55
click at [904, 33] on button "Logs" at bounding box center [911, 41] width 108 height 18
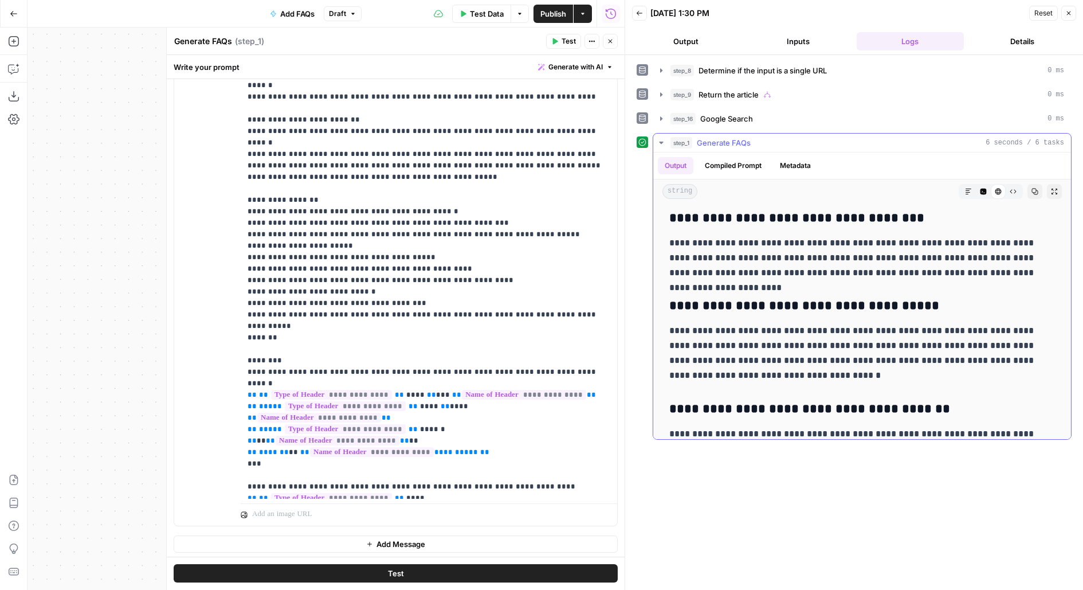
scroll to position [0, 0]
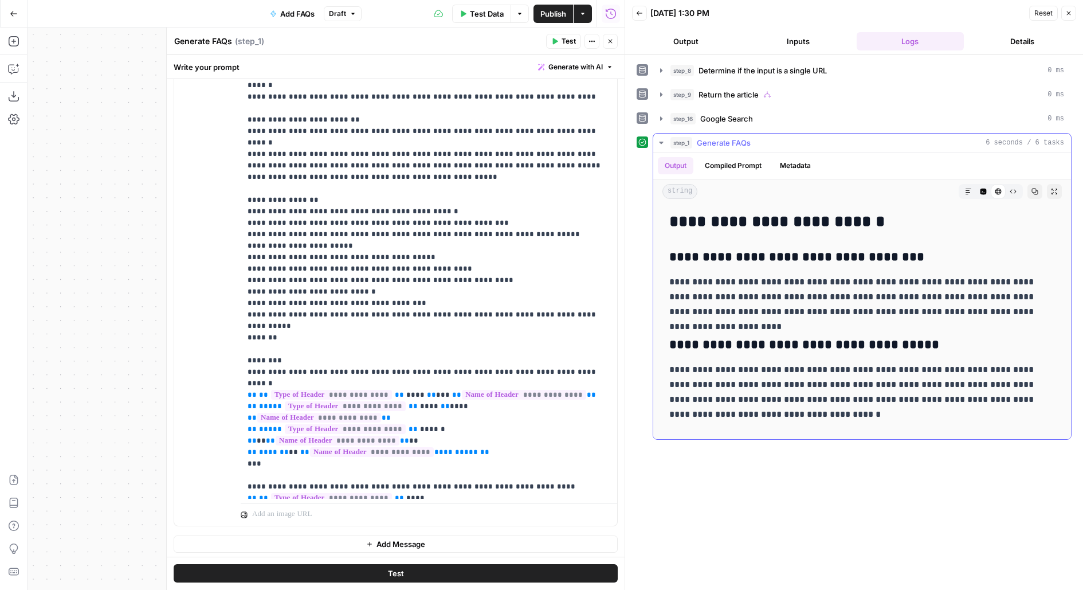
click at [1052, 188] on icon "button" at bounding box center [1054, 191] width 7 height 7
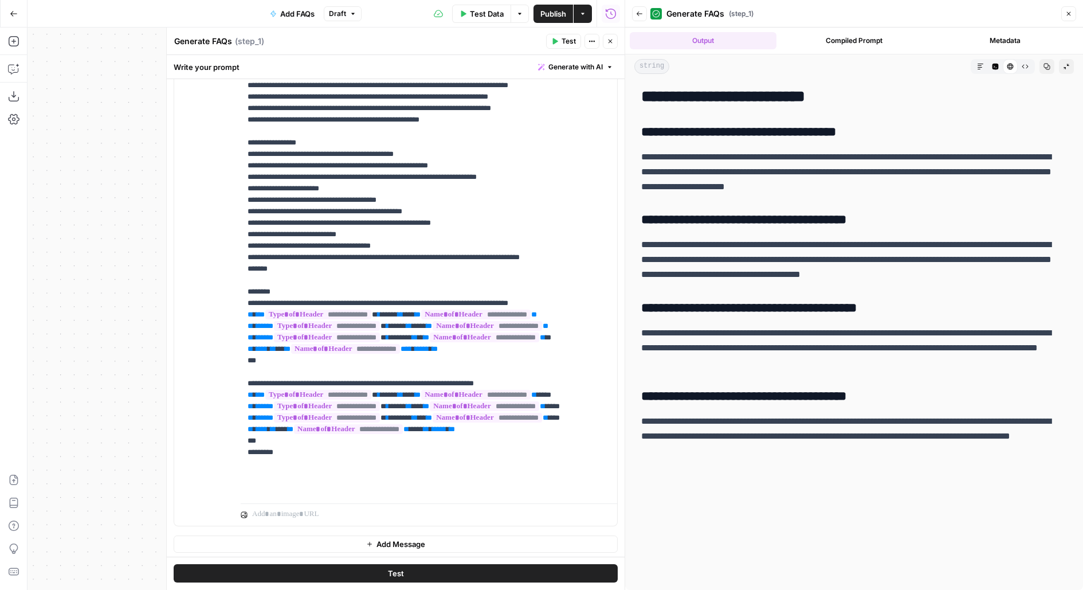
click at [836, 37] on button "Compiled Prompt" at bounding box center [854, 40] width 147 height 17
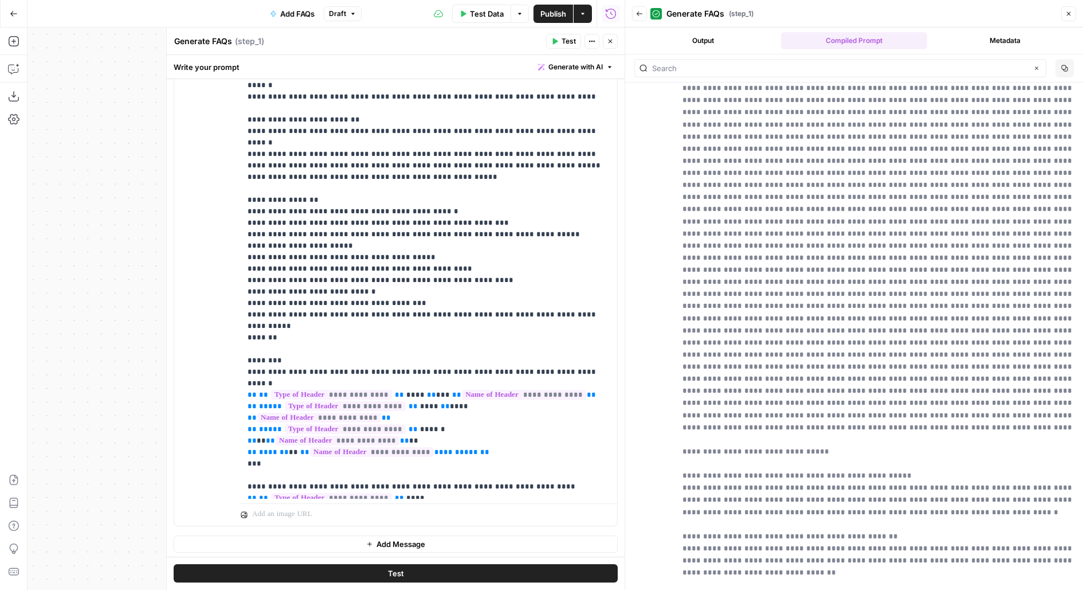
scroll to position [1311, 0]
drag, startPoint x: 689, startPoint y: 206, endPoint x: 814, endPoint y: 210, distance: 125.0
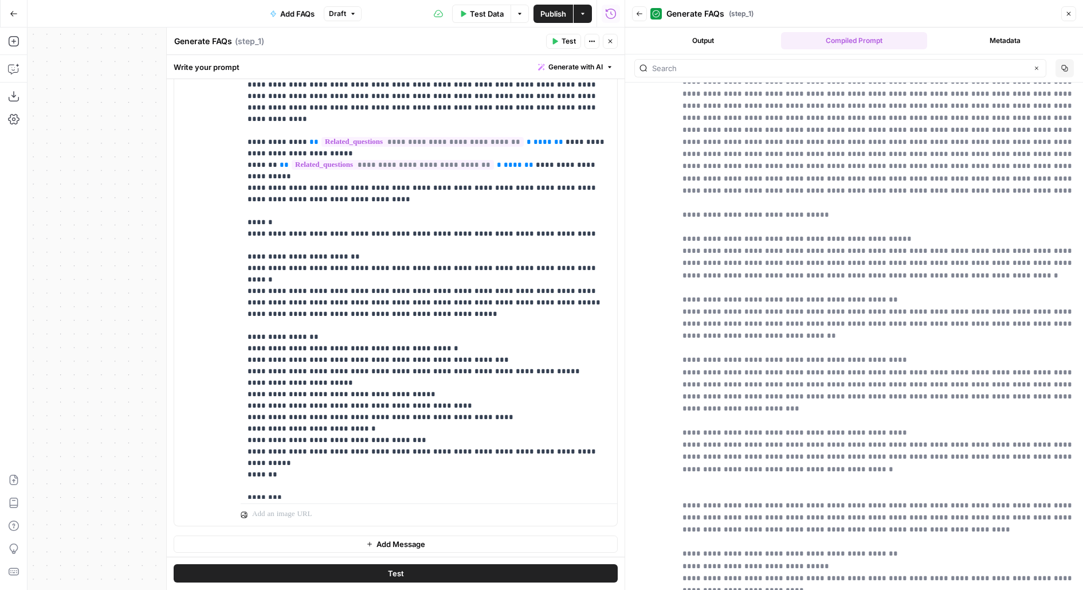
scroll to position [1550, 0]
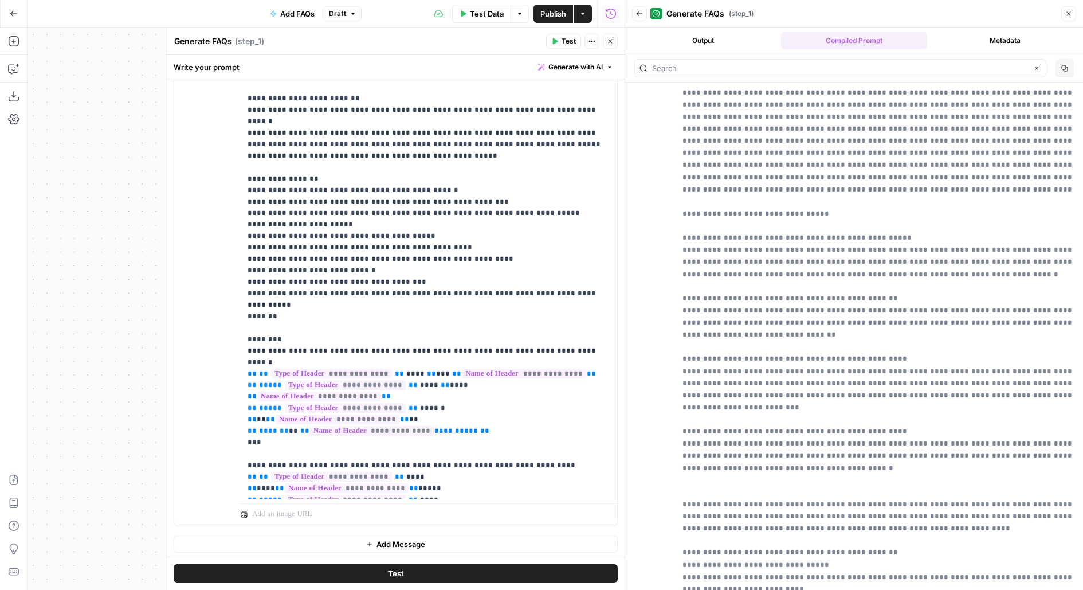
scroll to position [0, 0]
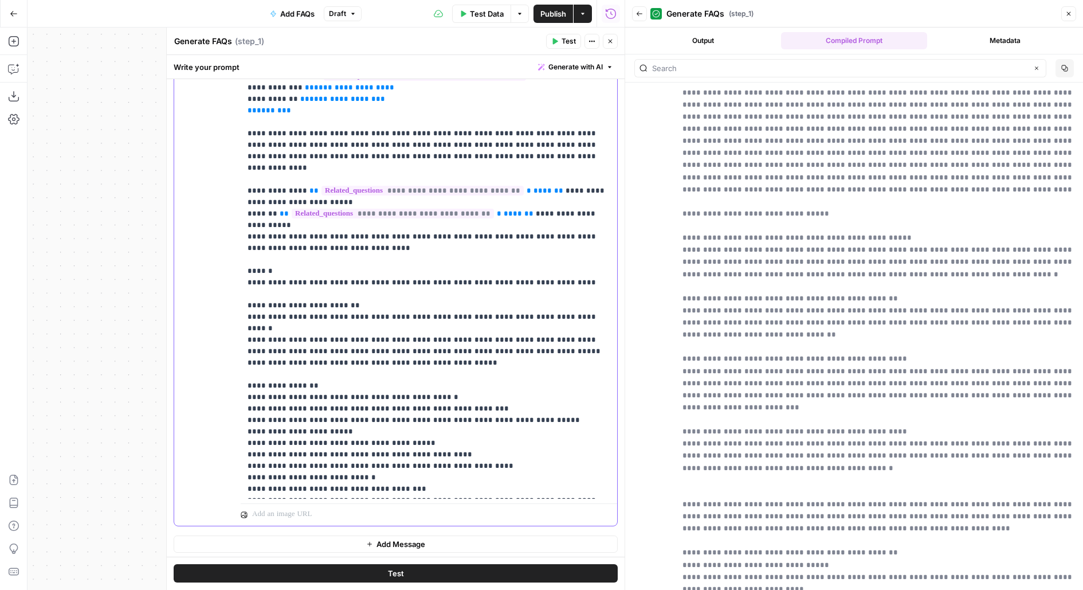
click at [554, 221] on p "**********" at bounding box center [429, 368] width 363 height 665
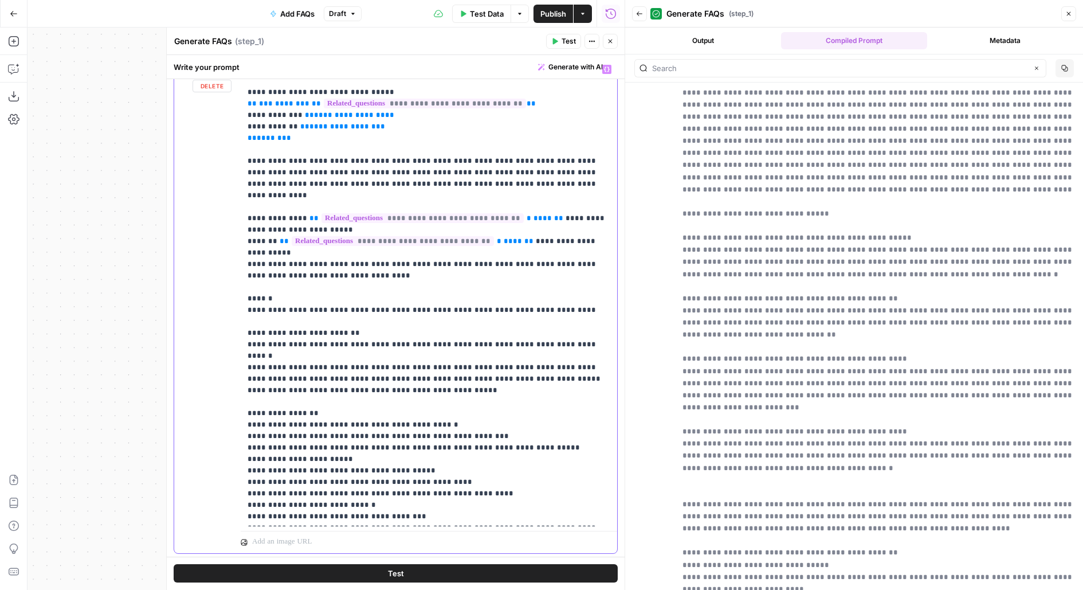
scroll to position [174, 0]
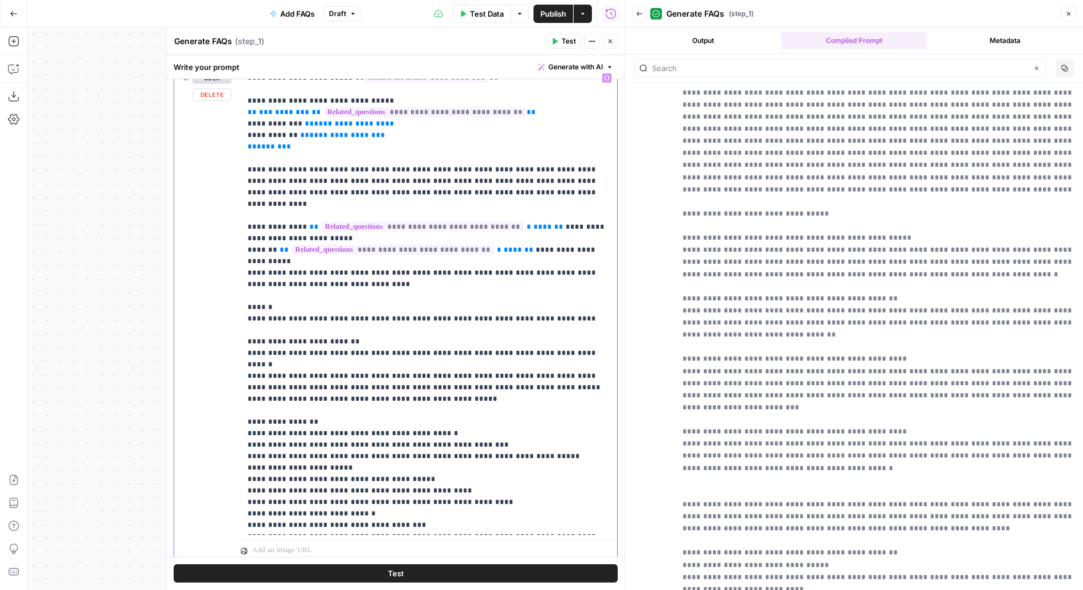
click at [294, 227] on p "**********" at bounding box center [429, 404] width 363 height 665
click at [261, 562] on div "Test" at bounding box center [396, 573] width 458 height 33
click at [291, 572] on button "Test" at bounding box center [396, 573] width 444 height 18
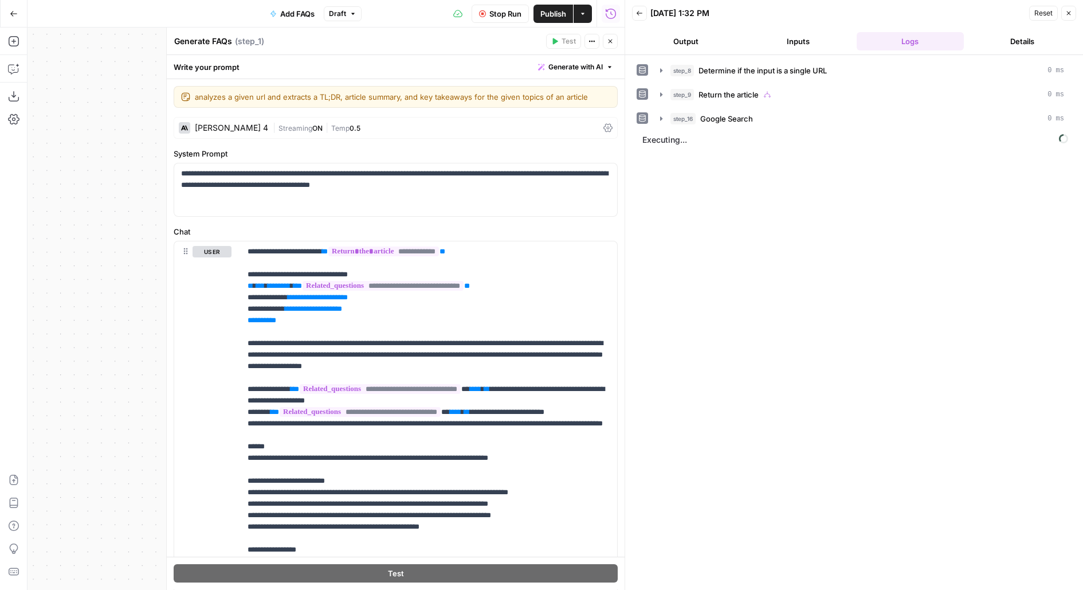
click at [561, 9] on span "Publish" at bounding box center [553, 13] width 26 height 11
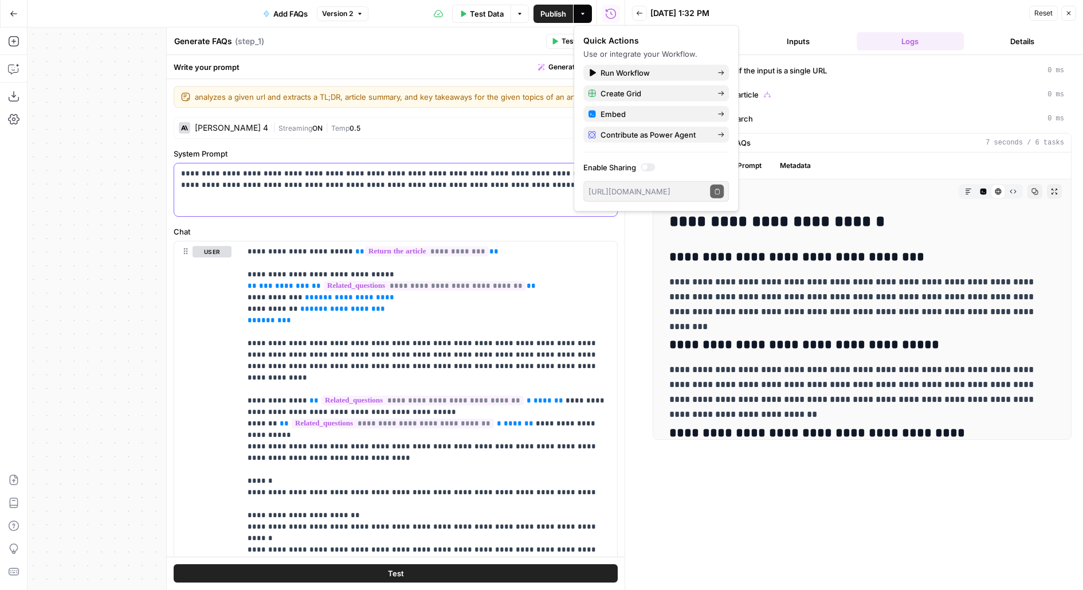
click at [407, 201] on div "**********" at bounding box center [395, 189] width 443 height 53
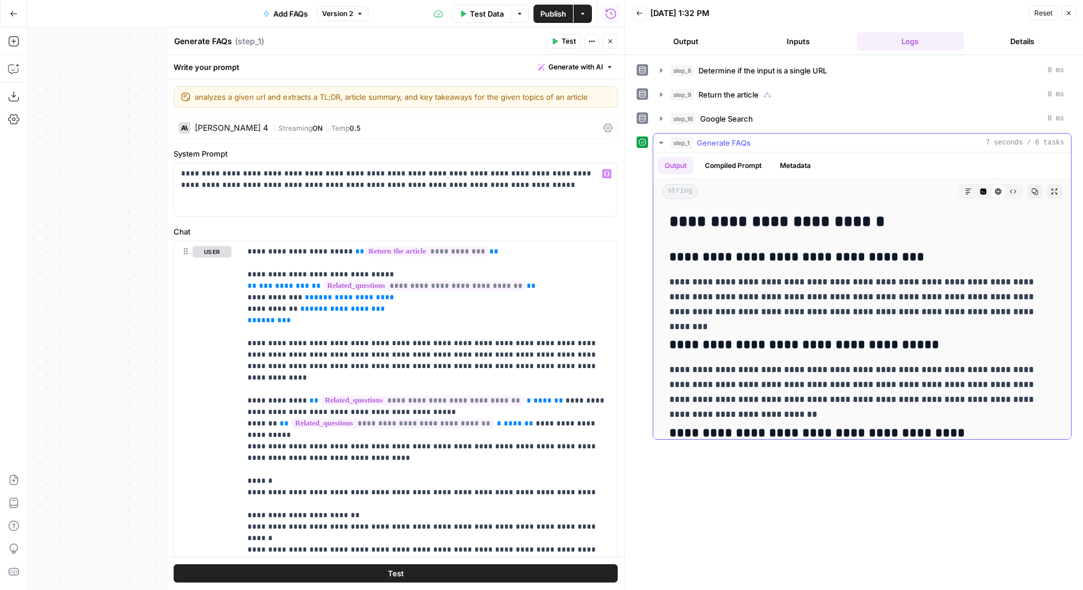
click at [1046, 190] on div "string Markdown Code Editor HTML Viewer Raw Output Copy Expand Output" at bounding box center [862, 191] width 418 height 24
click at [752, 172] on div "Output Compiled Prompt Metadata" at bounding box center [862, 165] width 418 height 26
click at [752, 164] on button "Compiled Prompt" at bounding box center [733, 165] width 70 height 17
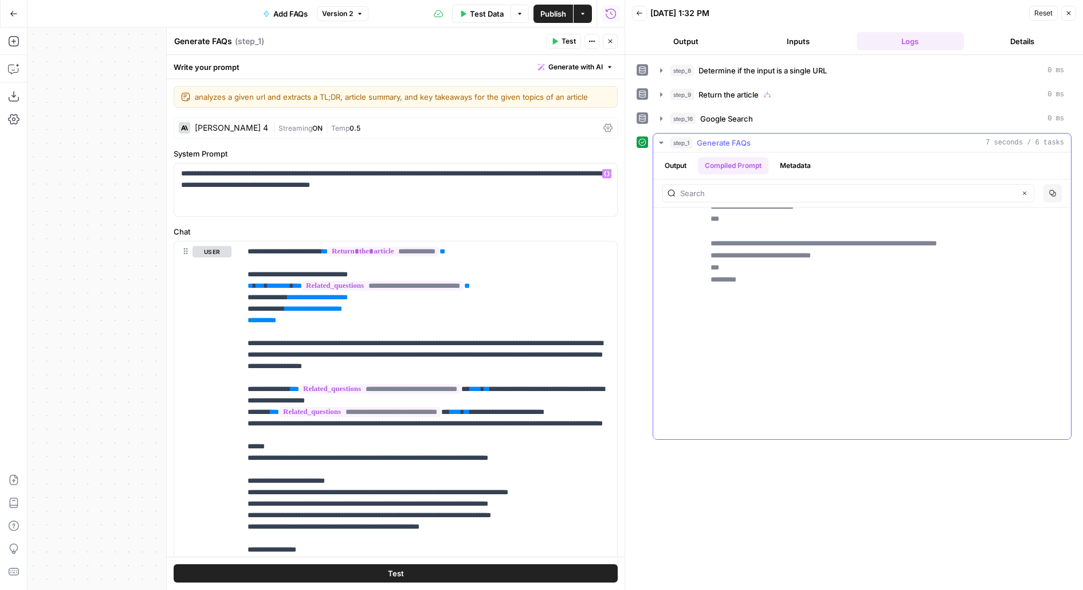
scroll to position [2136, 0]
click at [493, 123] on div "| Streaming ON | Temp 0.5" at bounding box center [436, 128] width 326 height 11
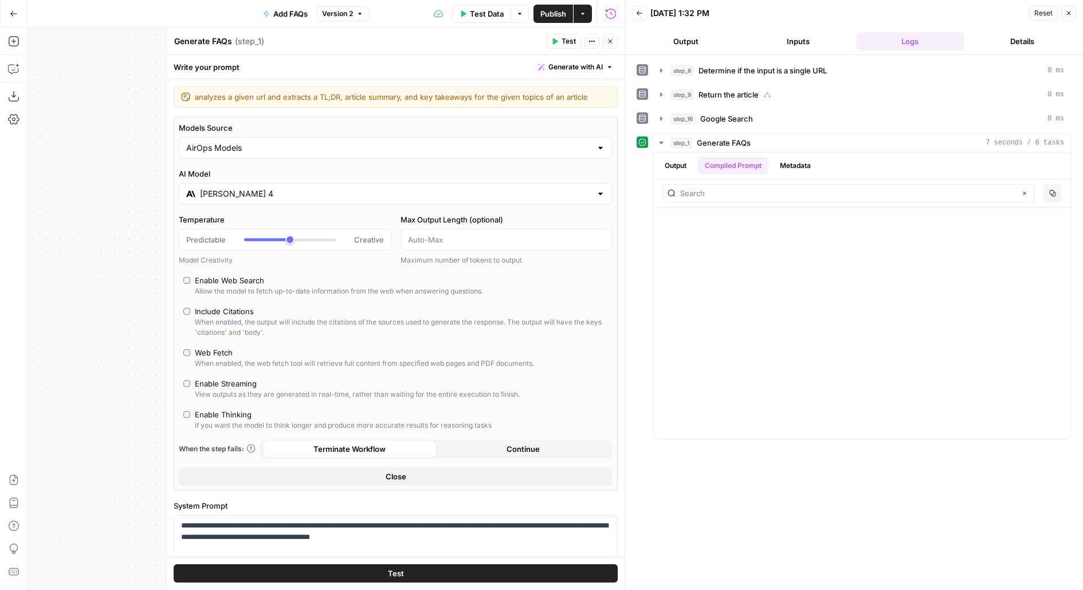
click at [295, 188] on input "Claude Sonnet 4" at bounding box center [395, 193] width 391 height 11
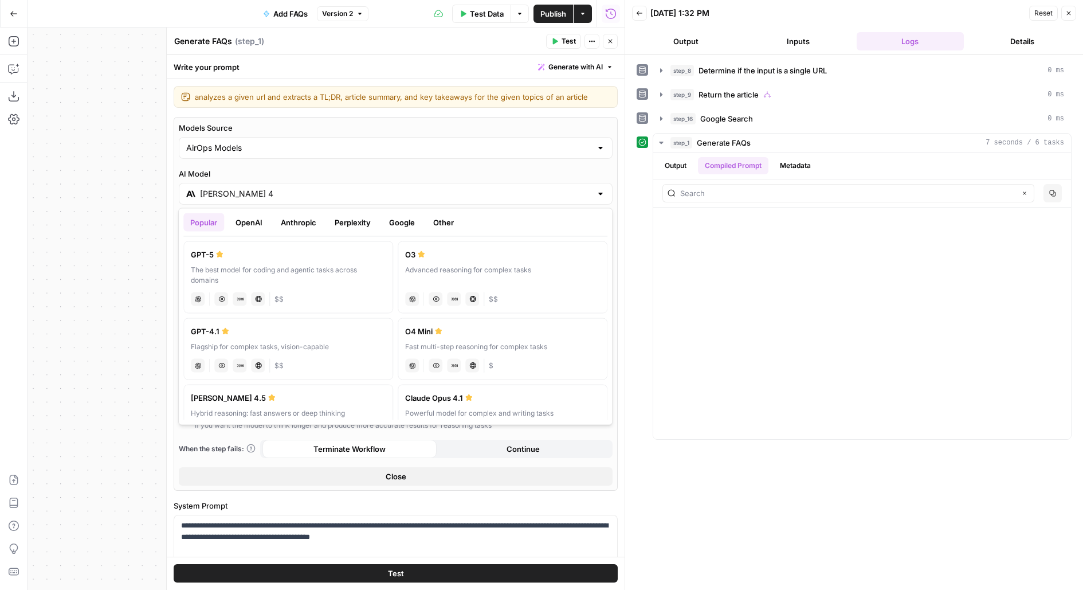
click at [288, 222] on button "Anthropic" at bounding box center [298, 222] width 49 height 18
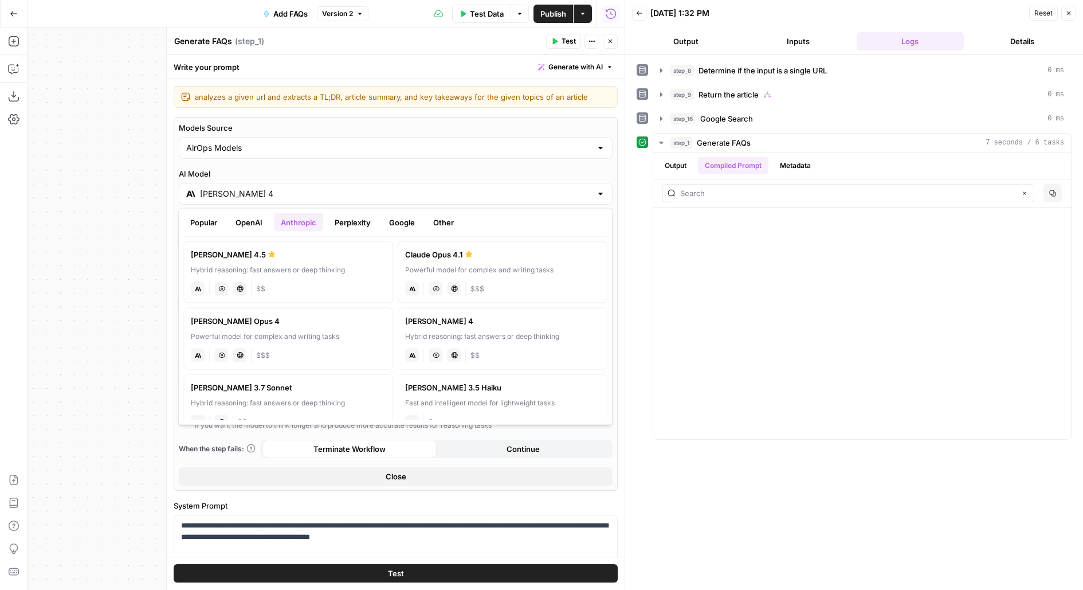
click at [260, 280] on div "anthropic Vision Capabilities Live Web Research $$" at bounding box center [288, 288] width 195 height 16
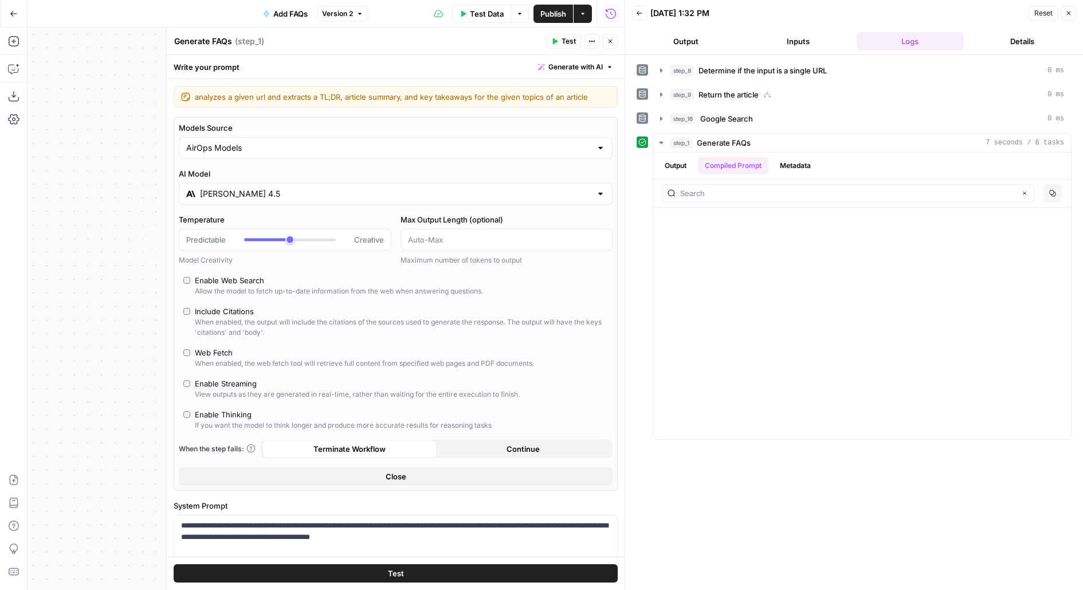
type input "Claude Sonnet 4.5"
click at [193, 575] on button "Test" at bounding box center [396, 573] width 444 height 18
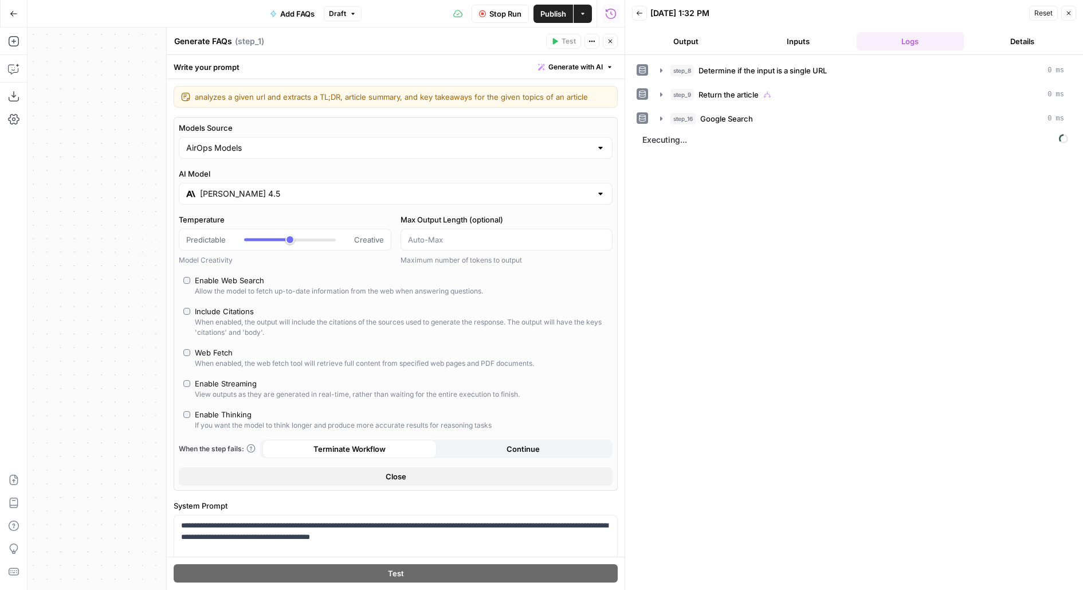
click at [693, 32] on button "Output" at bounding box center [686, 41] width 108 height 18
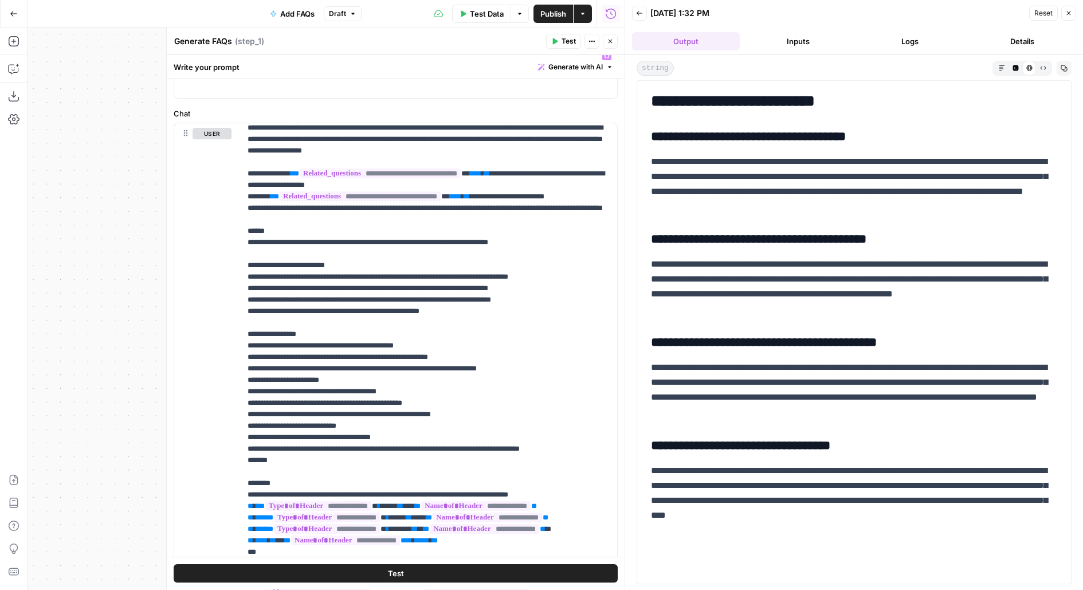
scroll to position [207, 0]
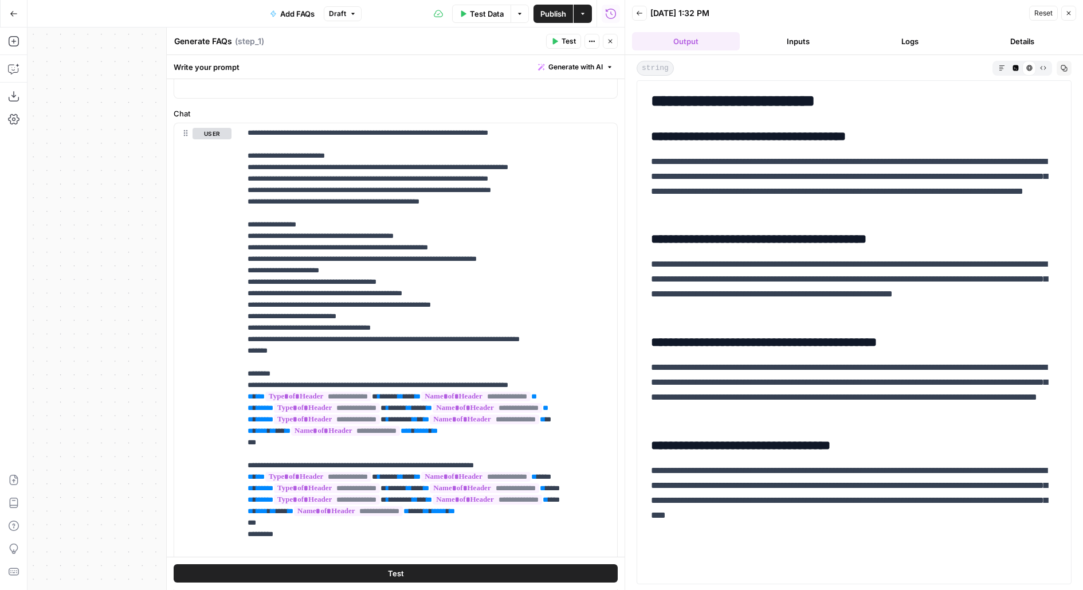
click at [906, 34] on button "Logs" at bounding box center [911, 41] width 108 height 18
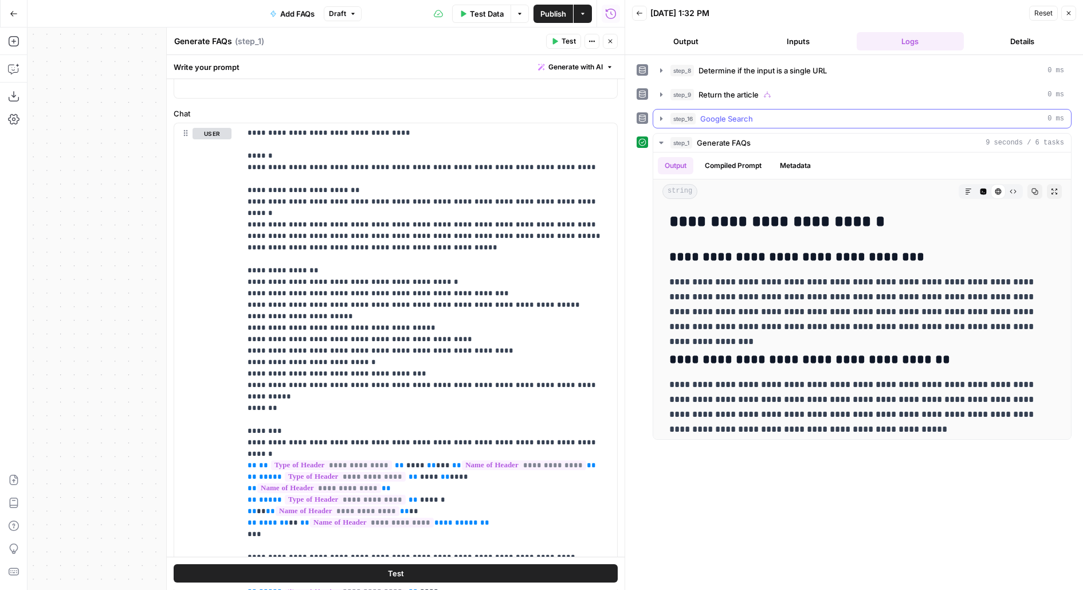
click at [749, 121] on span "Google Search" at bounding box center [726, 118] width 53 height 11
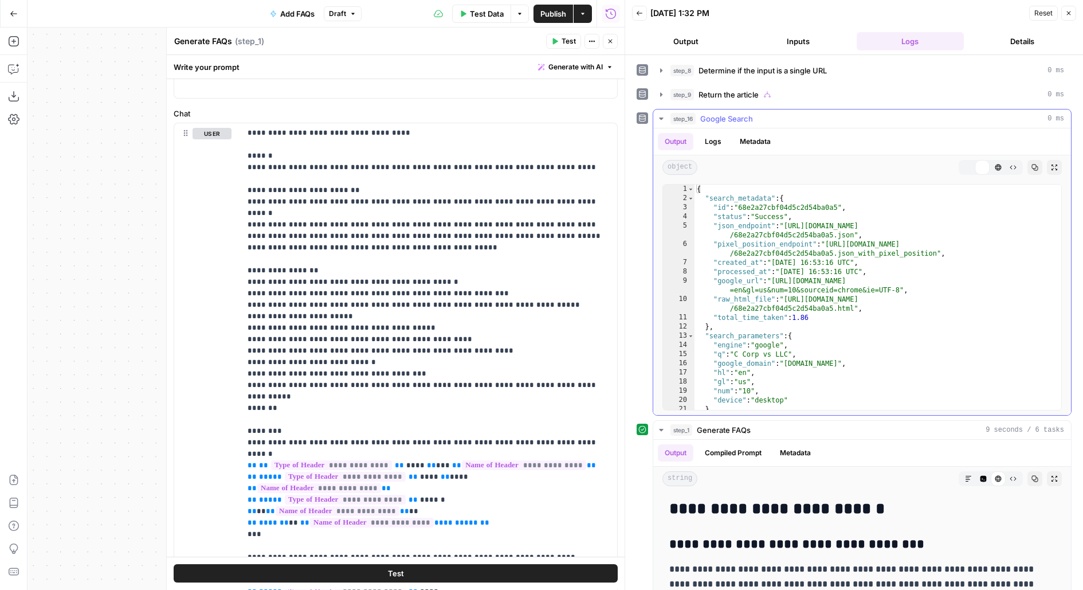
click at [749, 121] on span "Google Search" at bounding box center [726, 118] width 53 height 11
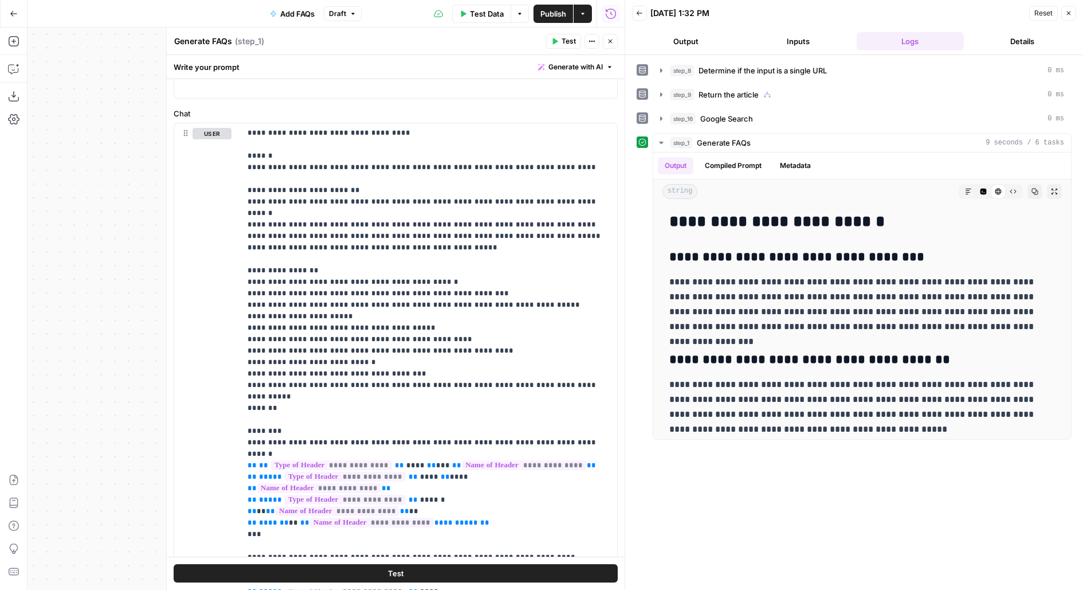
click at [771, 46] on button "Inputs" at bounding box center [798, 41] width 108 height 18
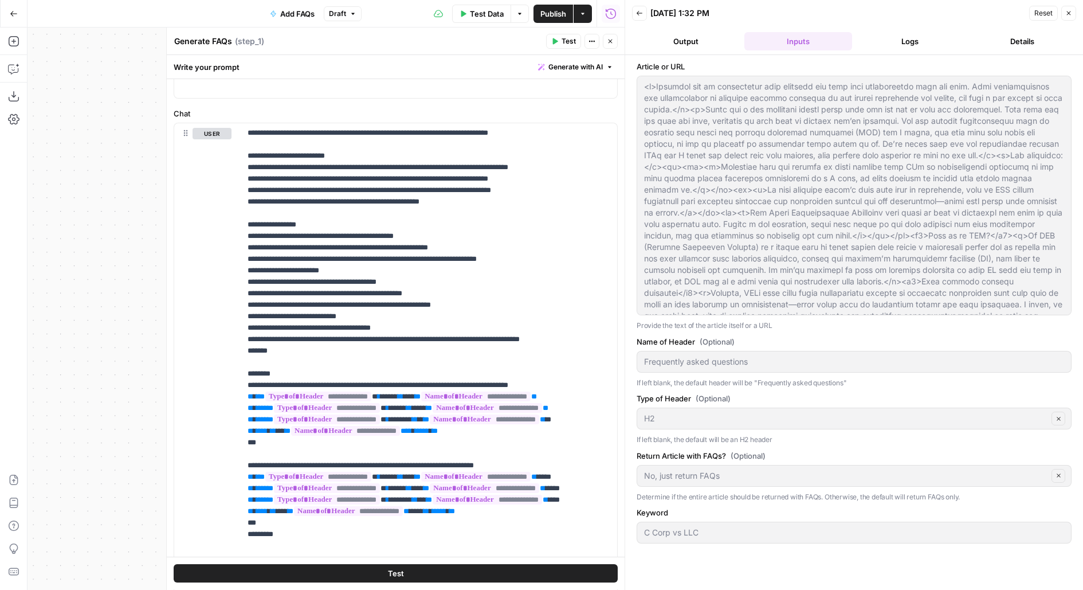
click at [709, 46] on button "Output" at bounding box center [686, 41] width 108 height 18
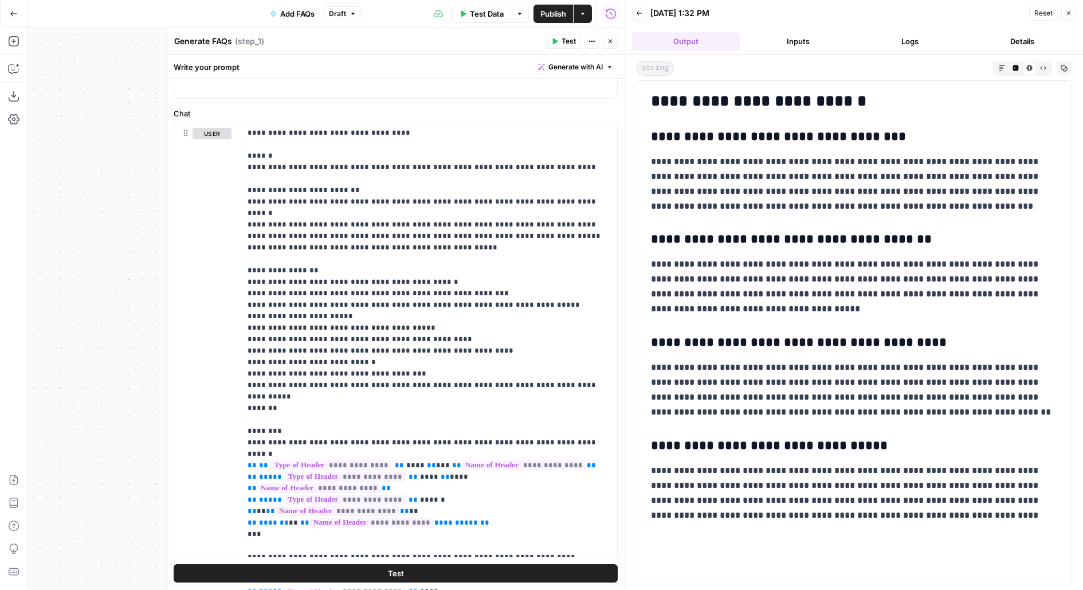
click at [925, 34] on button "Logs" at bounding box center [911, 41] width 108 height 18
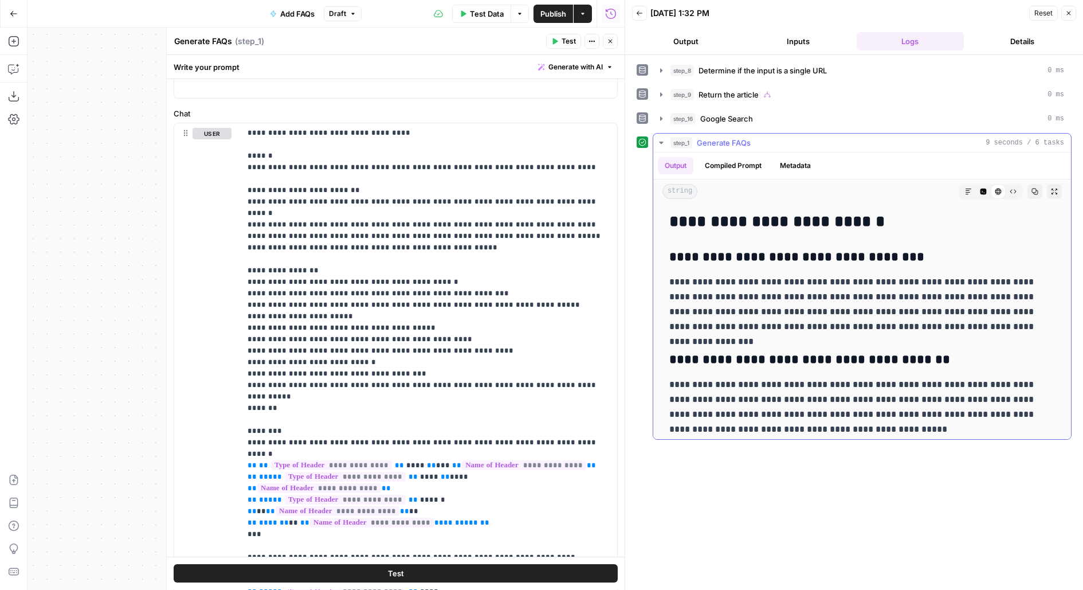
click at [983, 189] on icon "button" at bounding box center [983, 192] width 6 height 6
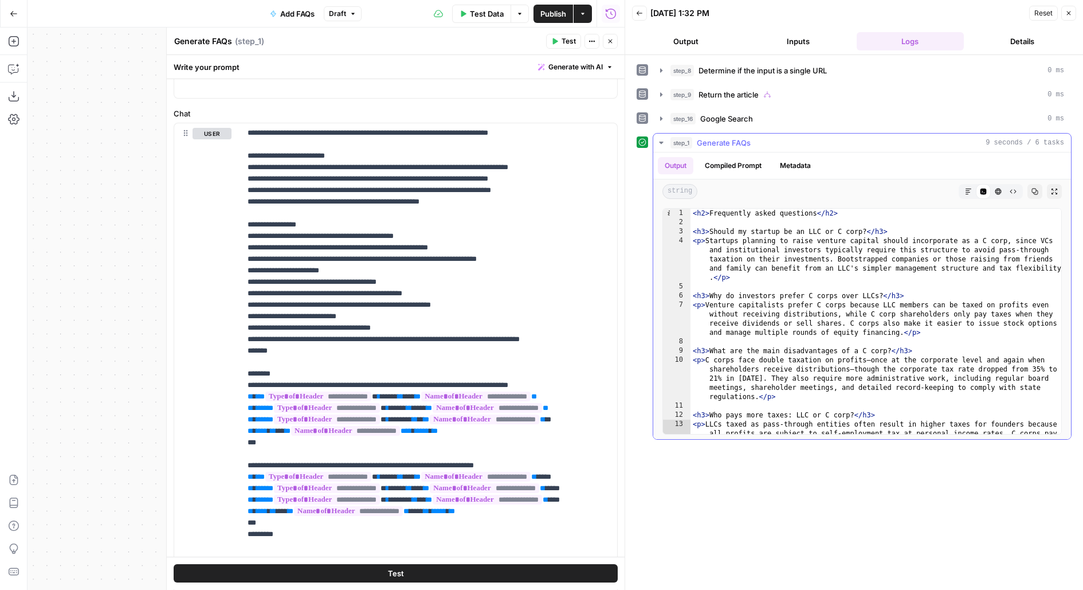
click at [1000, 190] on icon "button" at bounding box center [998, 191] width 7 height 7
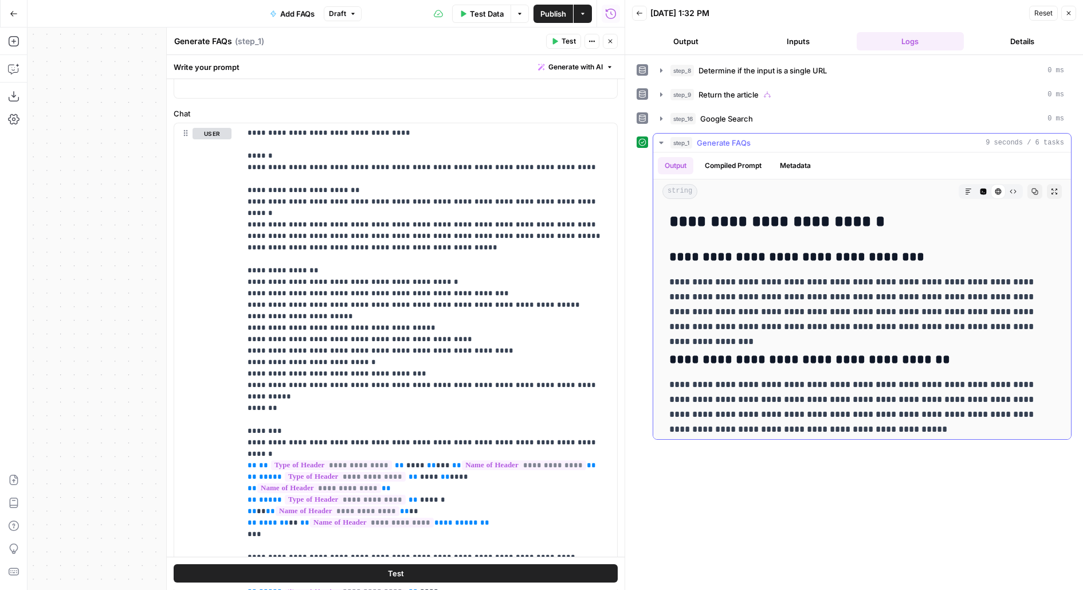
click at [977, 190] on button "Code Editor" at bounding box center [983, 191] width 15 height 15
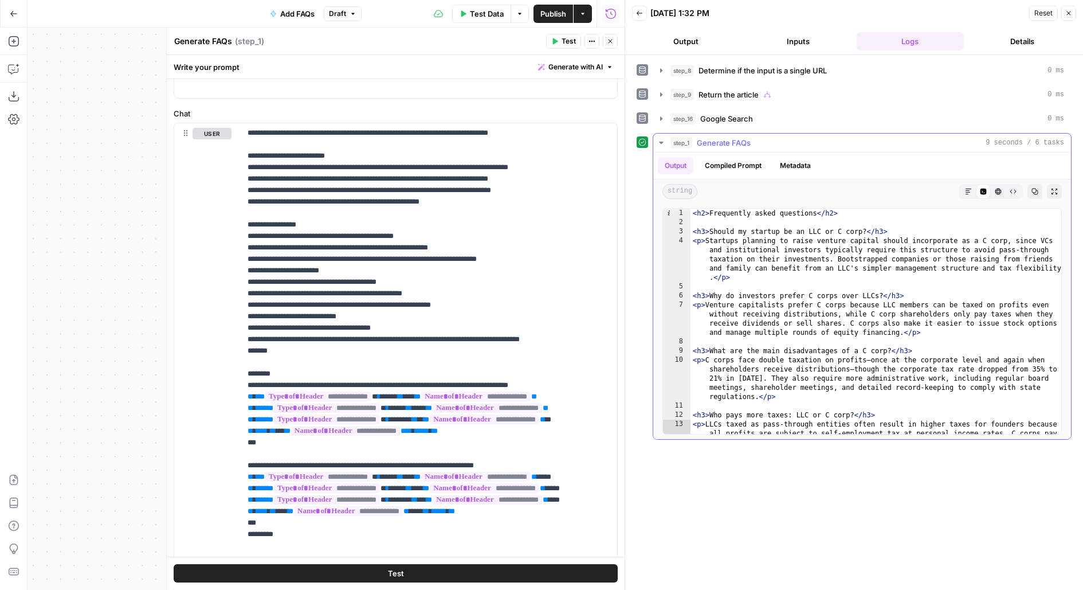
type textarea "**********"
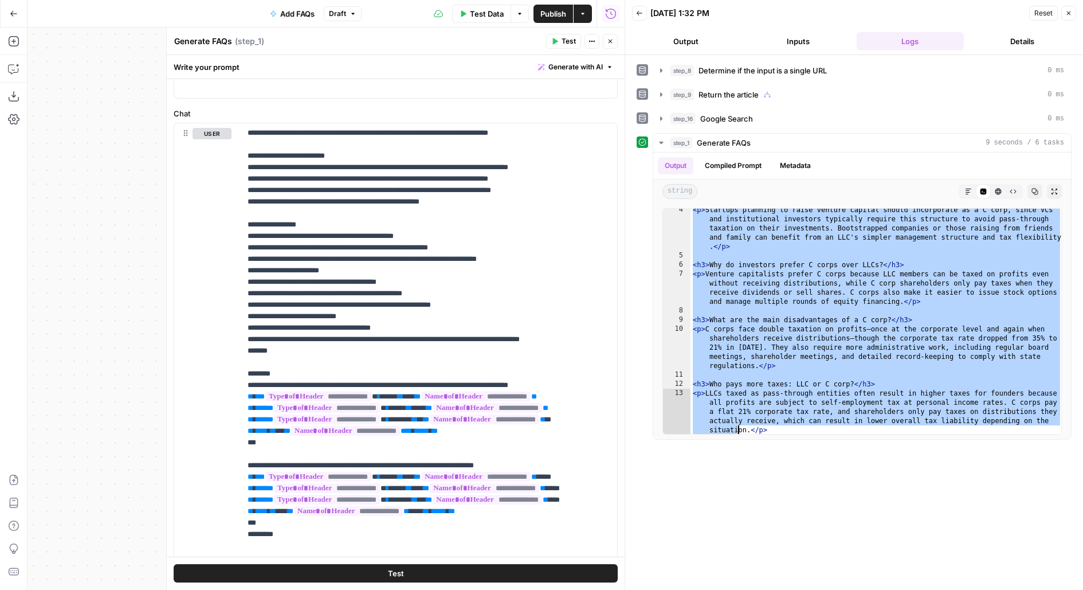
drag, startPoint x: 693, startPoint y: 210, endPoint x: 736, endPoint y: 523, distance: 315.8
click at [737, 523] on div "**********" at bounding box center [854, 322] width 435 height 523
click at [967, 313] on div "< p > Startups planning to raise venture capital should incorporate as a C corp…" at bounding box center [876, 363] width 372 height 317
type textarea "**********"
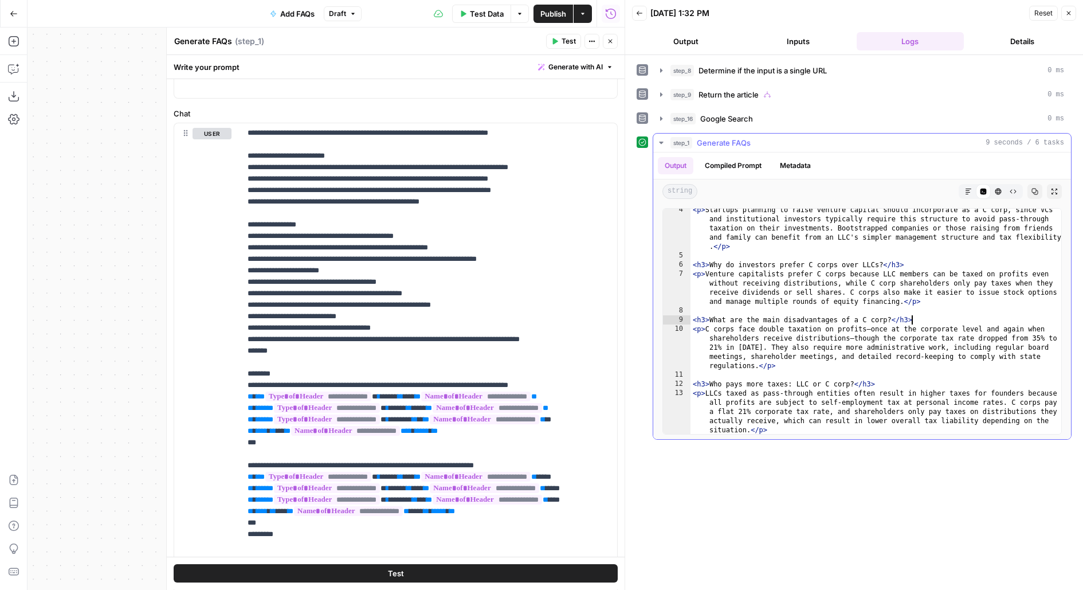
scroll to position [0, 0]
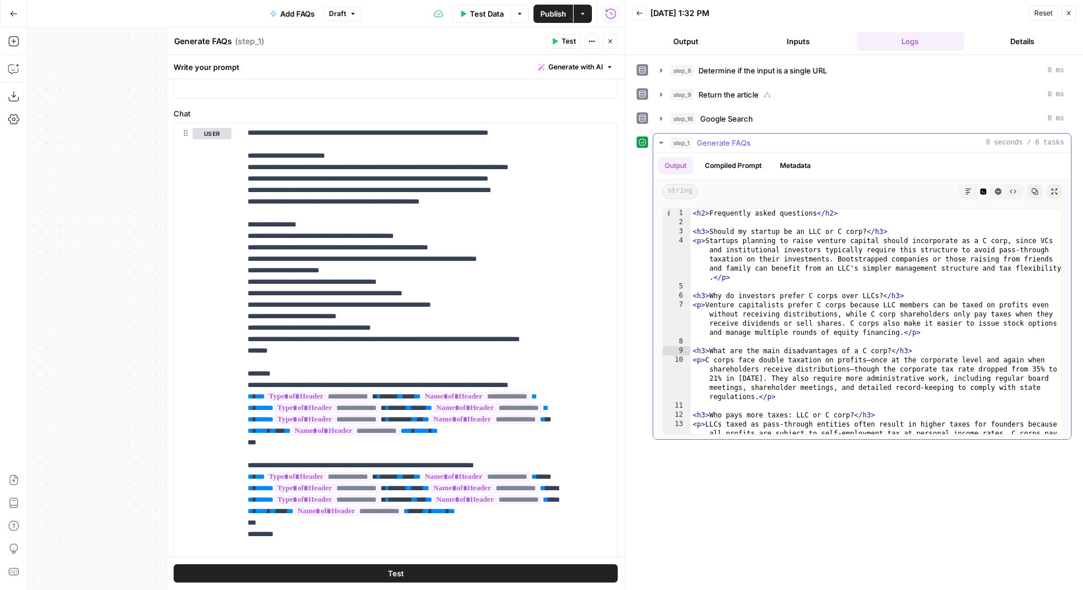
click at [972, 184] on button "Markdown" at bounding box center [968, 191] width 15 height 15
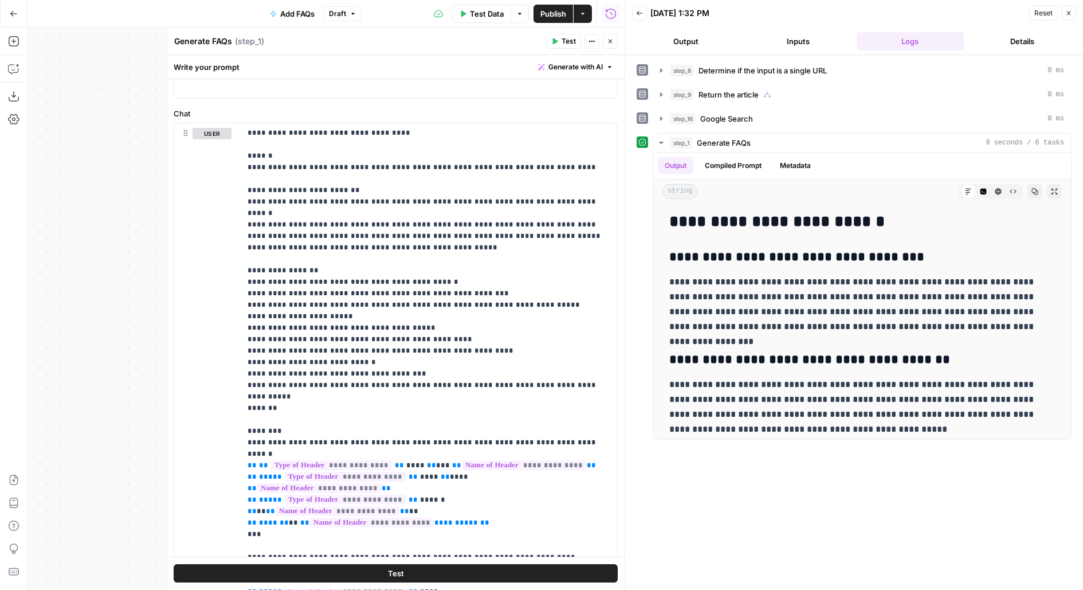
scroll to position [560, 0]
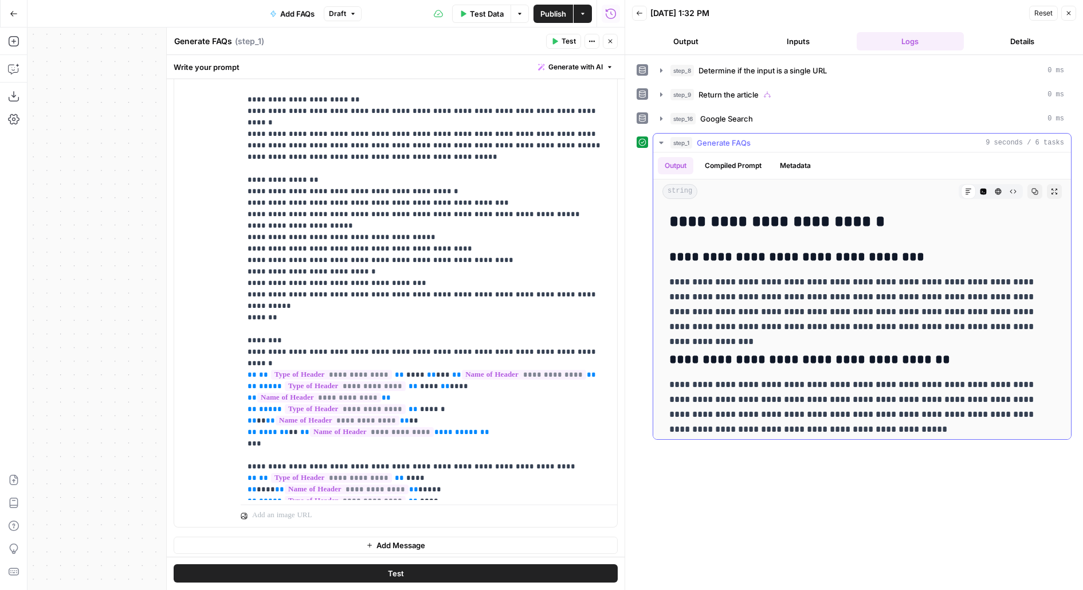
click at [988, 190] on button "Code Editor" at bounding box center [983, 191] width 15 height 15
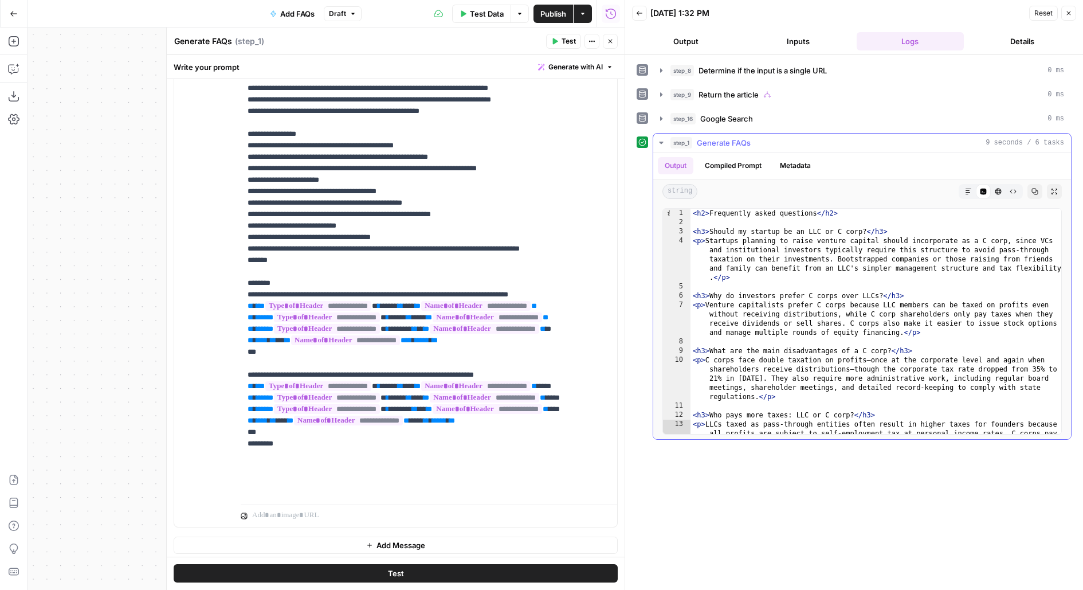
click at [965, 188] on icon "button" at bounding box center [968, 191] width 7 height 7
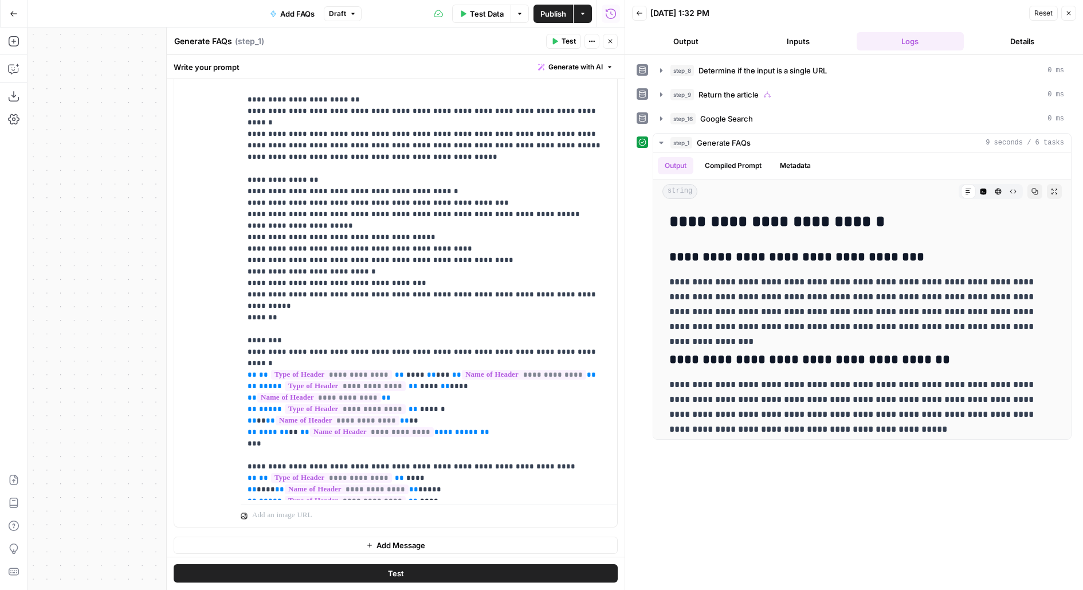
click at [804, 38] on button "Inputs" at bounding box center [798, 41] width 108 height 18
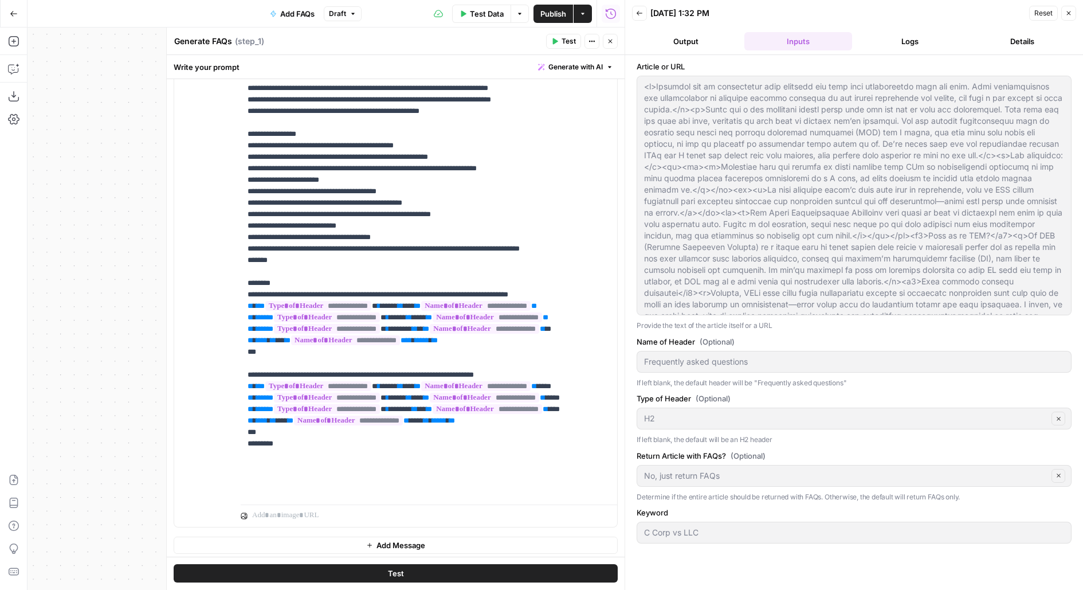
click at [686, 539] on div "C Corp vs LLC" at bounding box center [854, 532] width 435 height 22
click at [913, 37] on button "Logs" at bounding box center [911, 41] width 108 height 18
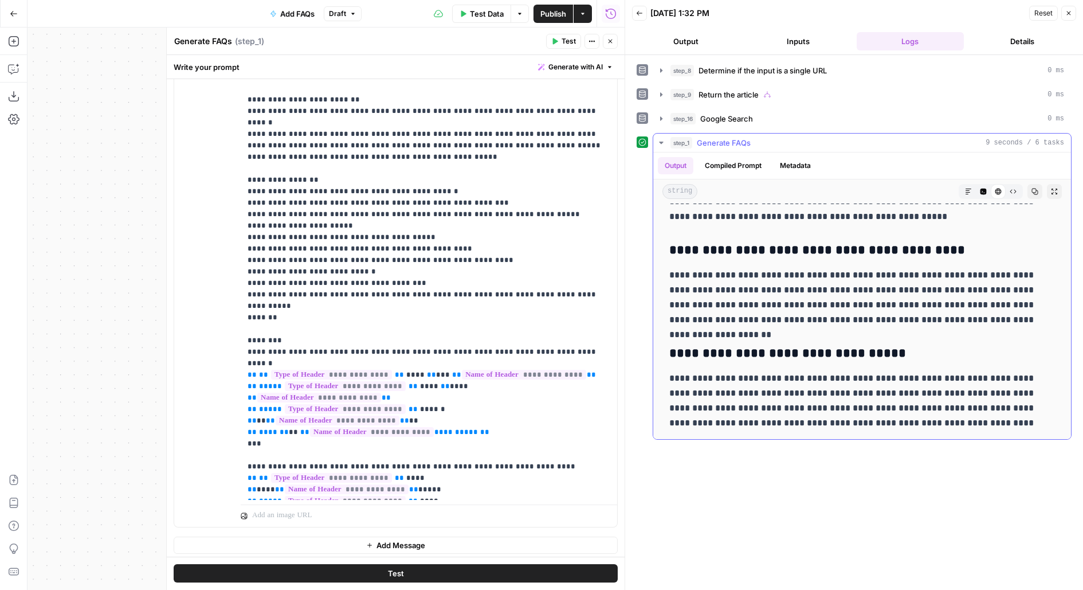
scroll to position [0, 0]
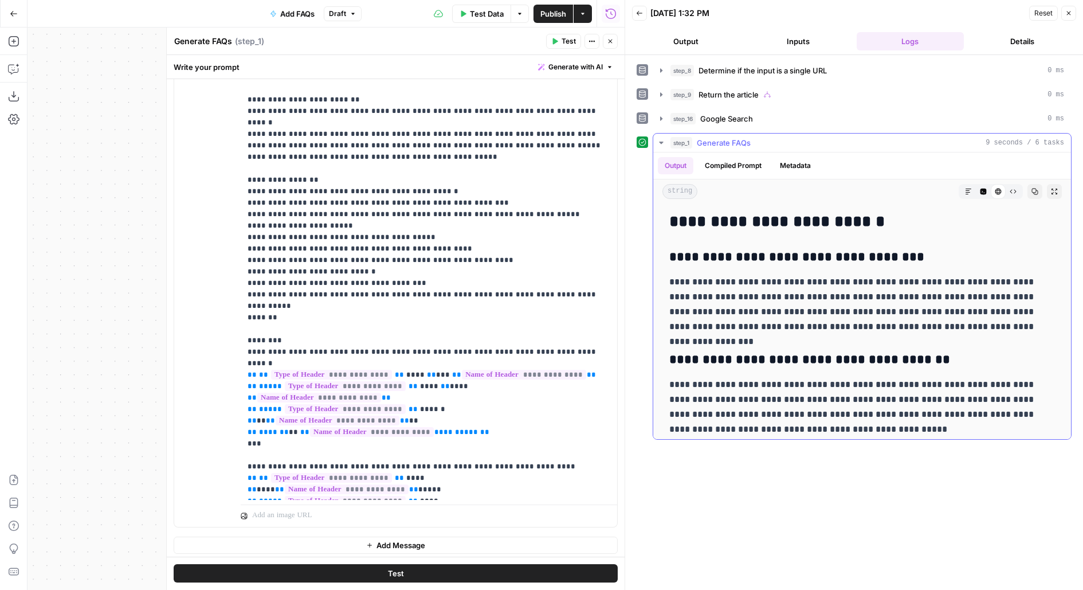
click at [1048, 189] on button "Expand Output" at bounding box center [1054, 191] width 15 height 15
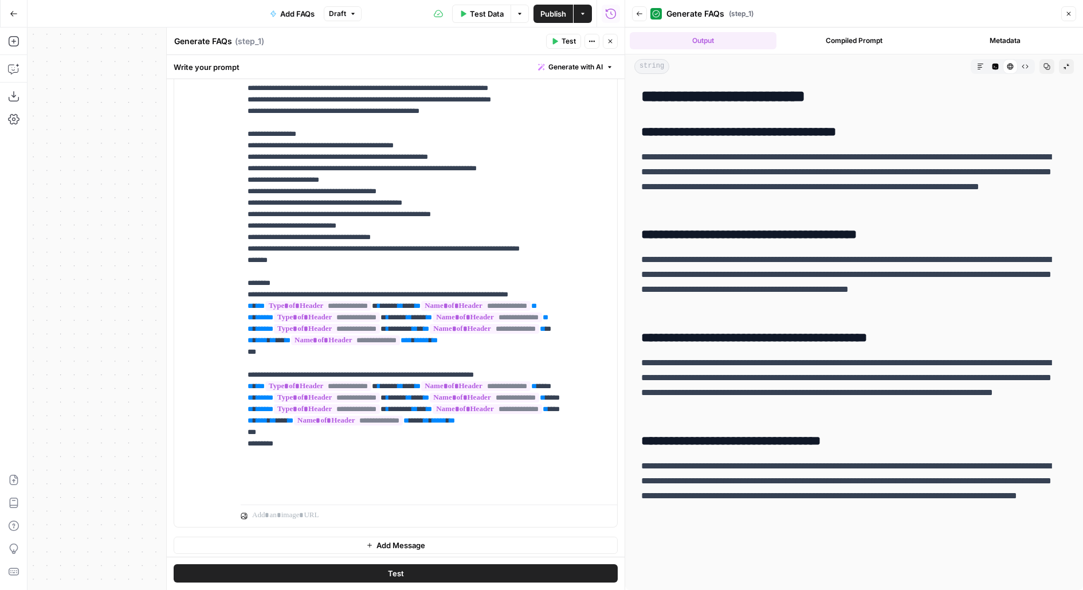
click at [637, 7] on button "Back" at bounding box center [639, 13] width 15 height 15
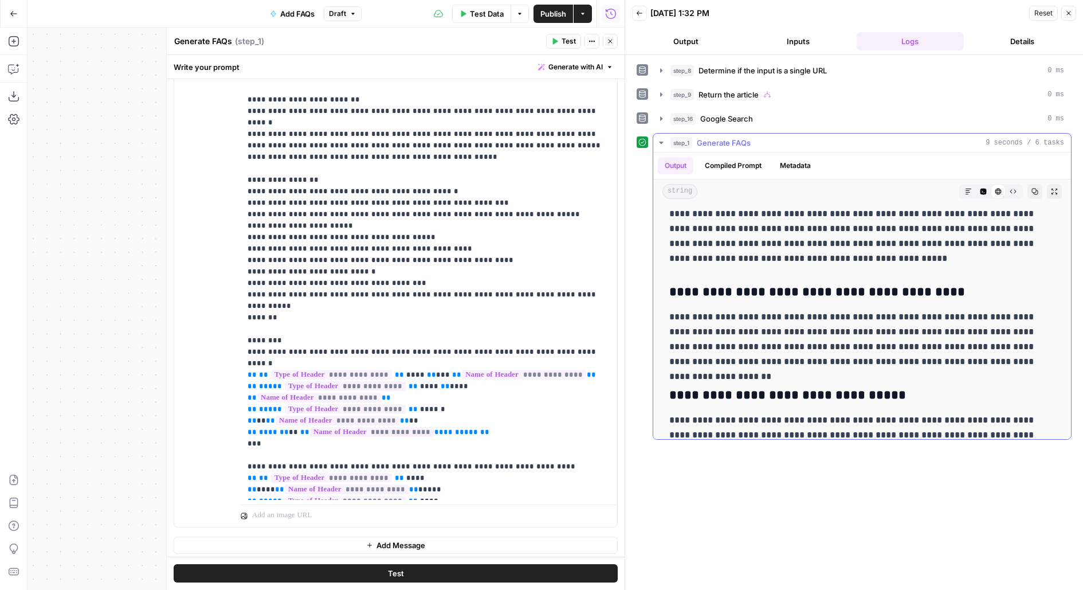
scroll to position [173, 0]
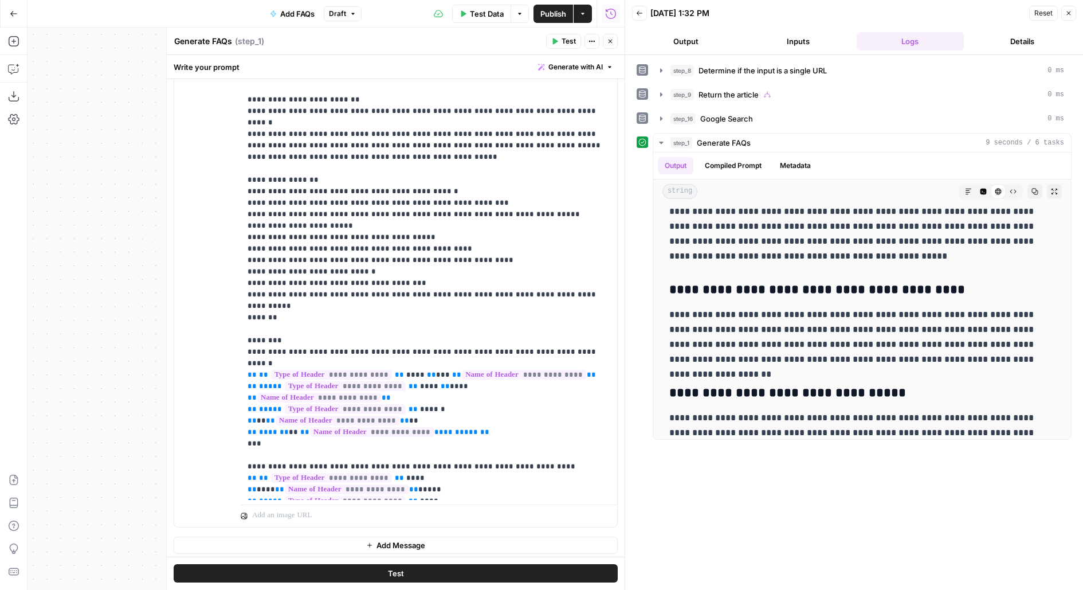
click at [614, 39] on button "Close" at bounding box center [610, 41] width 15 height 15
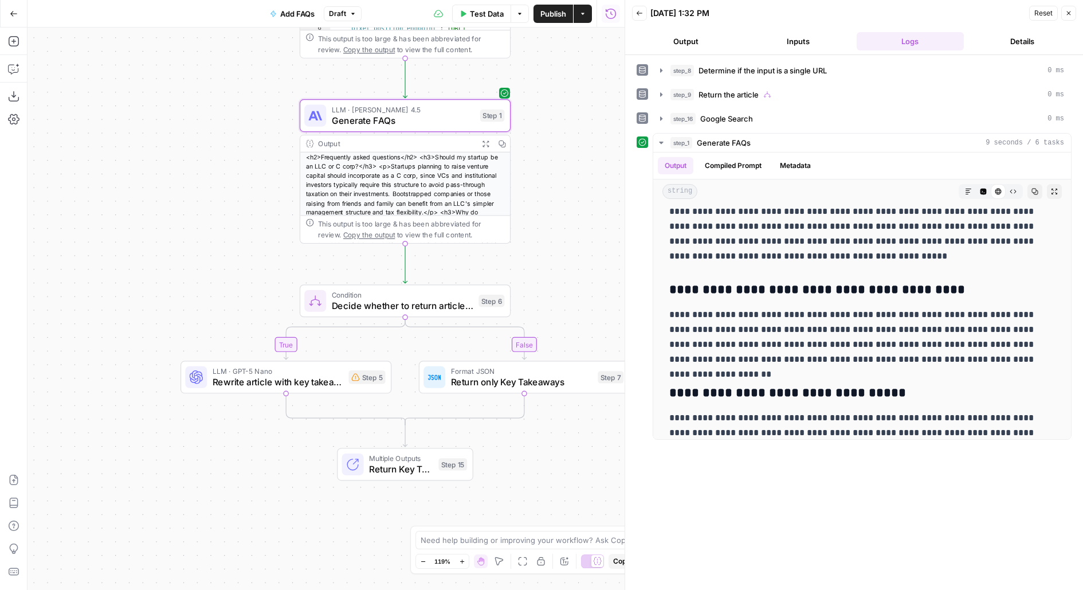
drag, startPoint x: 578, startPoint y: 268, endPoint x: 574, endPoint y: 195, distance: 73.4
click at [574, 203] on div "true false true false Workflow Input Settings Inputs LLM · GPT-5 Nano Determine…" at bounding box center [326, 309] width 597 height 562
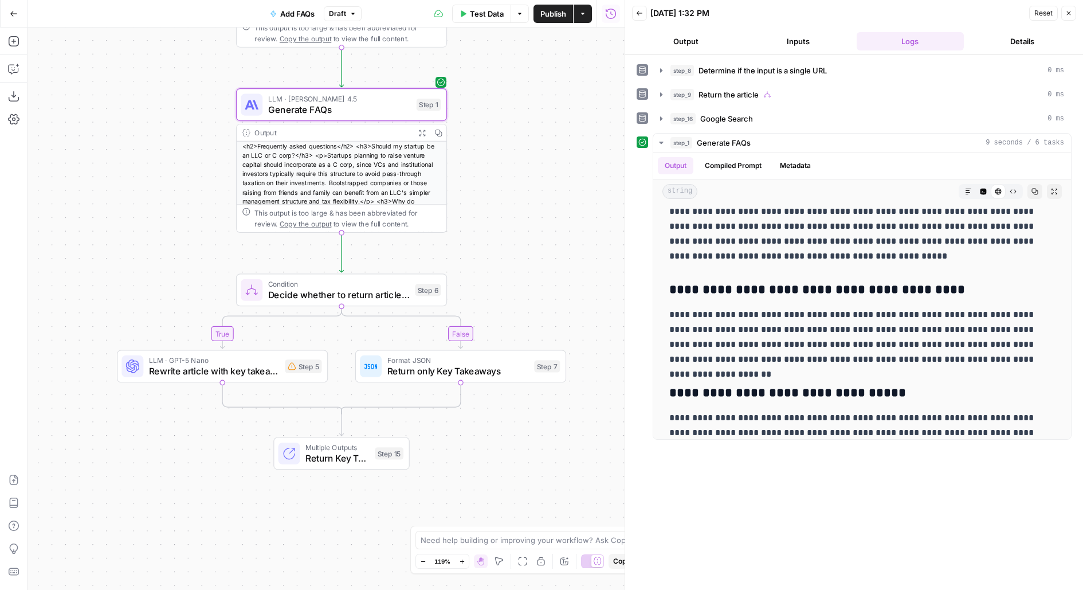
drag, startPoint x: 566, startPoint y: 218, endPoint x: 498, endPoint y: 276, distance: 89.4
click at [499, 276] on div "true false true false Workflow Input Settings Inputs LLM · GPT-5 Nano Determine…" at bounding box center [326, 309] width 597 height 562
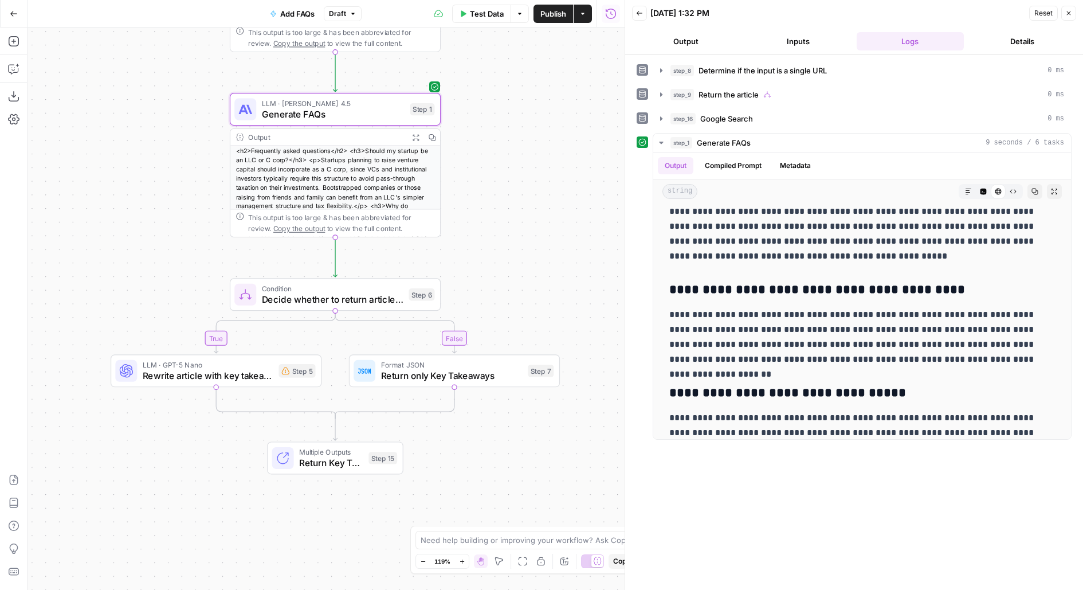
click at [356, 308] on div "Condition Decide whether to return article or only Key Takeaways Step 6 Copy st…" at bounding box center [335, 294] width 211 height 33
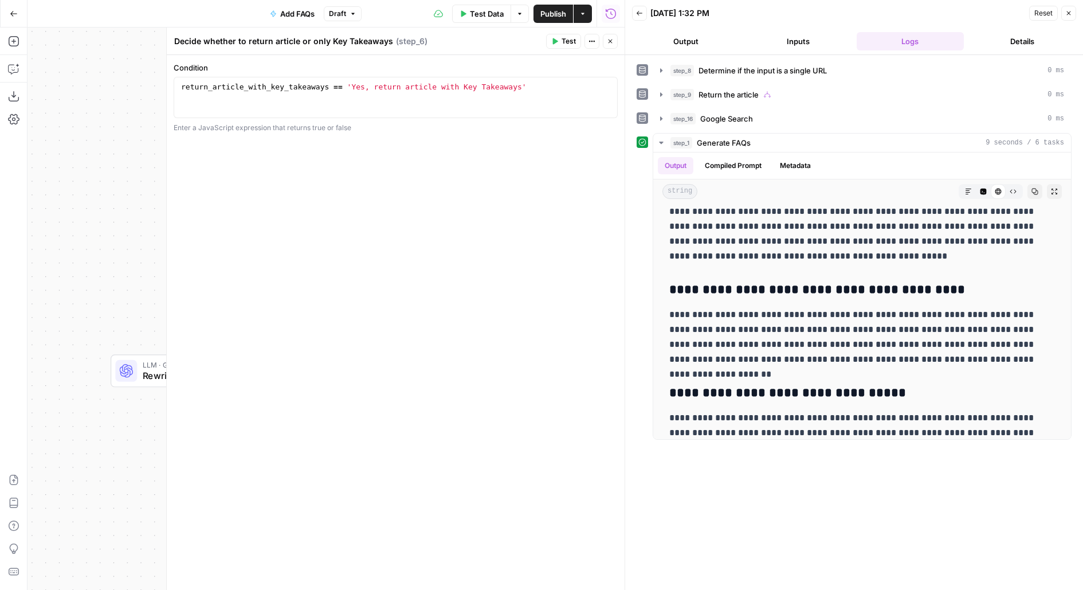
click at [1074, 14] on button "Close" at bounding box center [1068, 13] width 15 height 15
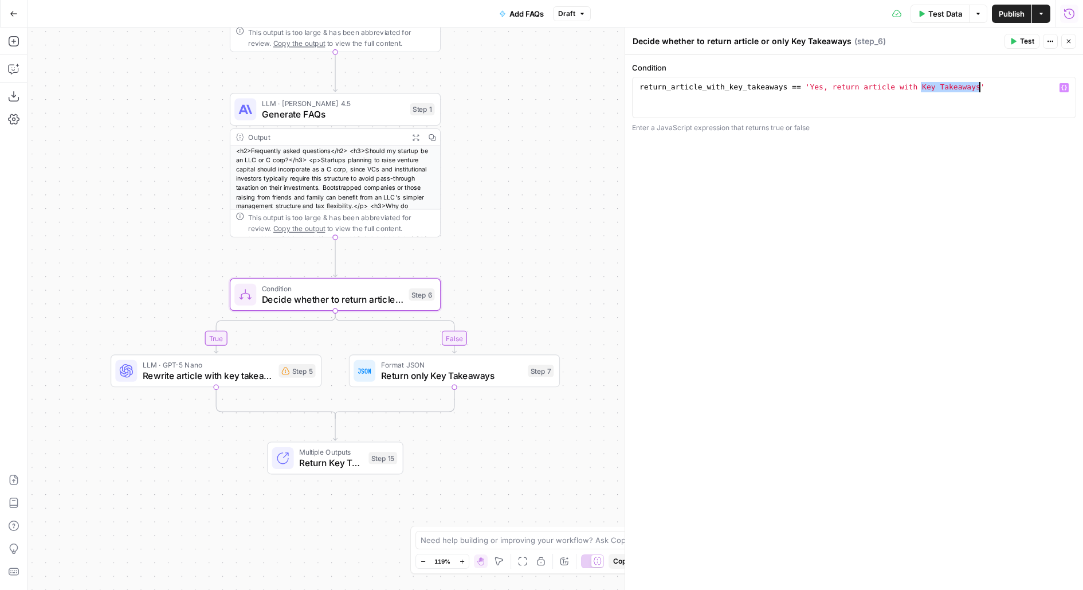
drag, startPoint x: 921, startPoint y: 88, endPoint x: 978, endPoint y: 88, distance: 56.7
click at [978, 88] on div "return_article_with_key_takeaways == 'Yes, return article with Key Takeaways'" at bounding box center [854, 108] width 434 height 52
drag, startPoint x: 729, startPoint y: 87, endPoint x: 789, endPoint y: 88, distance: 60.2
click at [789, 88] on div "return_article_with_key_takeaways == 'Yes, return article with FAQs'" at bounding box center [854, 108] width 434 height 52
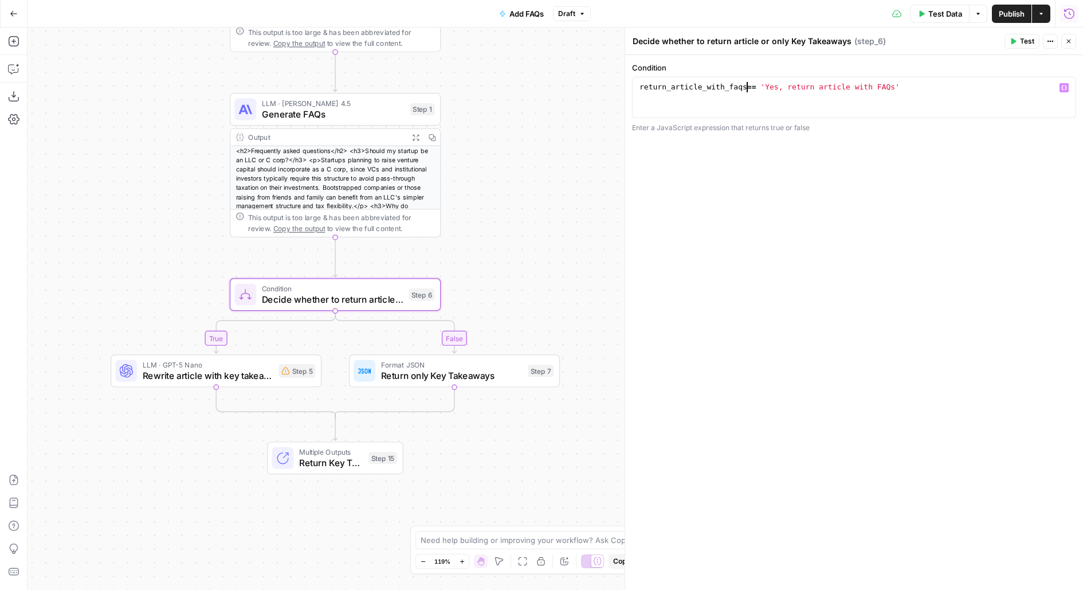
scroll to position [0, 9]
type textarea "**********"
click at [275, 377] on div "LLM · GPT-5 Nano Rewrite article with key takeaways Step 5 Copy step Delete ste…" at bounding box center [215, 370] width 200 height 23
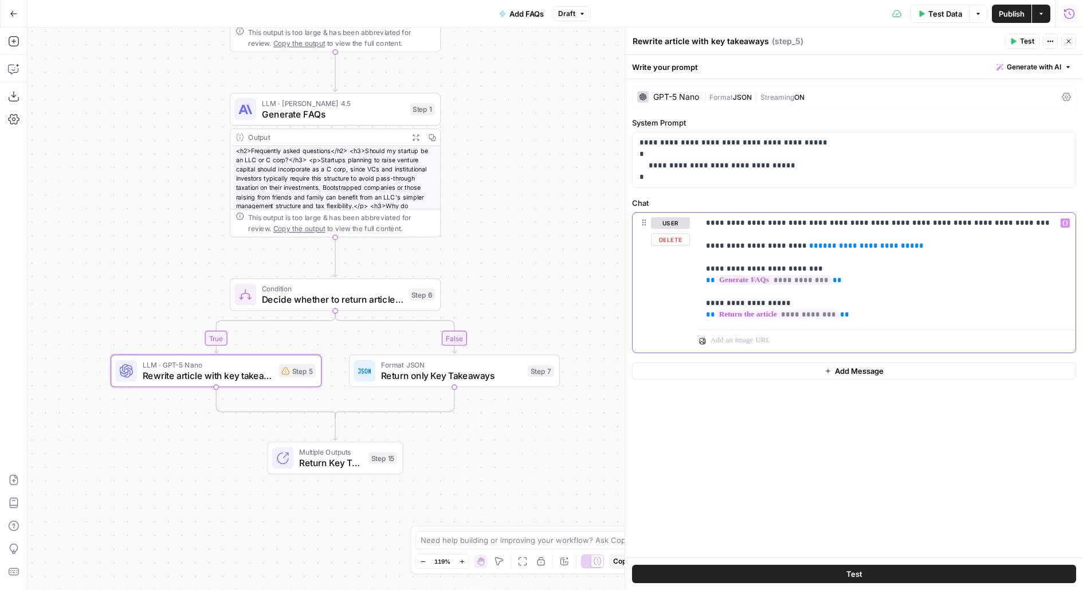
click at [854, 244] on span "**********" at bounding box center [866, 245] width 96 height 7
click at [944, 245] on p "**********" at bounding box center [887, 268] width 363 height 103
drag, startPoint x: 653, startPoint y: 165, endPoint x: 745, endPoint y: 163, distance: 92.3
click at [745, 163] on p "**********" at bounding box center [854, 160] width 430 height 46
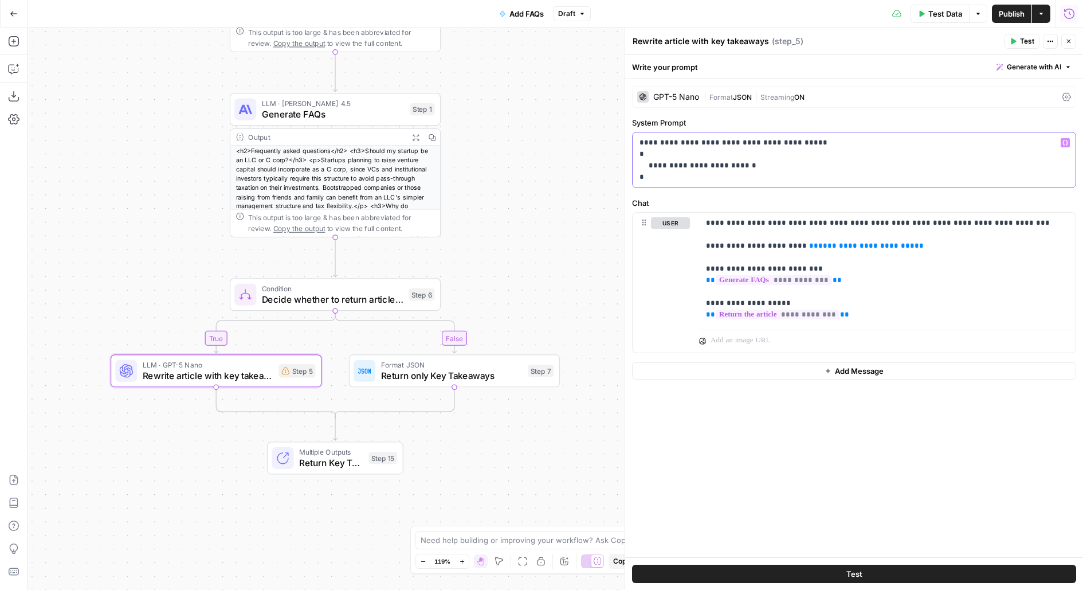
click at [693, 164] on p "**********" at bounding box center [854, 160] width 430 height 46
copy p "**********"
drag, startPoint x: 931, startPoint y: 244, endPoint x: 665, endPoint y: 244, distance: 265.3
click at [665, 245] on div "**********" at bounding box center [854, 283] width 443 height 140
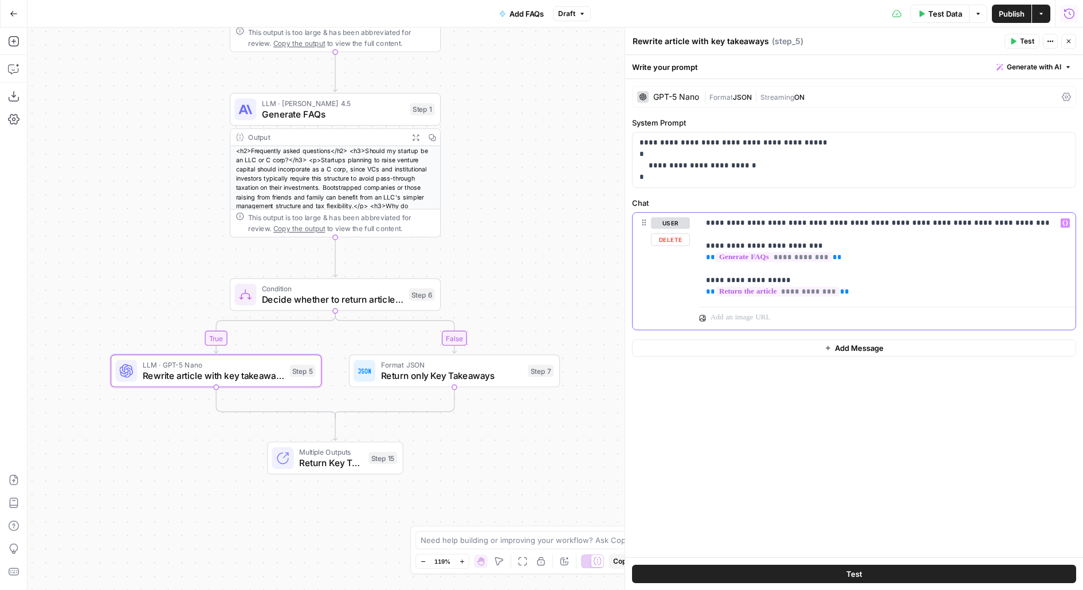
drag, startPoint x: 866, startPoint y: 223, endPoint x: 919, endPoint y: 221, distance: 53.3
click at [919, 222] on p "**********" at bounding box center [887, 257] width 363 height 80
drag, startPoint x: 920, startPoint y: 223, endPoint x: 867, endPoint y: 226, distance: 53.4
click at [867, 226] on p "**********" at bounding box center [887, 257] width 363 height 80
drag, startPoint x: 896, startPoint y: 223, endPoint x: 992, endPoint y: 223, distance: 96.3
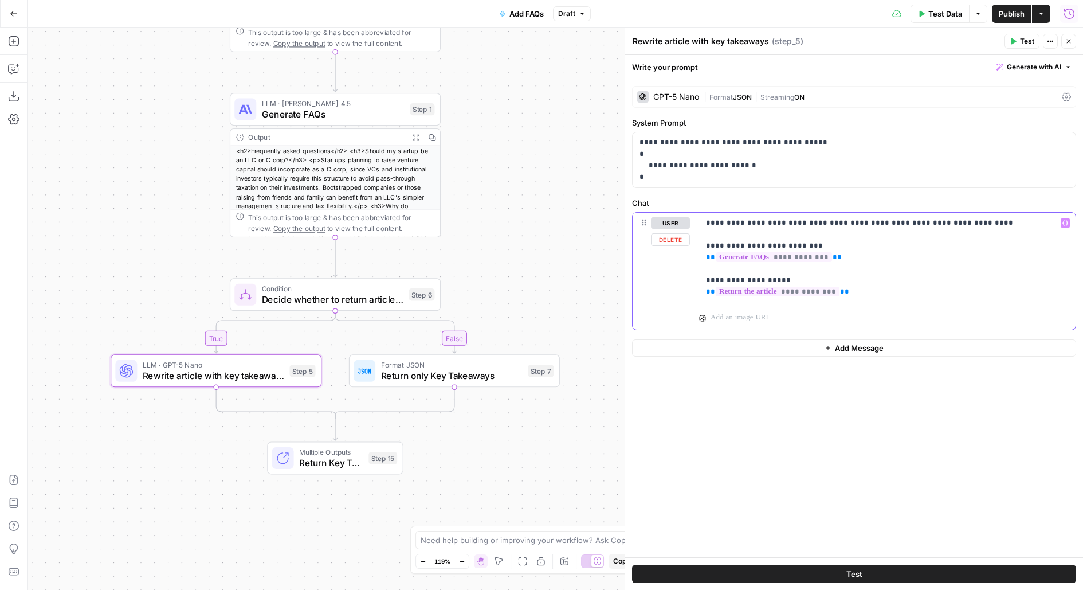
click at [993, 223] on p "**********" at bounding box center [887, 257] width 363 height 80
drag, startPoint x: 757, startPoint y: 244, endPoint x: 807, endPoint y: 243, distance: 50.4
click at [809, 243] on p "**********" at bounding box center [887, 257] width 363 height 80
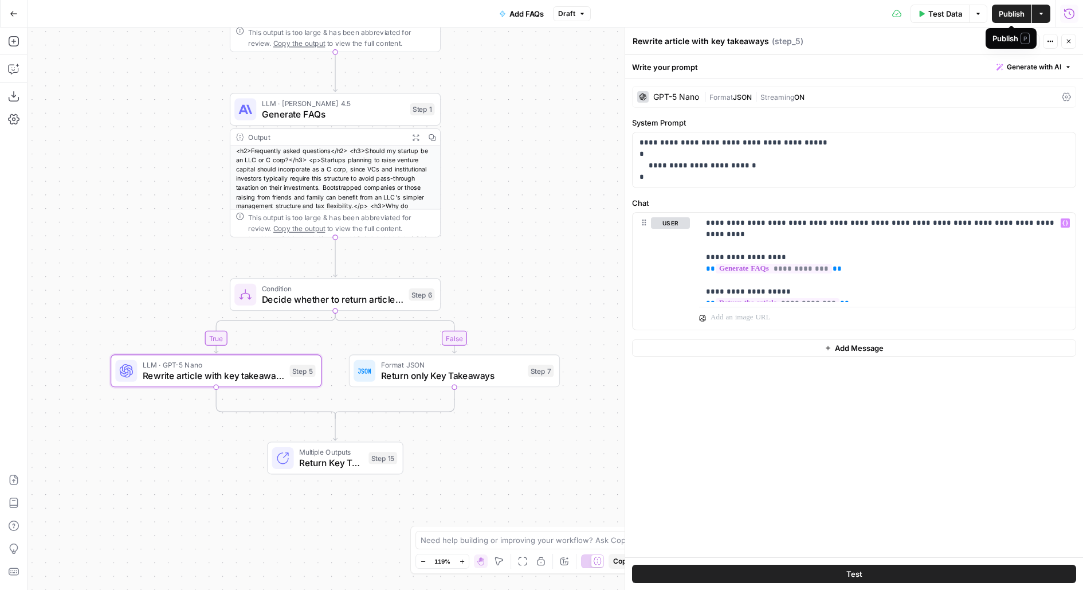
click at [1020, 48] on button "Test" at bounding box center [1021, 41] width 35 height 15
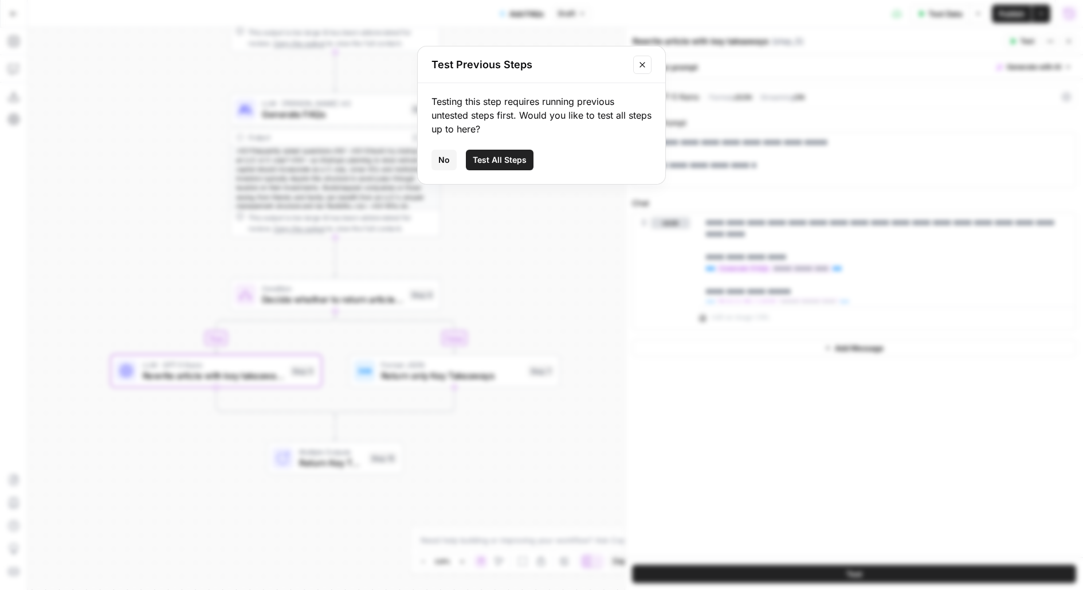
click at [630, 79] on div "Test Previous Steps" at bounding box center [542, 64] width 248 height 37
click at [638, 67] on icon "Close modal" at bounding box center [642, 64] width 9 height 9
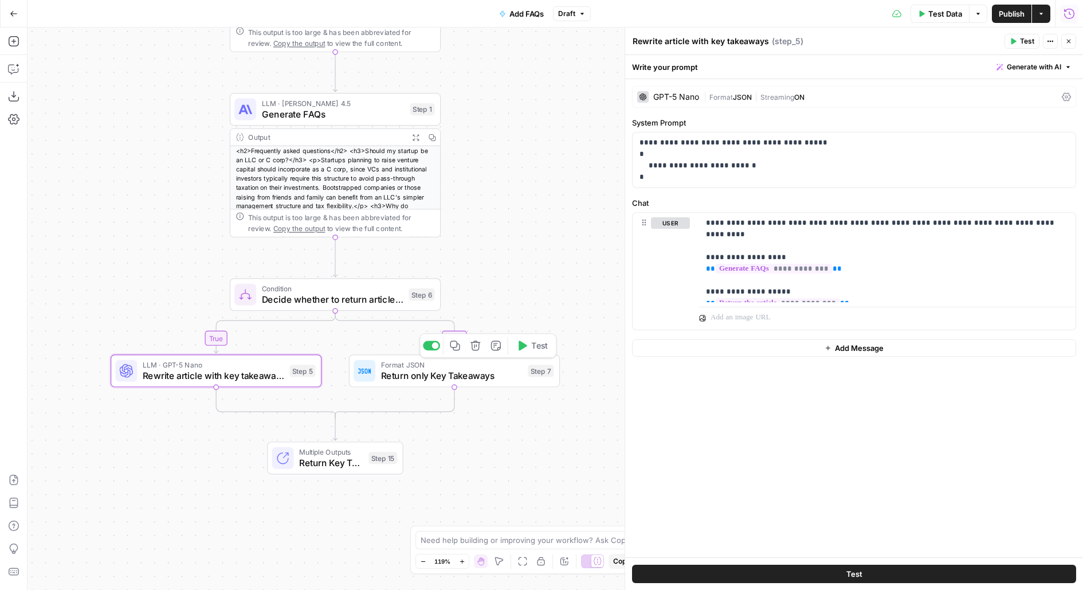
click at [499, 382] on div "Format JSON Return only Key Takeaways Step 7 Copy step Delete step Add Note Test" at bounding box center [454, 370] width 211 height 33
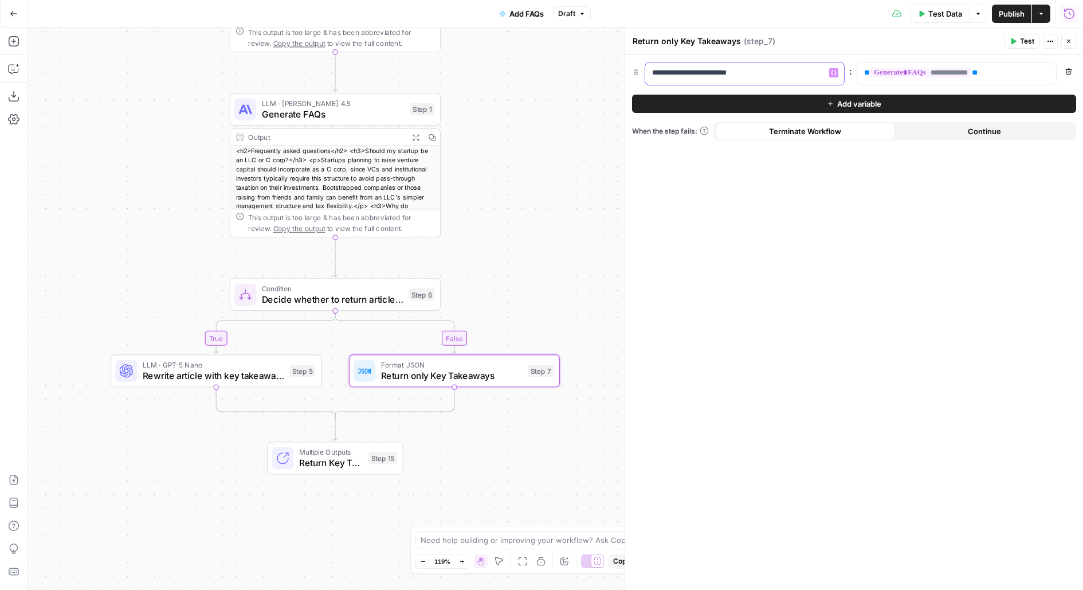
click at [756, 72] on p "**********" at bounding box center [745, 72] width 186 height 11
click at [756, 72] on p "**********" at bounding box center [735, 72] width 167 height 11
click at [311, 367] on div "Step 5" at bounding box center [302, 370] width 26 height 12
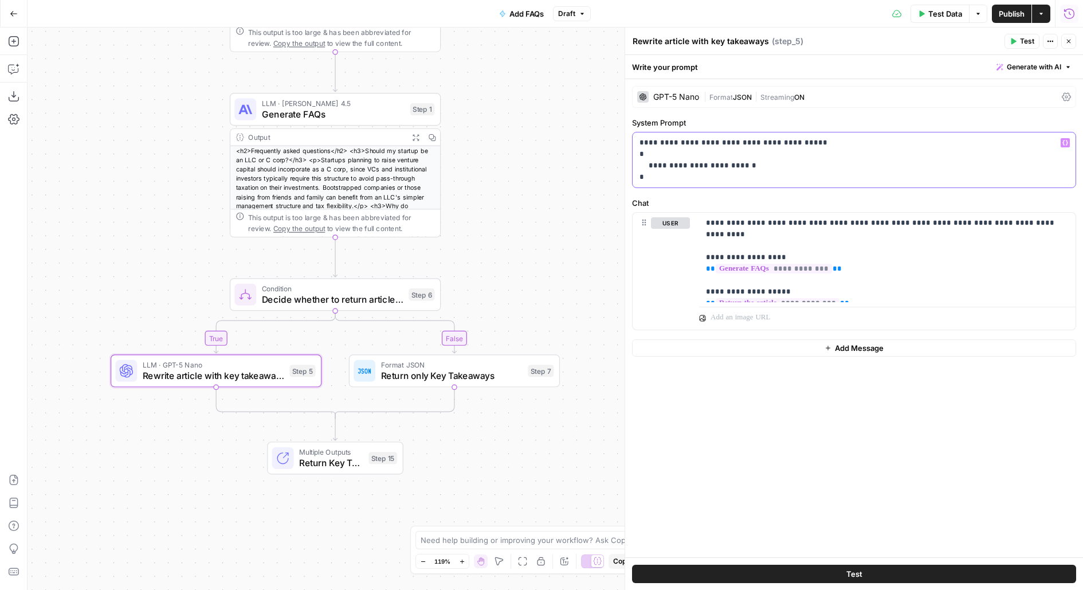
click at [698, 167] on p "**********" at bounding box center [854, 160] width 430 height 46
copy p "**********"
click at [455, 364] on span "Format JSON" at bounding box center [452, 364] width 142 height 11
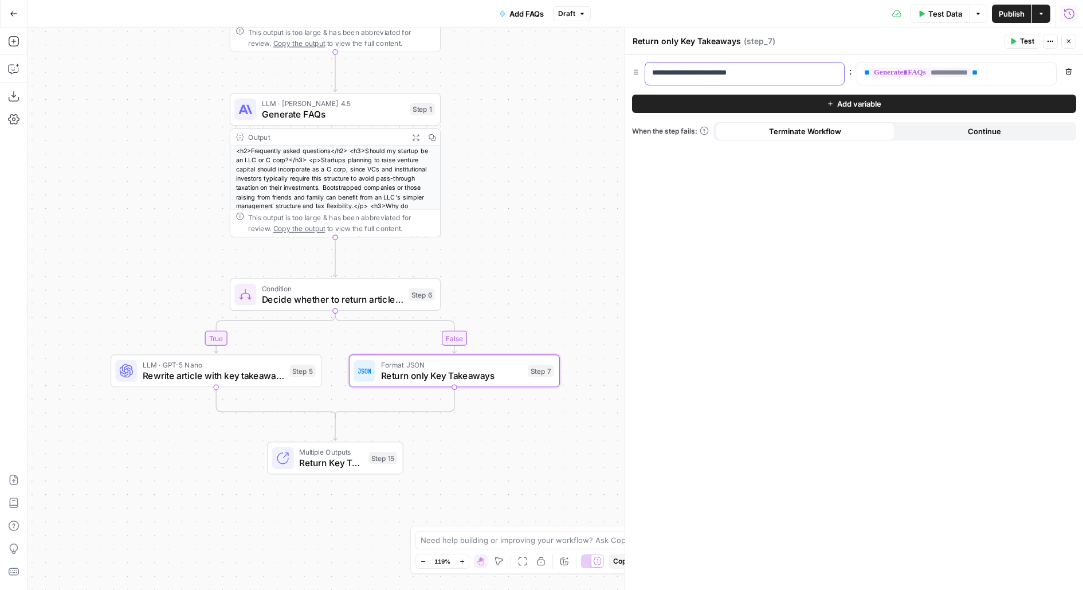
click at [723, 72] on p "**********" at bounding box center [745, 72] width 186 height 11
click at [723, 72] on p "**********" at bounding box center [735, 72] width 167 height 11
drag, startPoint x: 785, startPoint y: 73, endPoint x: 592, endPoint y: 71, distance: 192.5
click at [592, 72] on body "AirOps Builders New Home Browse Insights Opportunities Your Data Flightpath Rec…" at bounding box center [541, 295] width 1083 height 590
click at [800, 74] on p "**********" at bounding box center [735, 72] width 167 height 11
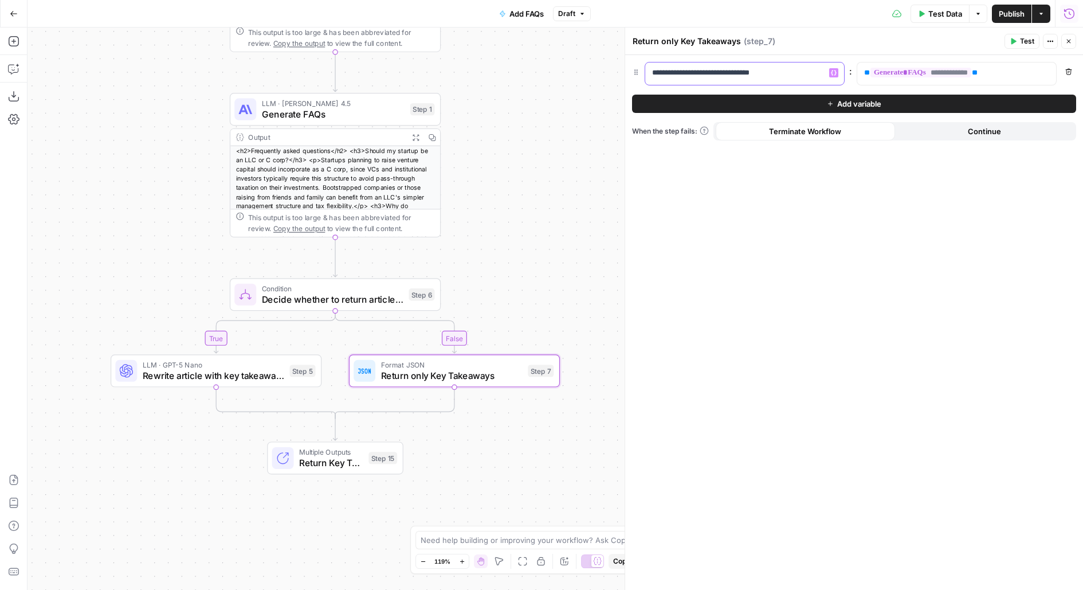
click at [800, 74] on p "**********" at bounding box center [735, 72] width 167 height 11
click at [999, 69] on p "**********" at bounding box center [947, 72] width 167 height 11
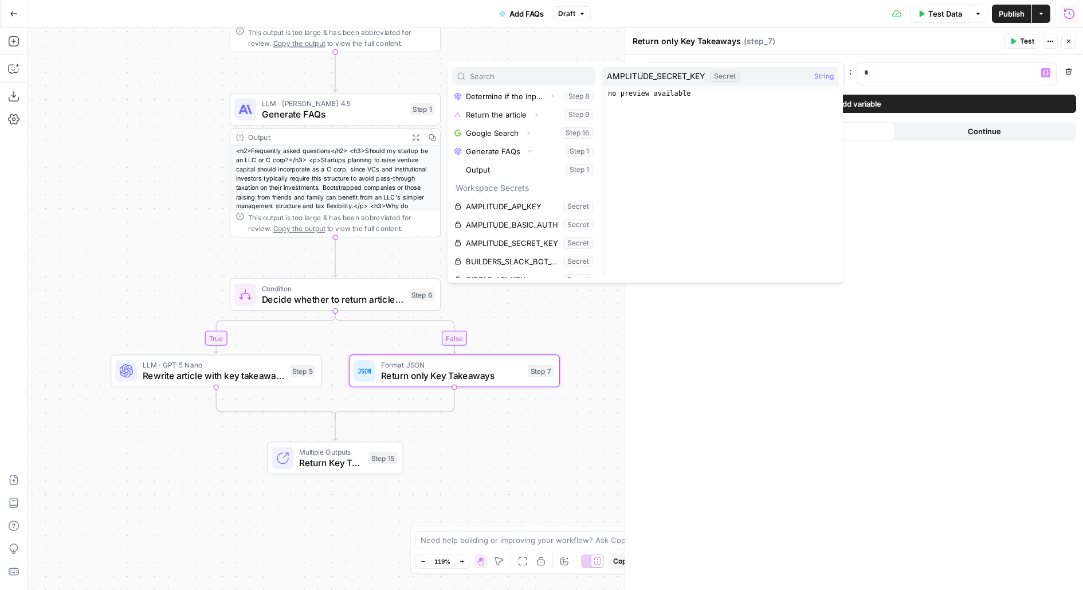
scroll to position [119, 0]
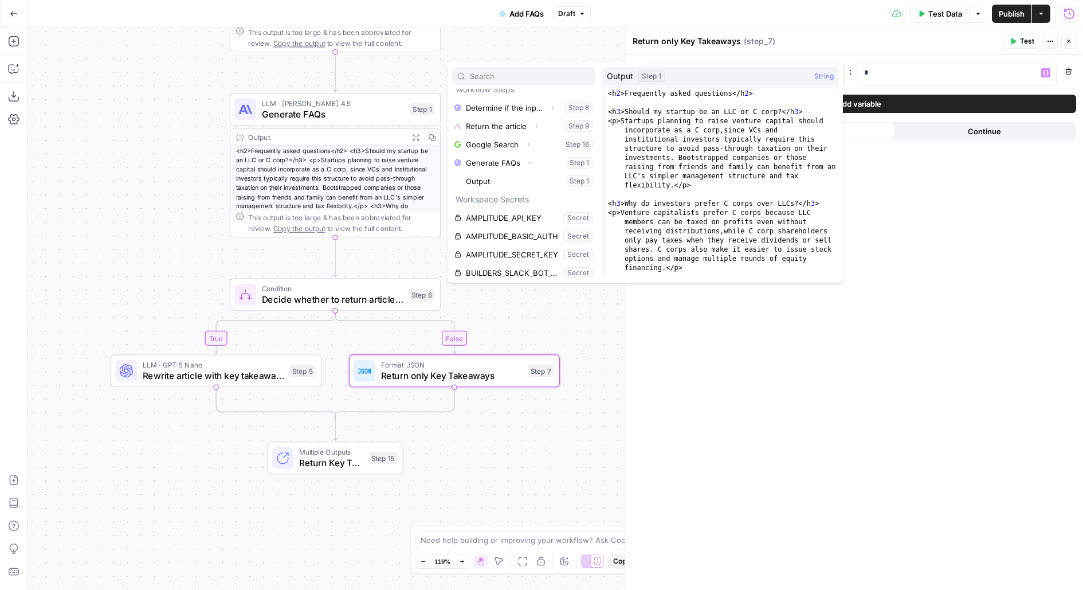
click at [516, 179] on button "Select variable Output" at bounding box center [530, 181] width 132 height 18
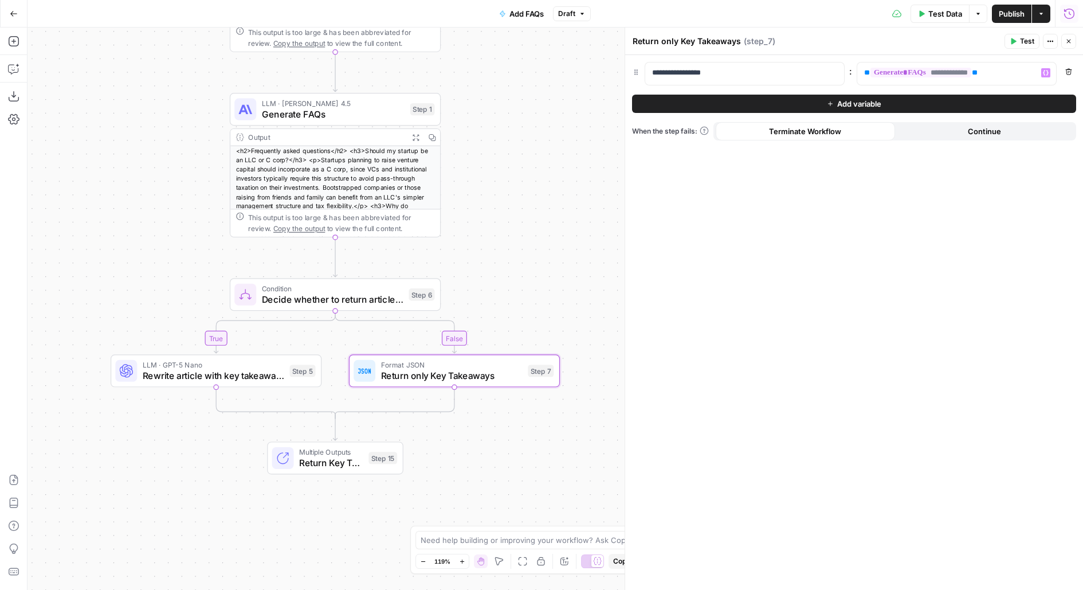
click at [1066, 45] on button "Close" at bounding box center [1068, 41] width 15 height 15
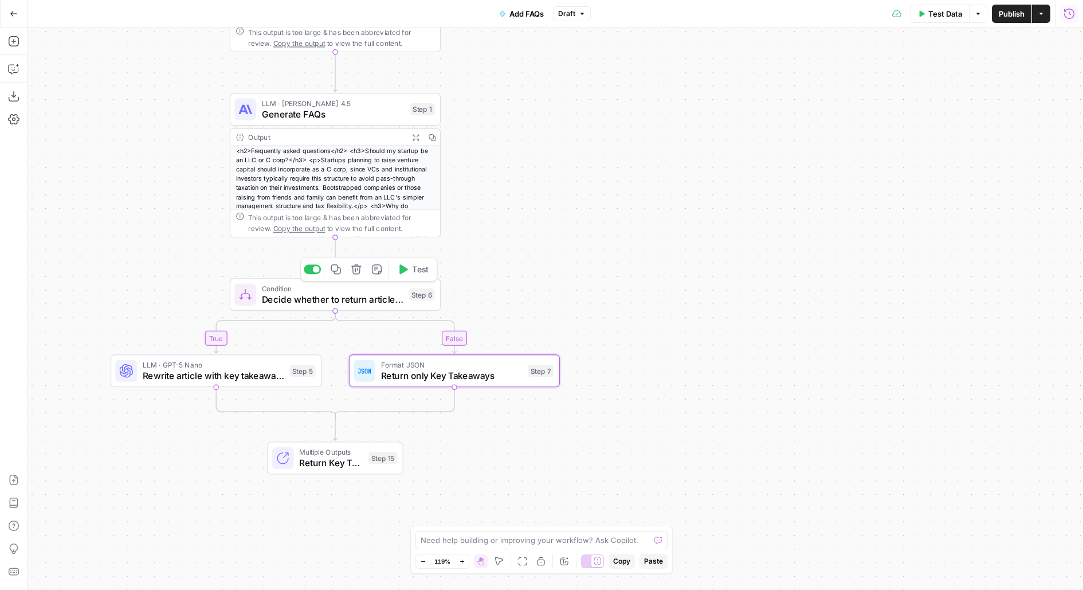
click at [420, 269] on span "Test" at bounding box center [420, 269] width 17 height 12
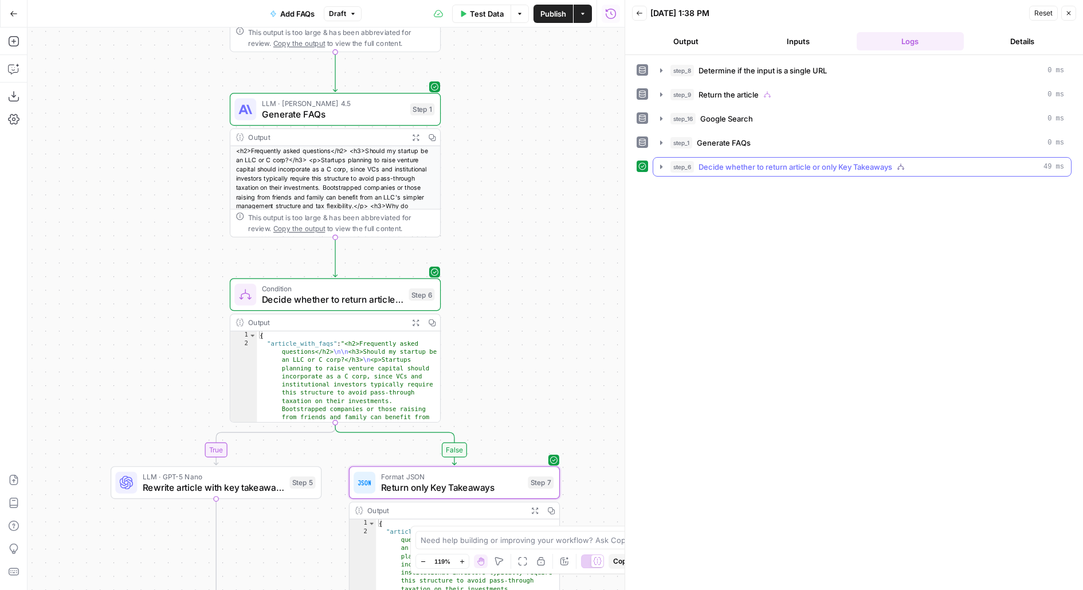
click at [809, 161] on span "Decide whether to return article or only Key Takeaways" at bounding box center [795, 166] width 194 height 11
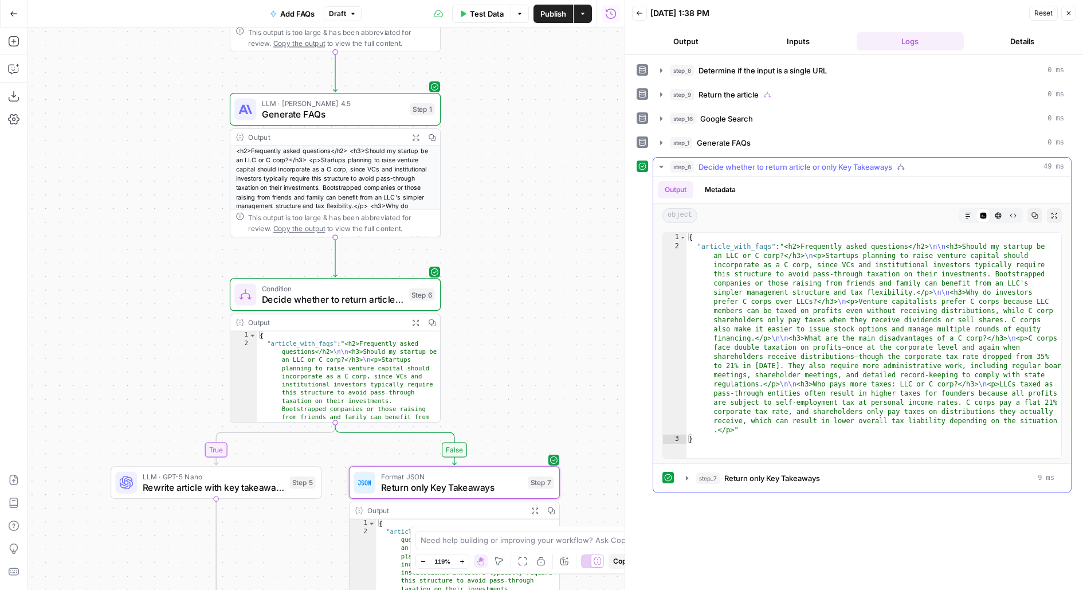
click at [966, 208] on button "Markdown" at bounding box center [968, 215] width 15 height 15
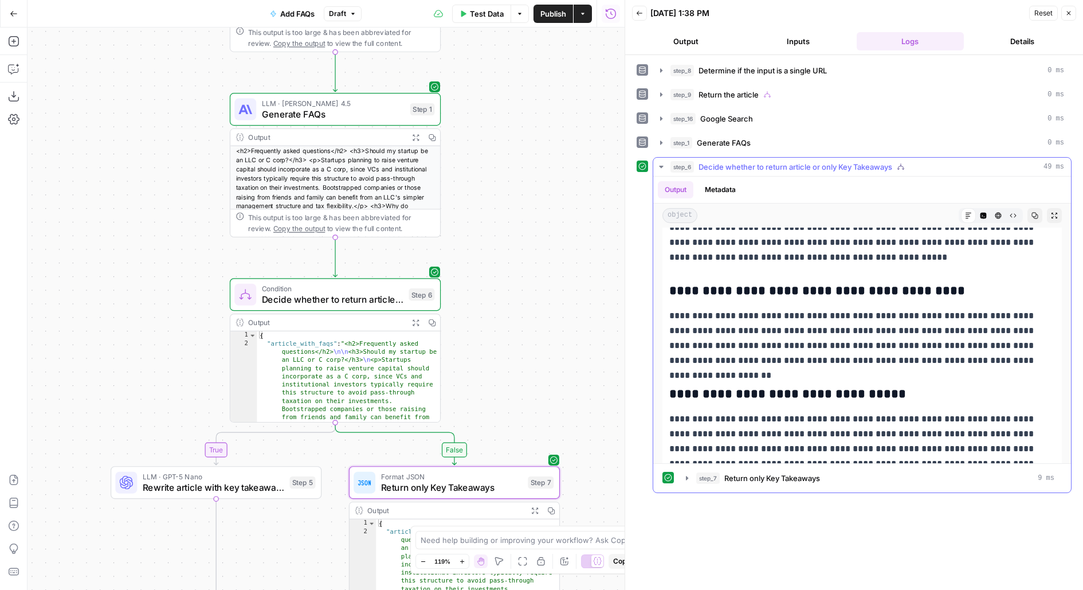
scroll to position [238, 0]
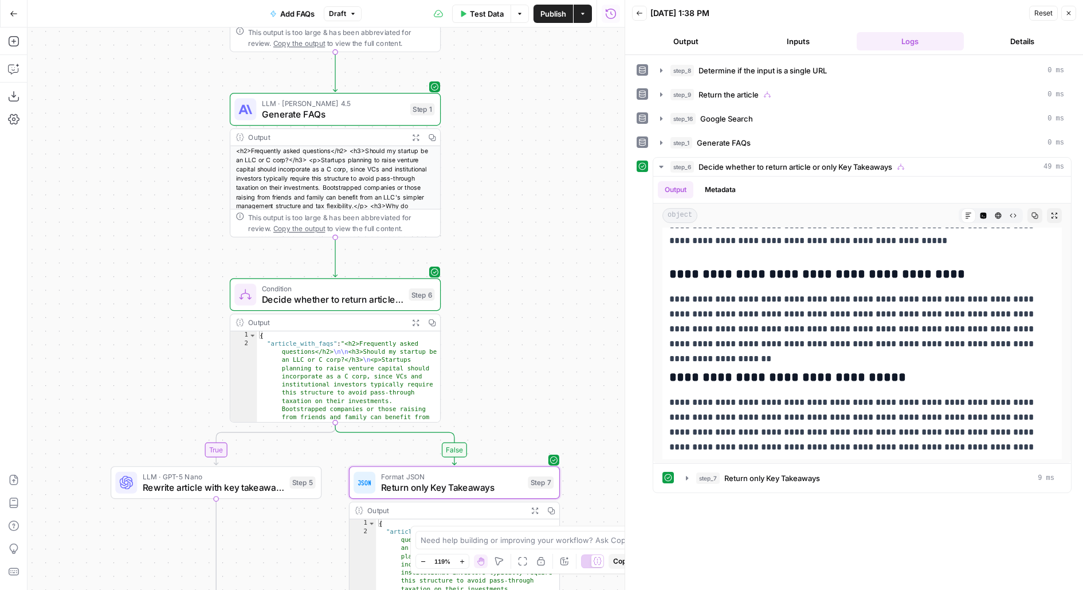
drag, startPoint x: 537, startPoint y: 394, endPoint x: 537, endPoint y: 311, distance: 83.1
click at [537, 312] on div "true false true false Workflow Input Settings Inputs LLM · GPT-5 Nano Determine…" at bounding box center [326, 309] width 597 height 562
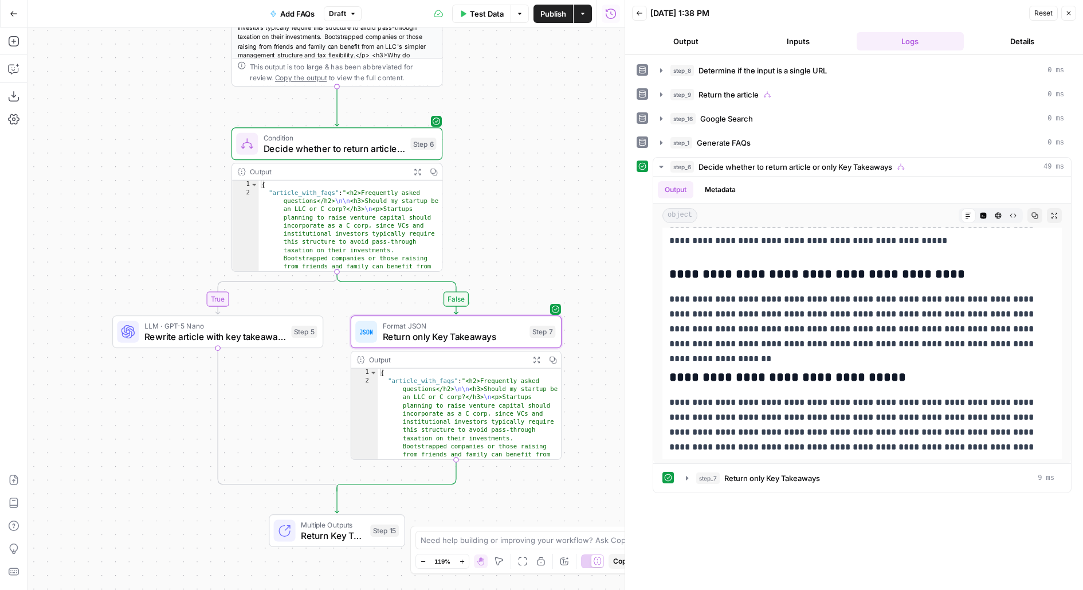
drag, startPoint x: 461, startPoint y: 209, endPoint x: 456, endPoint y: 105, distance: 103.9
click at [457, 105] on div "true false true false Workflow Input Settings Inputs LLM · GPT-5 Nano Determine…" at bounding box center [326, 309] width 597 height 562
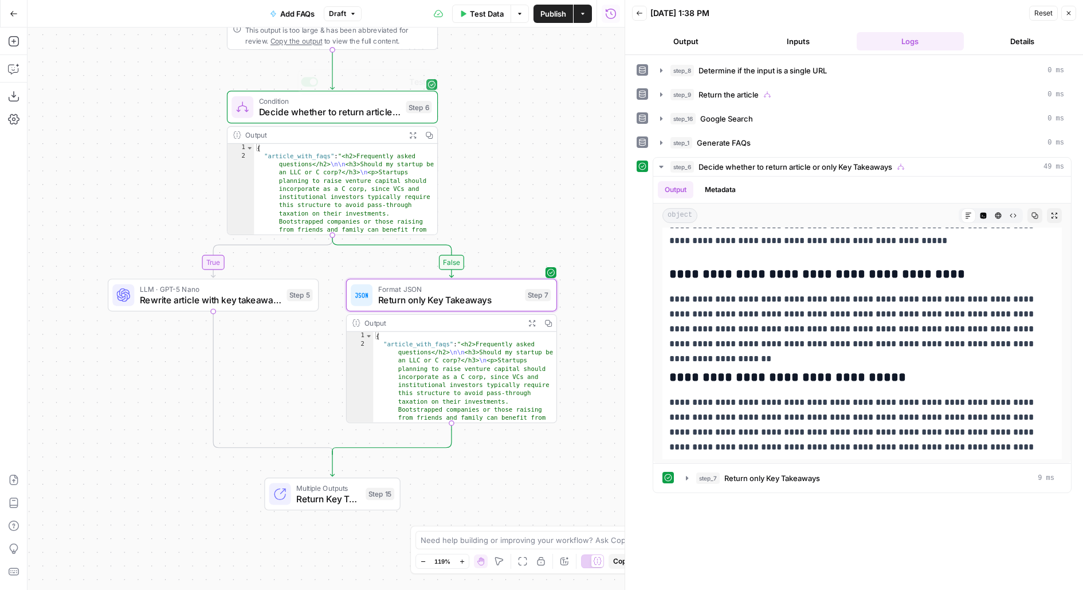
click at [347, 111] on span "Decide whether to return article or only Key Takeaways" at bounding box center [330, 112] width 142 height 14
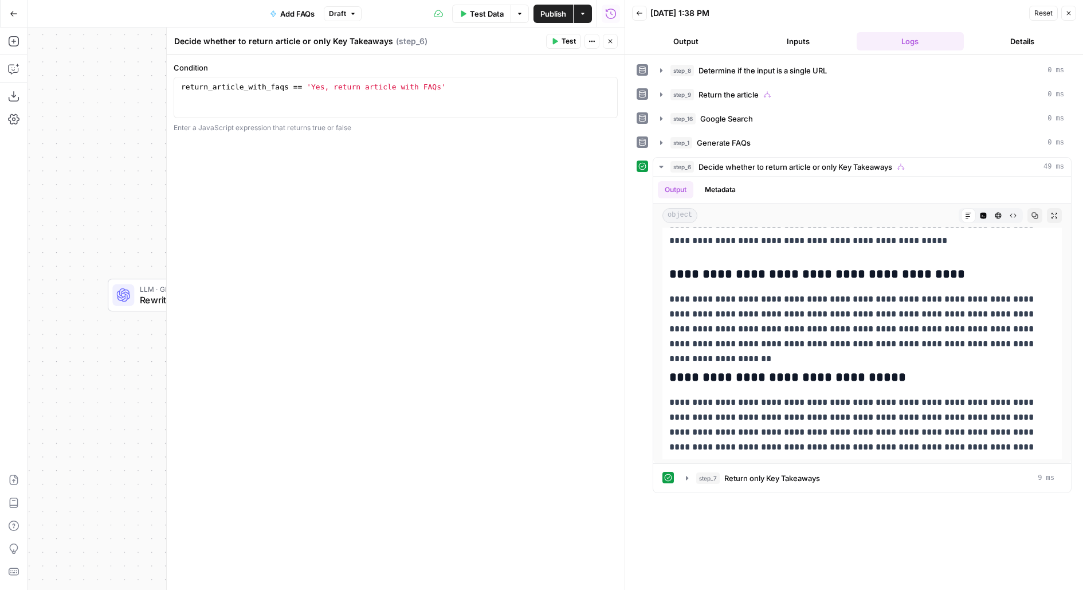
drag, startPoint x: 327, startPoint y: 40, endPoint x: 484, endPoint y: 39, distance: 157.0
click at [484, 39] on div "Decide whether to return article or only Key Takeaways Decide whether to return…" at bounding box center [358, 41] width 369 height 13
type textarea "Decide whether to return article or only FAQs"
click at [611, 33] on header "Decide whether to return article or only FAQs Decide whether to return article …" at bounding box center [396, 42] width 458 height 28
click at [613, 41] on button "Close" at bounding box center [610, 41] width 15 height 15
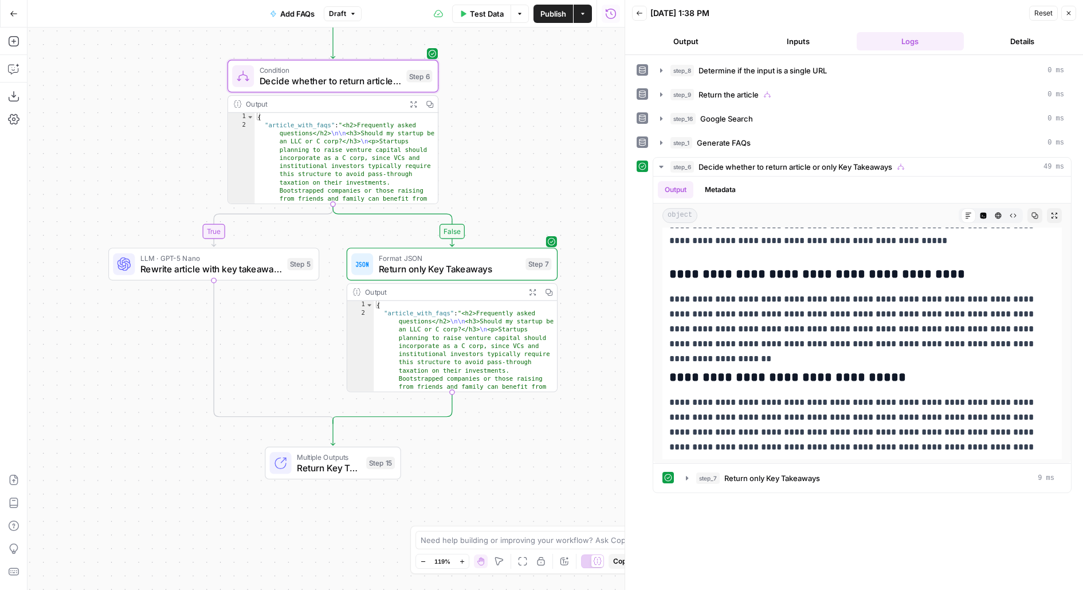
drag, startPoint x: 560, startPoint y: 250, endPoint x: 560, endPoint y: 179, distance: 71.6
click at [560, 179] on div "true false true false Workflow Input Settings Inputs LLM · GPT-5 Nano Determine…" at bounding box center [326, 309] width 597 height 562
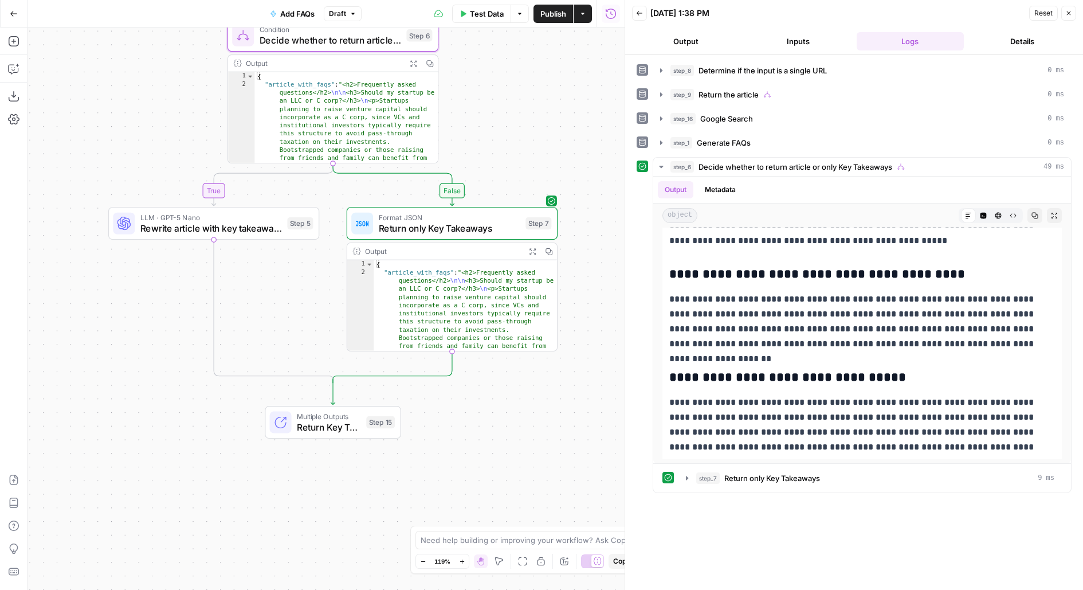
click at [478, 226] on span "Return only Key Takeaways" at bounding box center [450, 228] width 142 height 14
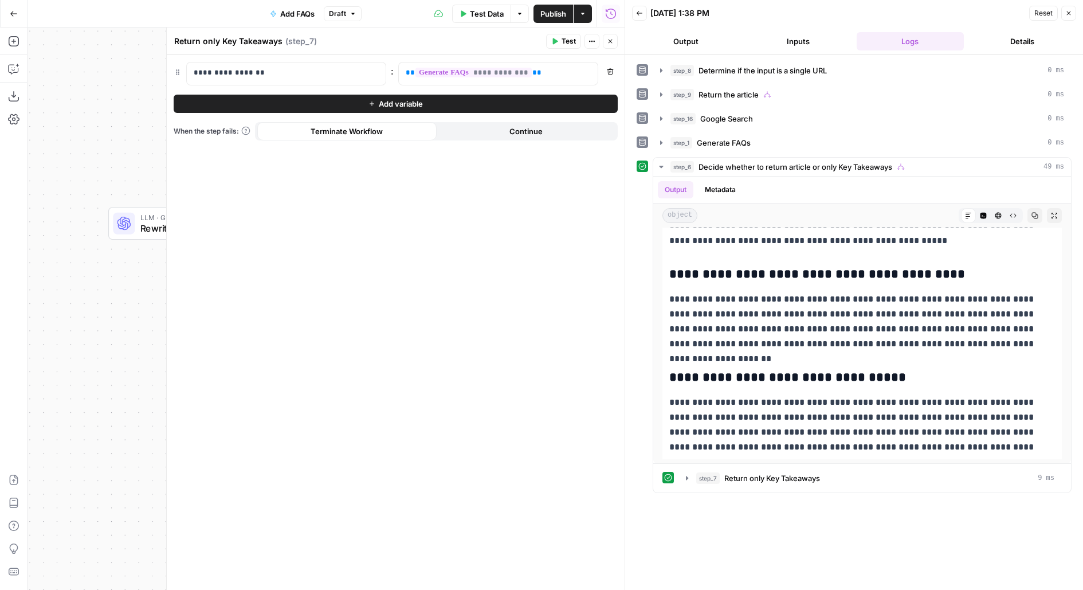
drag, startPoint x: 222, startPoint y: 41, endPoint x: 297, endPoint y: 41, distance: 75.1
click at [297, 41] on div "Return only Key Takeaways Return only Key Takeaways ( step_7 )" at bounding box center [358, 41] width 369 height 13
type textarea "Return only FAQs"
click at [614, 41] on span "Close" at bounding box center [613, 41] width 1 height 1
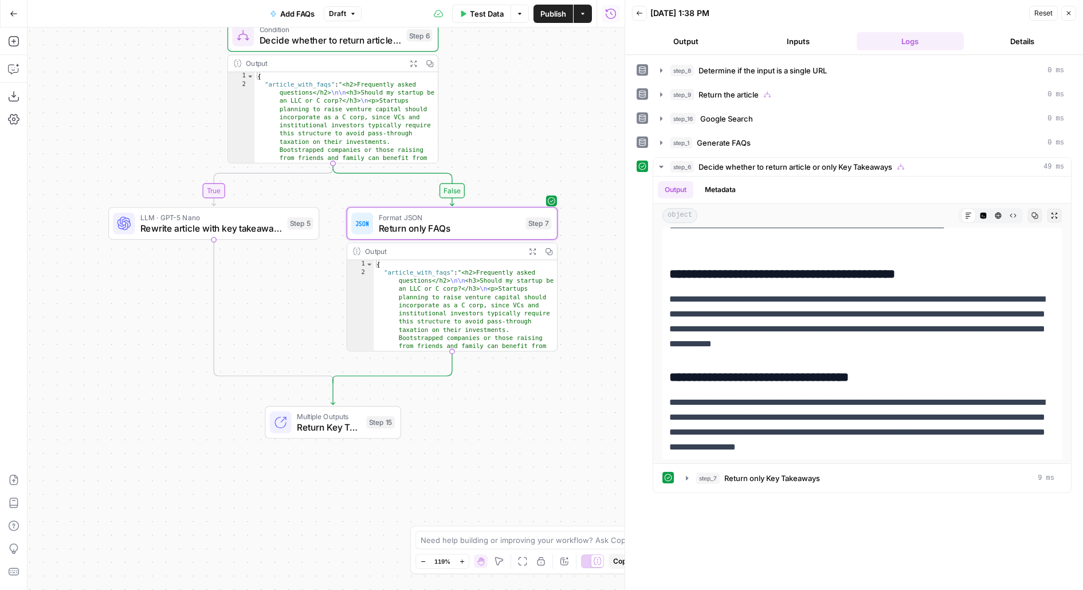
click at [248, 228] on span "Rewrite article with key takeaways" at bounding box center [211, 228] width 142 height 14
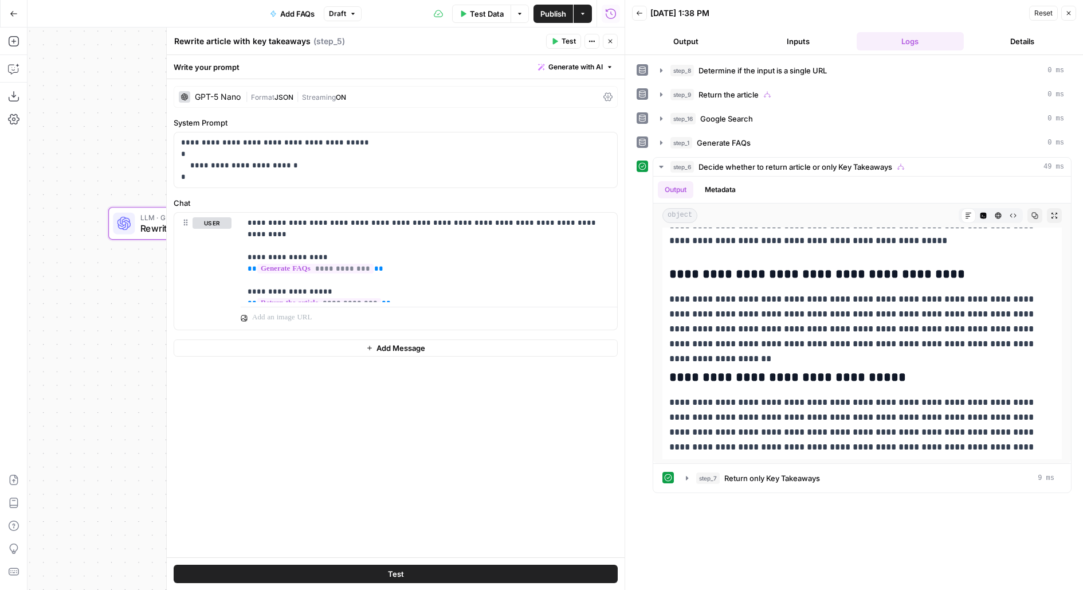
drag, startPoint x: 248, startPoint y: 38, endPoint x: 393, endPoint y: 38, distance: 145.5
click at [393, 38] on div "Rewrite article with key takeaways Rewrite article with key takeaways ( step_5 )" at bounding box center [358, 41] width 369 height 13
type textarea "Rewrite article with FAQs"
click at [610, 41] on icon "button" at bounding box center [611, 42] width 4 height 4
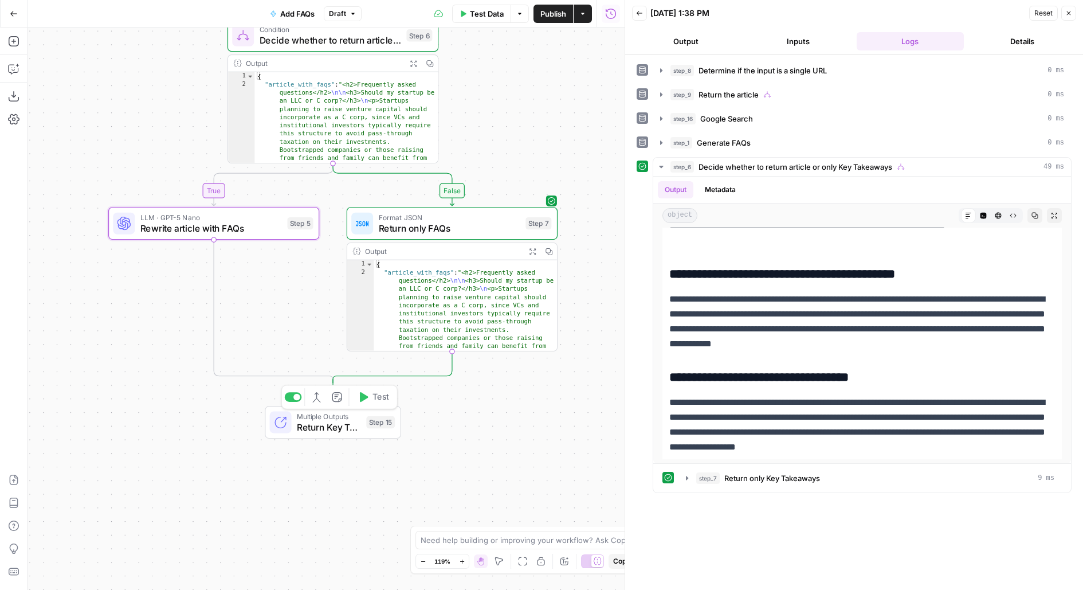
click at [383, 394] on span "Test" at bounding box center [380, 397] width 17 height 12
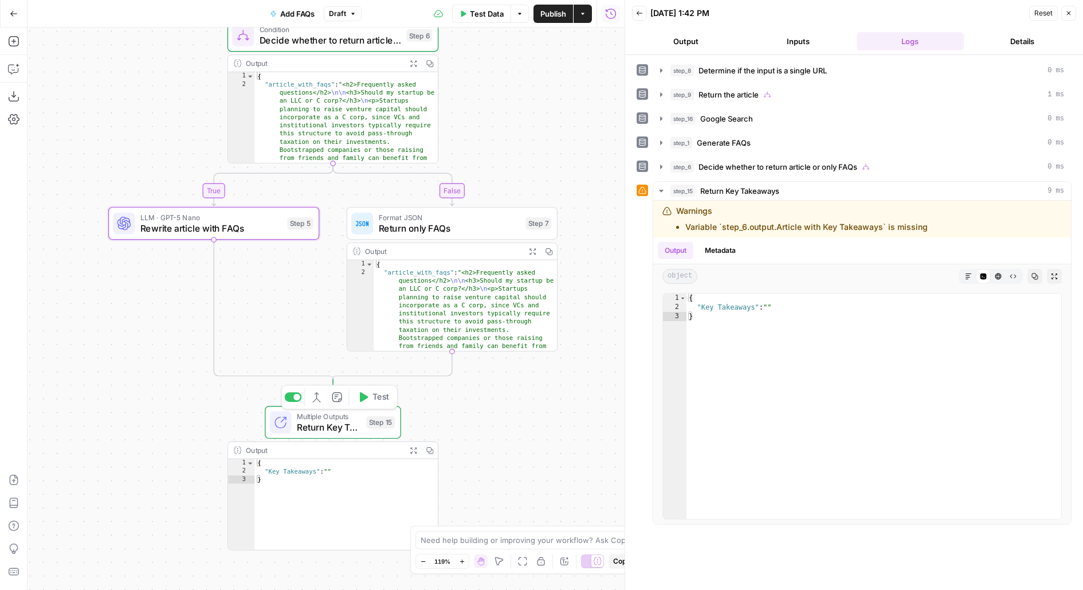
click at [350, 427] on span "Return Key Takeaways" at bounding box center [329, 427] width 64 height 14
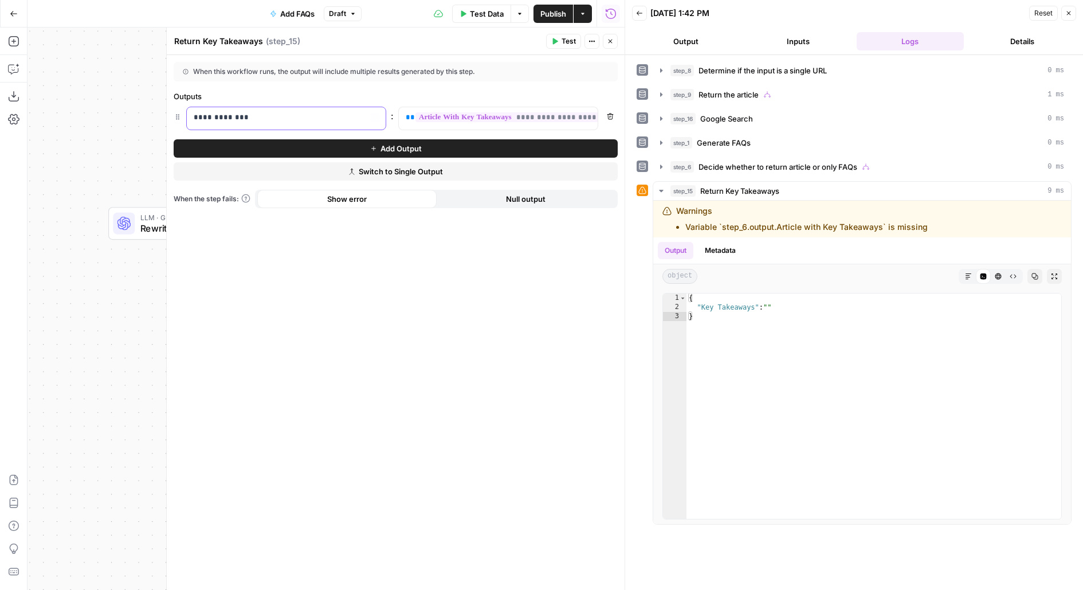
click at [310, 117] on p "**********" at bounding box center [287, 117] width 186 height 11
click at [310, 117] on p "**********" at bounding box center [277, 117] width 167 height 11
click at [564, 117] on span "**********" at bounding box center [556, 117] width 283 height 10
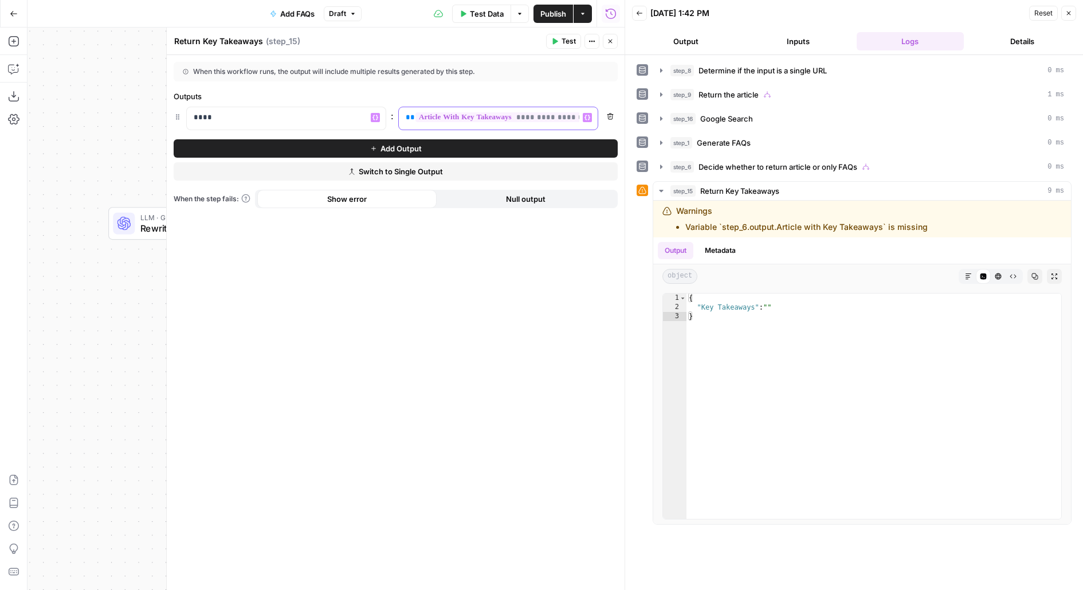
click at [564, 117] on span "**********" at bounding box center [556, 117] width 283 height 10
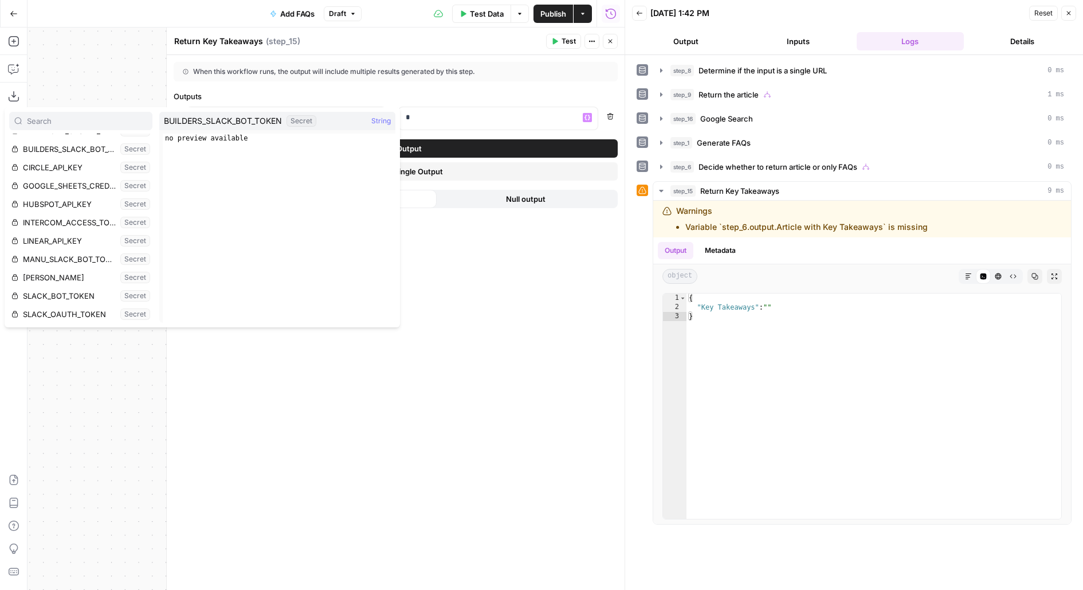
scroll to position [171, 0]
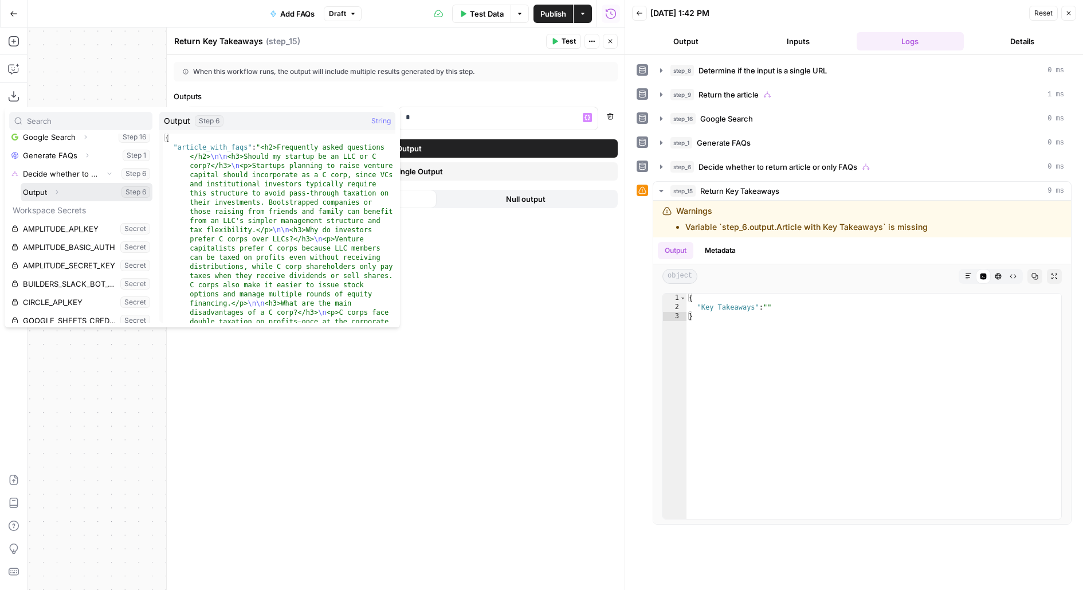
click at [21, 183] on button "Select variable Output" at bounding box center [87, 192] width 132 height 18
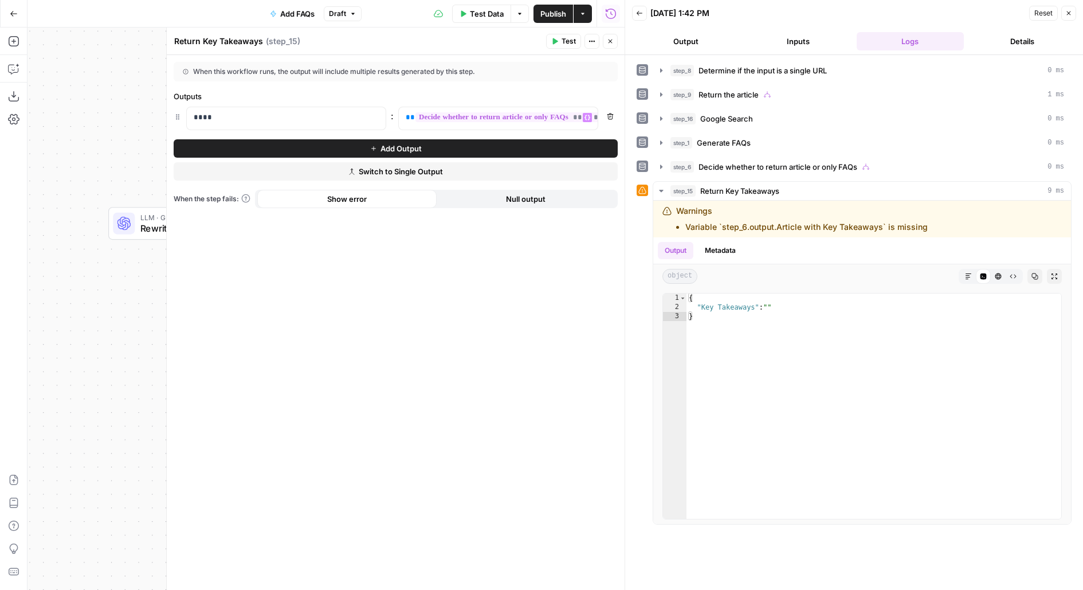
click at [561, 50] on header "Return Key Takeaways Return Key Takeaways ( step_15 ) Test Actions Close" at bounding box center [396, 42] width 458 height 28
click at [571, 47] on button "Test" at bounding box center [563, 41] width 35 height 15
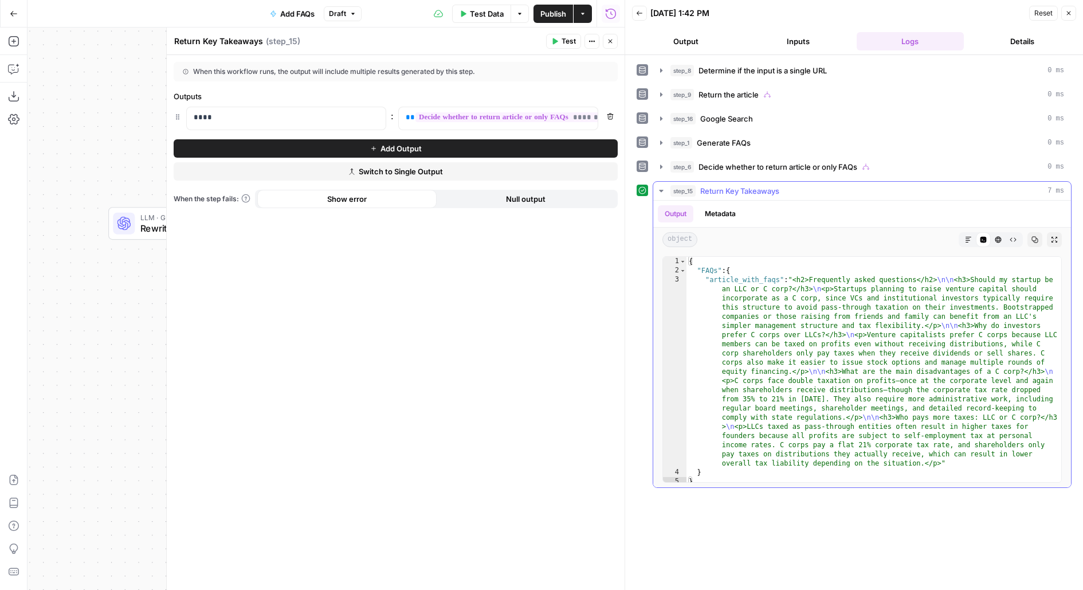
click at [966, 236] on icon "button" at bounding box center [968, 239] width 7 height 7
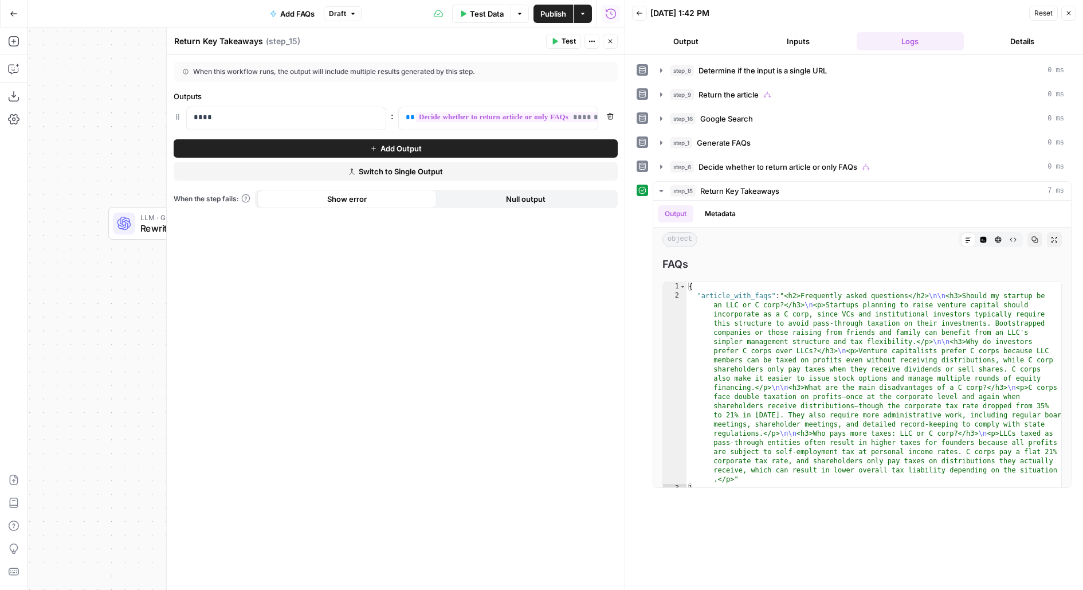
click at [506, 119] on span "**********" at bounding box center [523, 117] width 216 height 10
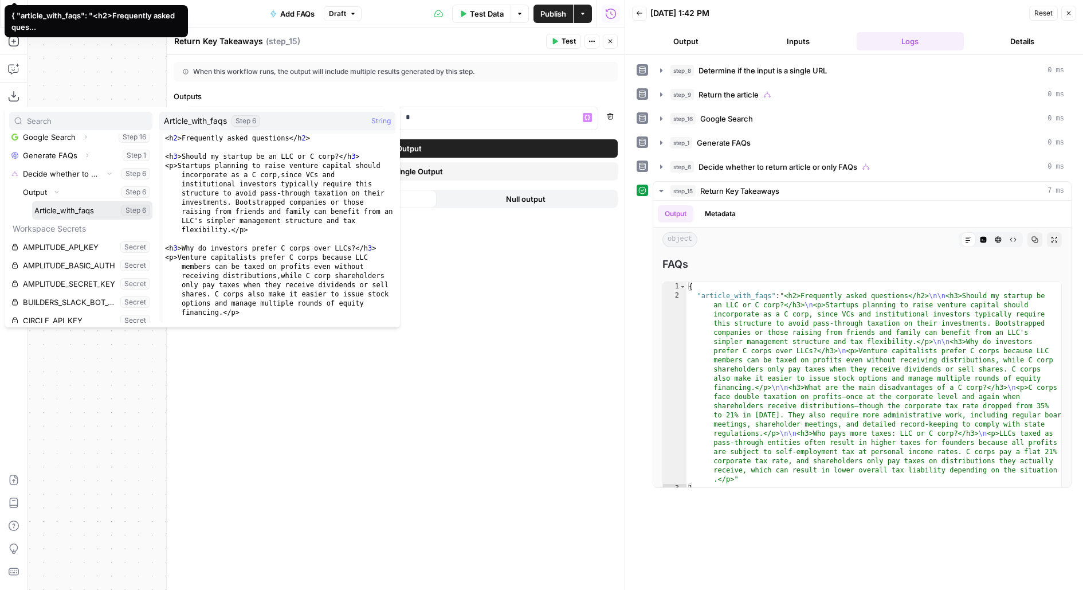
click at [32, 201] on button "Select variable Article_with_faqs" at bounding box center [92, 210] width 120 height 18
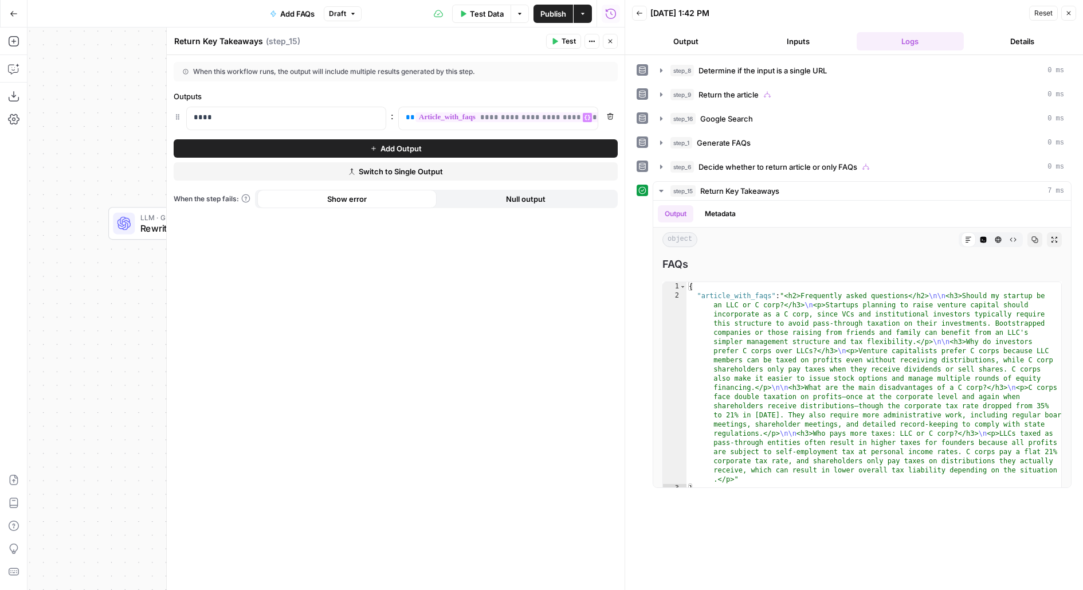
click at [574, 42] on span "Test" at bounding box center [569, 41] width 14 height 10
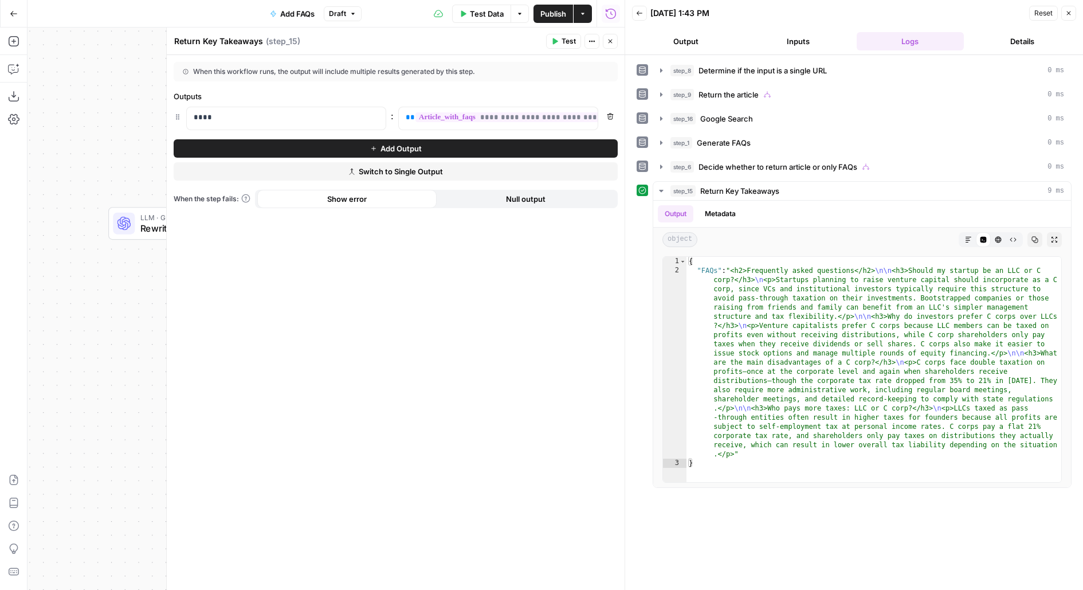
click at [611, 41] on icon "button" at bounding box center [610, 41] width 7 height 7
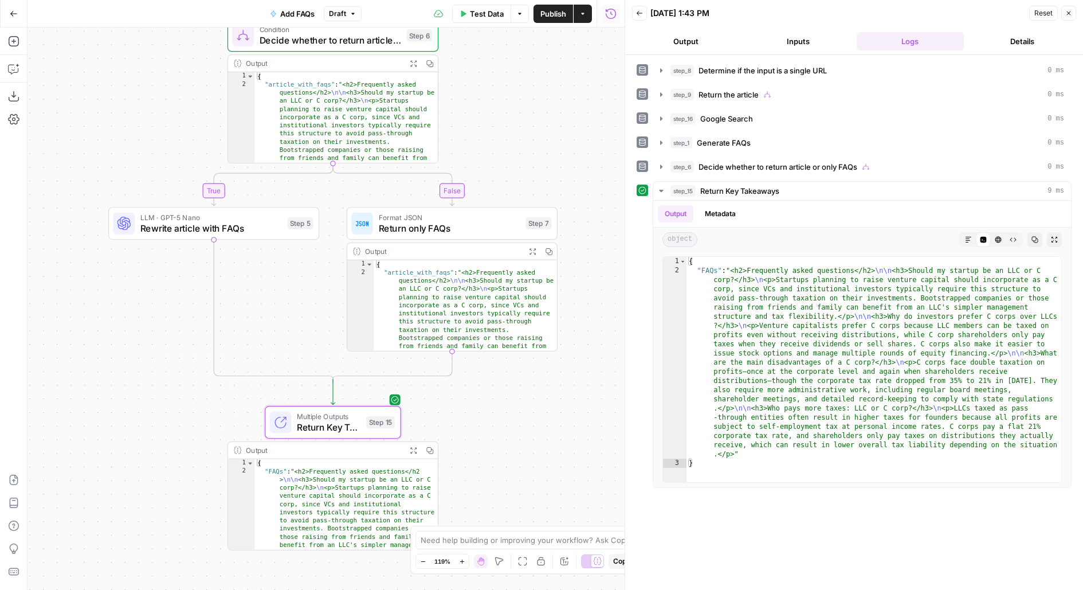
click at [562, 18] on span "Publish" at bounding box center [553, 13] width 26 height 11
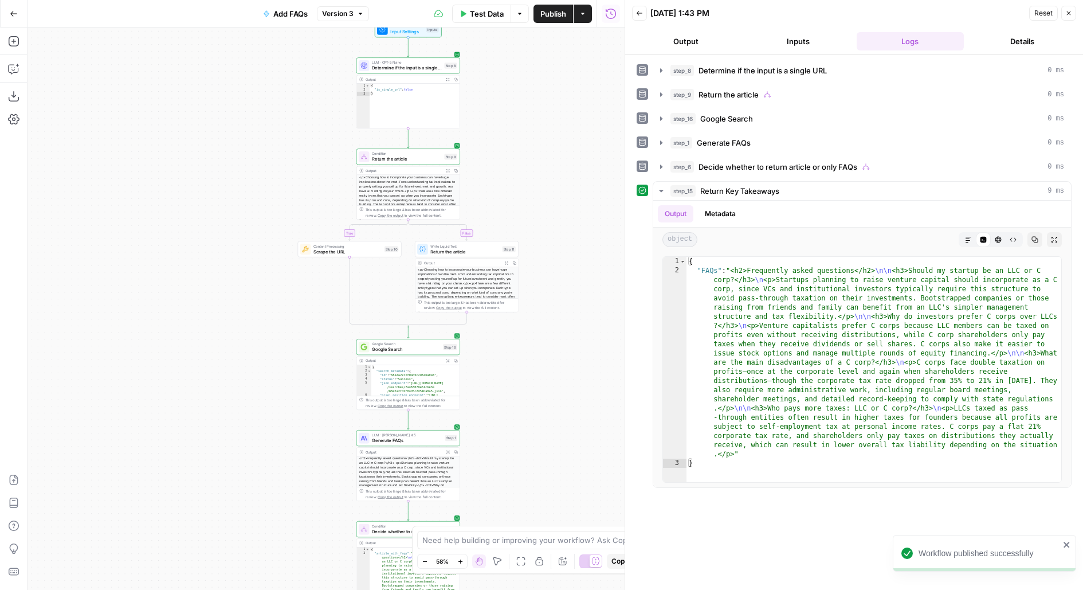
drag, startPoint x: 522, startPoint y: 107, endPoint x: 468, endPoint y: 303, distance: 202.8
click at [470, 300] on div "true false true false Workflow Input Settings Inputs LLM · GPT-5 Nano Determine…" at bounding box center [326, 309] width 597 height 562
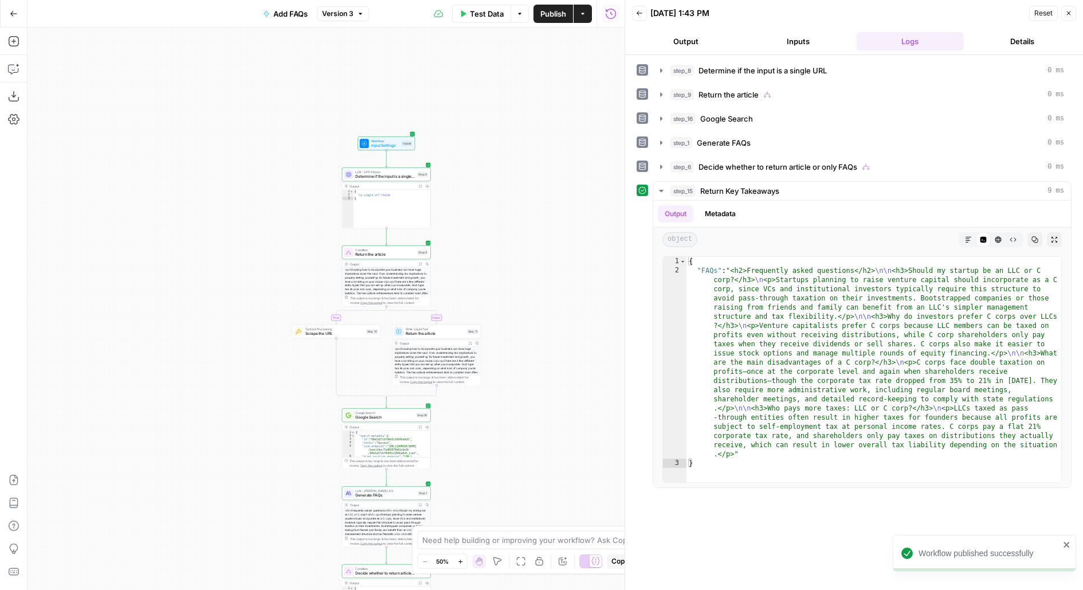
drag, startPoint x: 468, startPoint y: 300, endPoint x: 463, endPoint y: 187, distance: 113.0
click at [463, 187] on div "true false true false Workflow Input Settings Inputs LLM · GPT-5 Nano Determine…" at bounding box center [326, 309] width 597 height 562
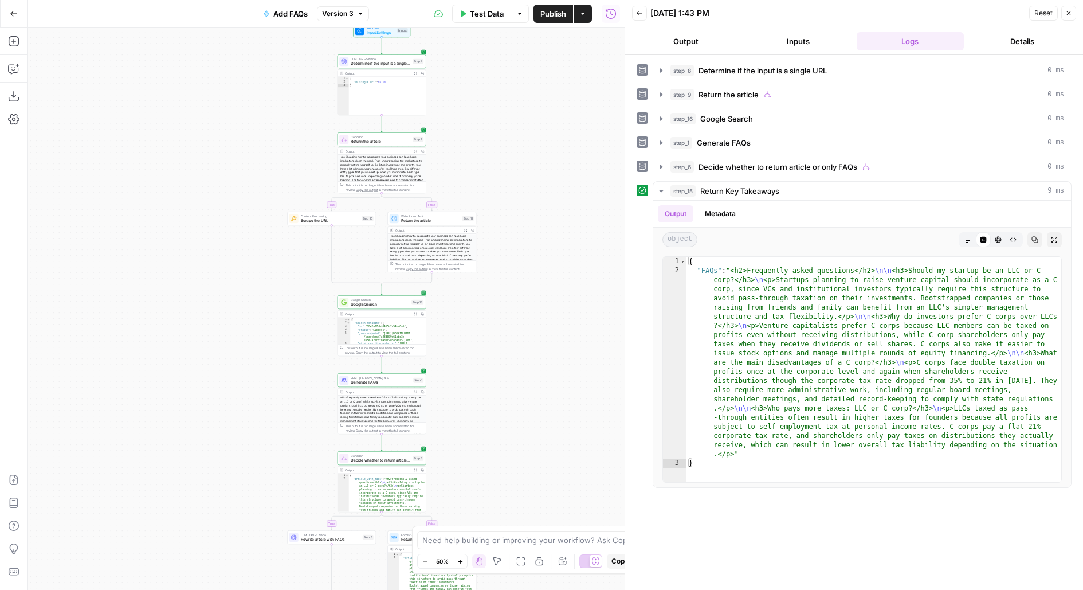
drag, startPoint x: 217, startPoint y: 296, endPoint x: 198, endPoint y: 209, distance: 88.6
click at [198, 209] on div "true false true false Workflow Input Settings Inputs LLM · GPT-5 Nano Determine…" at bounding box center [326, 309] width 597 height 562
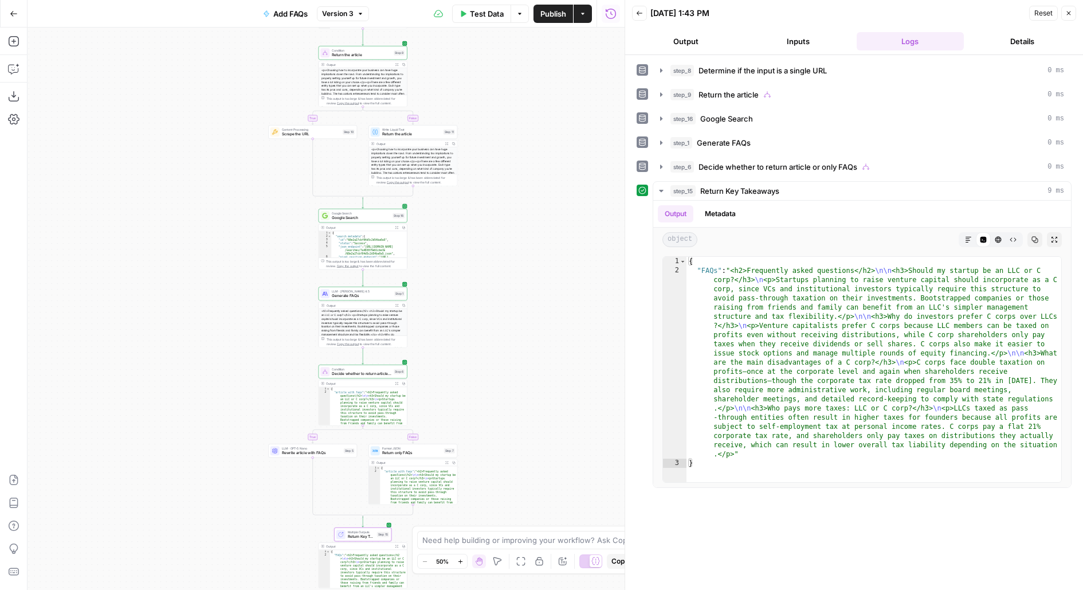
click at [22, 11] on button "Go Back" at bounding box center [13, 13] width 21 height 21
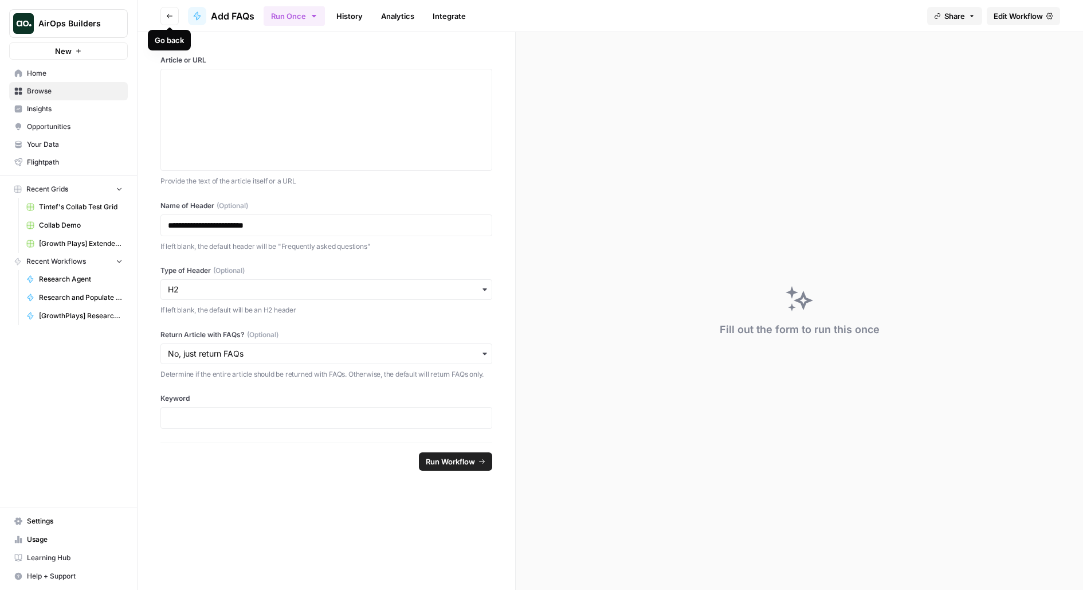
click at [168, 21] on button "Go back" at bounding box center [169, 16] width 18 height 18
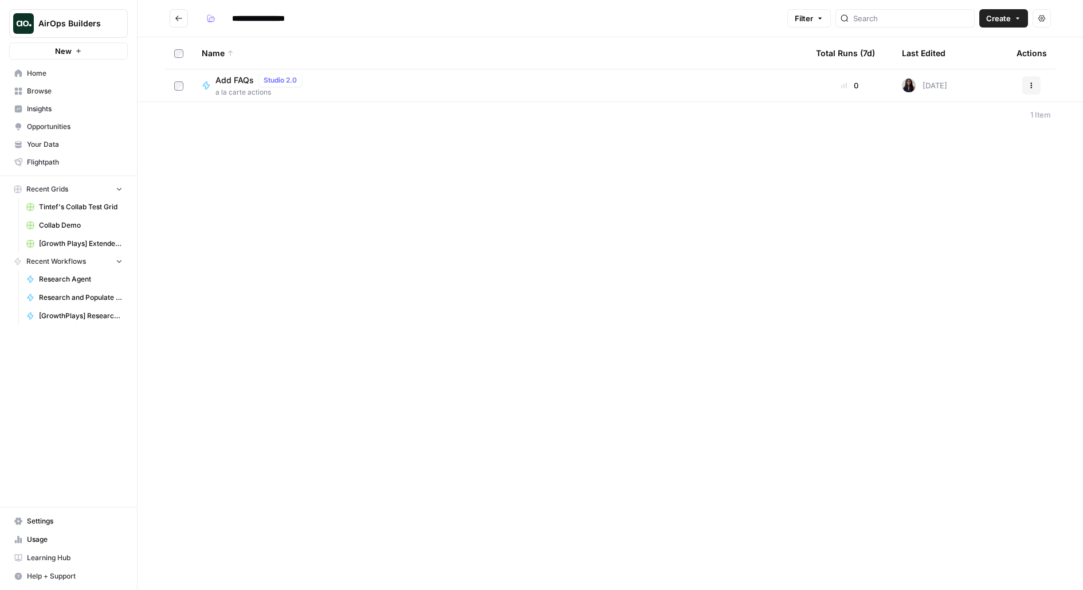
click at [240, 205] on div "**********" at bounding box center [610, 295] width 945 height 590
click at [1014, 17] on icon "button" at bounding box center [1017, 18] width 7 height 7
click at [974, 61] on span "Workflow" at bounding box center [982, 61] width 64 height 11
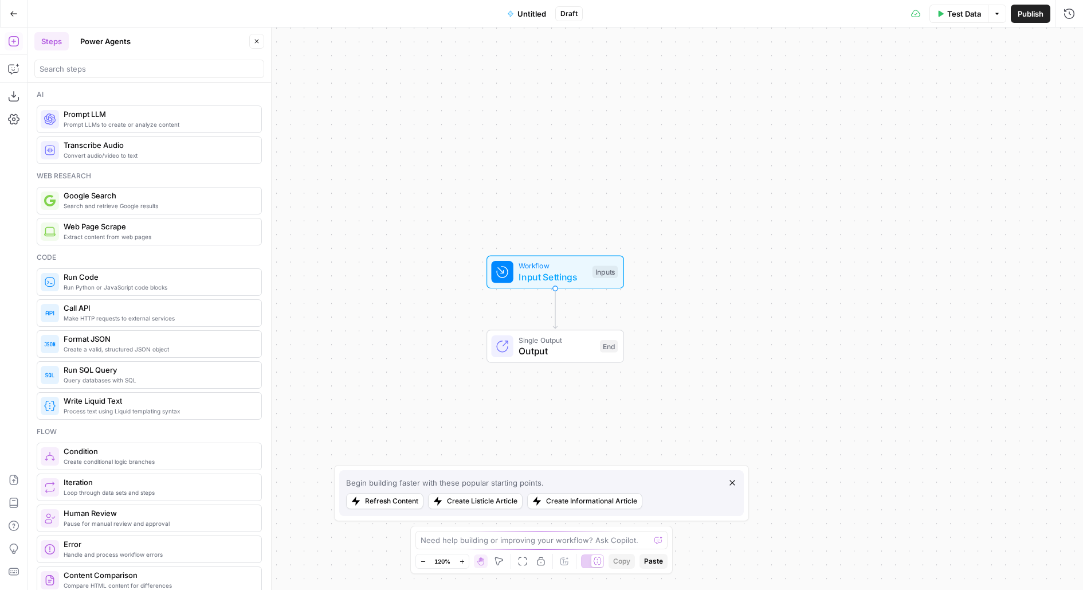
click at [518, 19] on span "Untitled" at bounding box center [531, 13] width 29 height 11
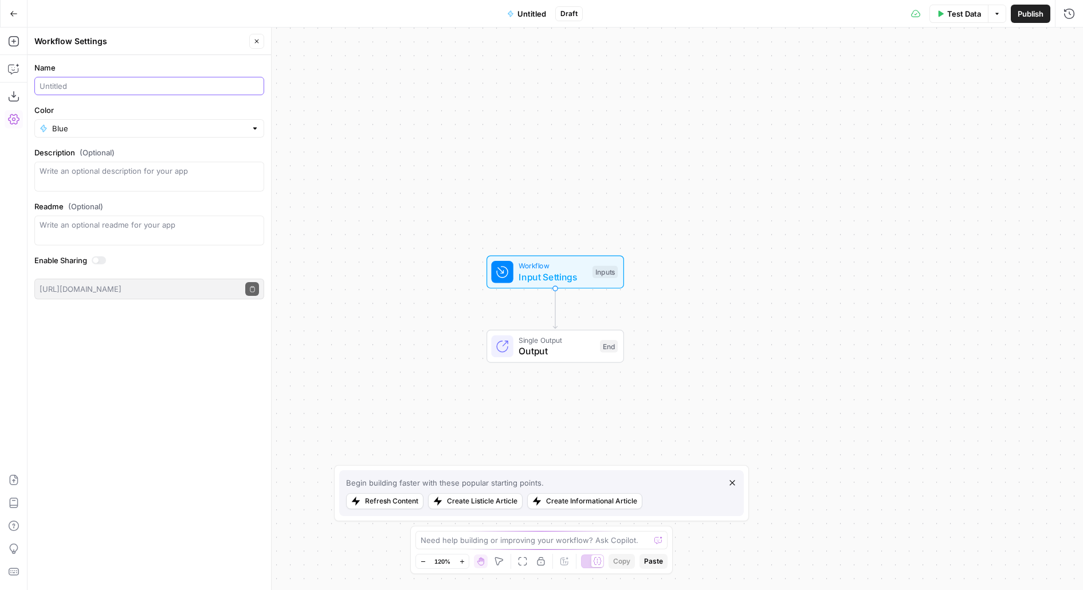
click at [77, 84] on input "Name" at bounding box center [149, 85] width 219 height 11
type input "Enrich intro"
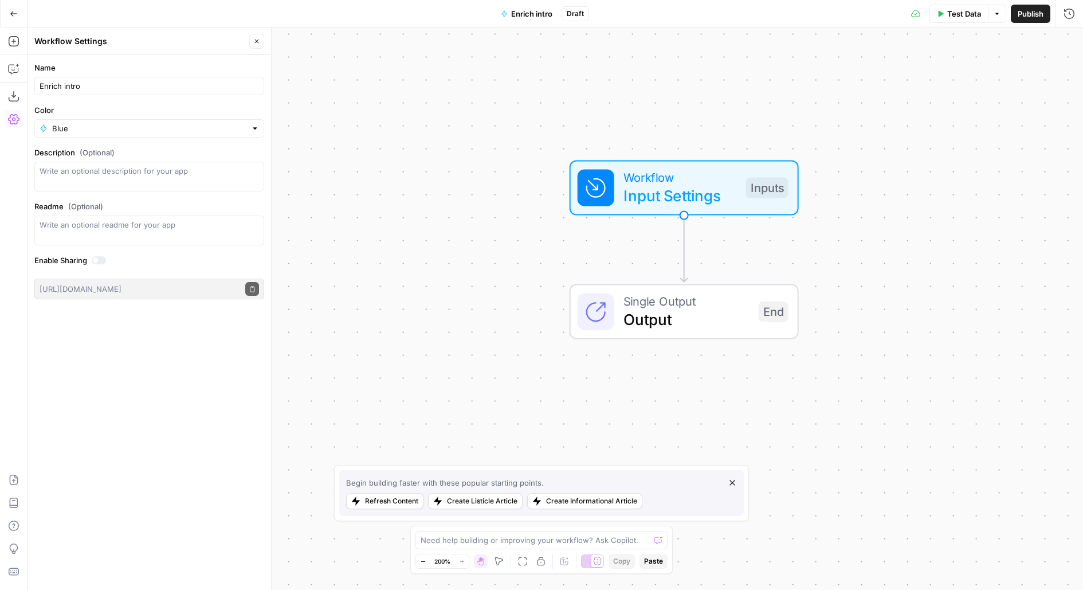
drag, startPoint x: 697, startPoint y: 338, endPoint x: 1078, endPoint y: 349, distance: 381.2
click at [1078, 349] on div "Workflow Input Settings Inputs Single Output Output End" at bounding box center [555, 309] width 1055 height 562
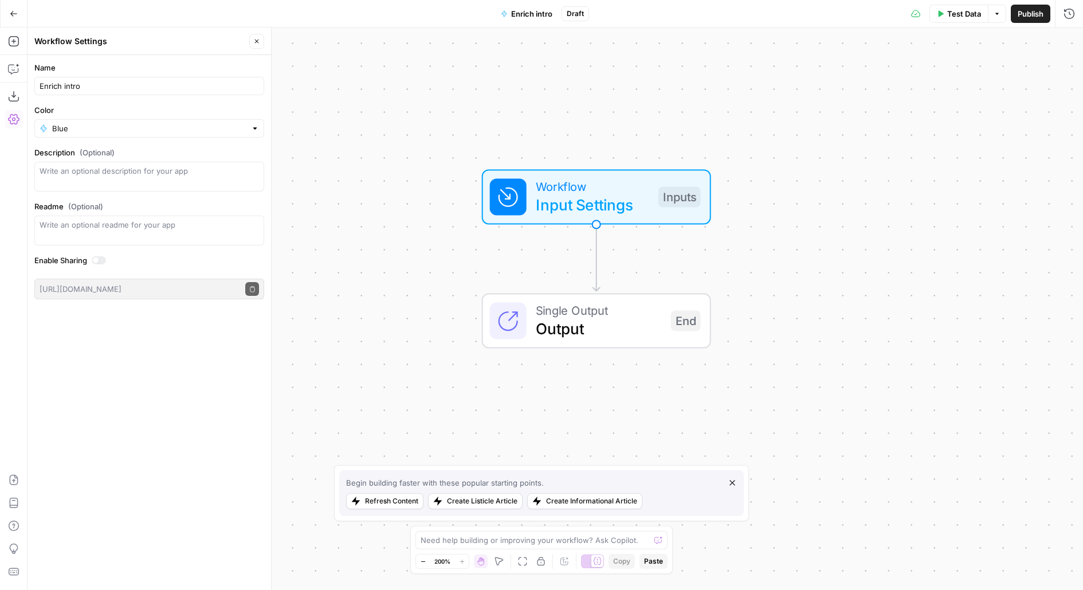
drag, startPoint x: 976, startPoint y: 331, endPoint x: 823, endPoint y: 330, distance: 153.6
click at [823, 330] on div "Workflow Input Settings Inputs Single Output Output End" at bounding box center [555, 309] width 1055 height 562
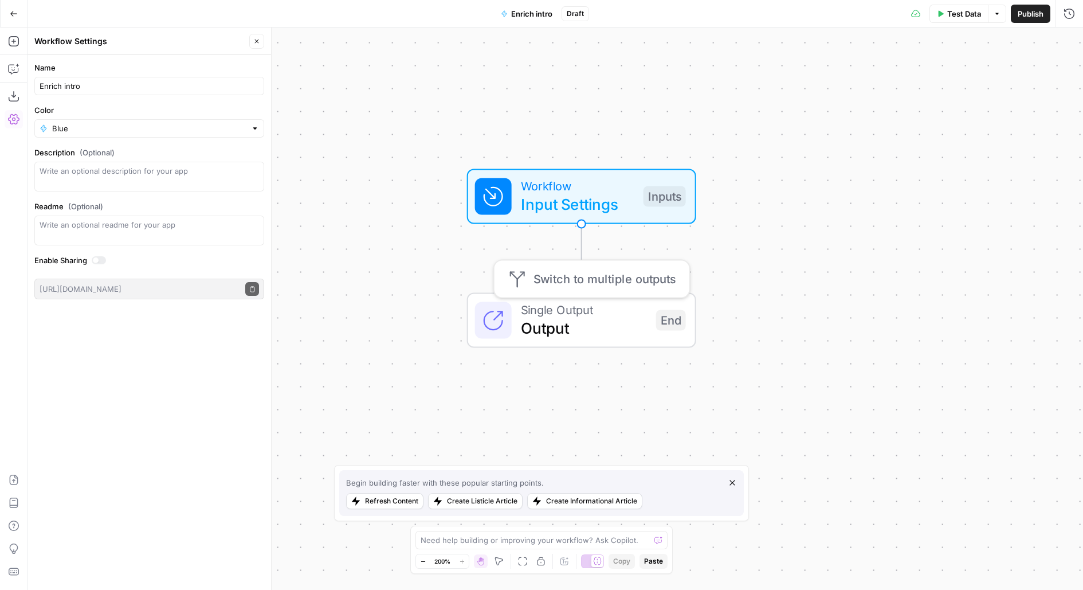
click at [636, 315] on span "Single Output" at bounding box center [584, 309] width 126 height 18
click at [654, 324] on div "Single Output Output End Switch to multiple outputs" at bounding box center [580, 319] width 211 height 39
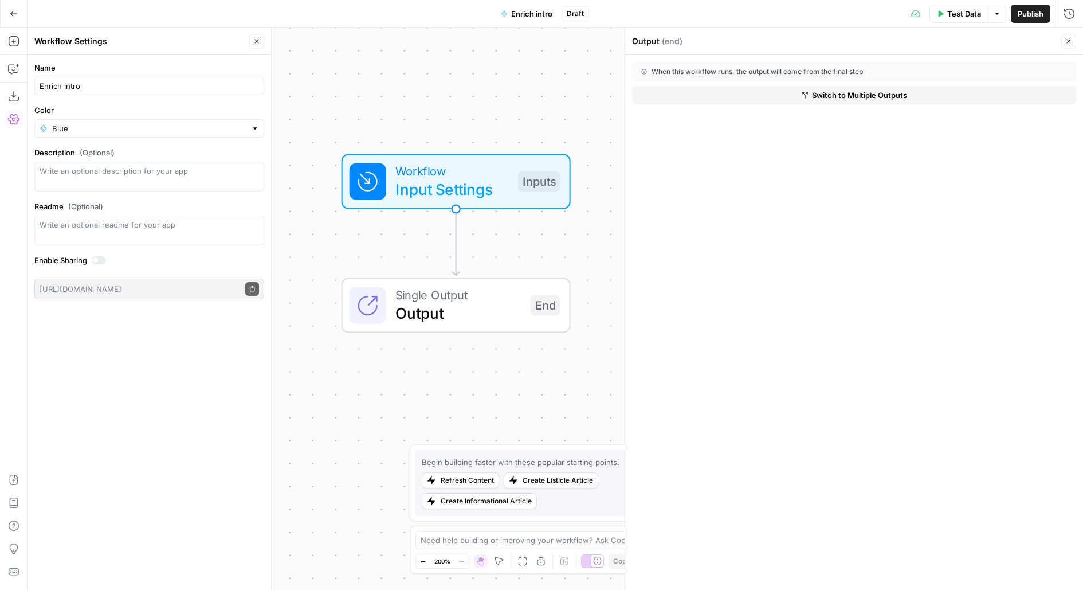
drag, startPoint x: 536, startPoint y: 144, endPoint x: 405, endPoint y: 124, distance: 132.7
click at [406, 125] on div "Workflow Input Settings Inputs Single Output Output End" at bounding box center [555, 309] width 1055 height 562
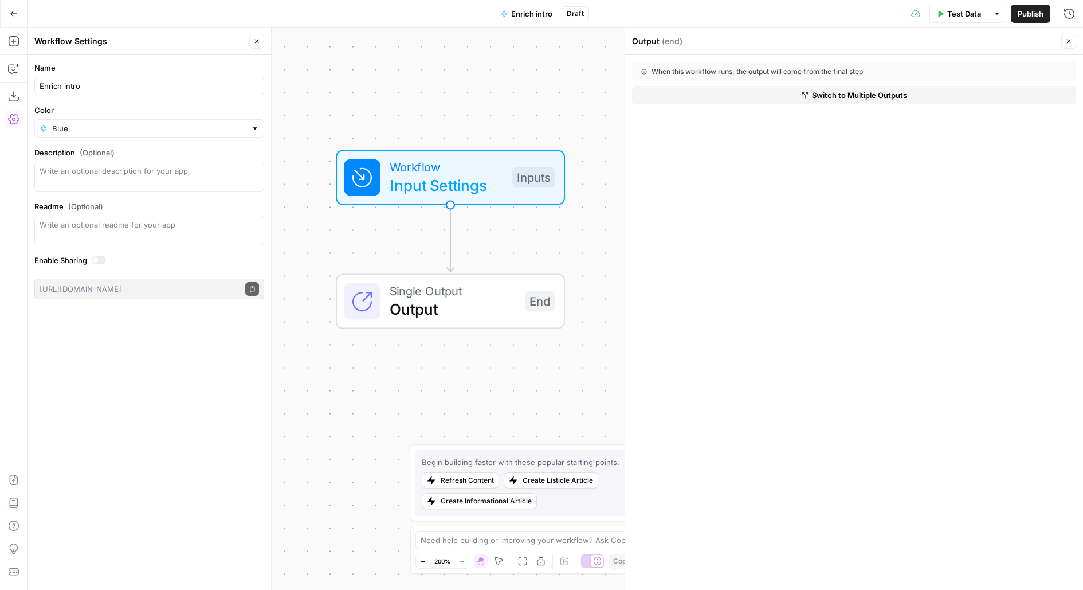
click at [1073, 42] on button "Close" at bounding box center [1068, 41] width 15 height 15
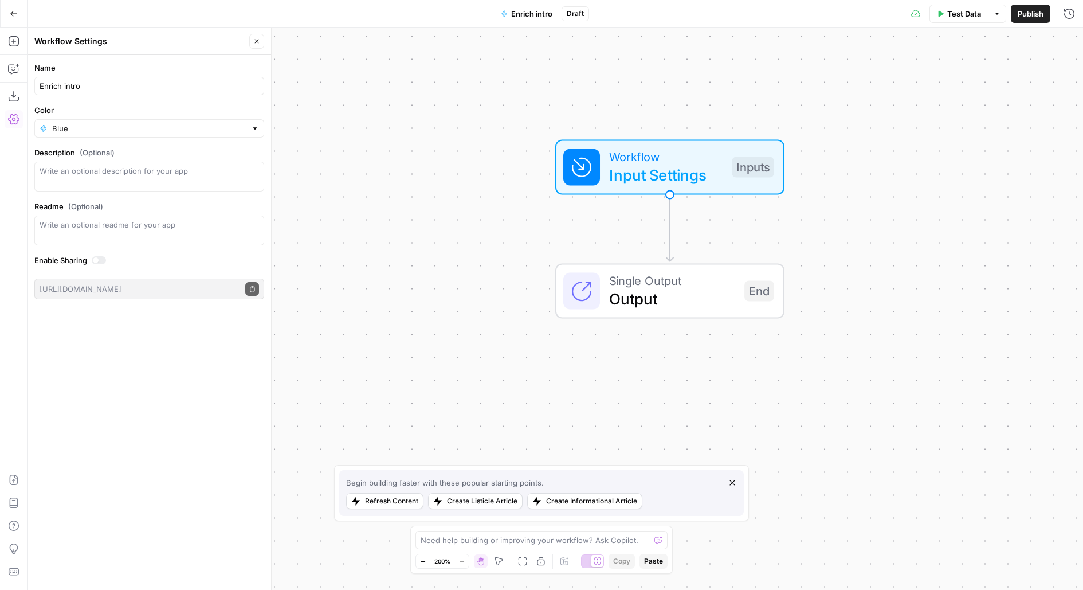
drag, startPoint x: 596, startPoint y: 192, endPoint x: 666, endPoint y: 219, distance: 74.9
click at [666, 194] on div "Workflow Input Settings Inputs" at bounding box center [669, 166] width 355 height 55
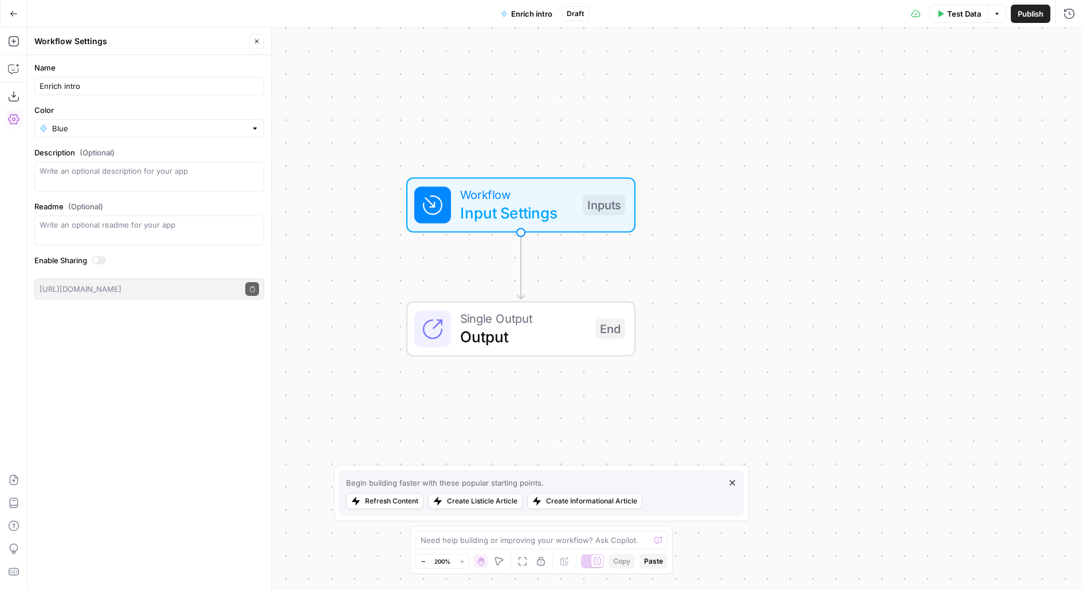
click at [253, 44] on button "Close" at bounding box center [256, 41] width 15 height 15
click at [964, 10] on span "Test Data" at bounding box center [964, 13] width 34 height 11
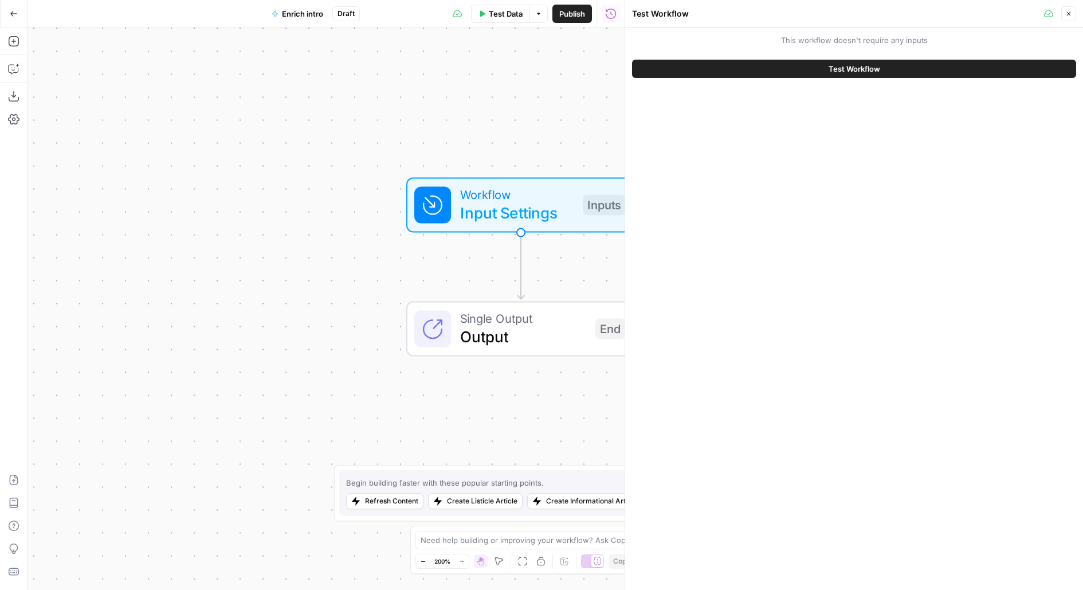
click at [523, 203] on span "Input Settings" at bounding box center [516, 212] width 113 height 23
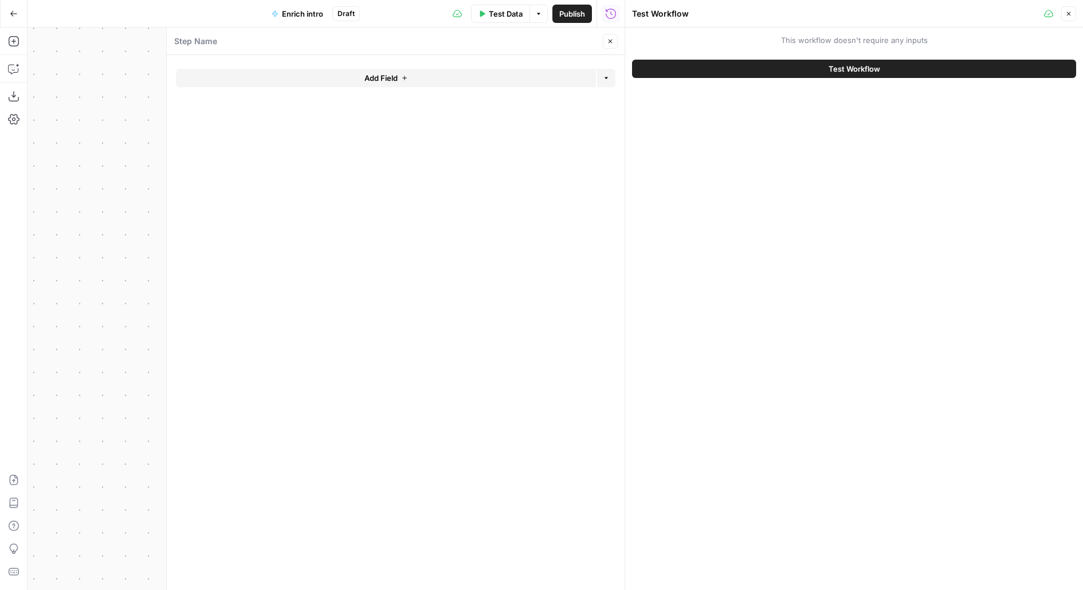
click at [615, 37] on button "Close" at bounding box center [610, 41] width 15 height 15
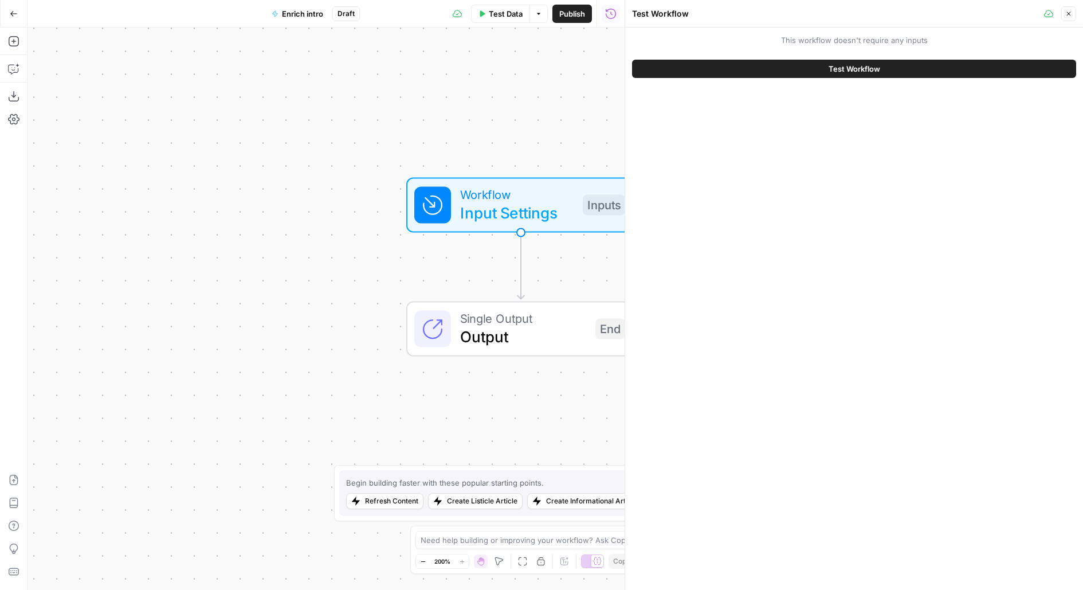
click at [1066, 9] on button "Close" at bounding box center [1068, 13] width 15 height 15
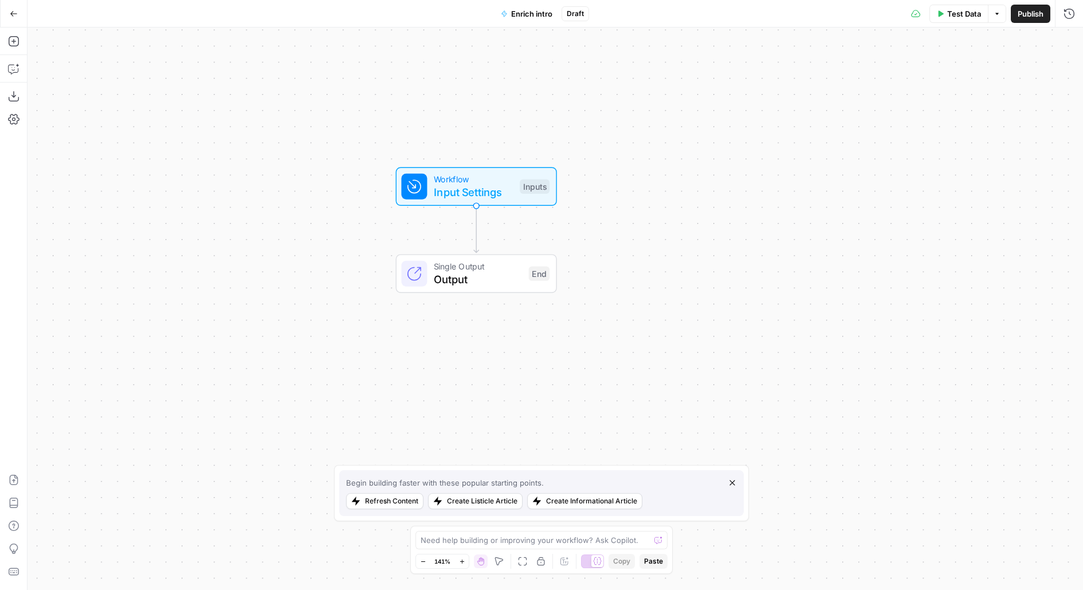
click at [540, 15] on span "Enrich intro" at bounding box center [531, 13] width 41 height 11
click at [139, 85] on input "Enrich intro" at bounding box center [149, 85] width 219 height 11
type input "[PERSON_NAME]"
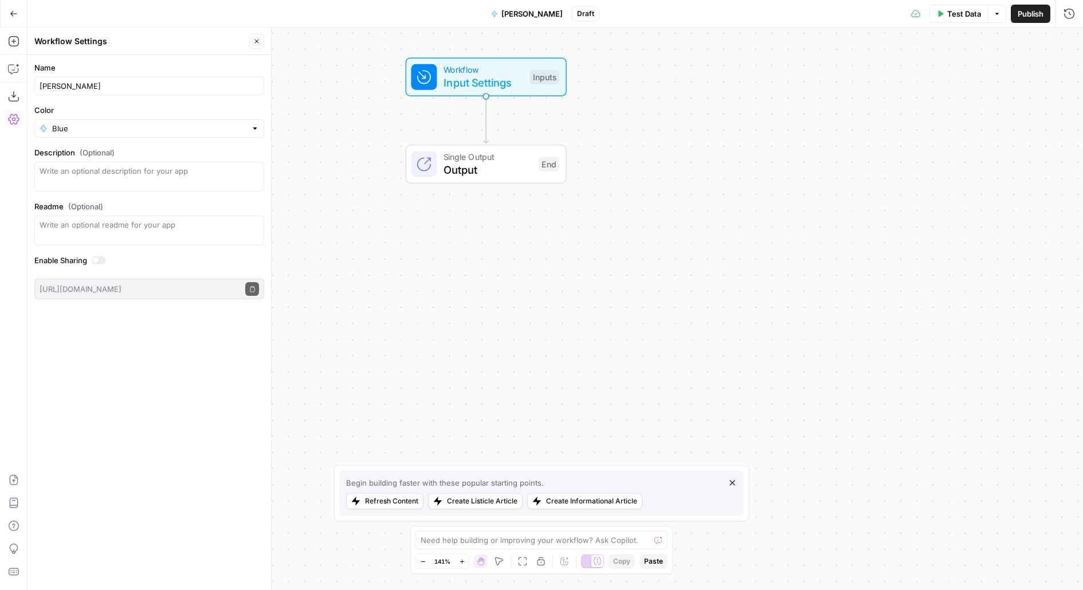
drag, startPoint x: 358, startPoint y: 173, endPoint x: 367, endPoint y: 66, distance: 107.6
click at [367, 66] on div "Workflow Input Settings Inputs" at bounding box center [486, 77] width 250 height 38
click at [206, 82] on input "[PERSON_NAME]" at bounding box center [149, 85] width 219 height 11
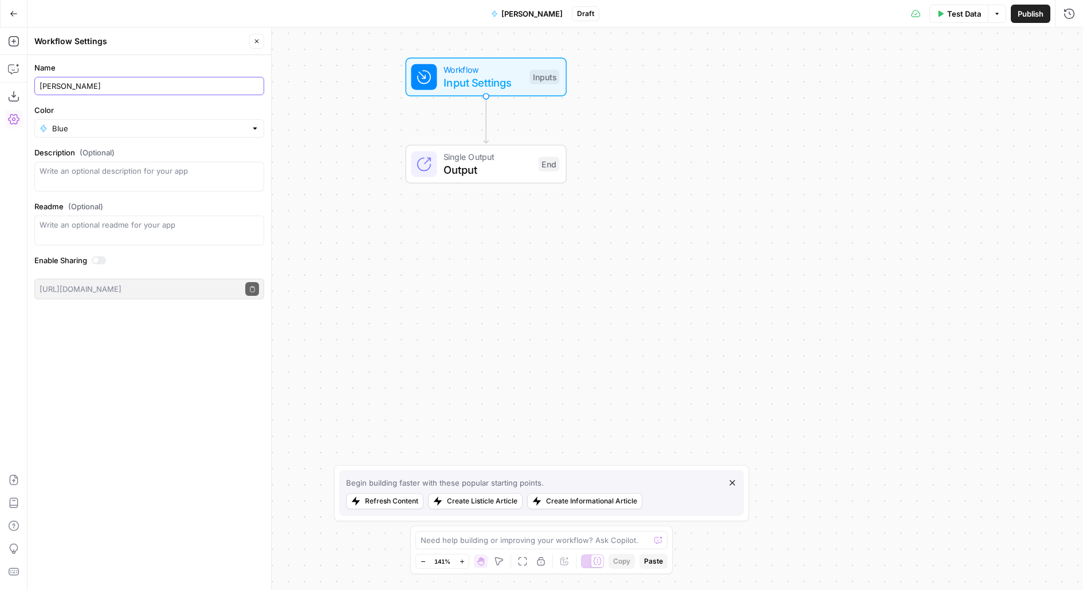
click at [206, 83] on input "[PERSON_NAME]" at bounding box center [149, 85] width 219 height 11
drag, startPoint x: 65, startPoint y: 83, endPoint x: 97, endPoint y: 84, distance: 32.7
click at [97, 84] on input "[PERSON_NAME]" at bounding box center [149, 85] width 219 height 11
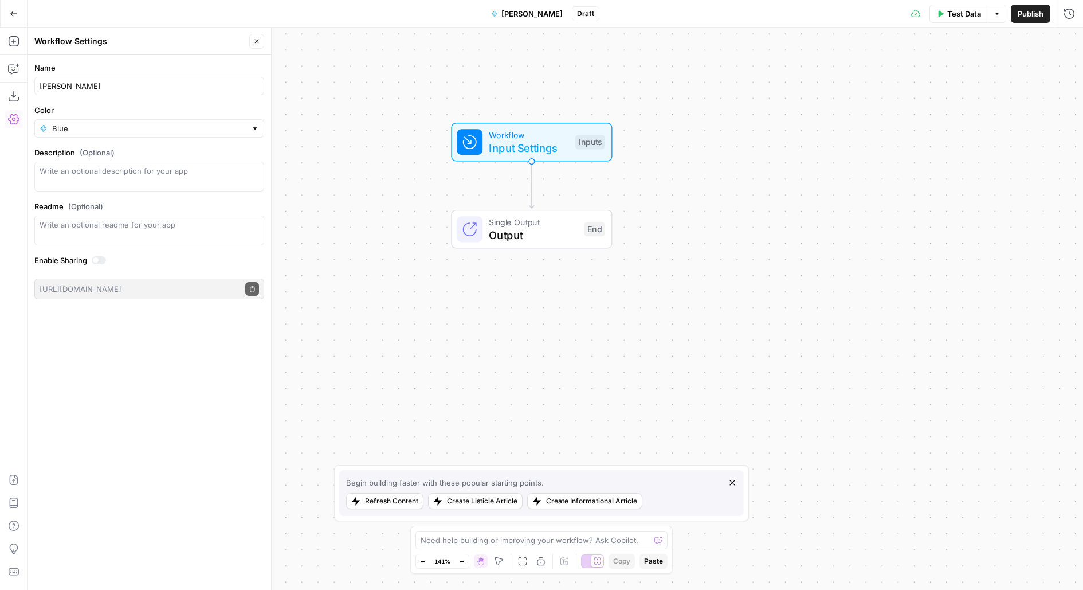
drag, startPoint x: 339, startPoint y: 107, endPoint x: 422, endPoint y: 109, distance: 83.1
click at [422, 109] on div "Workflow Input Settings Inputs Single Output Output End" at bounding box center [555, 309] width 1055 height 562
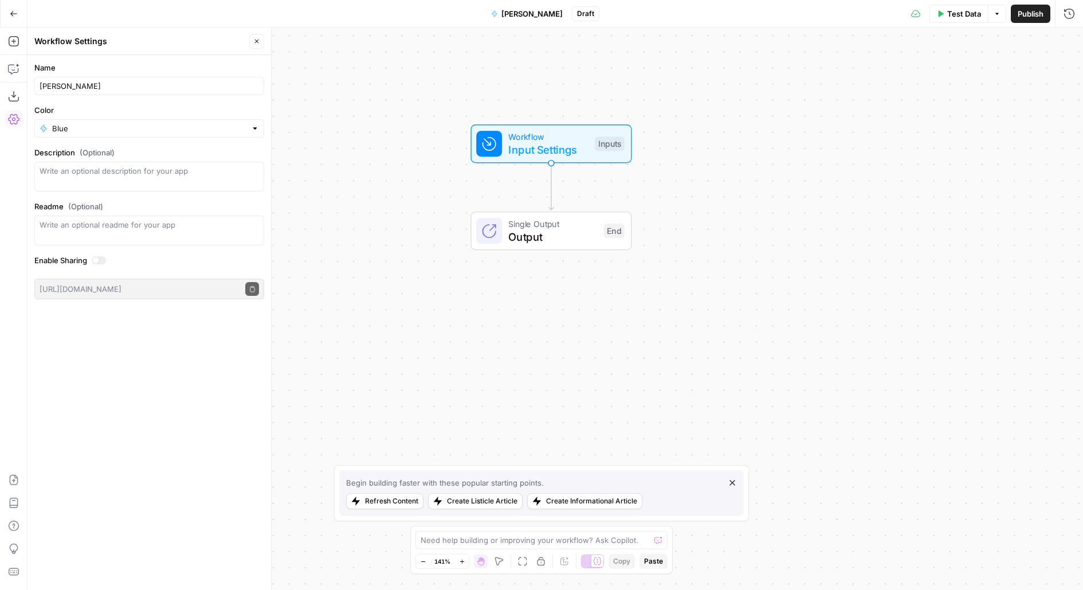
click at [258, 40] on icon "button" at bounding box center [256, 41] width 7 height 7
click at [32, 29] on div "Workflow Input Settings Inputs Single Output Output End" at bounding box center [555, 309] width 1055 height 562
click at [13, 34] on button "Add Steps" at bounding box center [14, 41] width 18 height 18
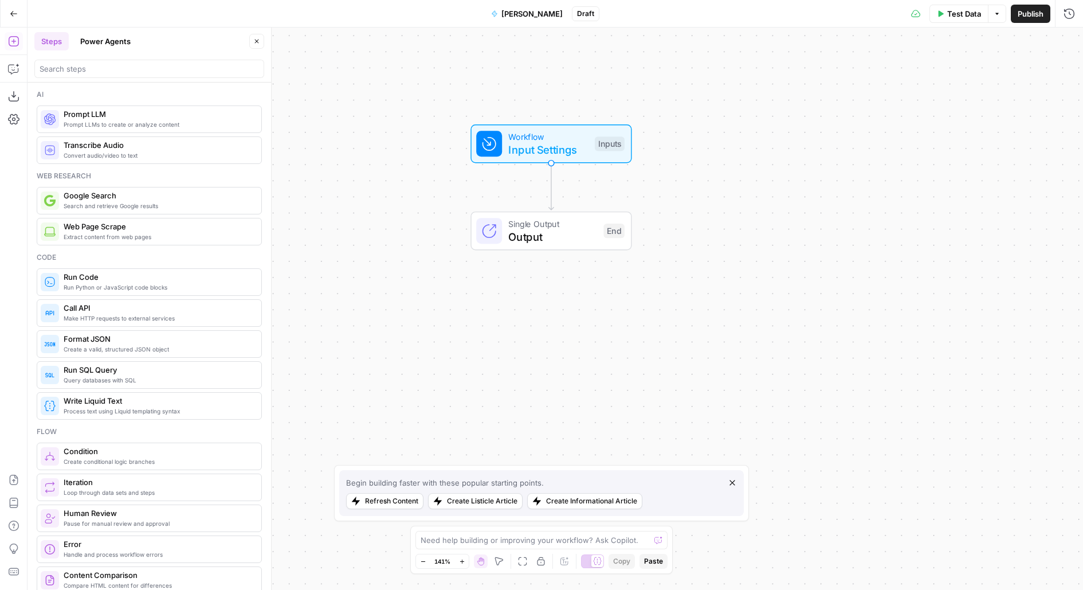
click at [117, 42] on button "Power Agents" at bounding box center [105, 41] width 64 height 18
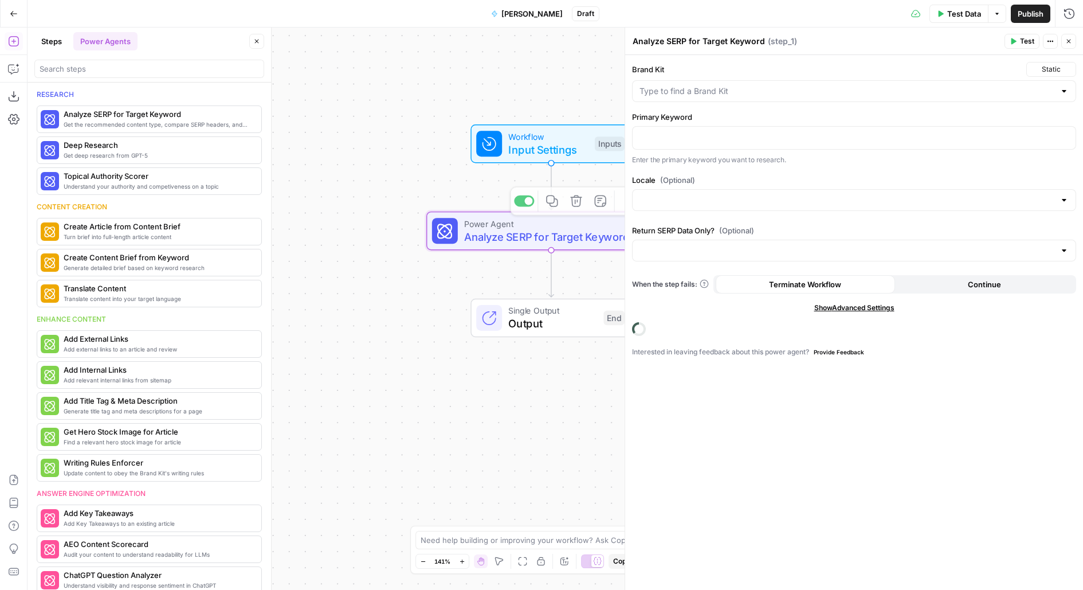
click at [558, 154] on span "Input Settings" at bounding box center [548, 150] width 80 height 16
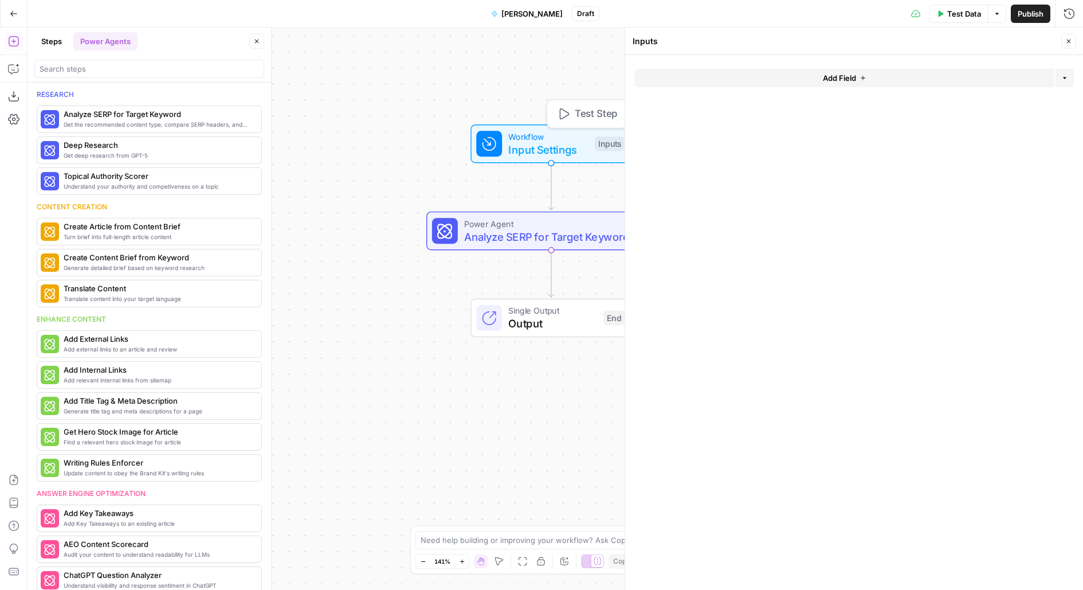
click at [701, 83] on button "Add Field" at bounding box center [844, 78] width 420 height 18
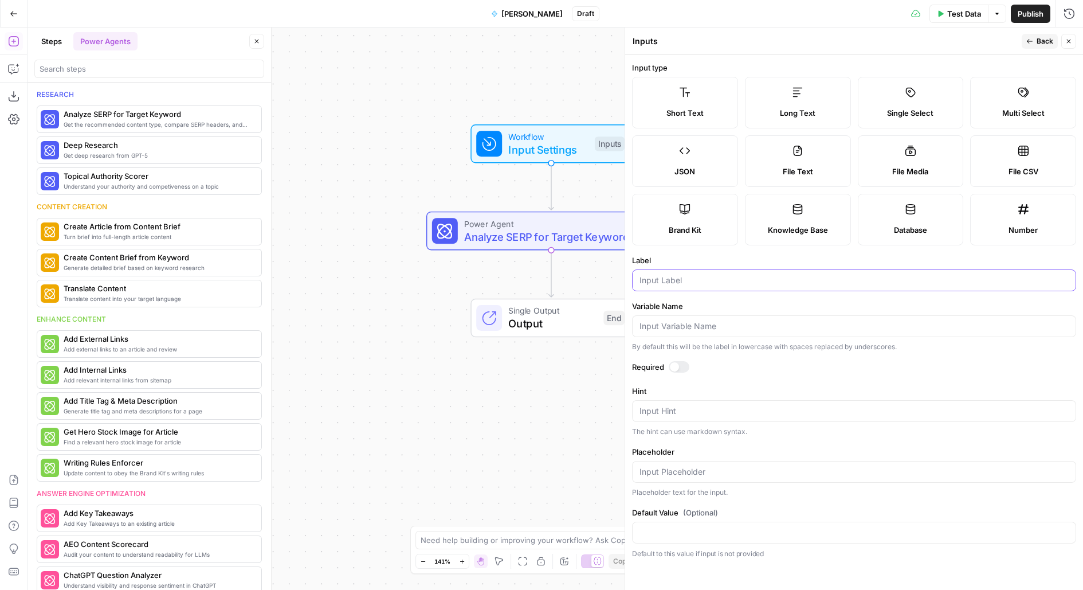
click at [660, 281] on input "Label" at bounding box center [853, 279] width 429 height 11
type input "Article"
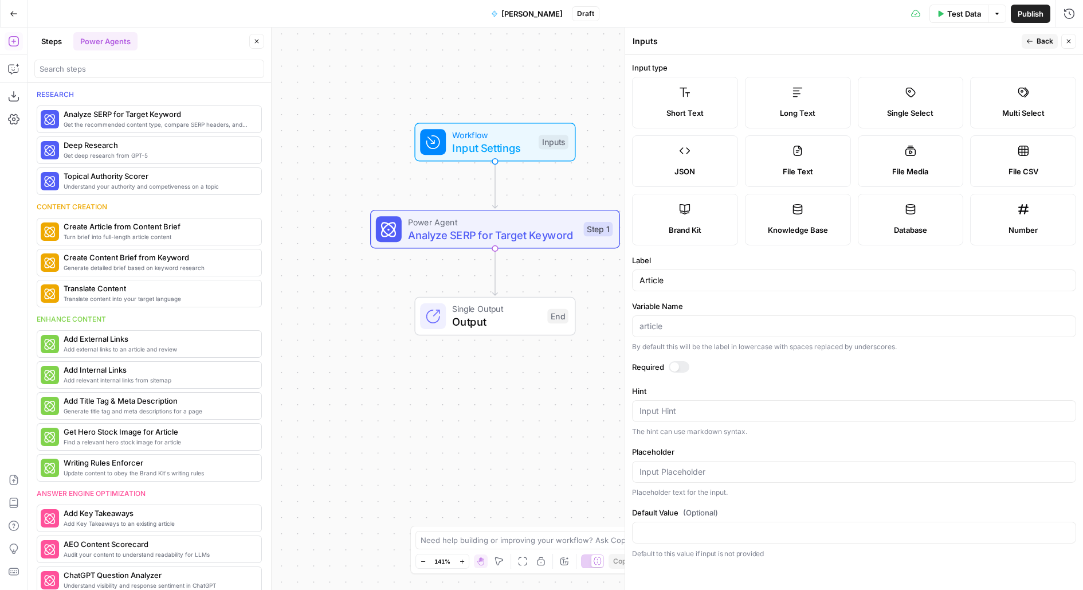
drag, startPoint x: 540, startPoint y: 83, endPoint x: 397, endPoint y: 57, distance: 145.7
click at [399, 58] on div "Workflow Input Settings Inputs Power Agent Analyze SERP for Target Keyword Step…" at bounding box center [555, 309] width 1055 height 562
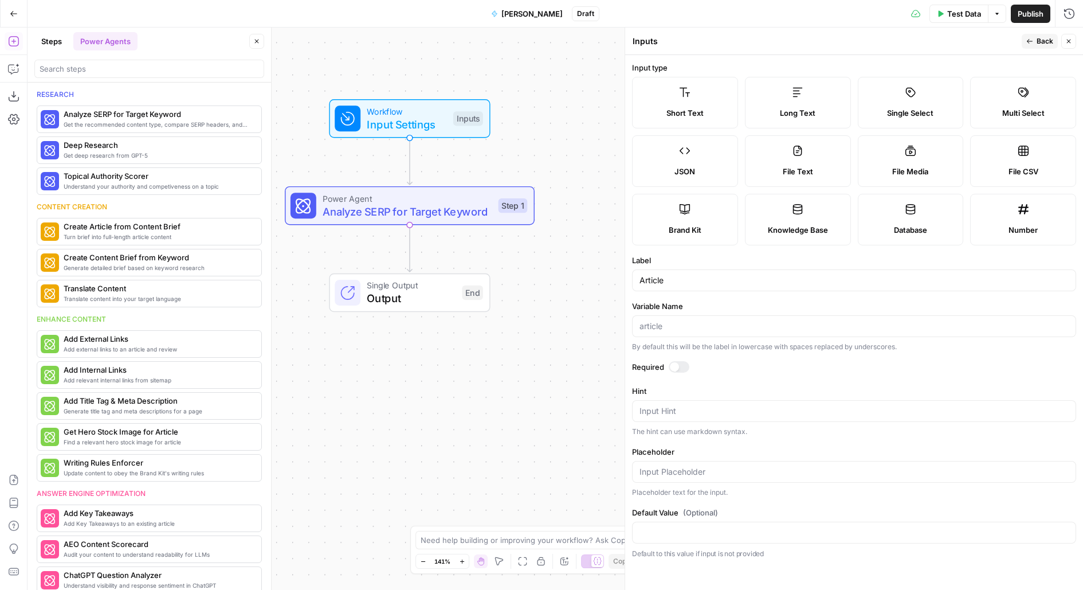
click at [257, 39] on icon "button" at bounding box center [256, 41] width 7 height 7
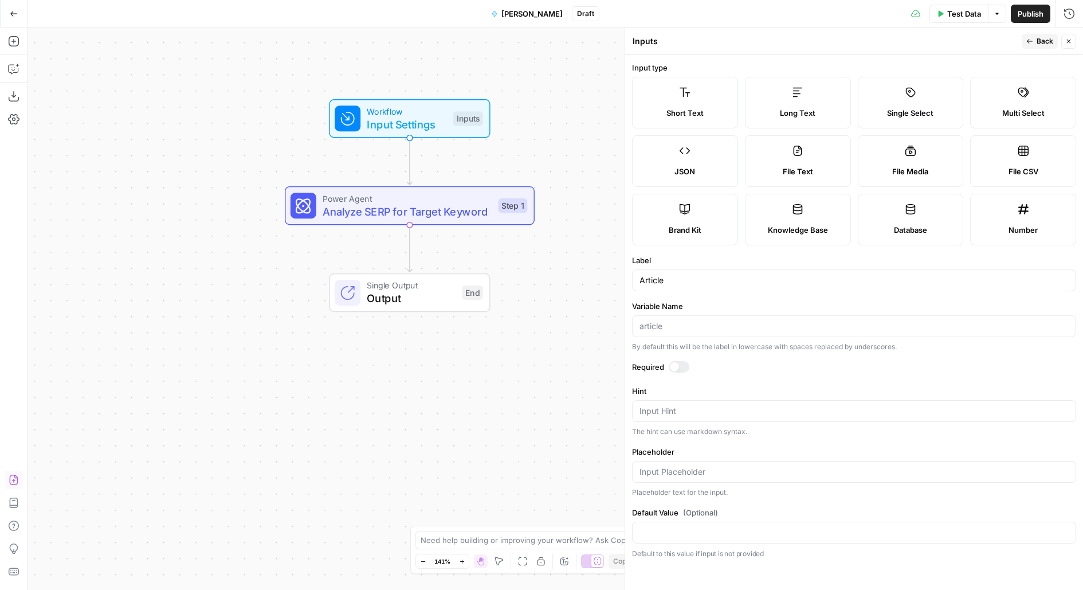
click at [19, 476] on button "Import JSON" at bounding box center [14, 479] width 18 height 18
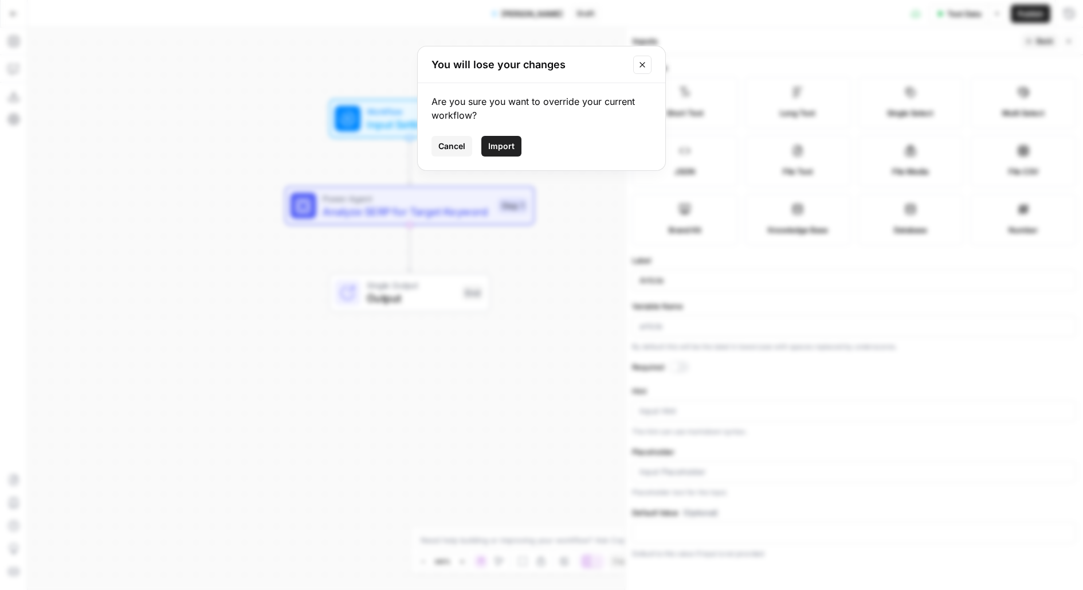
click at [513, 140] on button "Import" at bounding box center [501, 146] width 40 height 21
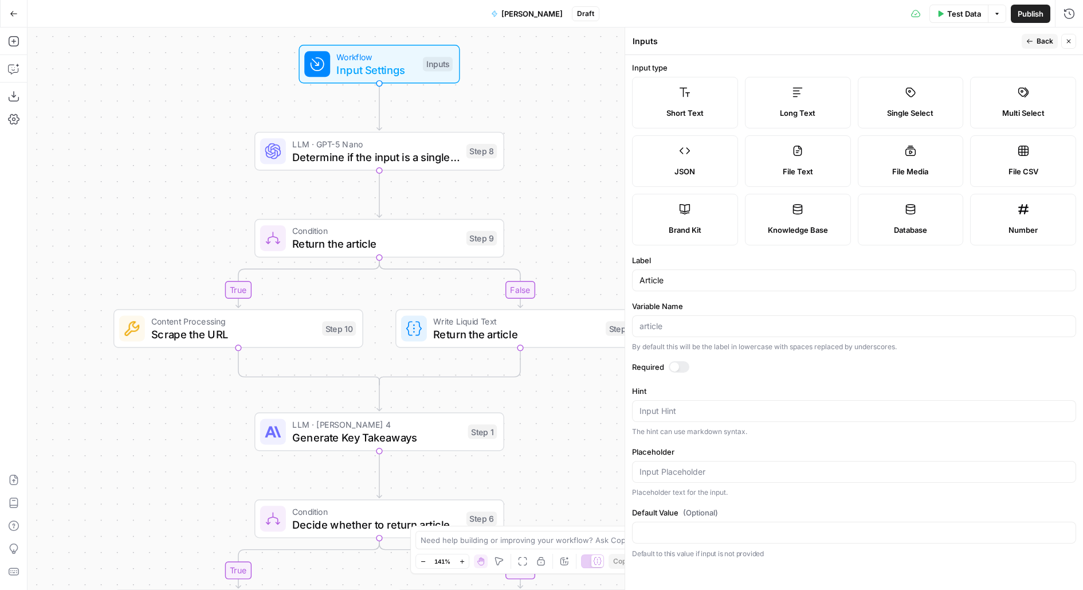
drag, startPoint x: 551, startPoint y: 191, endPoint x: 504, endPoint y: 109, distance: 94.5
click at [504, 109] on div "true false true false Workflow Input Settings Inputs LLM · GPT-5 Nano Determine…" at bounding box center [555, 309] width 1055 height 562
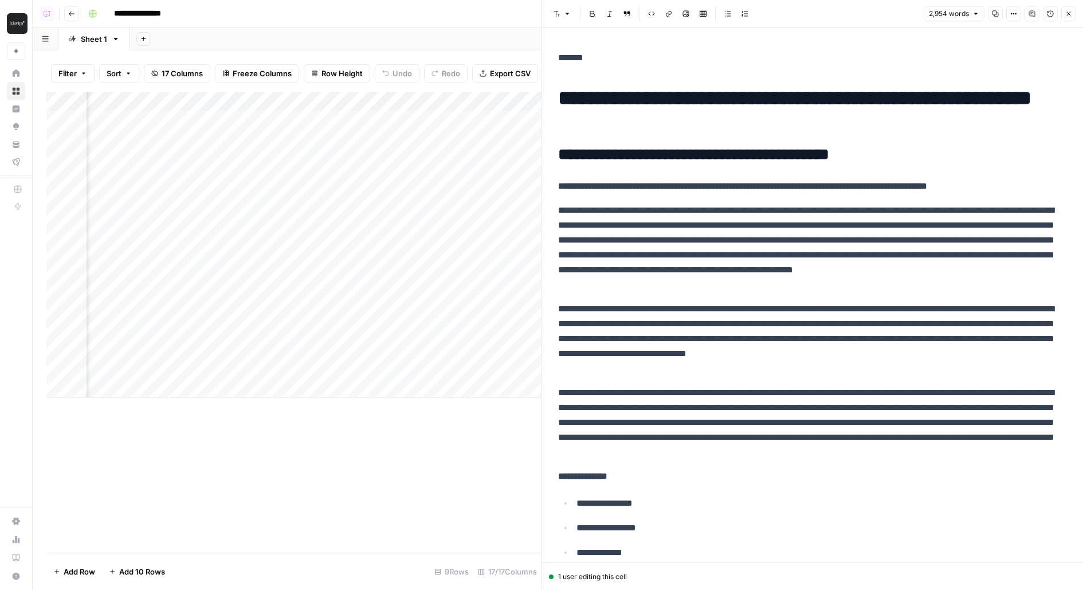
scroll to position [0, 1059]
click at [445, 118] on div "Add Column" at bounding box center [293, 245] width 495 height 306
click at [448, 118] on div "Add Column" at bounding box center [293, 245] width 495 height 306
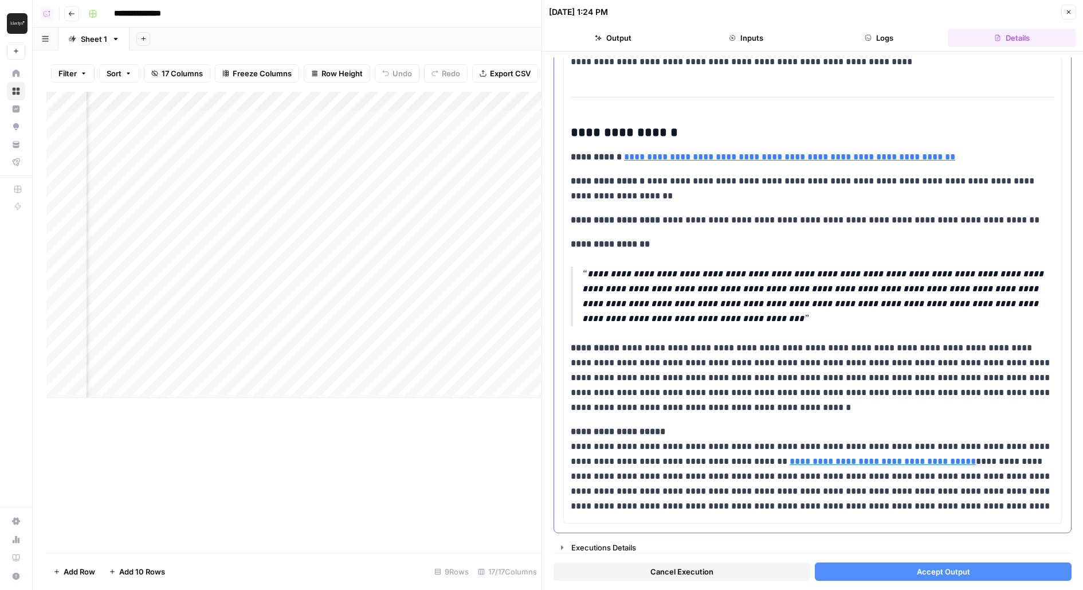
scroll to position [2436, 0]
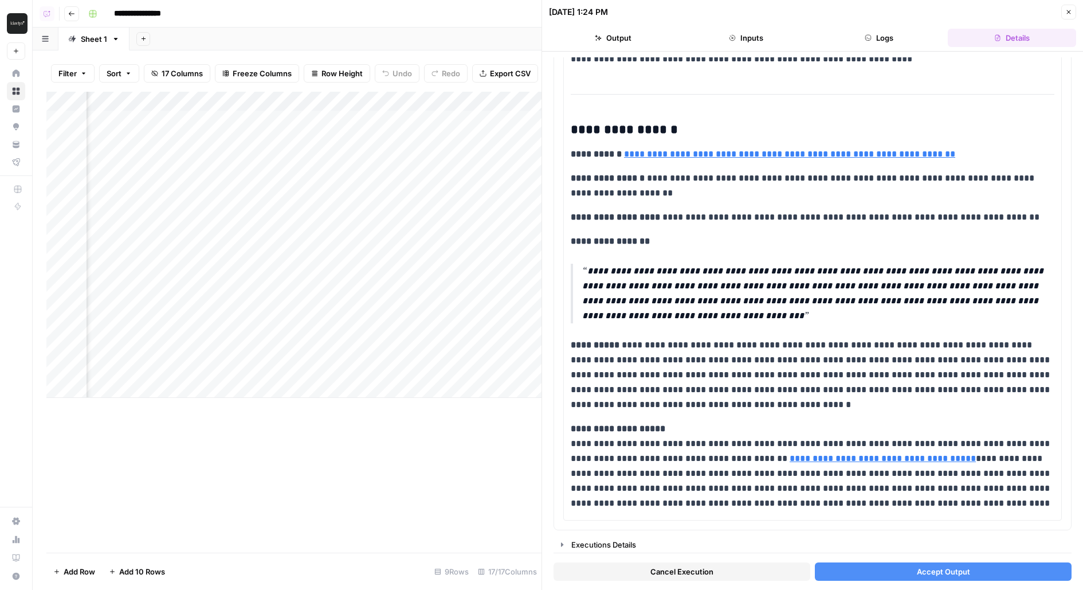
click at [888, 573] on button "Accept Output" at bounding box center [943, 571] width 257 height 18
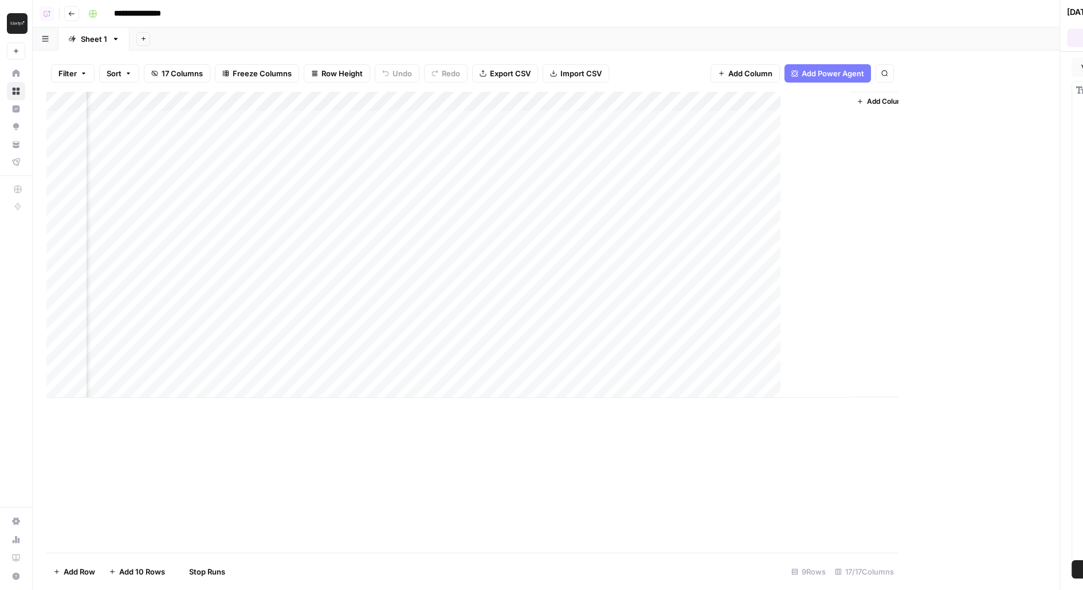
scroll to position [0, 890]
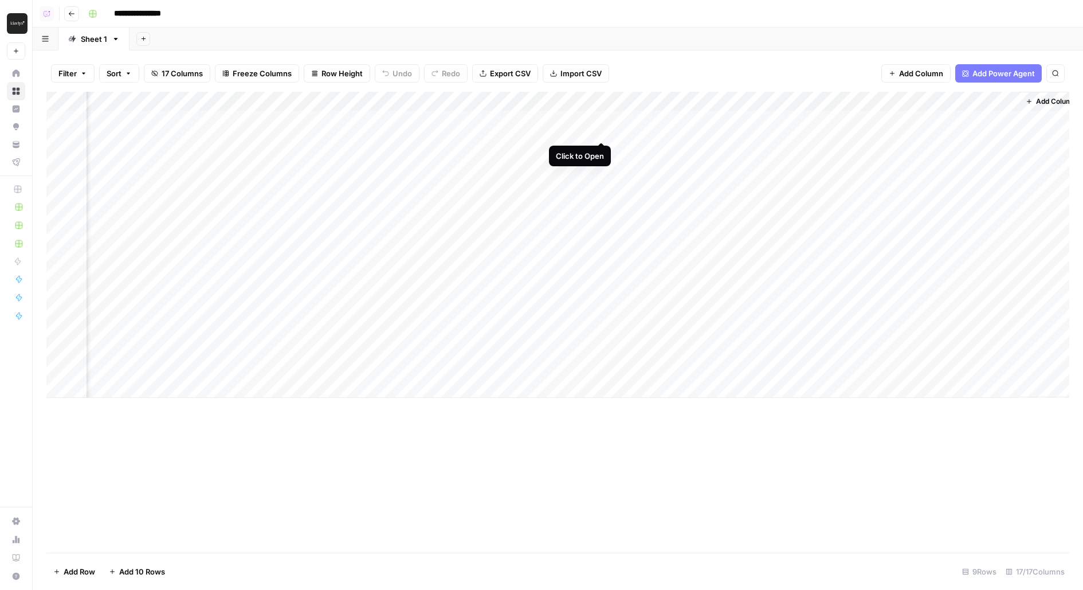
click at [603, 116] on div "Add Column" at bounding box center [557, 245] width 1023 height 306
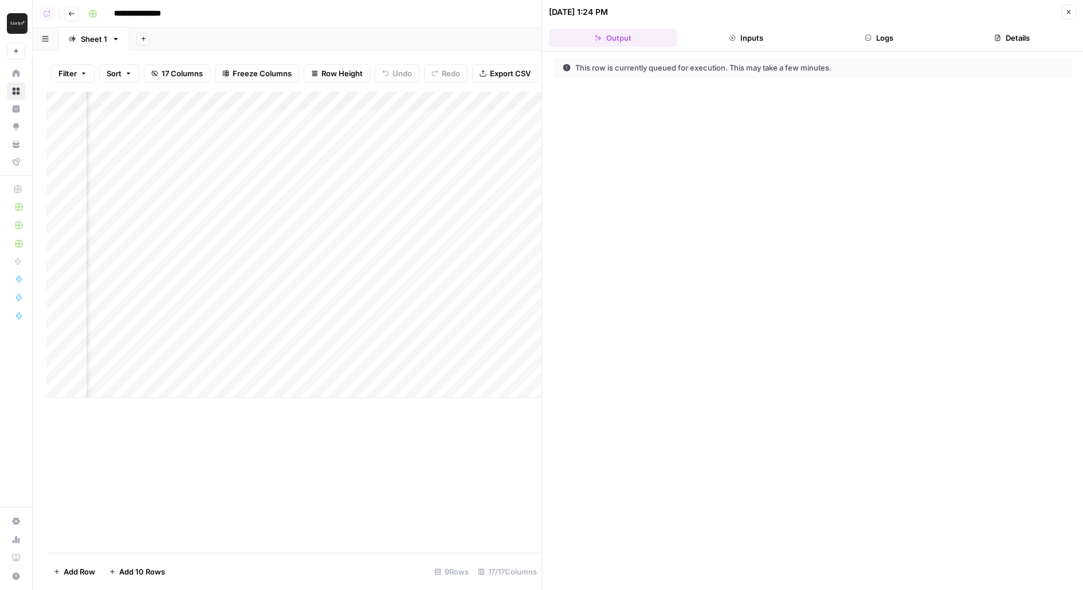
click at [897, 37] on button "Logs" at bounding box center [879, 38] width 128 height 18
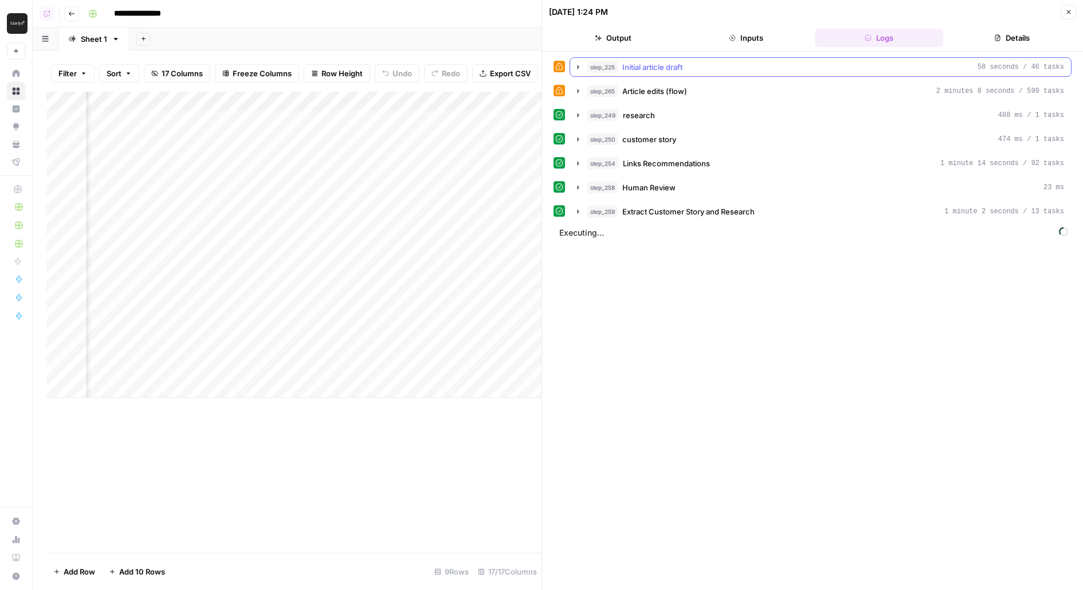
click at [707, 61] on div "step_225 Initial article draft 58 seconds / 46 tasks" at bounding box center [825, 66] width 477 height 11
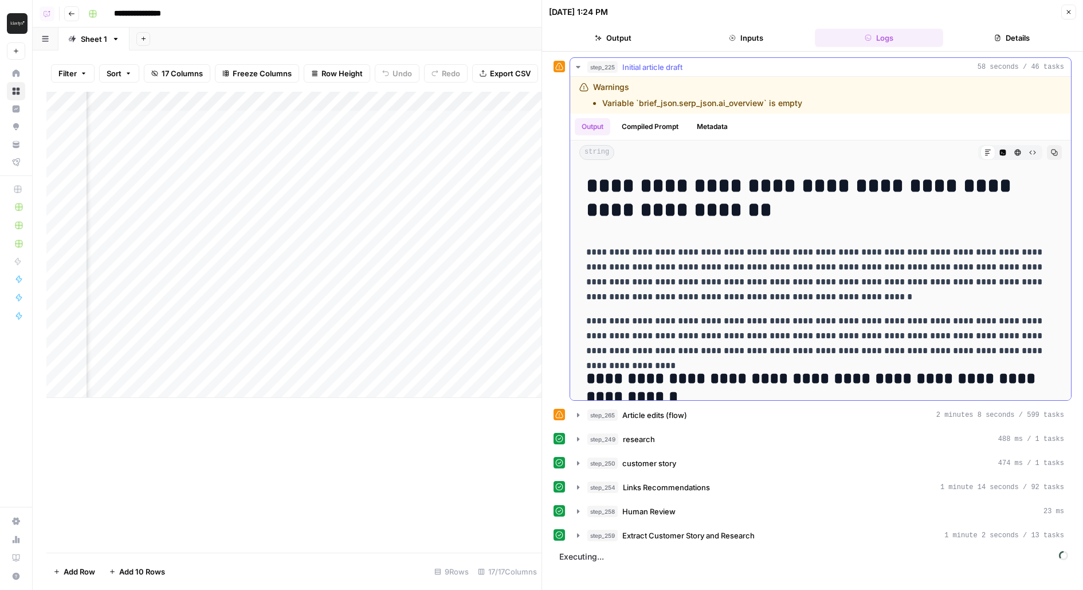
click at [707, 61] on div "step_225 Initial article draft 58 seconds / 46 tasks" at bounding box center [825, 66] width 477 height 11
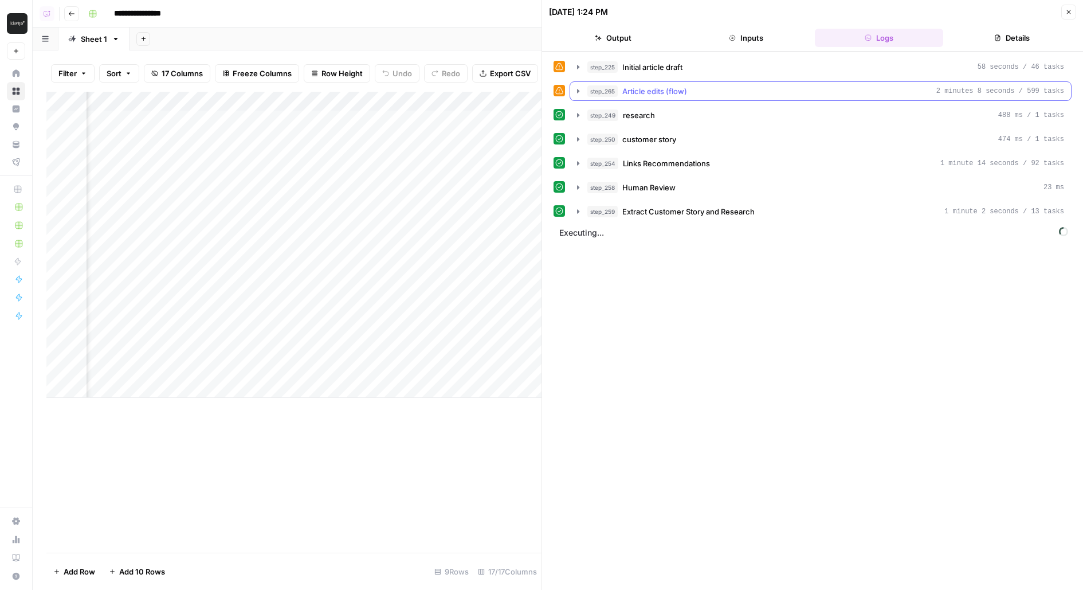
click at [746, 93] on div "step_265 Article edits (flow) 2 minutes 8 seconds / 599 tasks" at bounding box center [825, 90] width 477 height 11
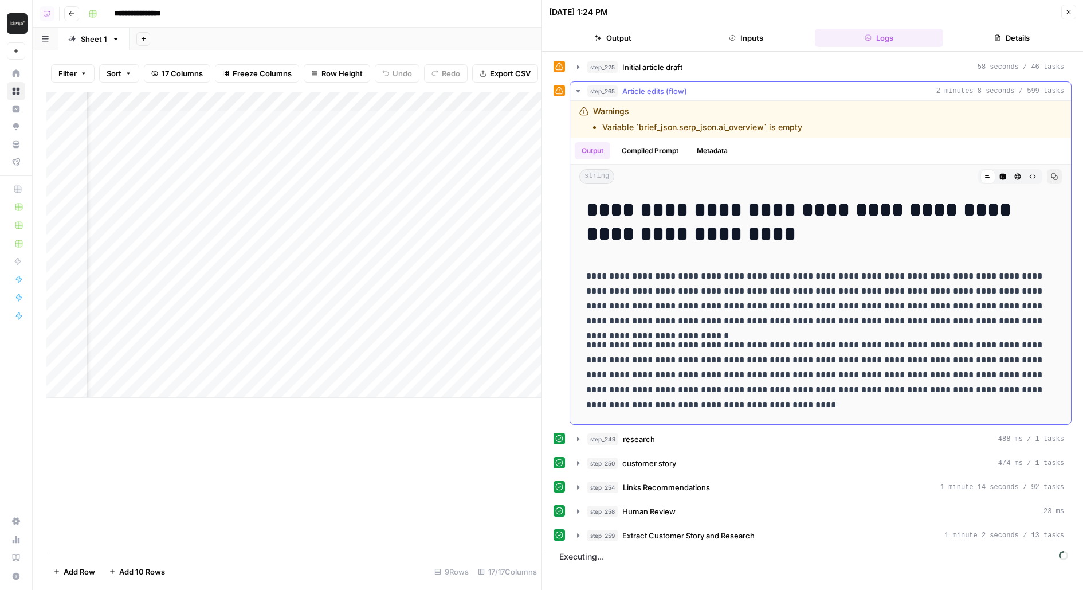
click at [746, 93] on div "step_265 Article edits (flow) 2 minutes 8 seconds / 599 tasks" at bounding box center [825, 90] width 477 height 11
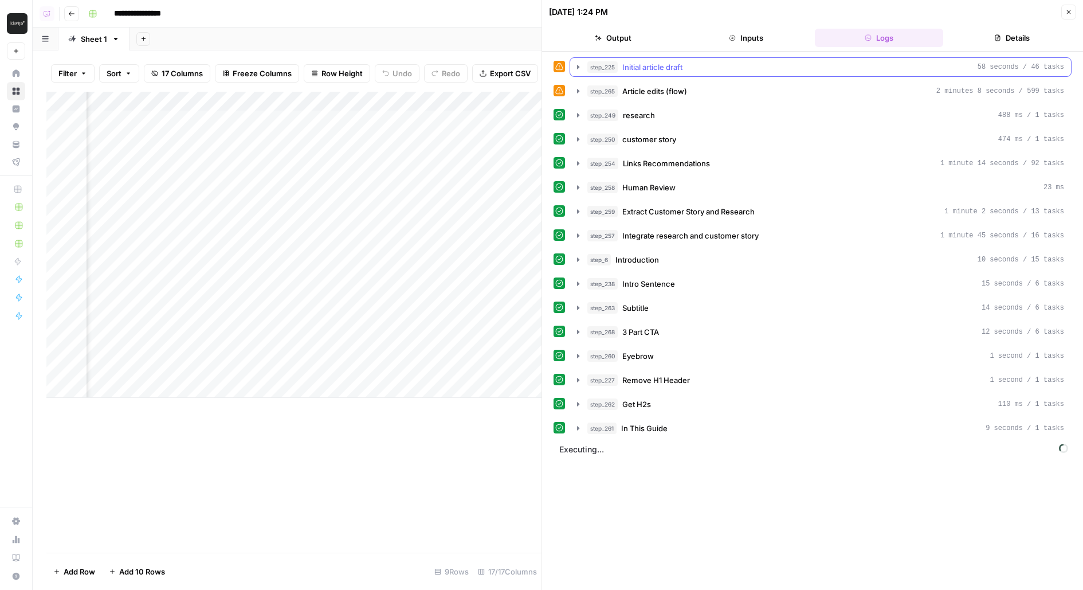
click at [761, 61] on div "step_225 Initial article draft 58 seconds / 46 tasks" at bounding box center [825, 66] width 477 height 11
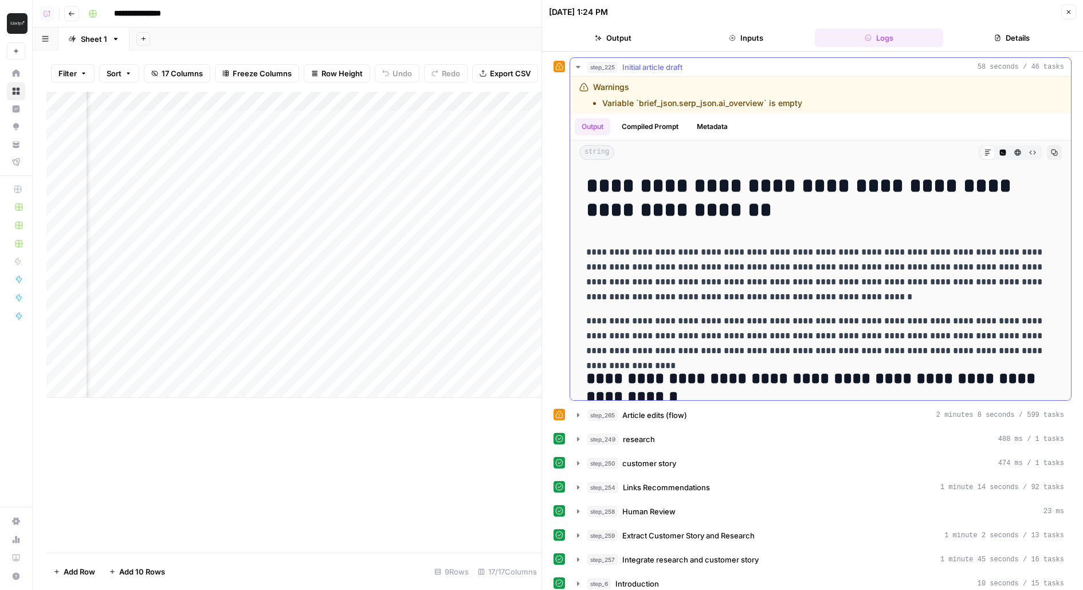
click at [761, 61] on div "step_225 Initial article draft 58 seconds / 46 tasks" at bounding box center [825, 66] width 477 height 11
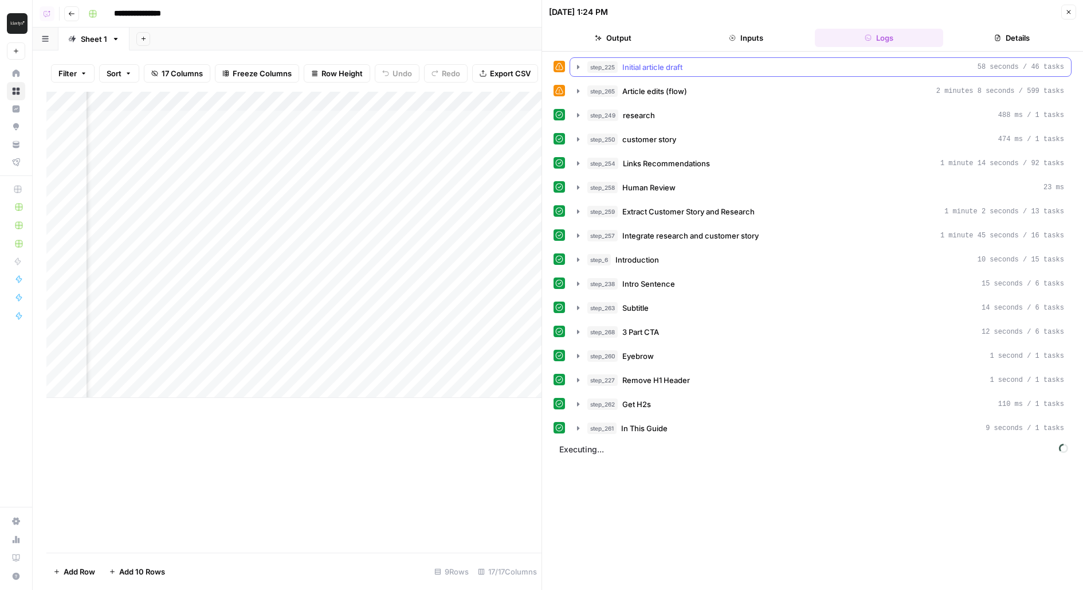
click at [761, 61] on div "step_225 Initial article draft 58 seconds / 46 tasks" at bounding box center [825, 66] width 477 height 11
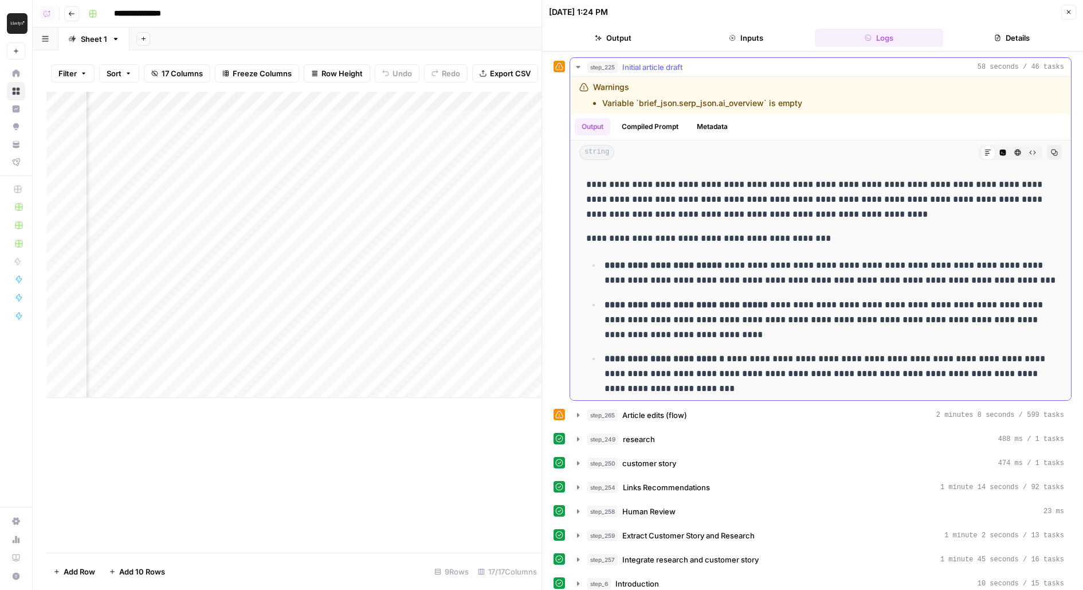
scroll to position [3141, 0]
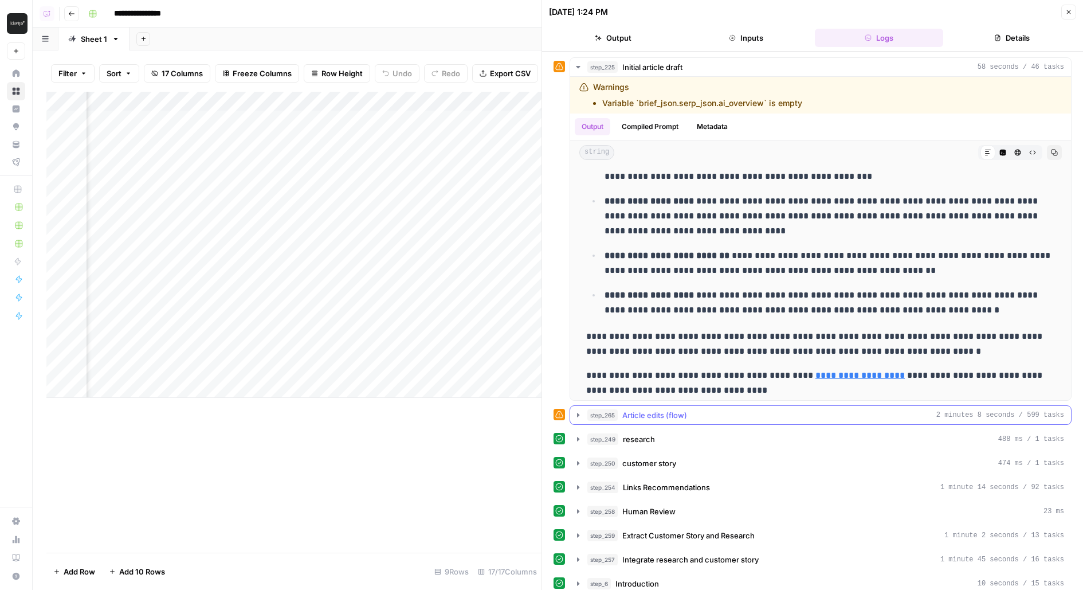
click at [629, 409] on span "Article edits (flow)" at bounding box center [654, 414] width 65 height 11
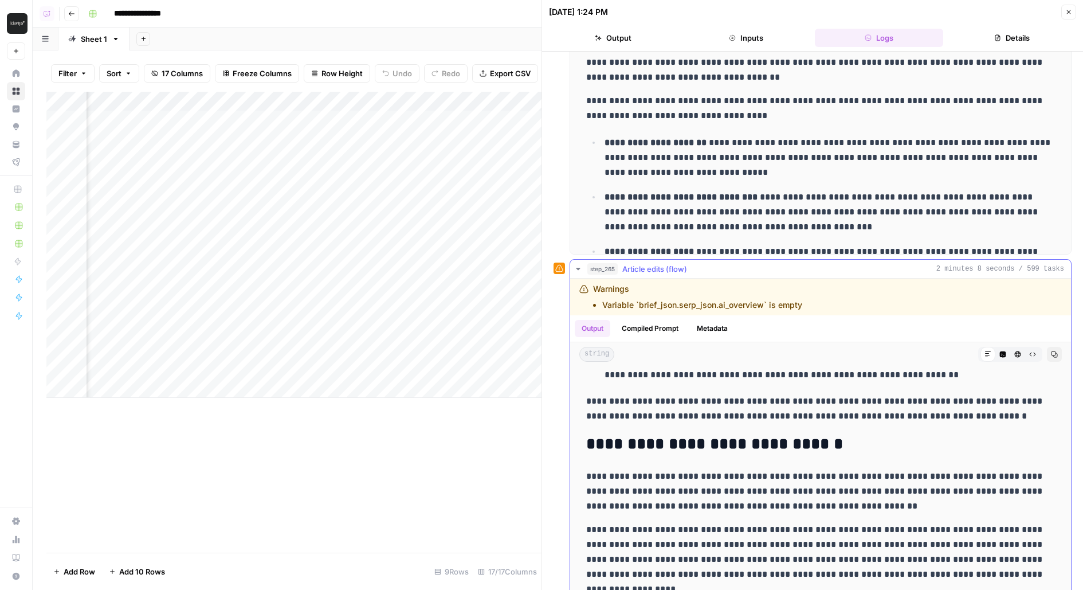
scroll to position [3533, 0]
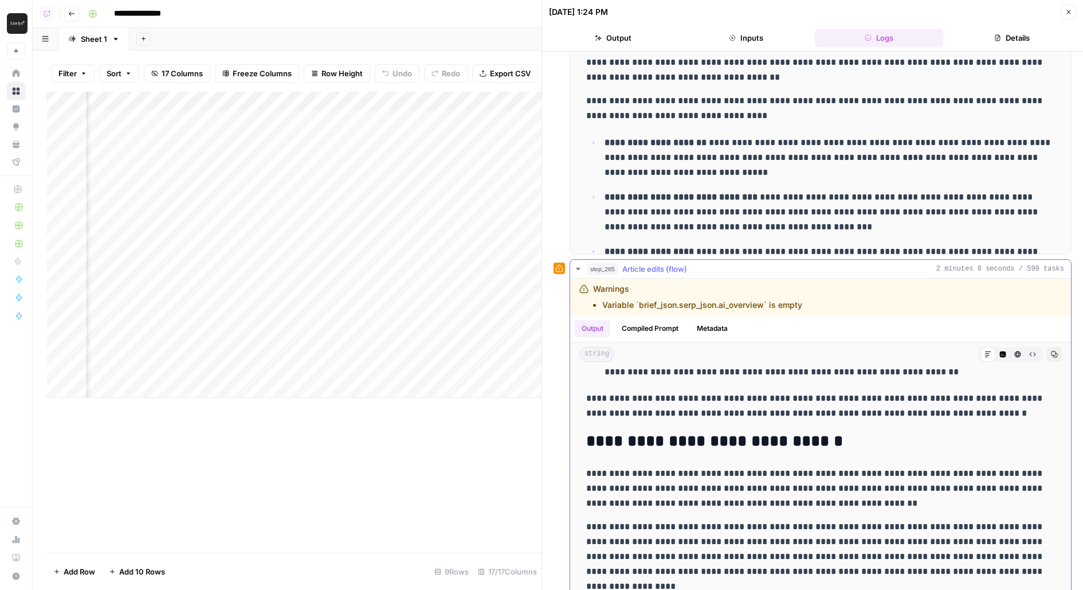
click at [1054, 352] on icon "button" at bounding box center [1054, 354] width 7 height 7
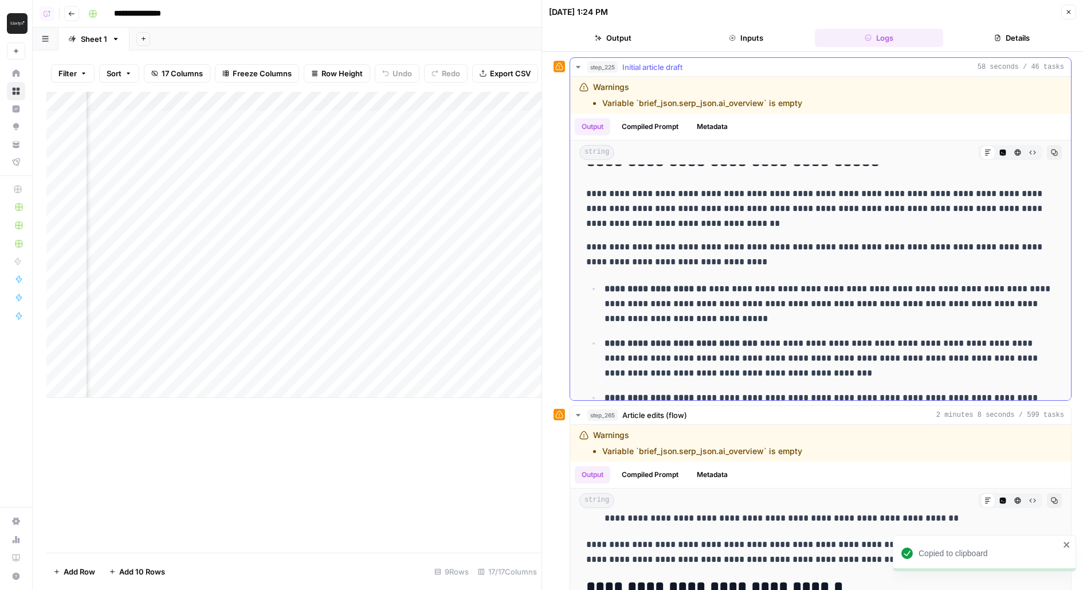
click at [1054, 154] on icon "button" at bounding box center [1054, 152] width 7 height 7
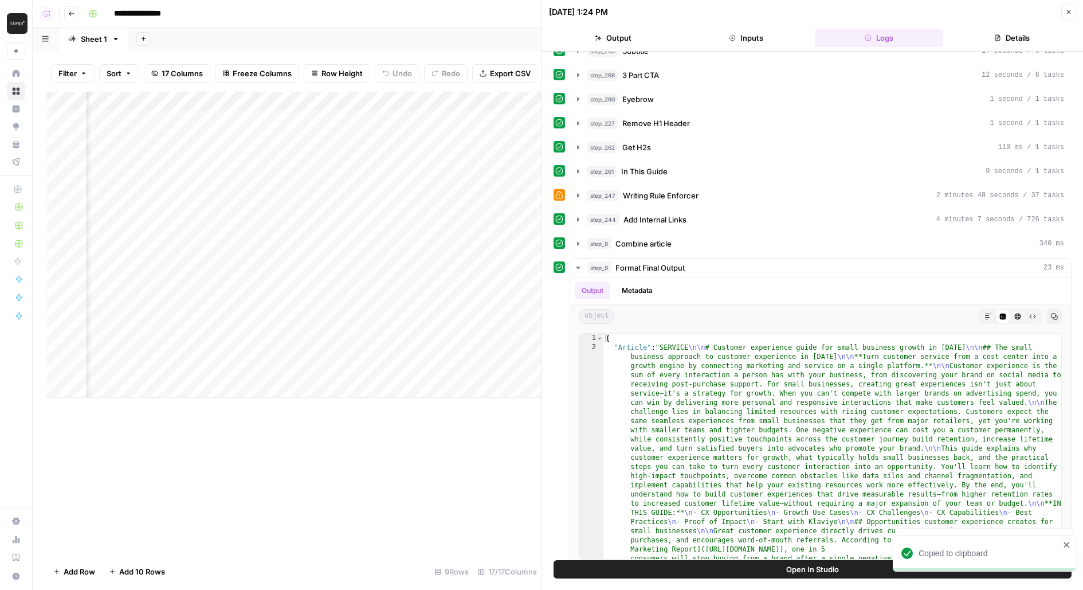
scroll to position [0, 1258]
click at [431, 120] on div "Add Column" at bounding box center [293, 245] width 495 height 306
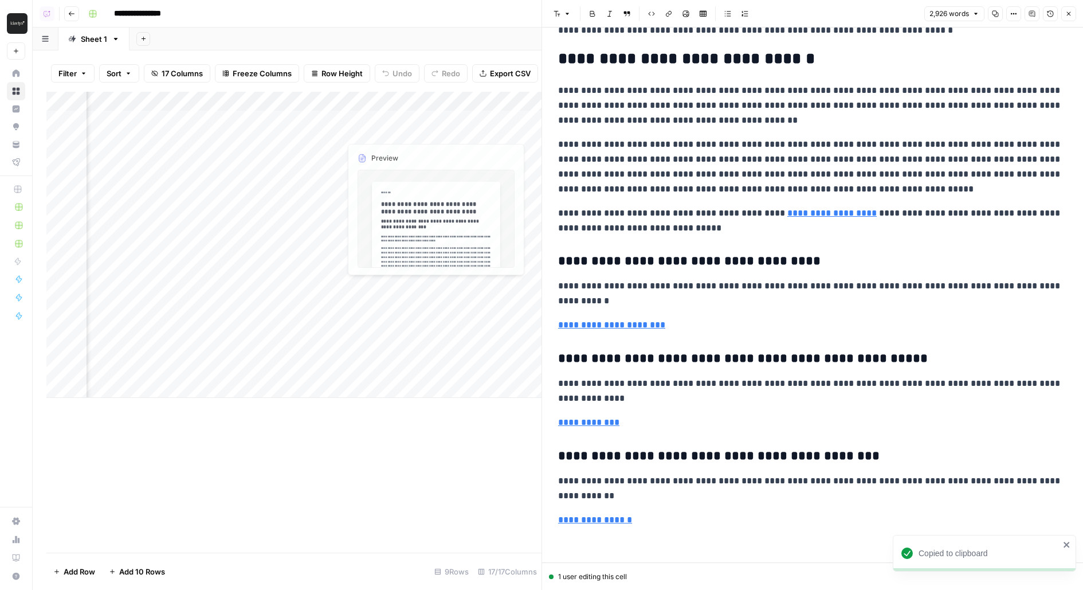
scroll to position [4018, 0]
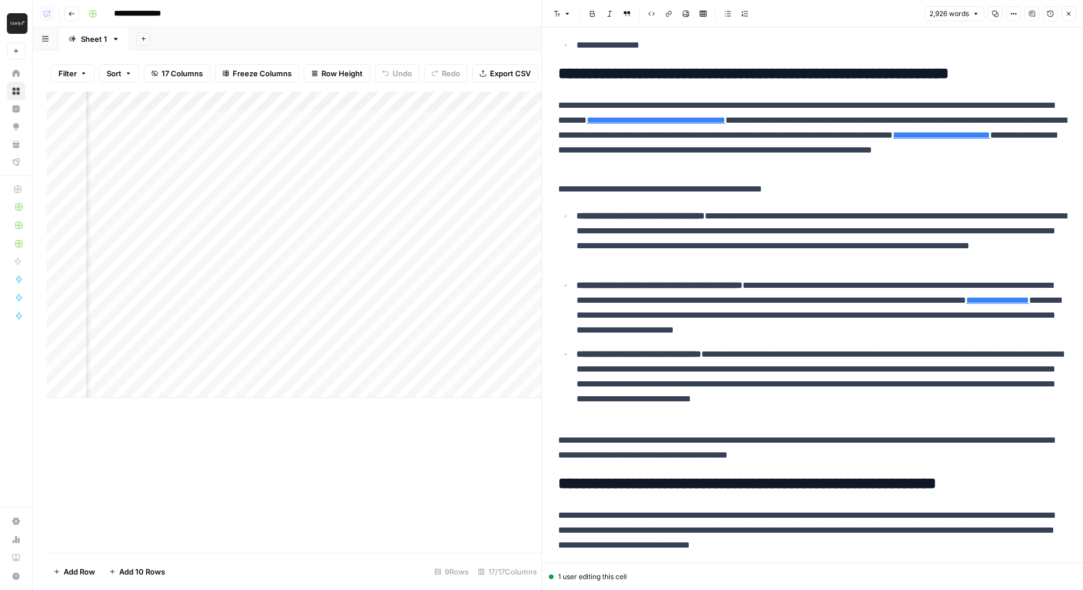
scroll to position [614, 0]
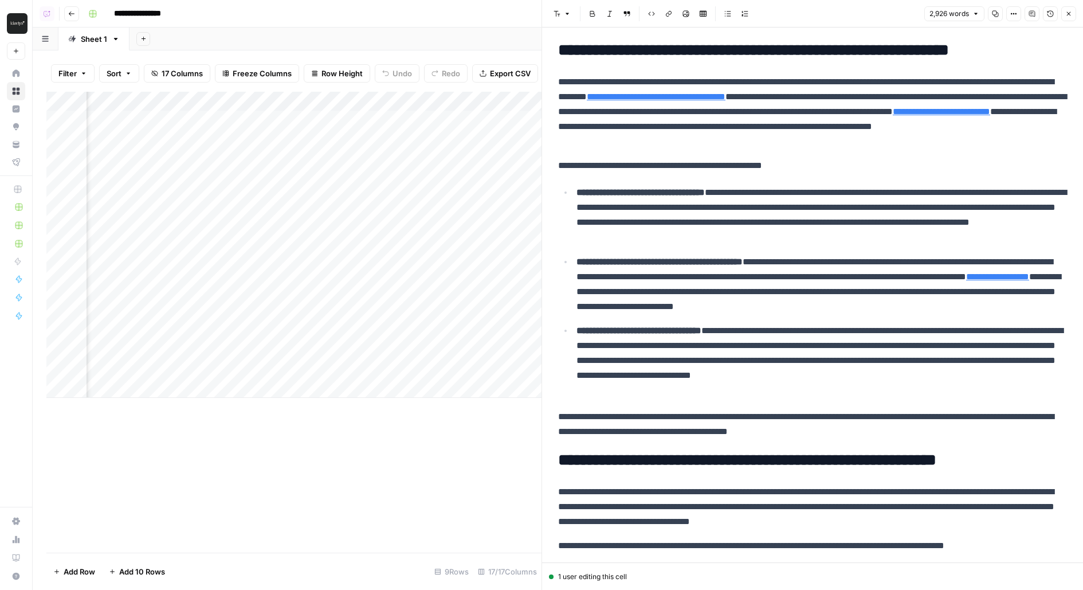
click at [245, 120] on div "Add Column" at bounding box center [293, 245] width 495 height 306
click at [408, 126] on div "Add Column" at bounding box center [293, 245] width 495 height 306
click at [208, 119] on div "Add Column" at bounding box center [293, 245] width 495 height 306
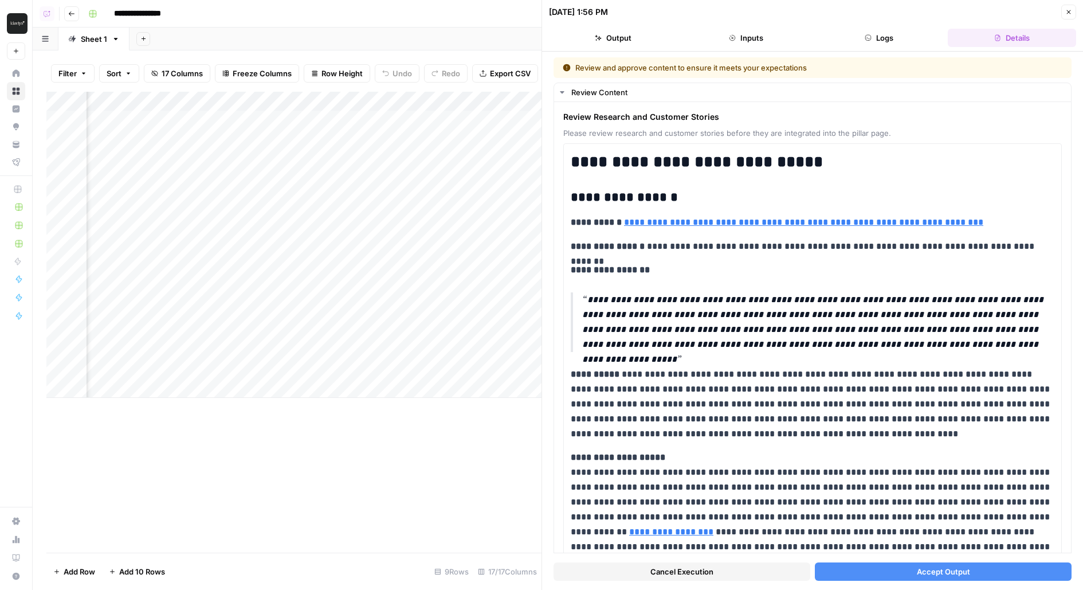
click at [861, 572] on button "Accept Output" at bounding box center [943, 571] width 257 height 18
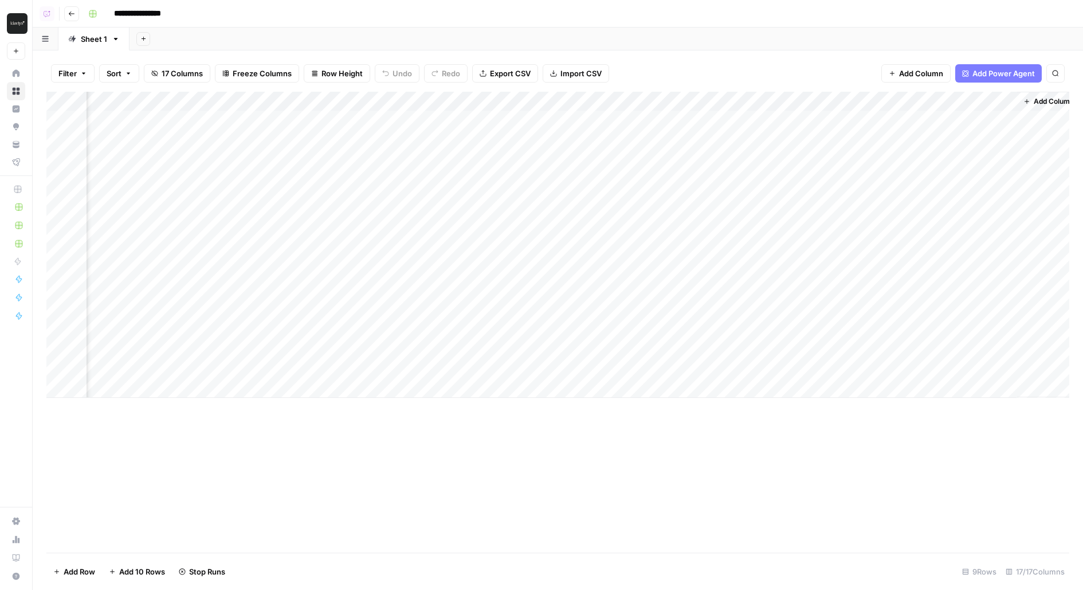
scroll to position [0, 890]
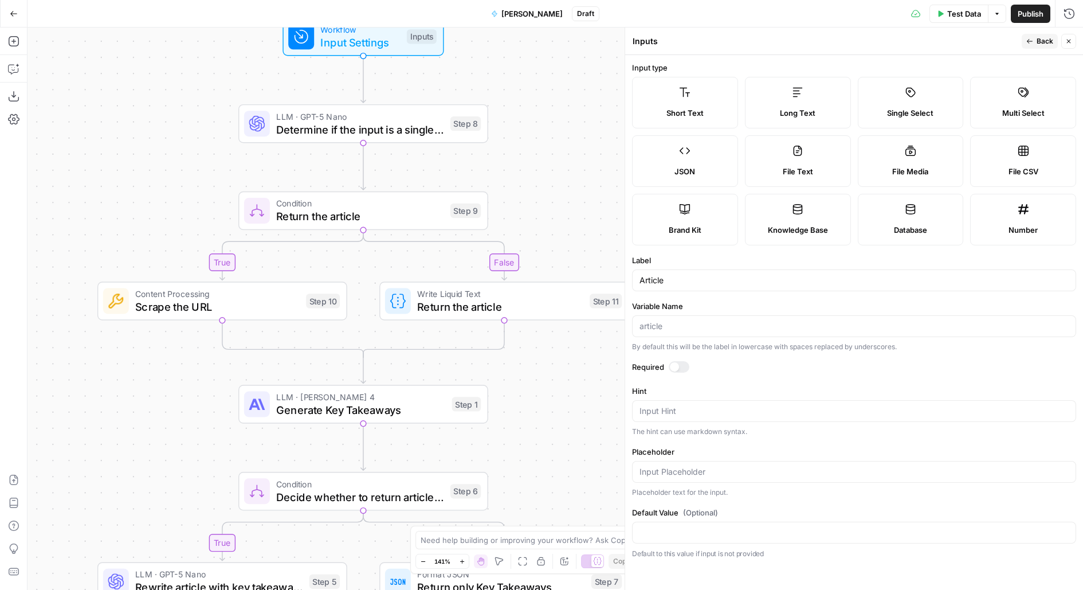
click at [431, 38] on div "Inputs" at bounding box center [422, 36] width 30 height 14
click at [388, 37] on span "Input Settings" at bounding box center [360, 42] width 80 height 16
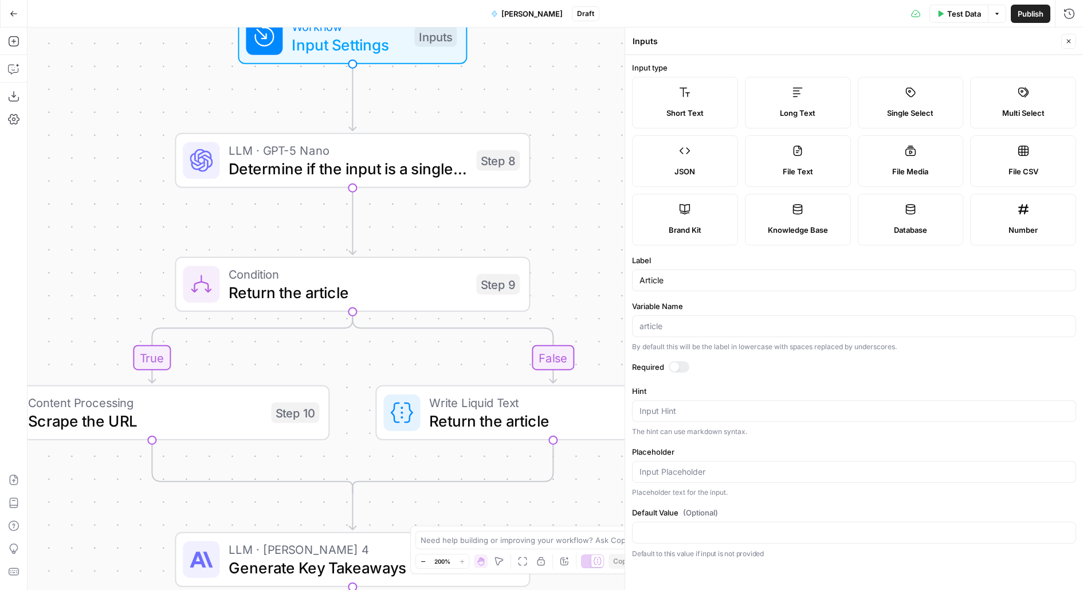
click at [1074, 41] on button "Close" at bounding box center [1068, 41] width 15 height 15
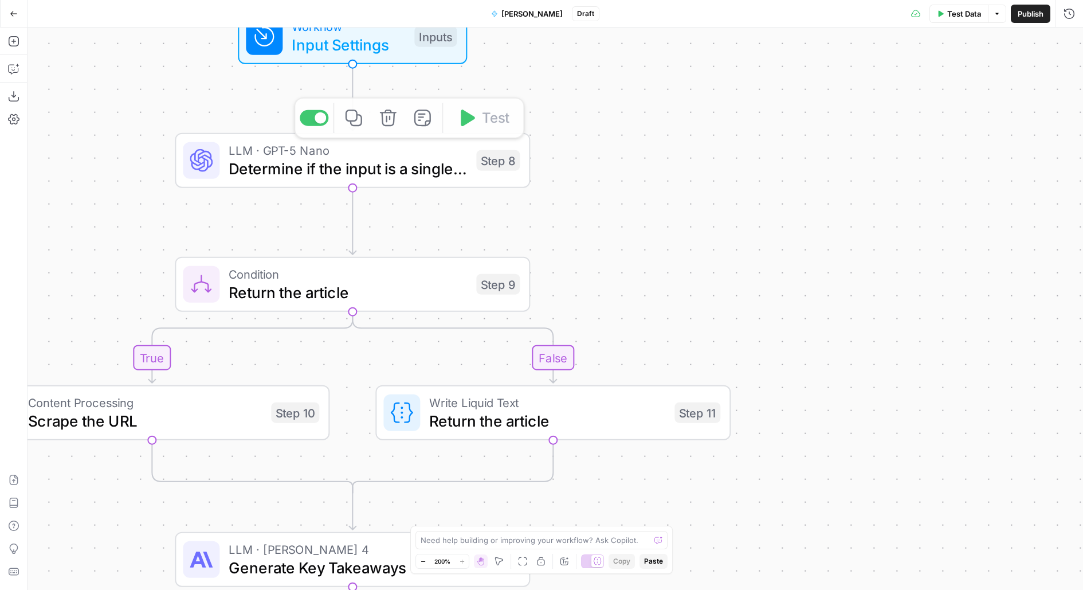
click at [398, 57] on div "Workflow Input Settings Inputs Test Step" at bounding box center [352, 36] width 229 height 55
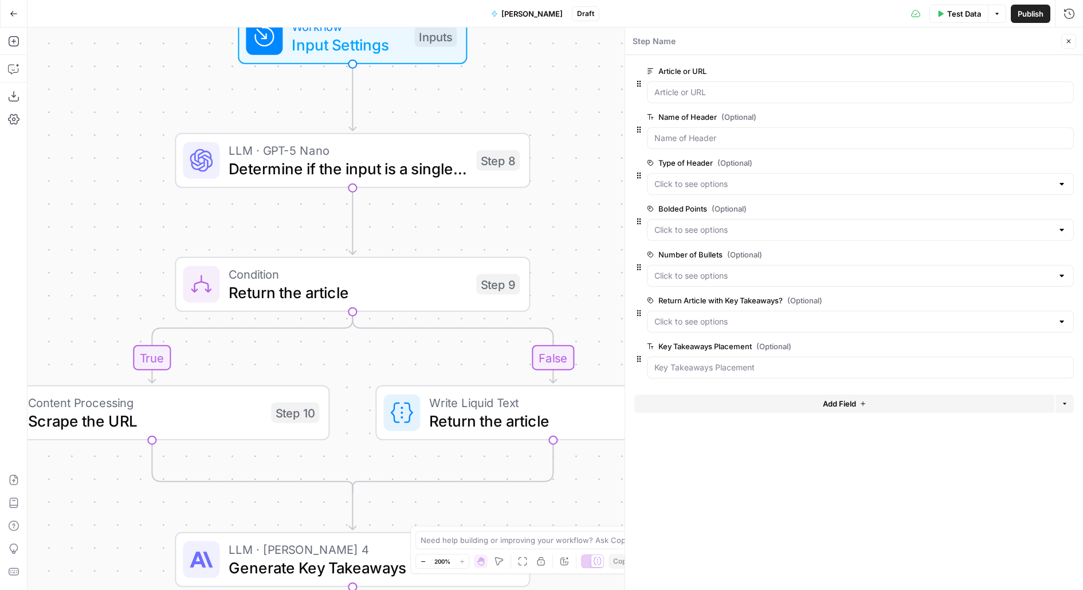
click at [953, 14] on span "Test Data" at bounding box center [964, 13] width 34 height 11
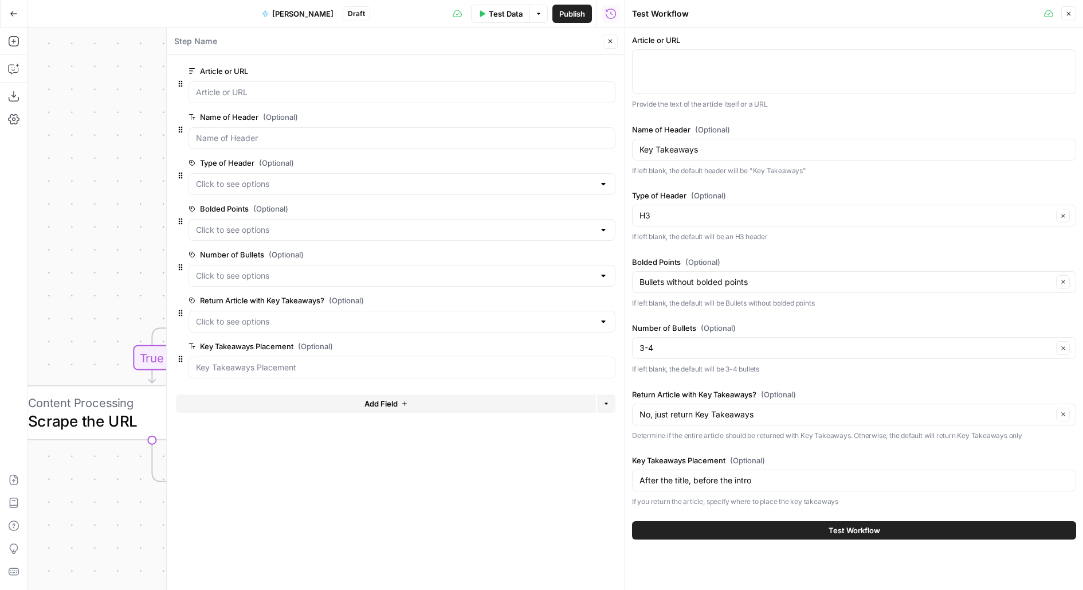
click at [606, 115] on icon "button" at bounding box center [609, 117] width 6 height 6
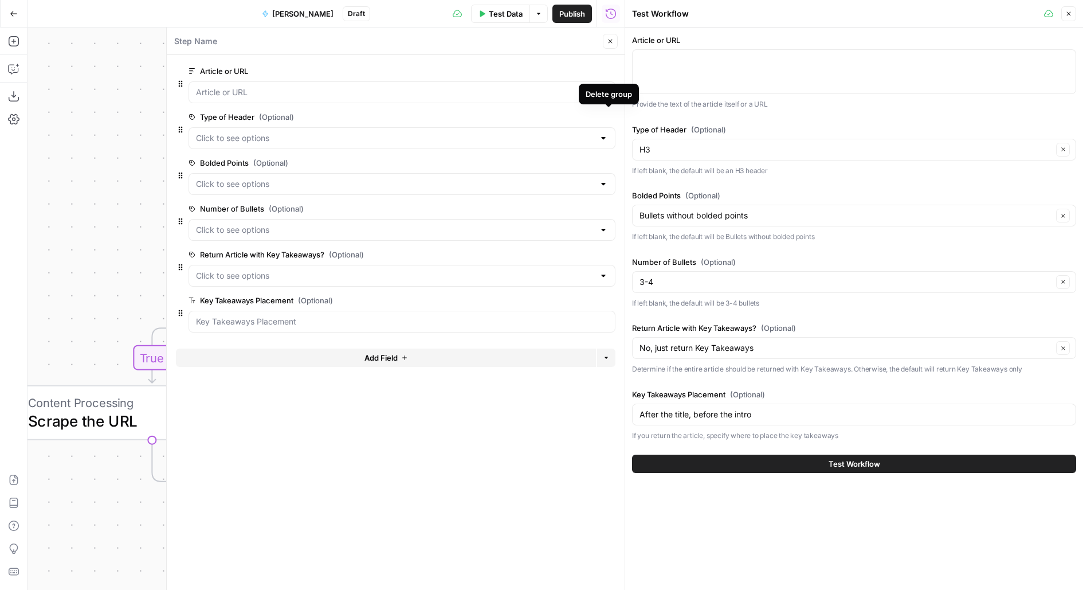
click at [610, 116] on icon "button" at bounding box center [609, 117] width 6 height 6
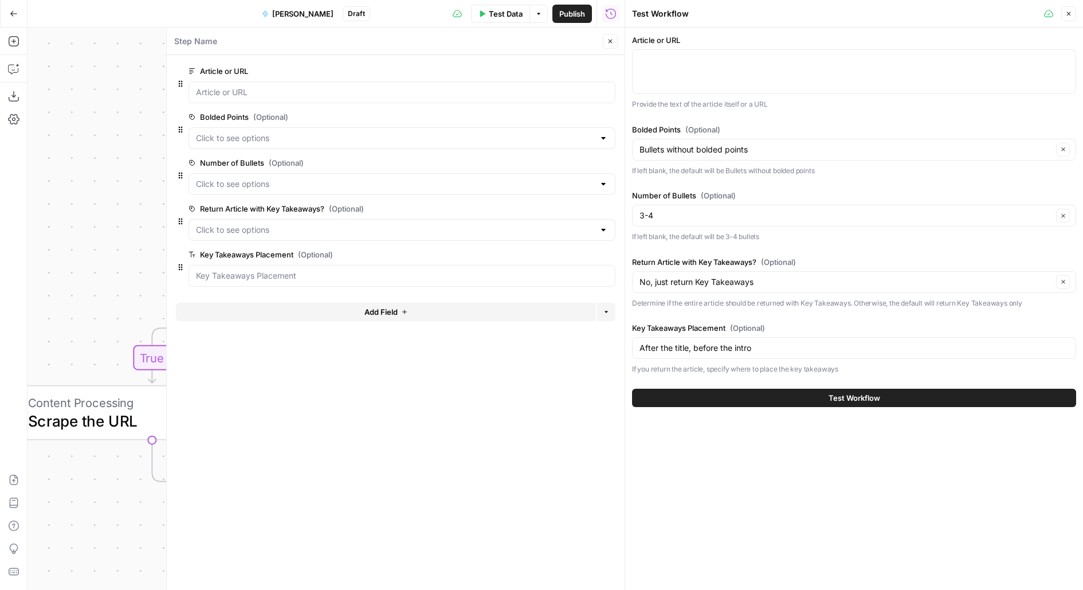
click at [610, 116] on icon "button" at bounding box center [609, 117] width 6 height 6
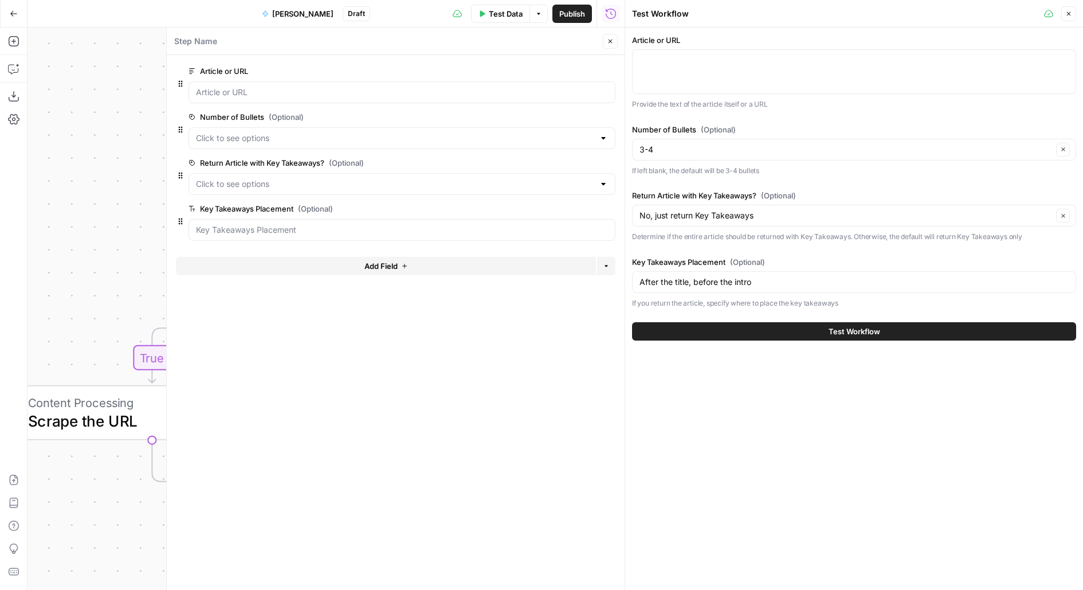
click at [610, 116] on icon "button" at bounding box center [609, 117] width 6 height 6
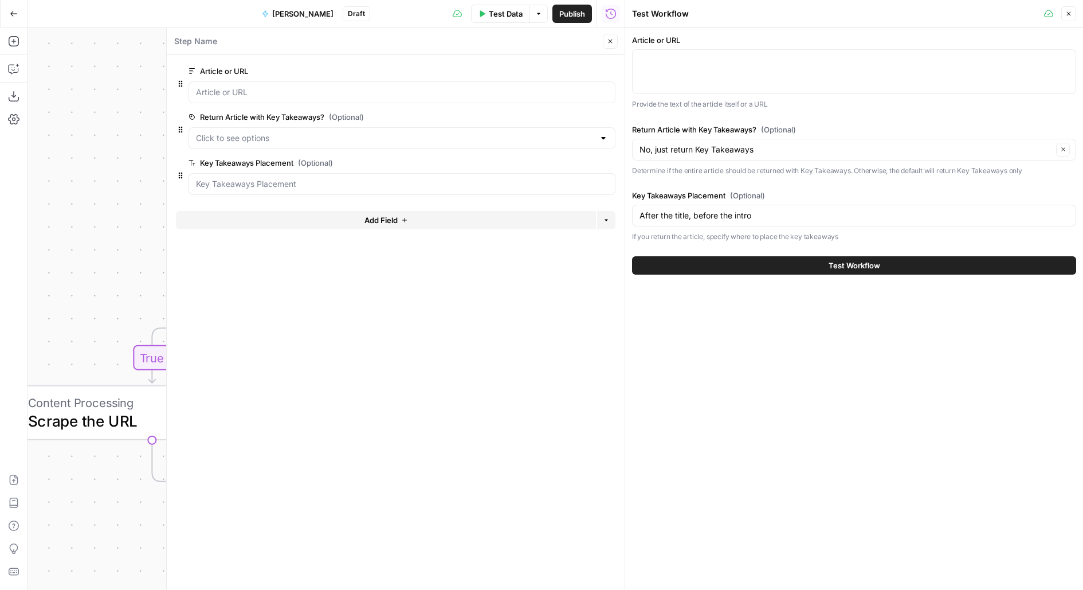
click at [611, 162] on icon "button" at bounding box center [609, 163] width 6 height 6
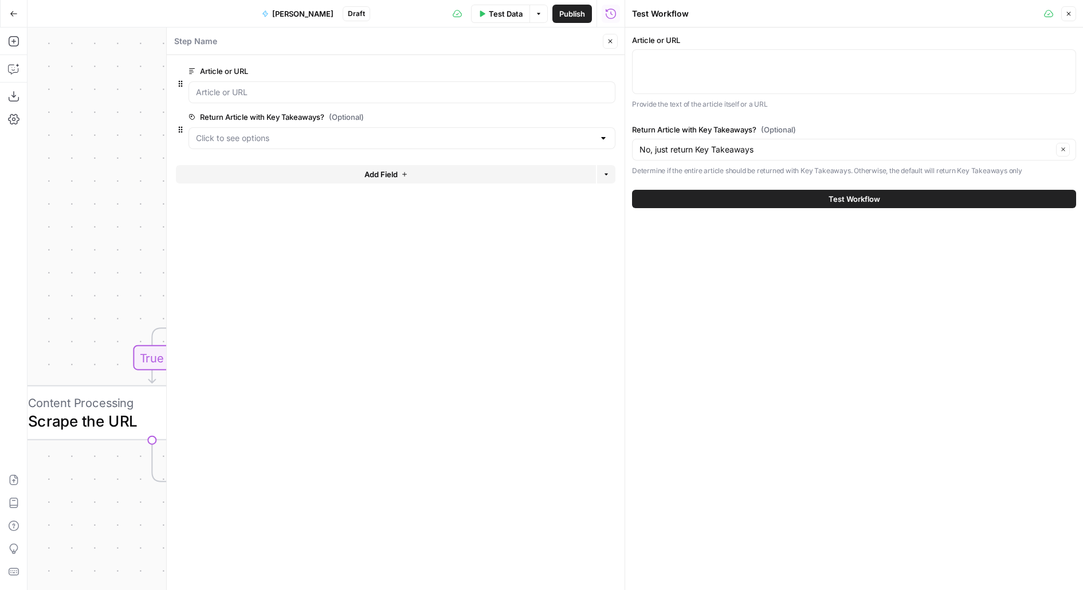
click at [483, 169] on button "Add Field" at bounding box center [386, 174] width 420 height 18
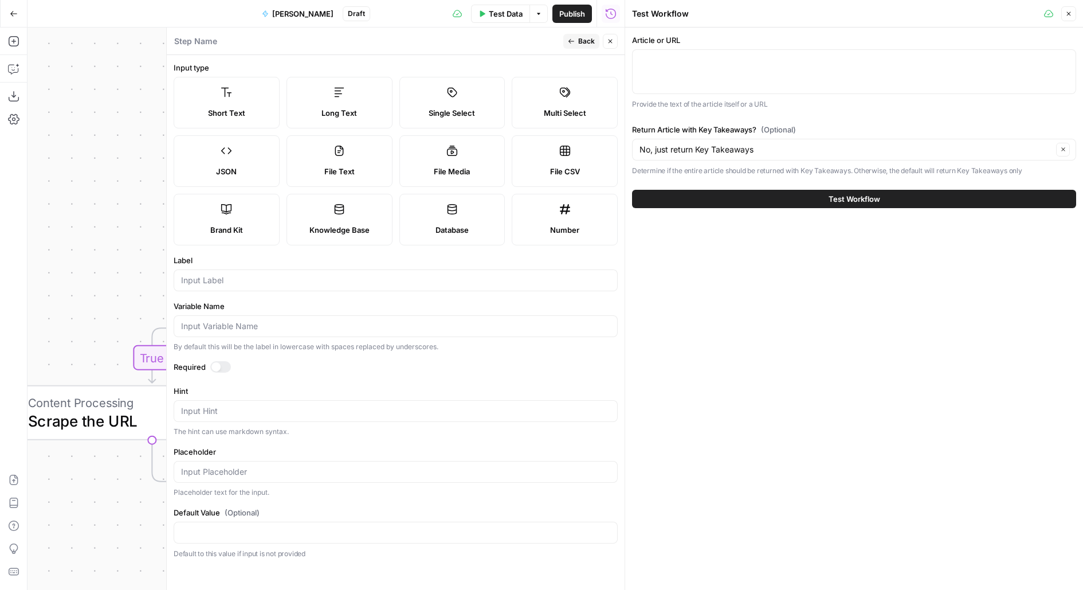
click at [473, 104] on label "Single Select" at bounding box center [452, 103] width 106 height 52
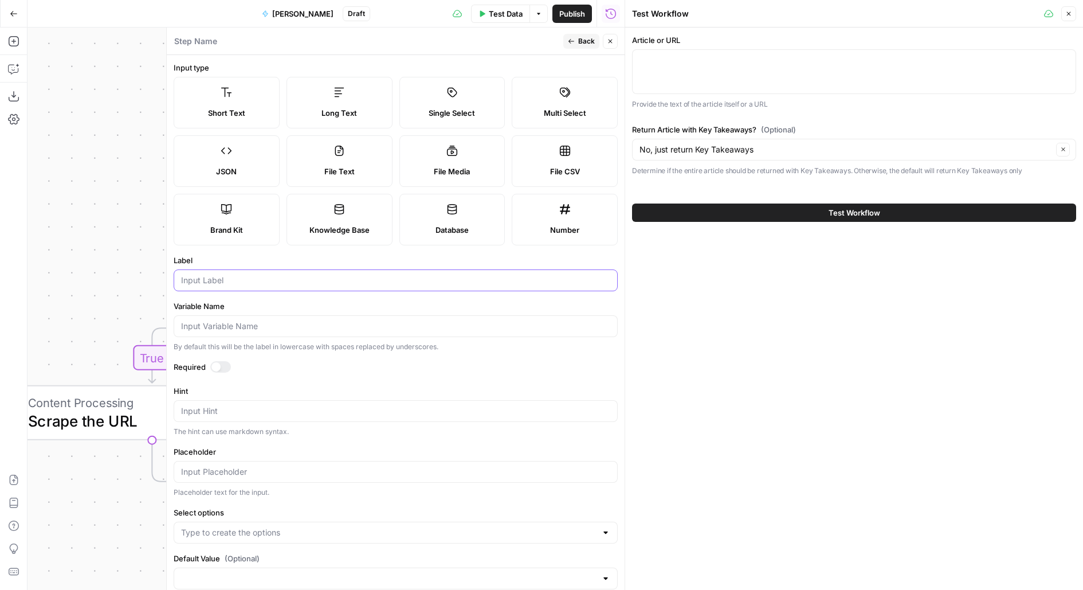
click at [399, 274] on input "Label" at bounding box center [395, 279] width 429 height 11
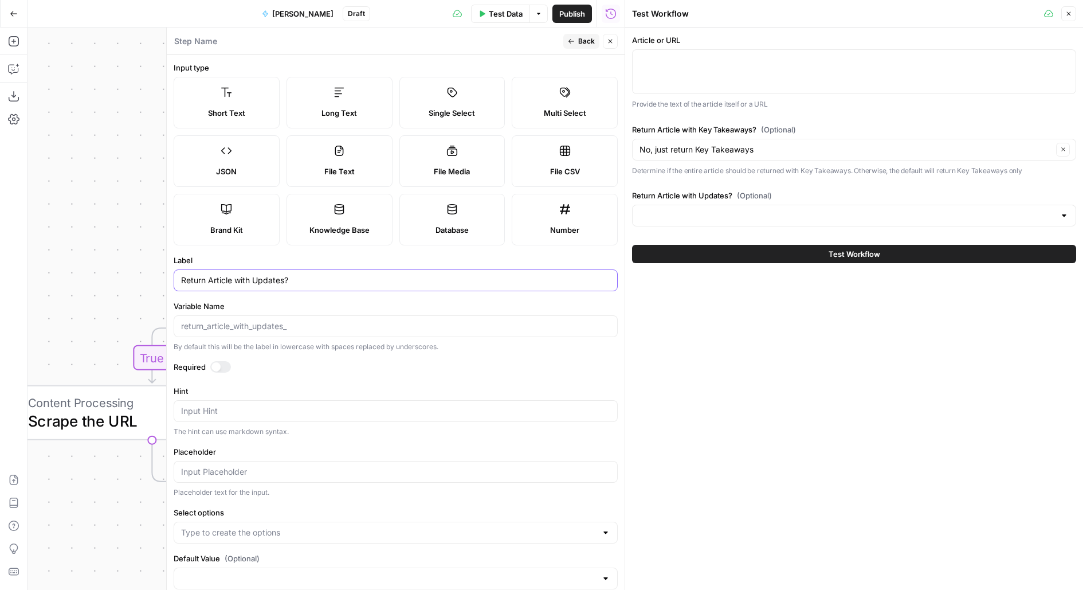
type input "Return Article with Updates?"
click at [576, 44] on button "Back" at bounding box center [581, 41] width 36 height 15
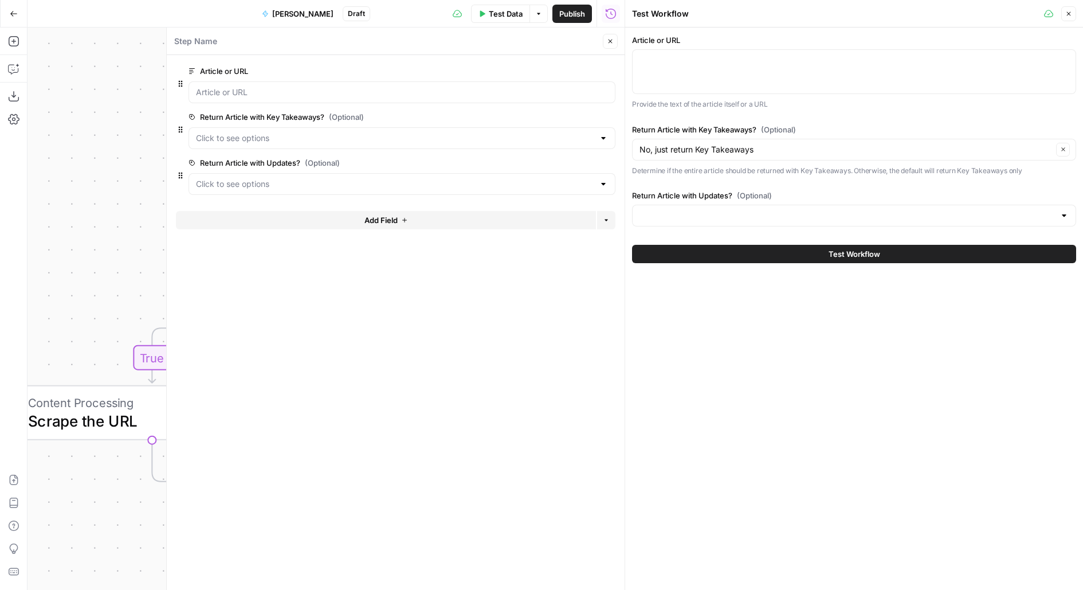
click at [607, 119] on icon "button" at bounding box center [609, 117] width 6 height 6
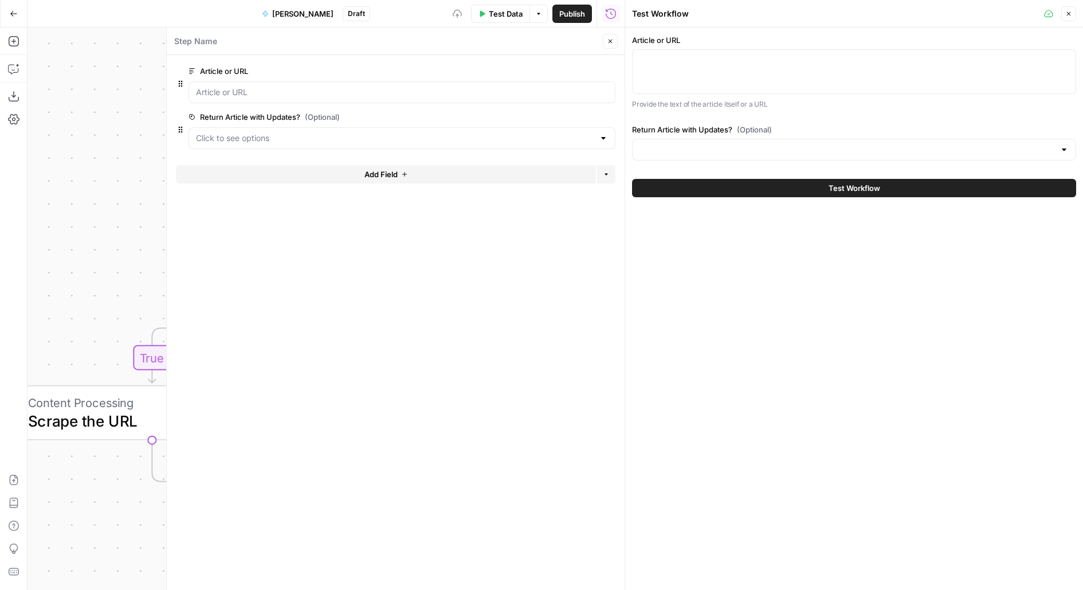
click at [612, 48] on button "Close" at bounding box center [610, 41] width 15 height 15
